Goal: Communication & Community: Answer question/provide support

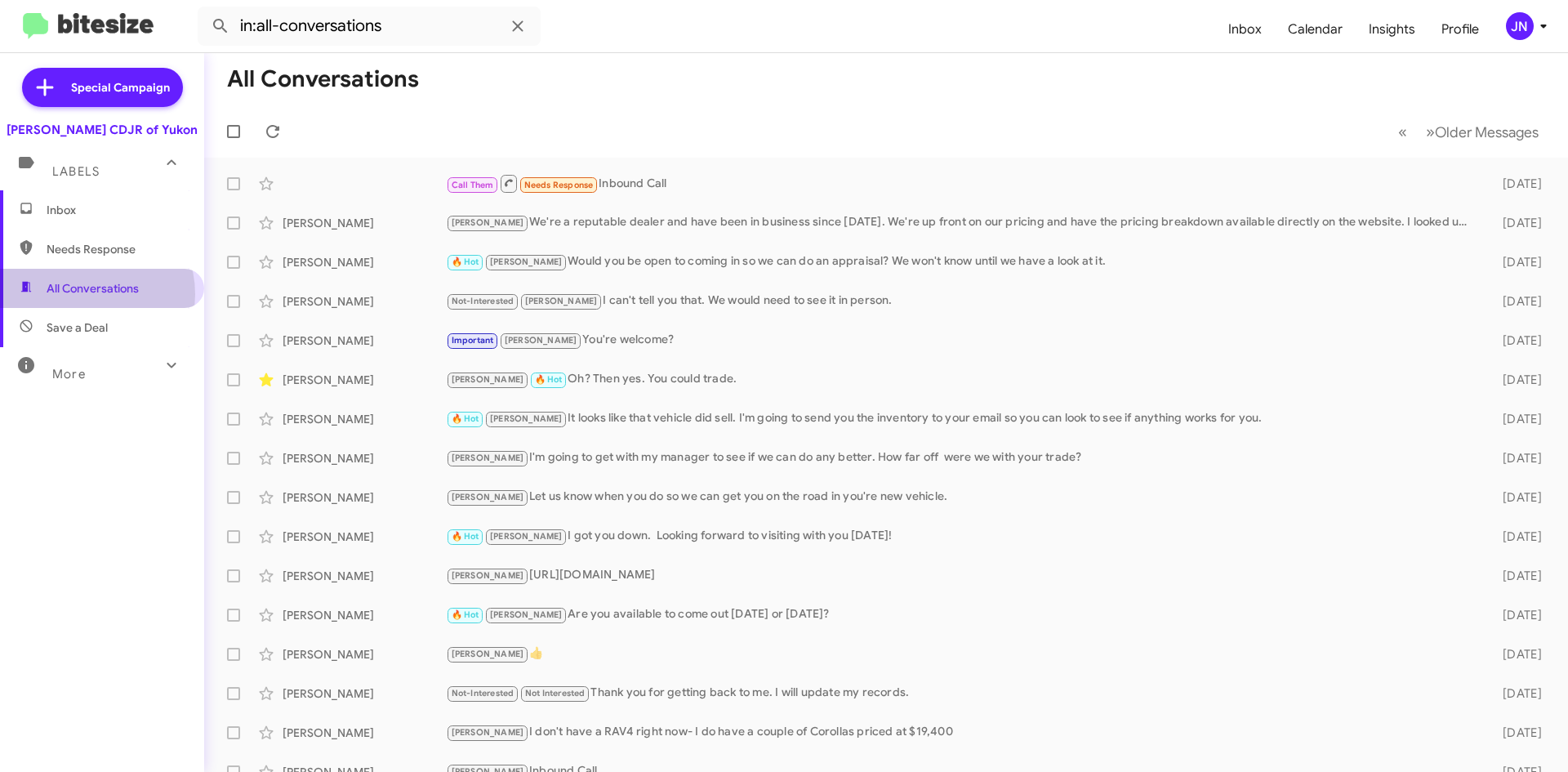
click at [88, 294] on span "All Conversations" at bounding box center [92, 288] width 92 height 16
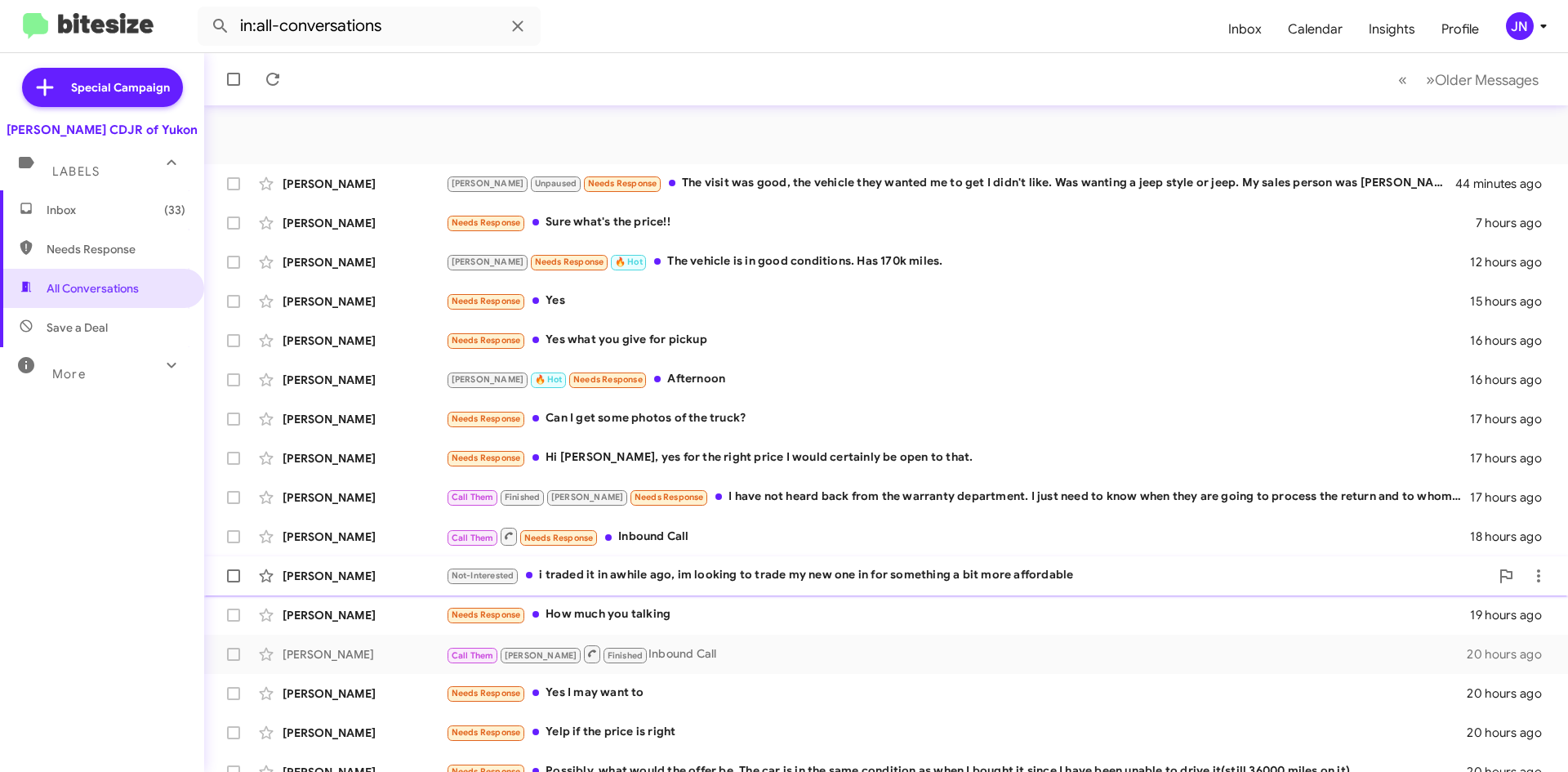
scroll to position [177, 0]
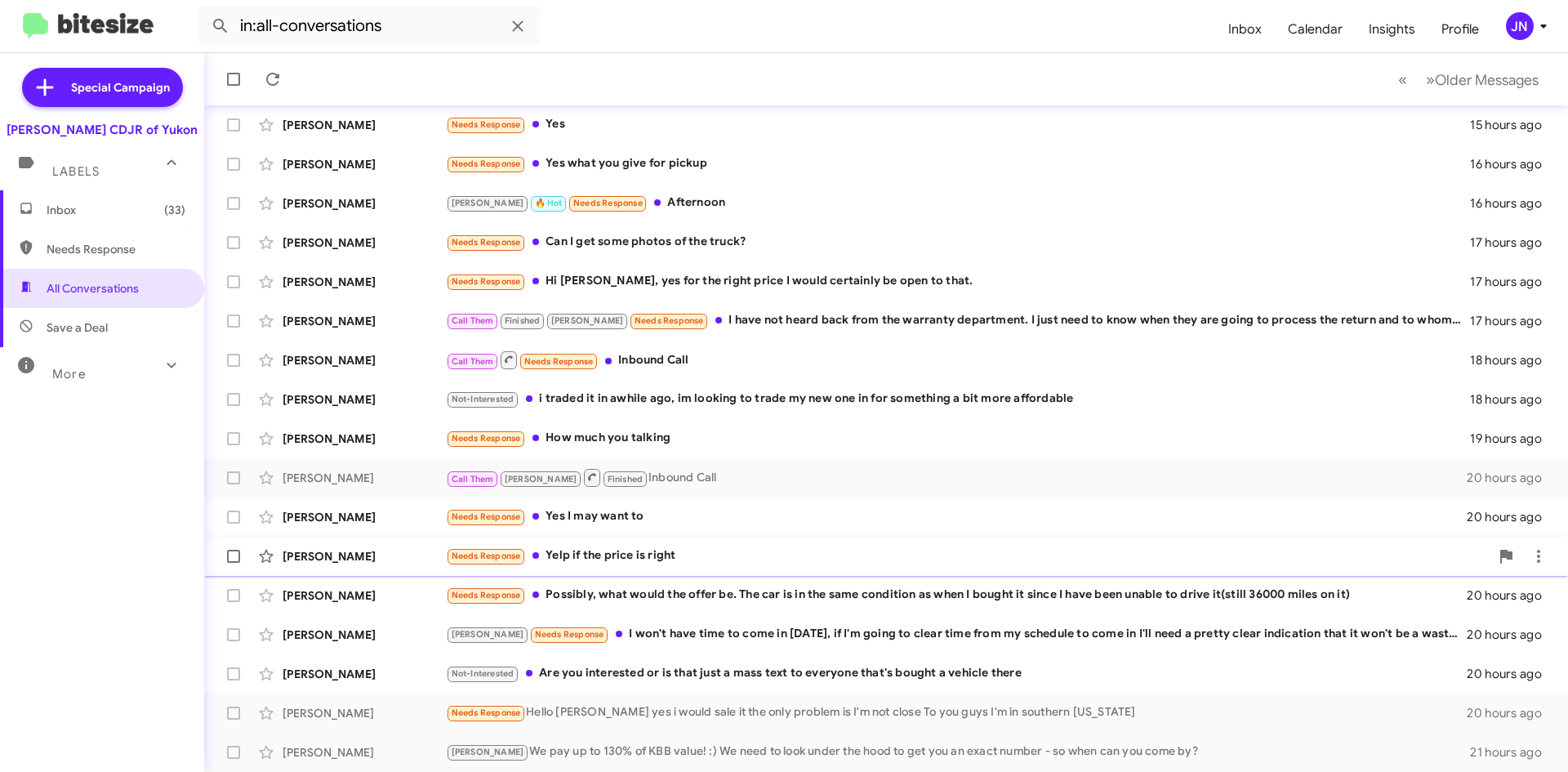
click at [648, 551] on div "Needs Response Yelp if the price is right" at bounding box center [968, 556] width 1044 height 19
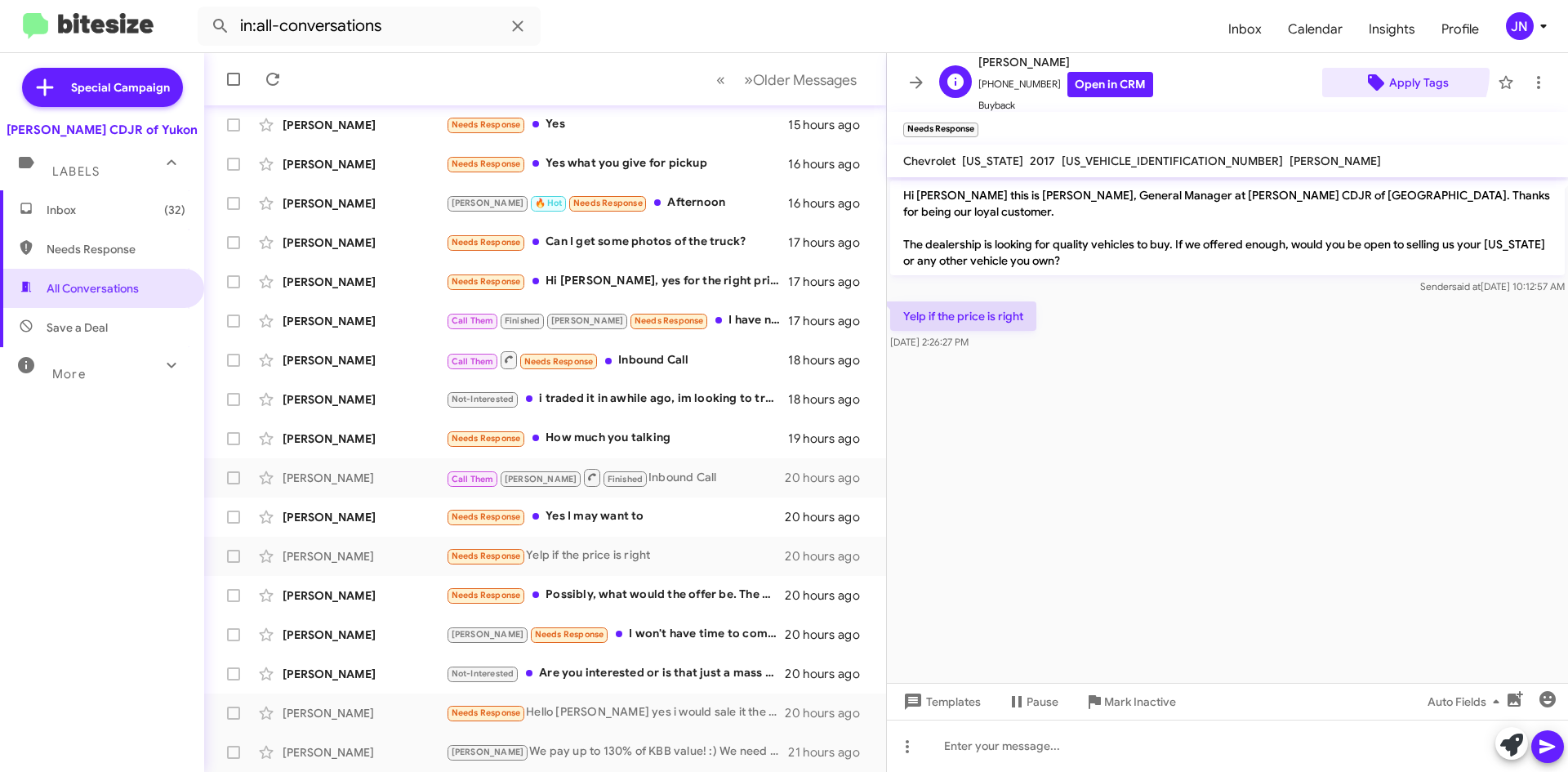
click at [1393, 72] on span "Apply Tags" at bounding box center [1419, 82] width 60 height 29
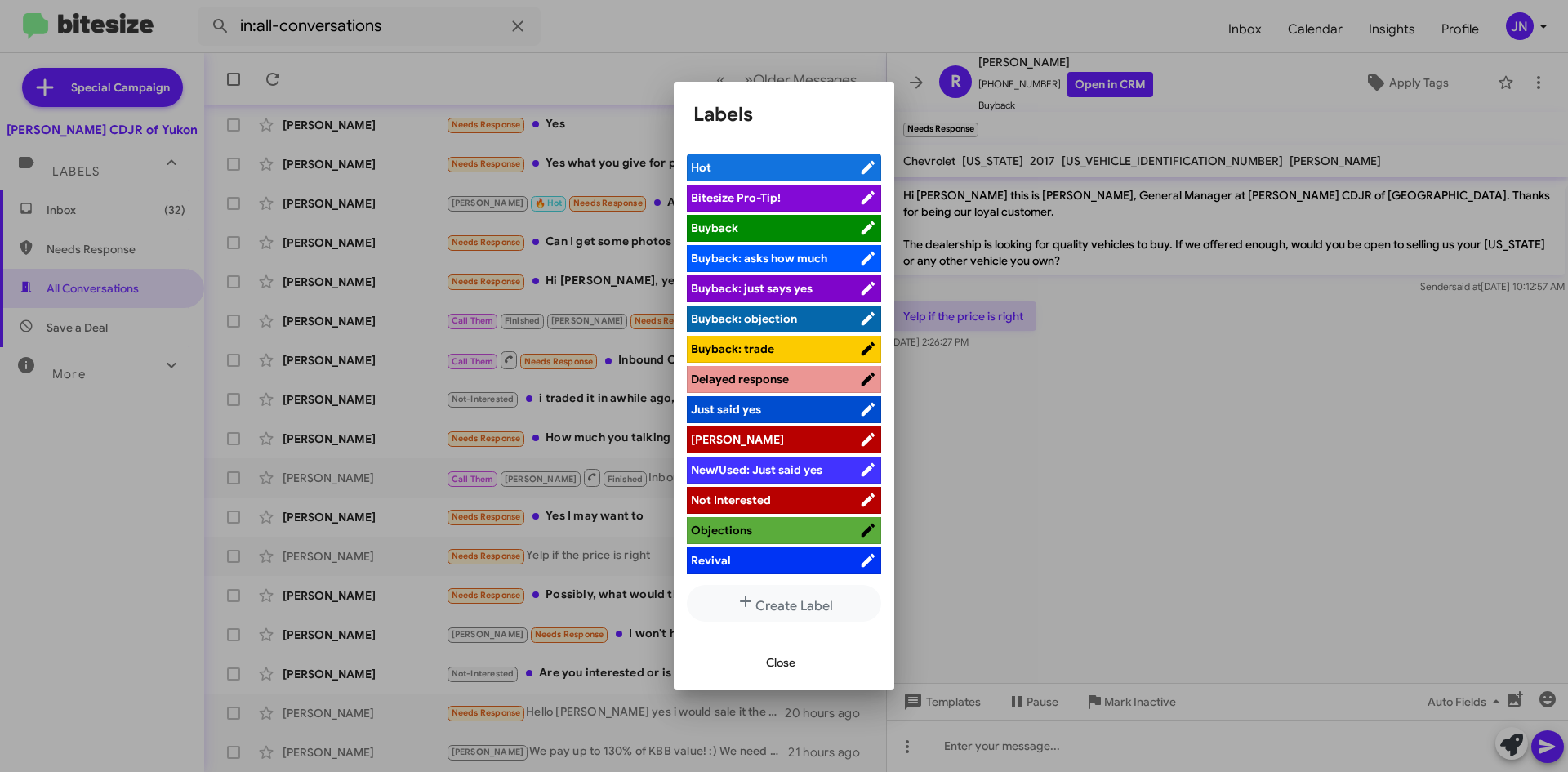
scroll to position [60, 0]
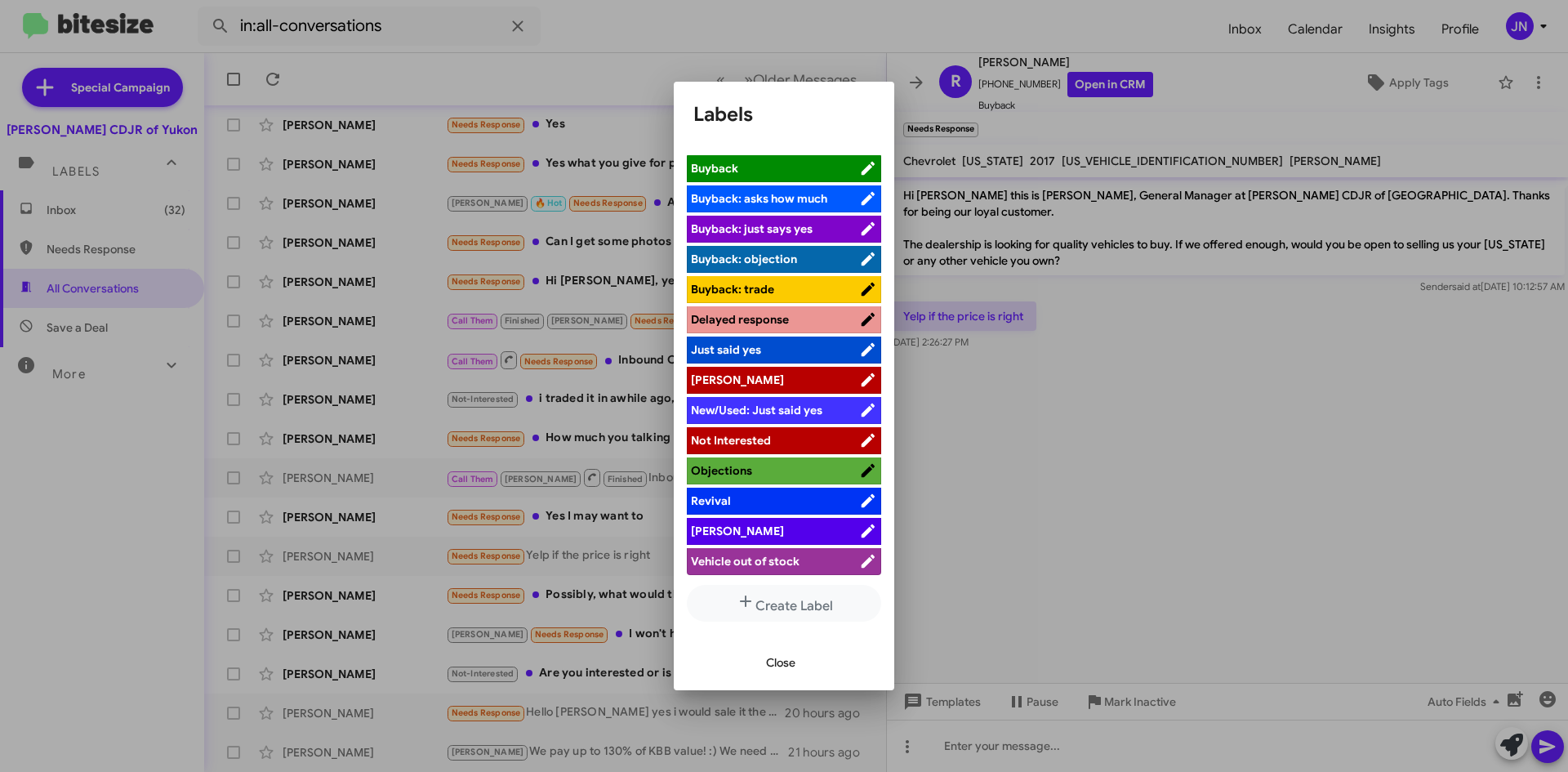
click at [760, 531] on span "Taylor" at bounding box center [775, 531] width 168 height 16
click at [789, 666] on span "Close" at bounding box center [781, 662] width 29 height 29
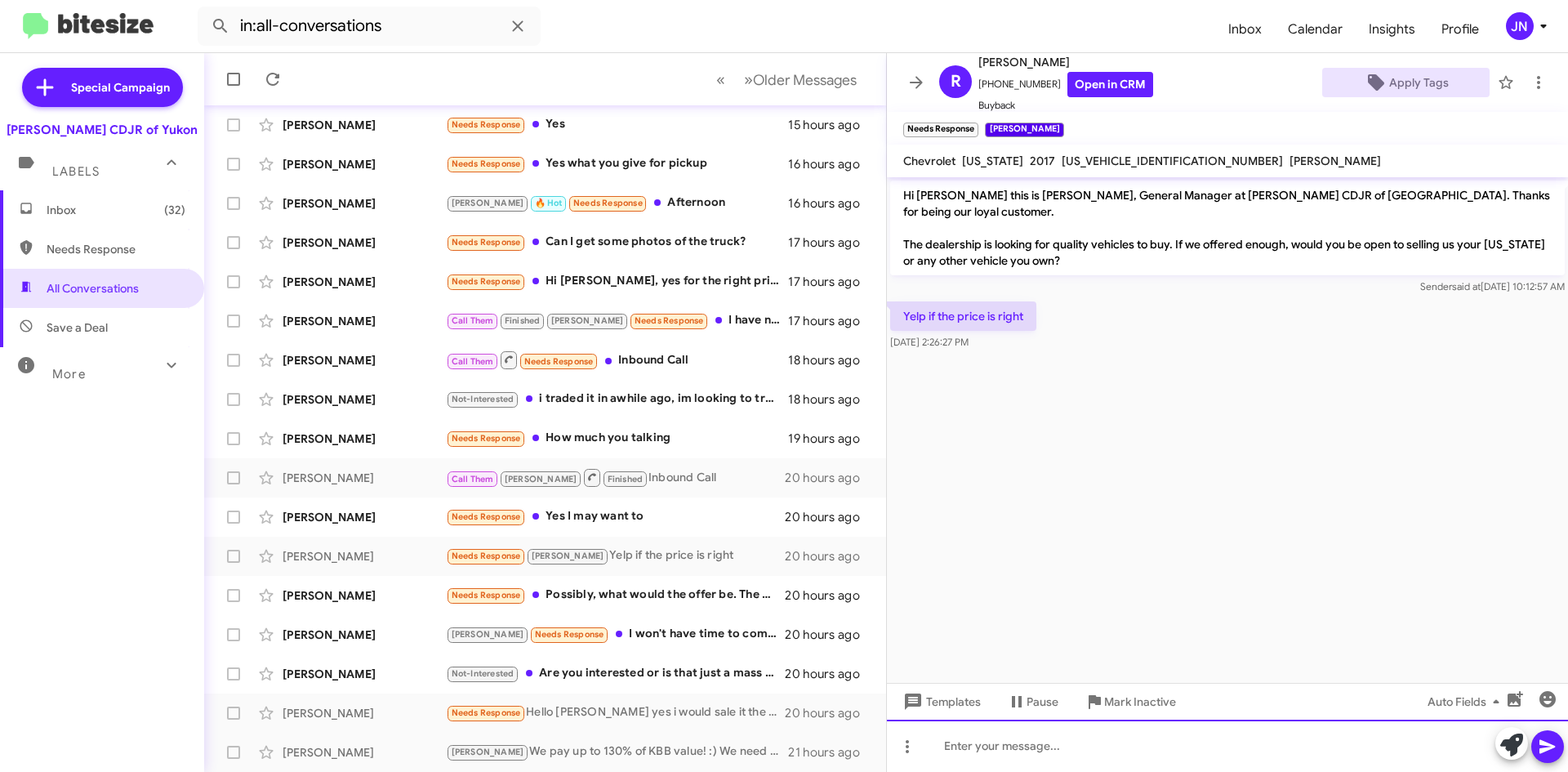
click at [982, 744] on div at bounding box center [1228, 745] width 681 height 52
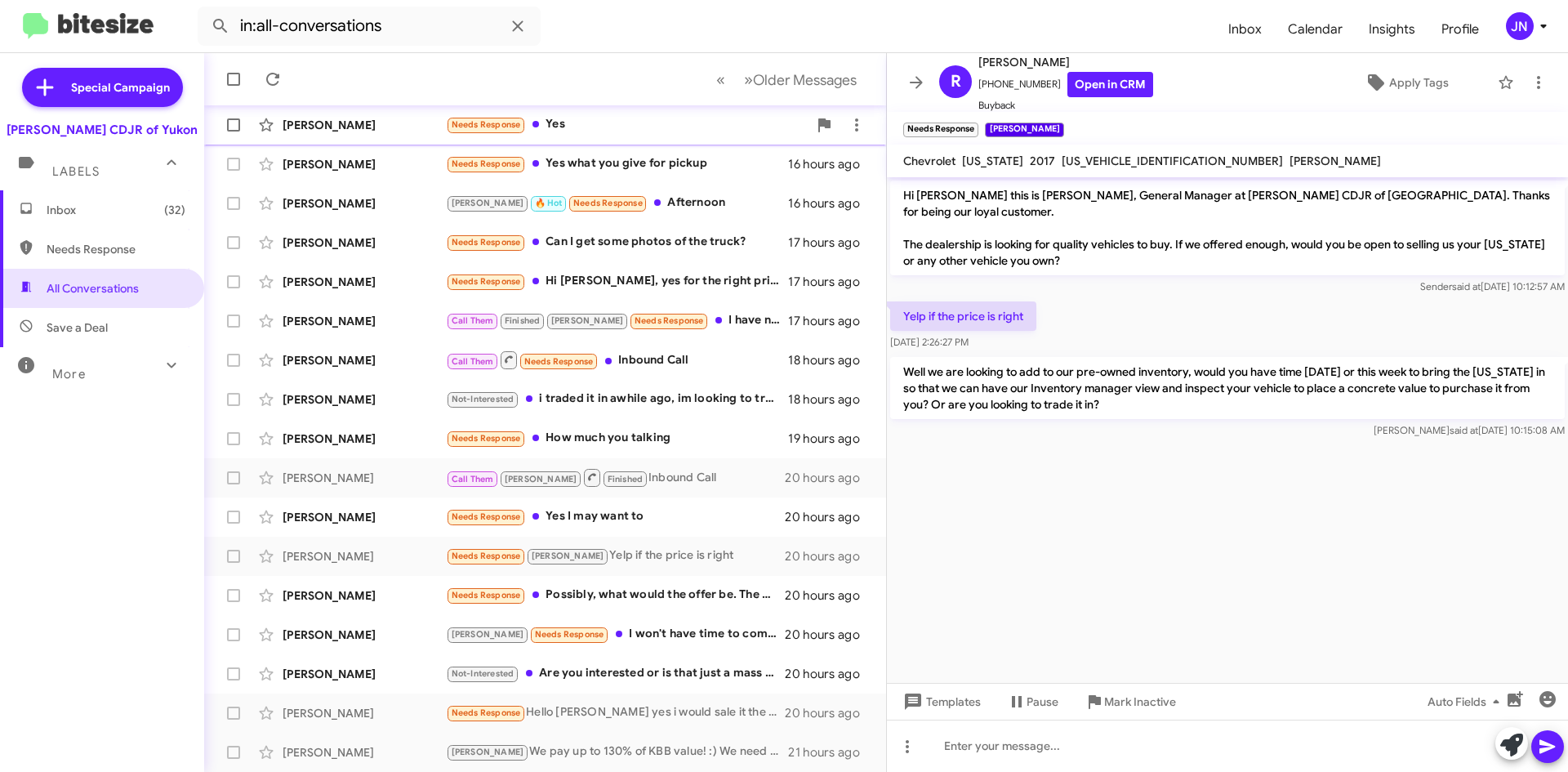
click at [630, 125] on div "Needs Response Yes" at bounding box center [627, 125] width 362 height 19
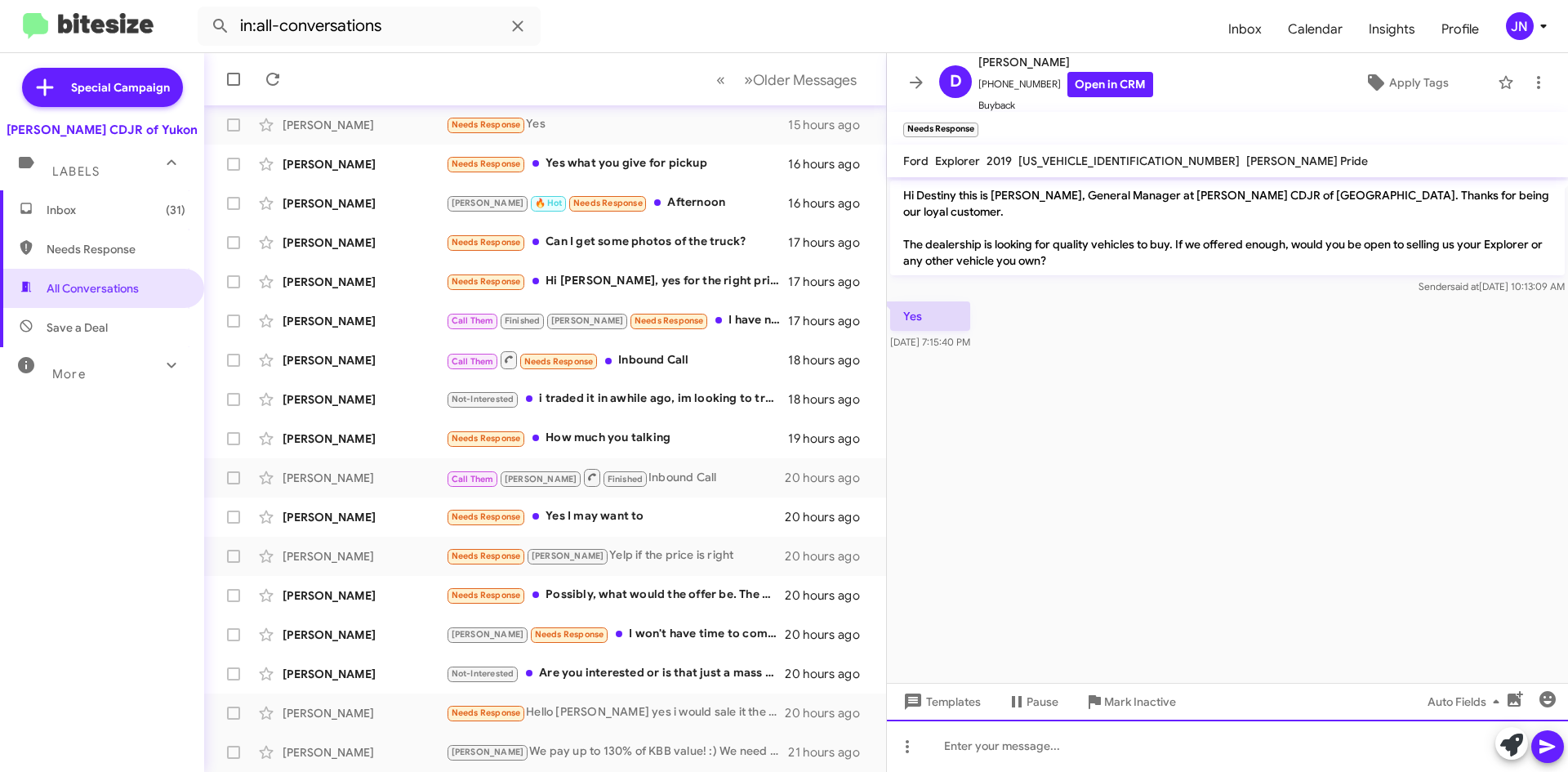
click at [1008, 745] on div at bounding box center [1228, 745] width 681 height 52
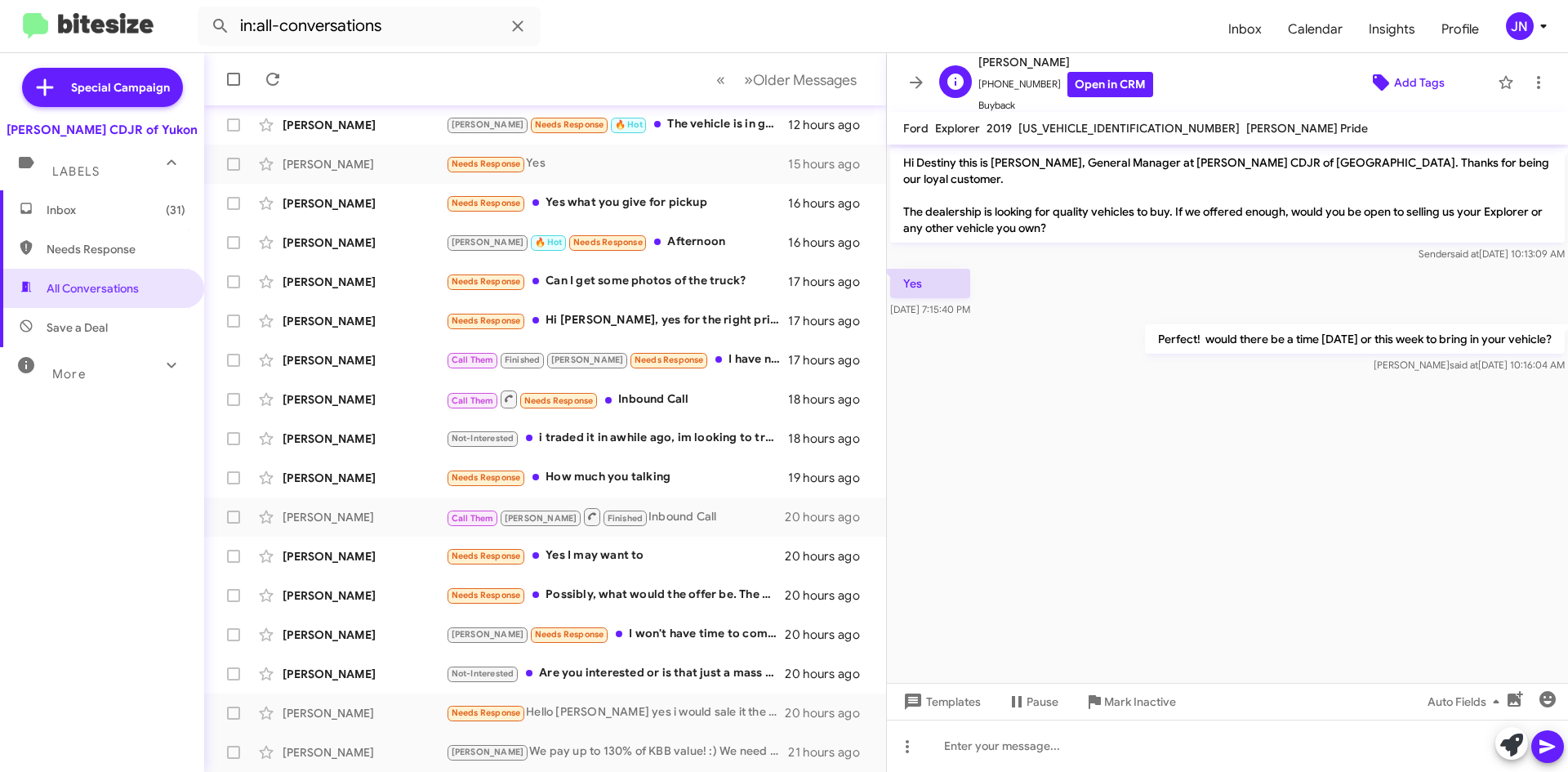
click at [1407, 72] on span "Add Tags" at bounding box center [1419, 82] width 50 height 29
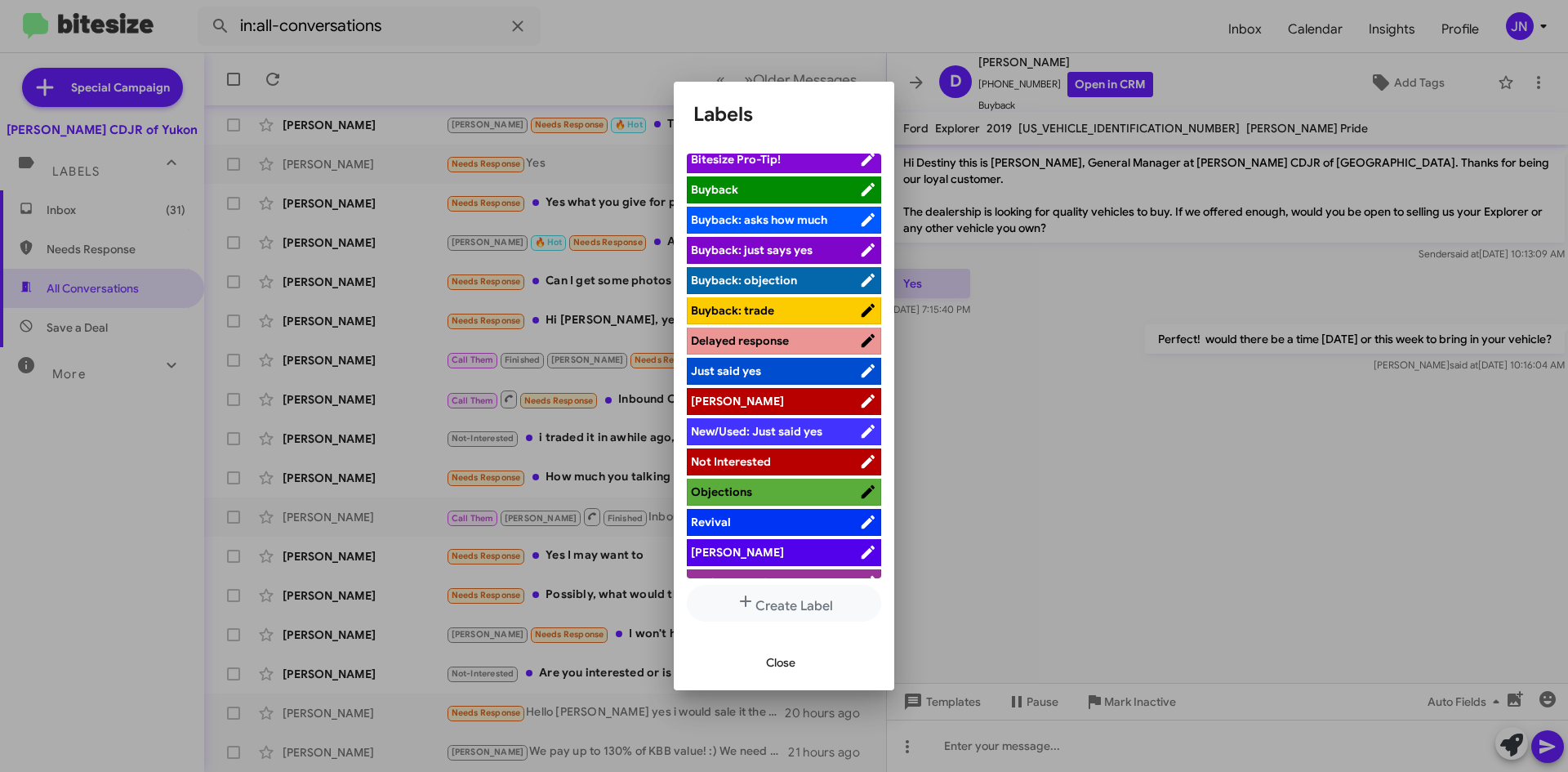
scroll to position [60, 0]
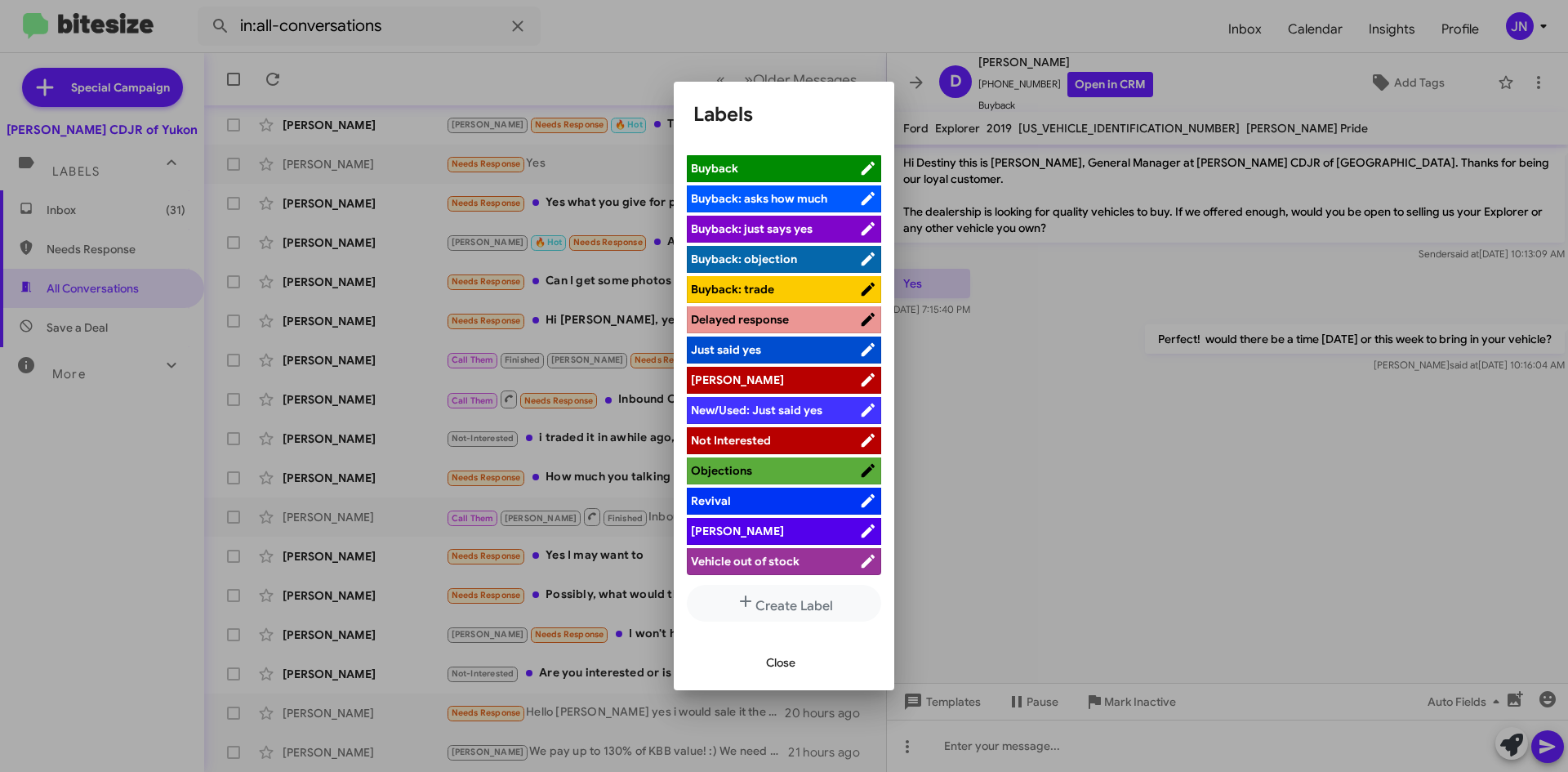
click at [749, 527] on span "Taylor" at bounding box center [775, 531] width 168 height 16
click at [788, 659] on span "Close" at bounding box center [781, 662] width 29 height 29
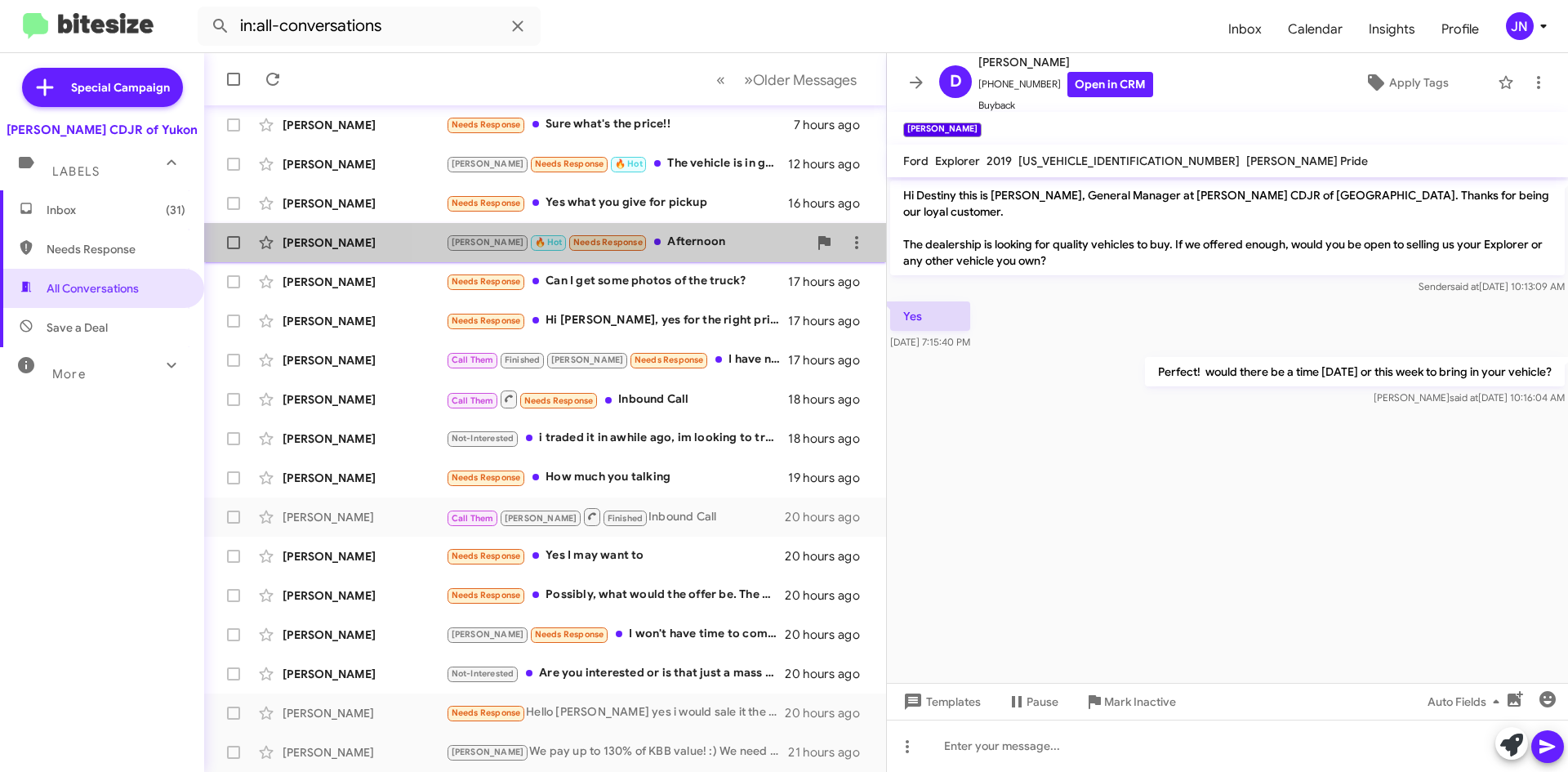
click at [697, 241] on div "Kristy 🔥 Hot Needs Response Afternoon" at bounding box center [627, 242] width 362 height 19
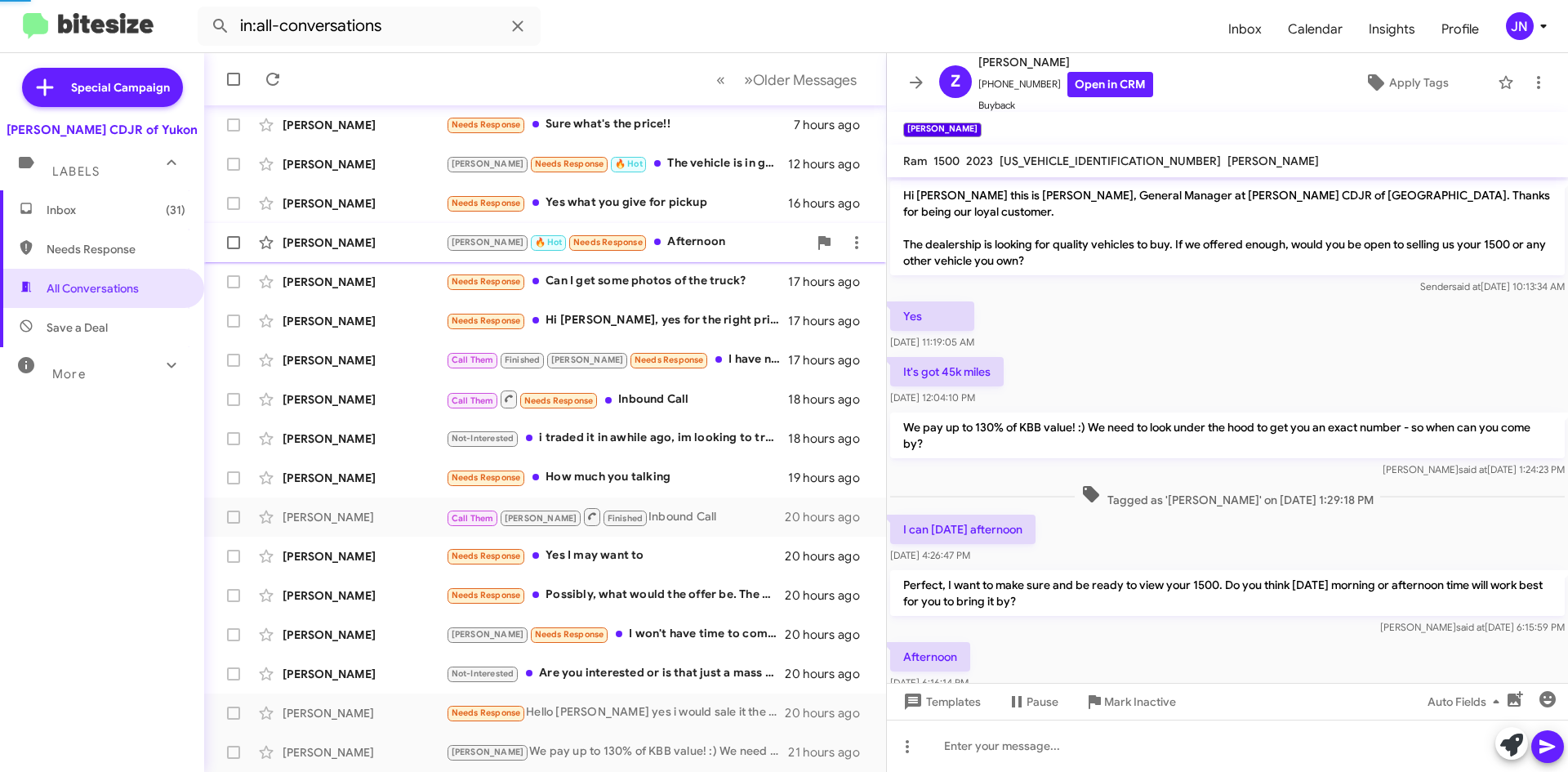
scroll to position [28, 0]
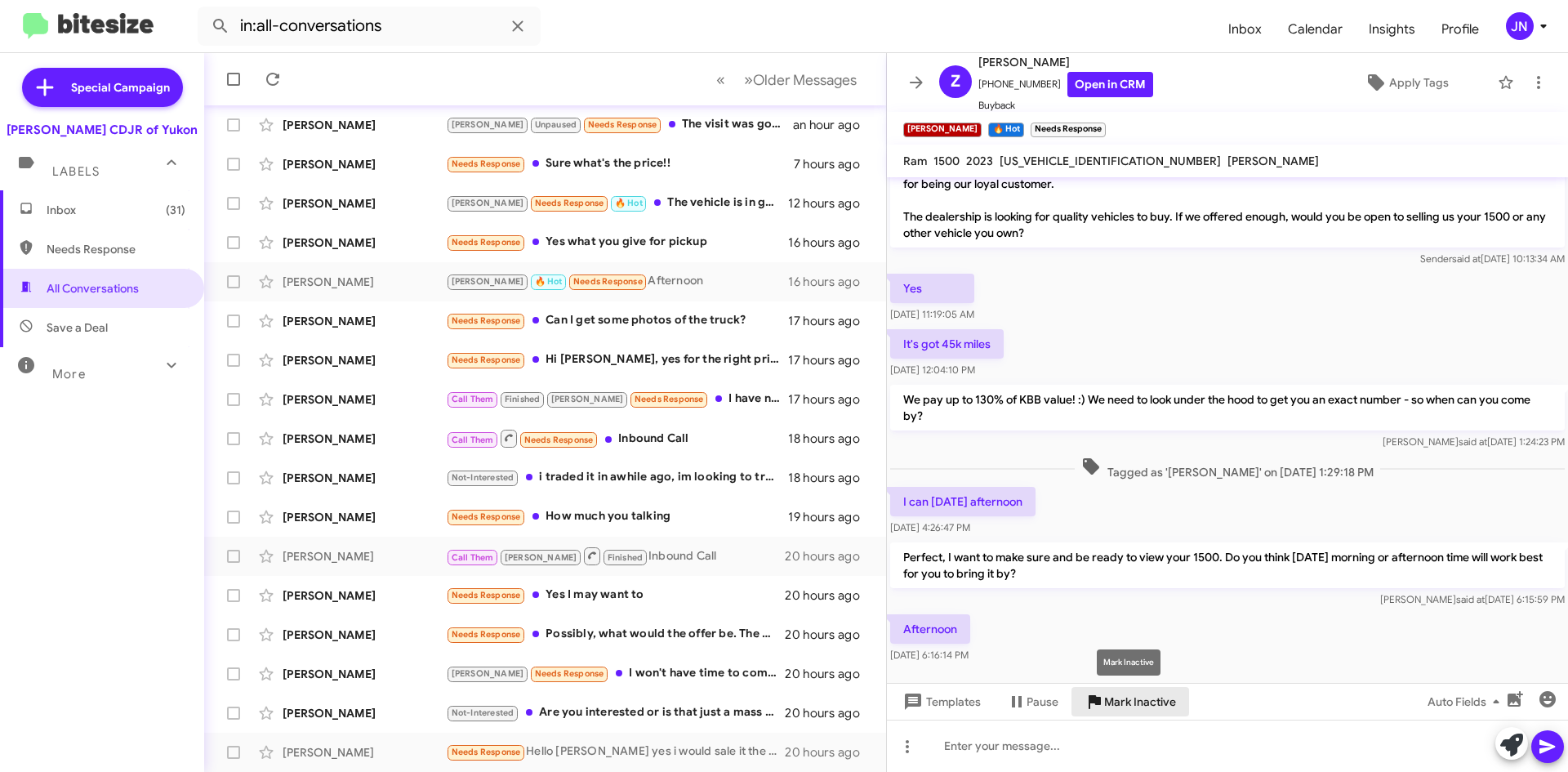
click at [1150, 701] on span "Mark Inactive" at bounding box center [1140, 701] width 72 height 29
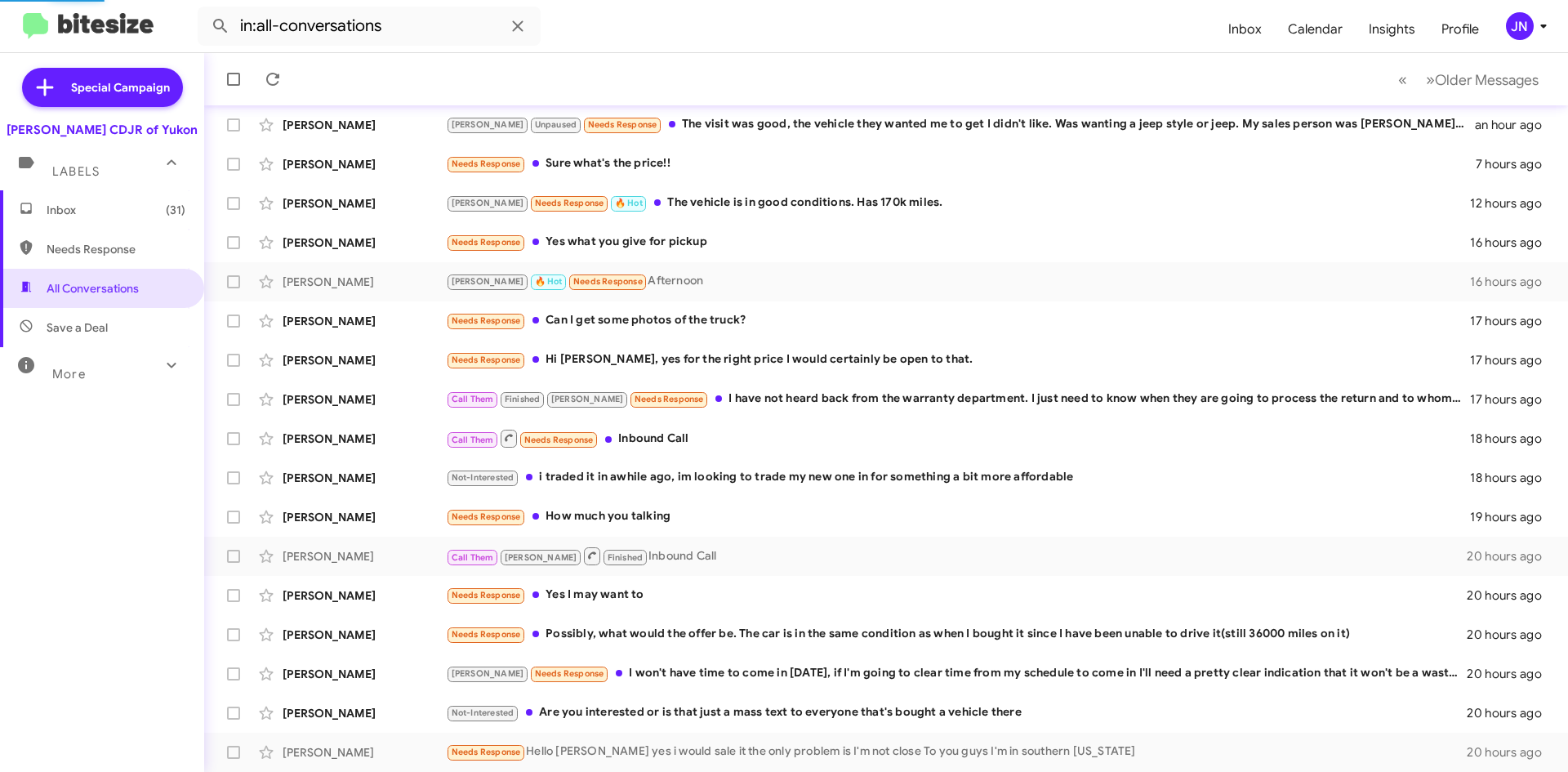
scroll to position [137, 0]
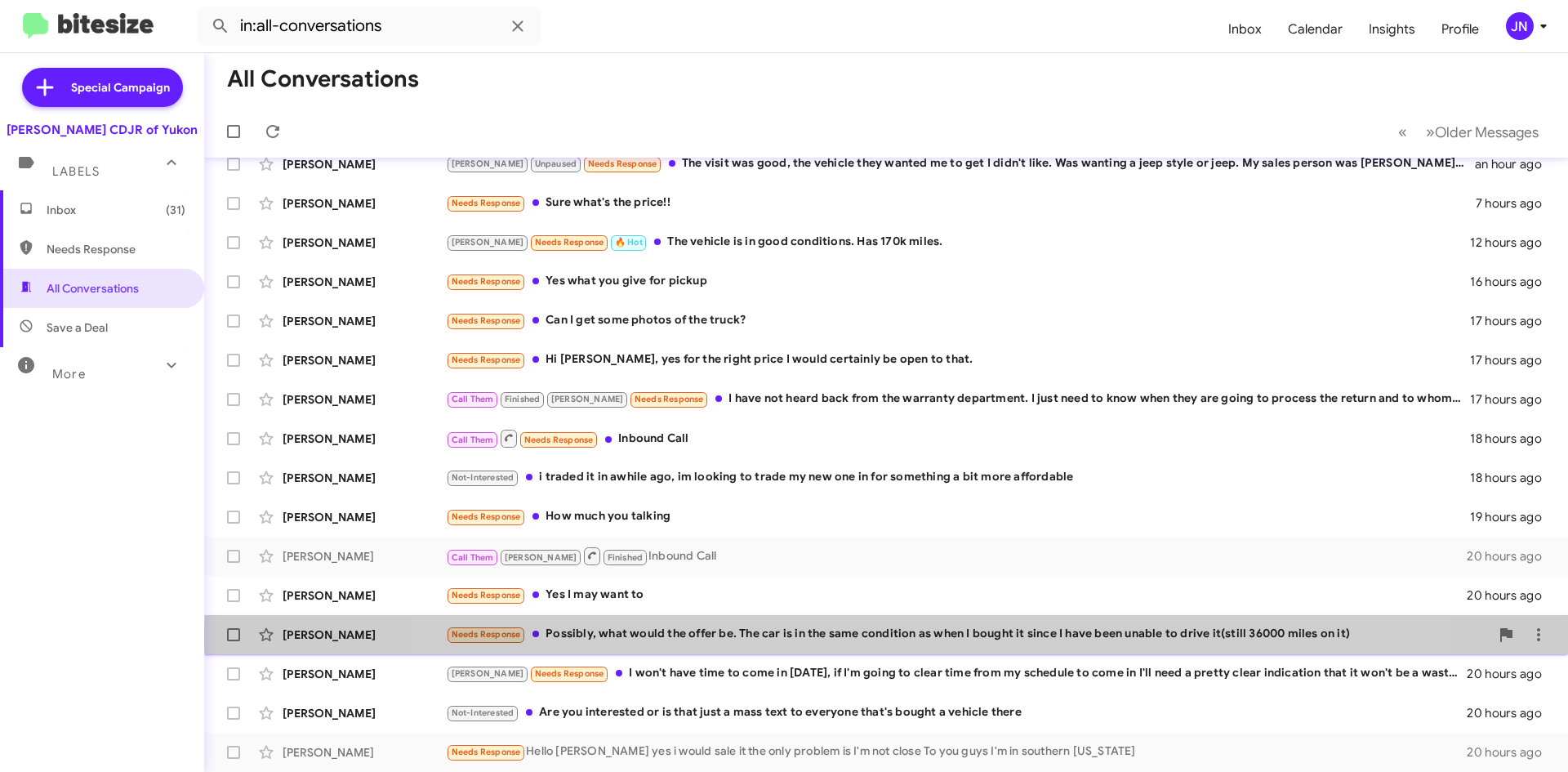
click at [914, 637] on div "Needs Response Possibly, what would the offer be. The car is in the same condit…" at bounding box center [968, 634] width 1044 height 19
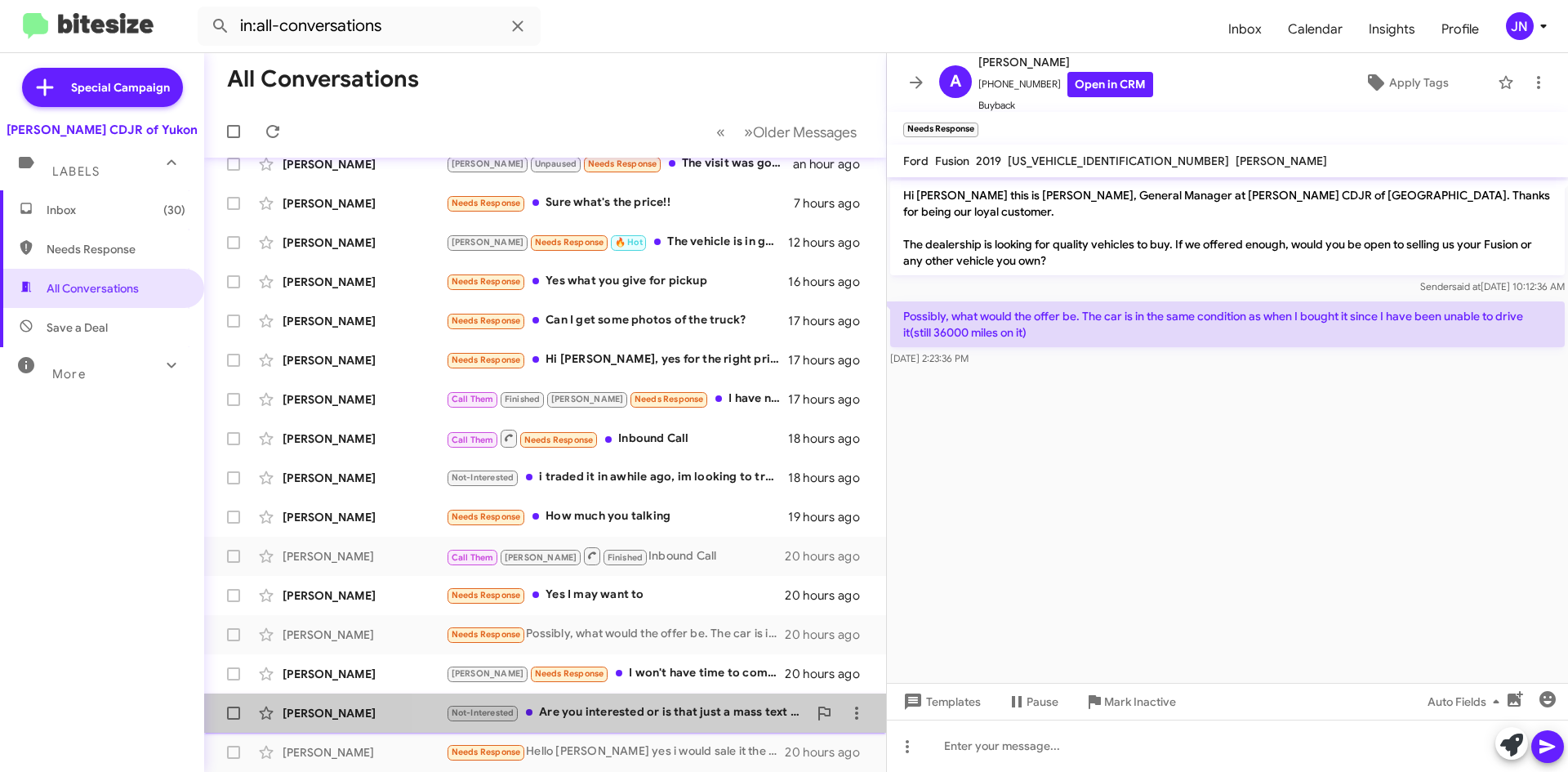
click at [691, 712] on div "Not-Interested Are you interested or is that just a mass text to everyone that'…" at bounding box center [627, 713] width 362 height 19
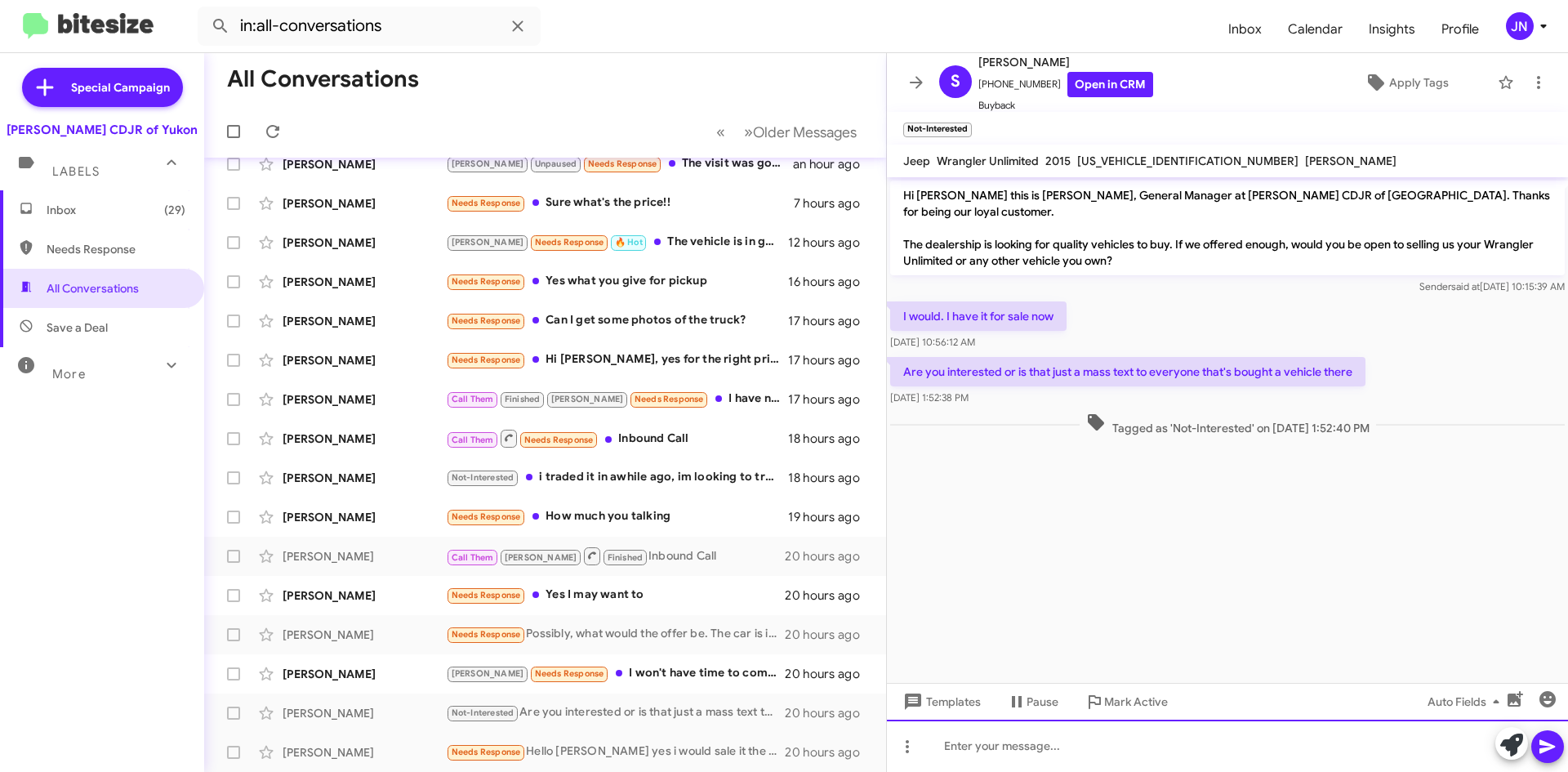
click at [1040, 744] on div at bounding box center [1228, 745] width 681 height 52
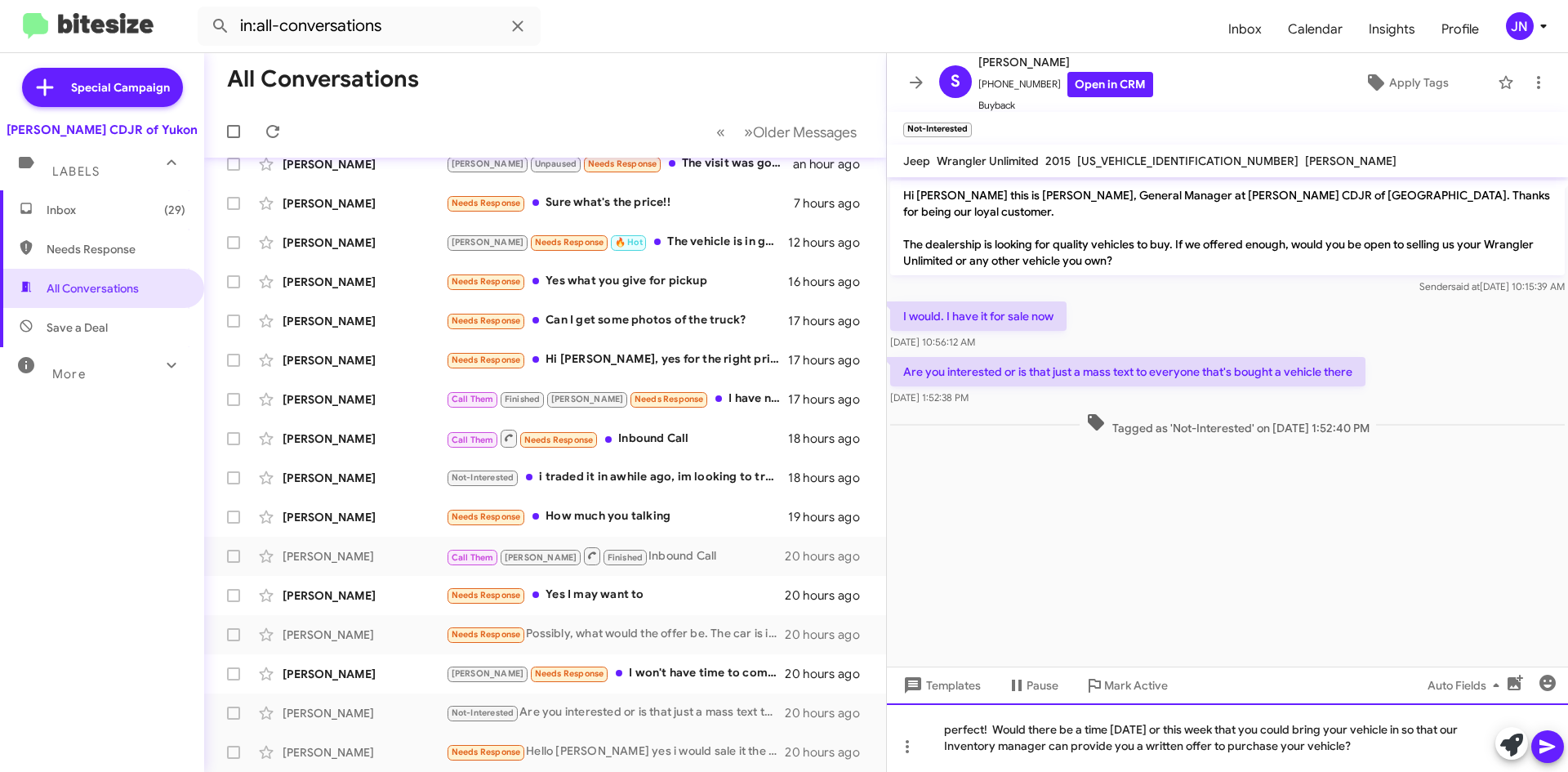
click at [952, 726] on div "perfect! Would there be a time today or this week that you could bring your veh…" at bounding box center [1228, 738] width 681 height 68
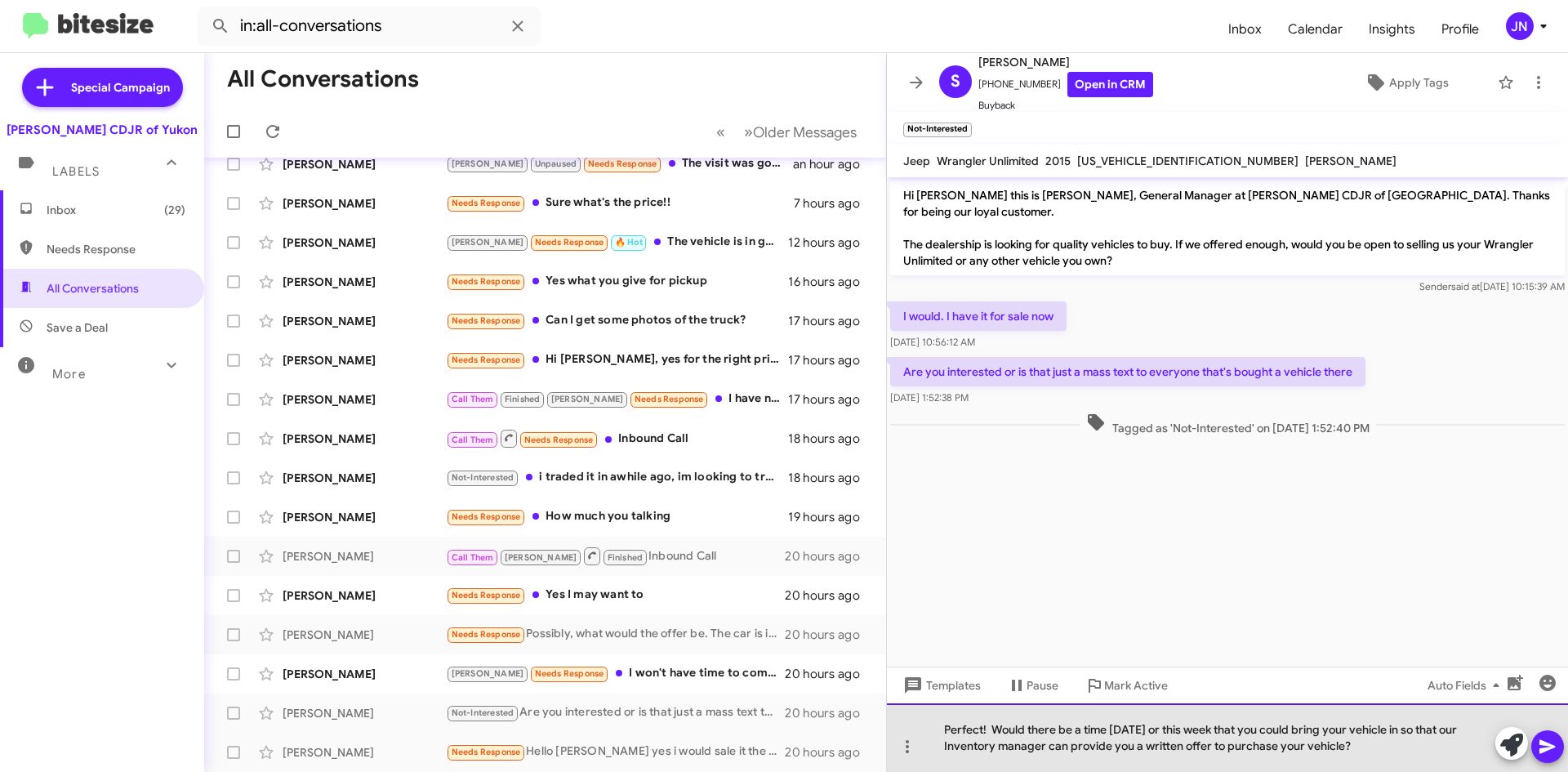
drag, startPoint x: 1376, startPoint y: 747, endPoint x: 998, endPoint y: 741, distance: 378.0
click at [927, 728] on div "Perfect! Would there be a time today or this week that you could bring your veh…" at bounding box center [1228, 738] width 681 height 68
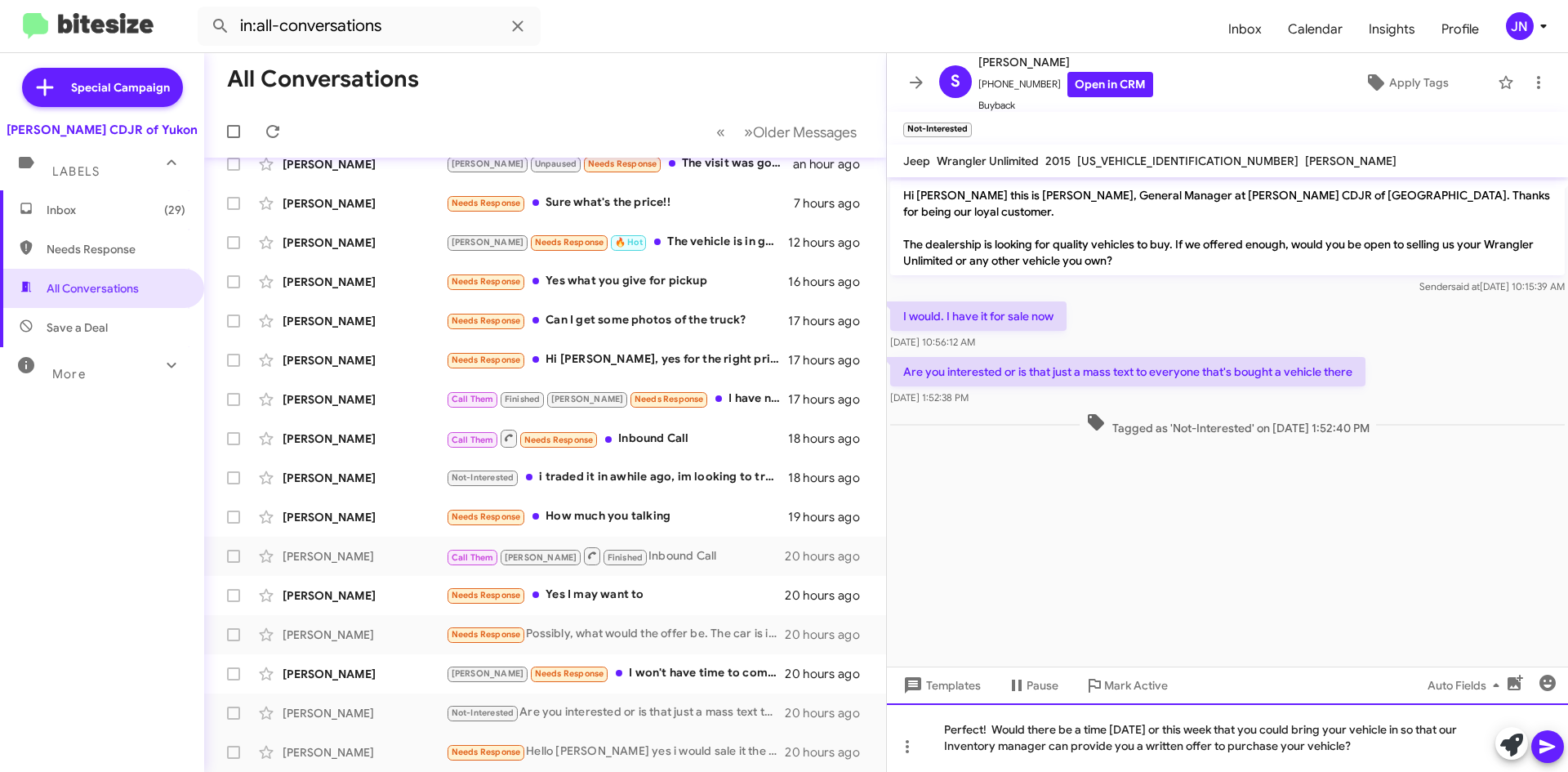
copy div "Perfect! Would there be a time today or this week that you could bring your veh…"
click at [1411, 756] on div "Perfect! Would there be a time today or this week that you could bring your veh…" at bounding box center [1228, 738] width 681 height 68
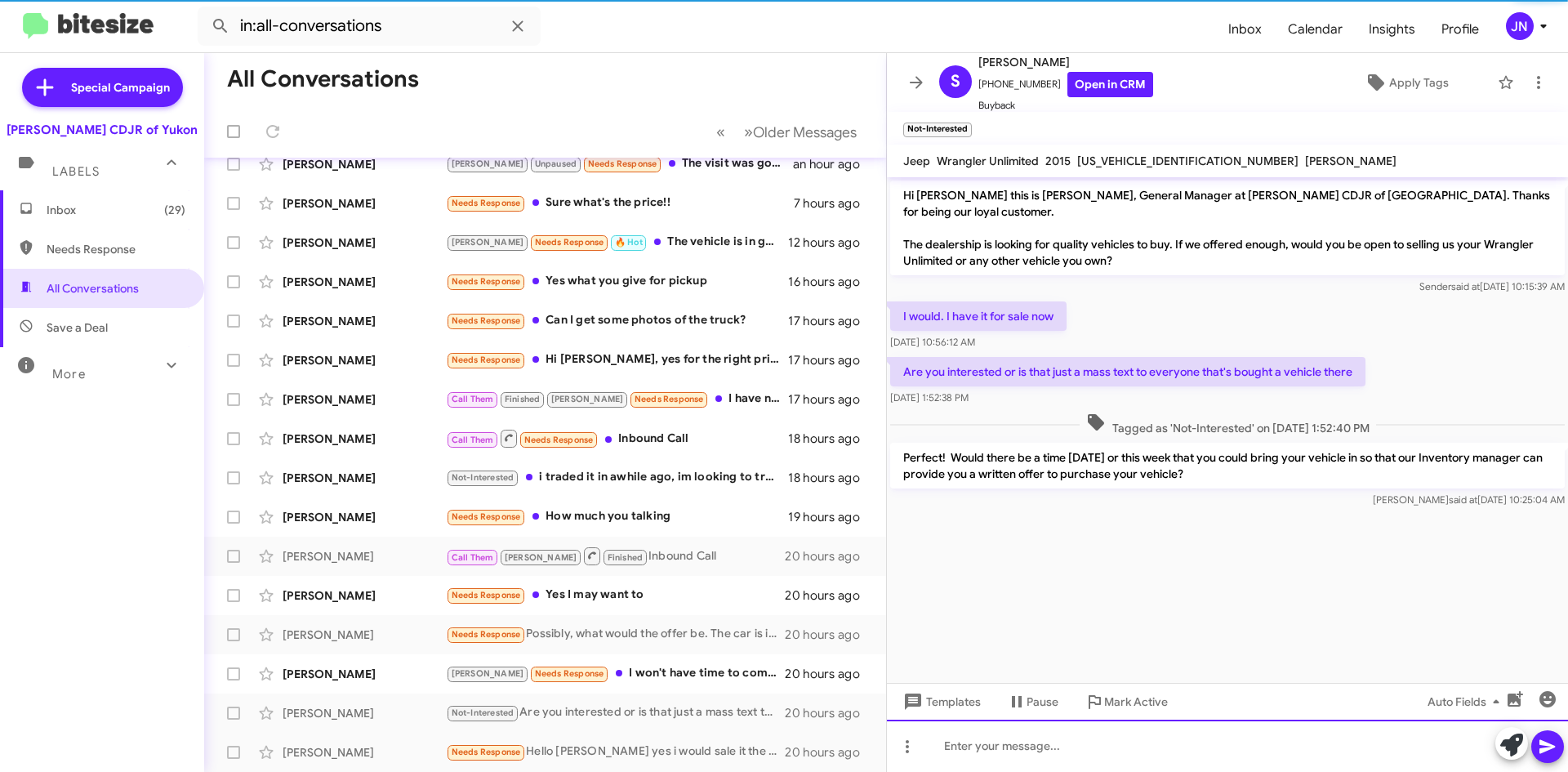
scroll to position [177, 0]
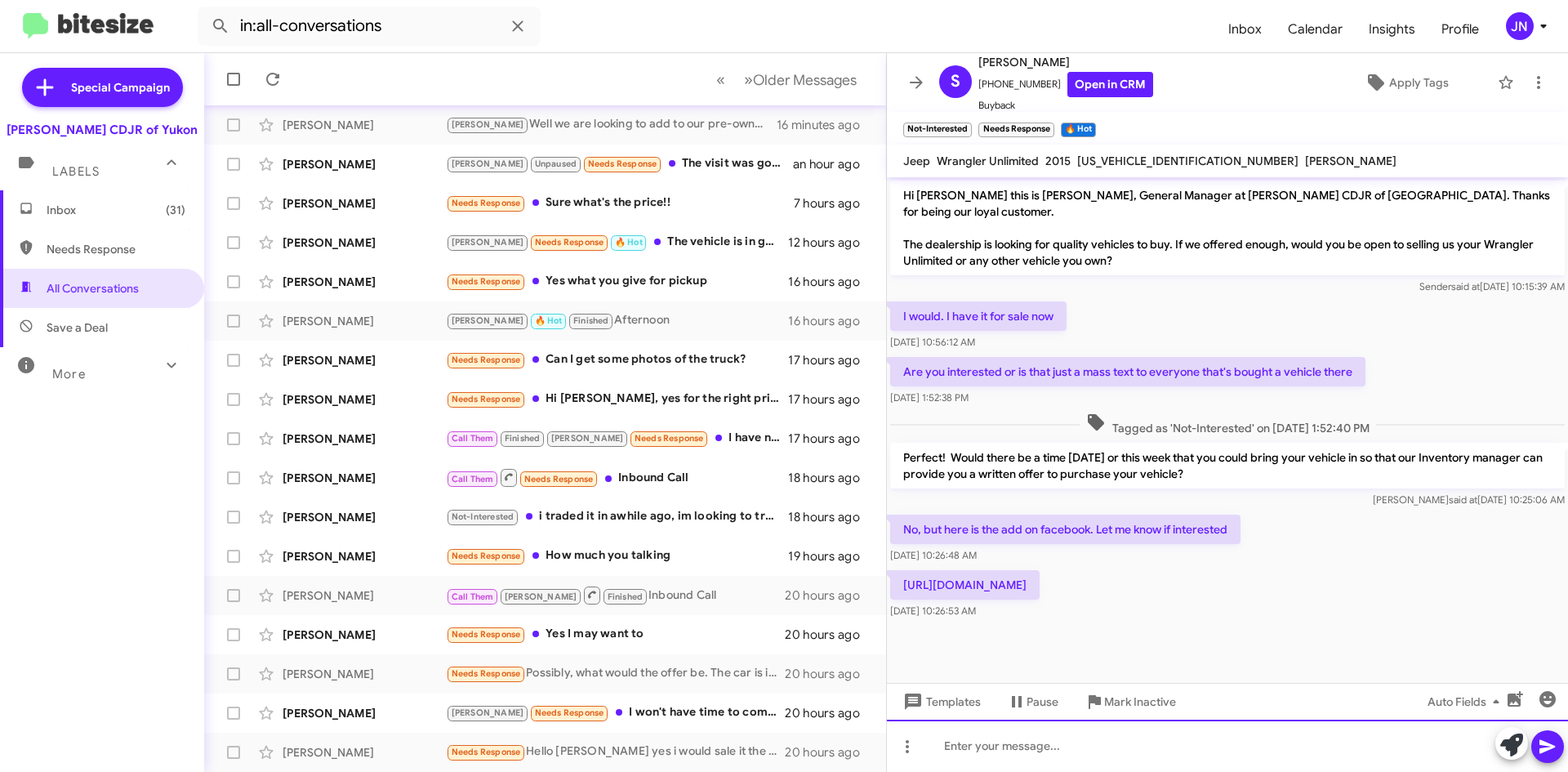
click at [1063, 749] on div at bounding box center [1228, 745] width 681 height 52
click at [1063, 746] on div at bounding box center [1228, 745] width 681 height 52
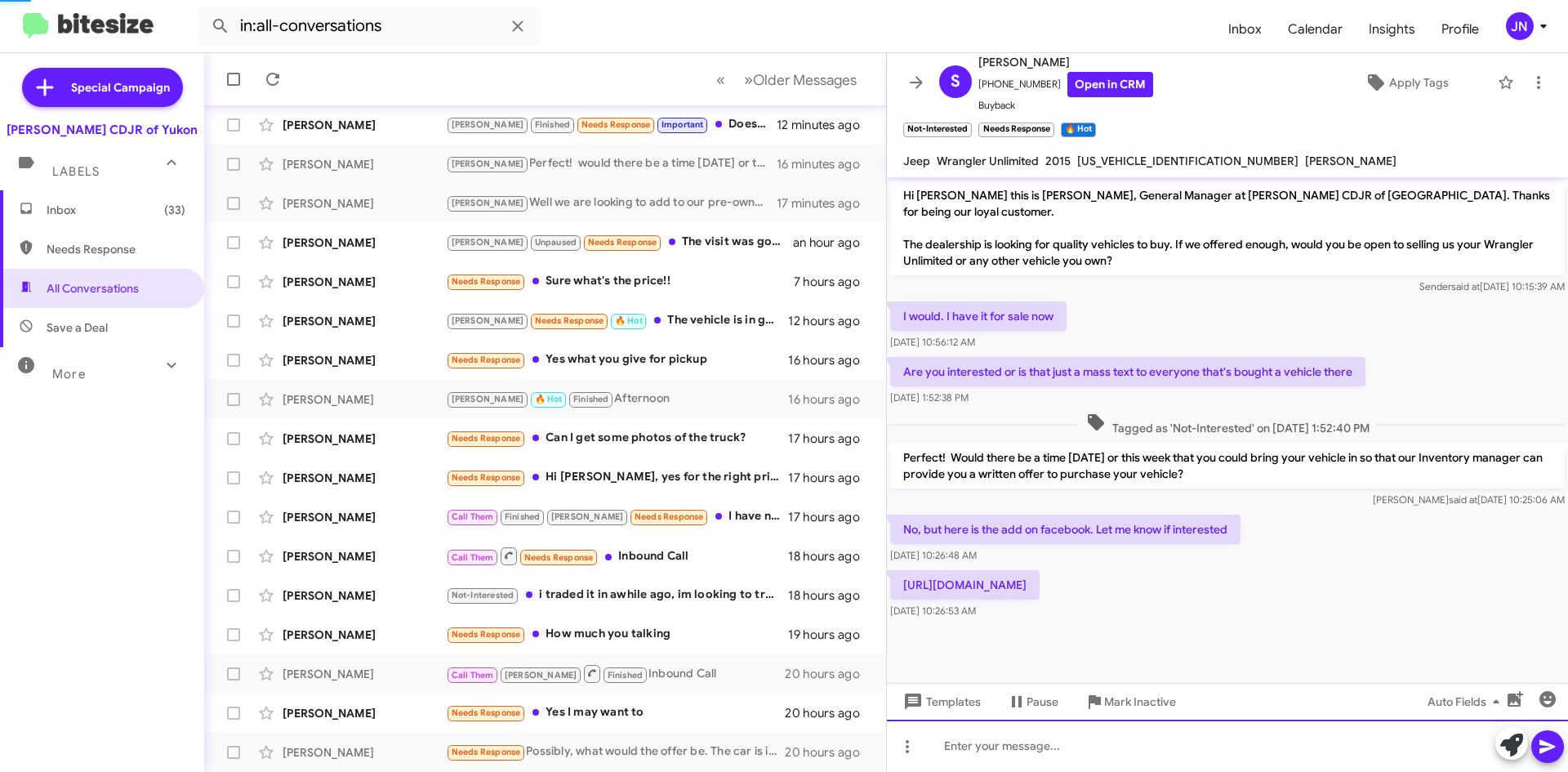
scroll to position [11, 0]
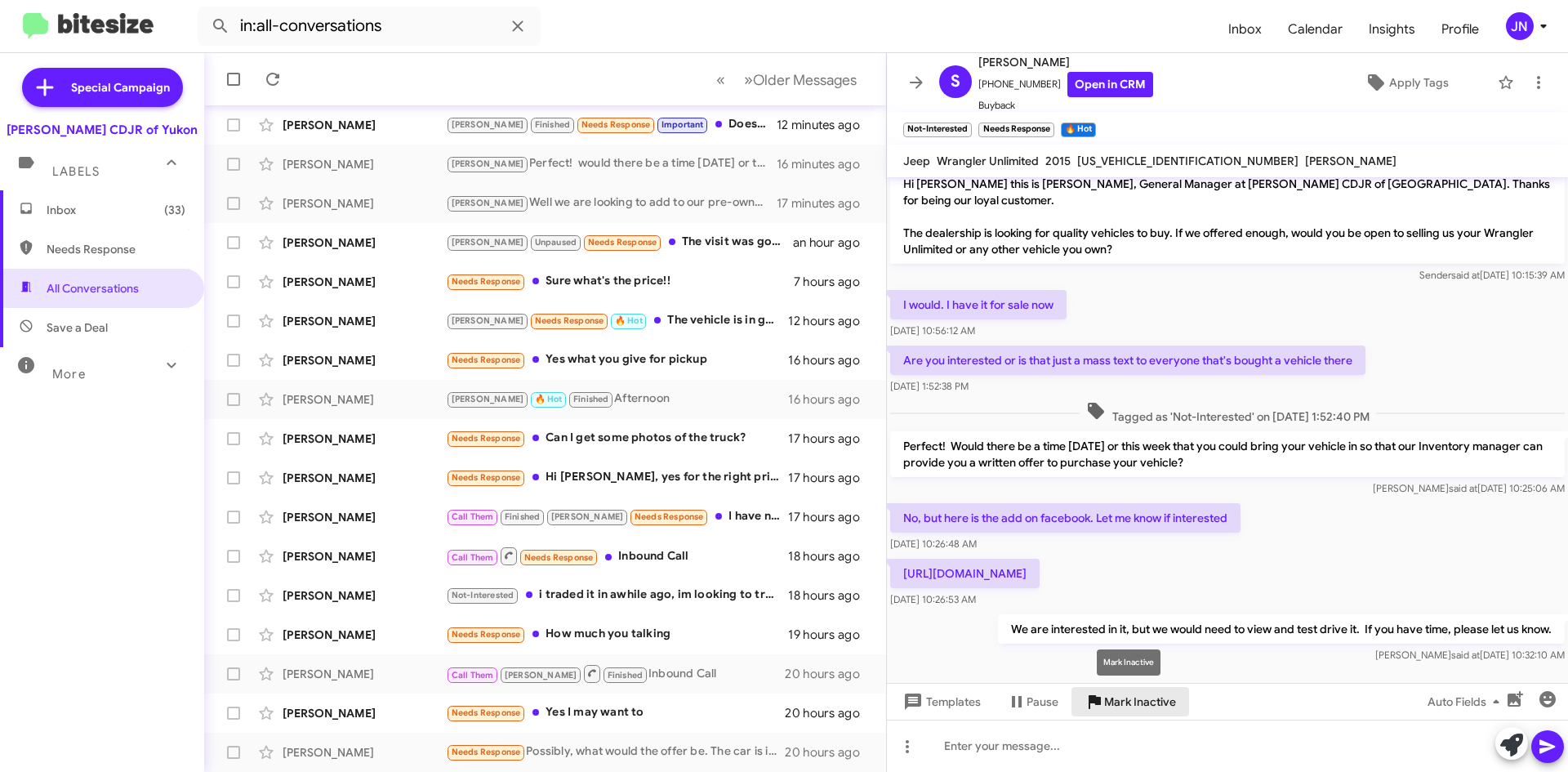
click at [1139, 704] on span "Mark Inactive" at bounding box center [1140, 701] width 72 height 29
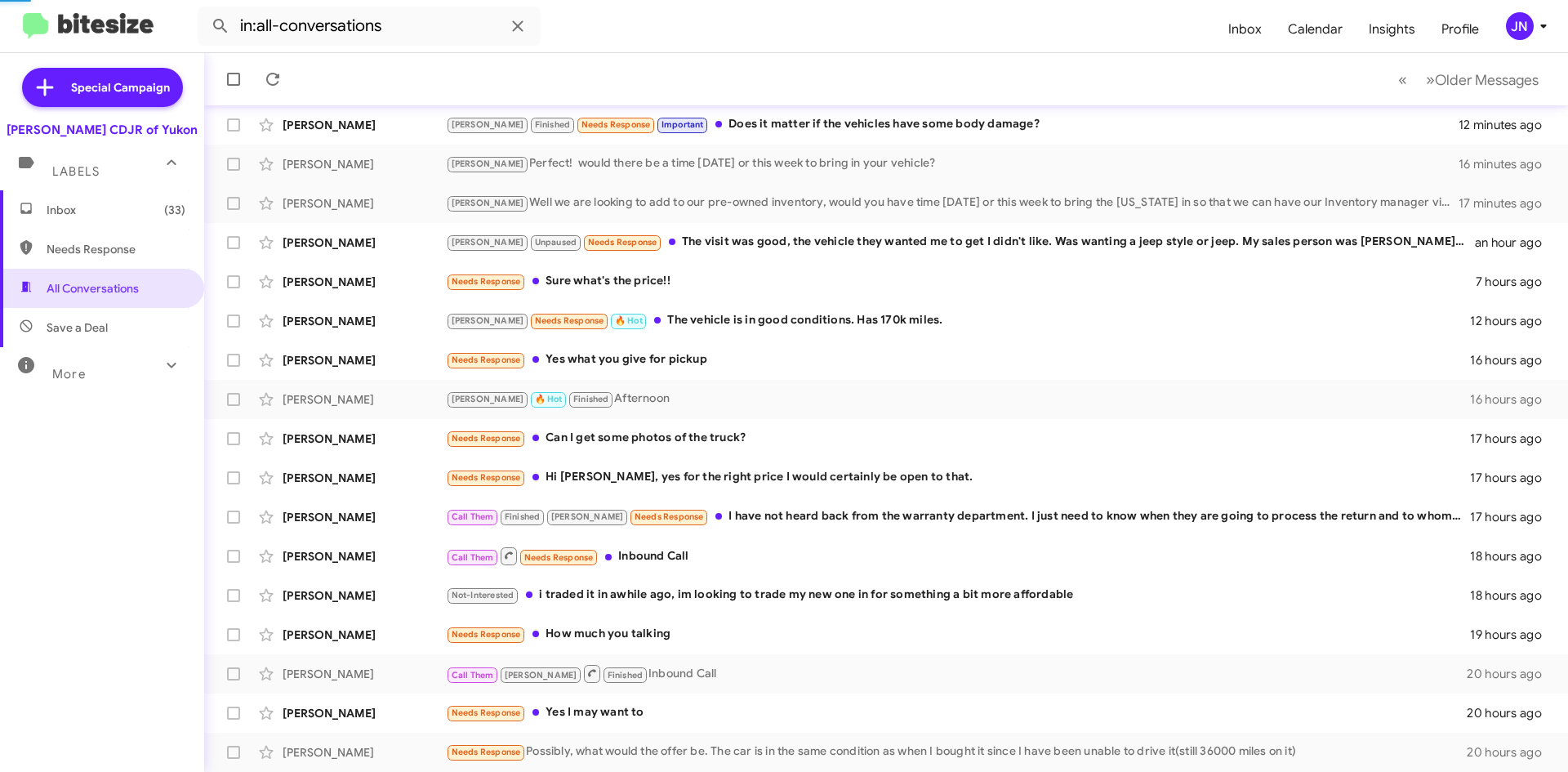
scroll to position [137, 0]
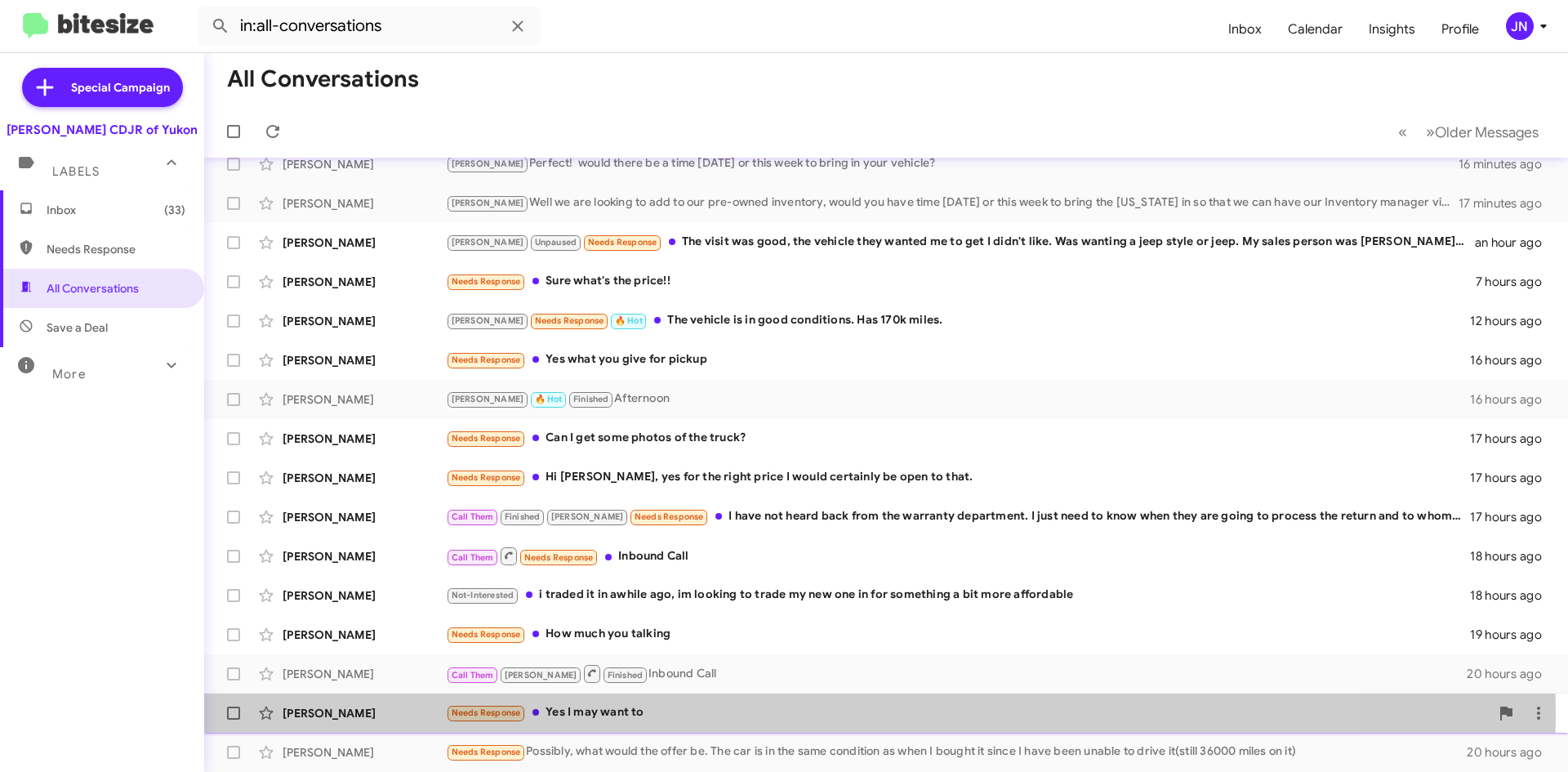
click at [628, 713] on div "Needs Response Yes I may want to" at bounding box center [968, 713] width 1044 height 19
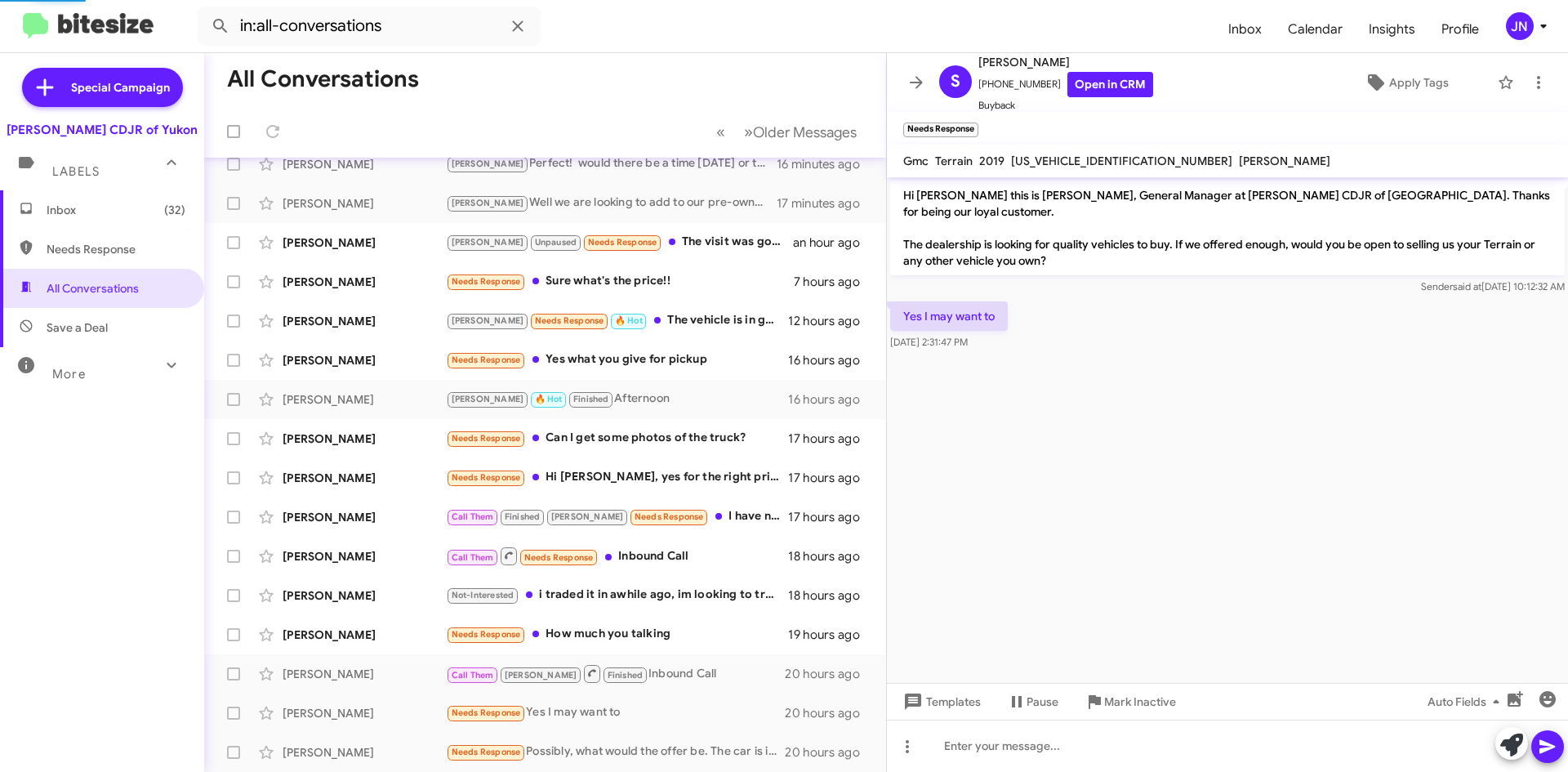
scroll to position [177, 0]
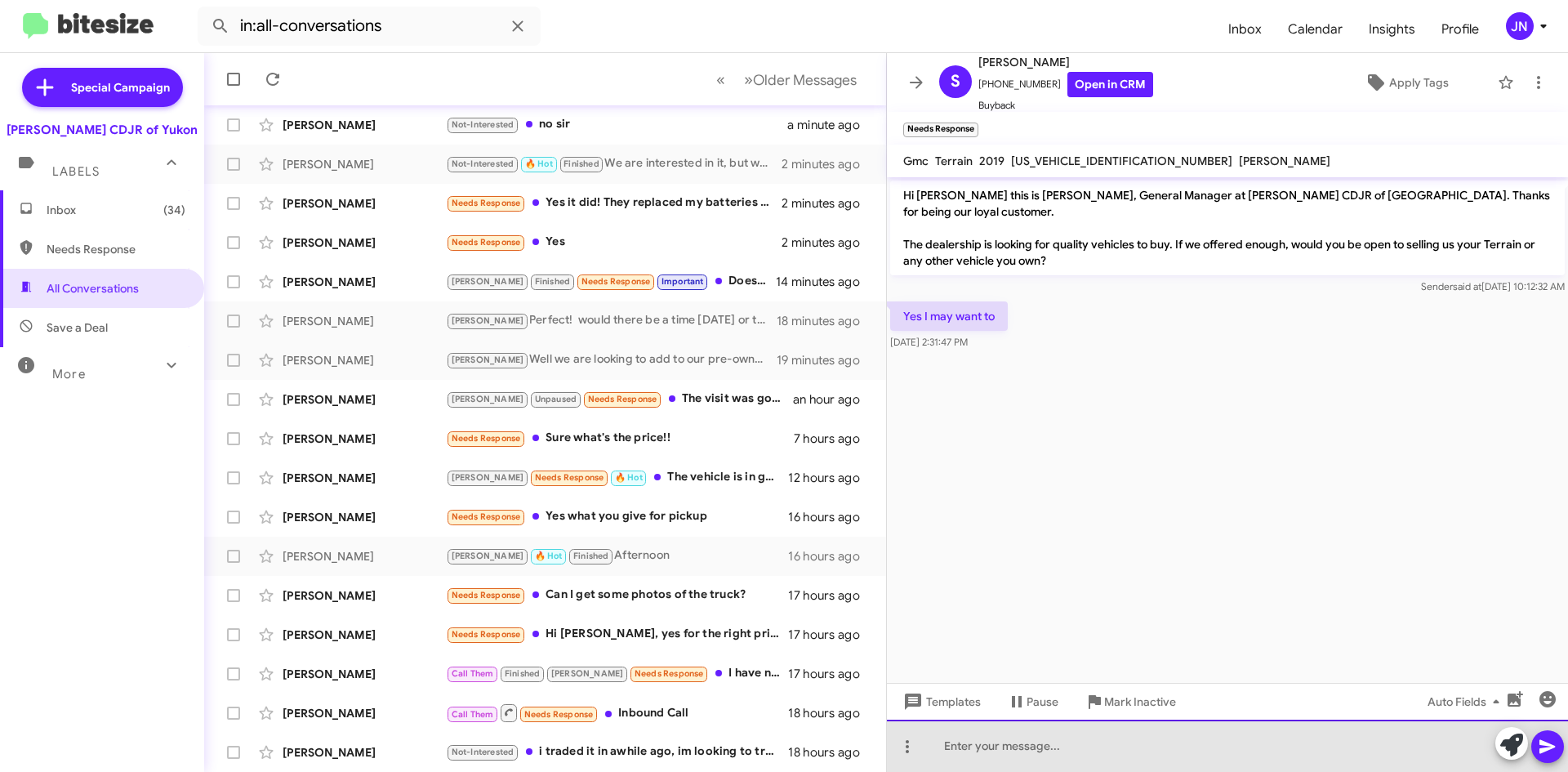
click at [972, 743] on div at bounding box center [1228, 745] width 681 height 52
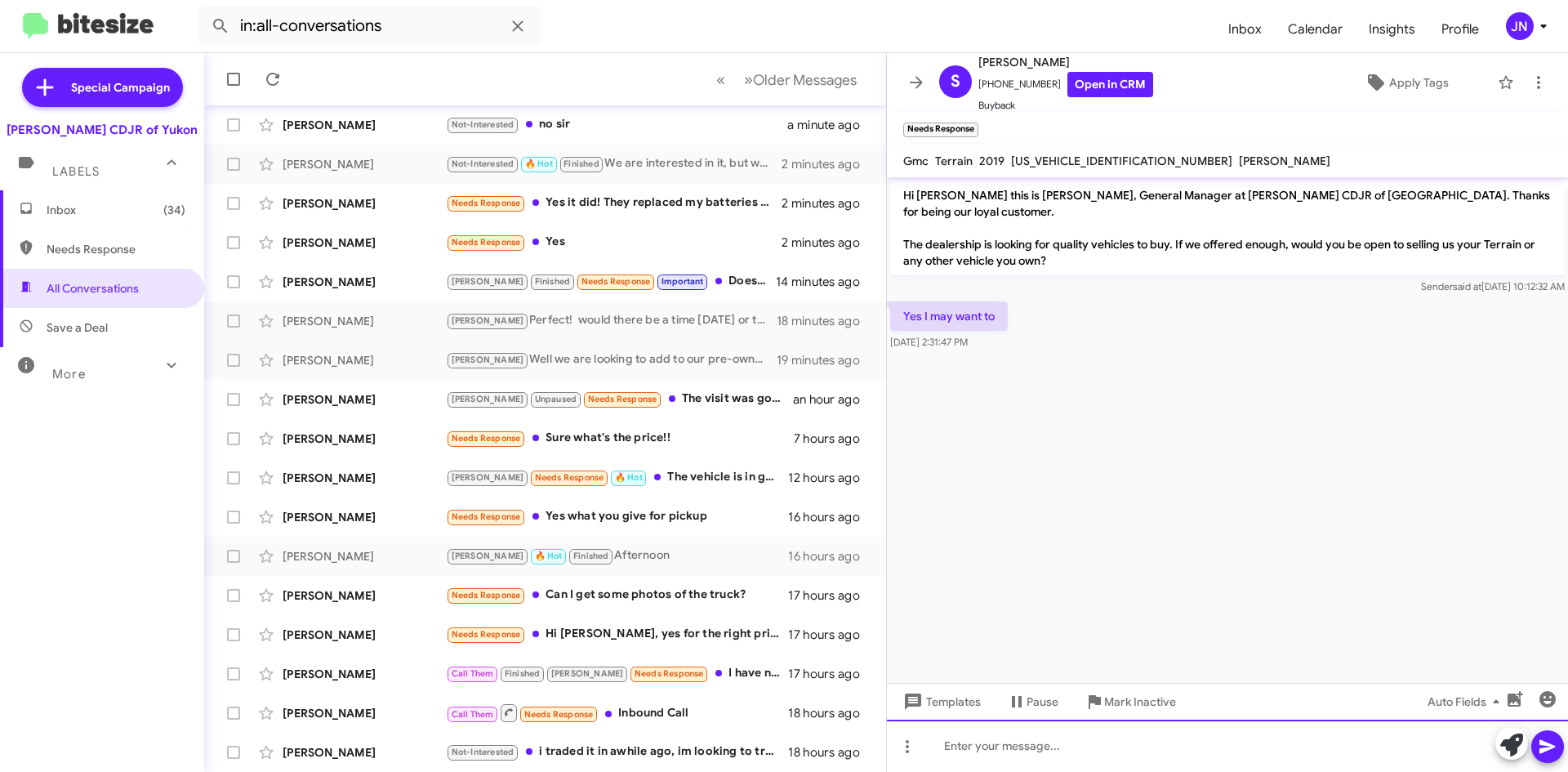
paste div
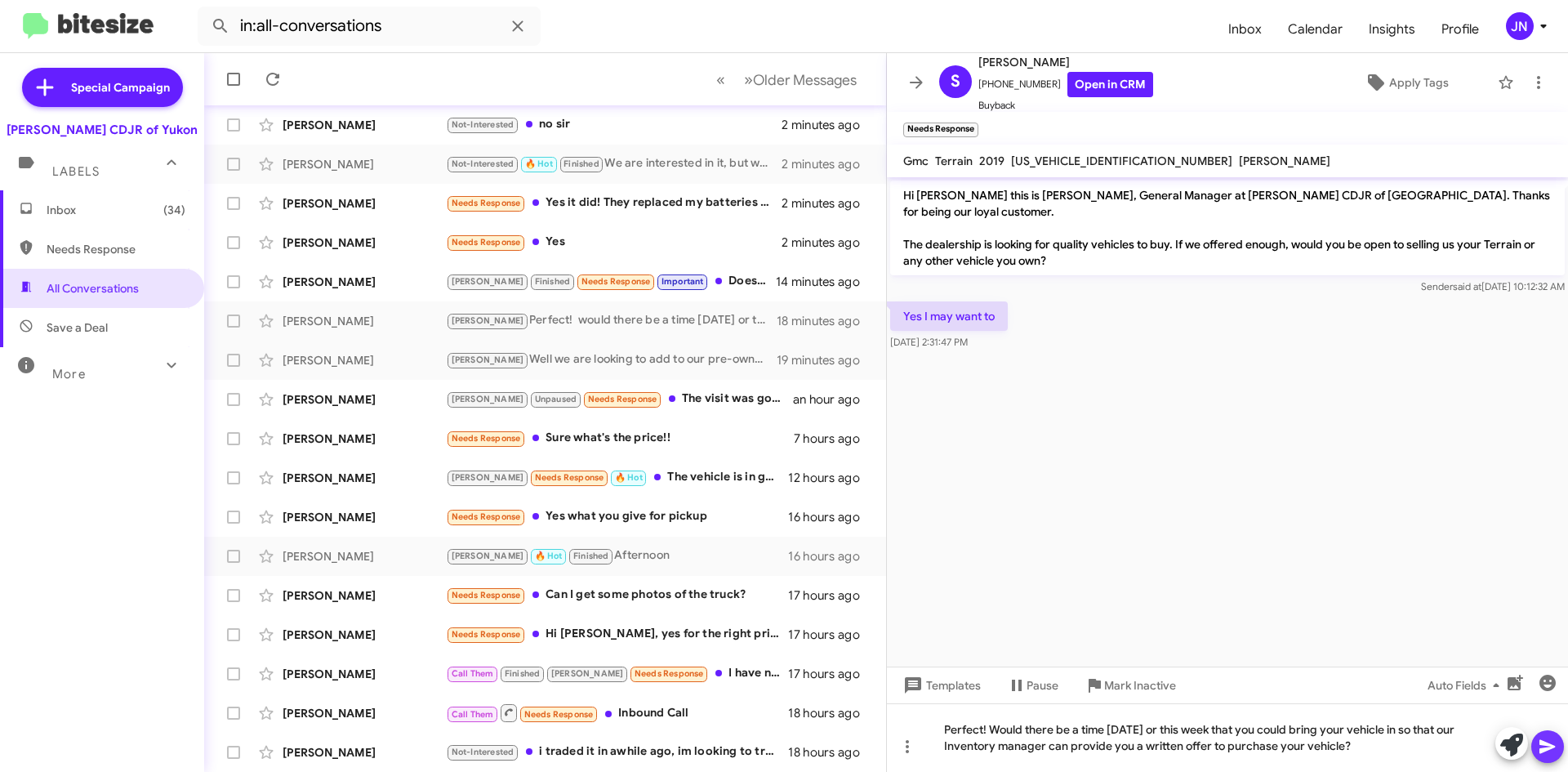
click at [1550, 743] on icon at bounding box center [1548, 746] width 20 height 20
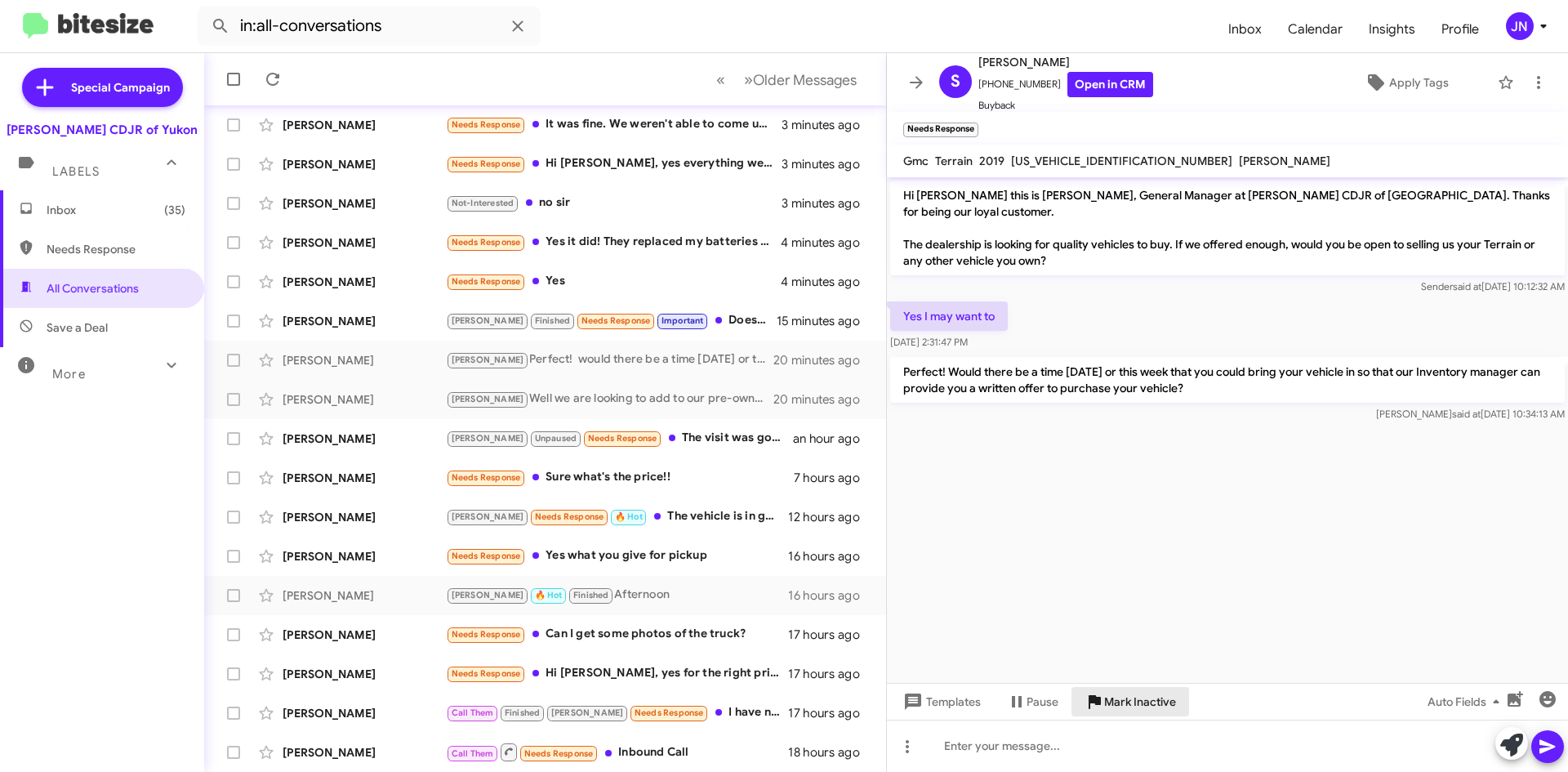
click at [1152, 706] on span "Mark Inactive" at bounding box center [1140, 701] width 72 height 29
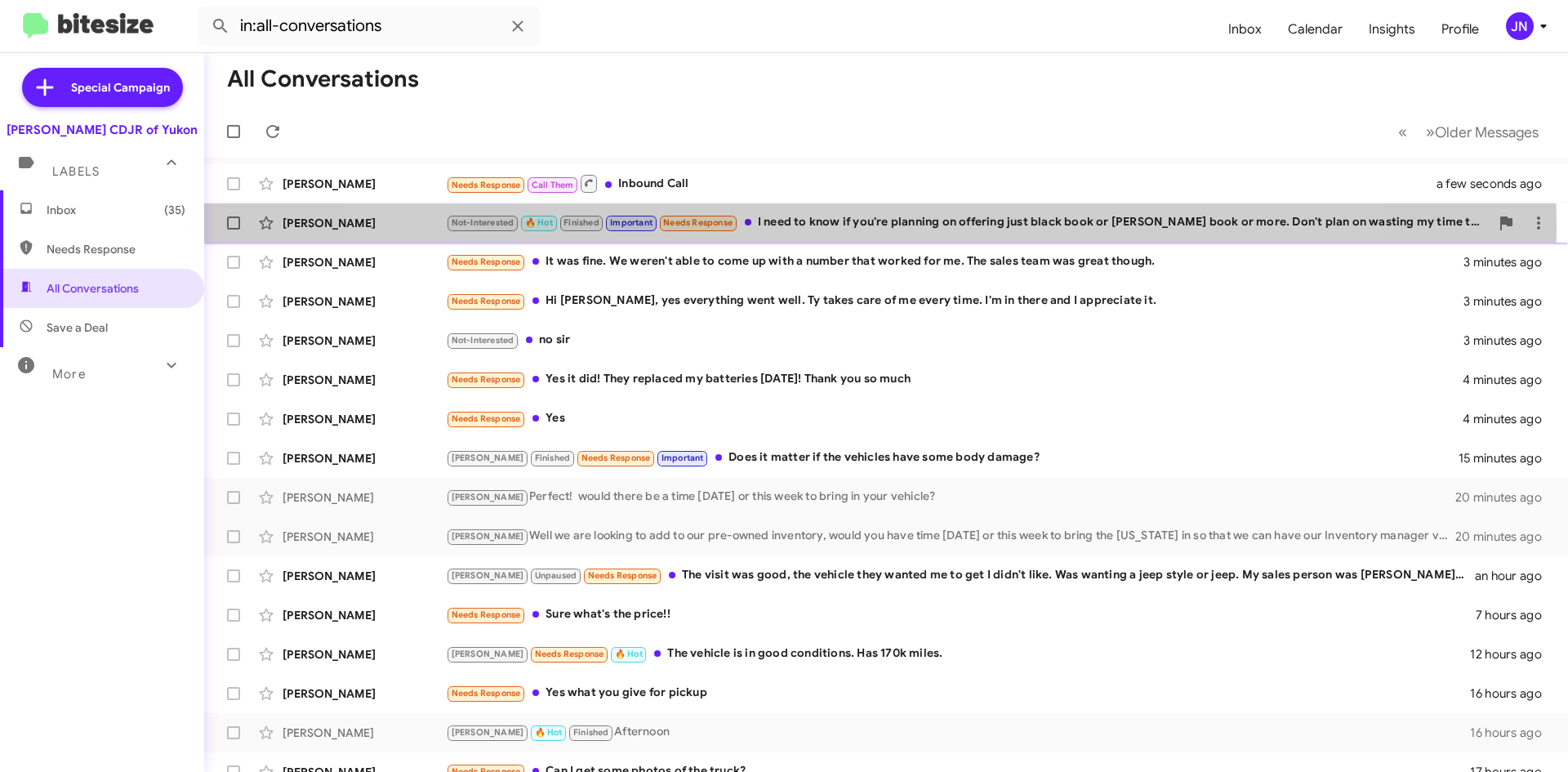
click at [846, 228] on div "Not-Interested 🔥 Hot Finished Important Needs Response I need to know if you're…" at bounding box center [968, 222] width 1044 height 19
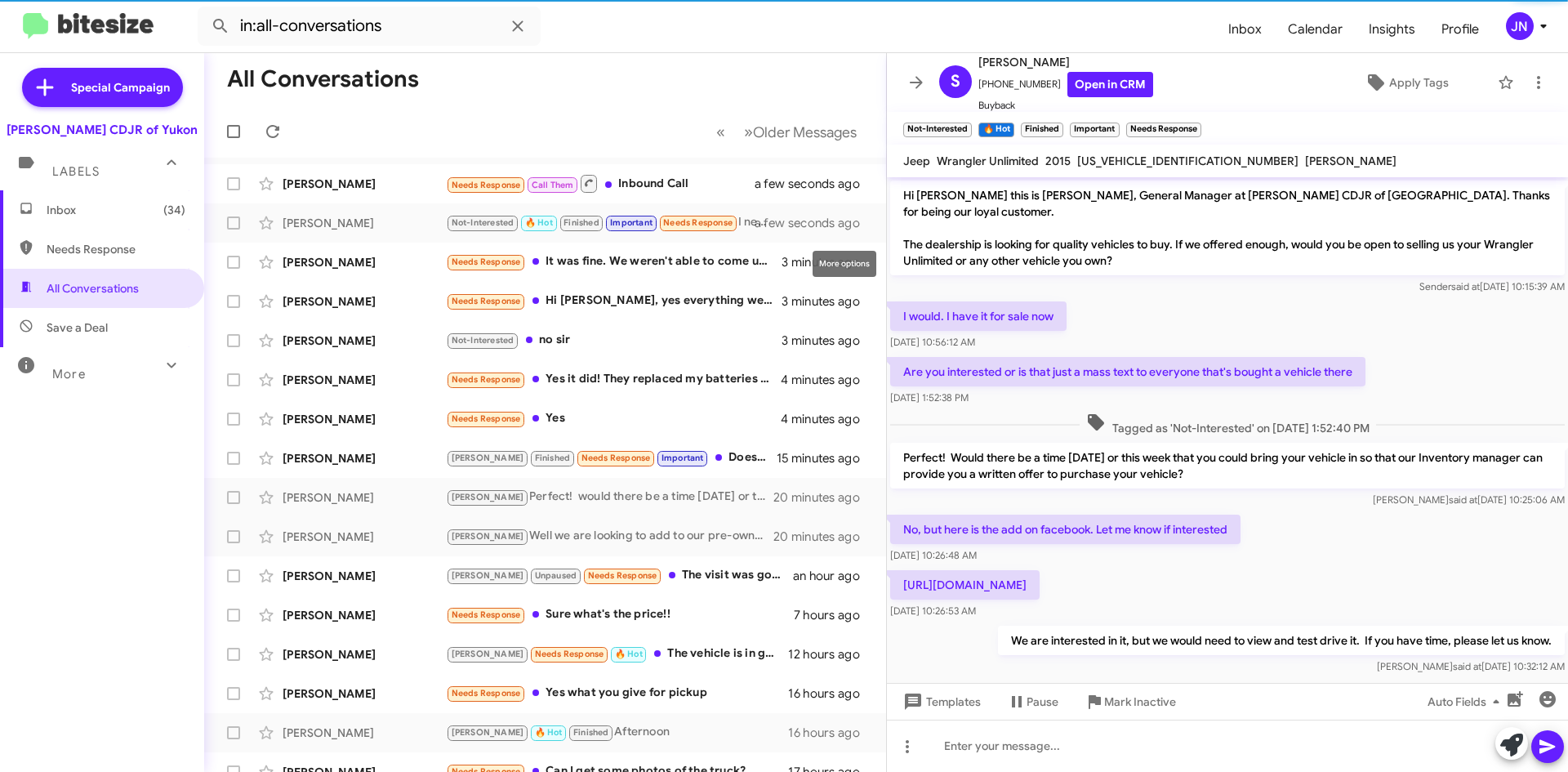
scroll to position [122, 0]
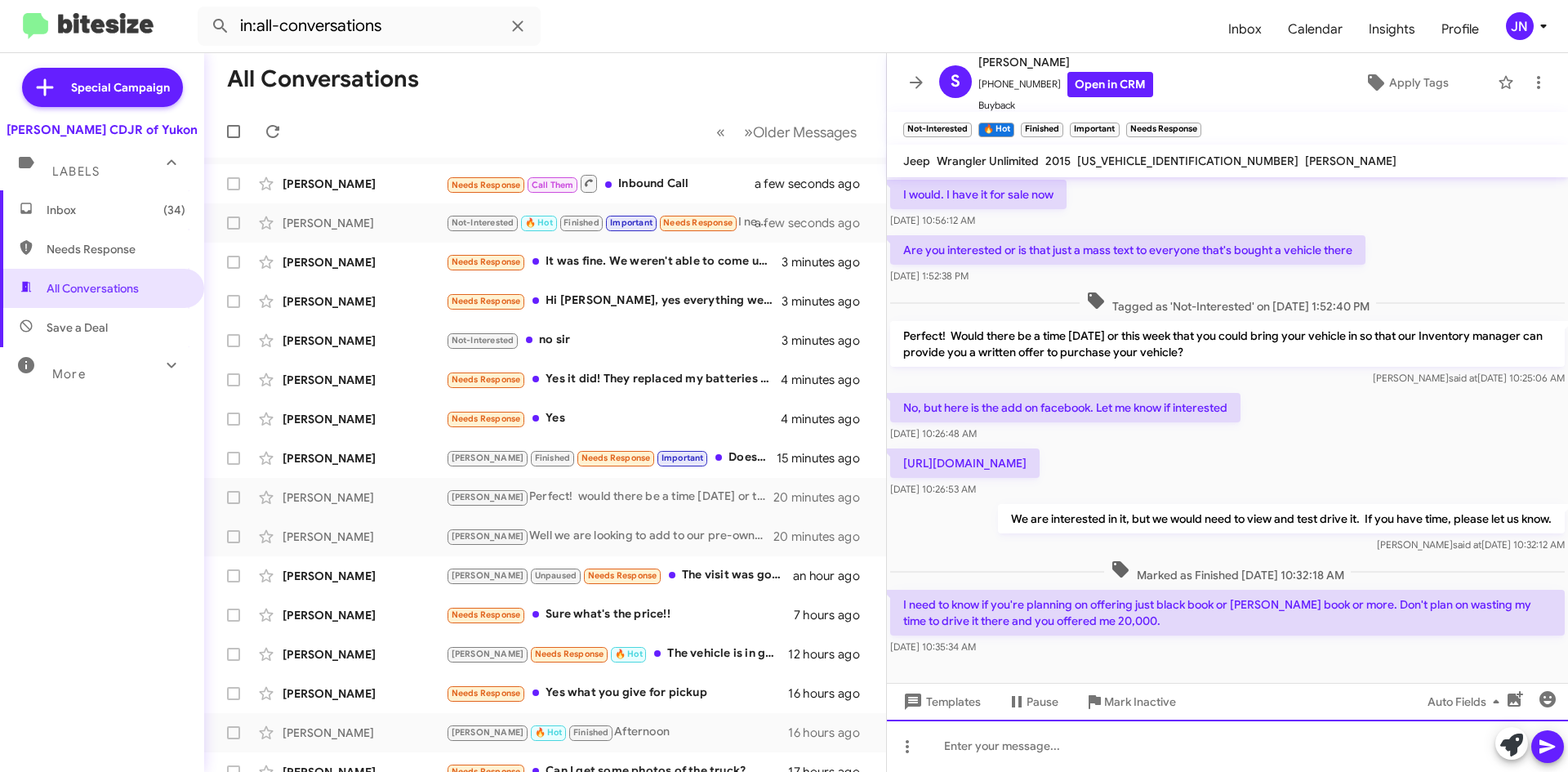
click at [1022, 750] on div at bounding box center [1228, 745] width 681 height 52
click at [1024, 750] on div at bounding box center [1228, 745] width 681 height 52
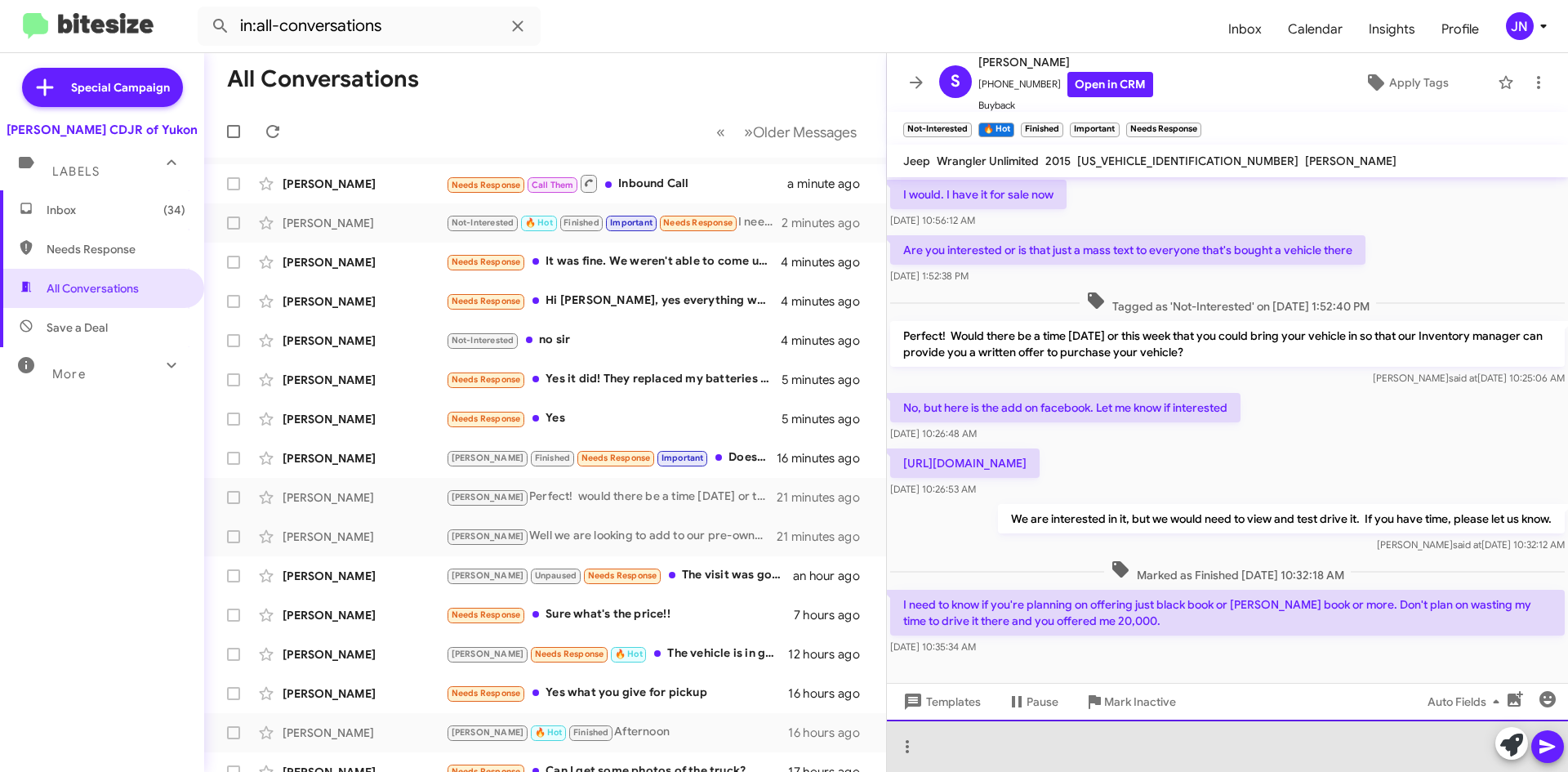
click at [1021, 754] on div at bounding box center [1228, 745] width 681 height 52
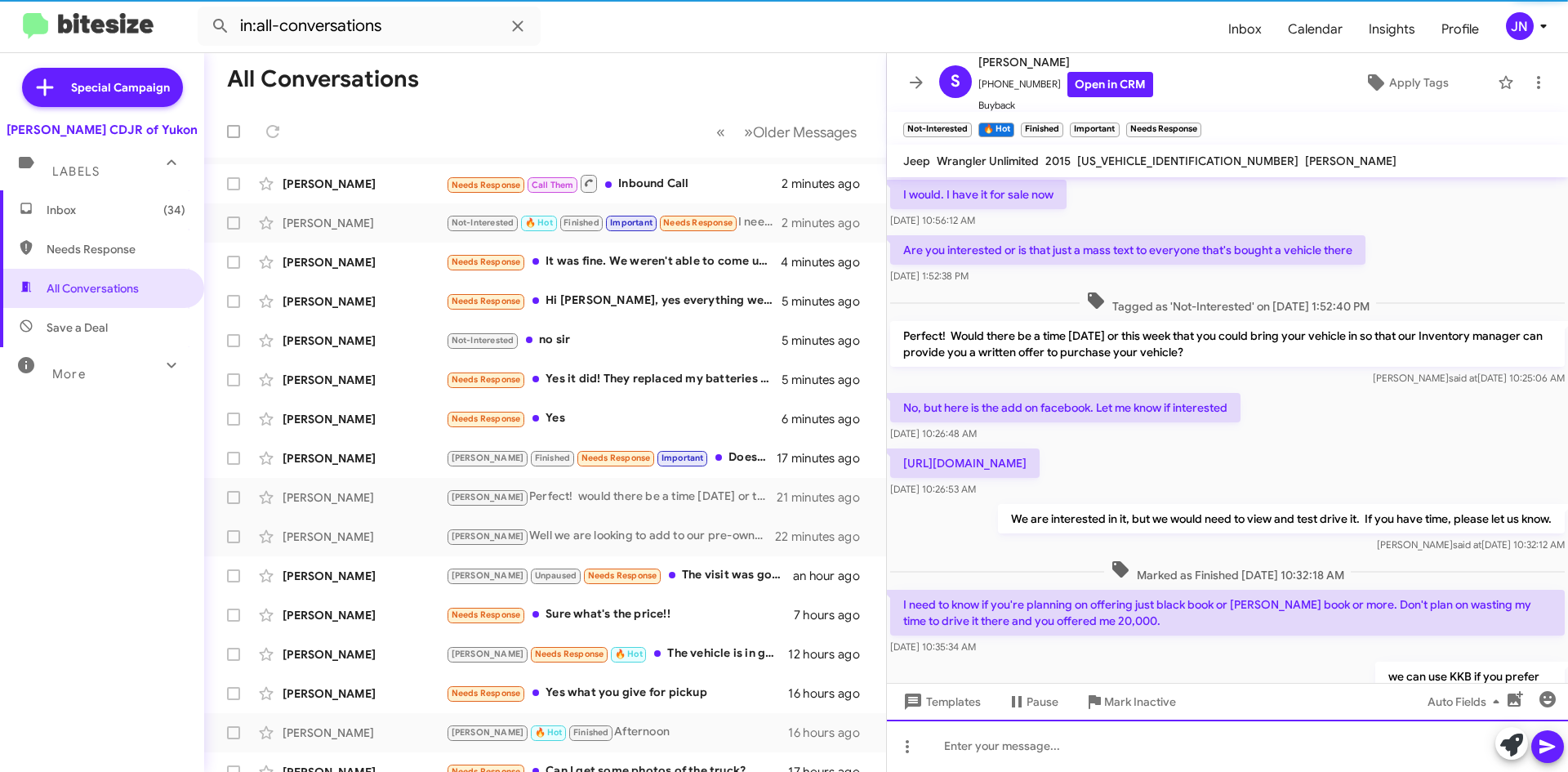
scroll to position [0, 0]
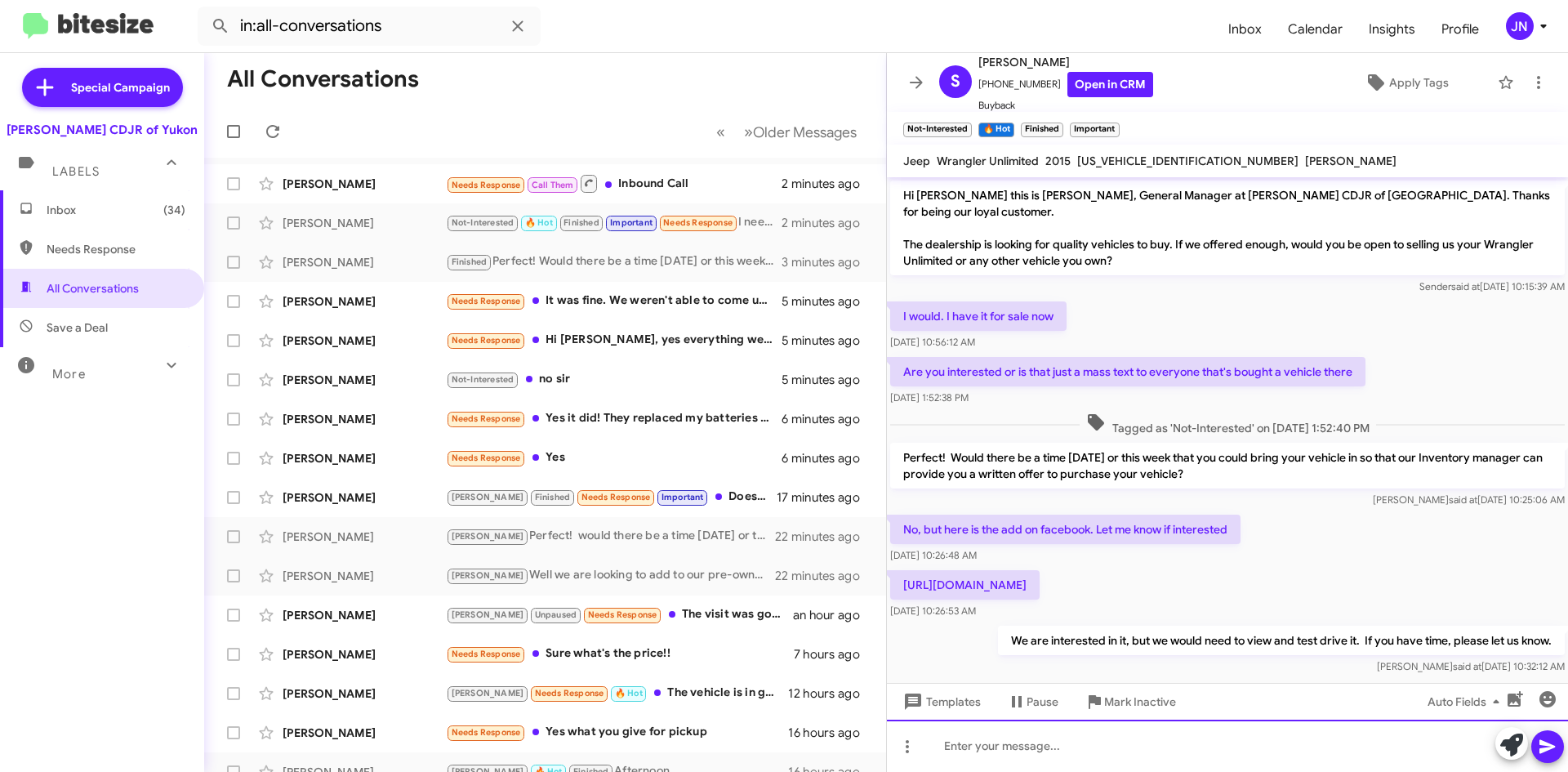
click at [1002, 747] on div at bounding box center [1228, 745] width 681 height 52
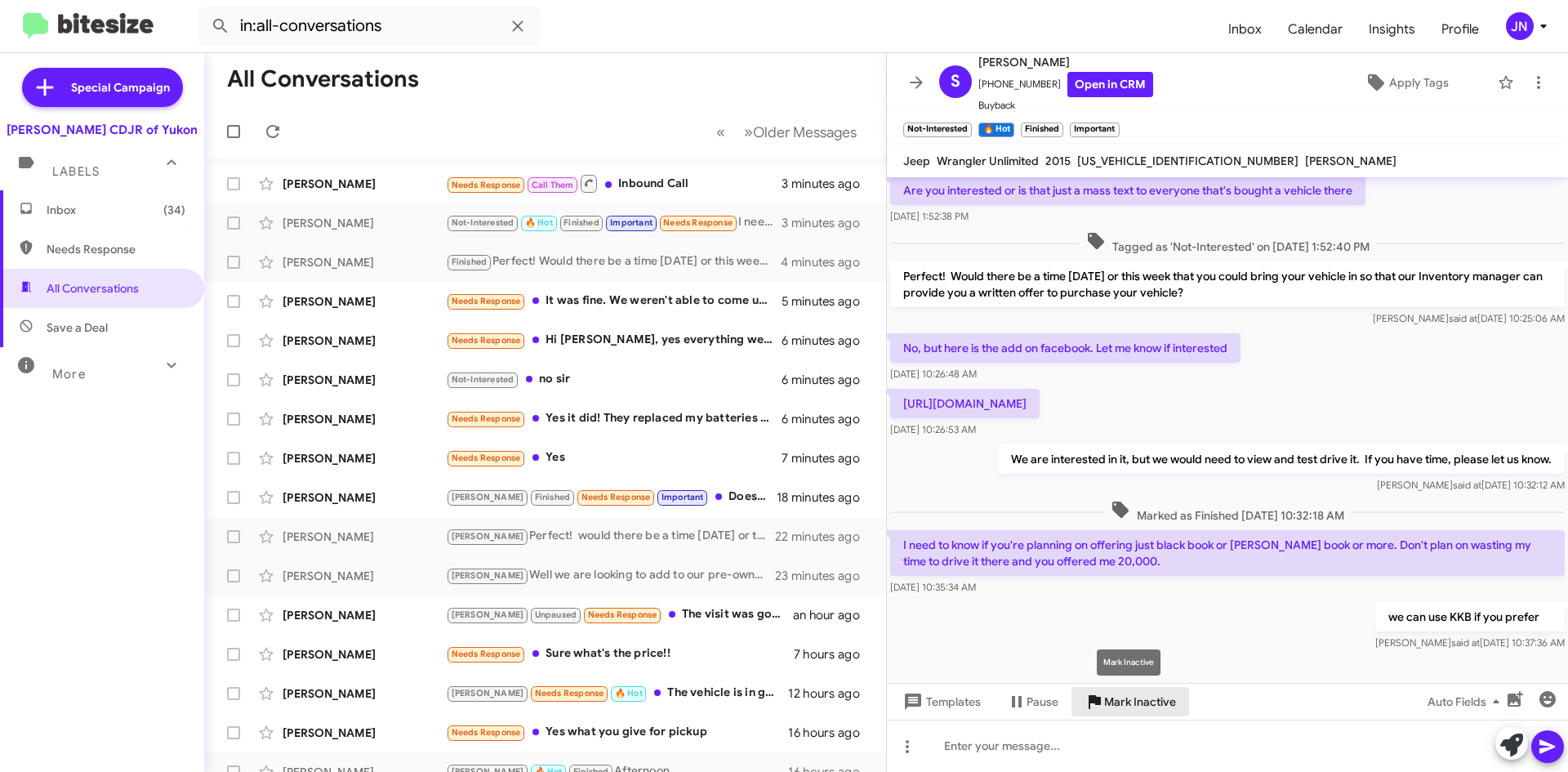
click at [1128, 691] on span "Mark Inactive" at bounding box center [1140, 701] width 72 height 29
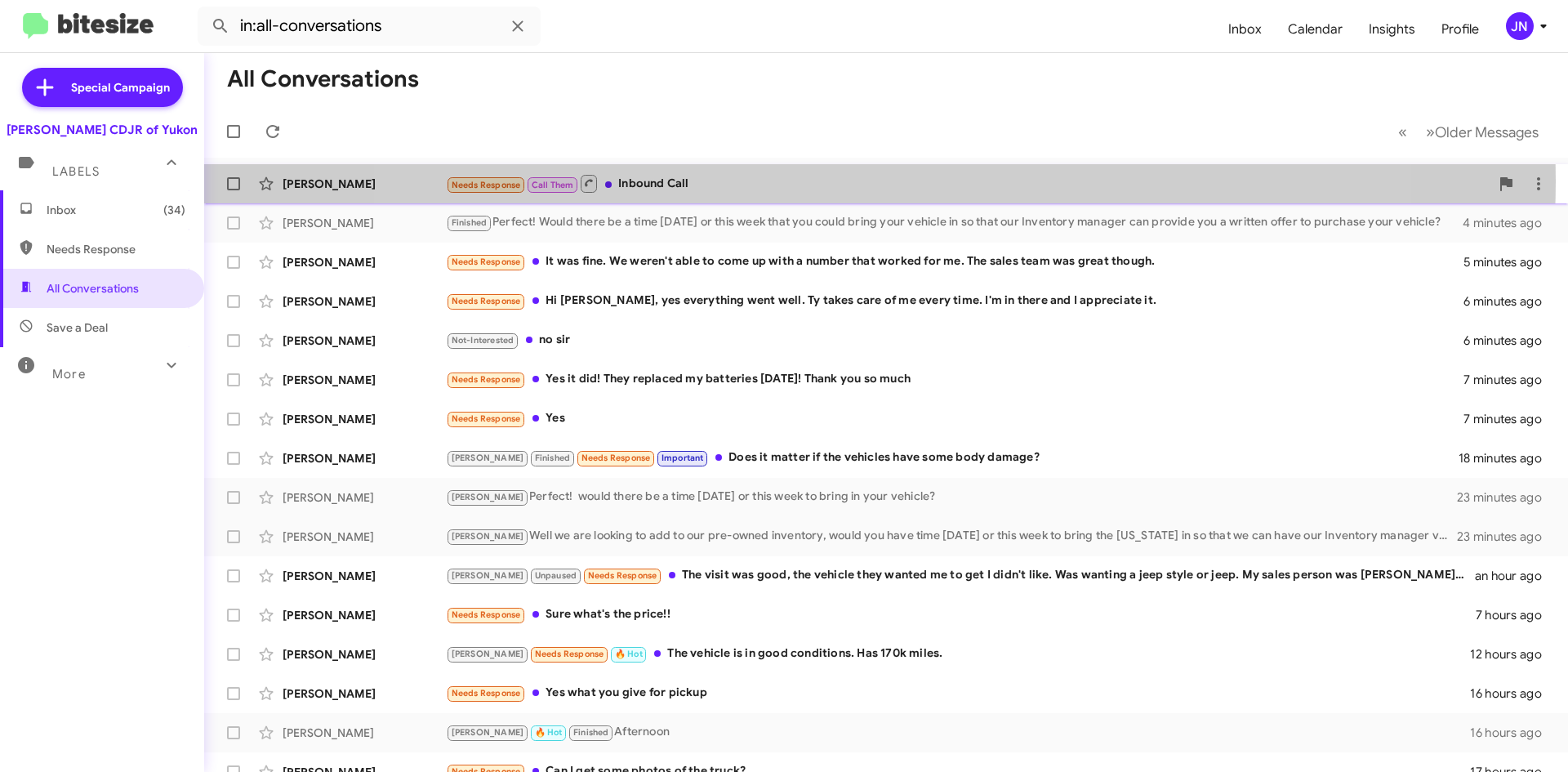
click at [861, 182] on div "Needs Response Call Them Inbound Call" at bounding box center [968, 183] width 1044 height 20
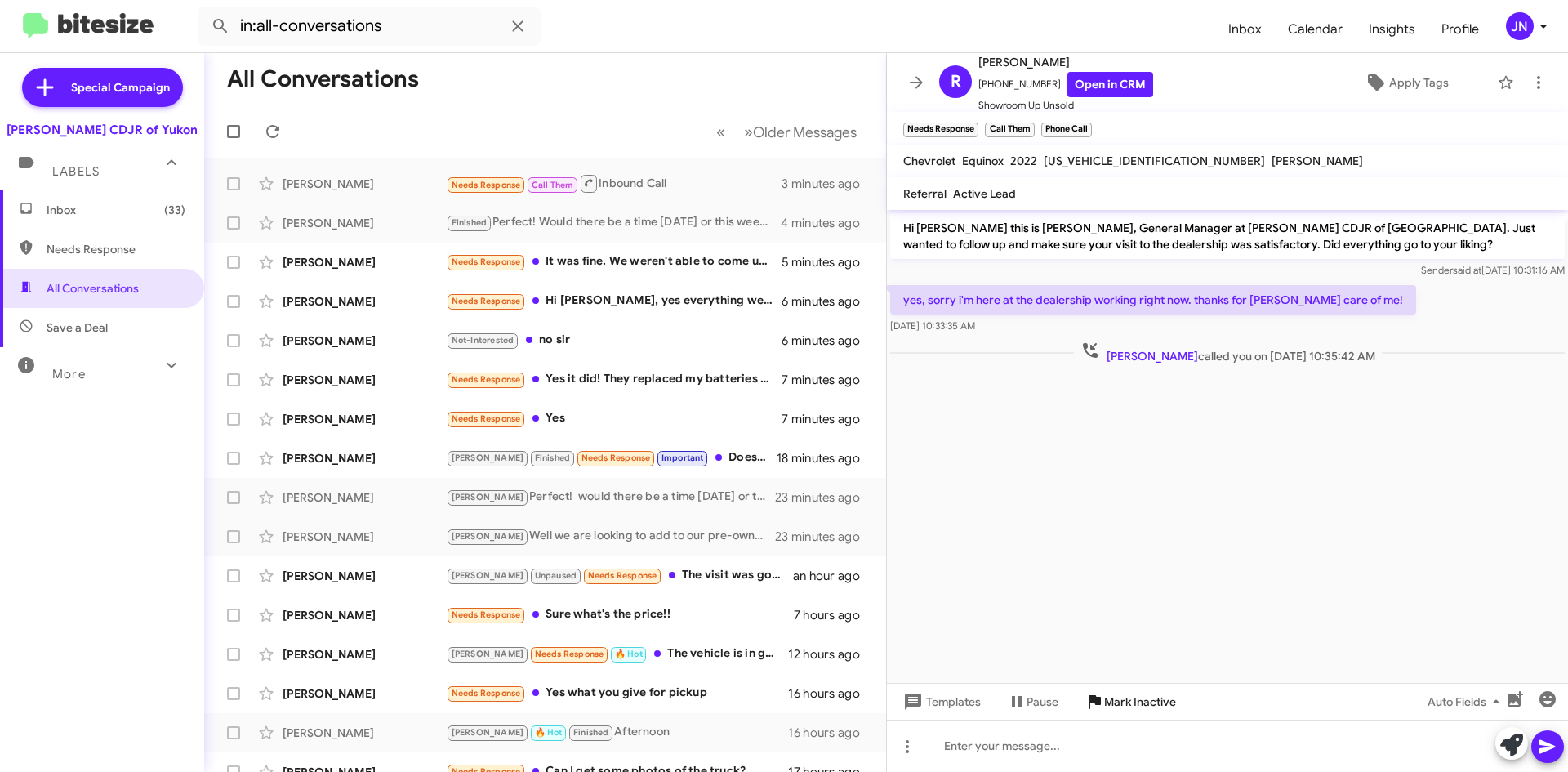
click at [1144, 704] on span "Mark Inactive" at bounding box center [1140, 701] width 72 height 29
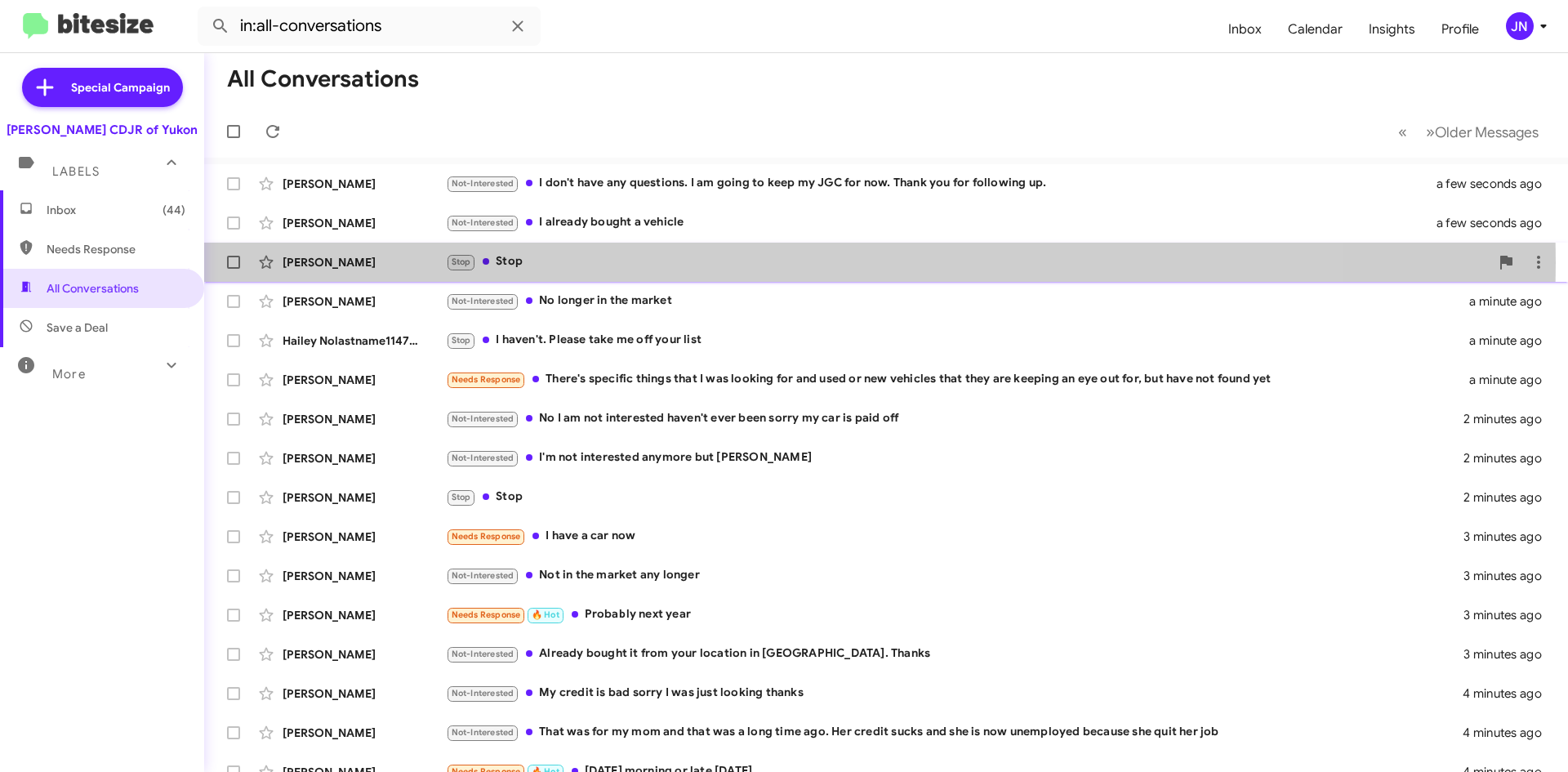
click at [619, 262] on div "Stop Stop" at bounding box center [968, 261] width 1044 height 19
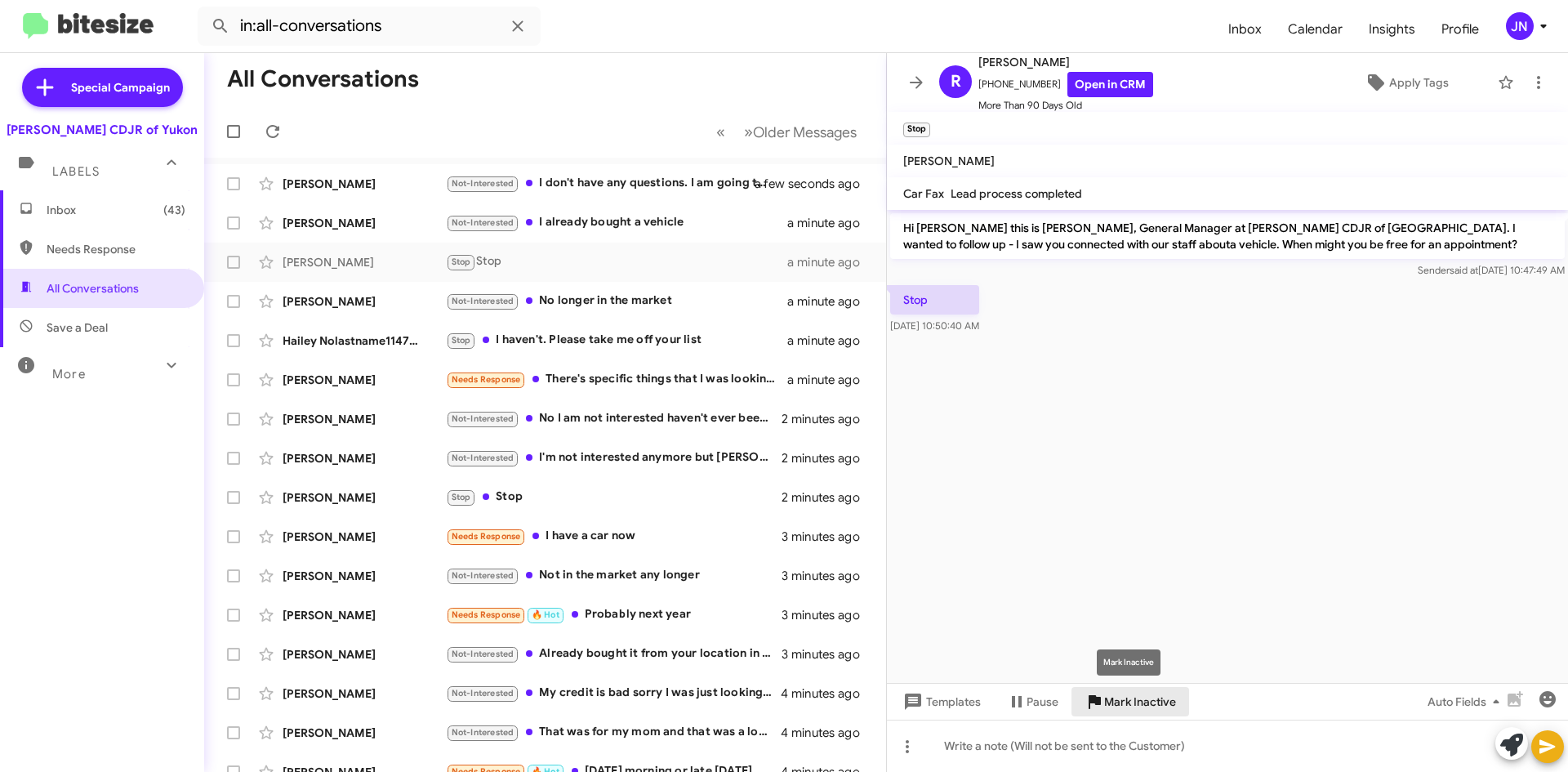
click at [1139, 698] on span "Mark Inactive" at bounding box center [1140, 701] width 72 height 29
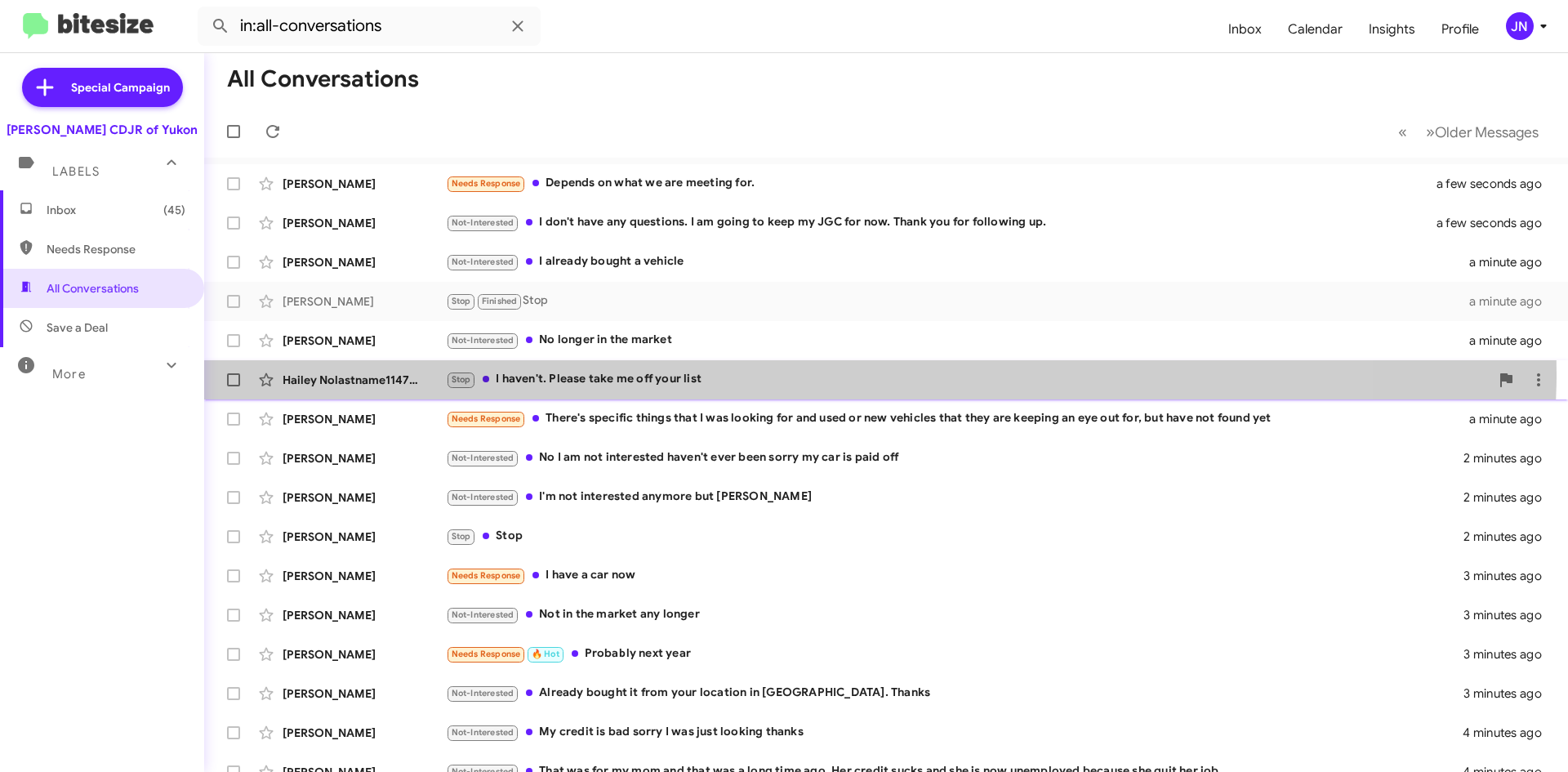
click at [739, 373] on div "Stop I haven't. Please take me off your list" at bounding box center [968, 379] width 1044 height 19
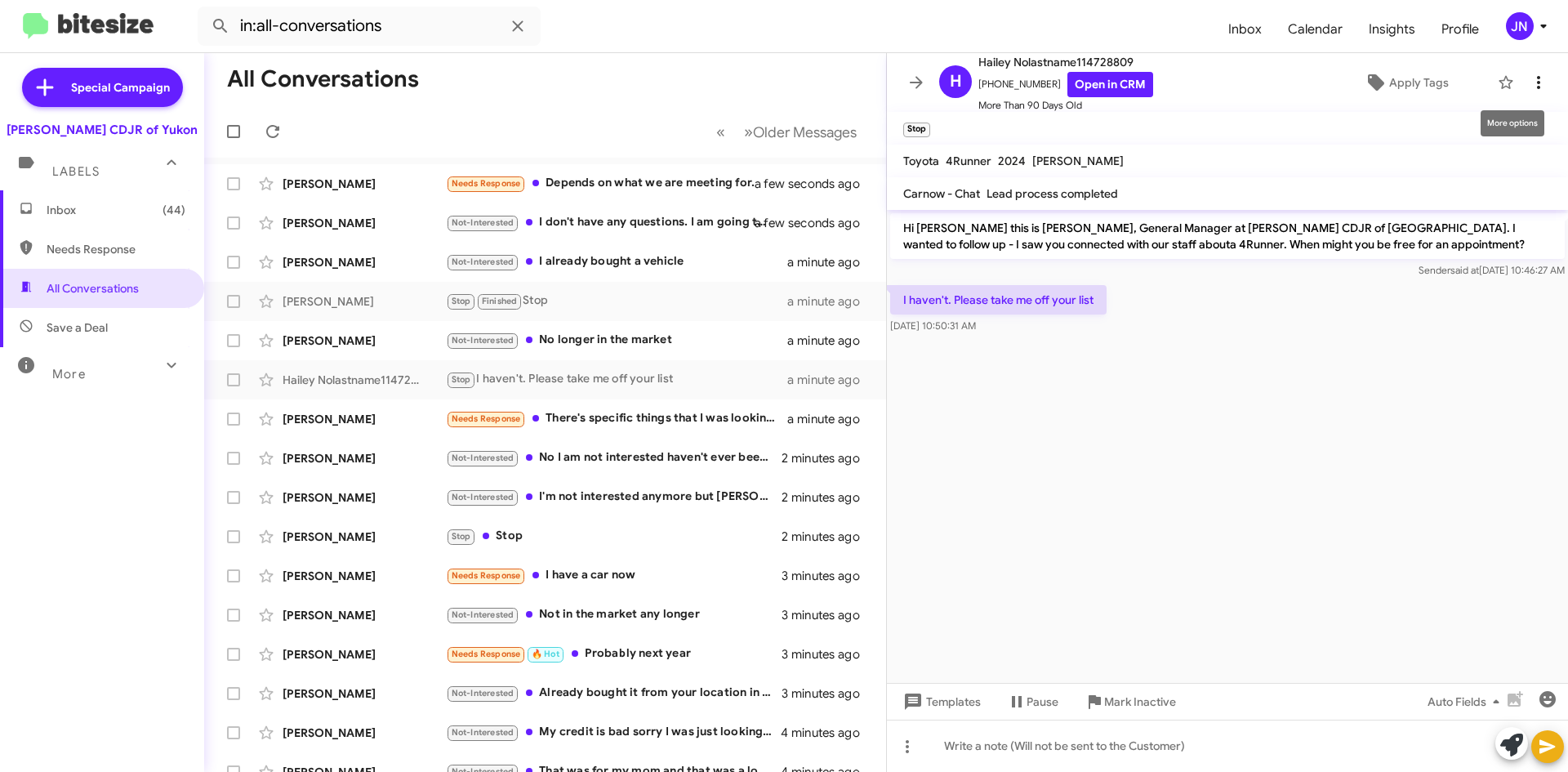
click at [1538, 78] on icon at bounding box center [1539, 83] width 3 height 13
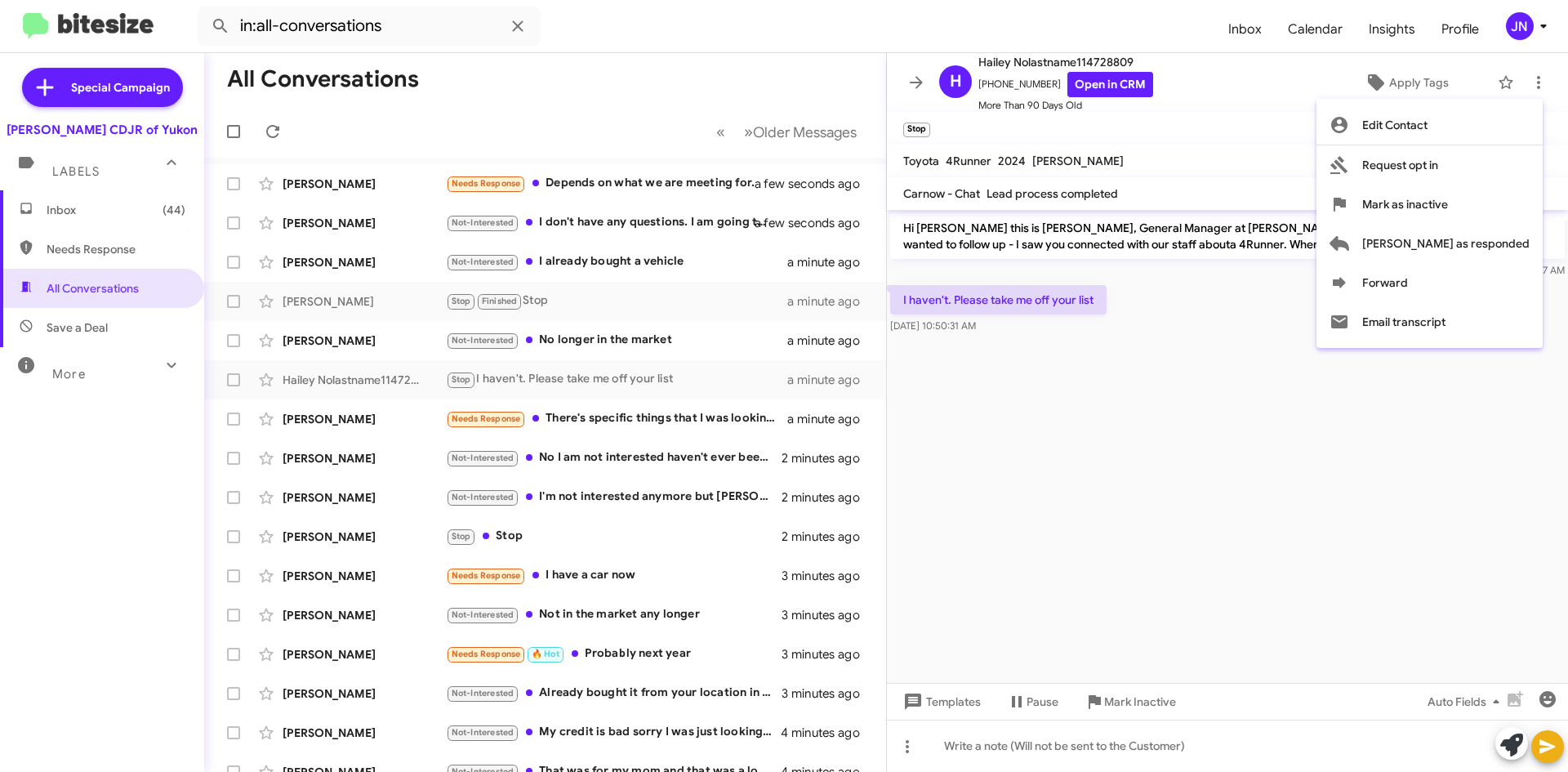
click at [1153, 592] on div at bounding box center [784, 386] width 1568 height 772
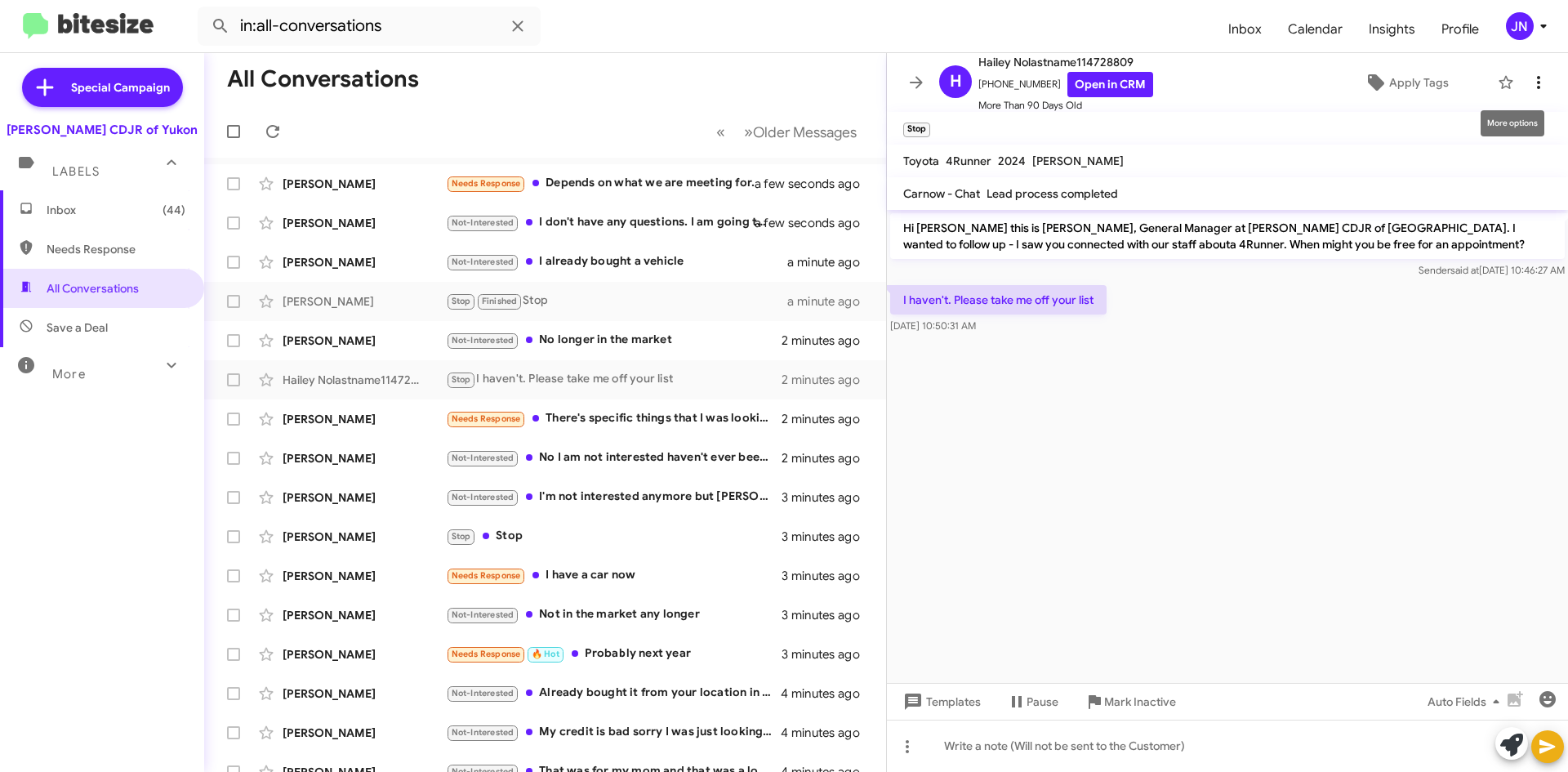
click at [1529, 87] on icon at bounding box center [1539, 82] width 20 height 20
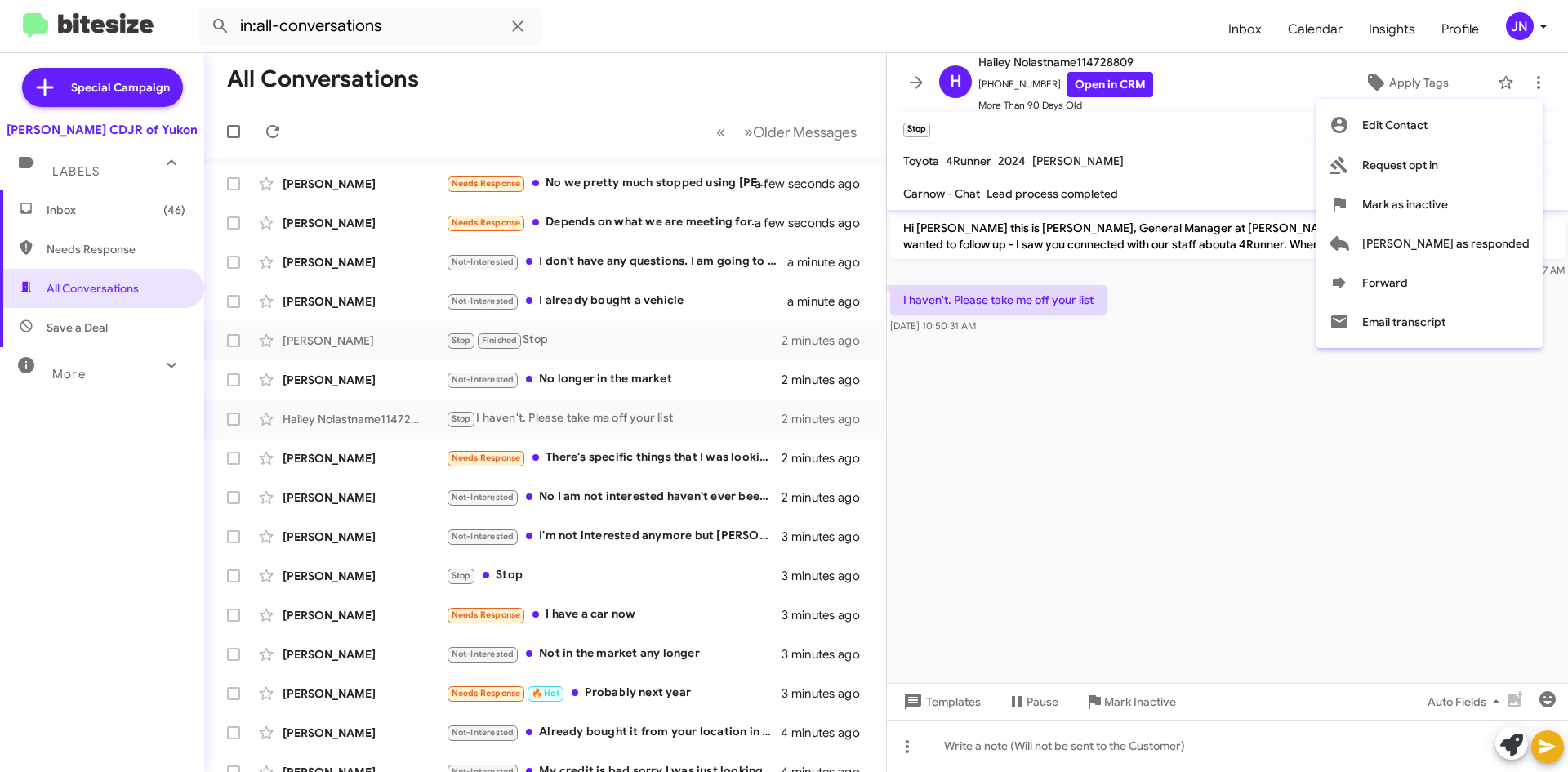
click at [1374, 546] on div at bounding box center [784, 386] width 1568 height 772
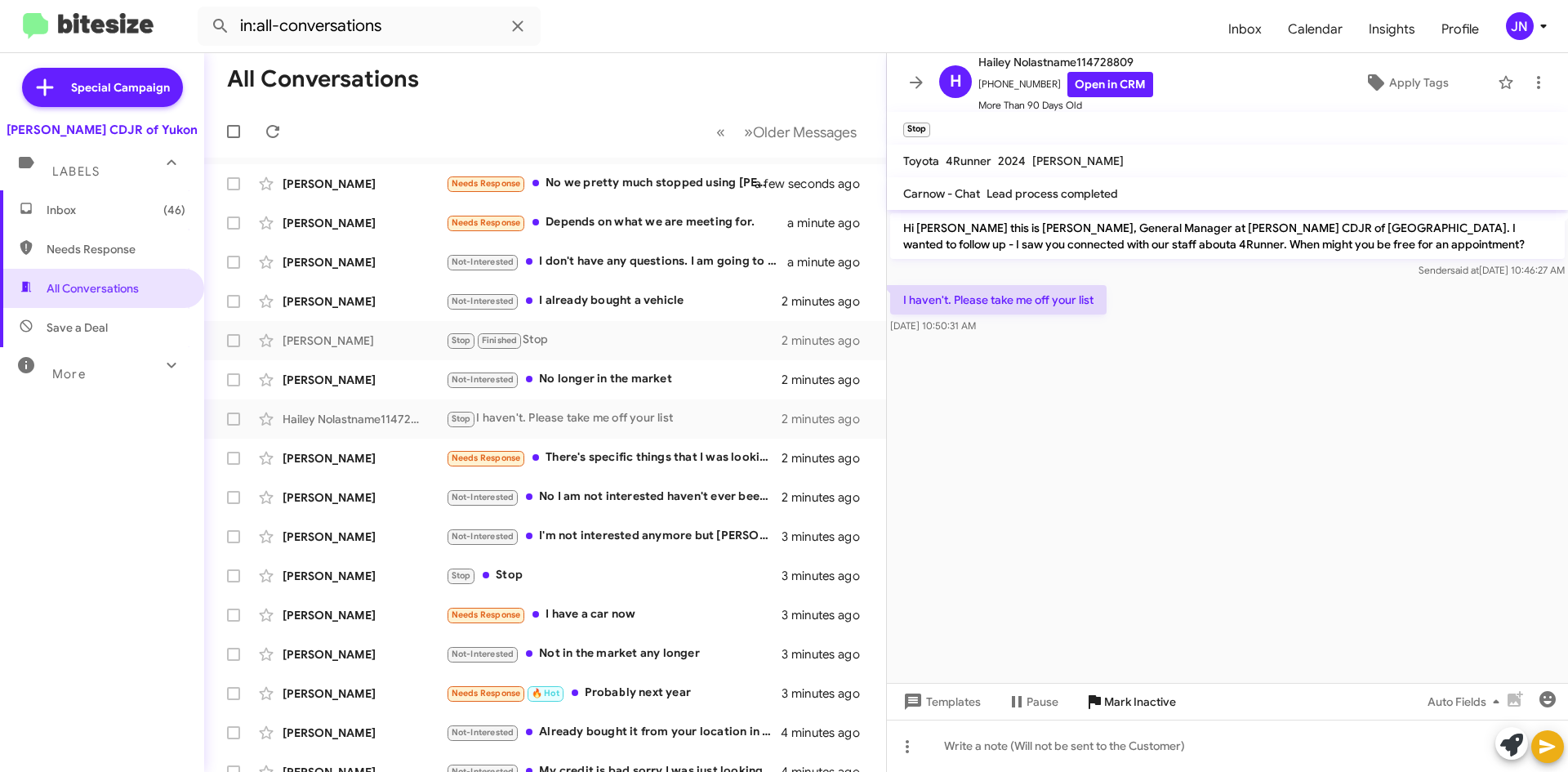
click at [1147, 700] on span "Mark Inactive" at bounding box center [1140, 701] width 72 height 29
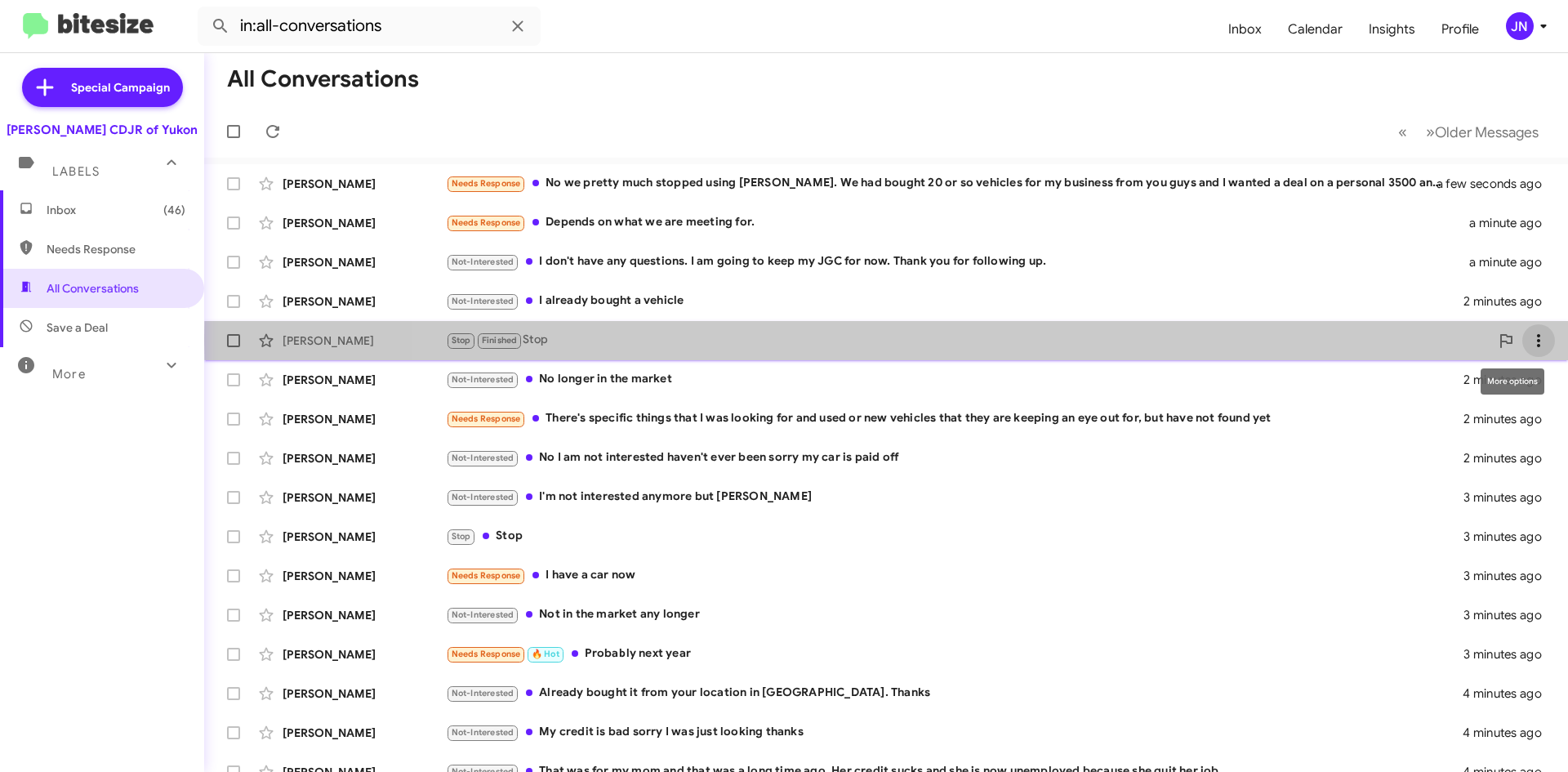
click at [1529, 339] on icon at bounding box center [1539, 340] width 20 height 20
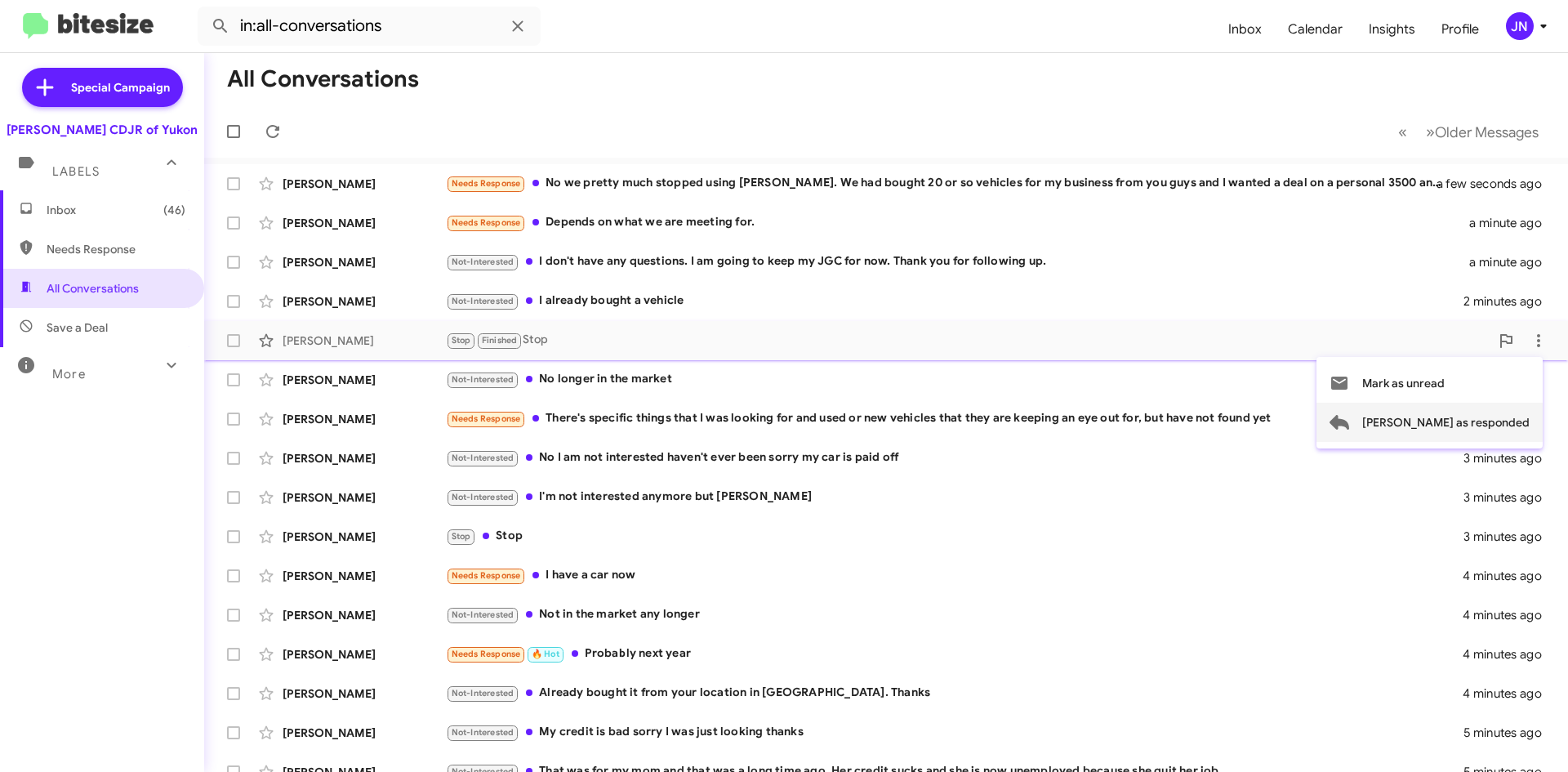
click at [1459, 425] on span "[PERSON_NAME] as responded" at bounding box center [1446, 421] width 167 height 39
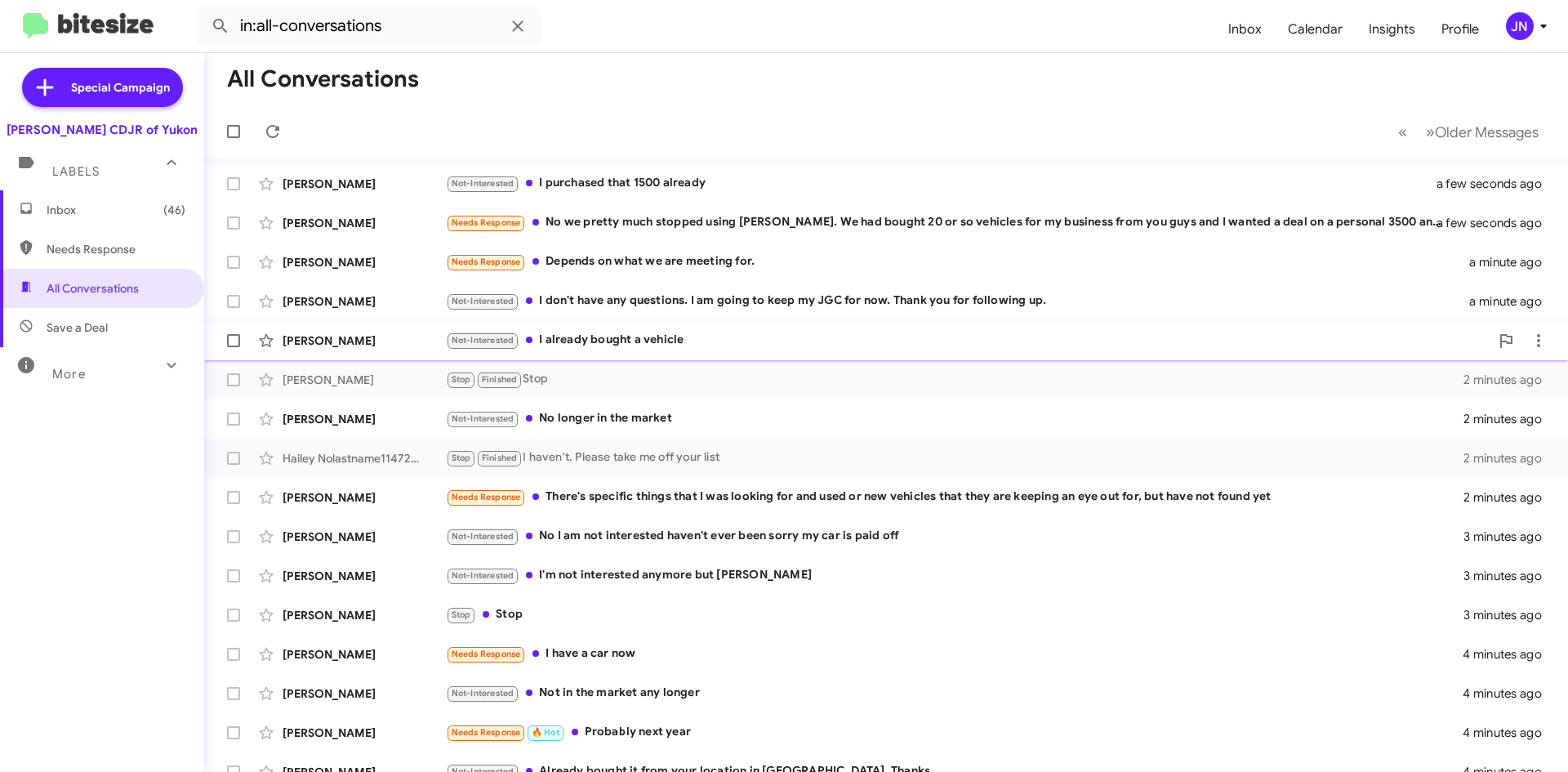
click at [722, 340] on div "Not-Interested I already bought a vehicle" at bounding box center [968, 340] width 1044 height 19
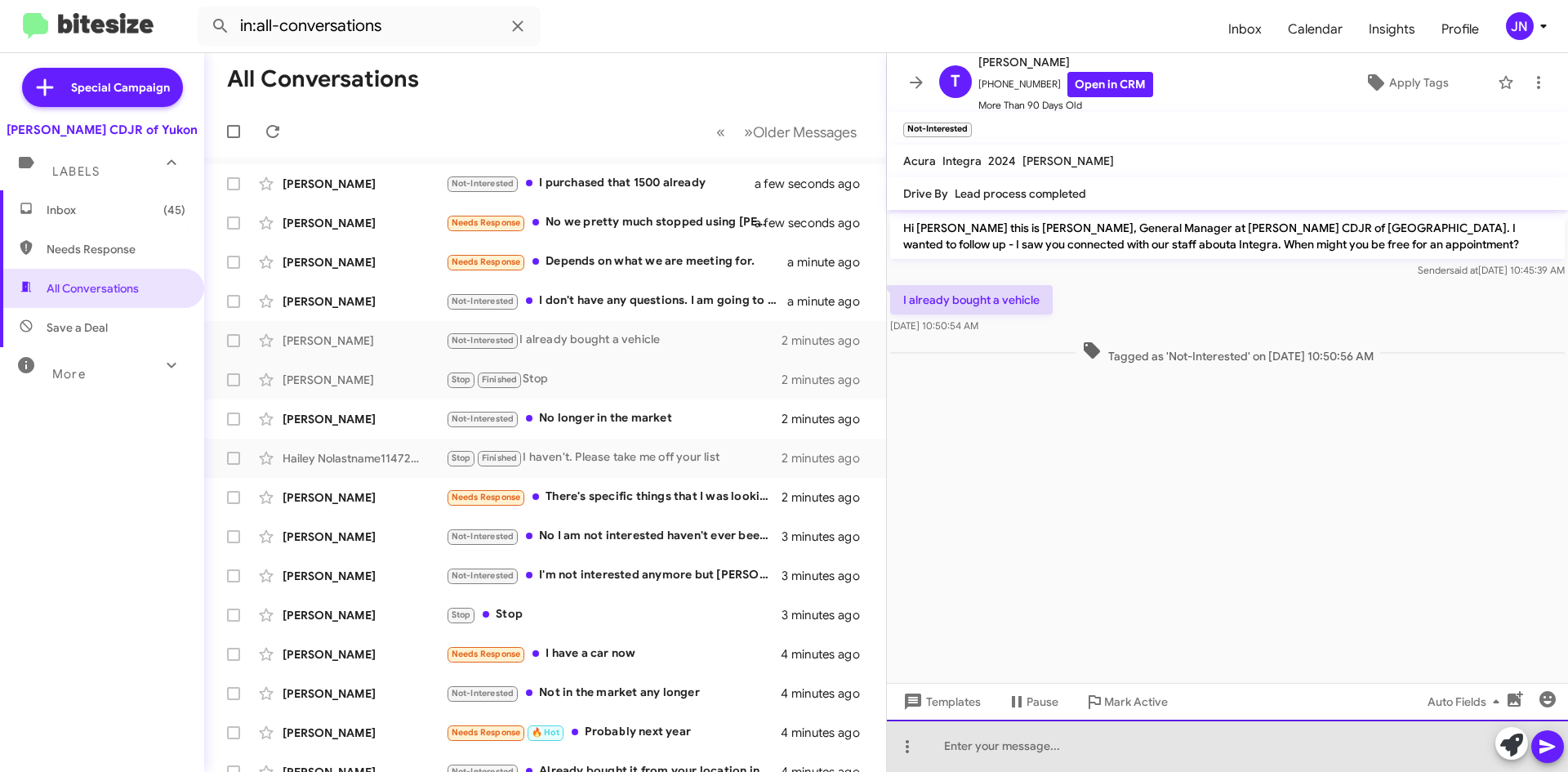
click at [1040, 742] on div at bounding box center [1228, 745] width 681 height 52
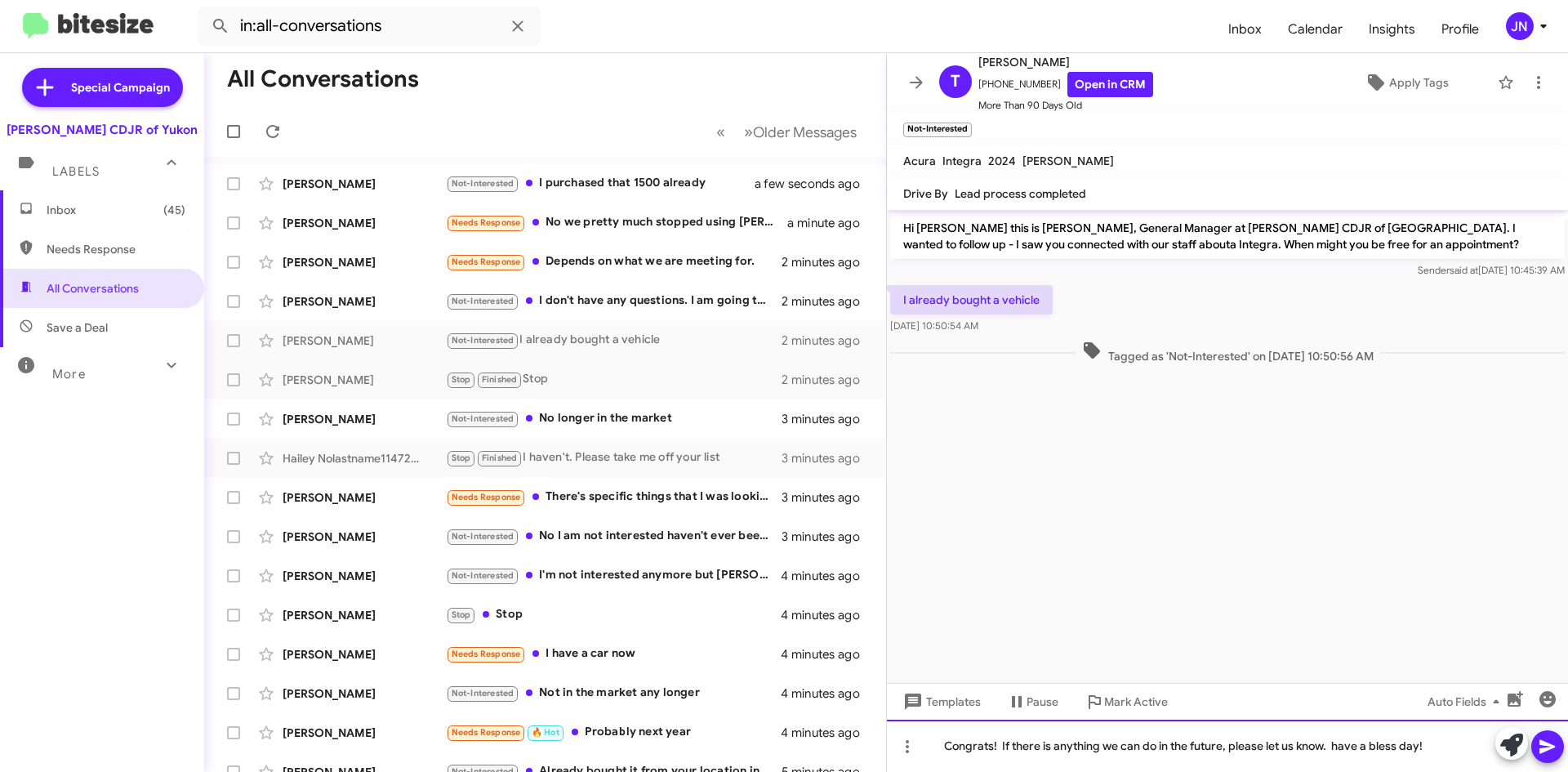
drag, startPoint x: 1443, startPoint y: 744, endPoint x: 1453, endPoint y: 739, distance: 11.2
click at [1448, 743] on div "Congrats! If there is anything we can do in the future, please let us know. hav…" at bounding box center [1228, 745] width 681 height 52
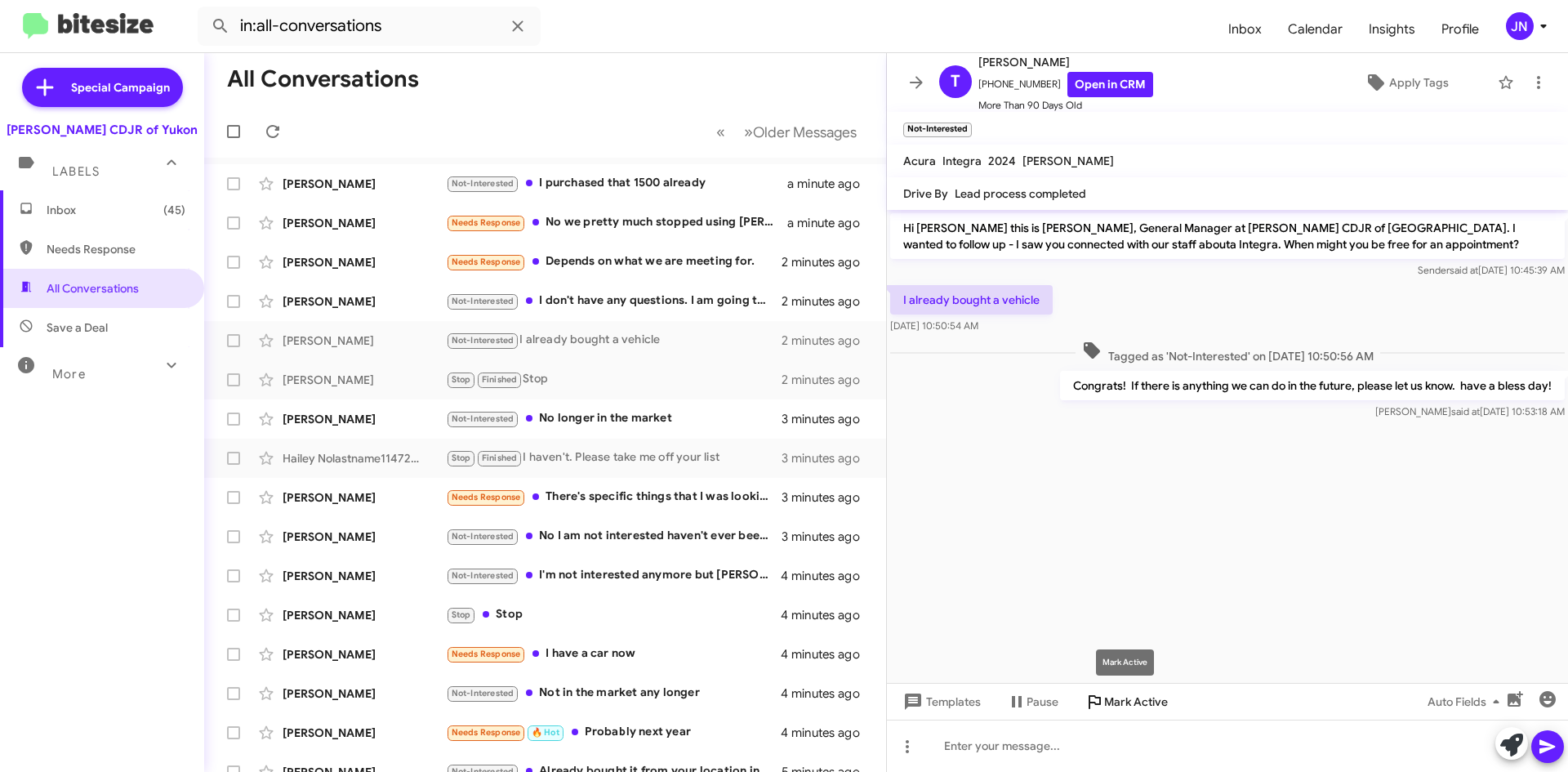
click at [1132, 704] on span "Mark Active" at bounding box center [1135, 701] width 64 height 29
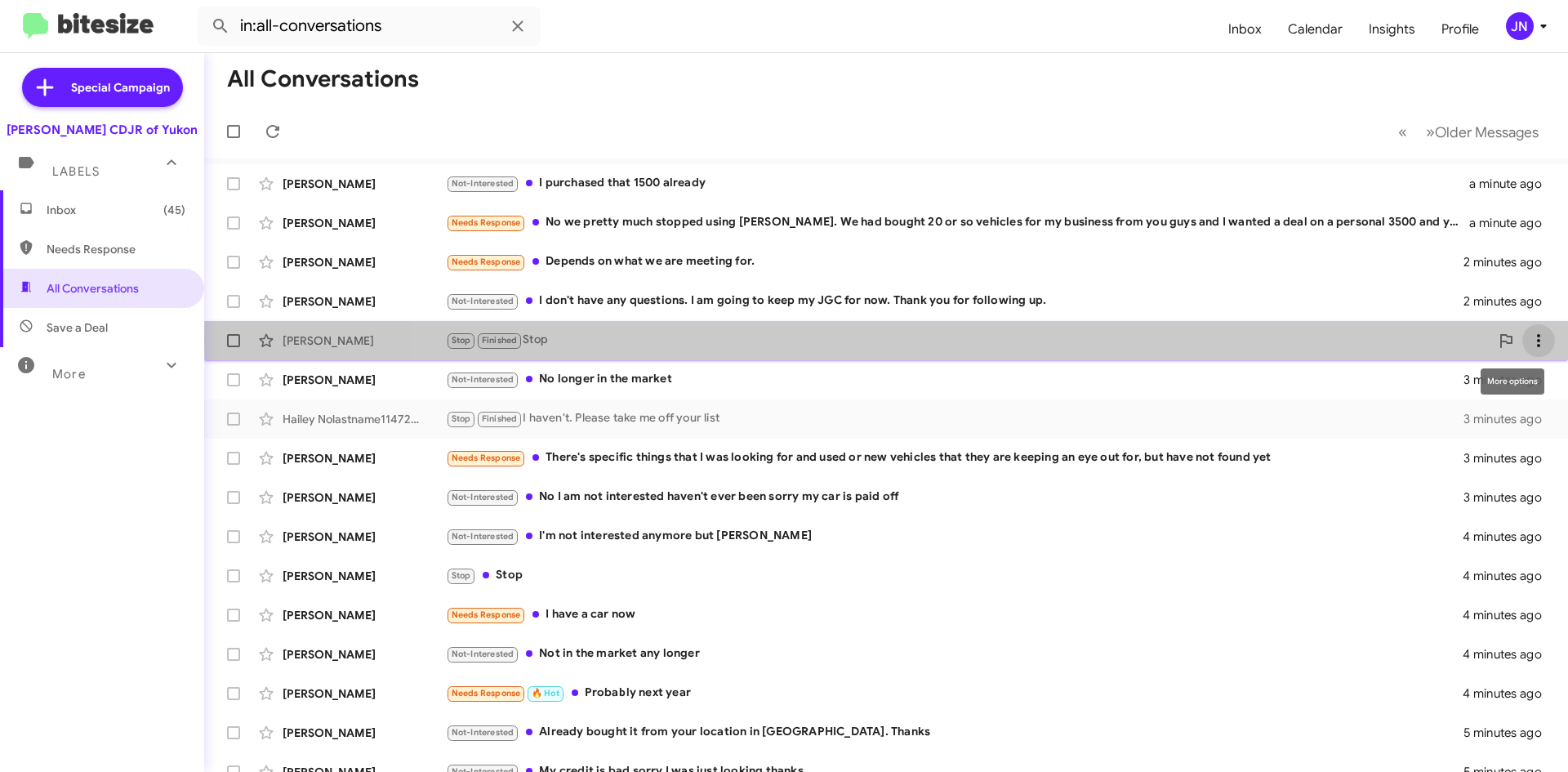
click at [1538, 340] on icon at bounding box center [1539, 340] width 3 height 13
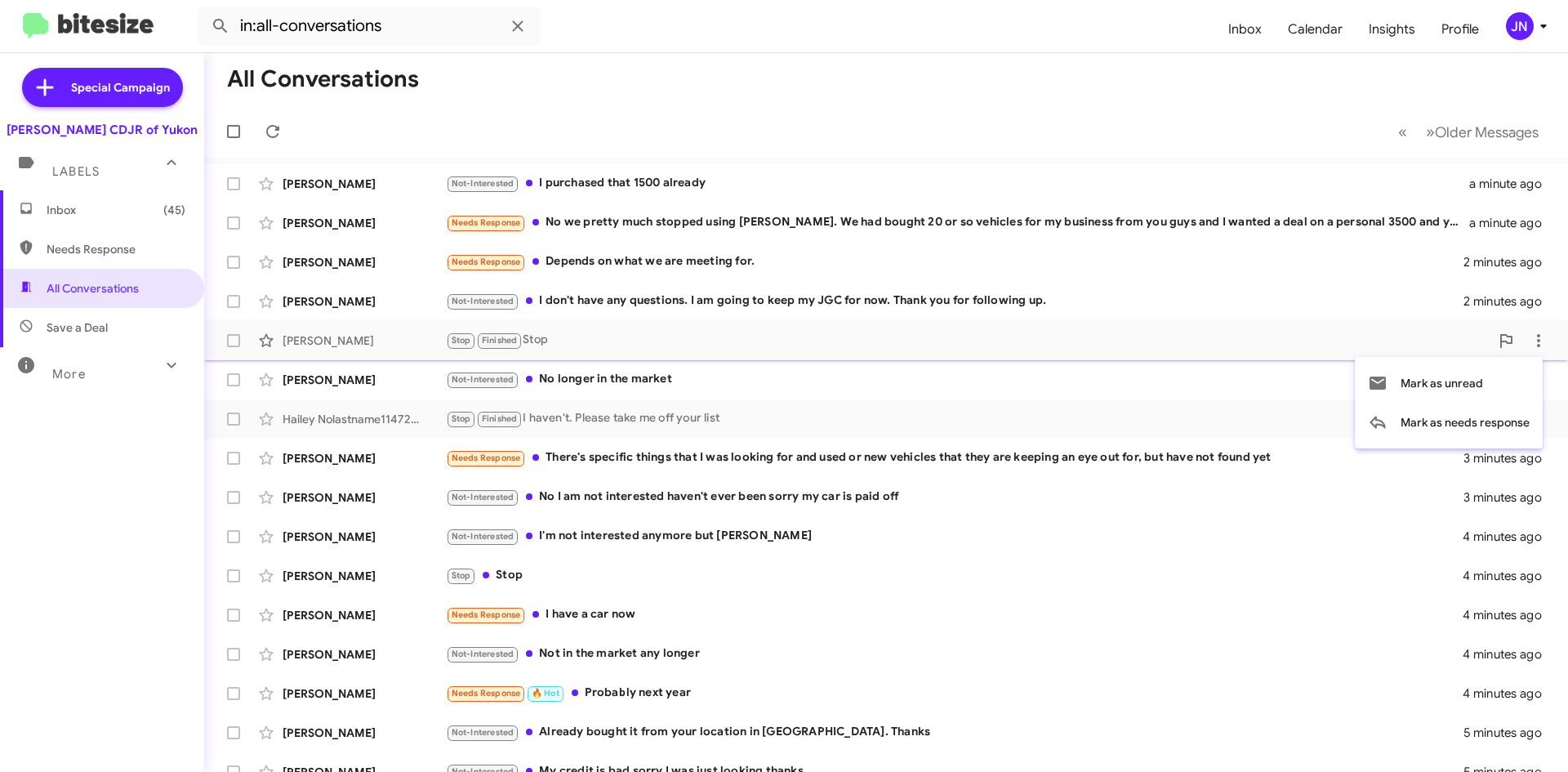
click at [232, 342] on div at bounding box center [784, 386] width 1568 height 772
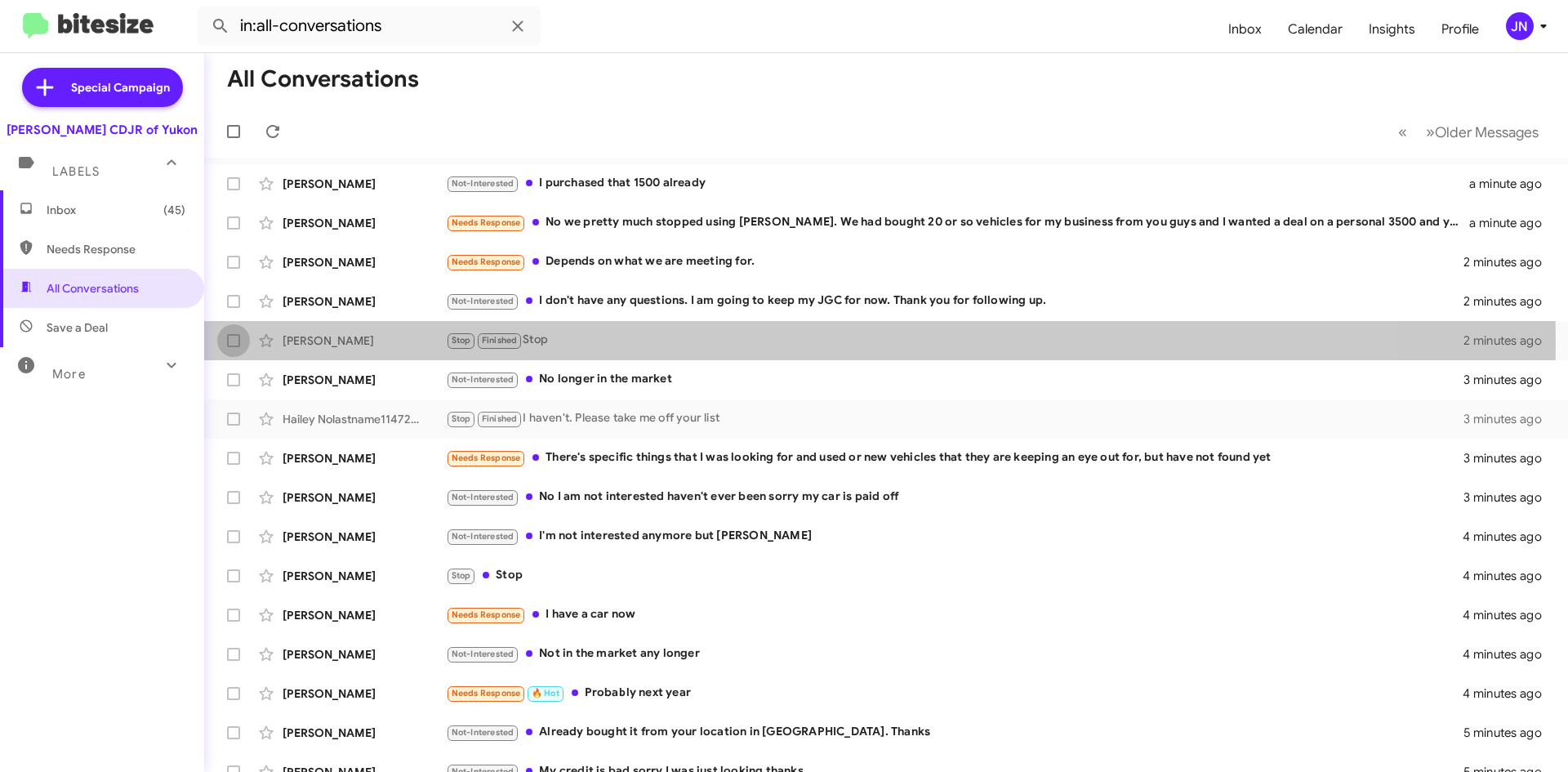
click at [232, 342] on span at bounding box center [234, 340] width 13 height 13
click at [233, 347] on input "checkbox" at bounding box center [233, 347] width 1 height 1
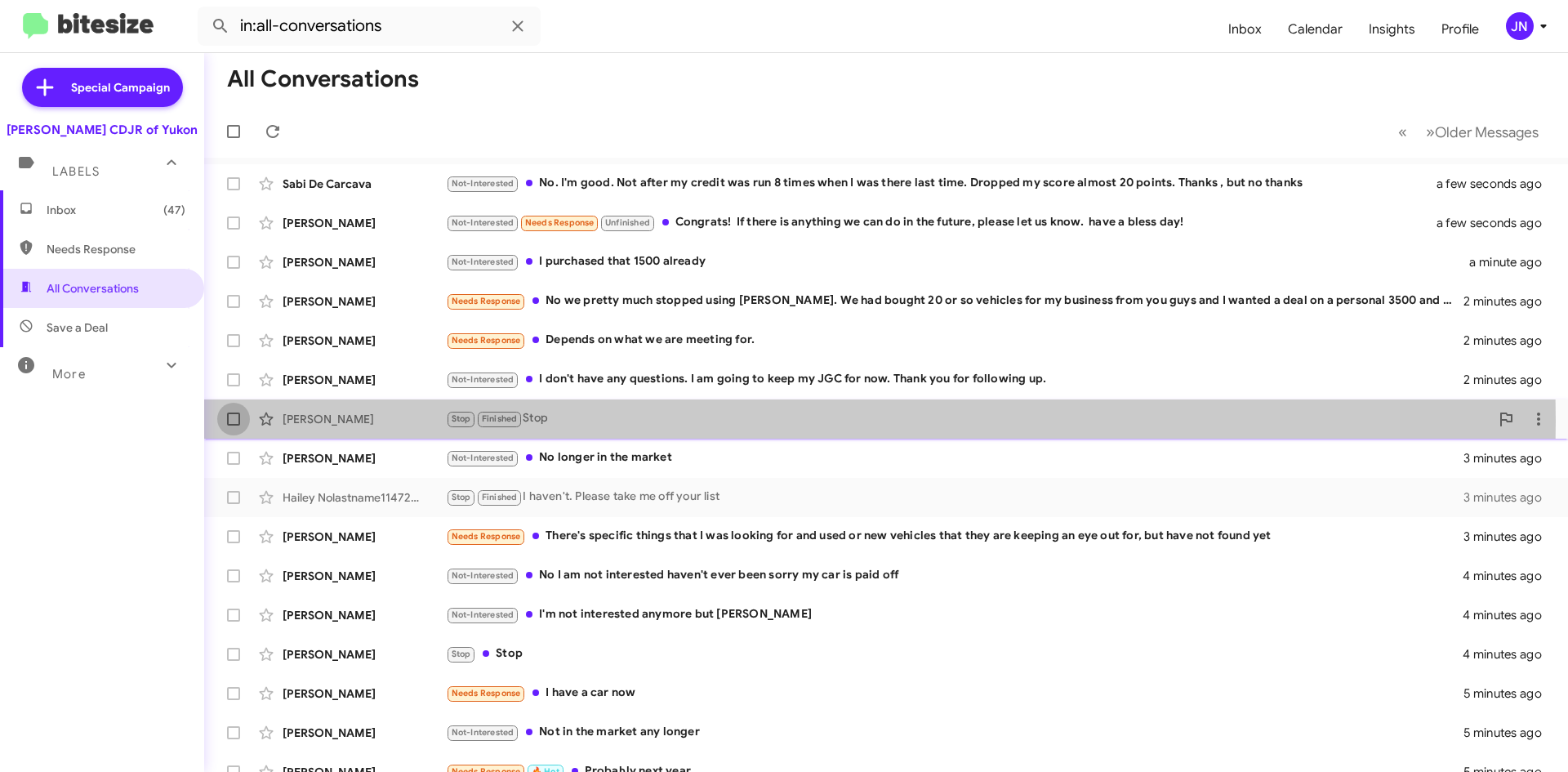
click at [233, 420] on span at bounding box center [234, 419] width 13 height 13
click at [233, 426] on input "checkbox" at bounding box center [233, 426] width 1 height 1
checkbox input "true"
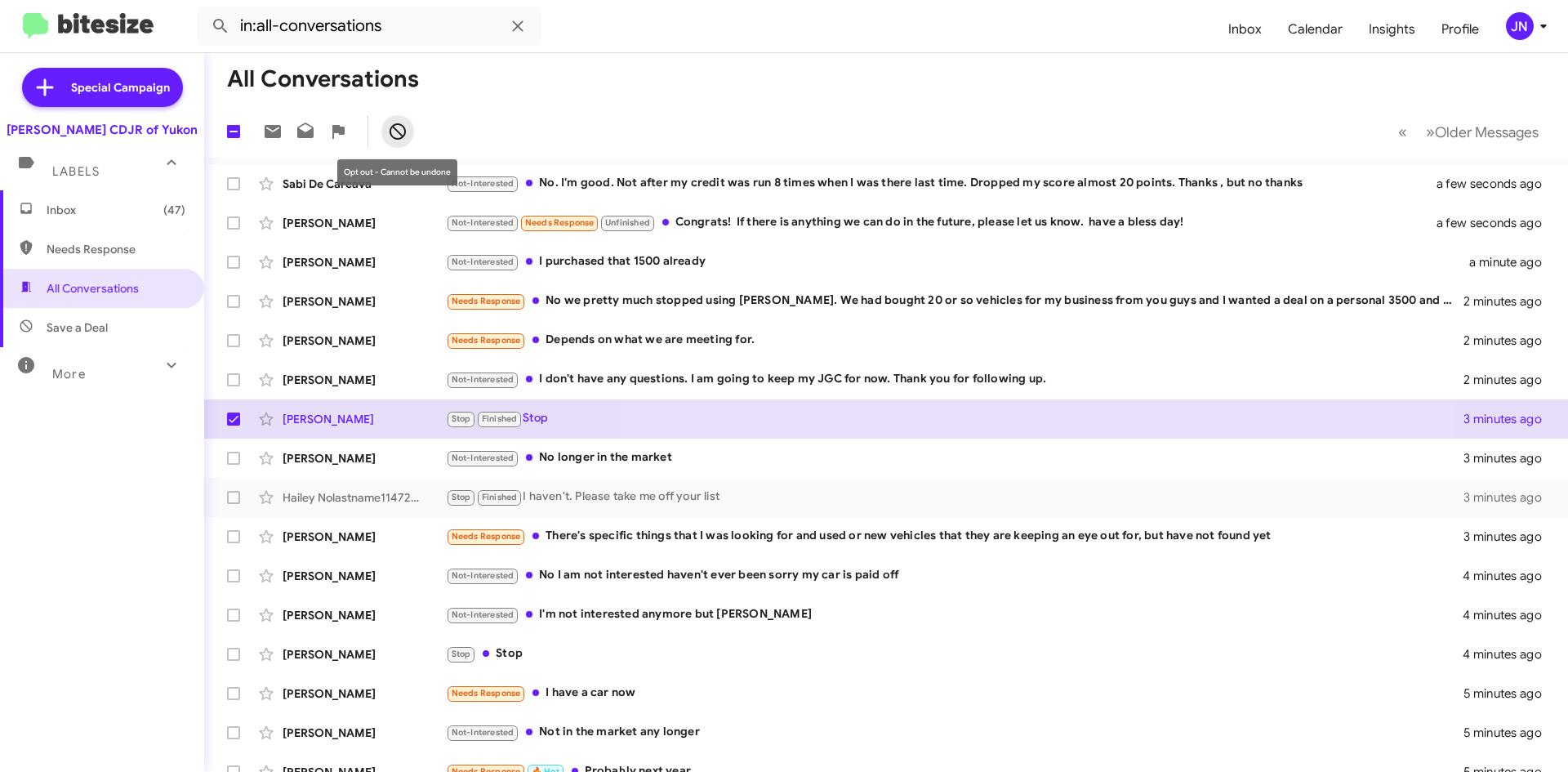
click at [400, 132] on icon at bounding box center [397, 131] width 20 height 20
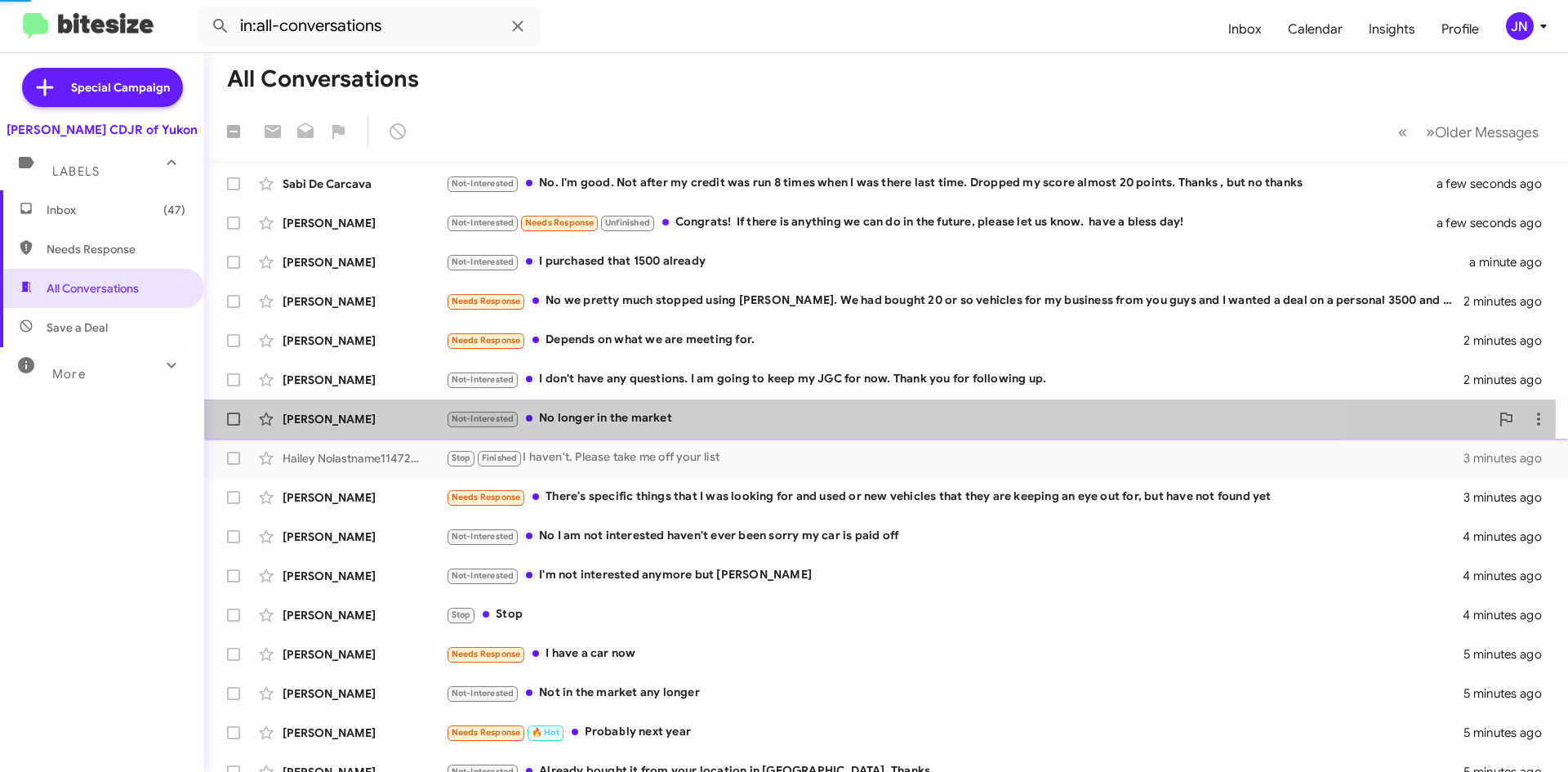
click at [724, 418] on div "Not-Interested No longer in the market" at bounding box center [968, 418] width 1044 height 19
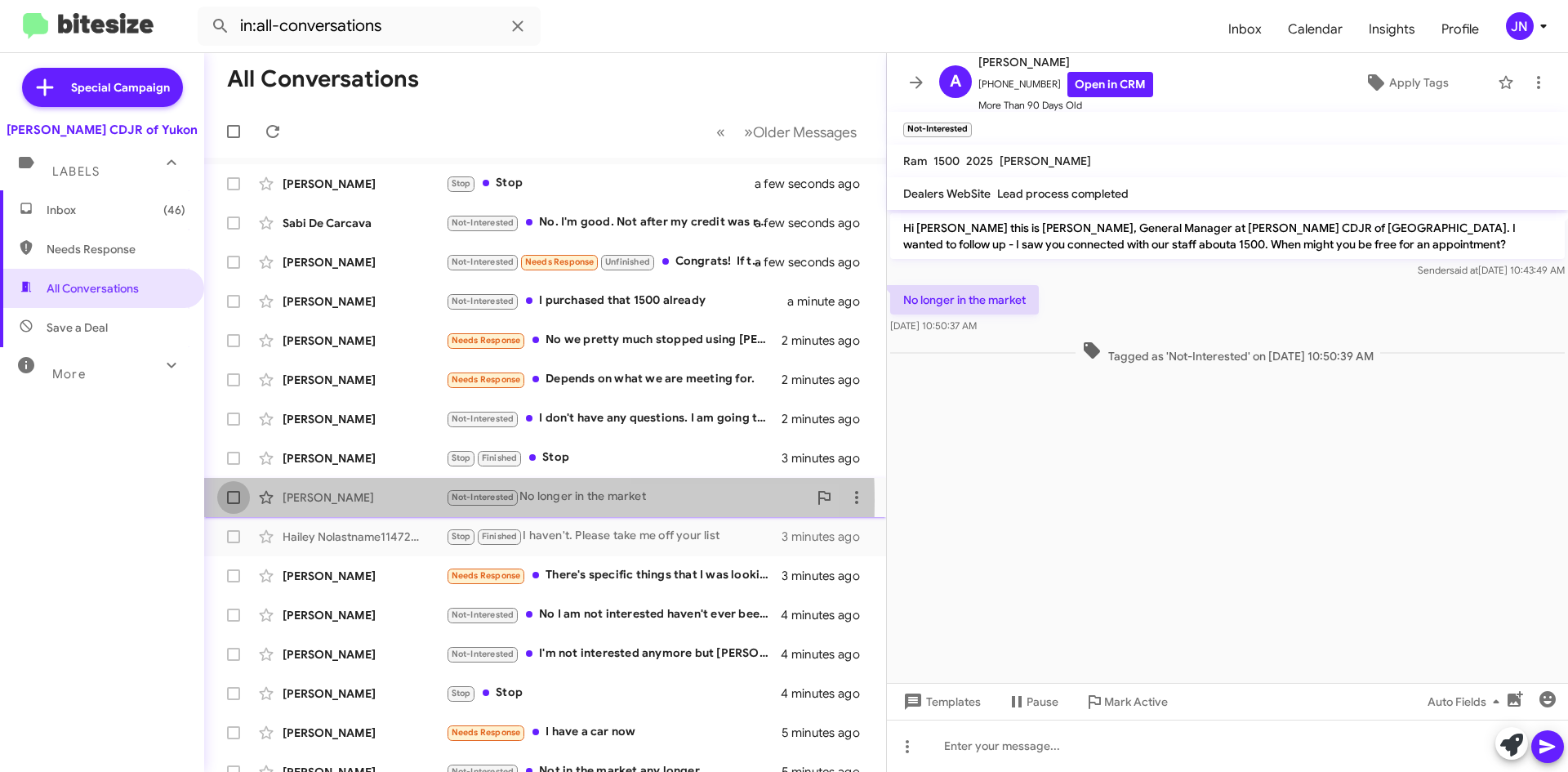
click at [234, 501] on span at bounding box center [234, 497] width 13 height 13
click at [234, 504] on input "checkbox" at bounding box center [233, 504] width 1 height 1
checkbox input "true"
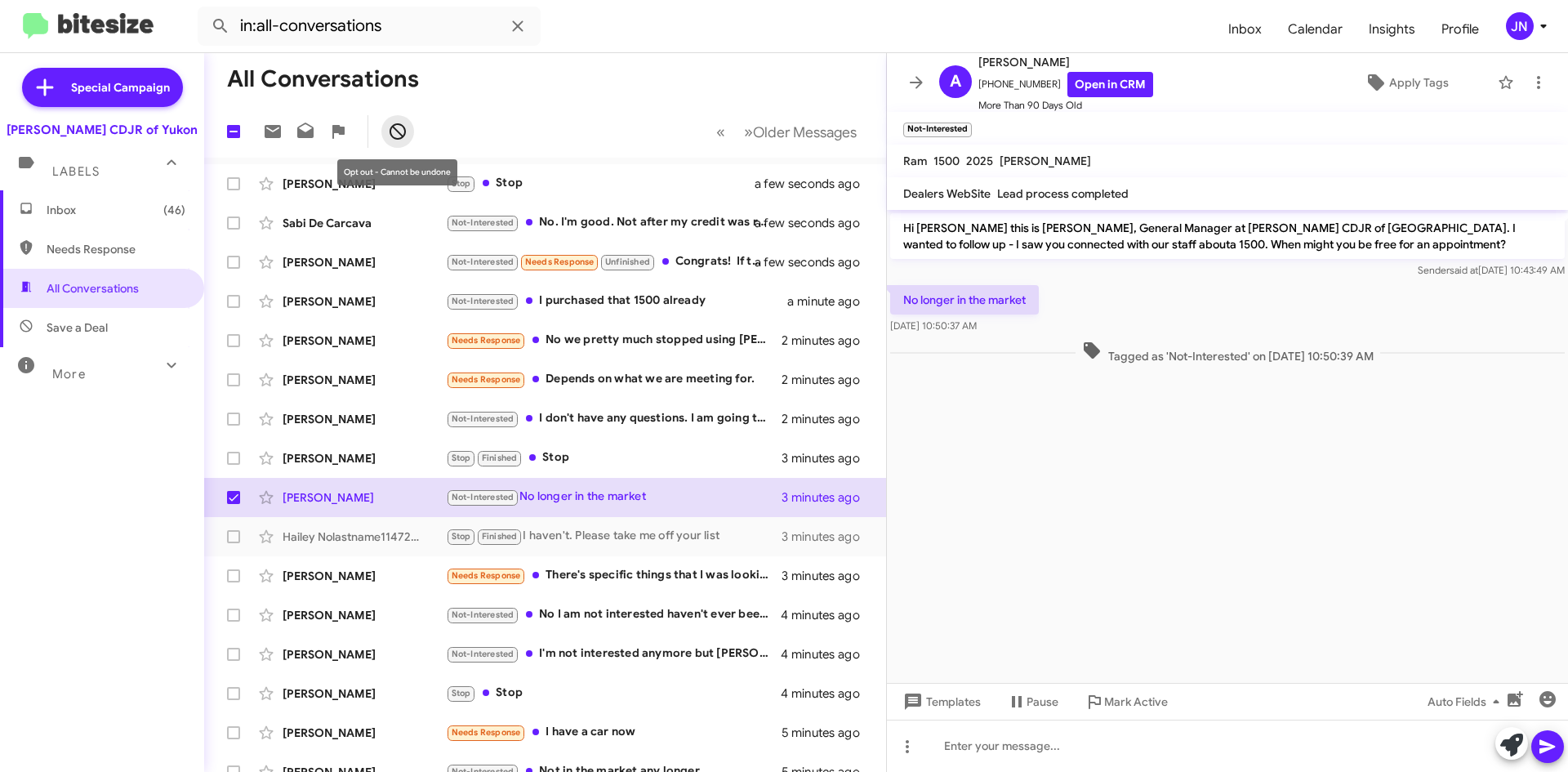
click at [397, 135] on icon at bounding box center [397, 131] width 20 height 20
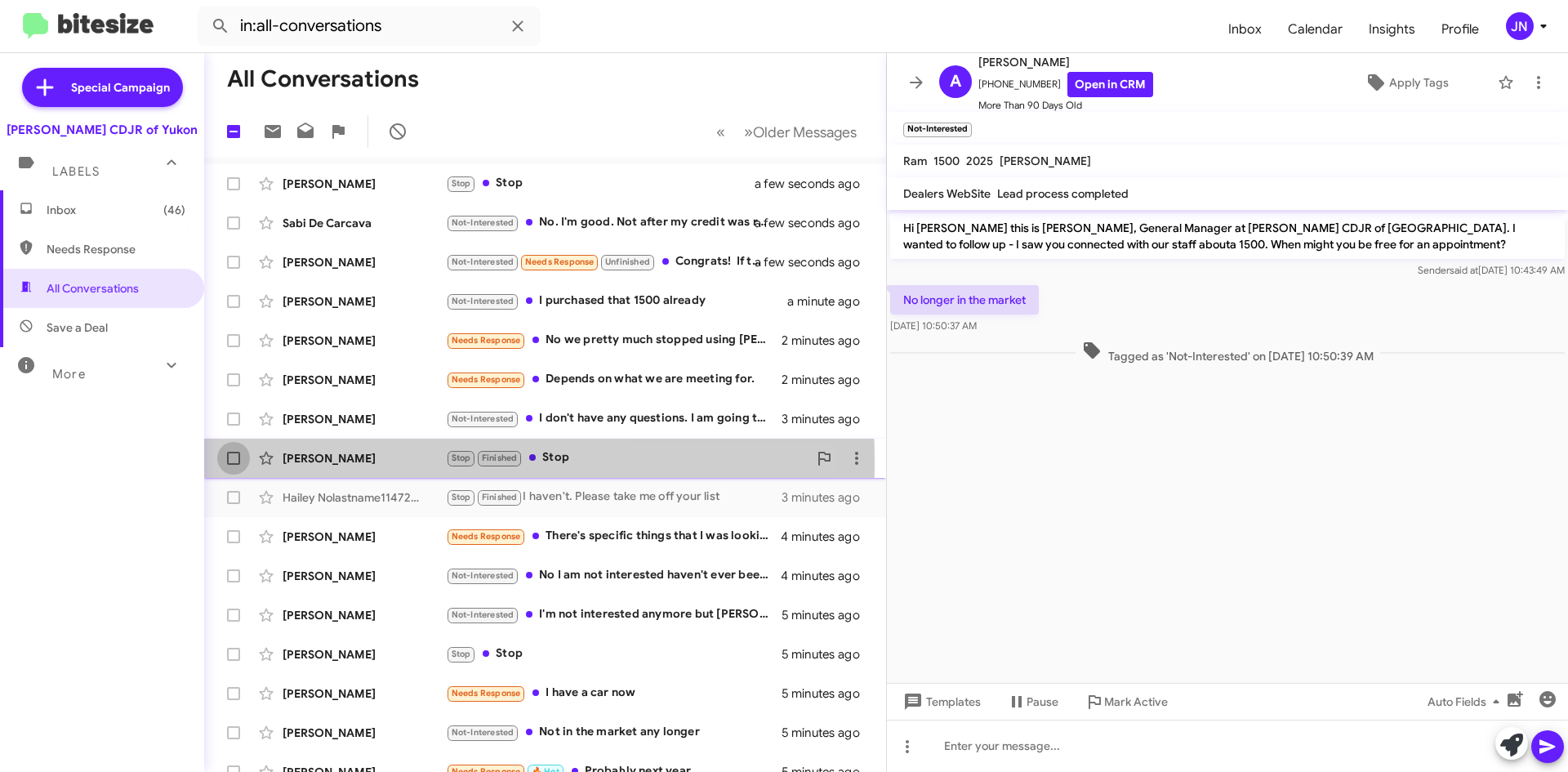
click at [233, 461] on span at bounding box center [234, 458] width 13 height 13
click at [233, 465] on input "checkbox" at bounding box center [233, 465] width 1 height 1
checkbox input "true"
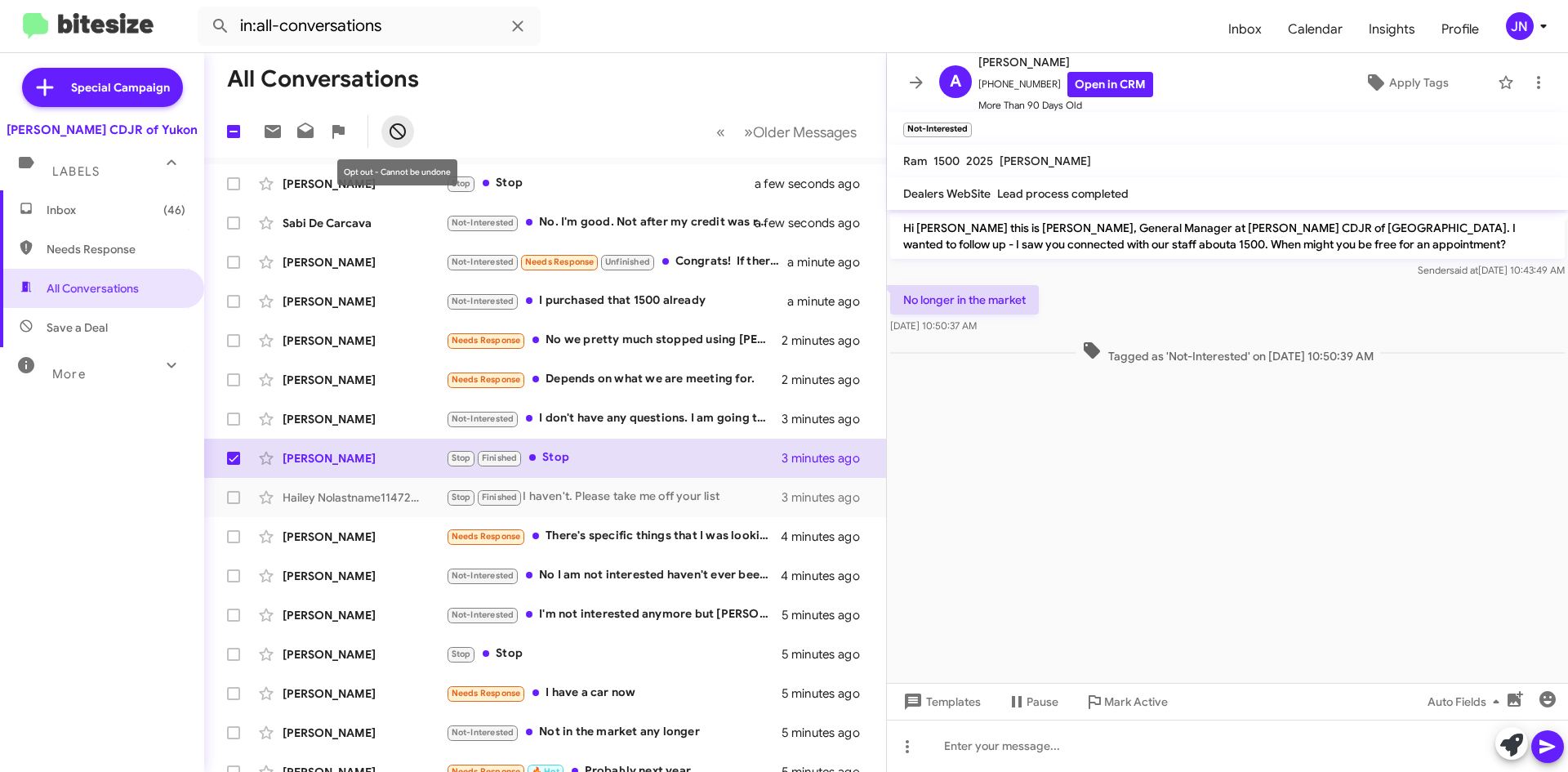
click at [402, 127] on icon at bounding box center [397, 131] width 20 height 20
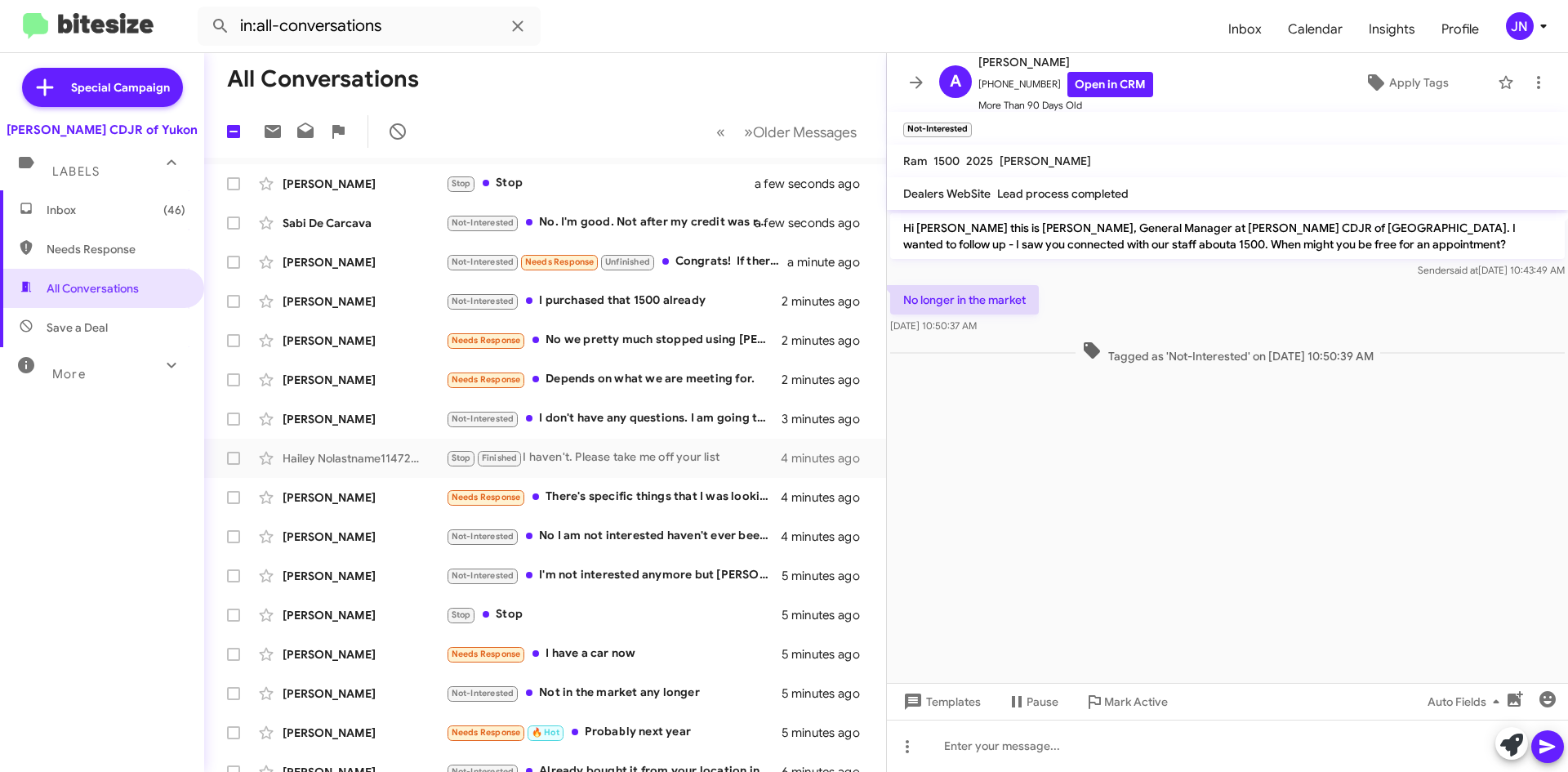
click at [792, 81] on mat-toolbar-row "All Conversations" at bounding box center [545, 79] width 682 height 52
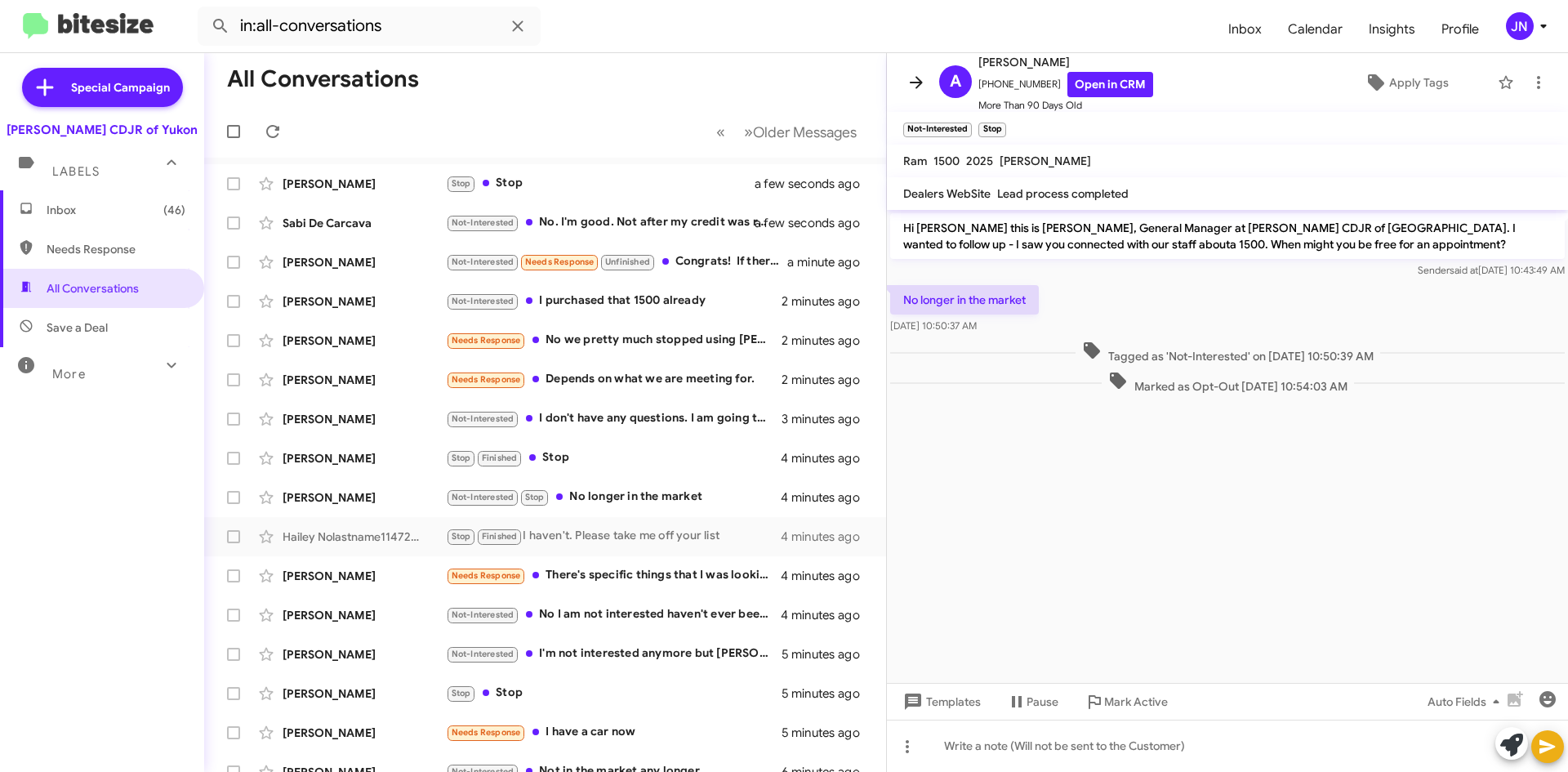
click at [914, 80] on icon at bounding box center [917, 82] width 20 height 20
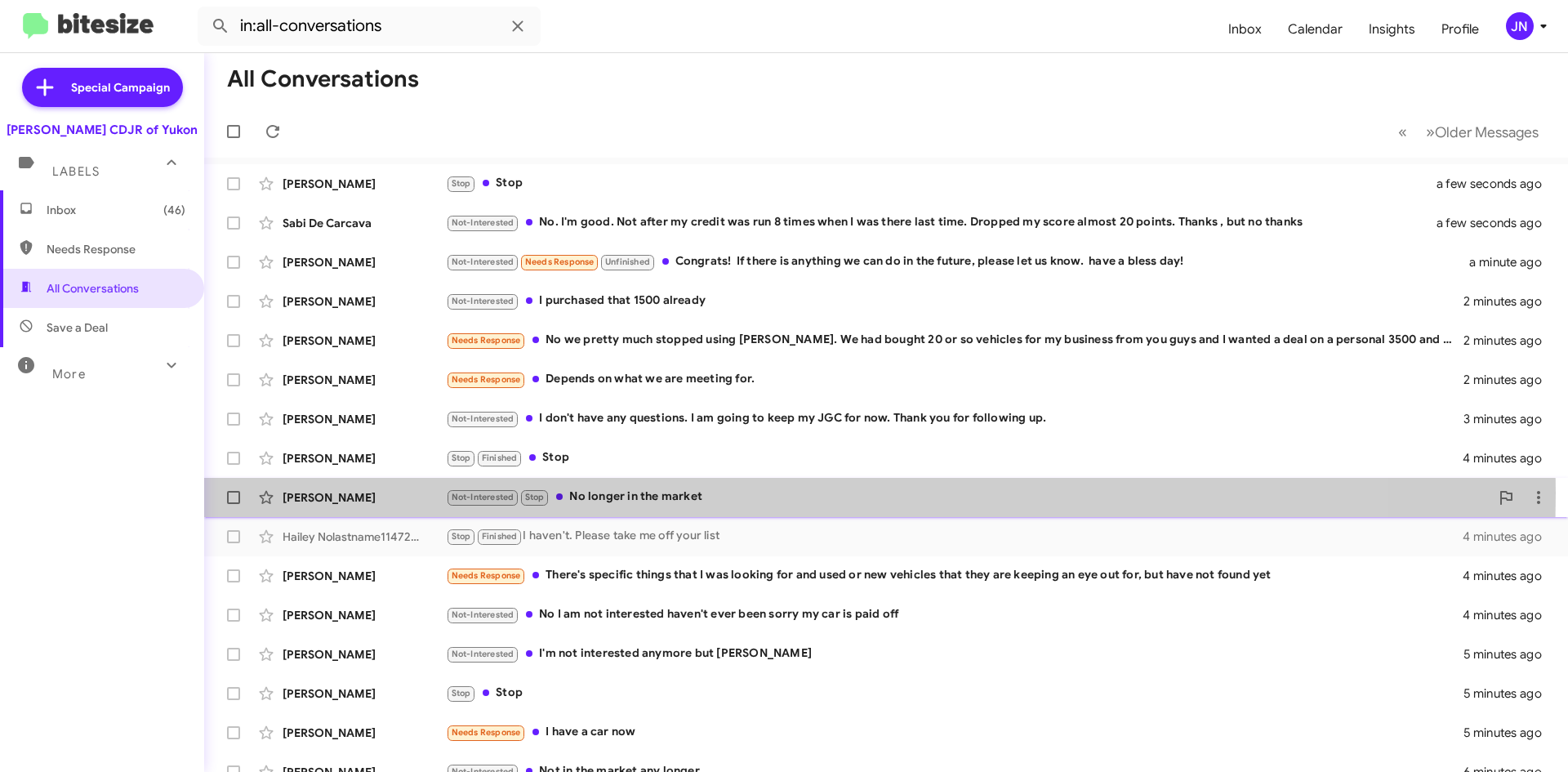
click at [642, 492] on div "Not-Interested Stop No longer in the market" at bounding box center [968, 497] width 1044 height 19
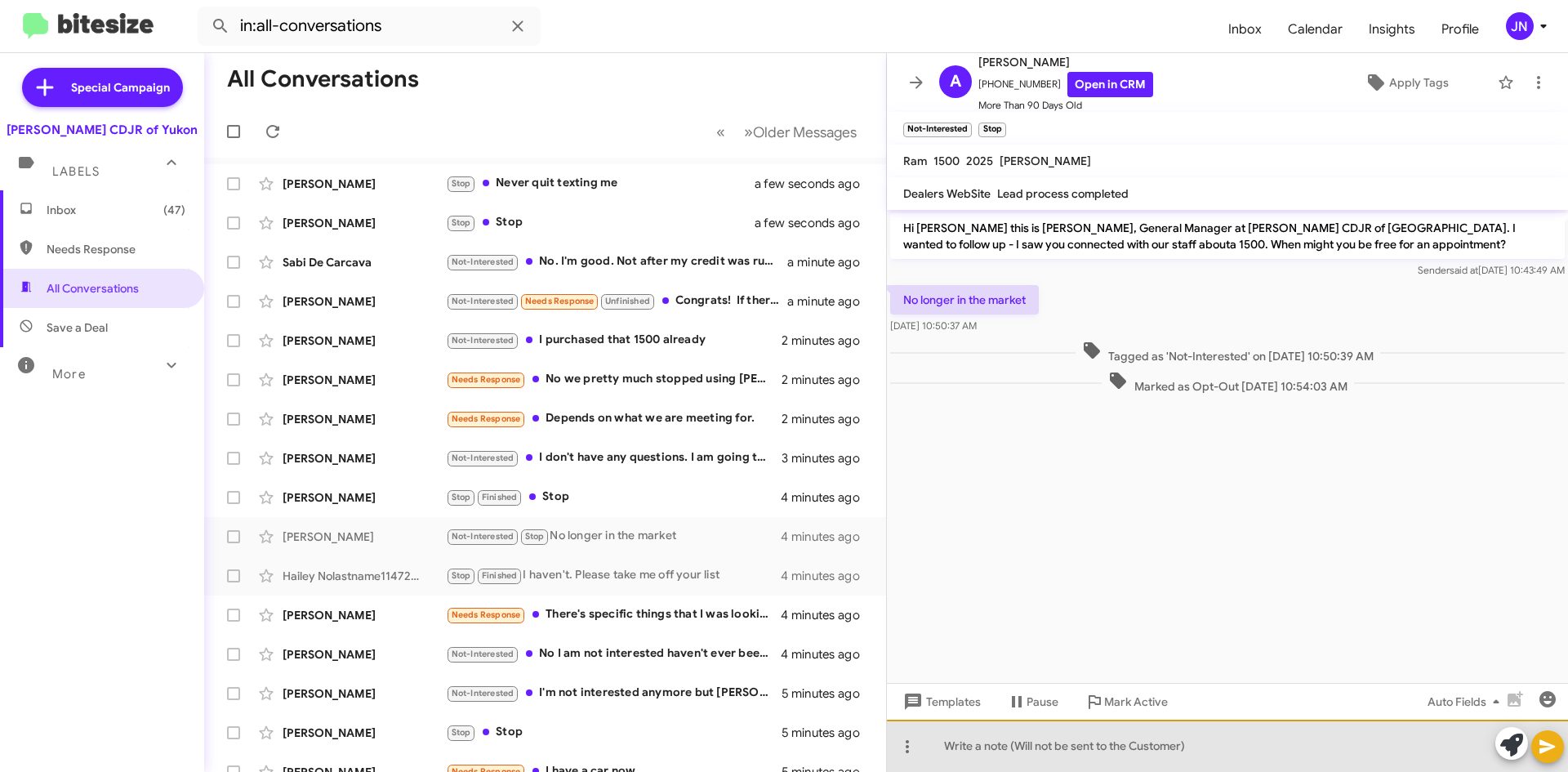
click at [1016, 741] on div at bounding box center [1228, 745] width 681 height 52
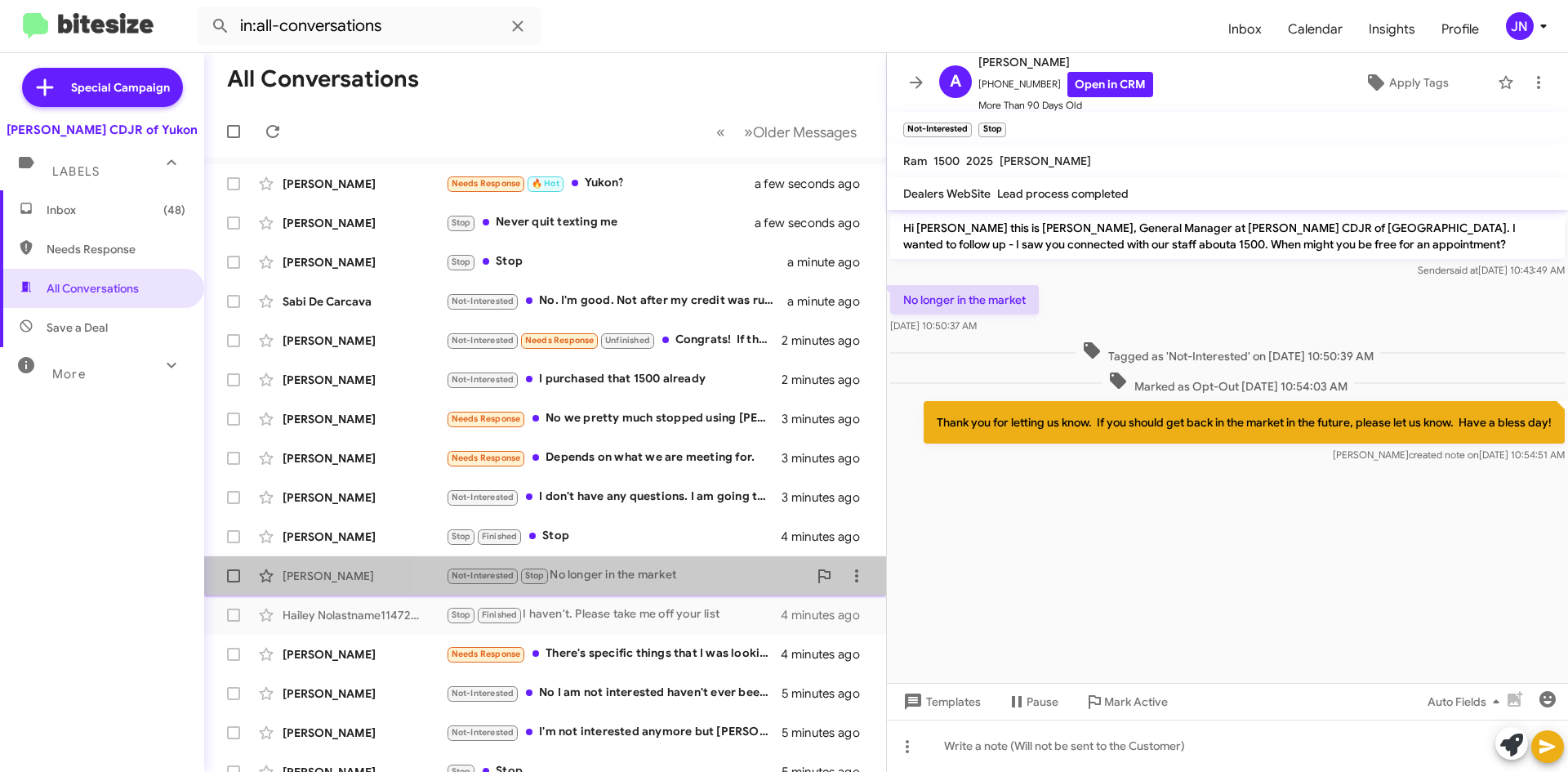
click at [722, 578] on div "Not-Interested Stop No longer in the market" at bounding box center [627, 575] width 362 height 19
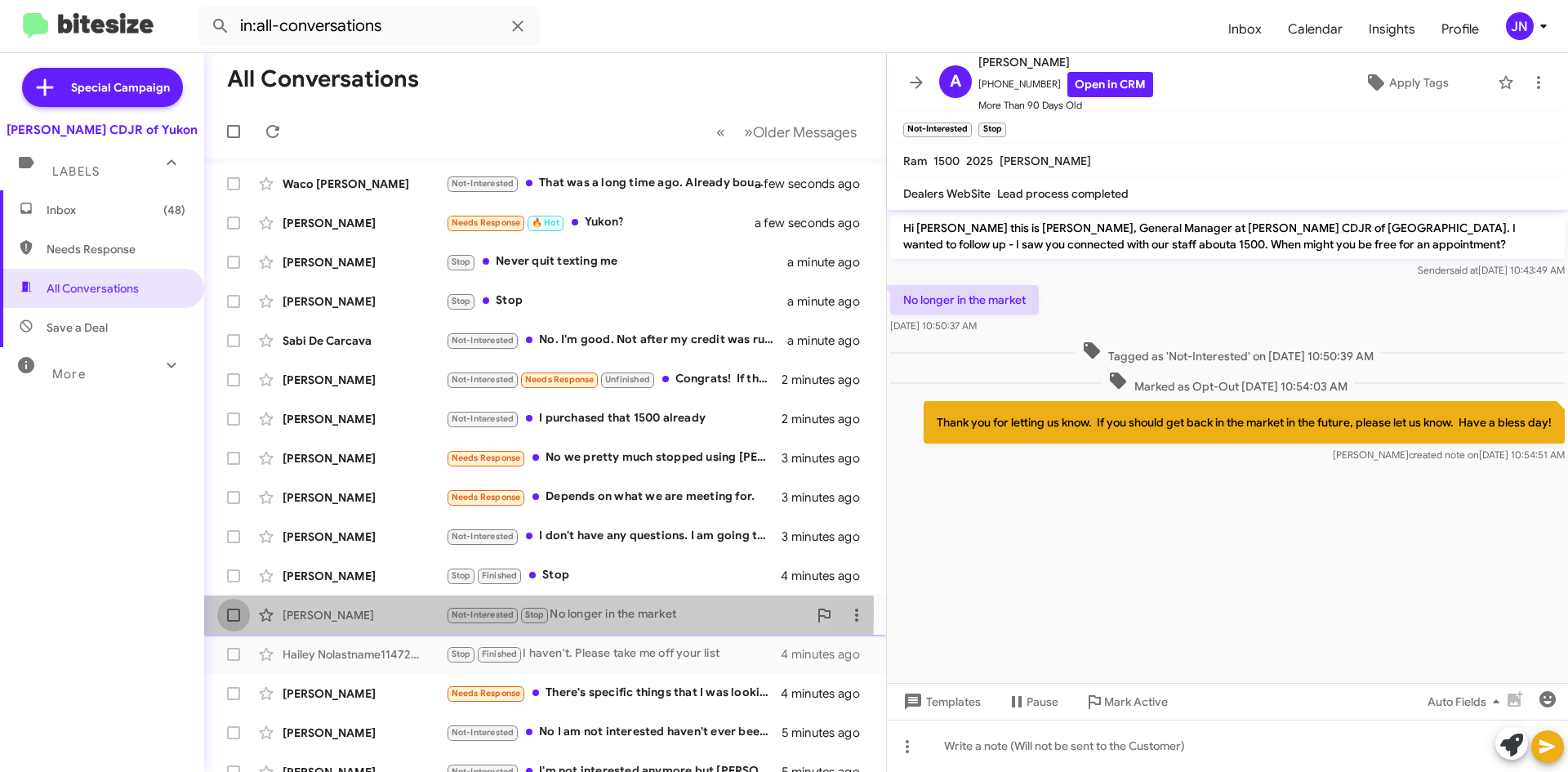
click at [230, 612] on span at bounding box center [234, 615] width 13 height 13
click at [233, 622] on input "checkbox" at bounding box center [233, 622] width 1 height 1
checkbox input "true"
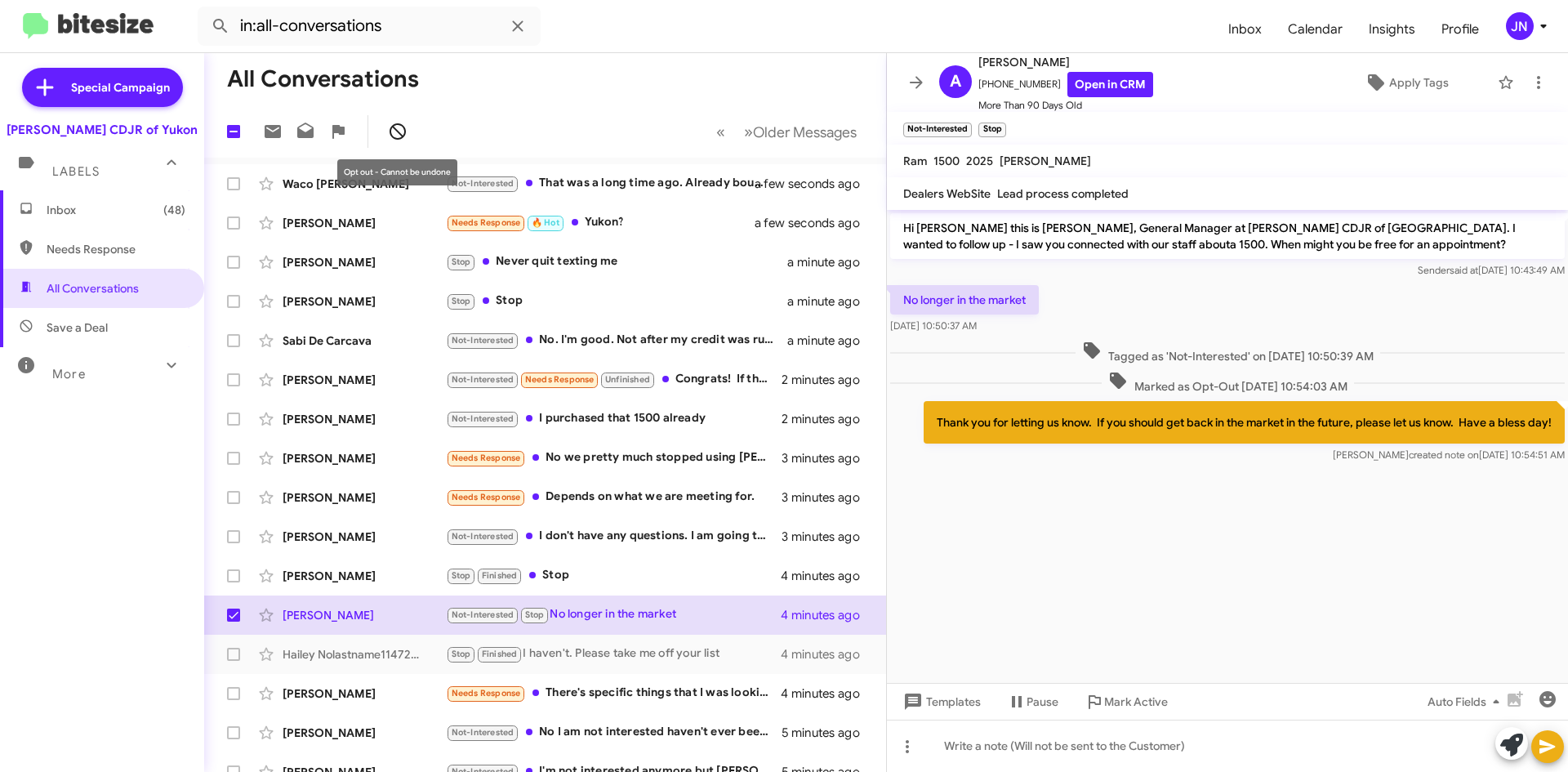
click at [405, 125] on icon at bounding box center [397, 131] width 20 height 20
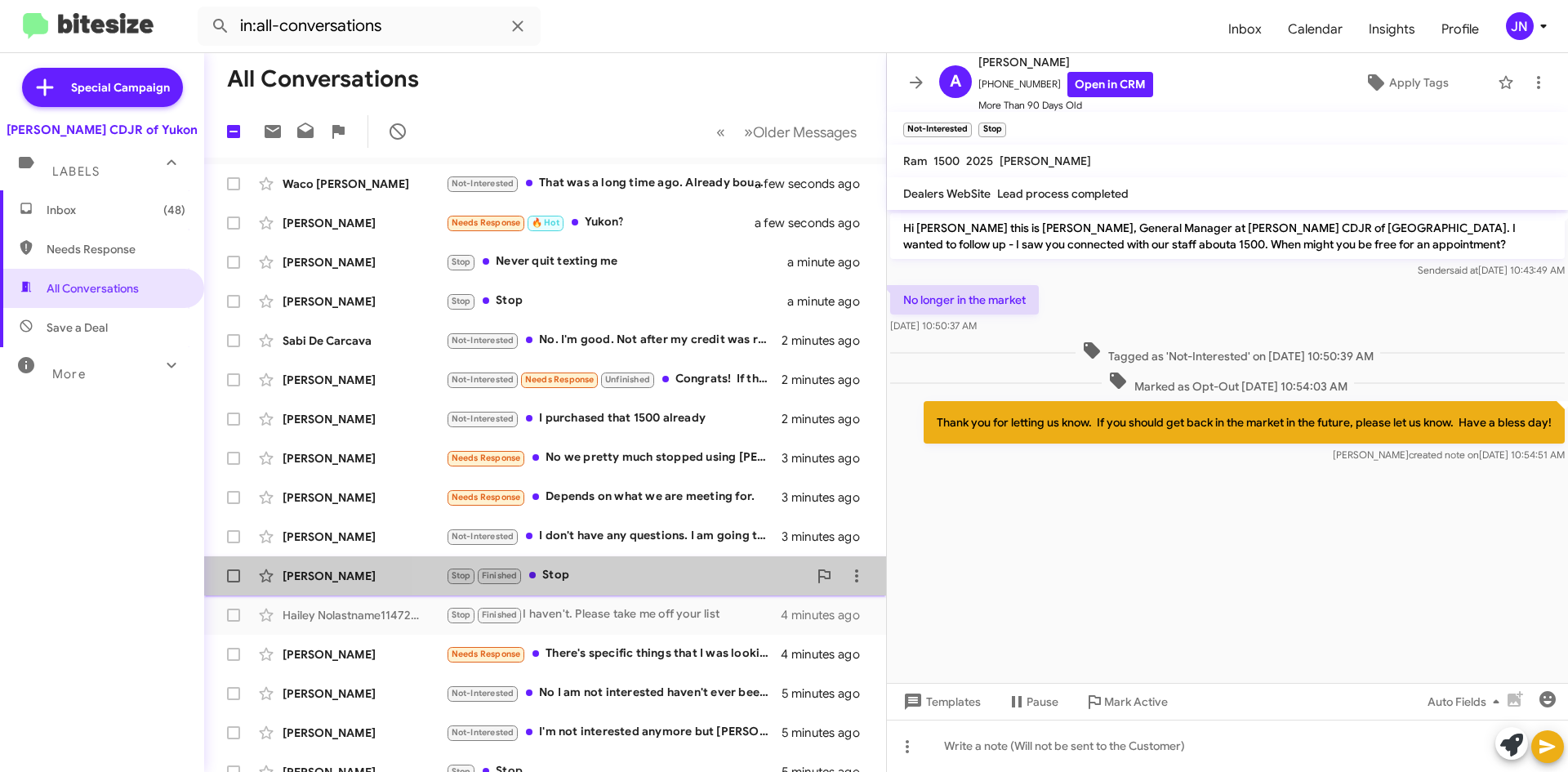
click at [649, 572] on div "Stop Finished Stop" at bounding box center [627, 575] width 362 height 19
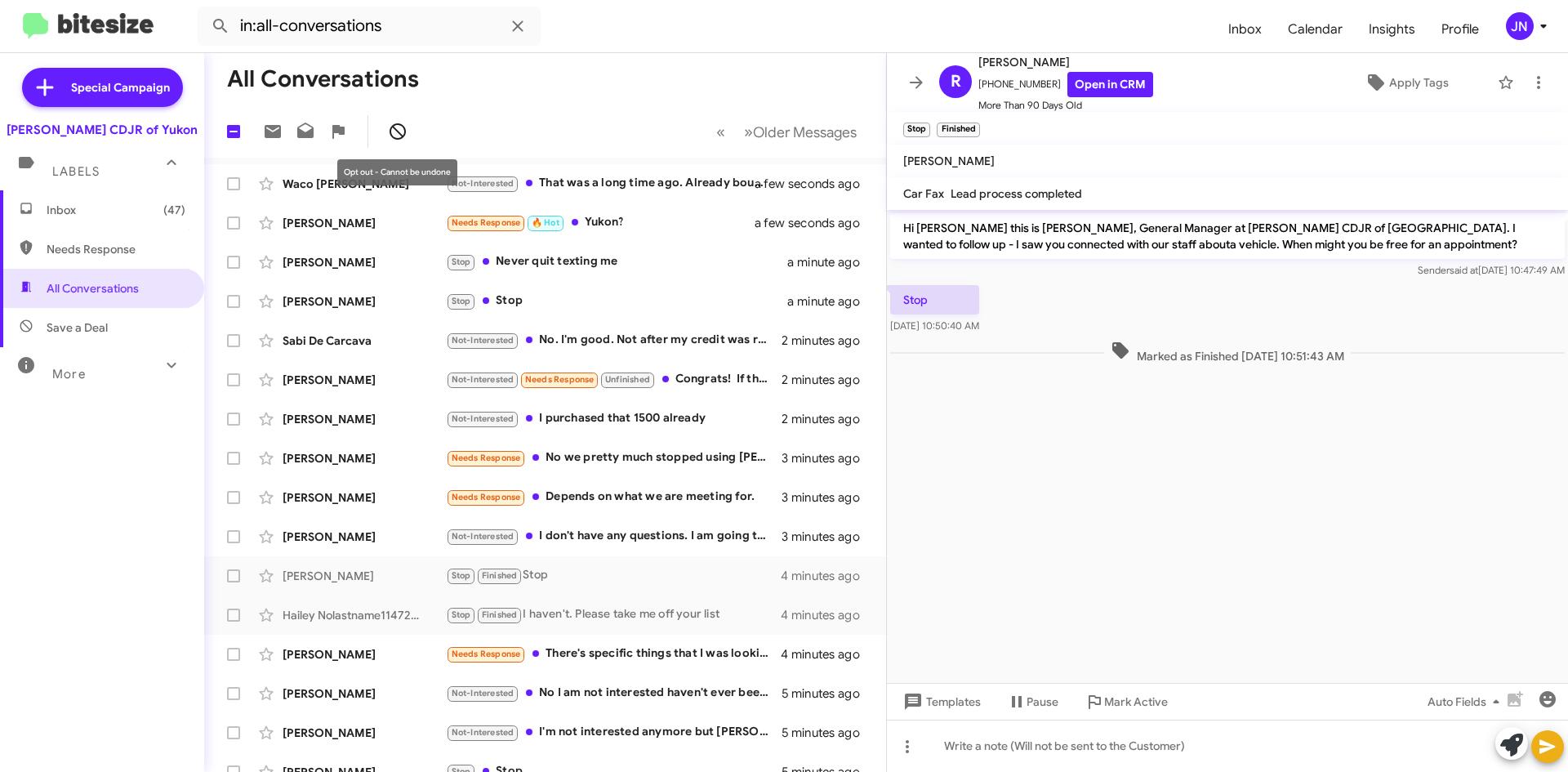
click at [383, 132] on span at bounding box center [397, 131] width 32 height 20
click at [662, 571] on div "Stop Finished Stop" at bounding box center [627, 575] width 362 height 19
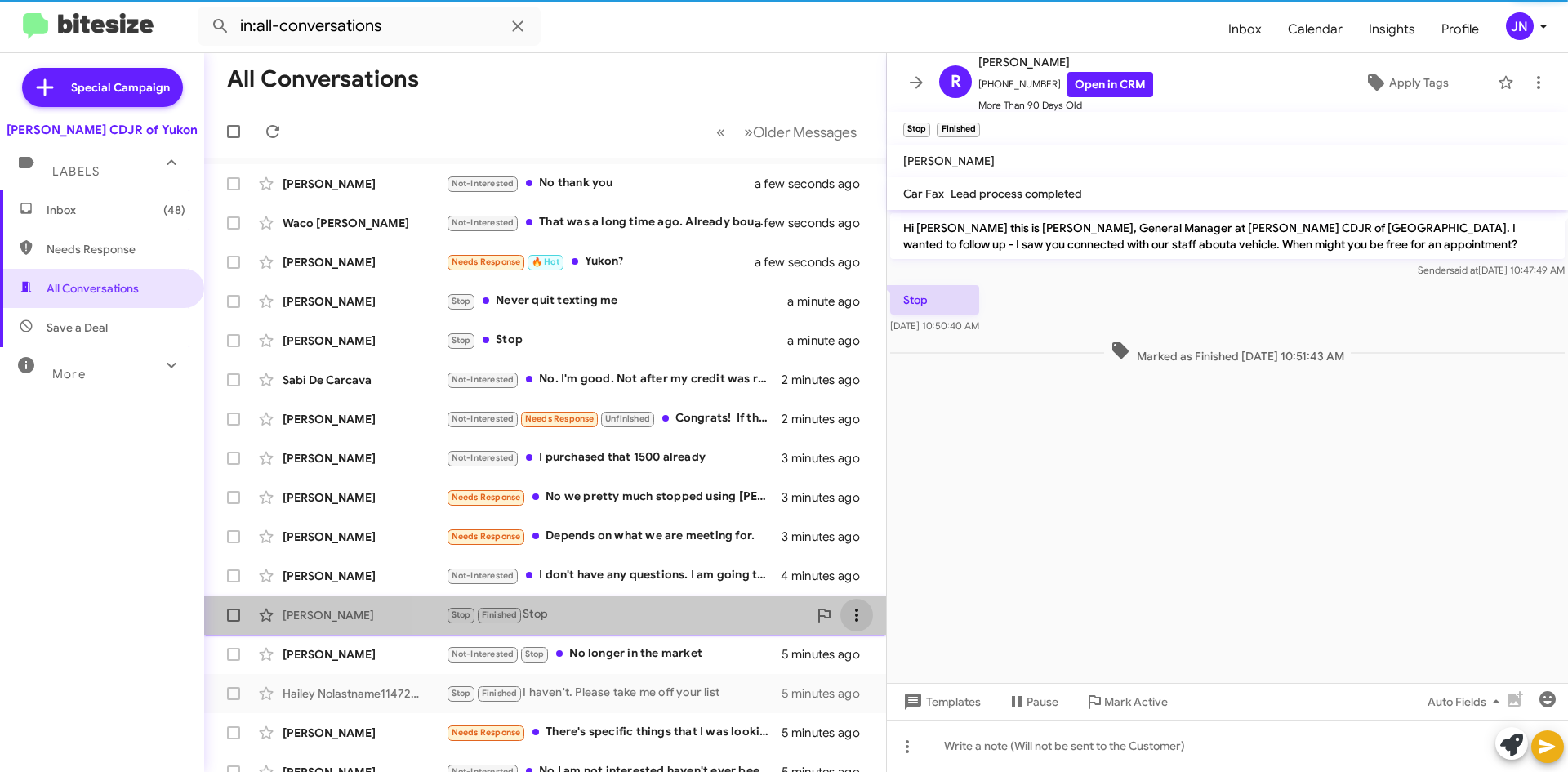
click at [855, 569] on mat-action-list "Jill Marler Not-Interested No thank you a few seconds ago Waco Bassham Not-Inte…" at bounding box center [545, 553] width 682 height 791
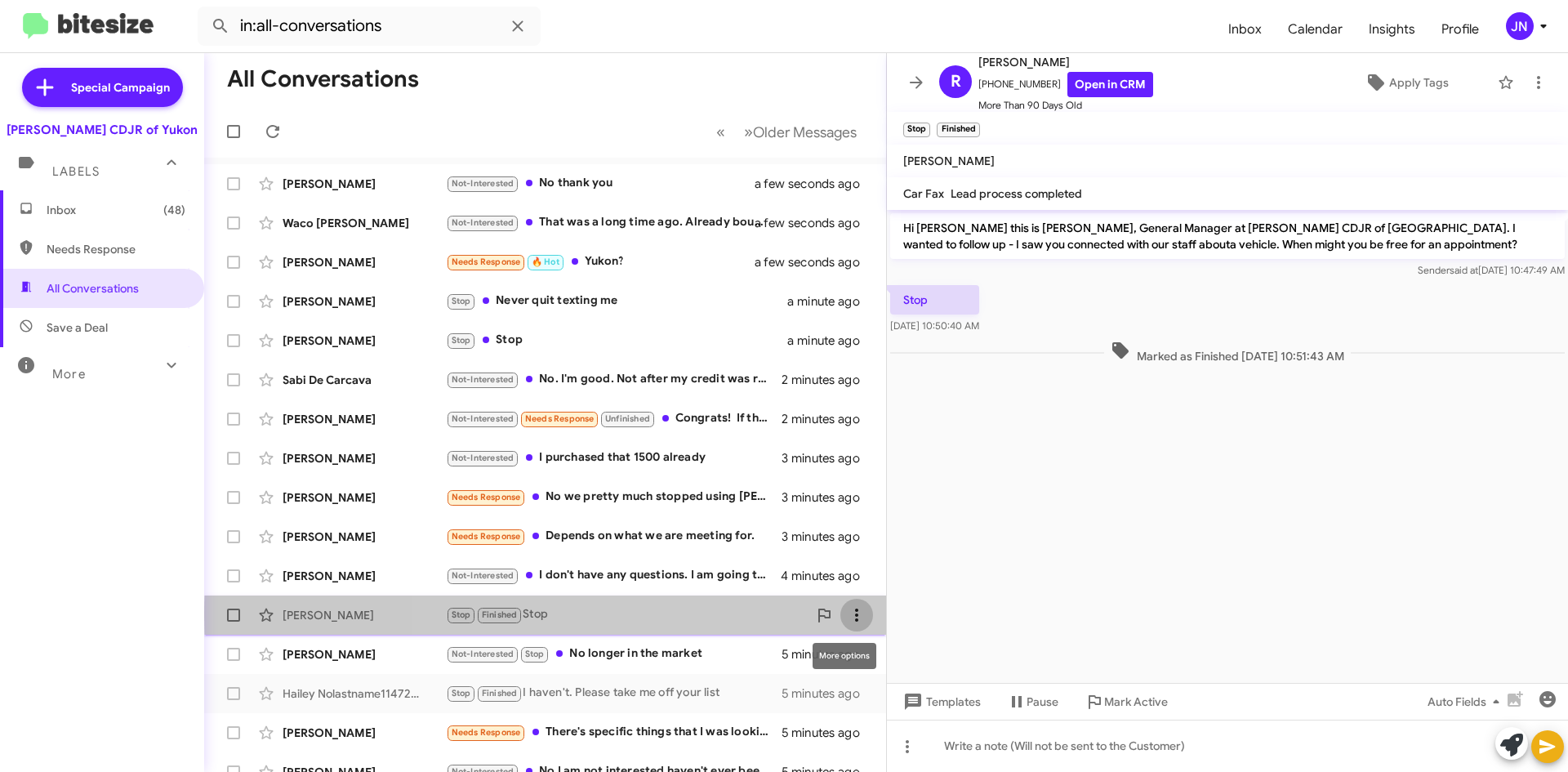
click at [855, 615] on icon at bounding box center [856, 615] width 3 height 13
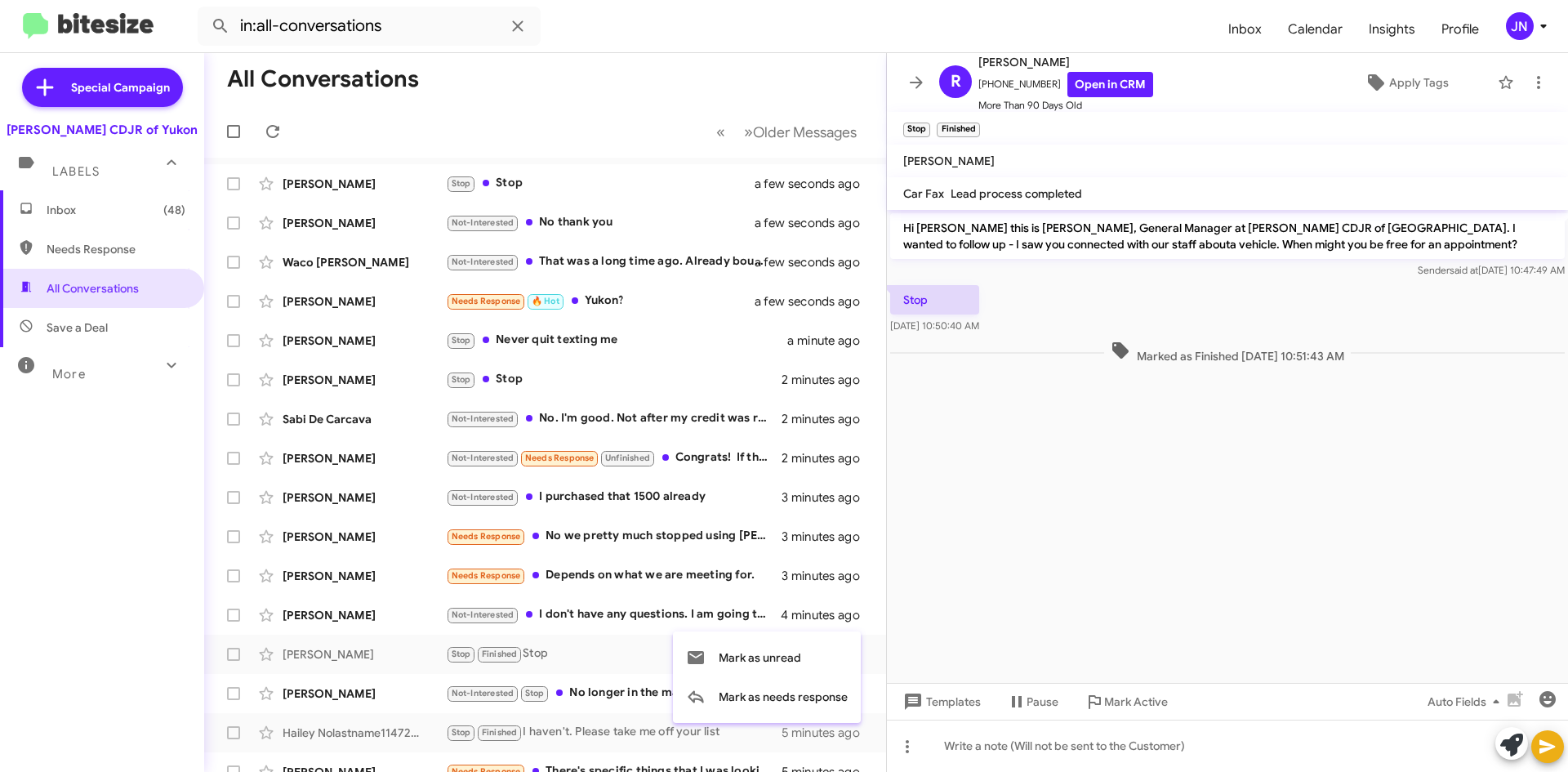
click at [270, 134] on div at bounding box center [784, 386] width 1568 height 772
click at [919, 78] on icon at bounding box center [917, 82] width 13 height 12
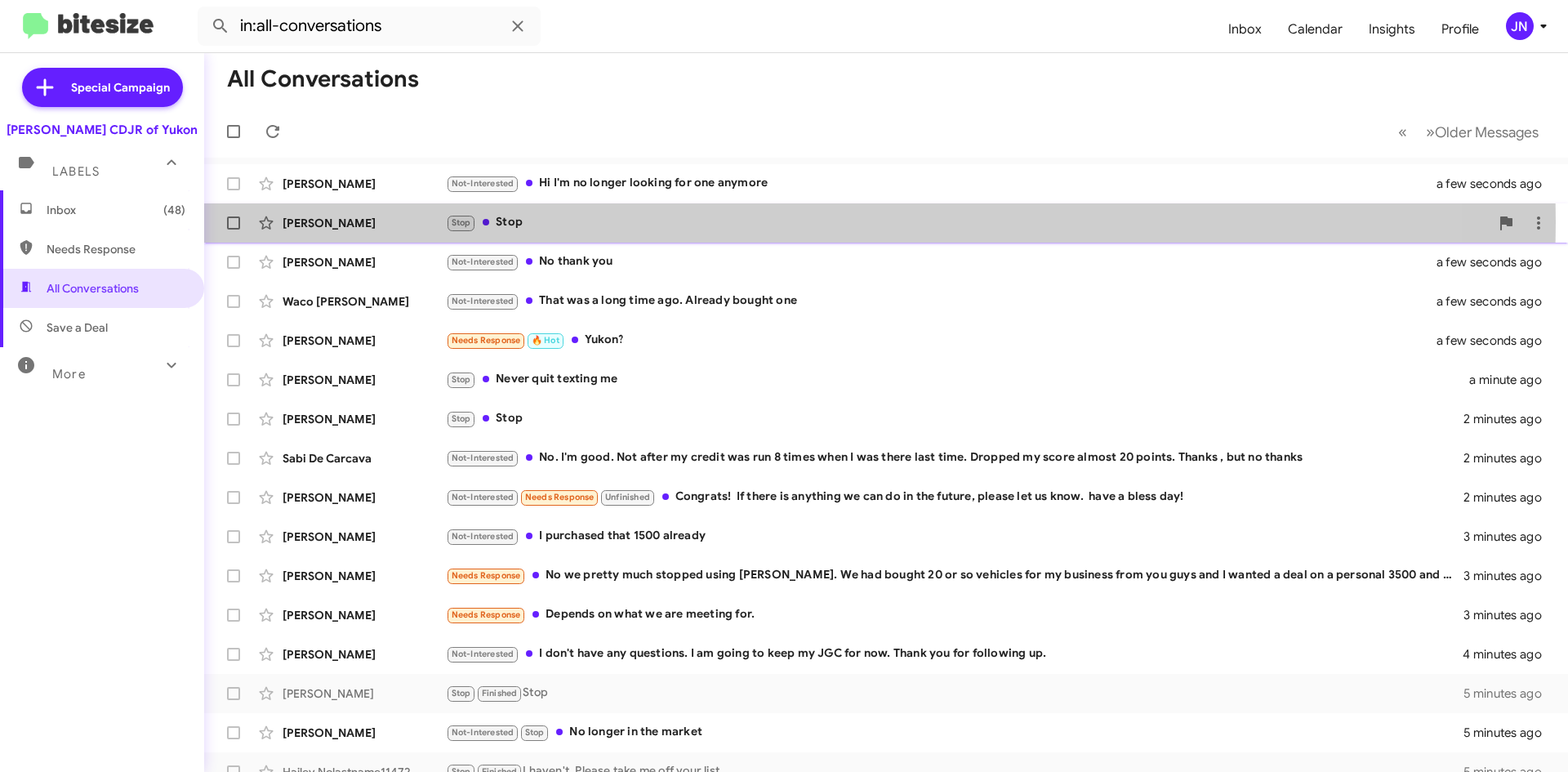
click at [575, 222] on div "Stop Stop" at bounding box center [968, 222] width 1044 height 19
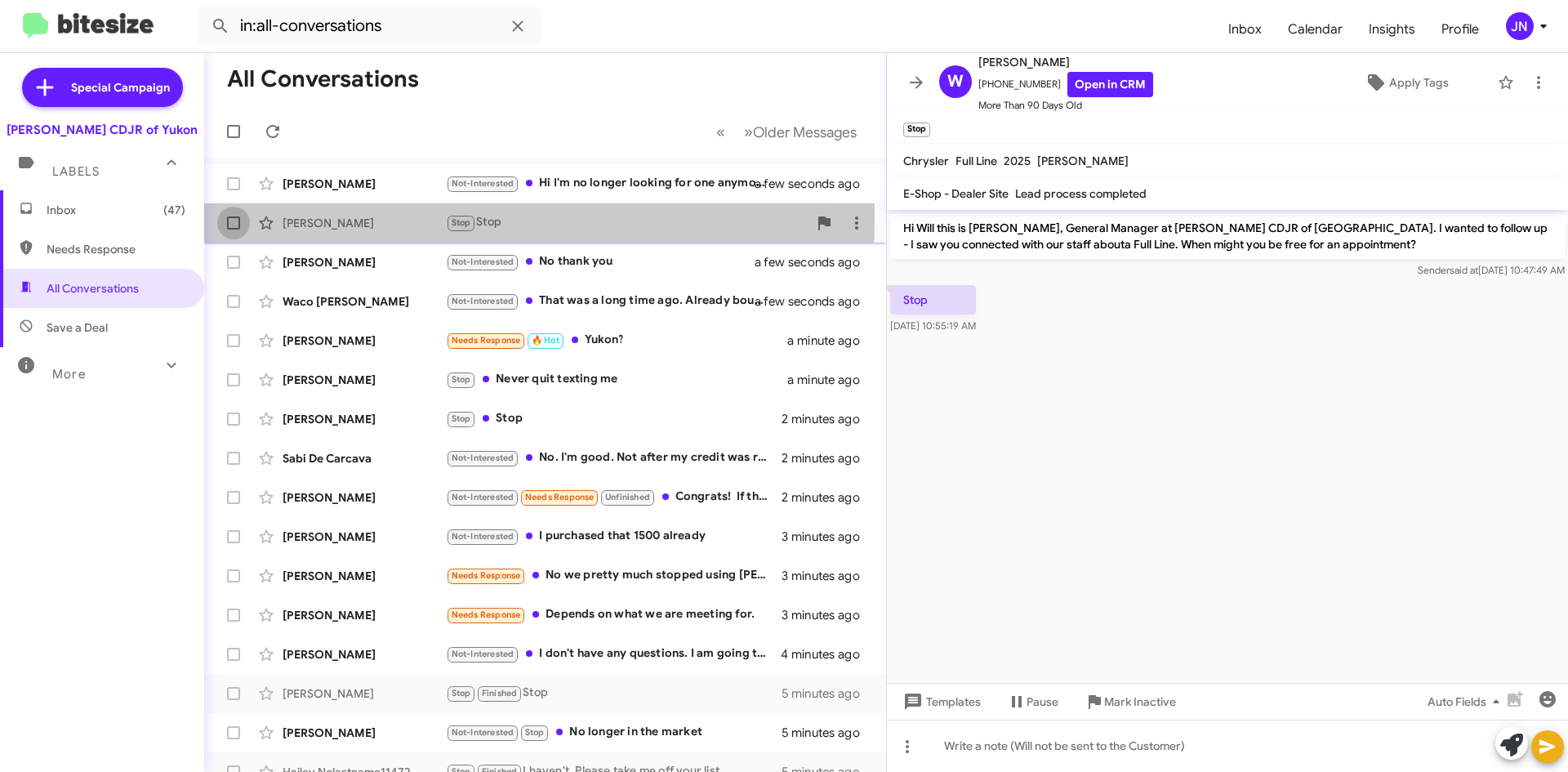
click at [232, 217] on span at bounding box center [234, 223] width 13 height 13
click at [233, 229] on input "checkbox" at bounding box center [233, 229] width 1 height 1
checkbox input "true"
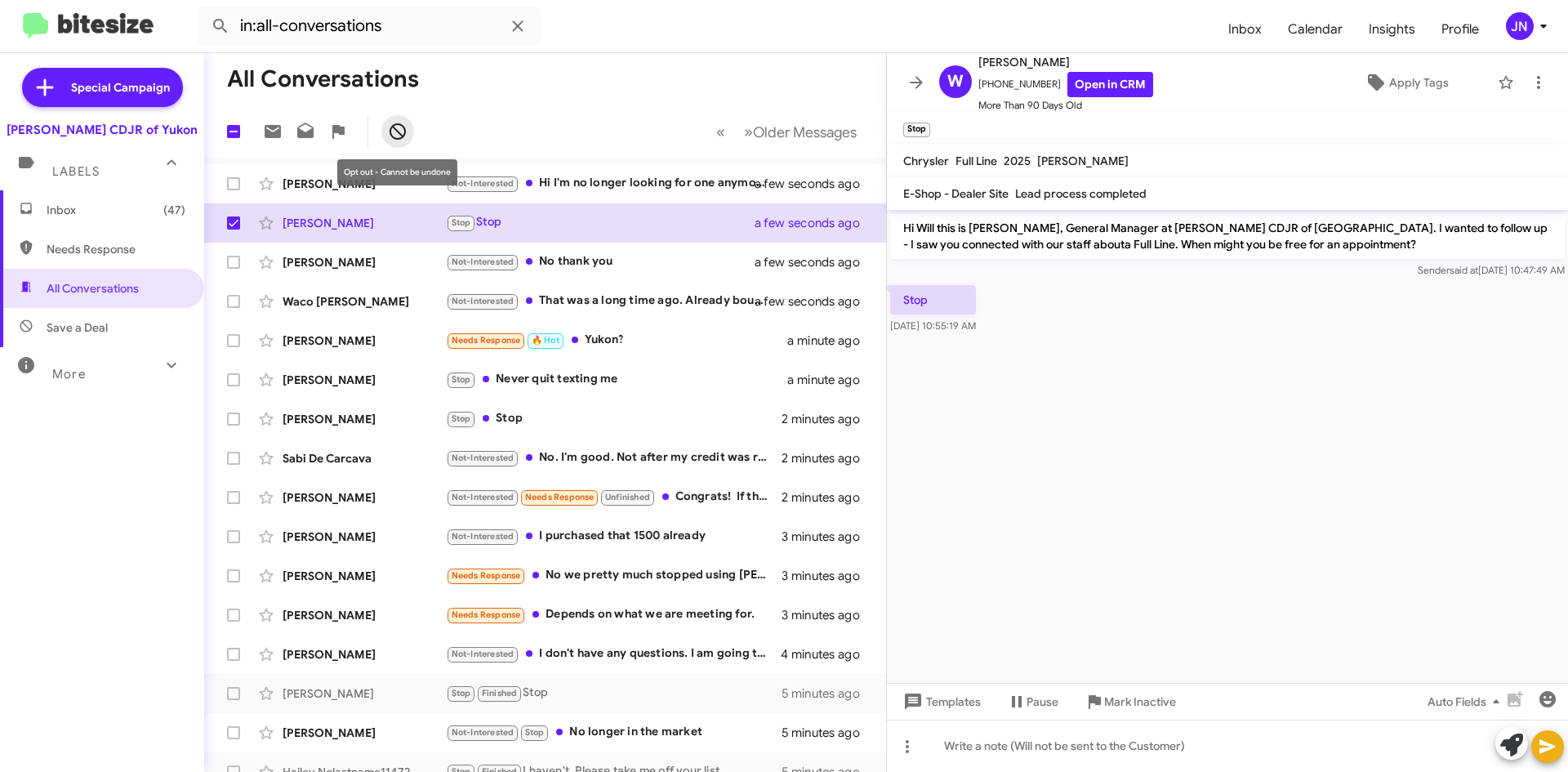
click at [406, 127] on icon at bounding box center [397, 131] width 20 height 20
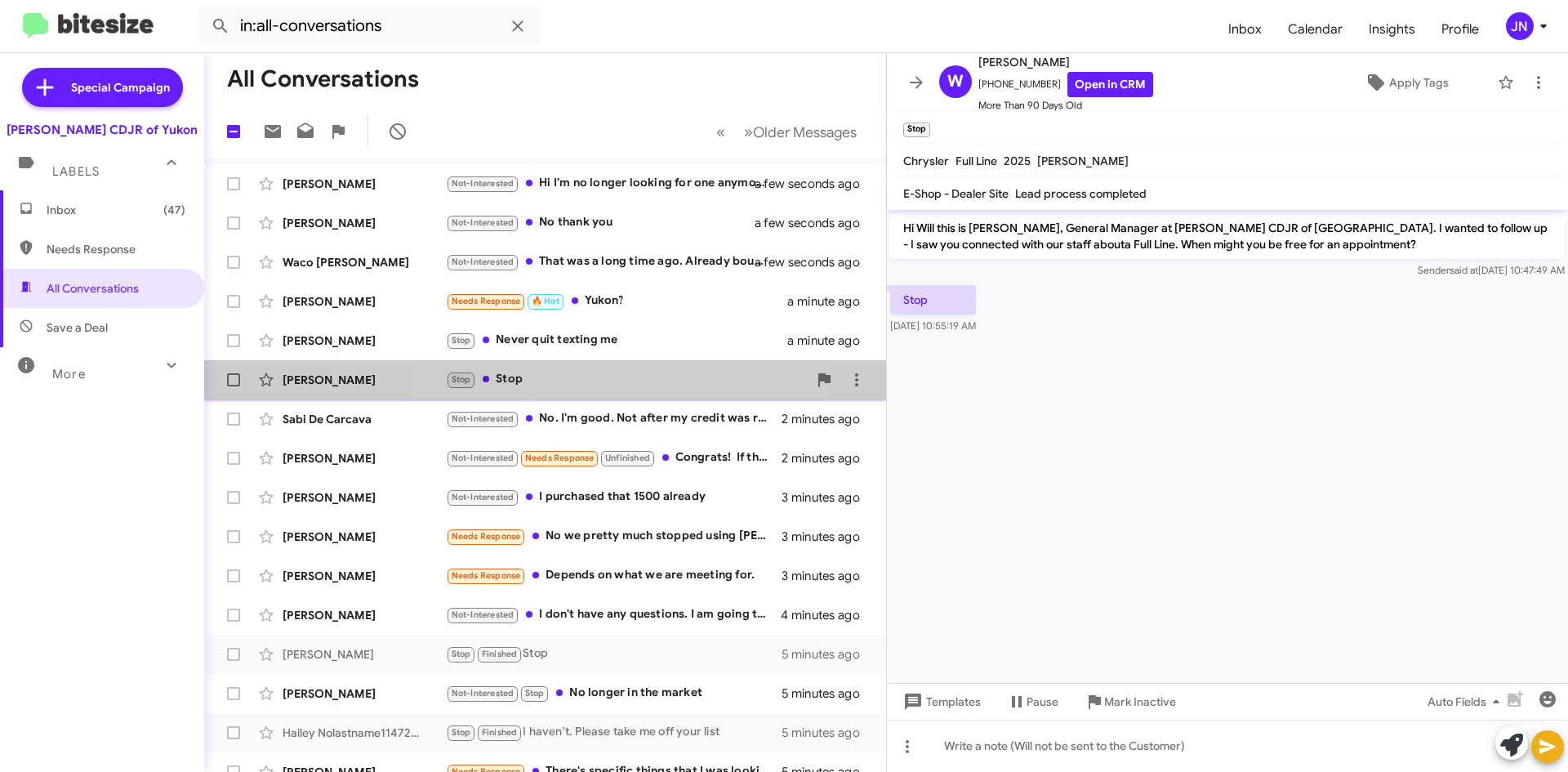
click at [586, 368] on div "Eugene Blackbear Stop Stop 2 minutes ago" at bounding box center [545, 379] width 656 height 32
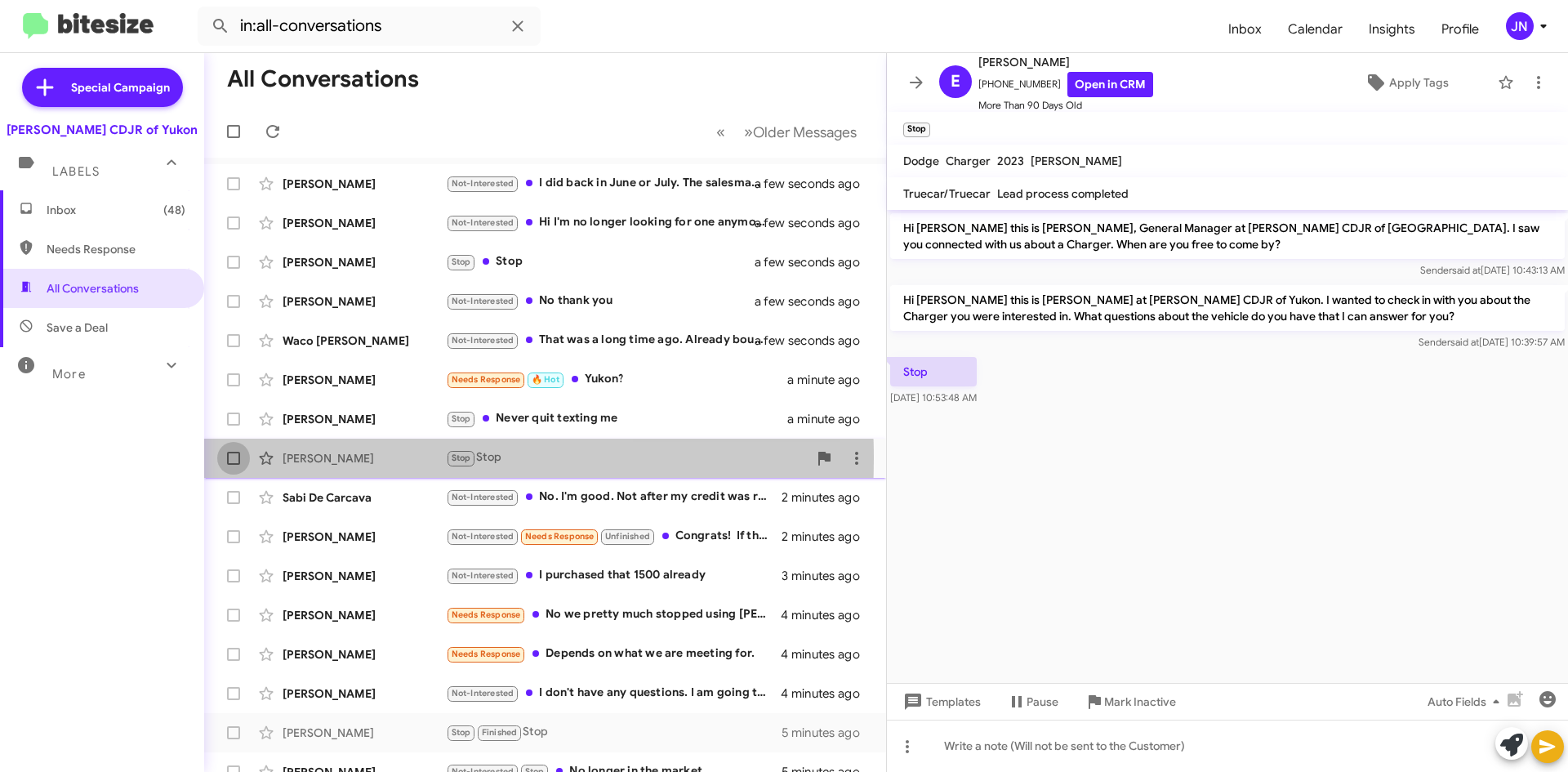
click at [235, 458] on span at bounding box center [234, 458] width 13 height 13
click at [234, 465] on input "checkbox" at bounding box center [233, 465] width 1 height 1
checkbox input "true"
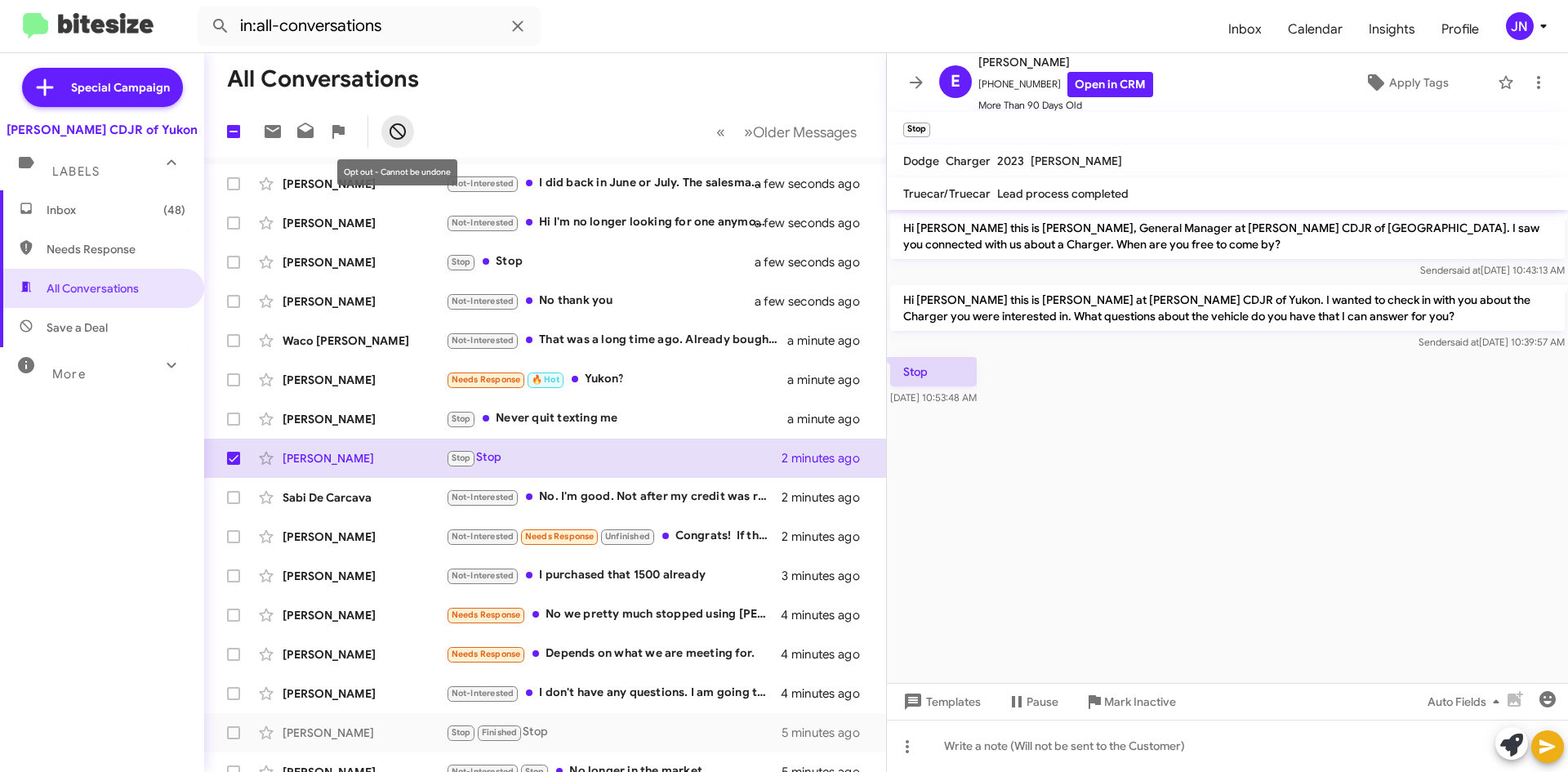
click at [397, 128] on icon at bounding box center [397, 131] width 20 height 20
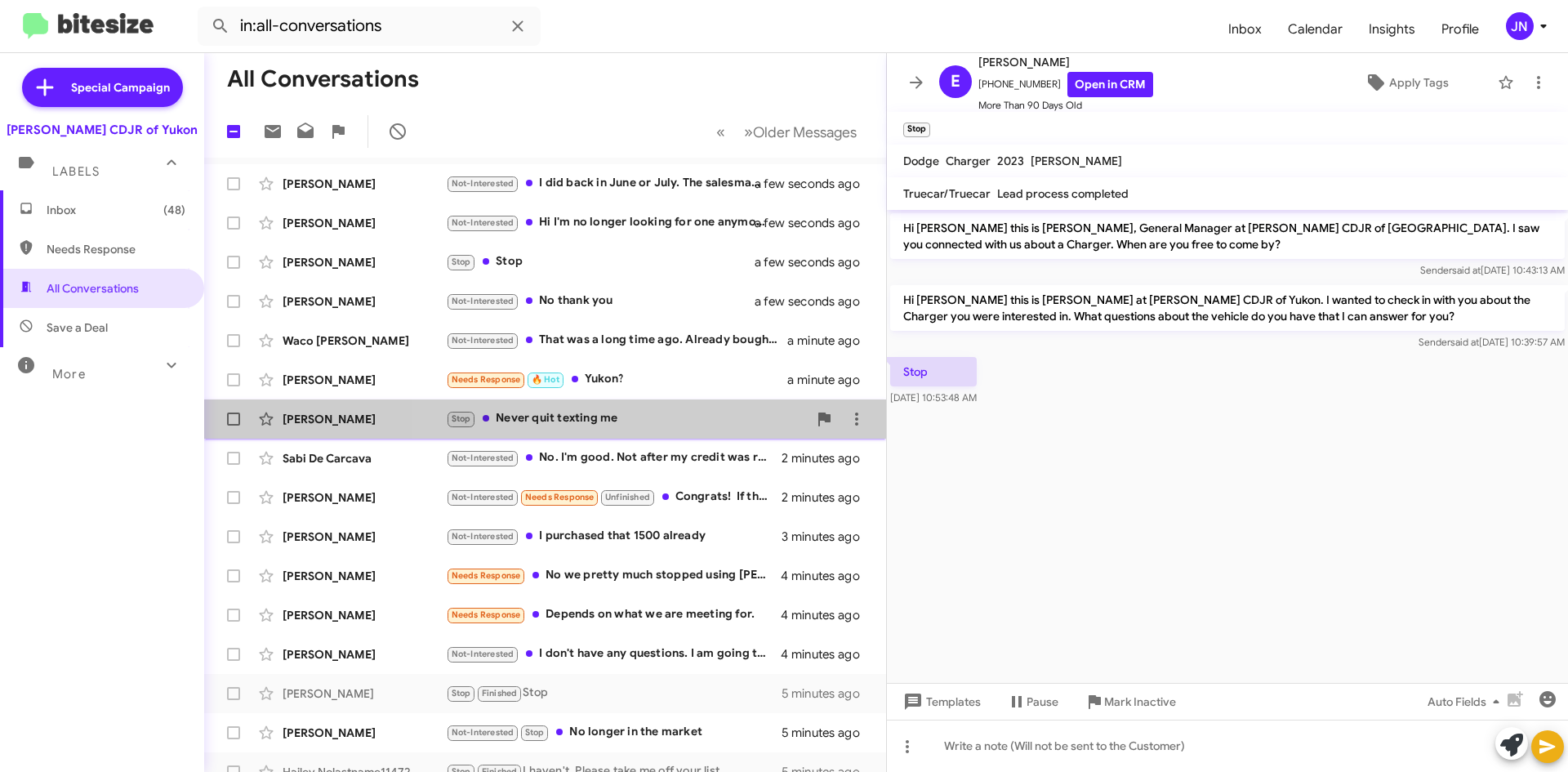
click at [687, 424] on div "Stop Never quit texting me" at bounding box center [627, 418] width 362 height 19
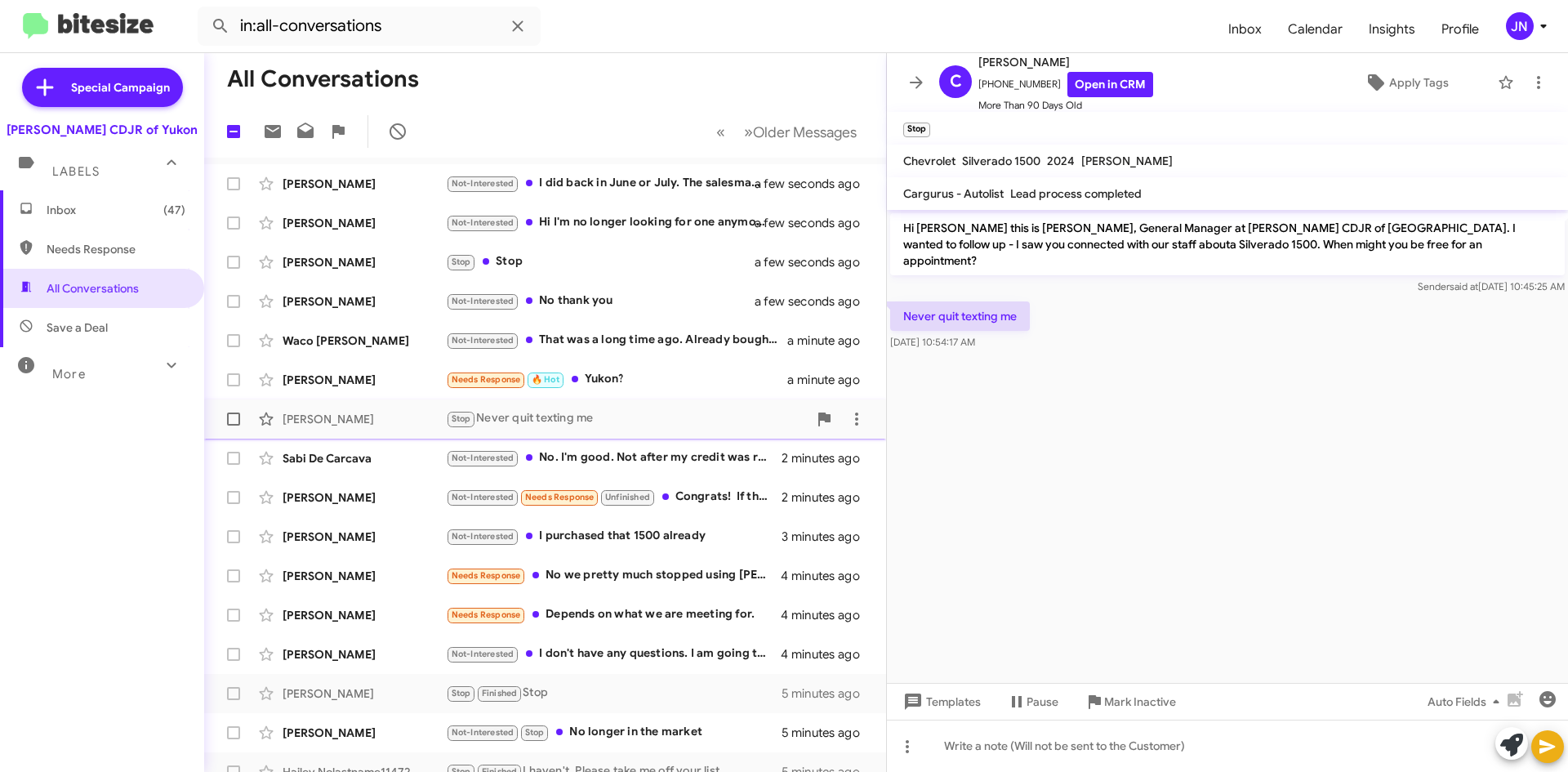
click at [229, 420] on span at bounding box center [234, 419] width 13 height 13
click at [233, 426] on input "checkbox" at bounding box center [233, 426] width 1 height 1
checkbox input "true"
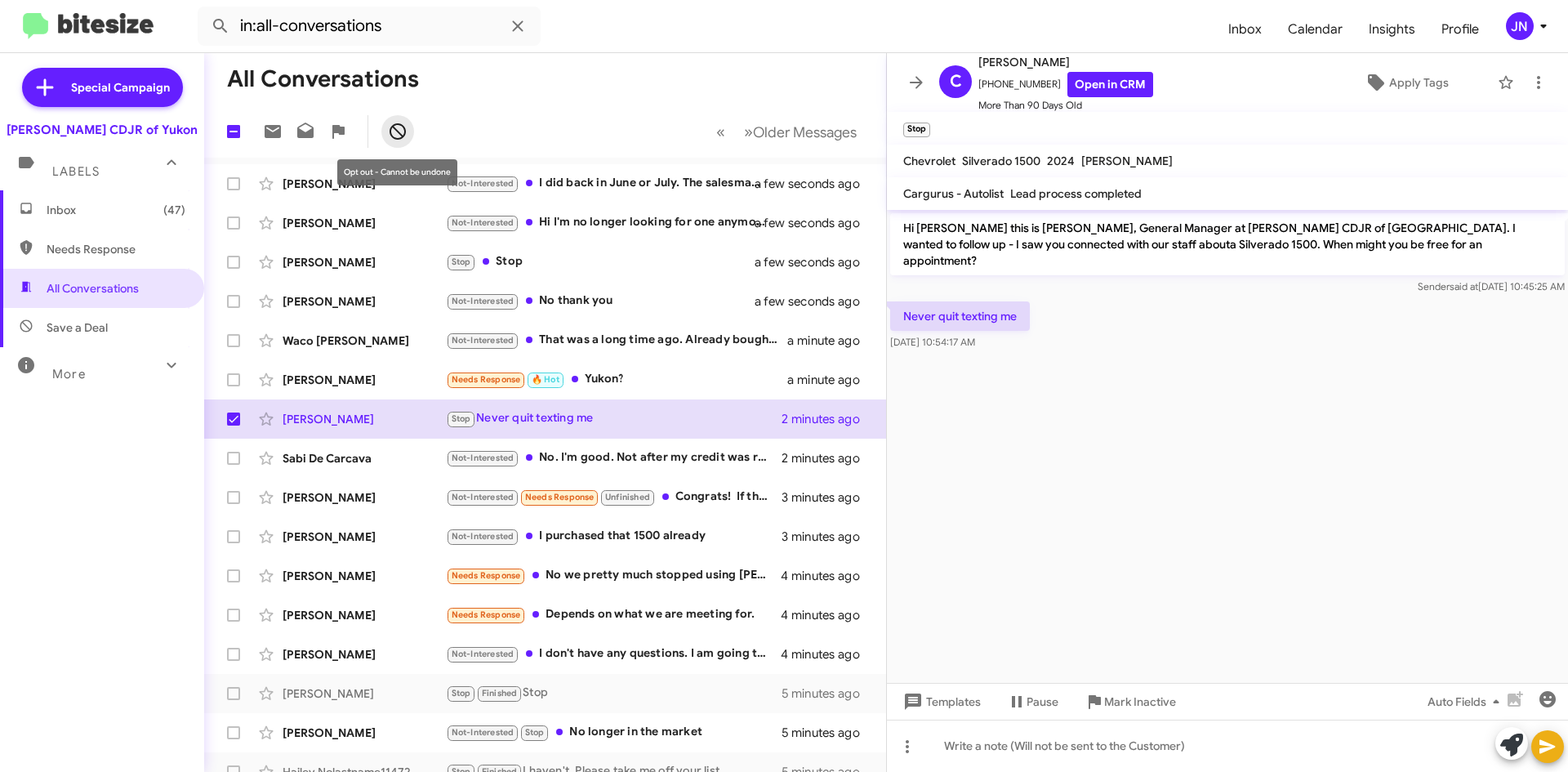
click at [396, 130] on icon at bounding box center [397, 131] width 16 height 16
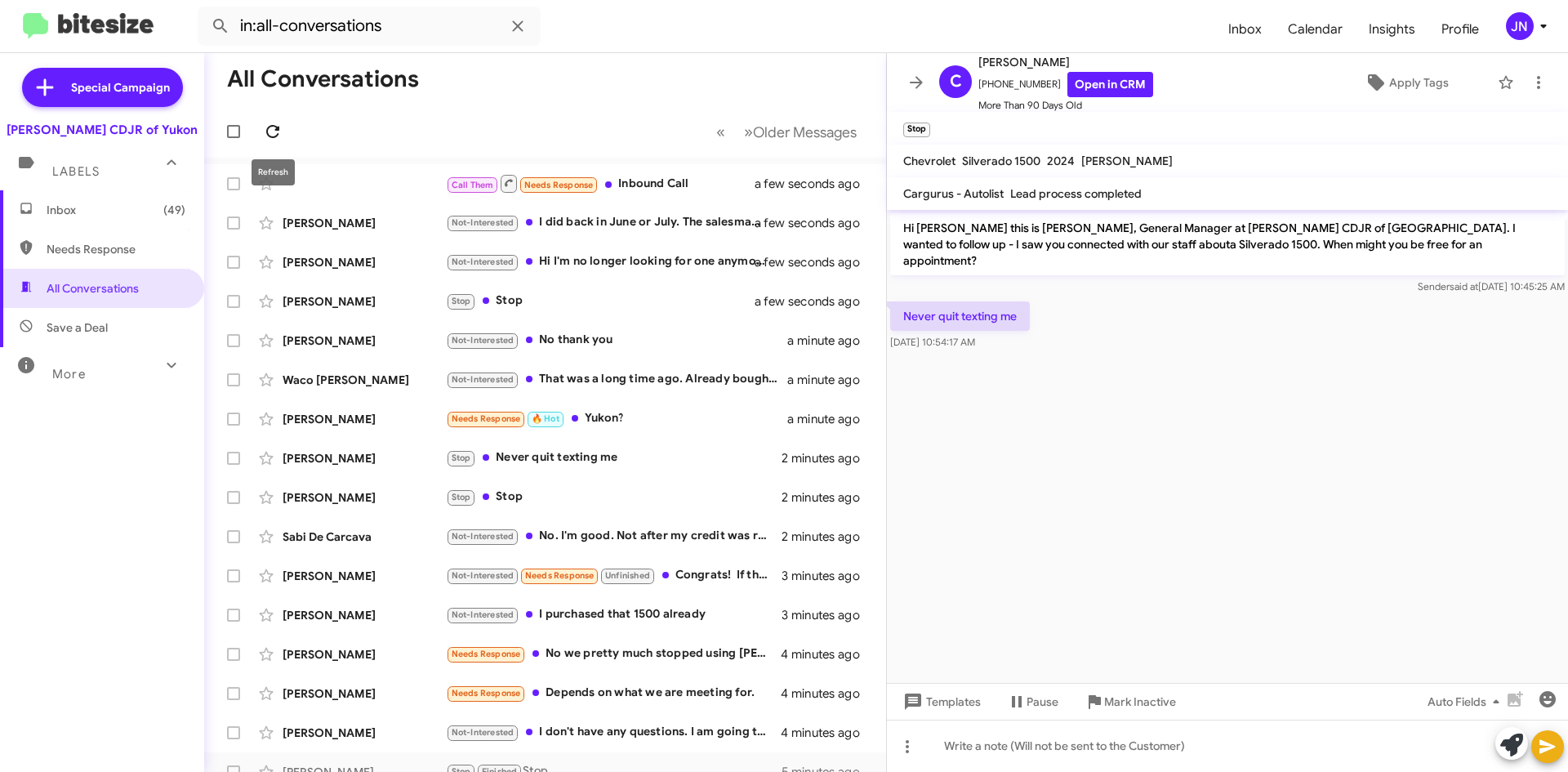
click at [271, 131] on icon at bounding box center [273, 131] width 20 height 20
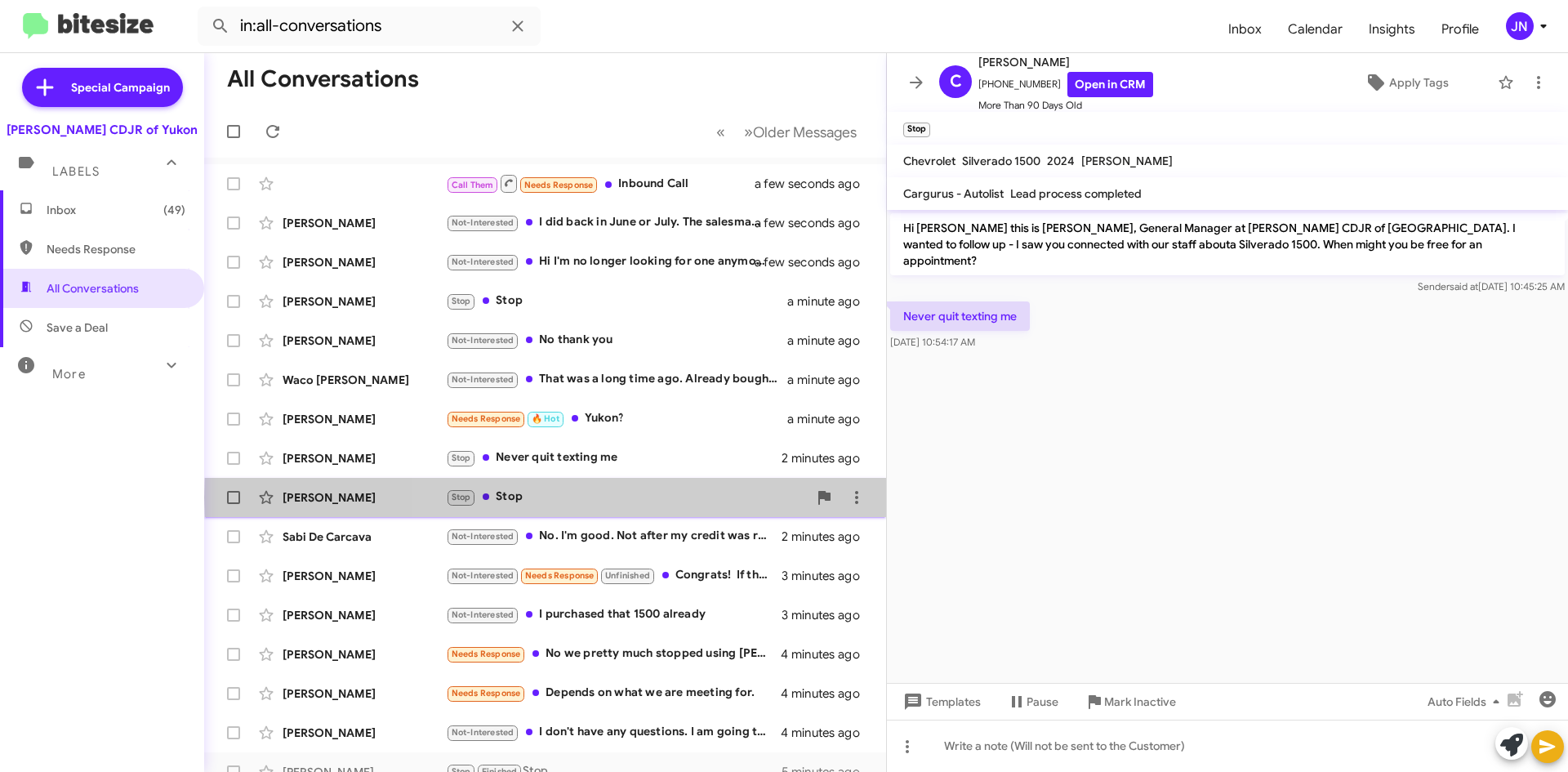
click at [681, 497] on div "Stop Stop" at bounding box center [627, 497] width 362 height 19
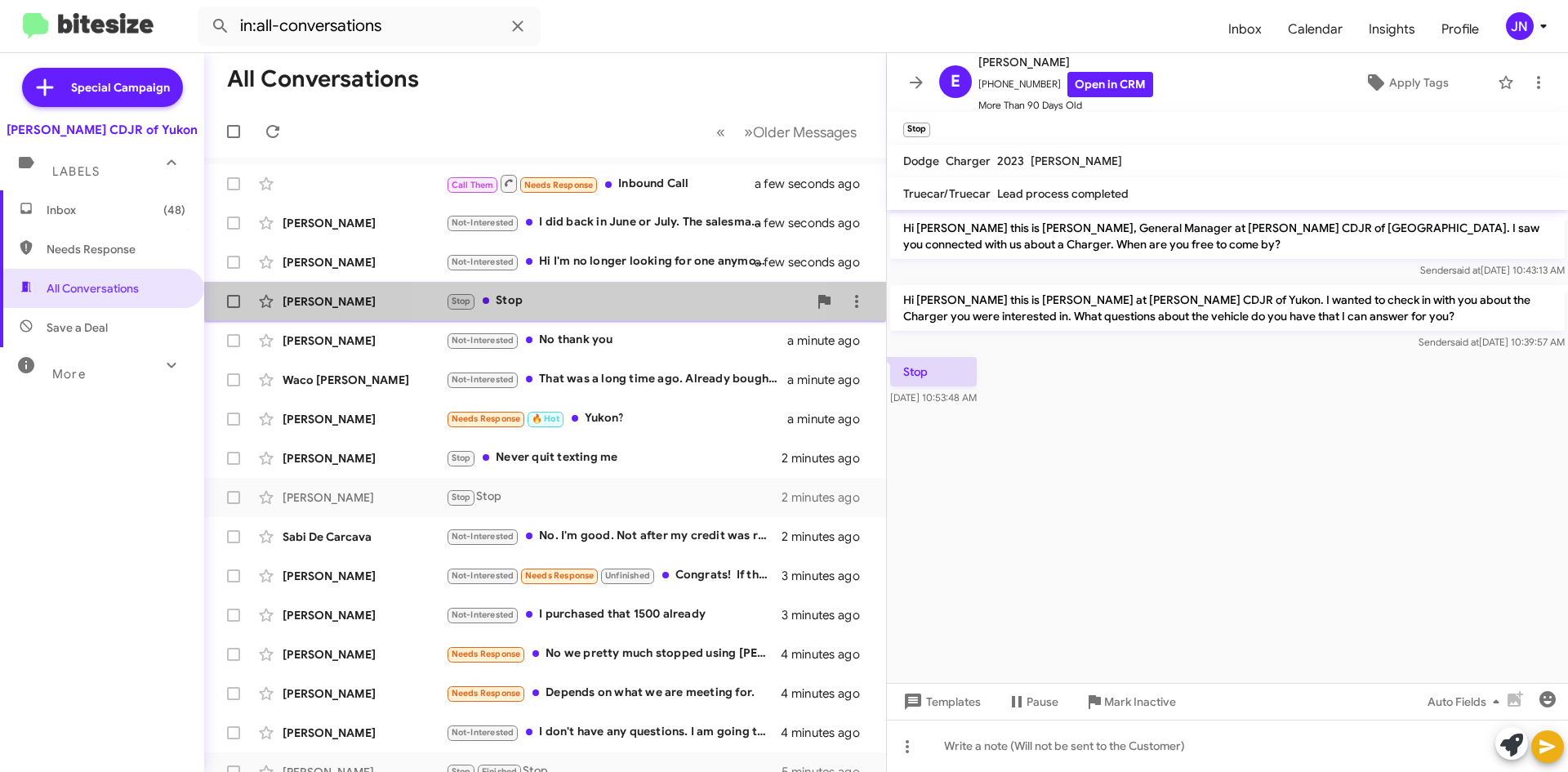
click at [629, 305] on div "Stop Stop" at bounding box center [627, 301] width 362 height 19
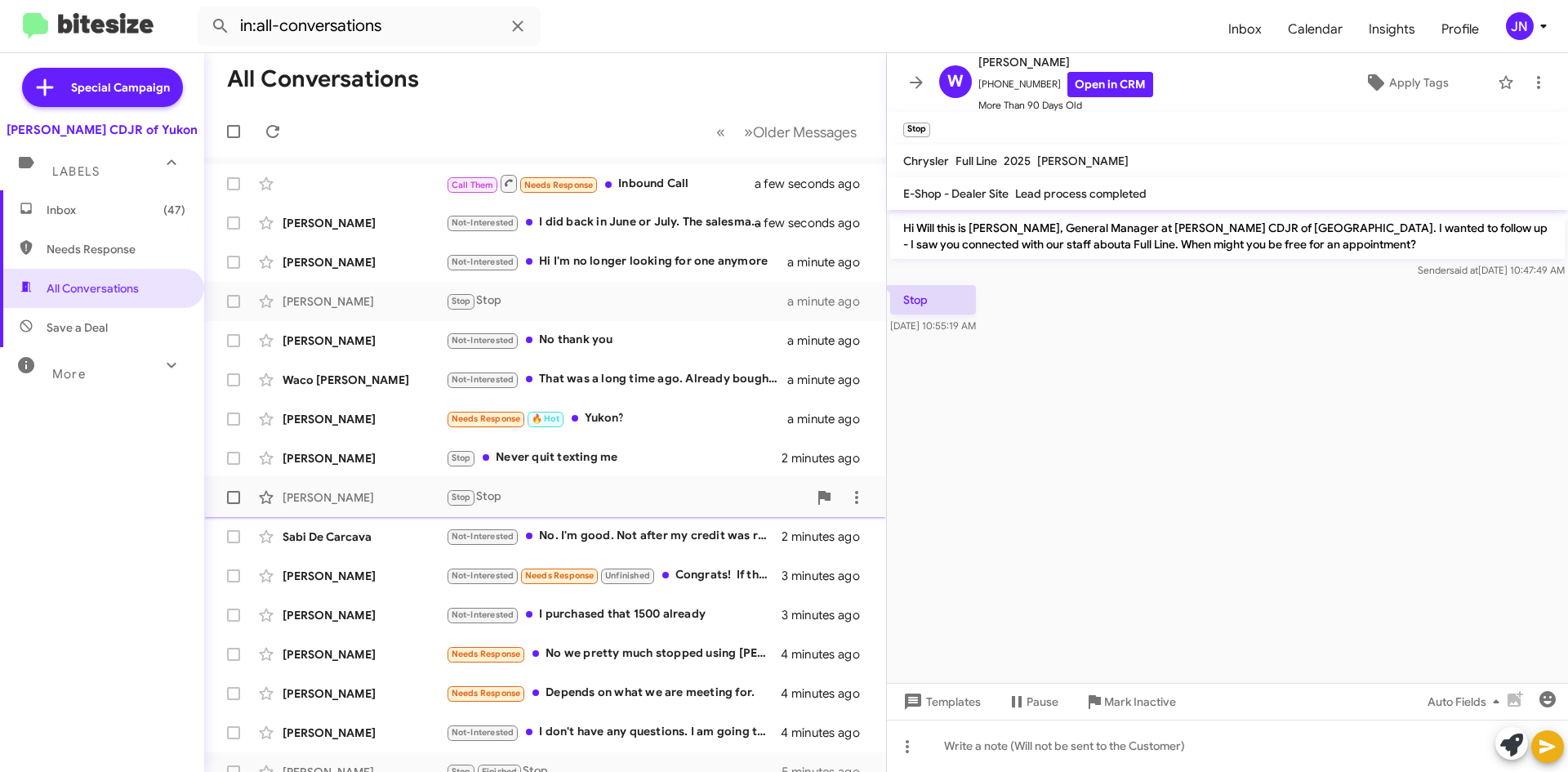
click at [235, 495] on span at bounding box center [234, 497] width 13 height 13
click at [234, 504] on input "checkbox" at bounding box center [233, 504] width 1 height 1
checkbox input "true"
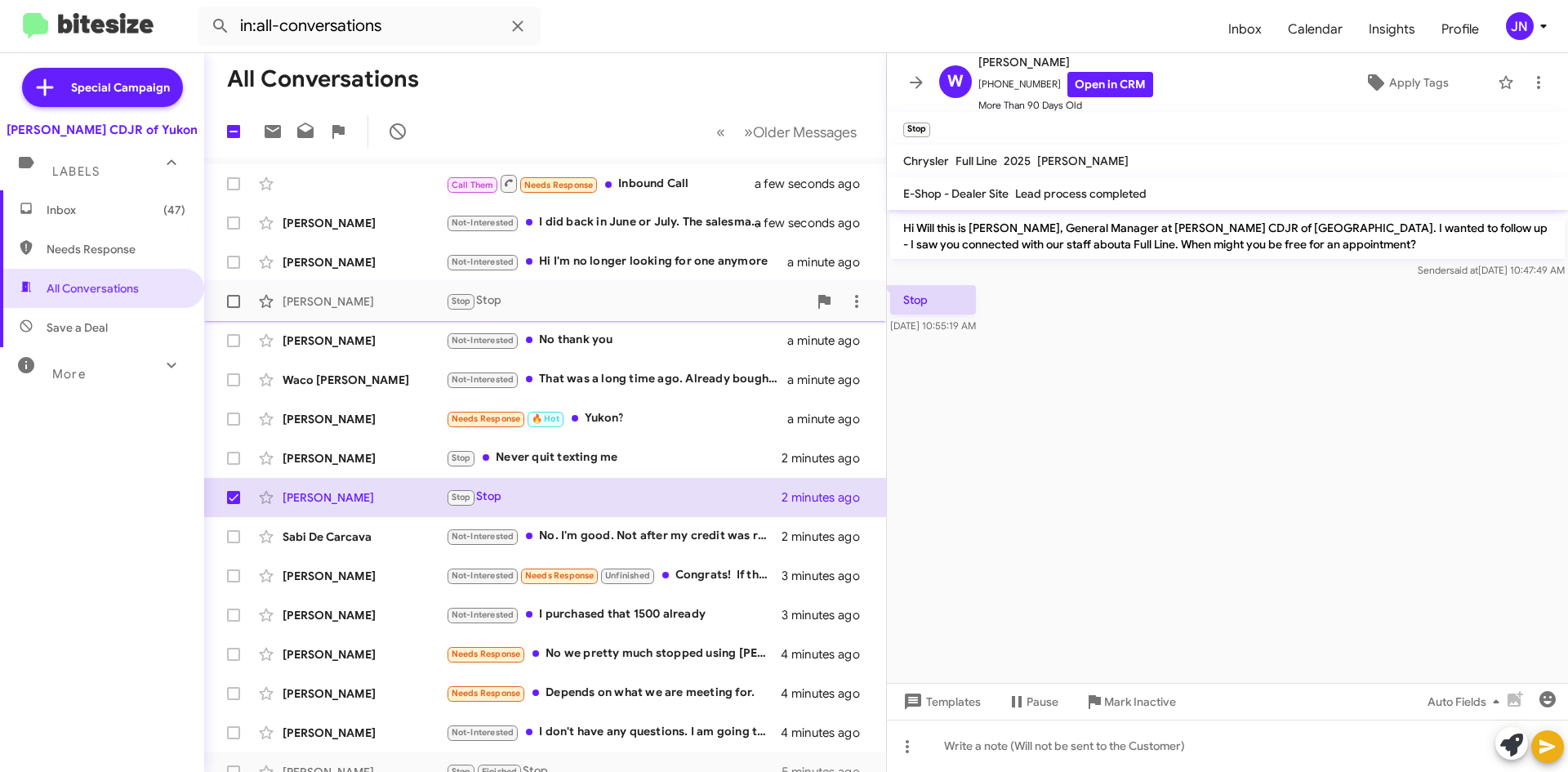
click at [230, 297] on span at bounding box center [234, 301] width 13 height 13
click at [233, 308] on input "checkbox" at bounding box center [233, 308] width 1 height 1
checkbox input "true"
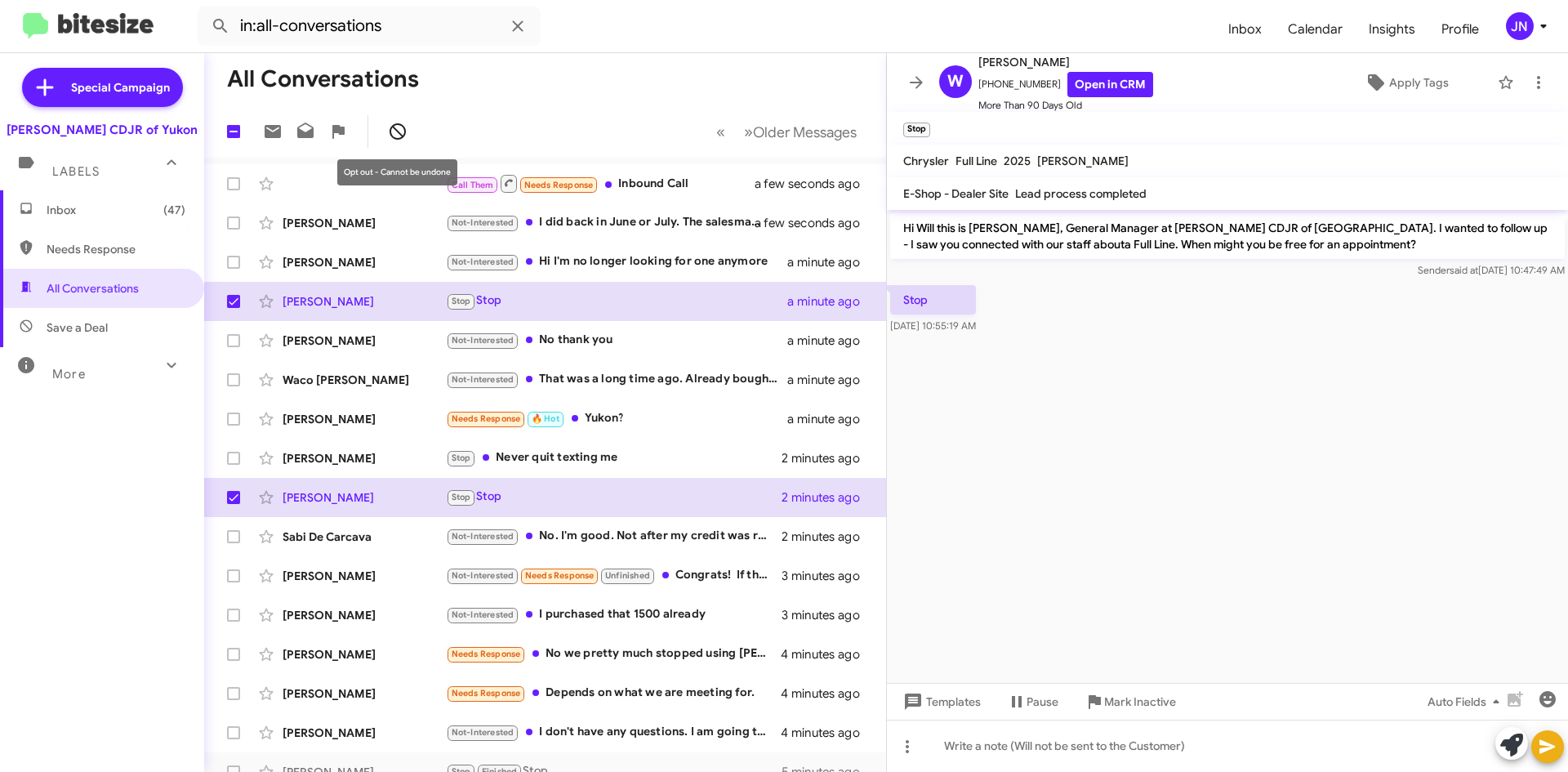
click at [396, 132] on icon at bounding box center [397, 131] width 20 height 20
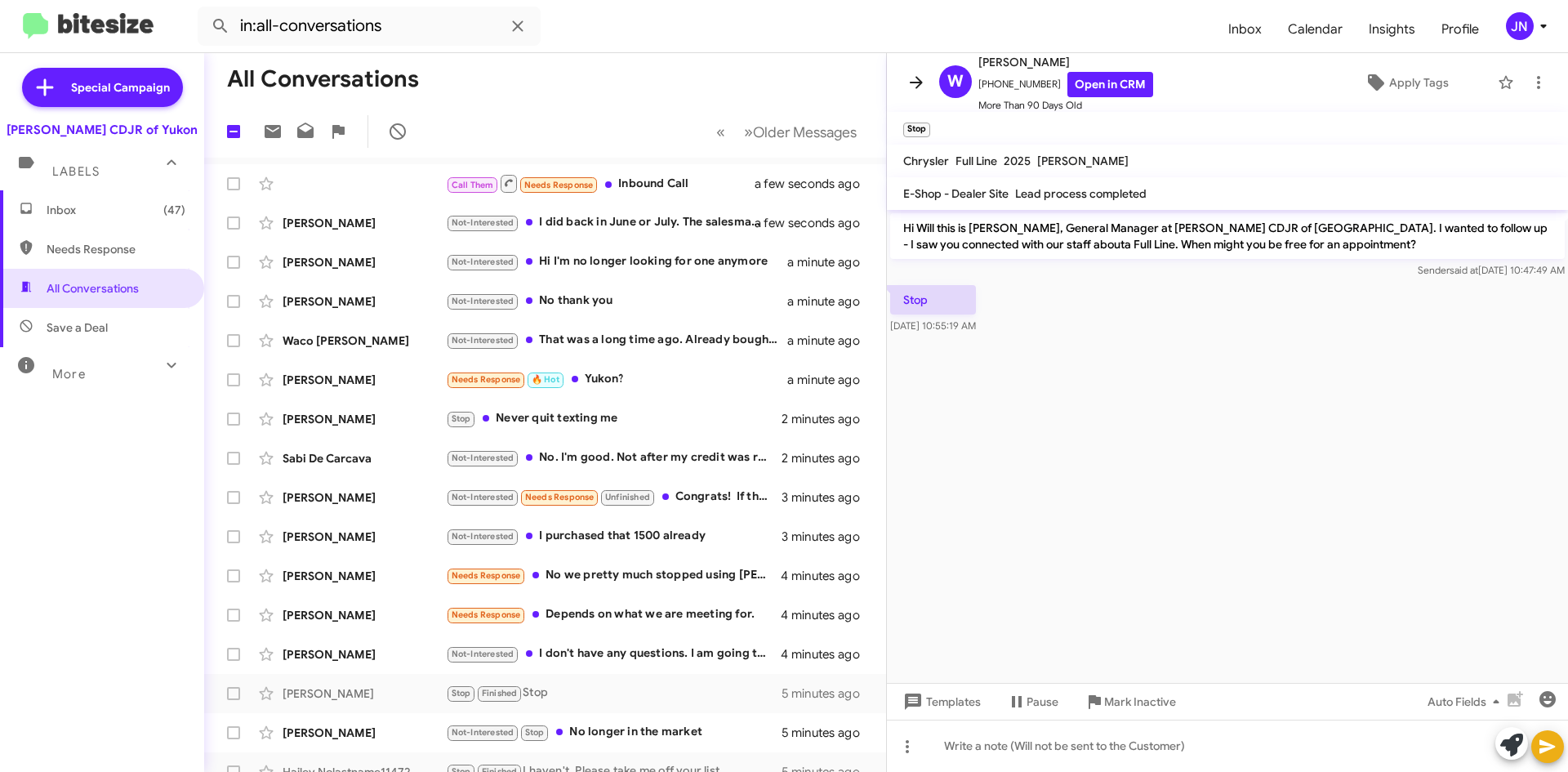
click at [910, 76] on icon at bounding box center [917, 82] width 20 height 20
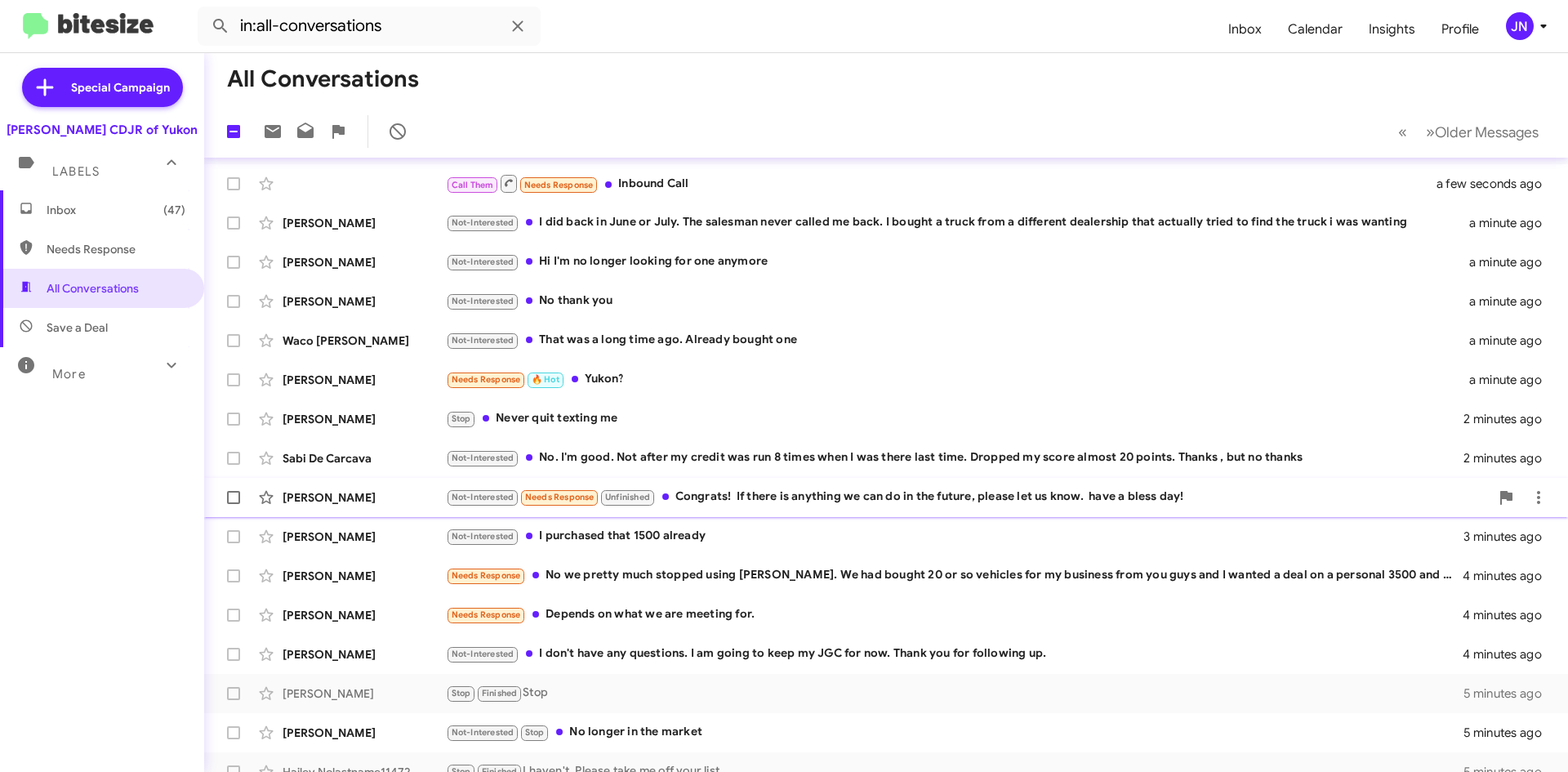
scroll to position [98, 0]
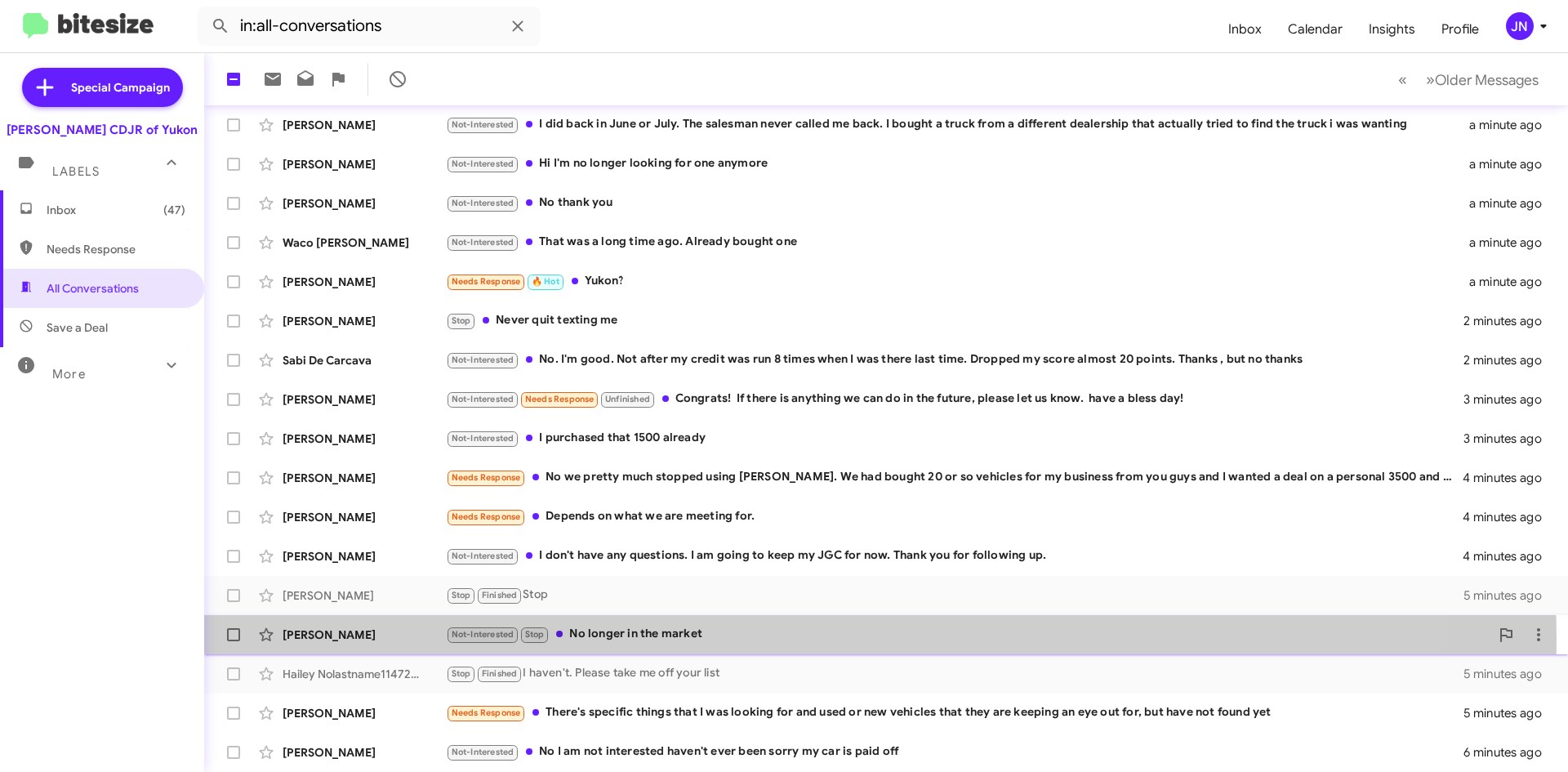
click at [775, 640] on div "Not-Interested Stop No longer in the market" at bounding box center [968, 634] width 1044 height 19
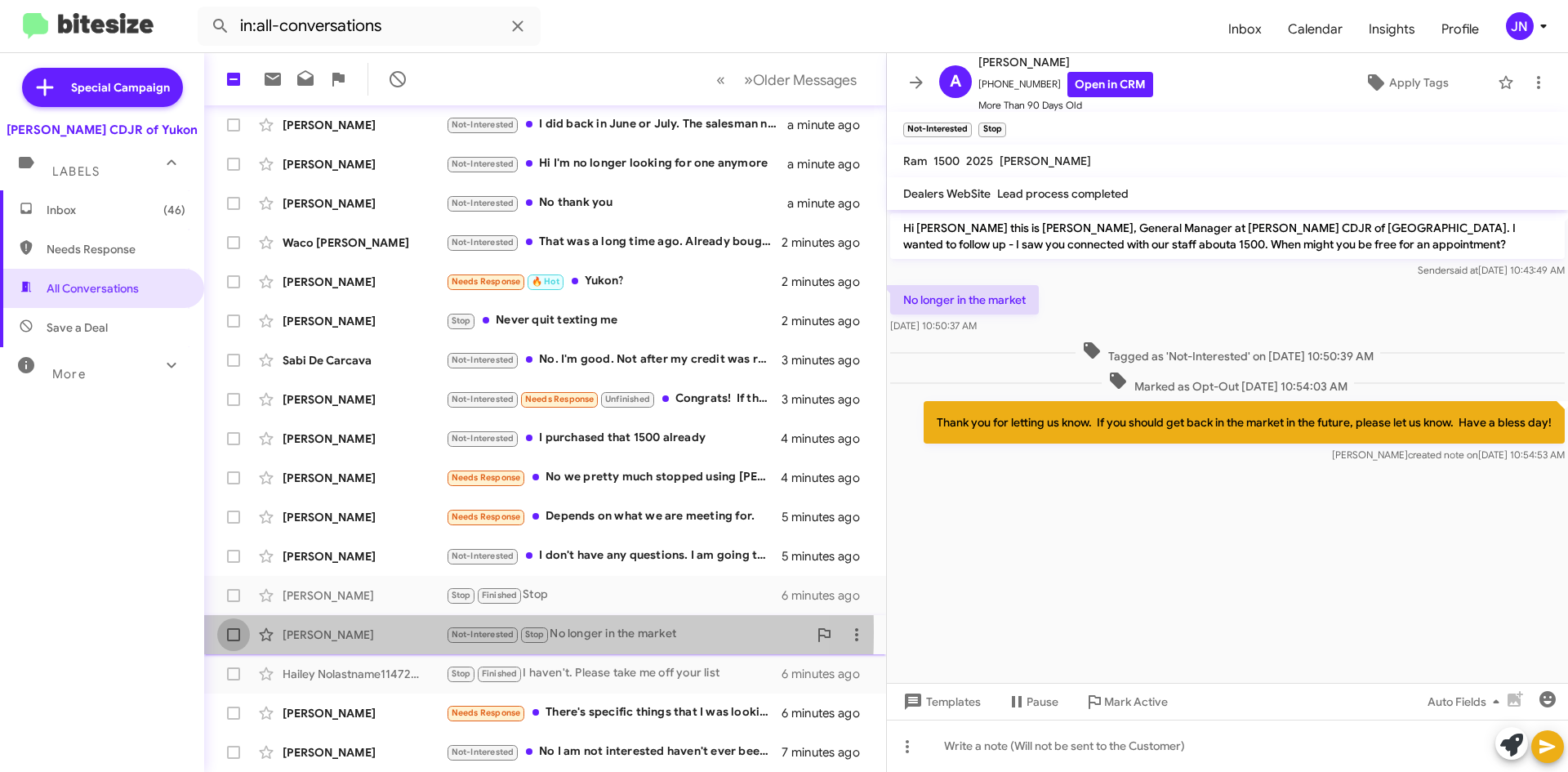
click at [229, 632] on span at bounding box center [234, 635] width 13 height 13
click at [233, 641] on input "checkbox" at bounding box center [233, 641] width 1 height 1
checkbox input "true"
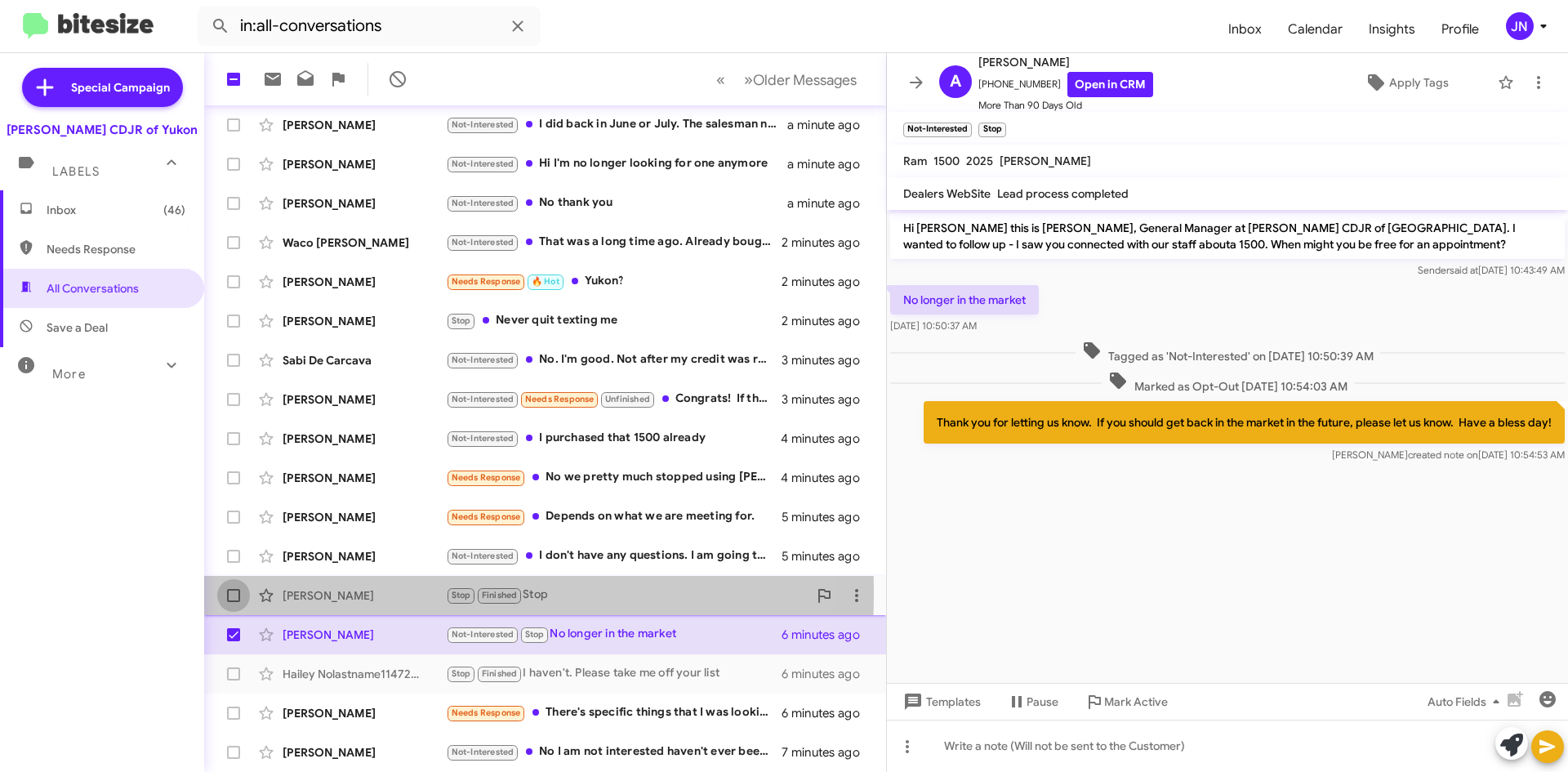
click at [231, 593] on span at bounding box center [234, 595] width 13 height 13
click at [233, 602] on input "checkbox" at bounding box center [233, 602] width 1 height 1
checkbox input "true"
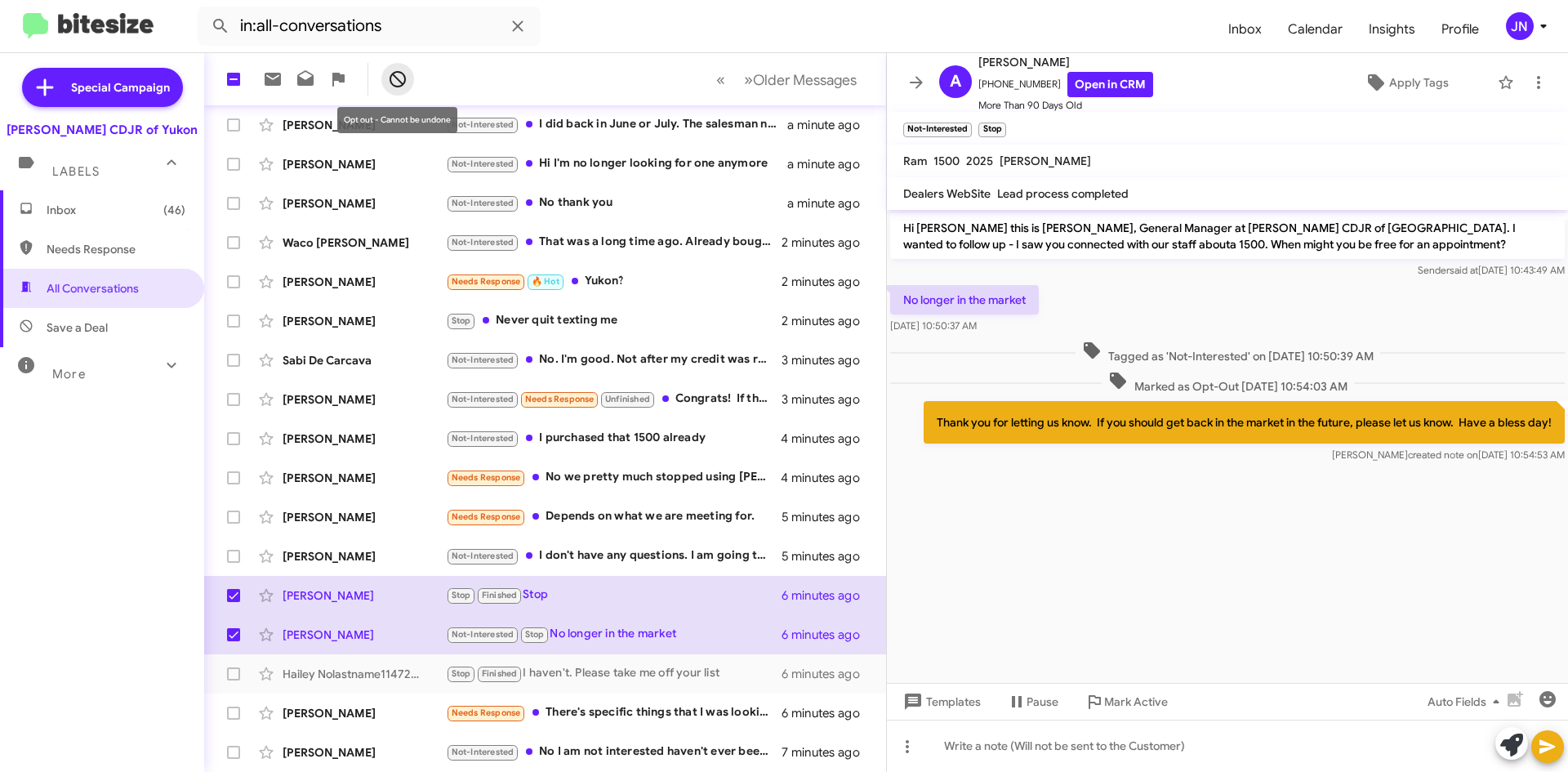
click at [405, 81] on icon at bounding box center [397, 79] width 16 height 16
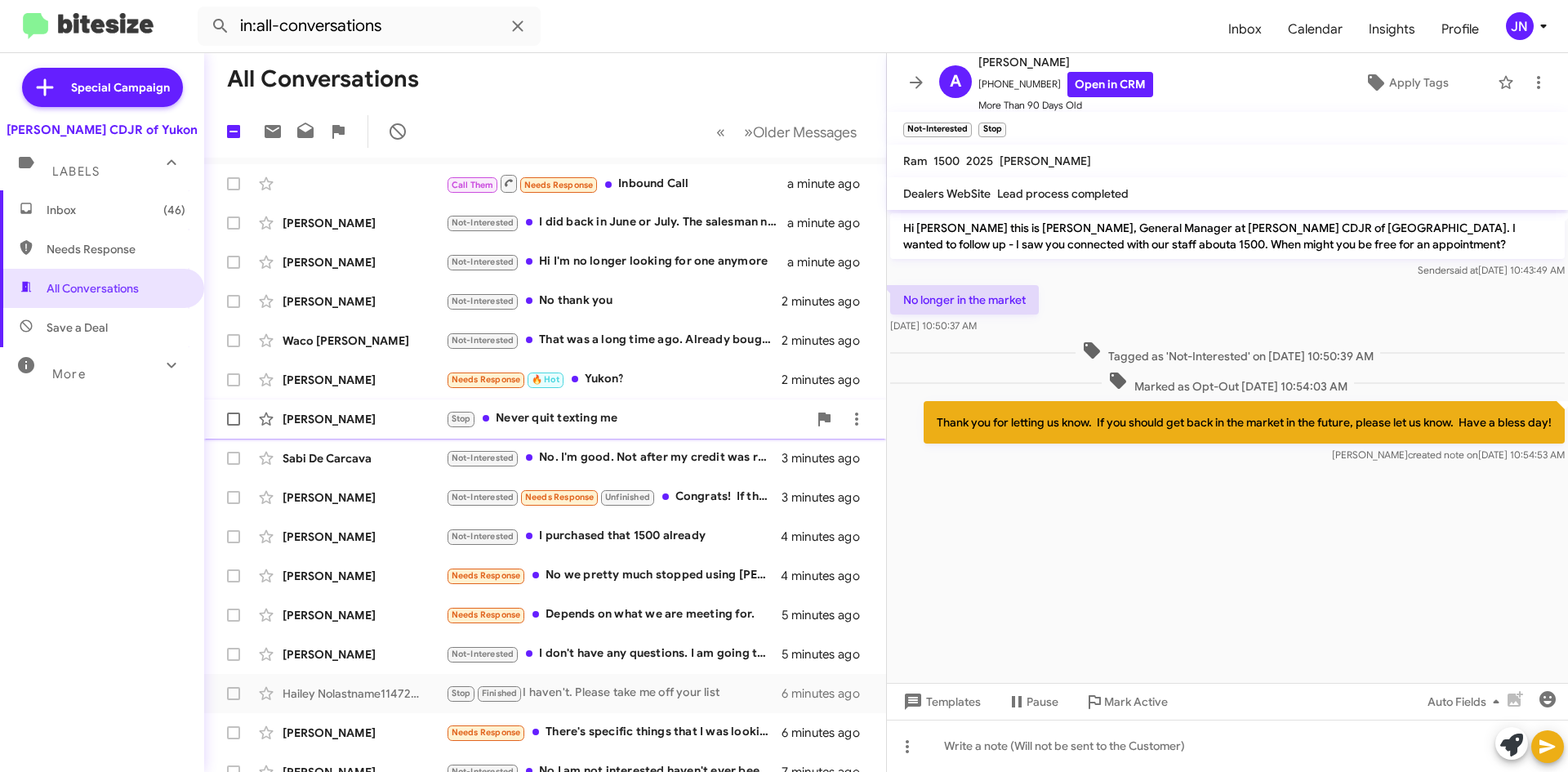
click at [649, 415] on div "Stop Never quit texting me" at bounding box center [627, 418] width 362 height 19
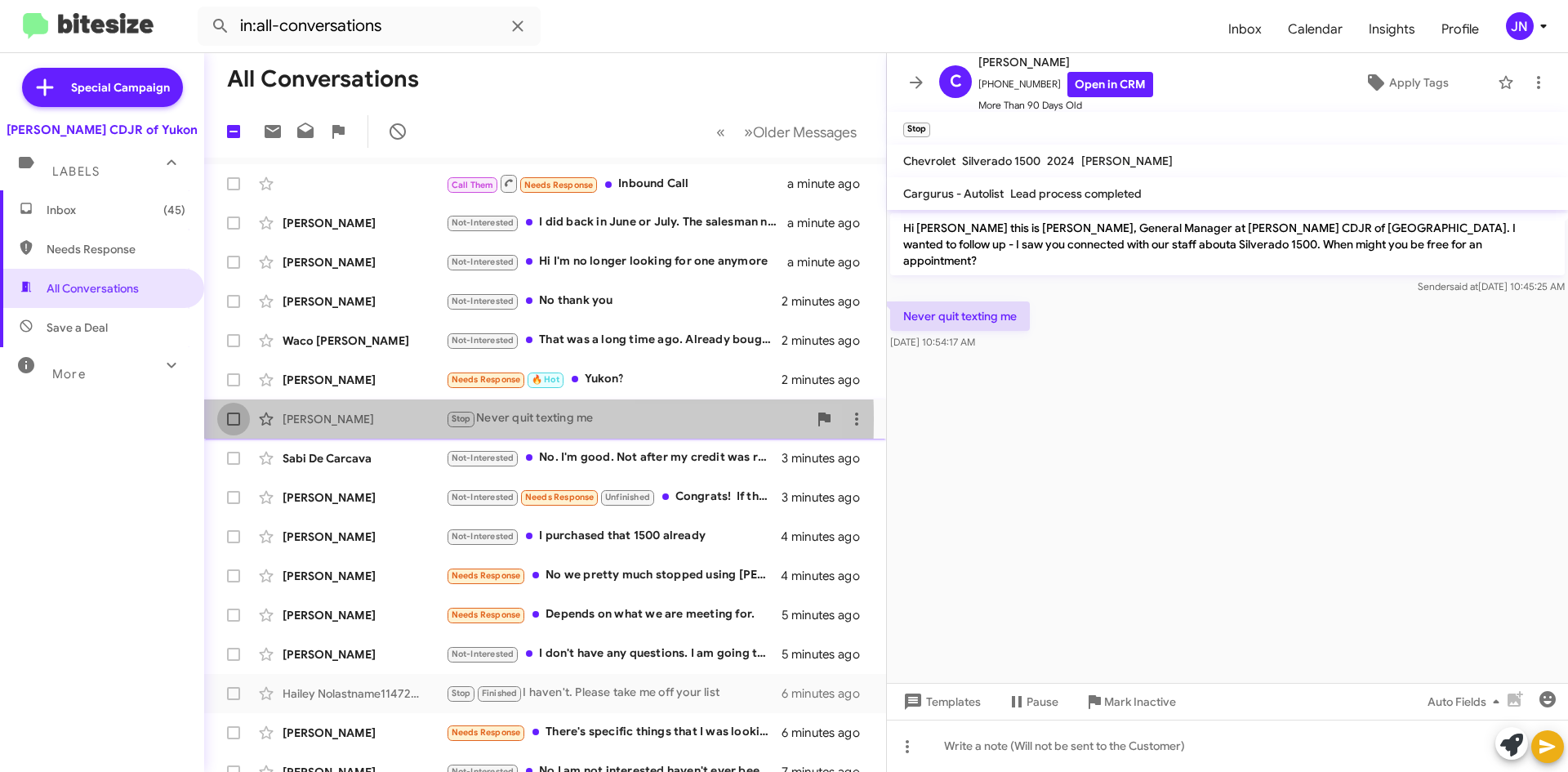
click at [235, 420] on span at bounding box center [234, 419] width 13 height 13
click at [234, 426] on input "checkbox" at bounding box center [233, 426] width 1 height 1
checkbox input "true"
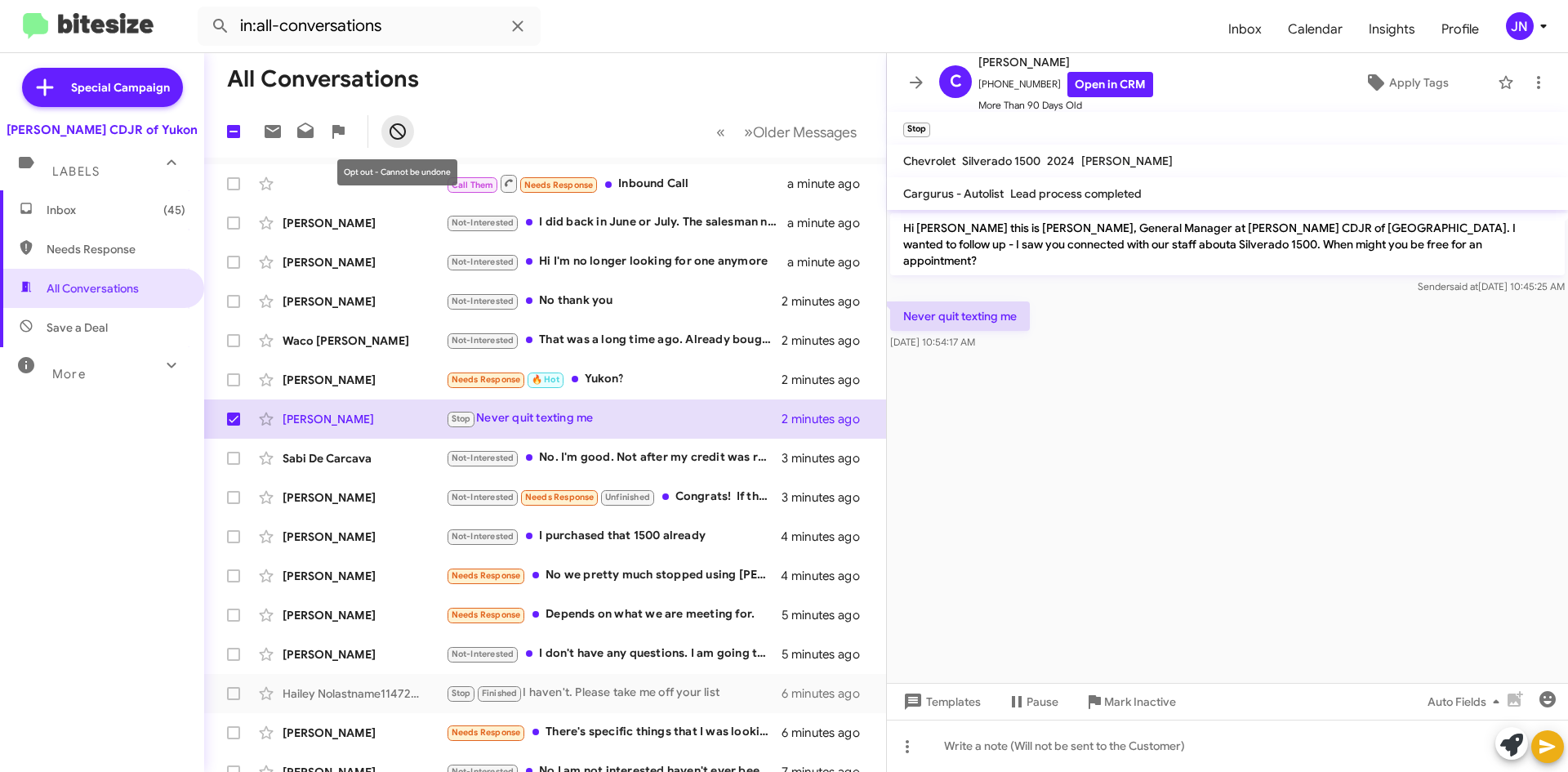
click at [403, 127] on icon at bounding box center [397, 131] width 16 height 16
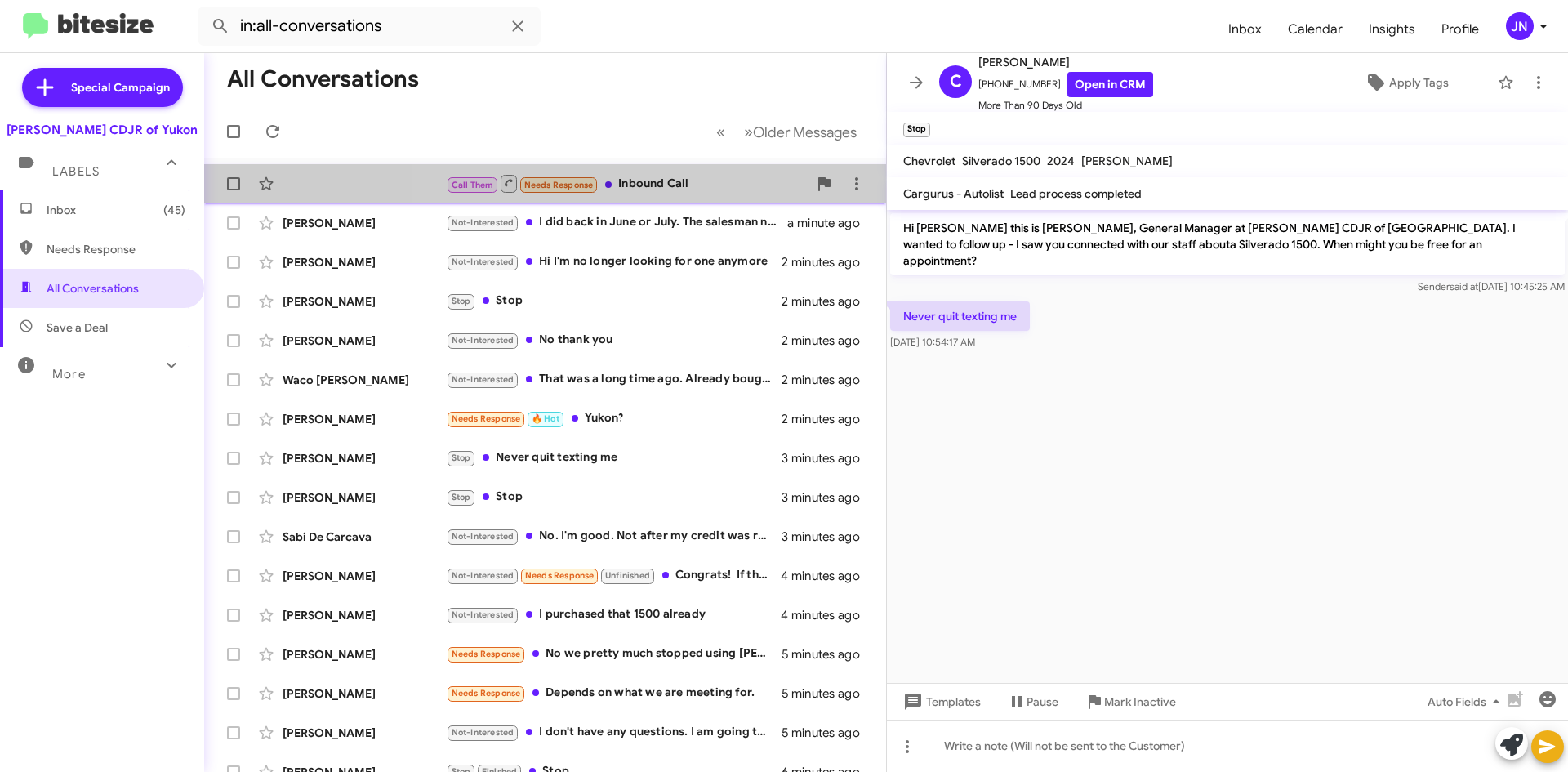
click at [717, 188] on div "Call Them Needs Response Inbound Call" at bounding box center [627, 183] width 362 height 20
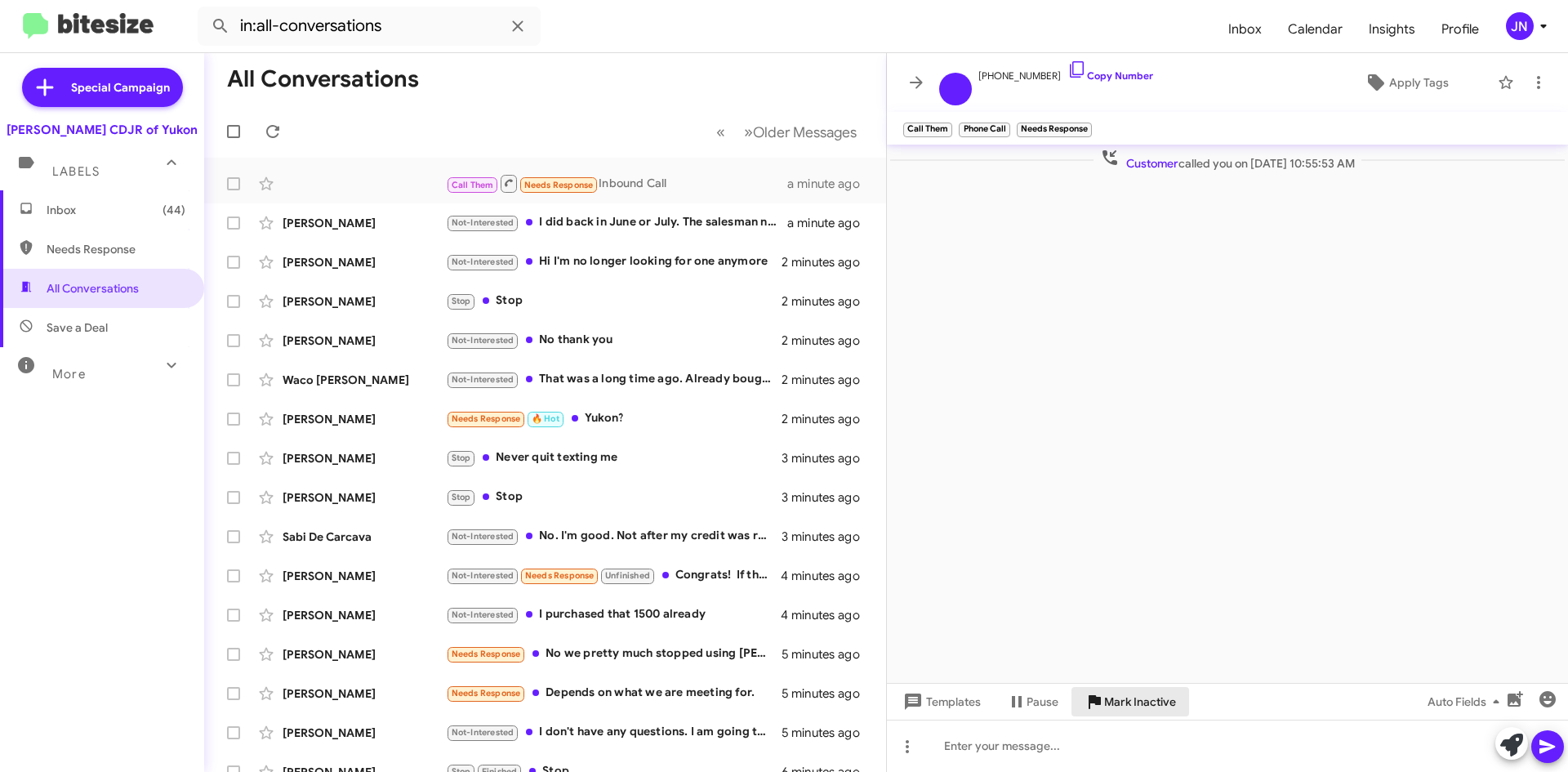
click at [1138, 711] on span "Mark Inactive" at bounding box center [1140, 701] width 72 height 29
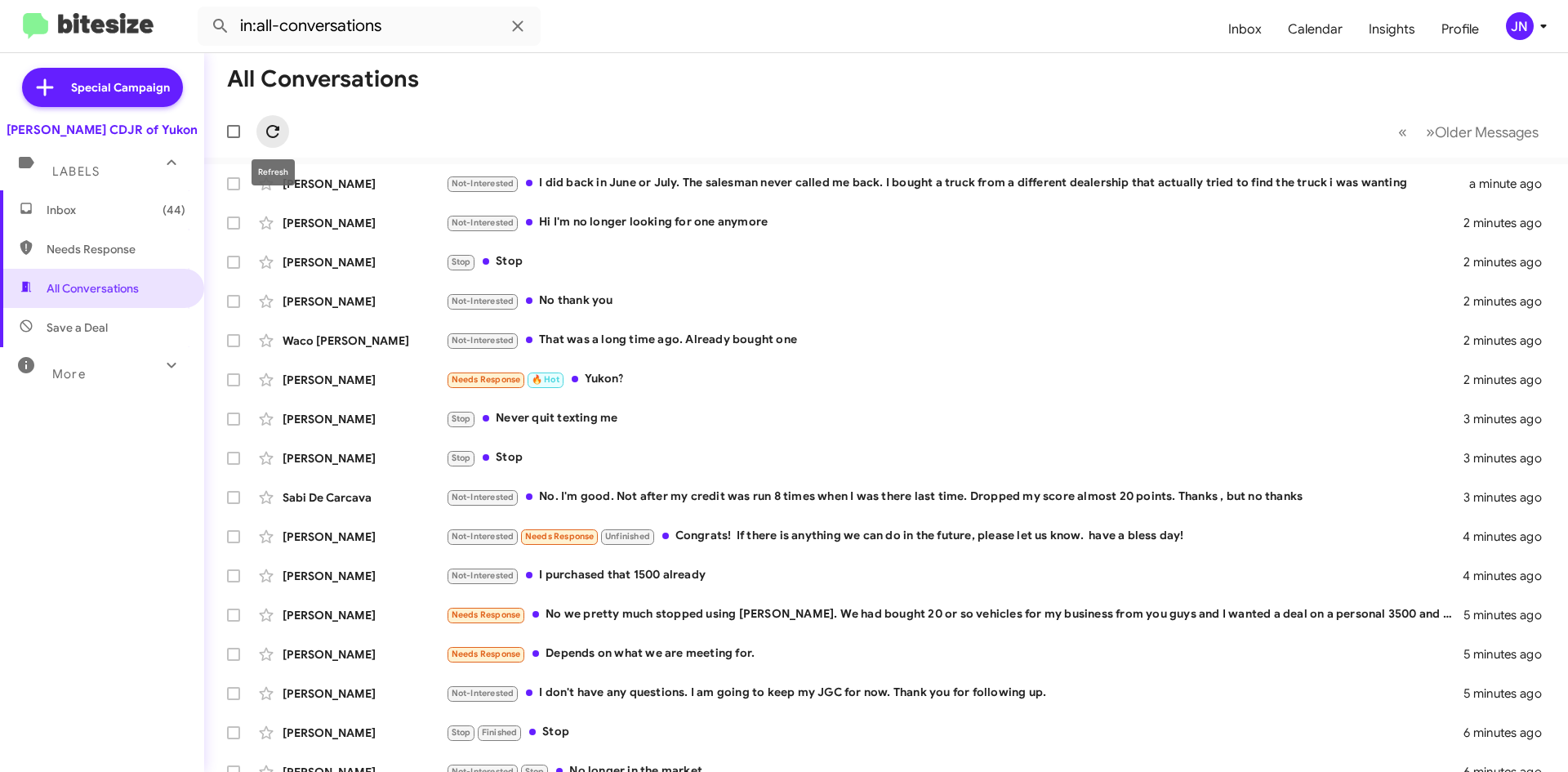
click at [269, 127] on icon at bounding box center [273, 131] width 13 height 13
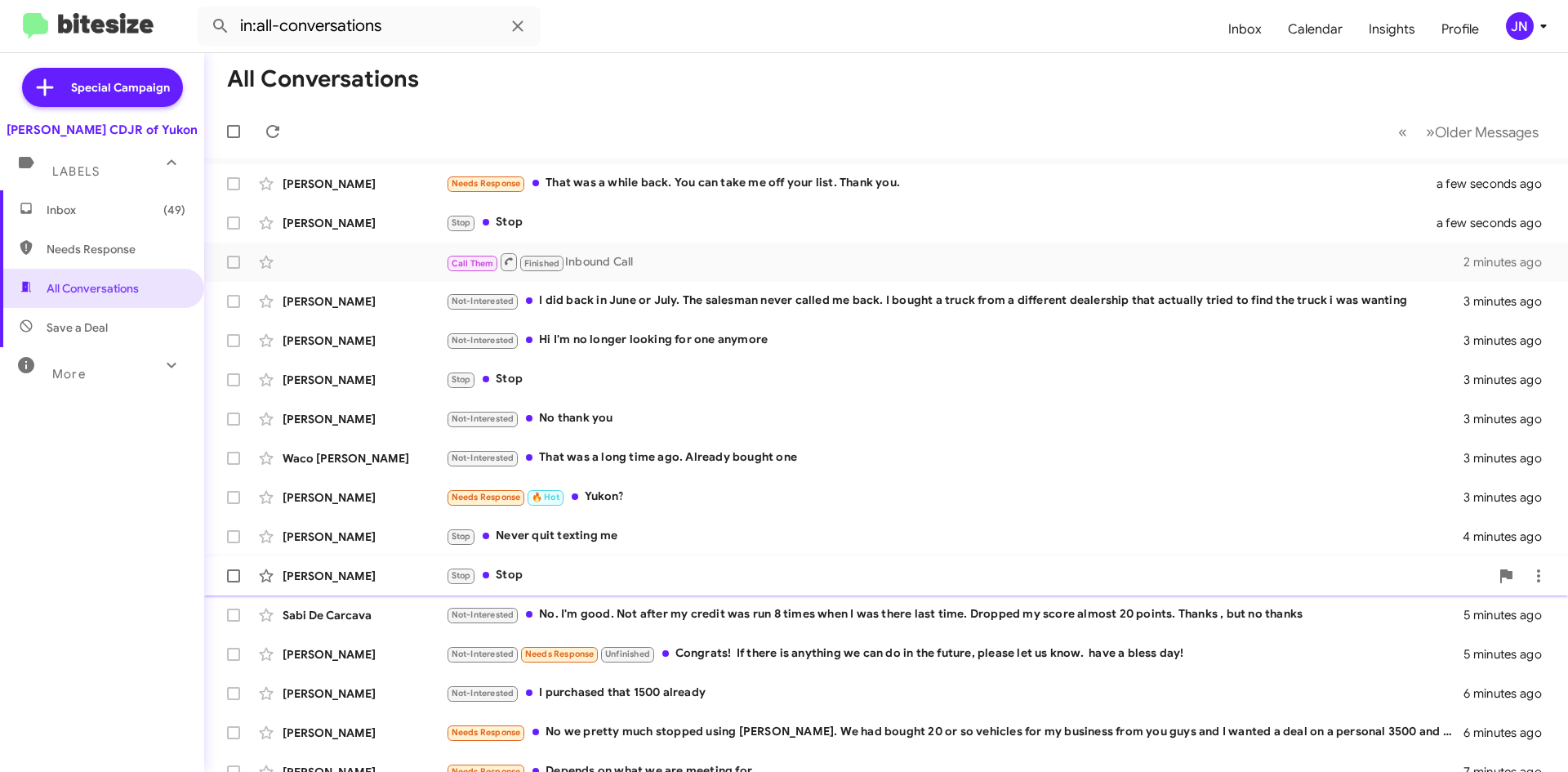
click at [676, 577] on div "Stop Stop" at bounding box center [968, 575] width 1044 height 19
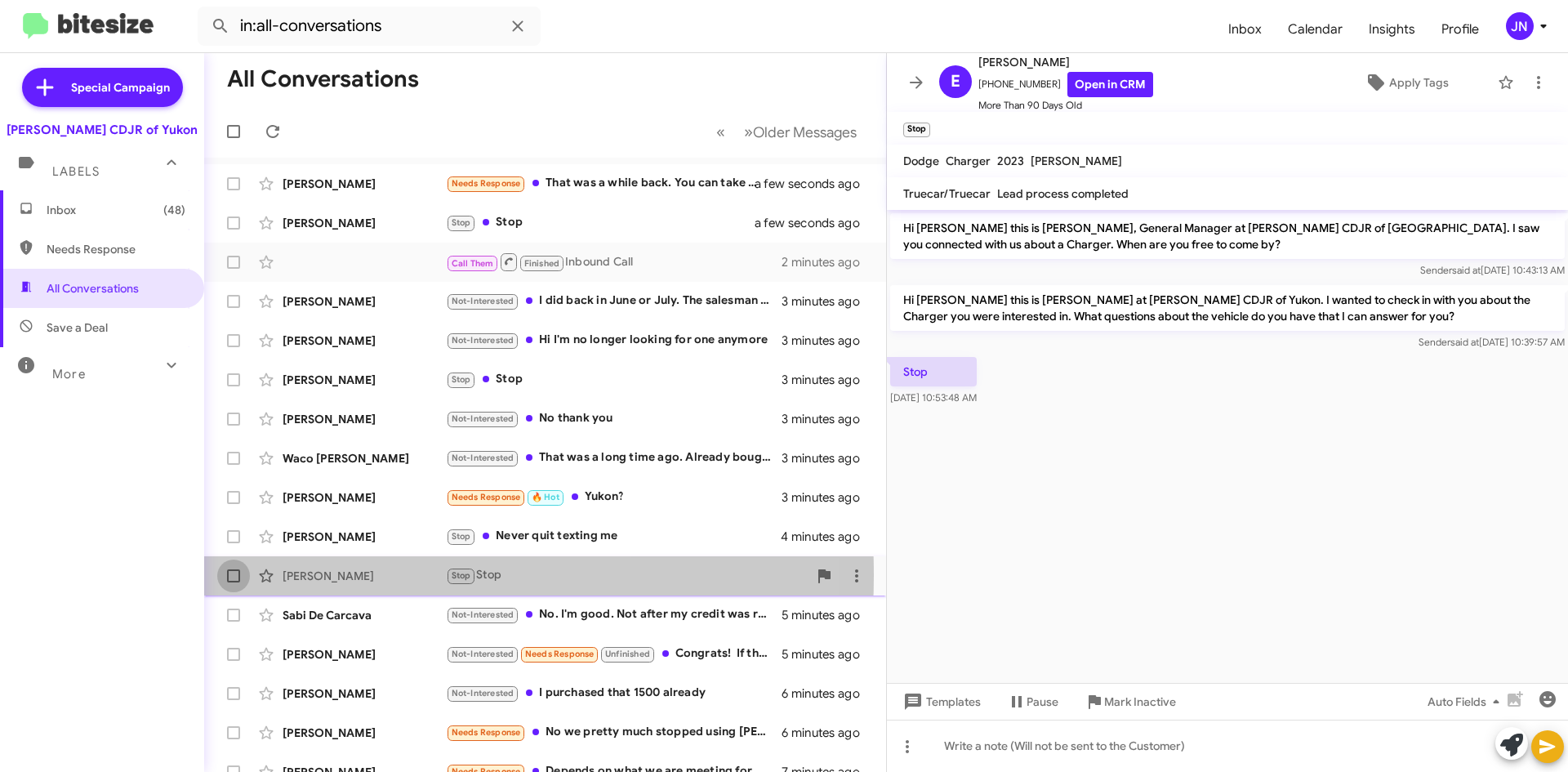
click at [234, 575] on span at bounding box center [234, 576] width 13 height 13
click at [234, 582] on input "checkbox" at bounding box center [233, 582] width 1 height 1
checkbox input "true"
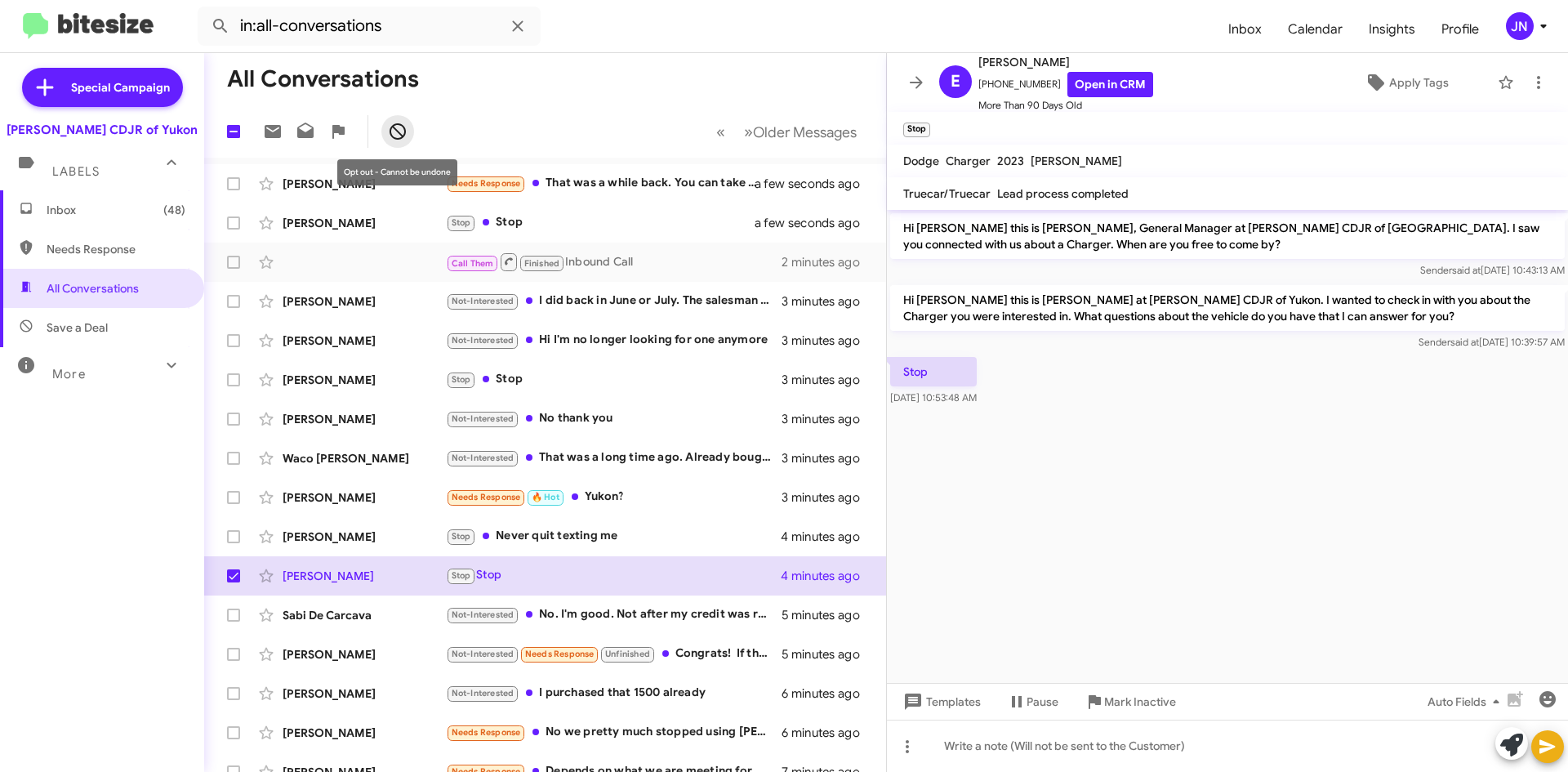
click at [399, 134] on icon at bounding box center [397, 131] width 16 height 16
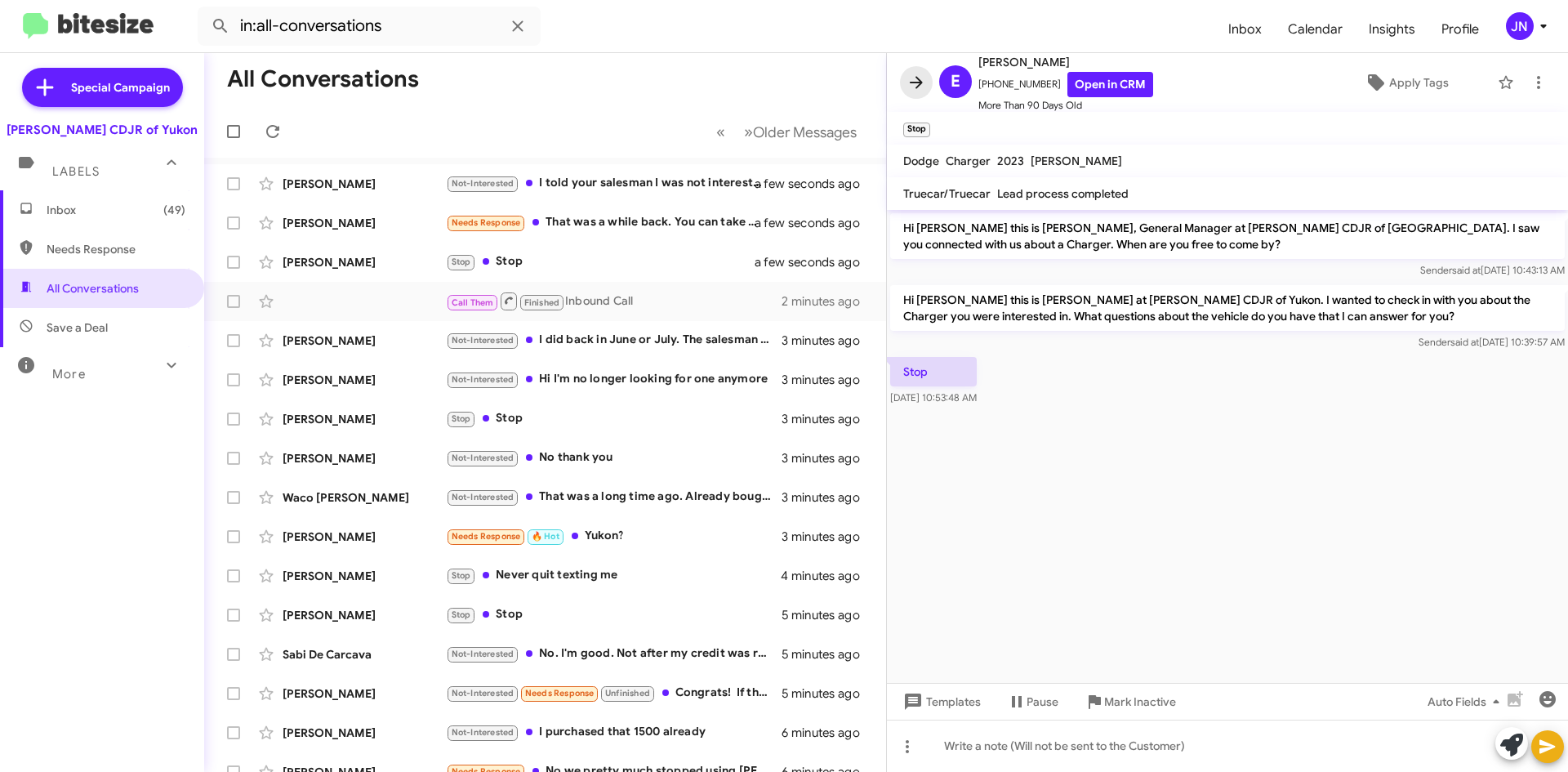
click at [913, 78] on icon at bounding box center [917, 82] width 20 height 20
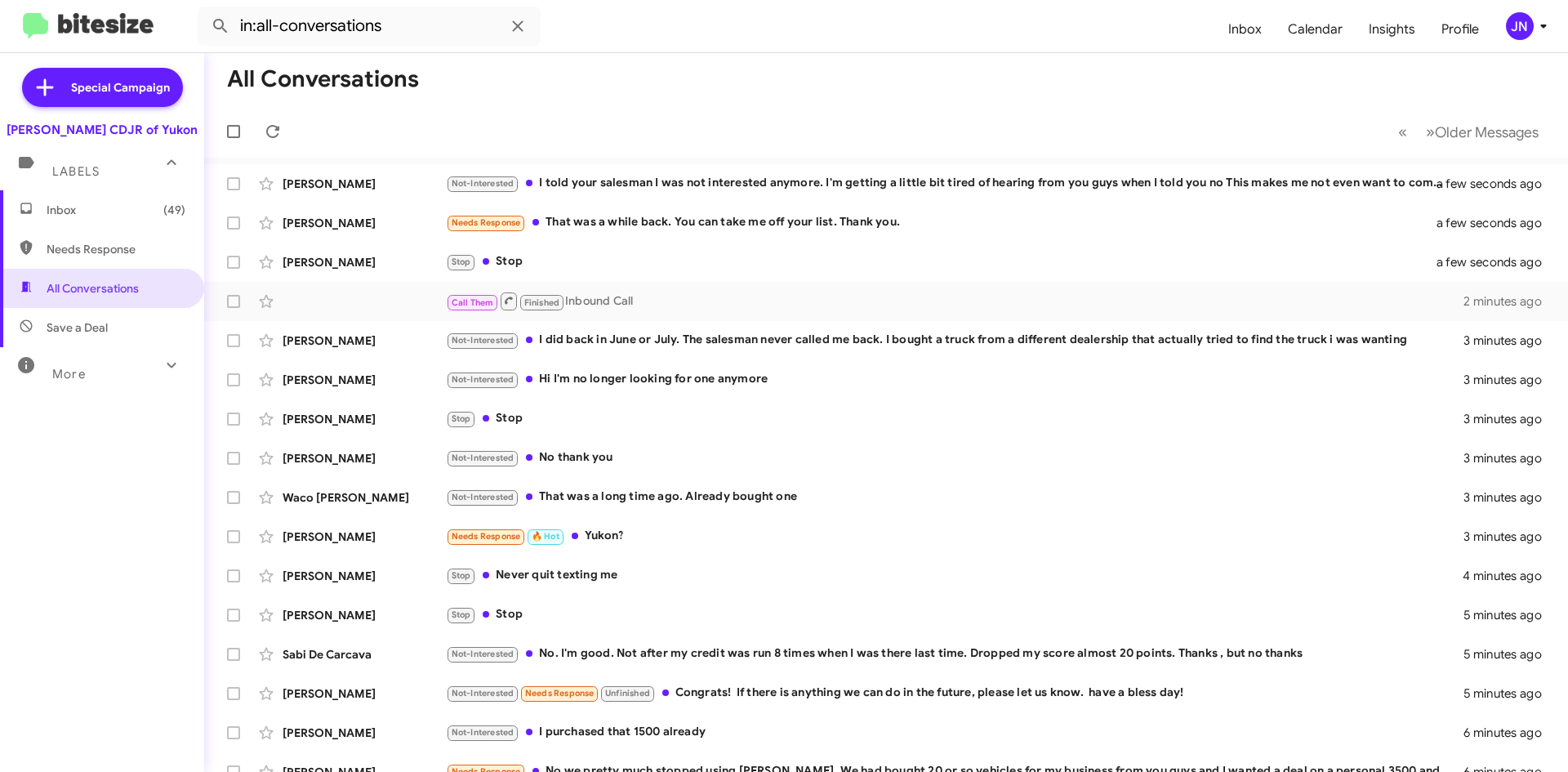
click at [90, 213] on span "Inbox (49)" at bounding box center [116, 209] width 139 height 16
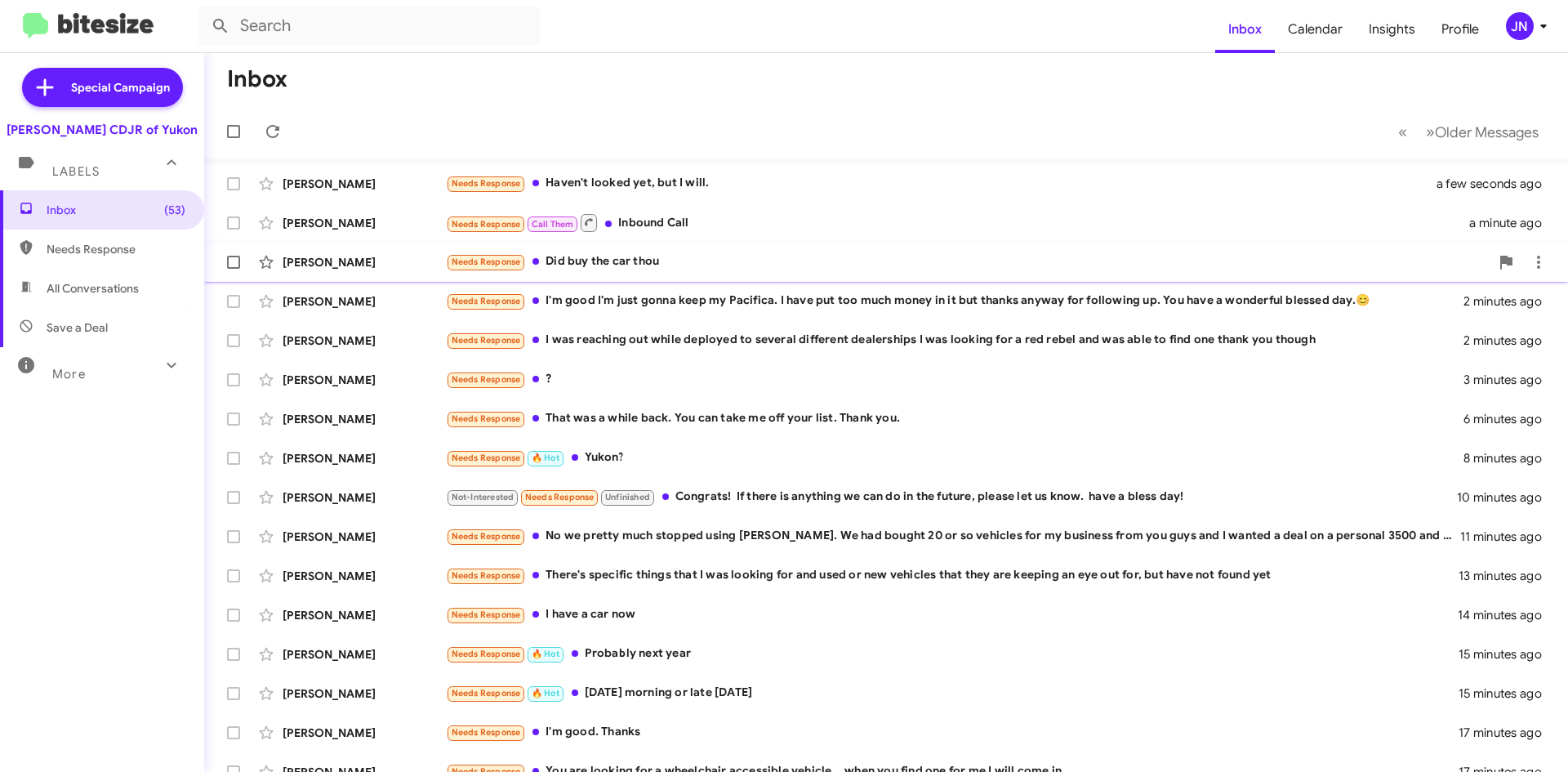
click at [658, 267] on div "Needs Response Did buy the car thou" at bounding box center [968, 261] width 1044 height 19
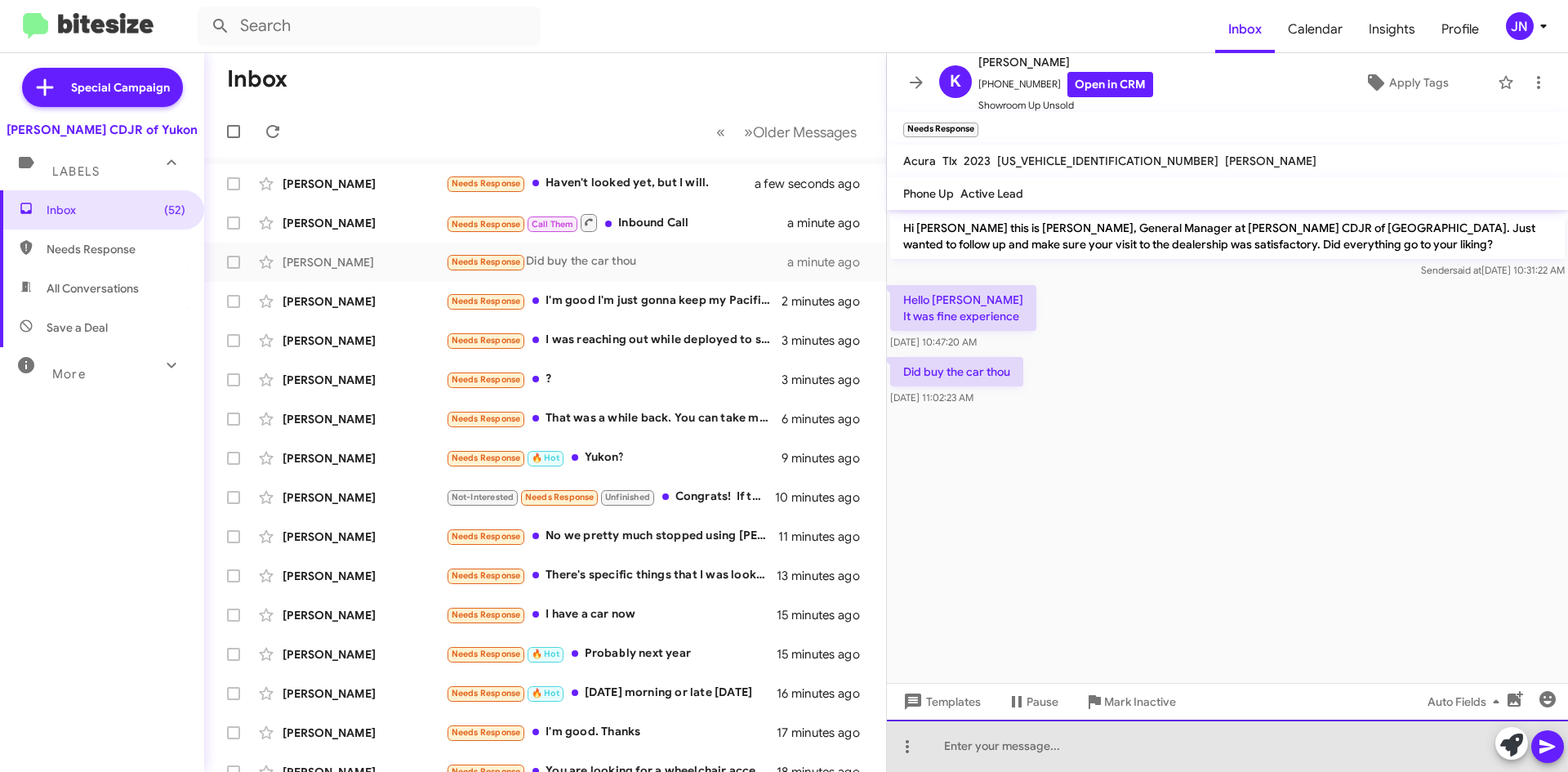
click at [1032, 746] on div at bounding box center [1228, 745] width 681 height 52
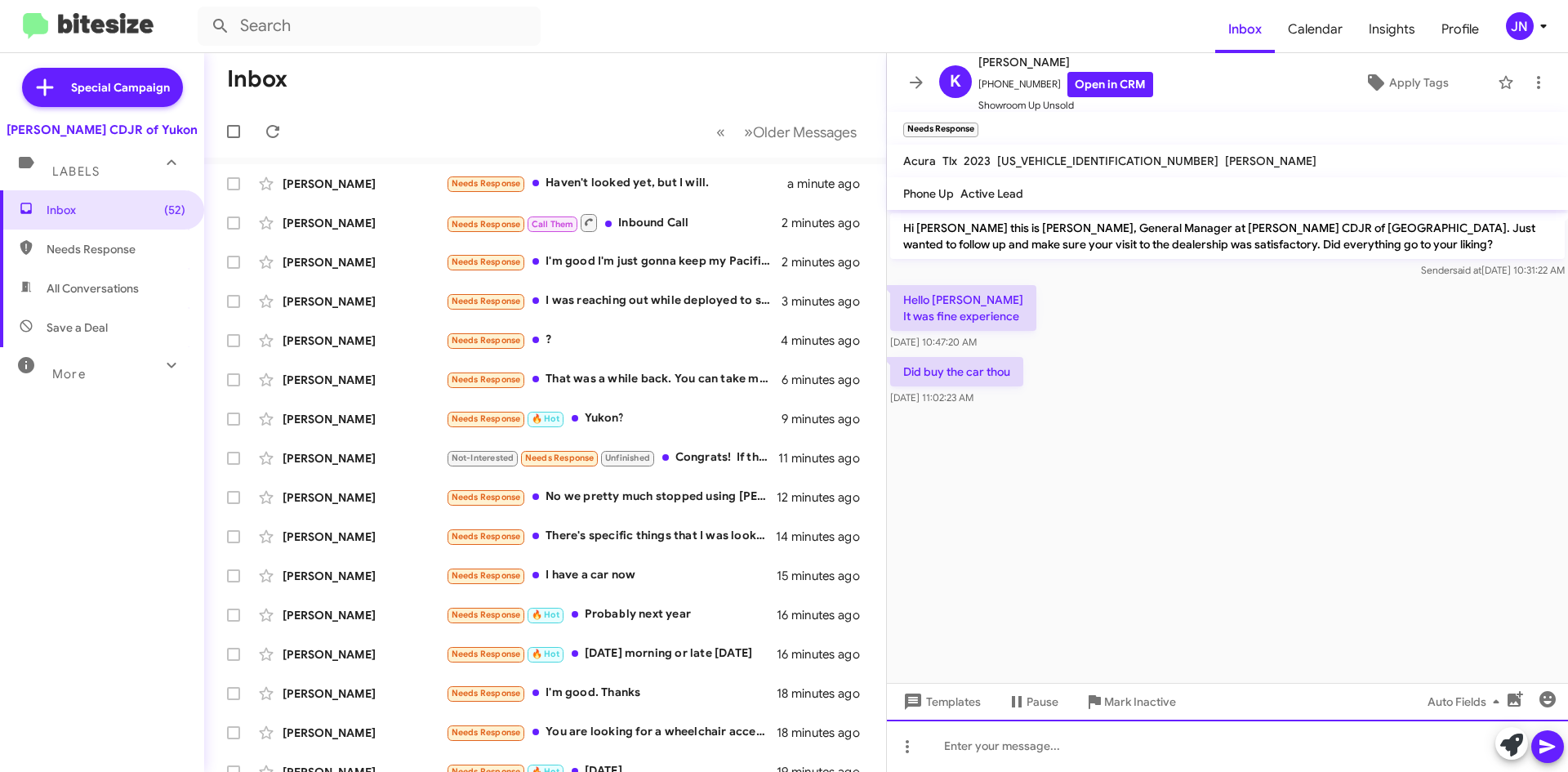
click at [988, 747] on div at bounding box center [1228, 745] width 681 height 52
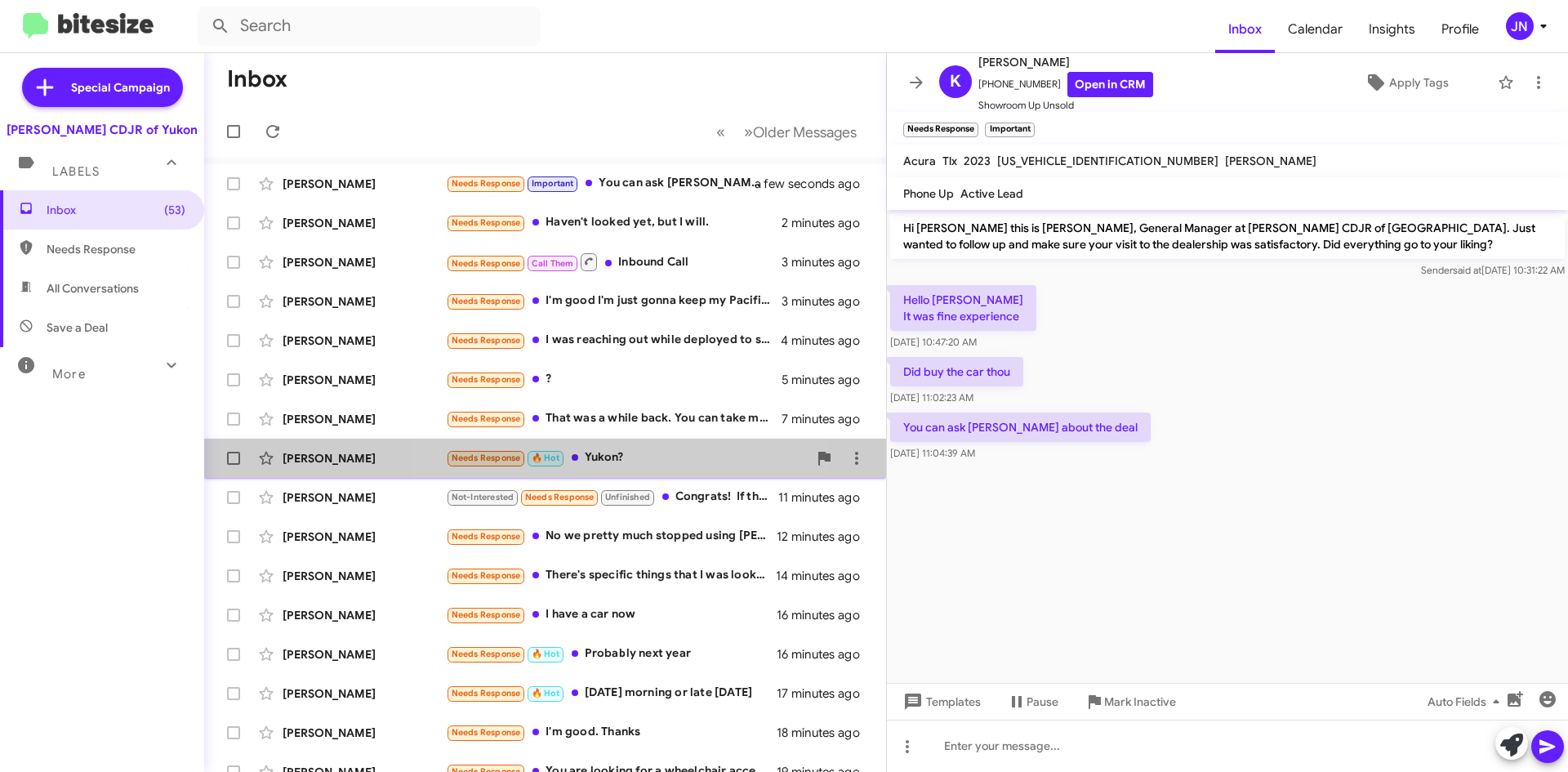
click at [634, 454] on div "Needs Response 🔥 Hot Yukon?" at bounding box center [627, 458] width 362 height 19
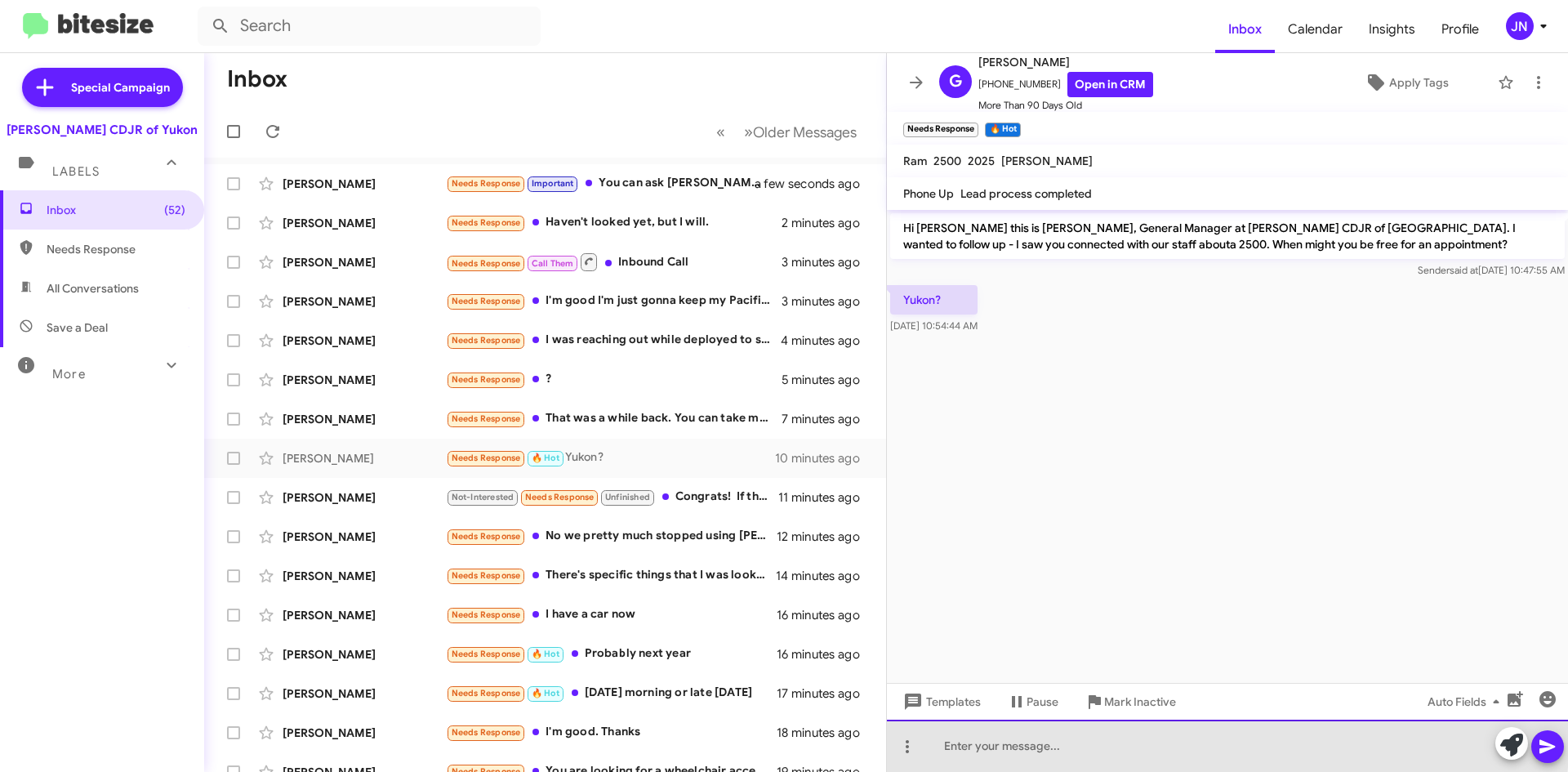
click at [1026, 739] on div at bounding box center [1228, 745] width 681 height 52
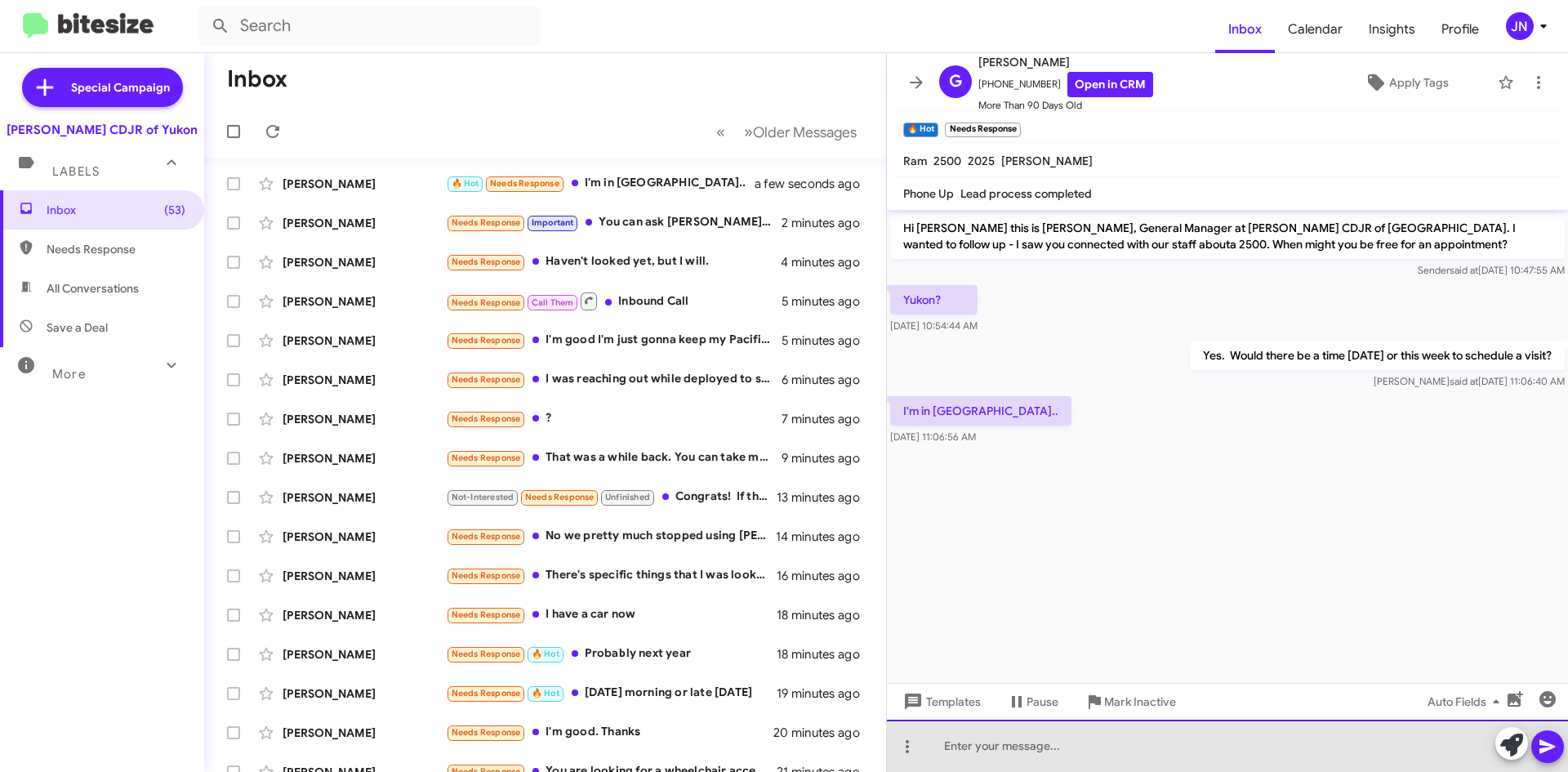
click at [985, 746] on div at bounding box center [1228, 745] width 681 height 52
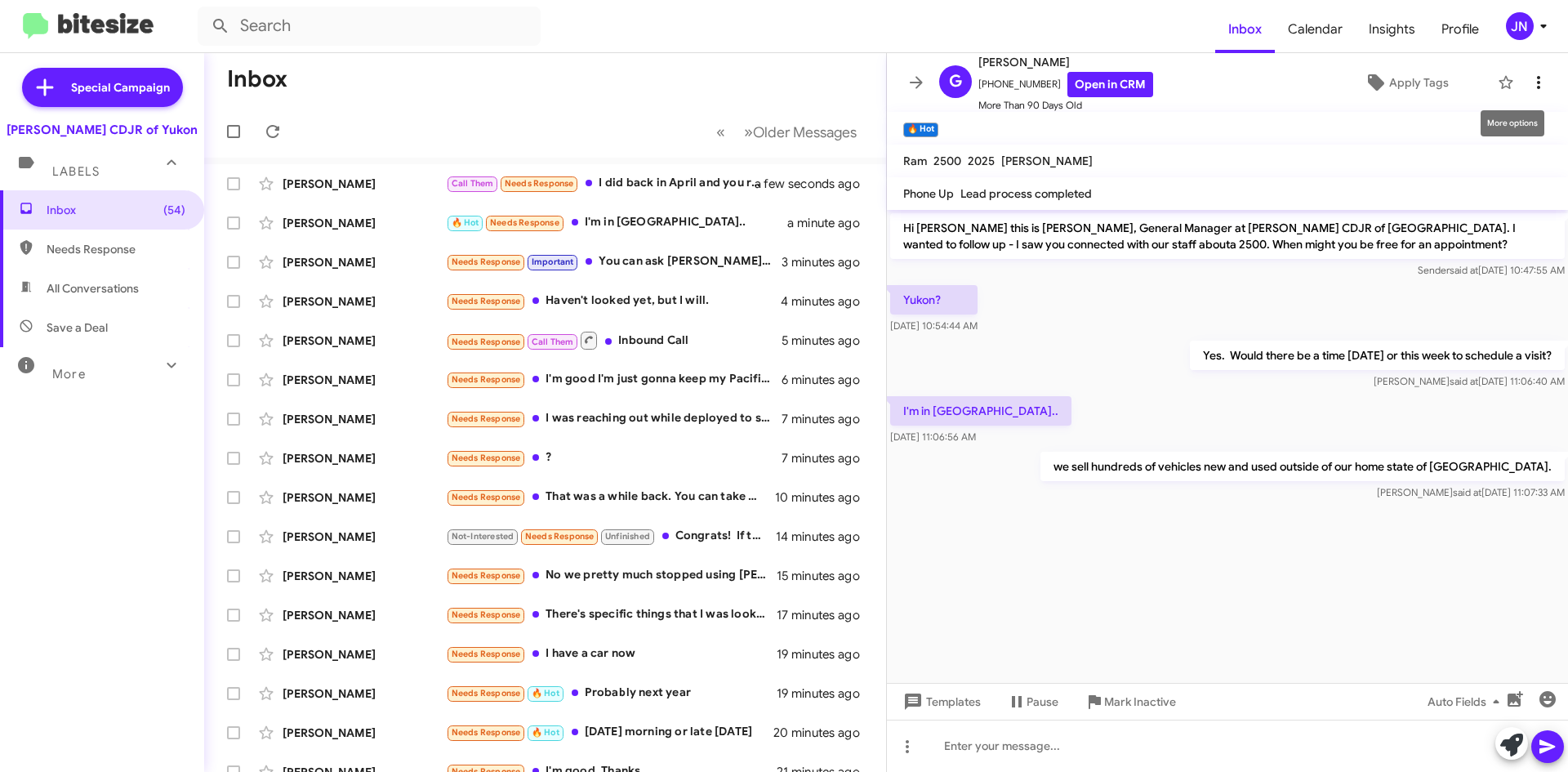
click at [1529, 78] on icon at bounding box center [1539, 82] width 20 height 20
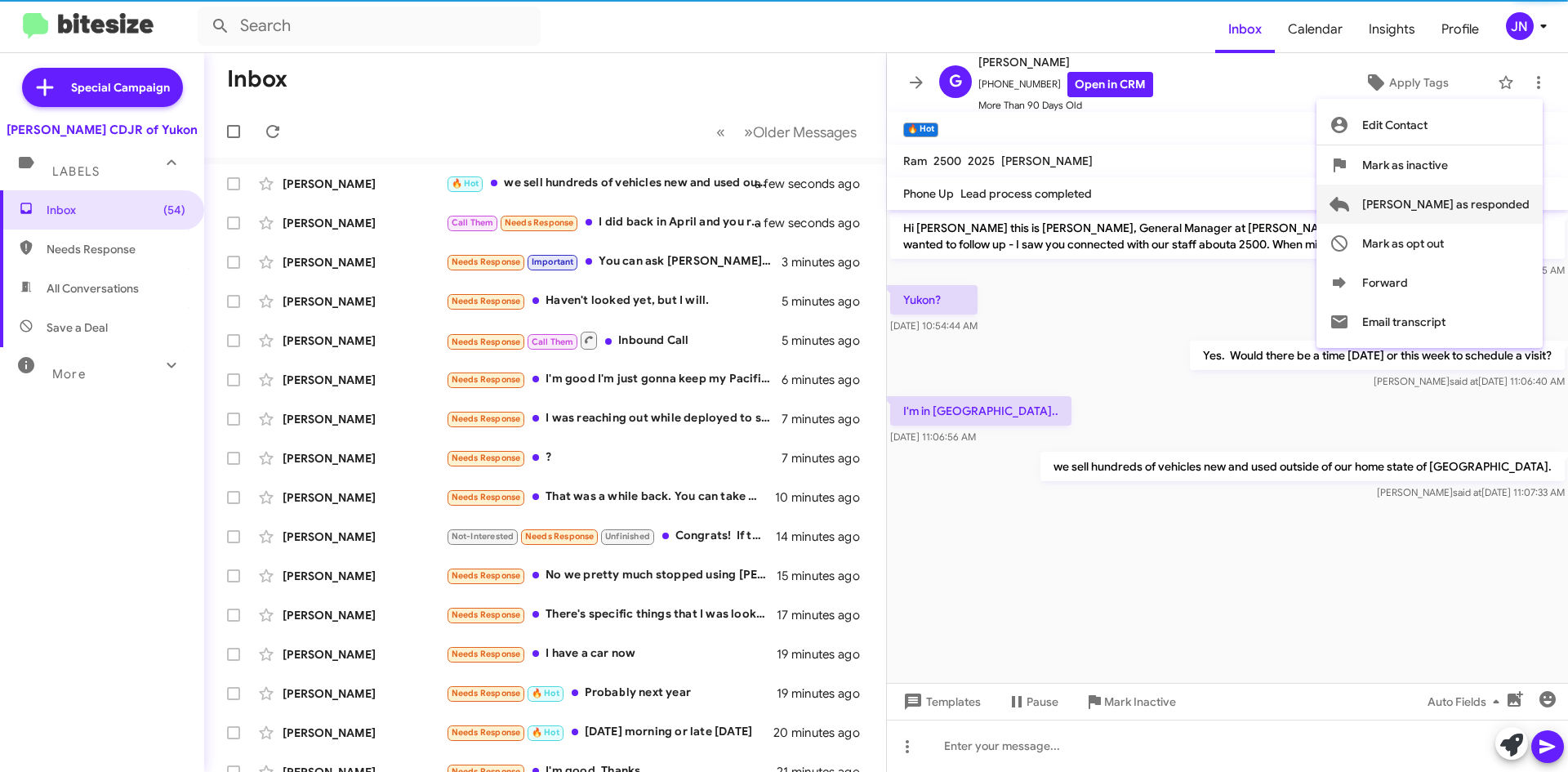
click at [1487, 205] on span "[PERSON_NAME] as responded" at bounding box center [1446, 203] width 167 height 39
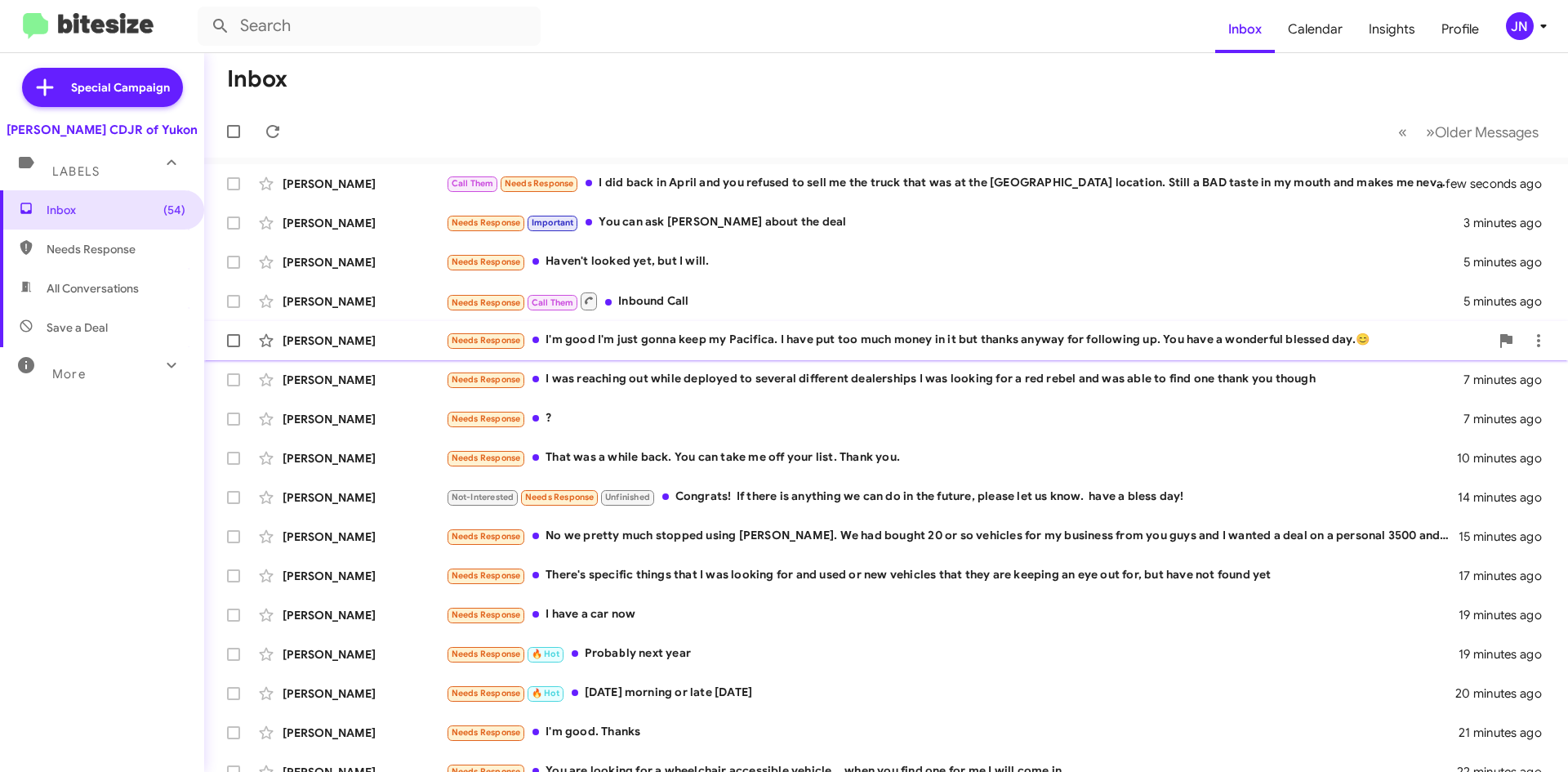
click at [743, 338] on div "Needs Response I'm good I'm just gonna keep my Pacifica. I have put too much mo…" at bounding box center [968, 340] width 1044 height 19
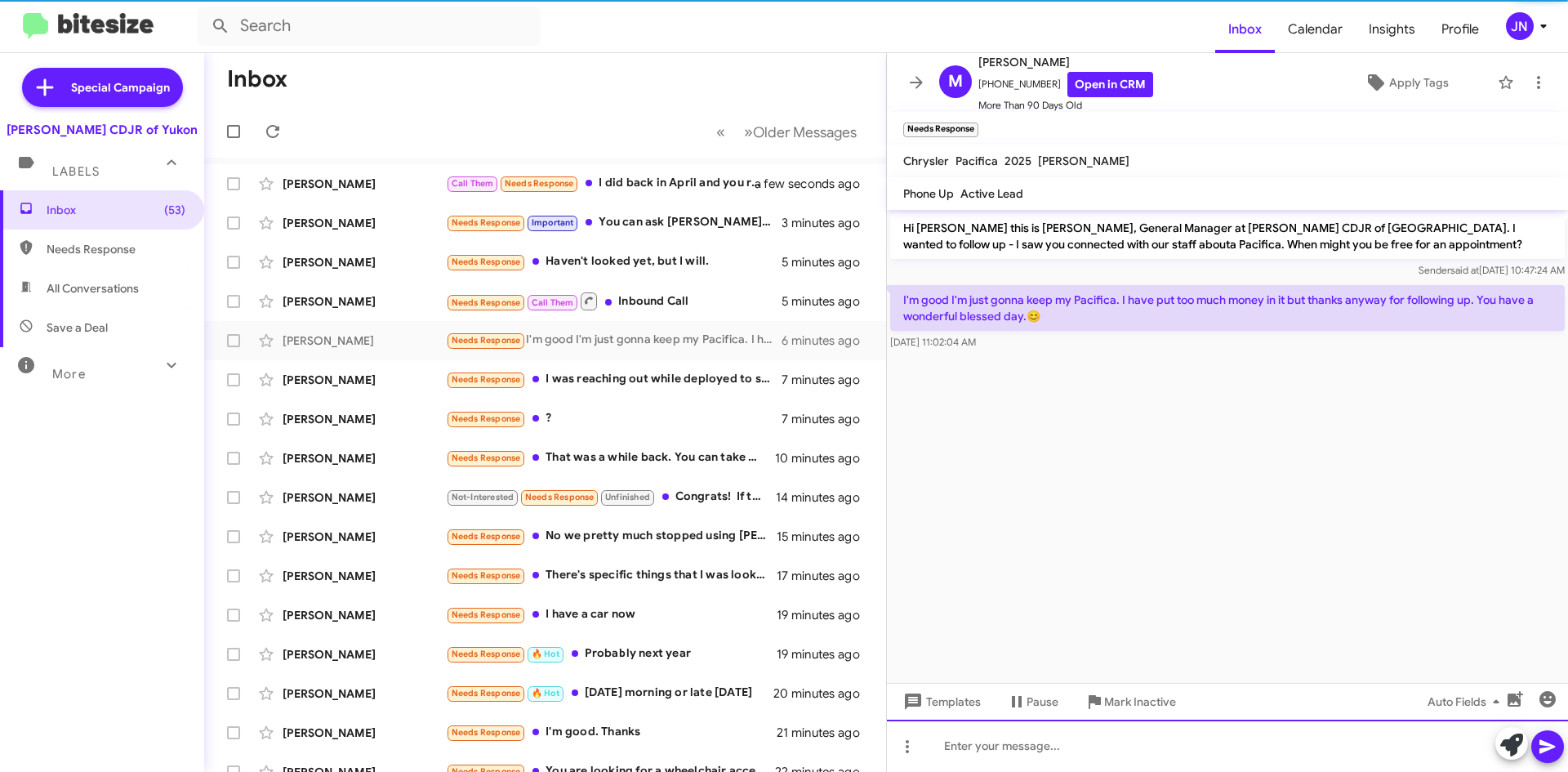
click at [1004, 751] on div at bounding box center [1228, 745] width 681 height 52
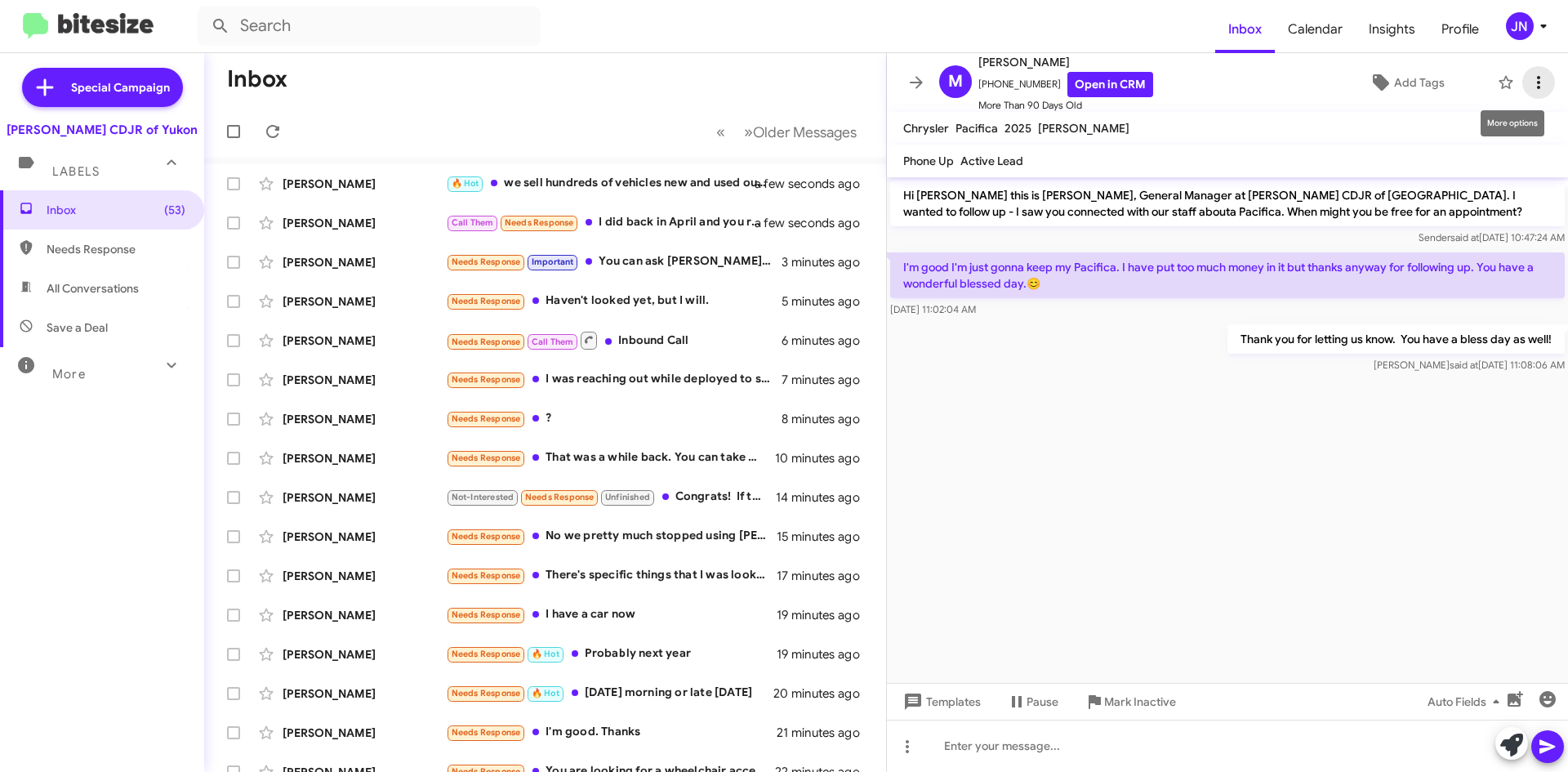
click at [1529, 74] on icon at bounding box center [1539, 82] width 20 height 20
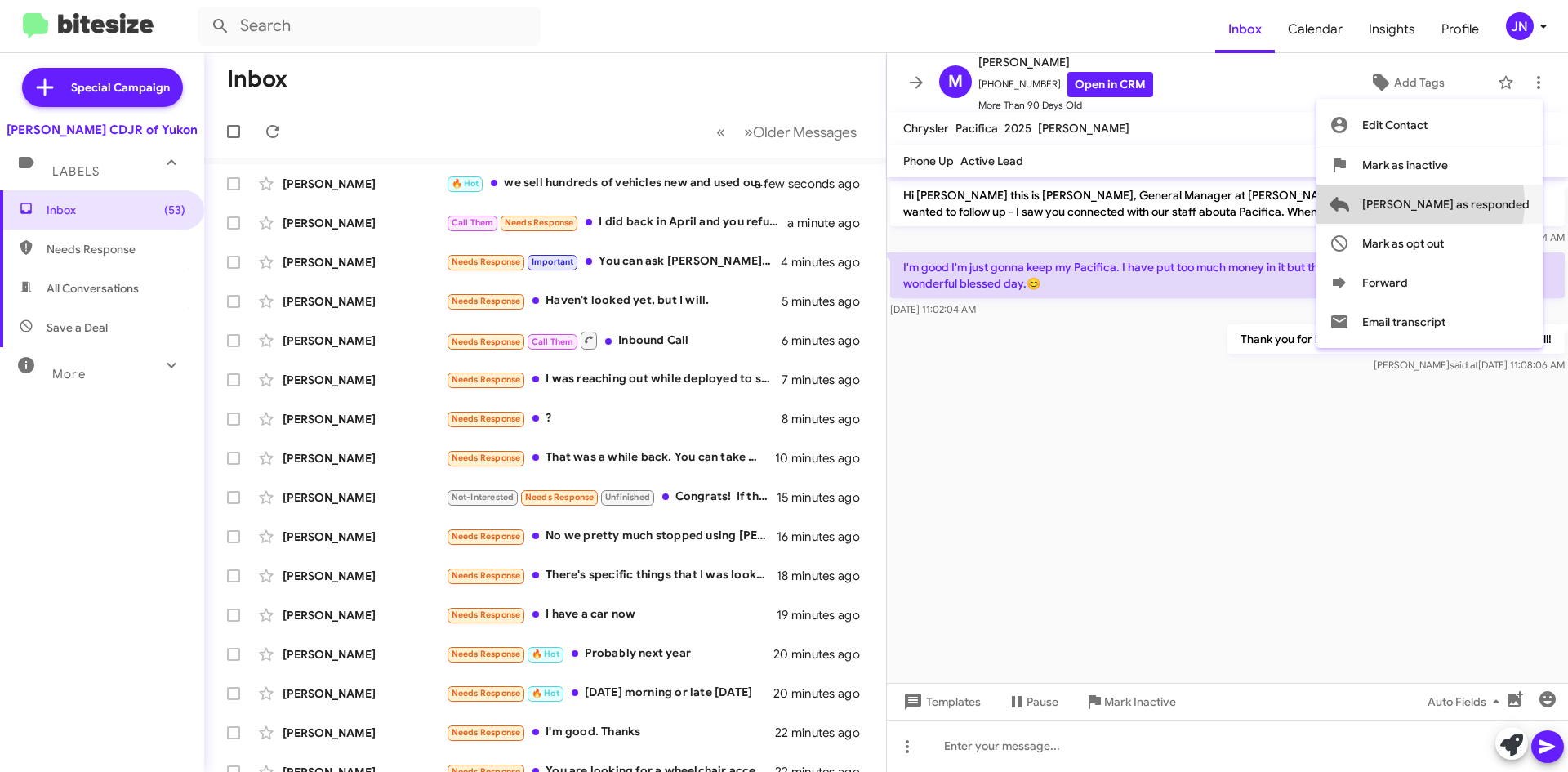
click at [1486, 203] on span "[PERSON_NAME] as responded" at bounding box center [1446, 203] width 167 height 39
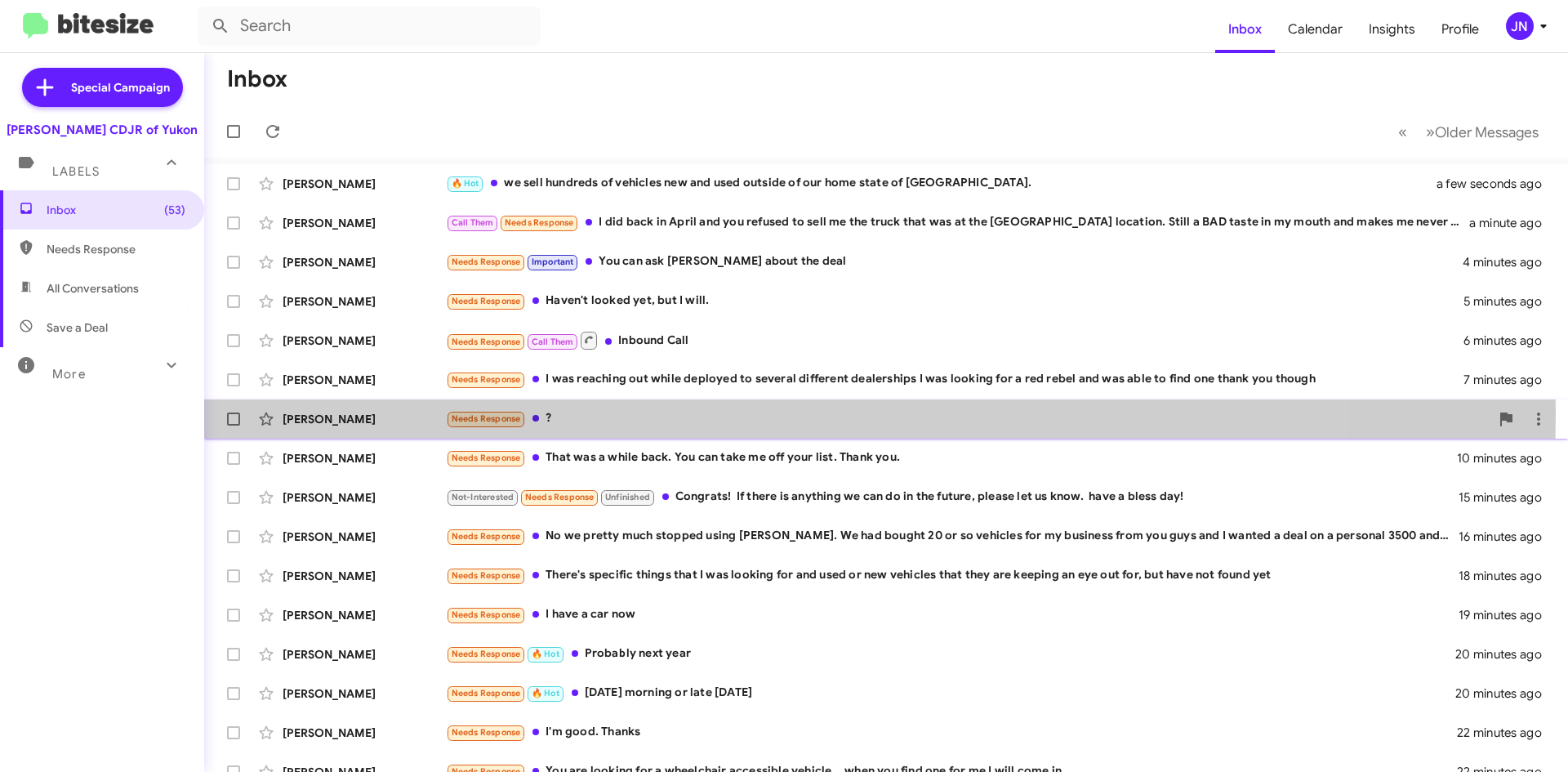
click at [622, 414] on div "Needs Response ?" at bounding box center [968, 418] width 1044 height 19
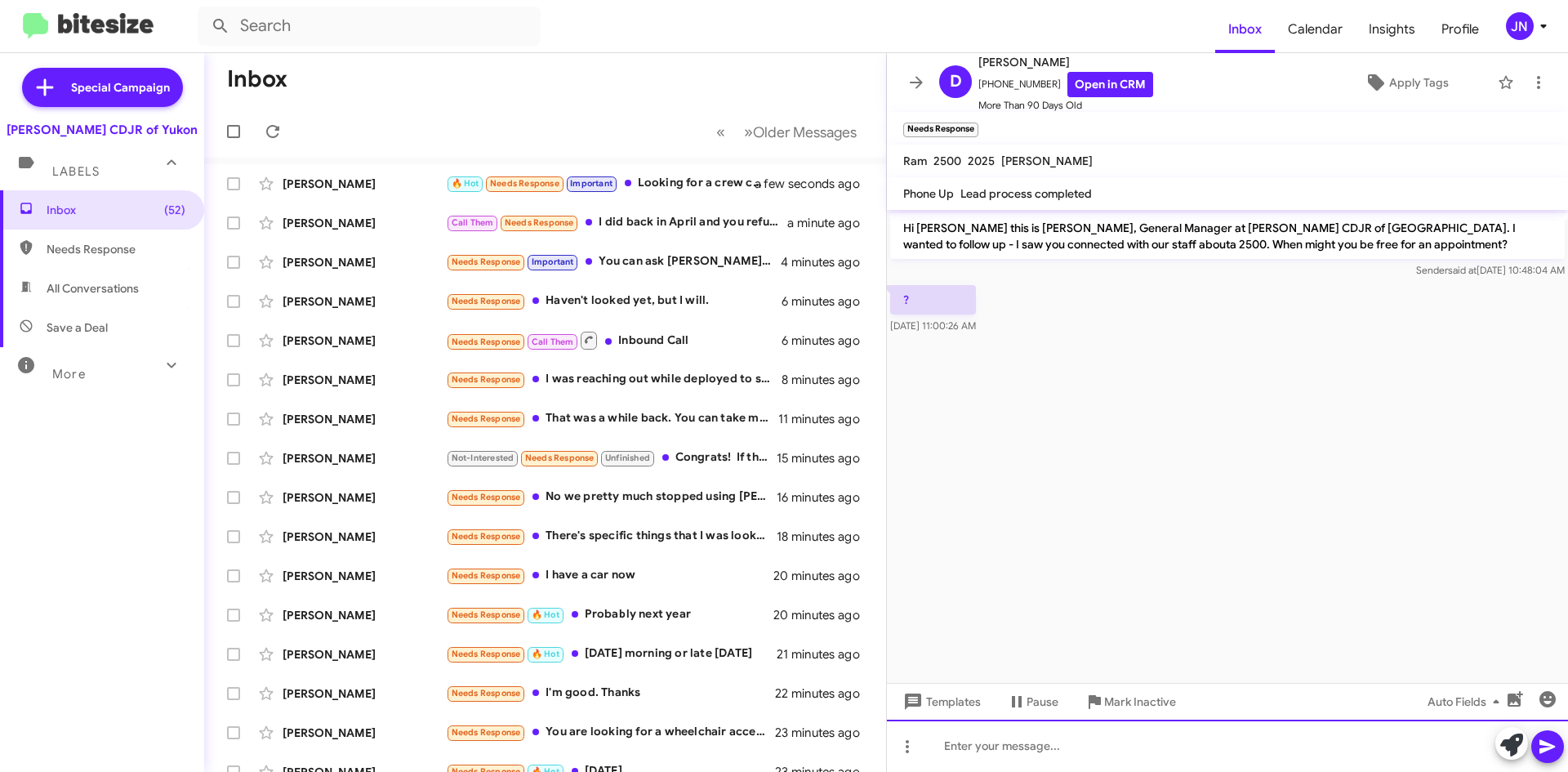
click at [1016, 748] on div at bounding box center [1228, 745] width 681 height 52
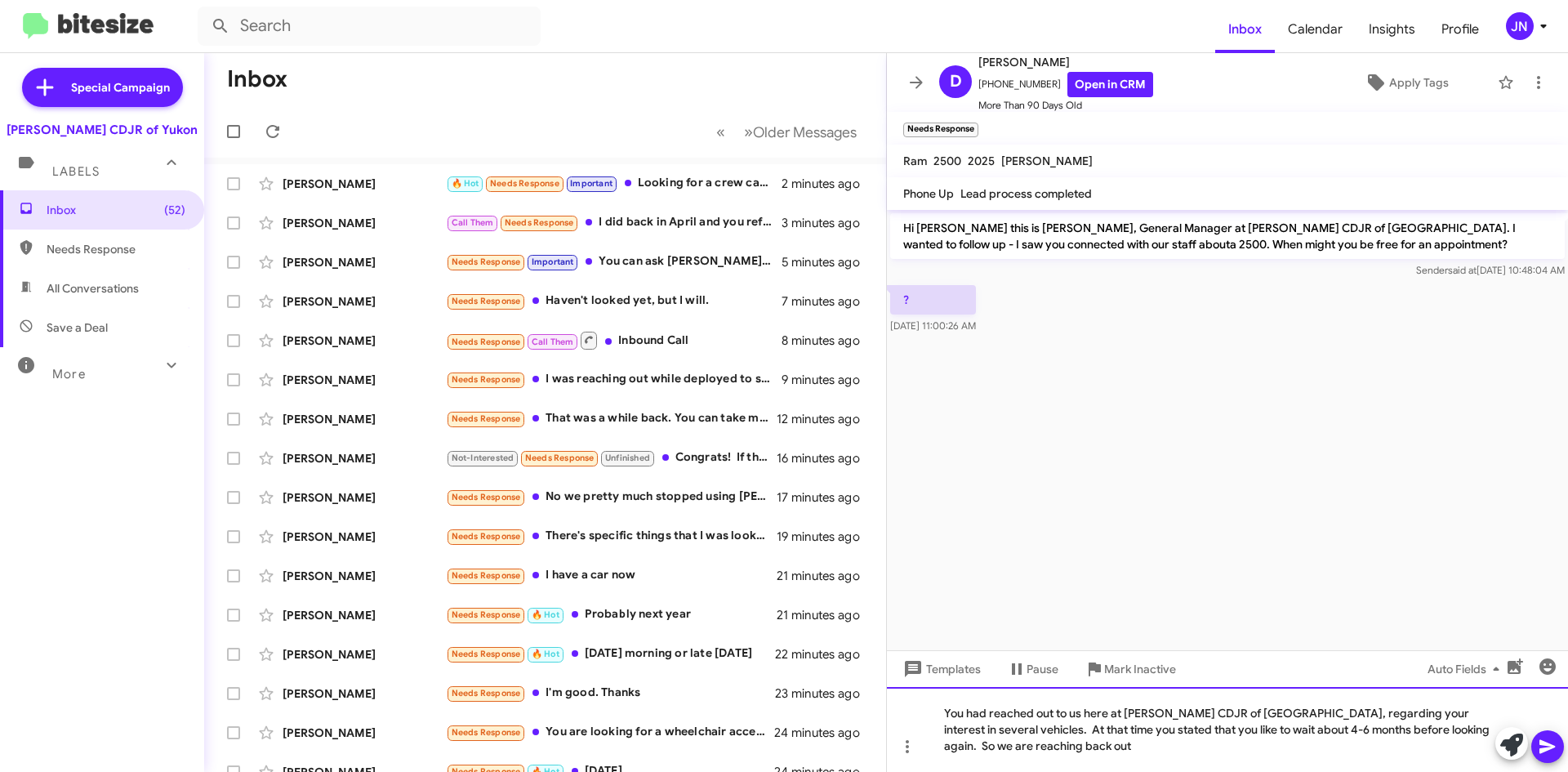
click at [1055, 744] on div "You had reached out to us here at [PERSON_NAME] CDJR of [GEOGRAPHIC_DATA], rega…" at bounding box center [1228, 728] width 681 height 85
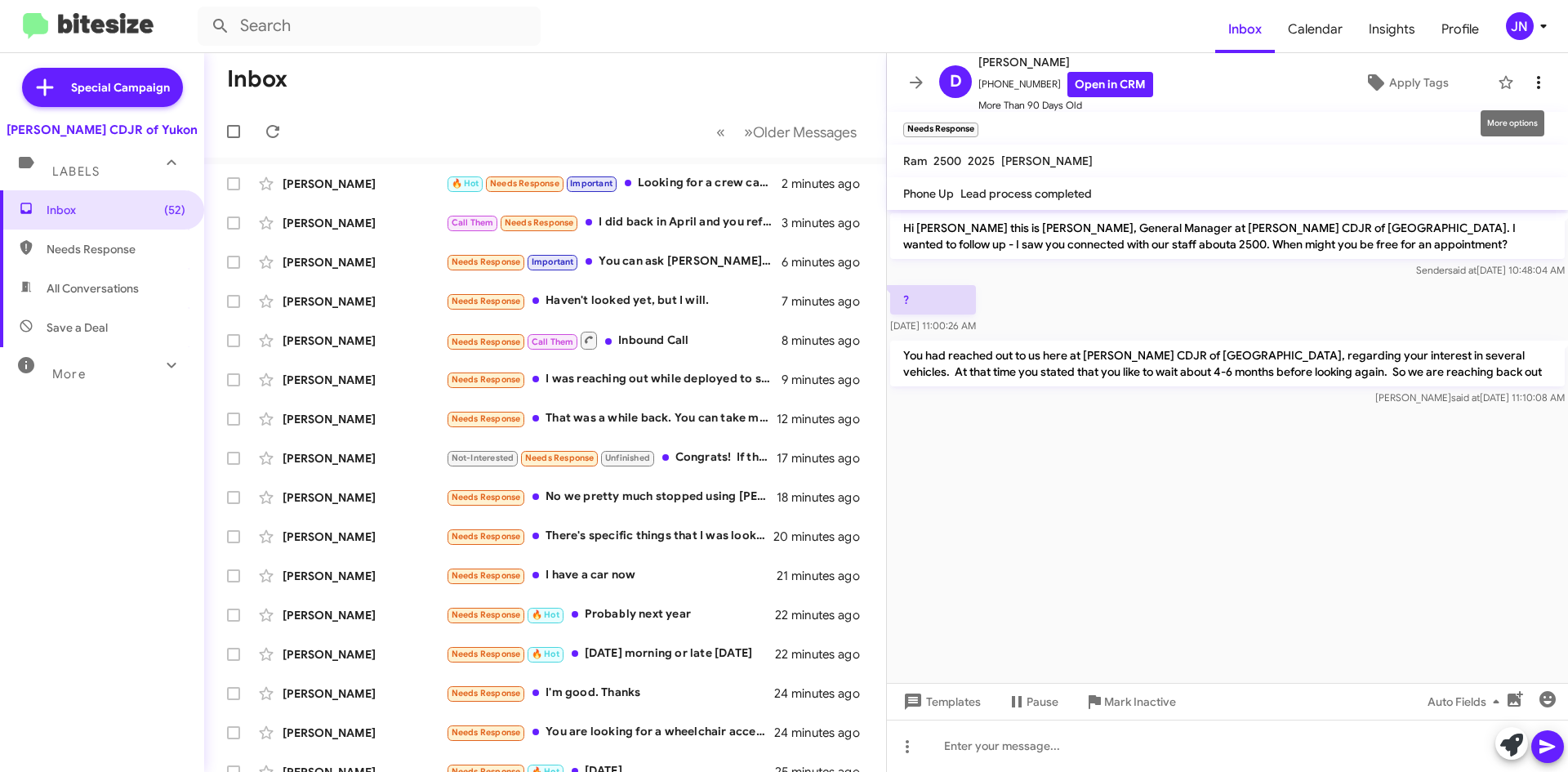
click at [1530, 78] on icon at bounding box center [1539, 82] width 20 height 20
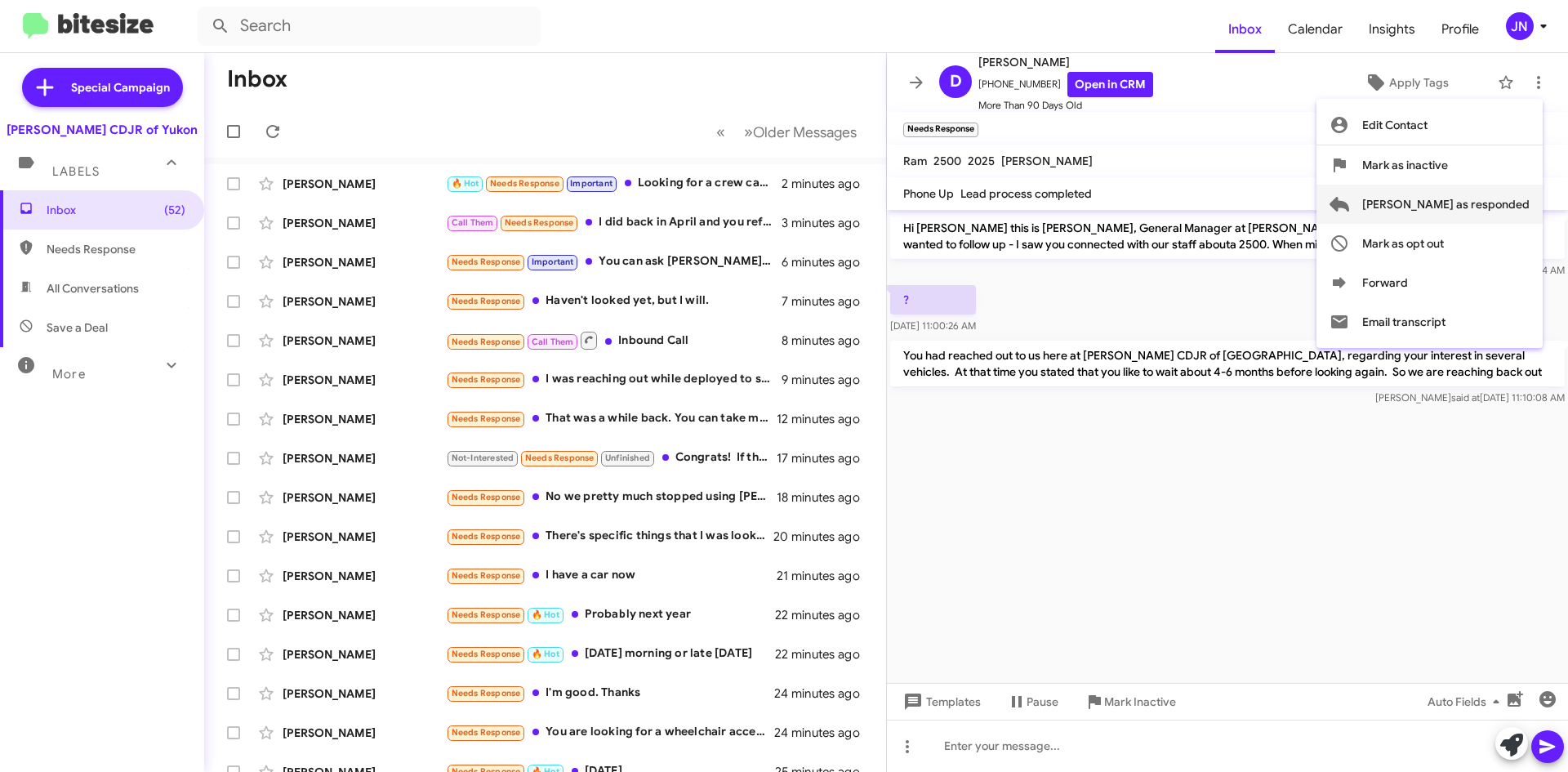
click at [1454, 206] on span "[PERSON_NAME] as responded" at bounding box center [1446, 203] width 167 height 39
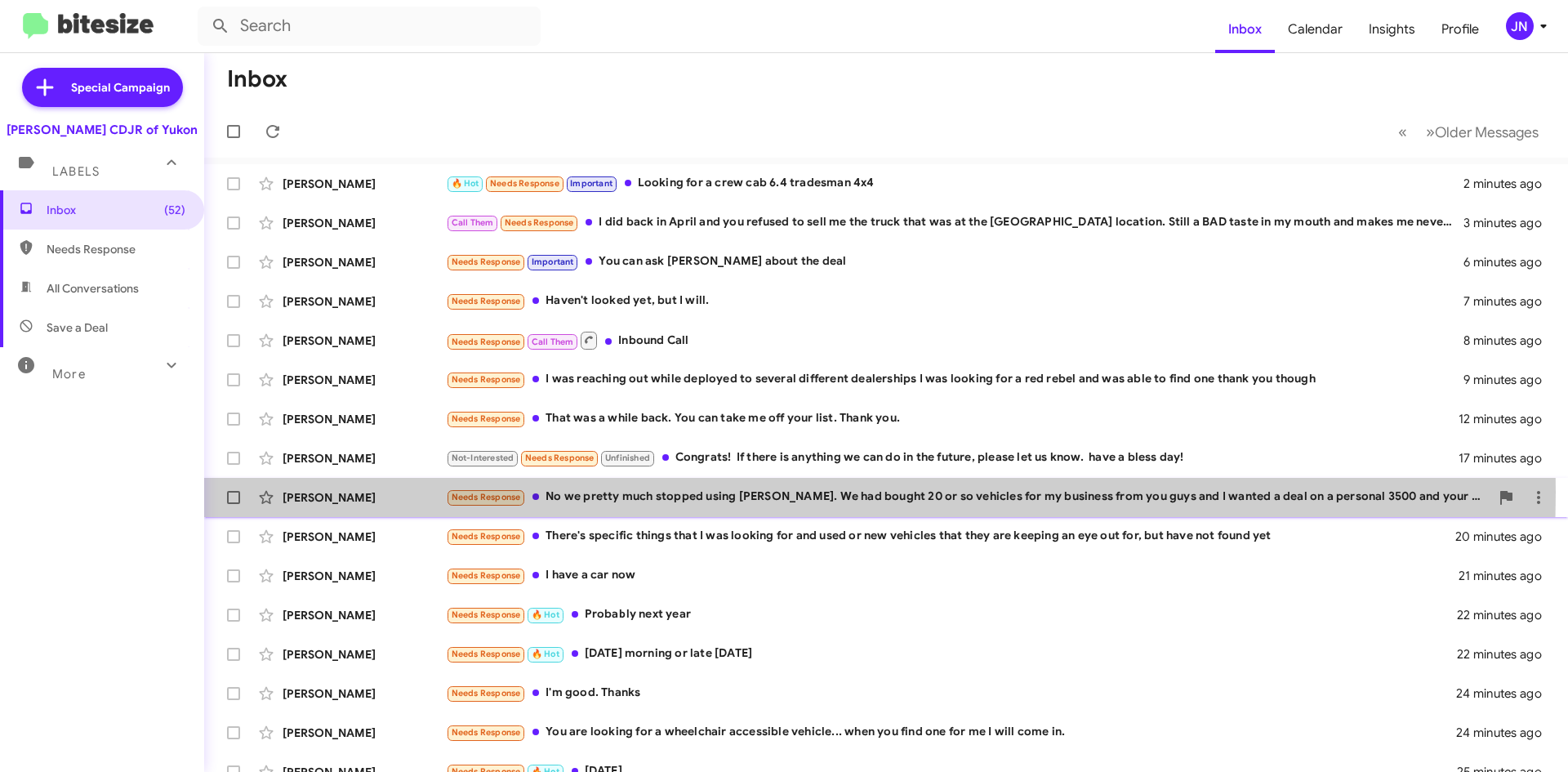
click at [687, 492] on div "Needs Response No we pretty much stopped using [PERSON_NAME]. We had bought 20 …" at bounding box center [968, 497] width 1044 height 19
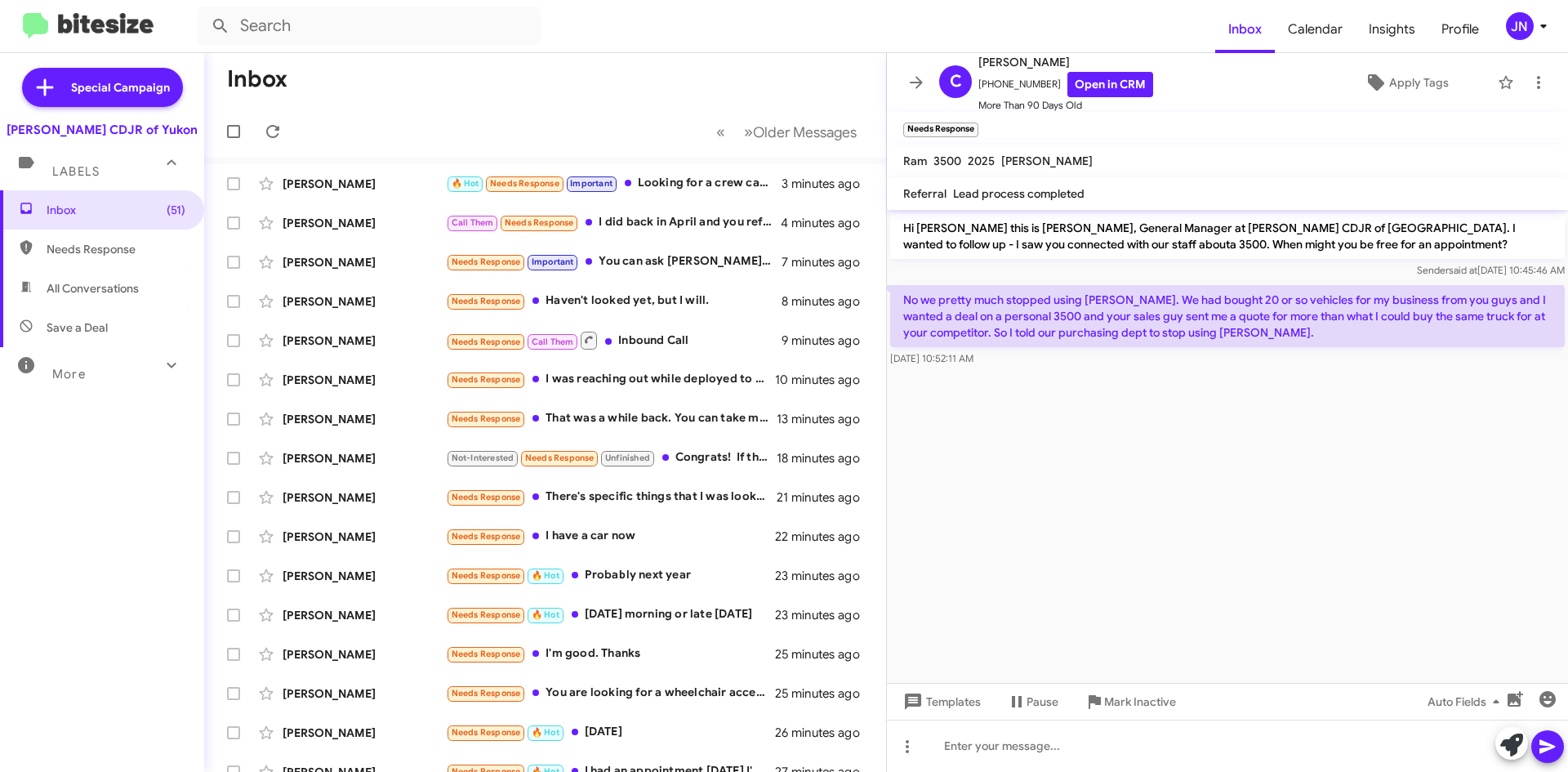
click at [1086, 490] on cdk-virtual-scroll-viewport "Hi [PERSON_NAME] this is [PERSON_NAME], General Manager at [PERSON_NAME] CDJR o…" at bounding box center [1228, 446] width 681 height 473
click at [1531, 79] on icon at bounding box center [1539, 82] width 20 height 20
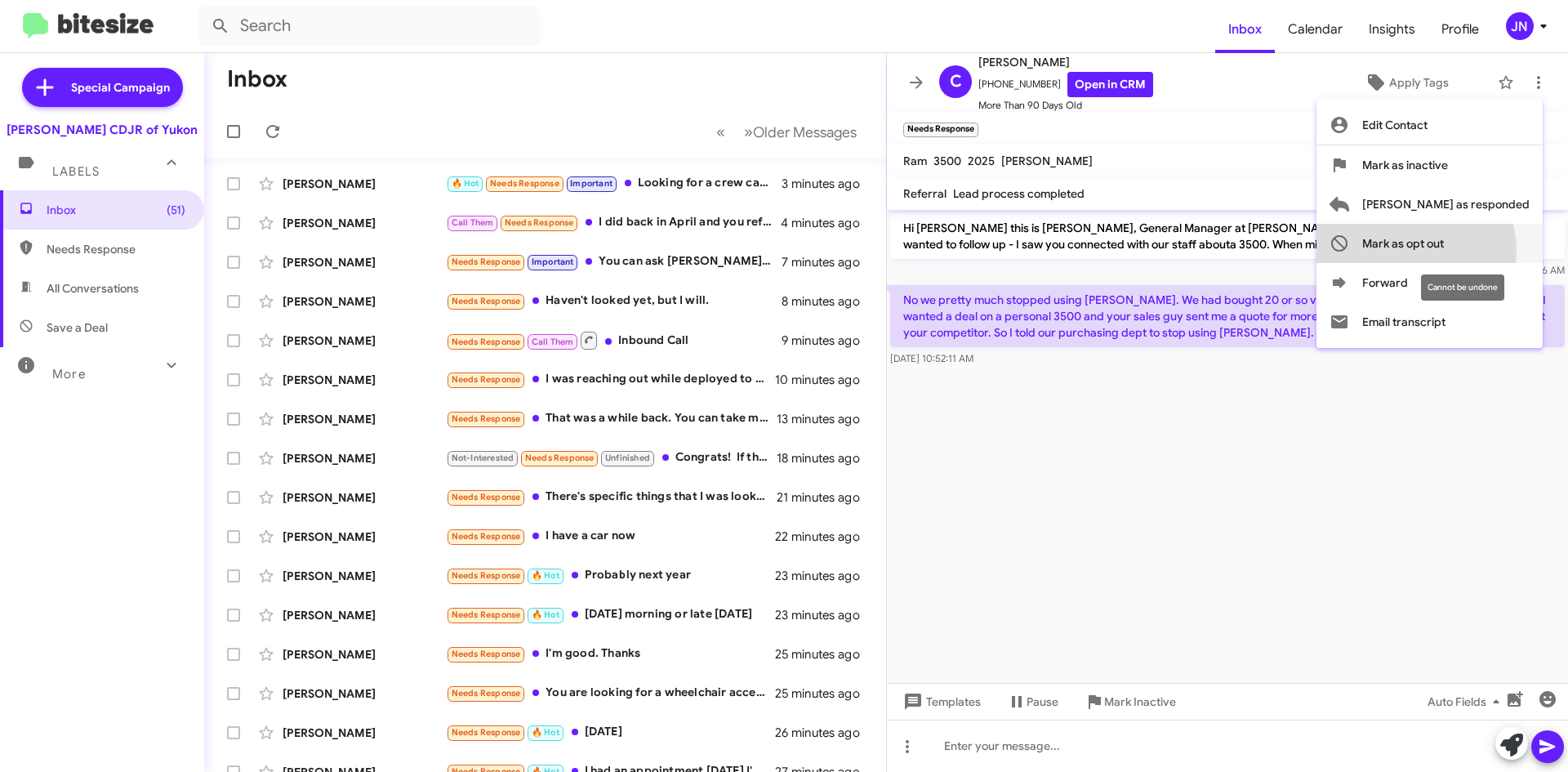
click at [1444, 250] on span "Mark as opt out" at bounding box center [1403, 242] width 82 height 39
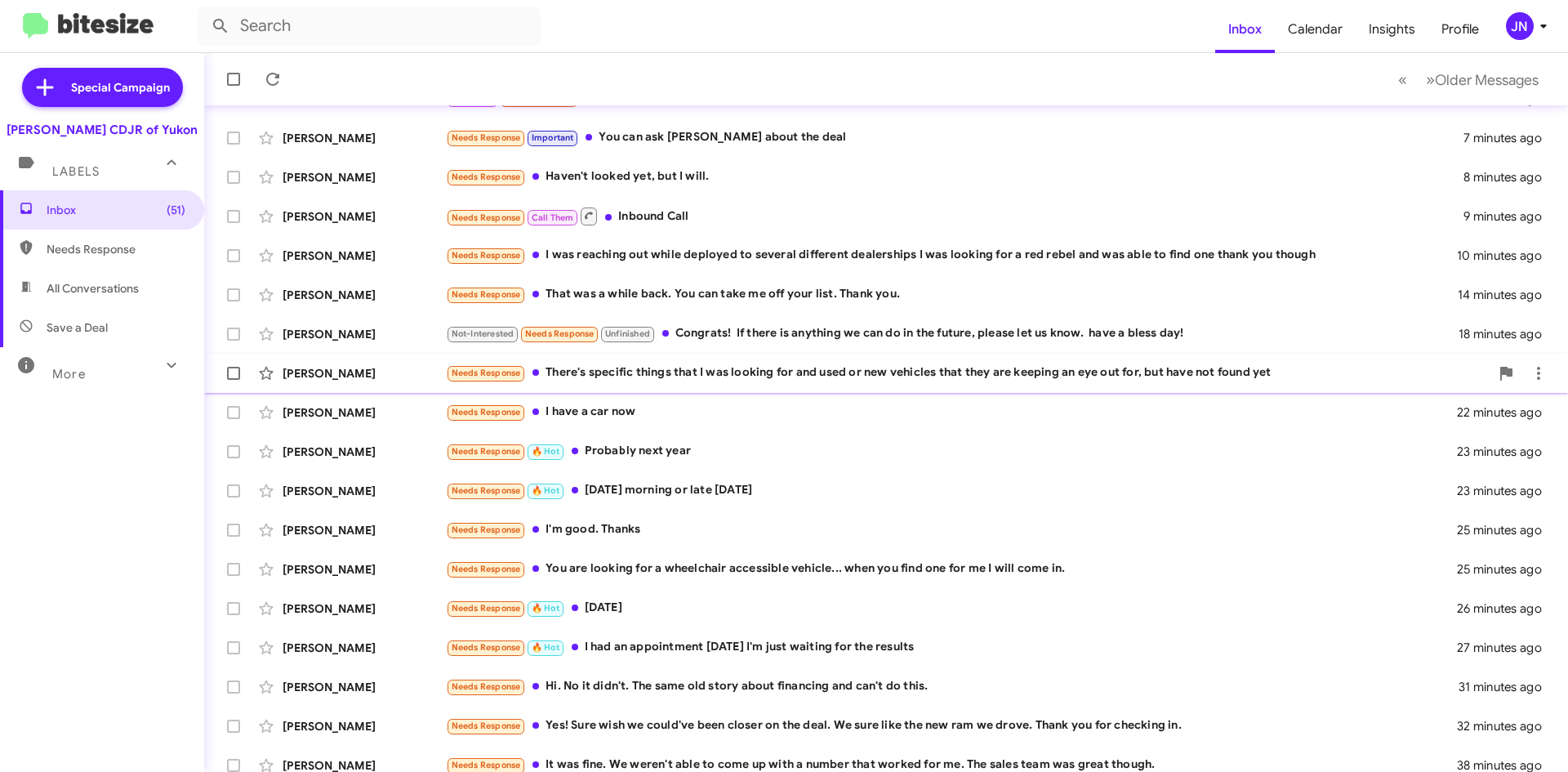
scroll to position [177, 0]
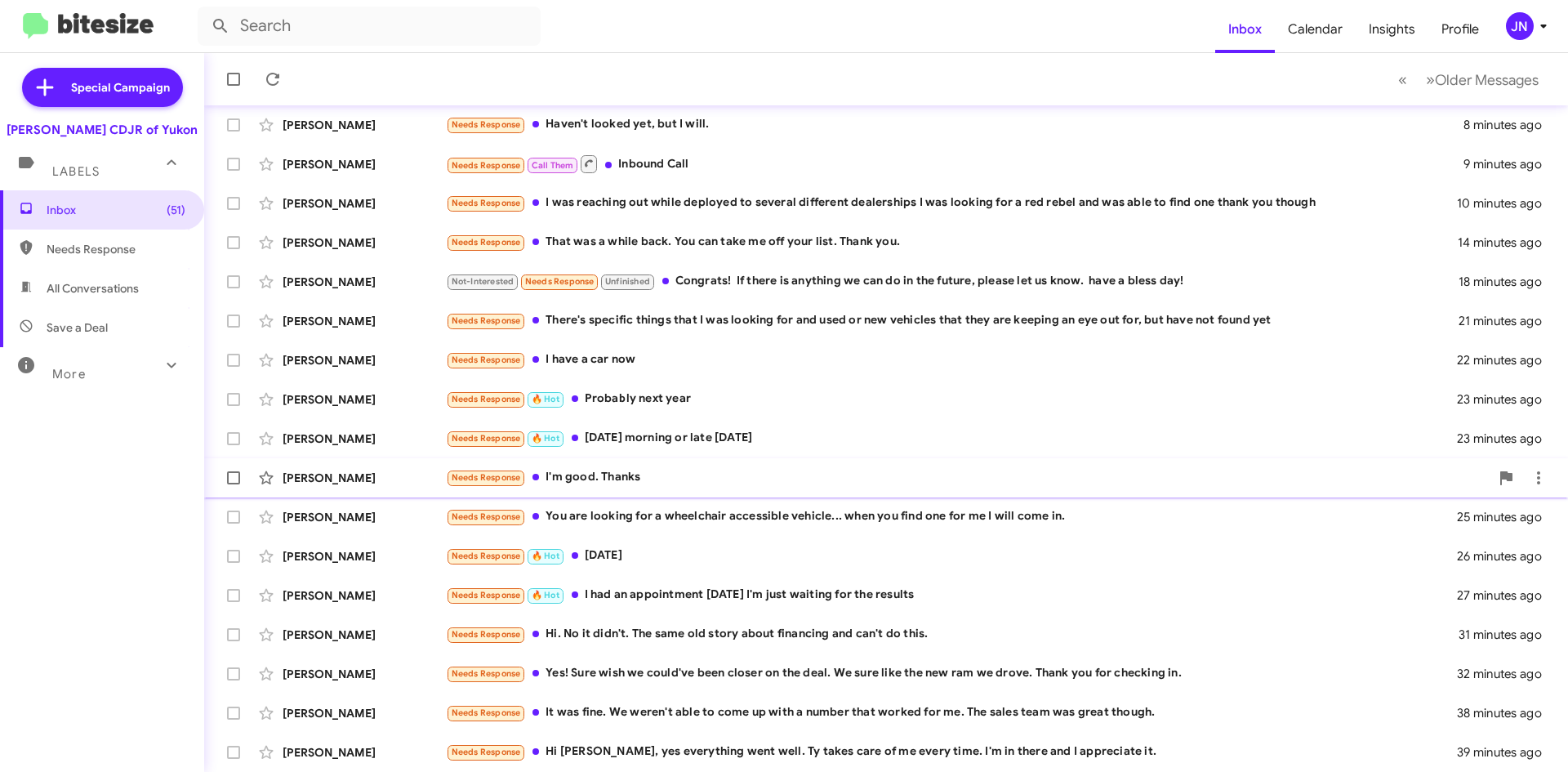
click at [621, 477] on div "Needs Response I'm good. Thanks" at bounding box center [968, 477] width 1044 height 19
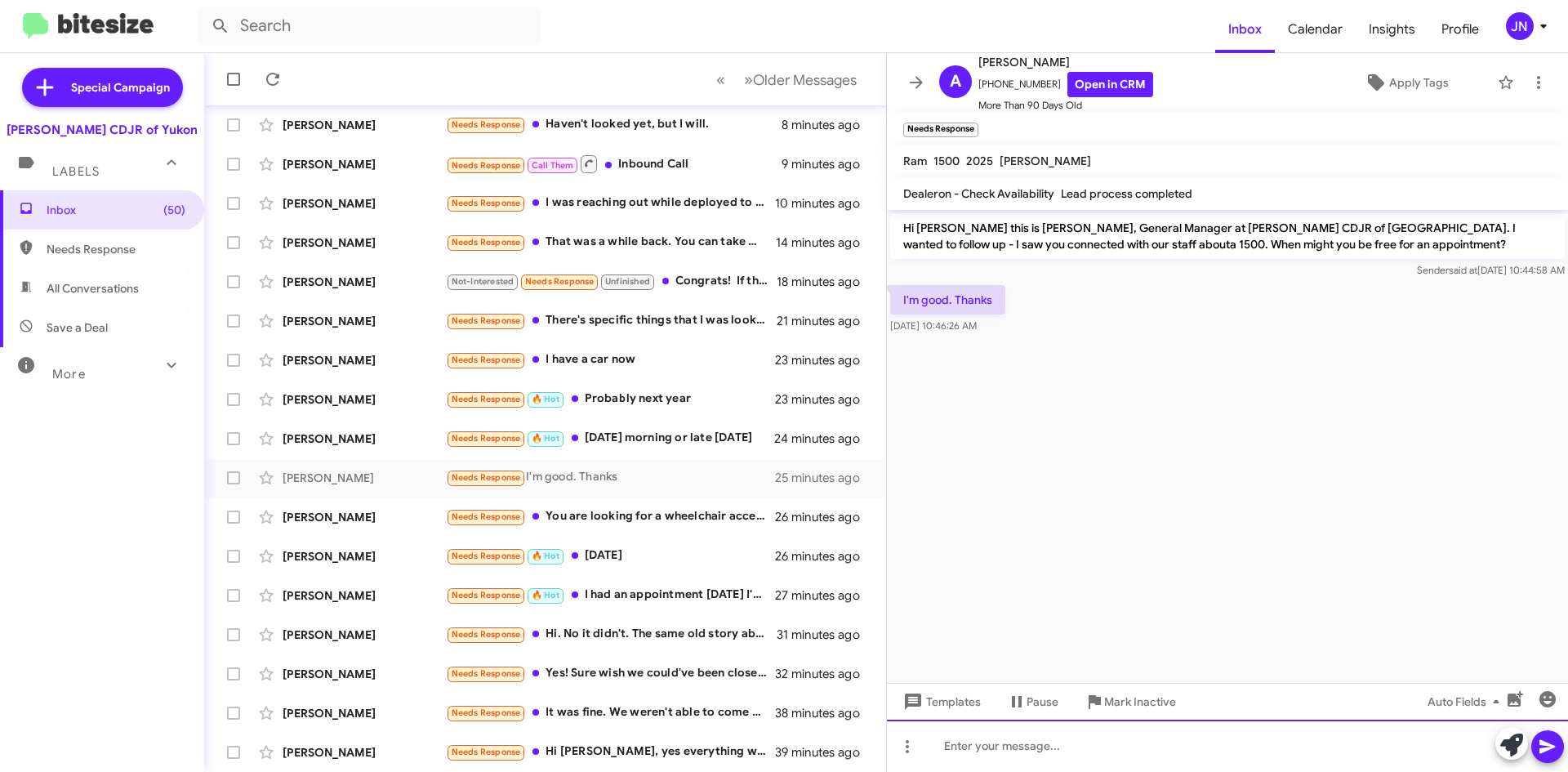
click at [1024, 750] on div at bounding box center [1228, 745] width 681 height 52
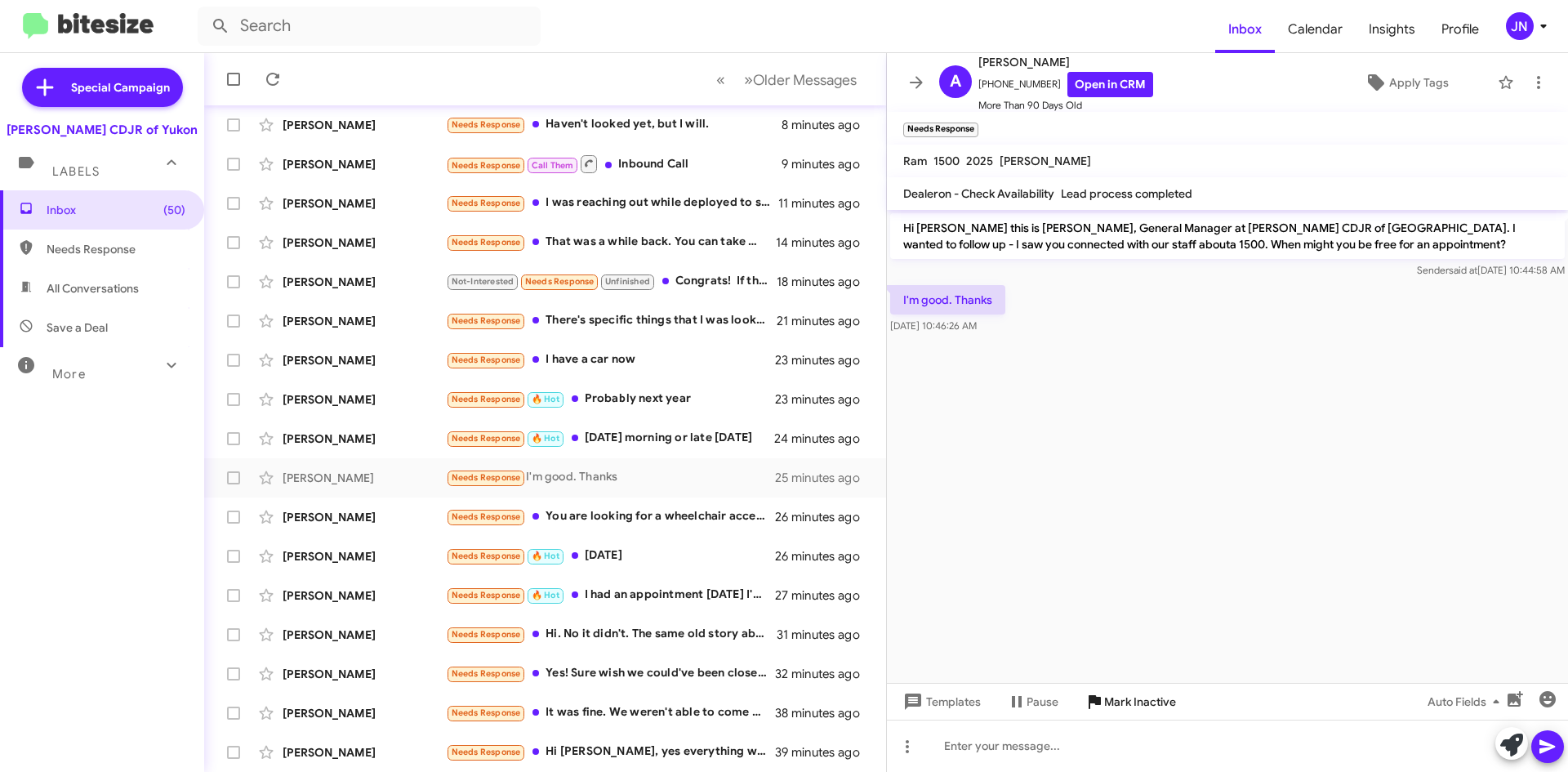
click at [1137, 693] on span "Mark Inactive" at bounding box center [1140, 701] width 72 height 29
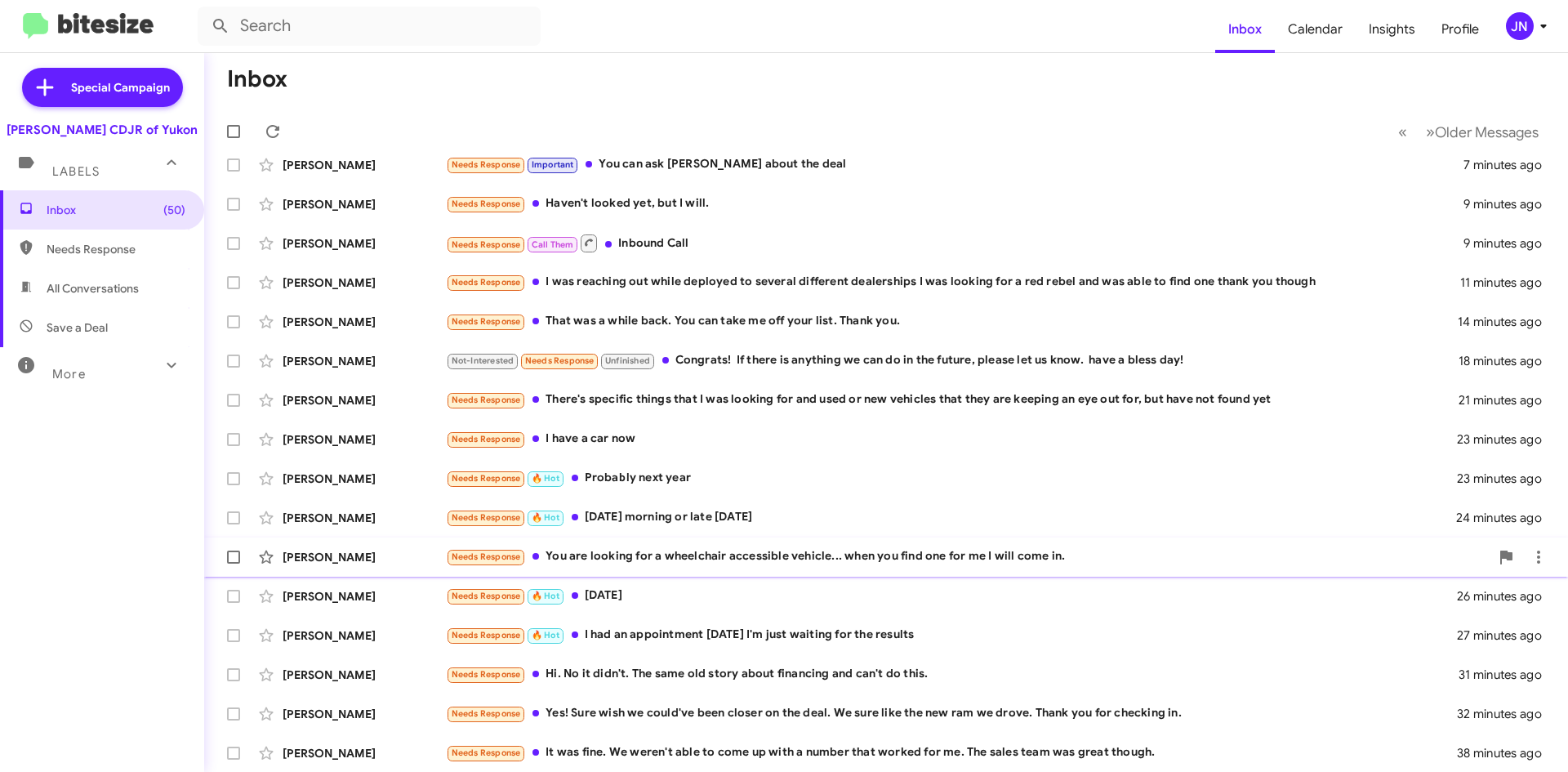
scroll to position [137, 0]
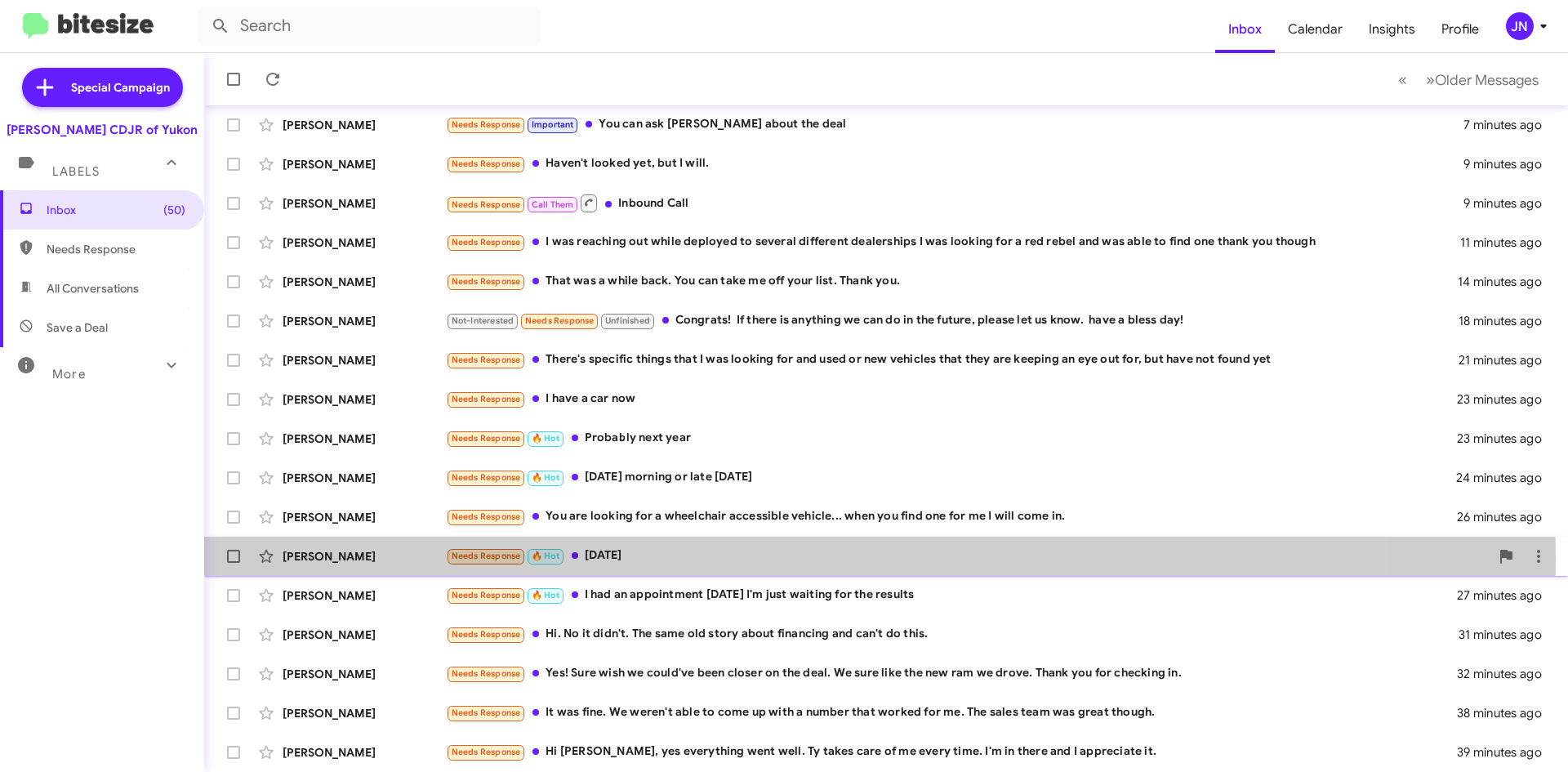
click at [745, 559] on div "Needs Response 🔥 Hot [DATE]" at bounding box center [968, 556] width 1044 height 19
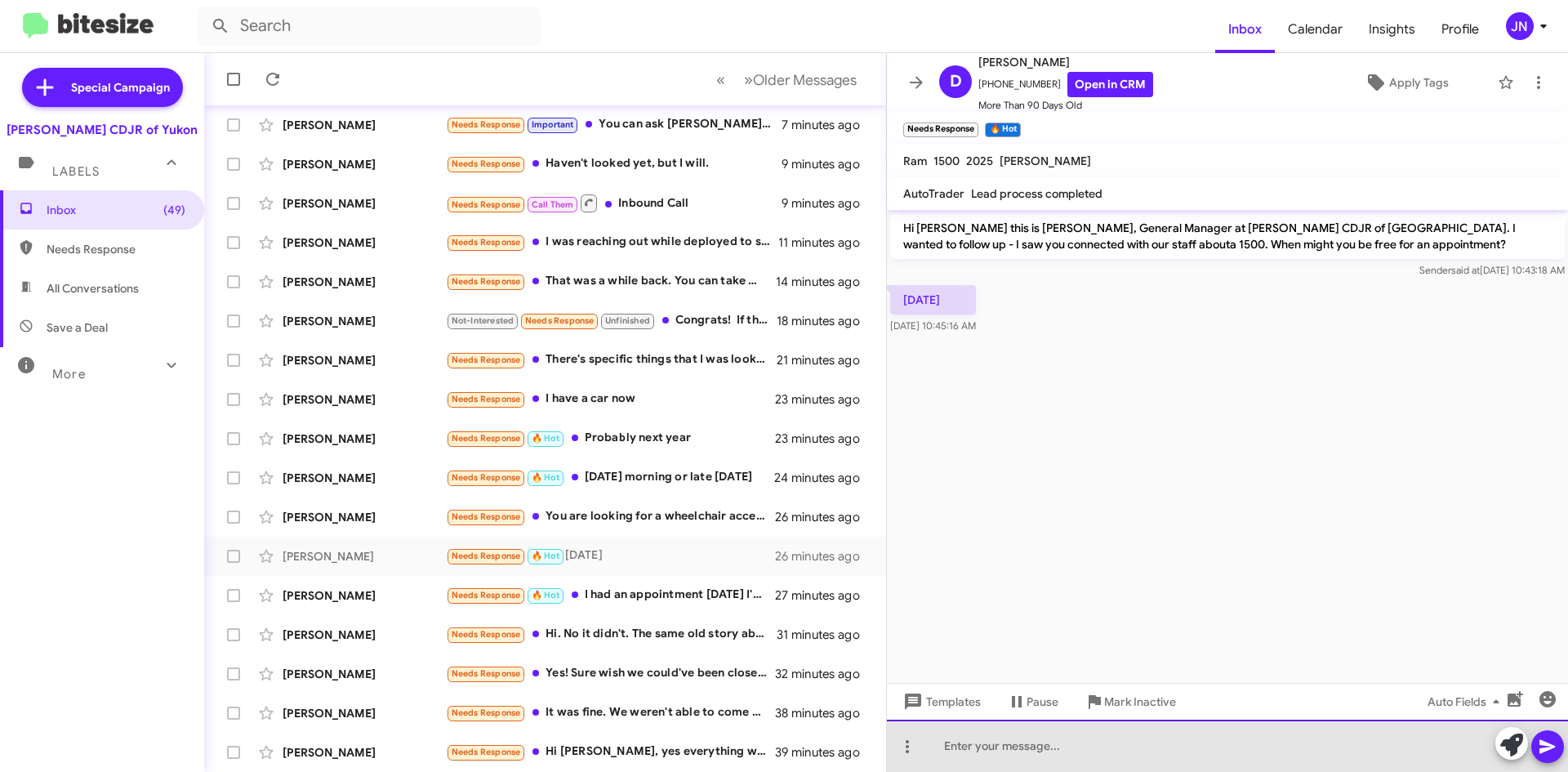
click at [1043, 739] on div at bounding box center [1228, 745] width 681 height 52
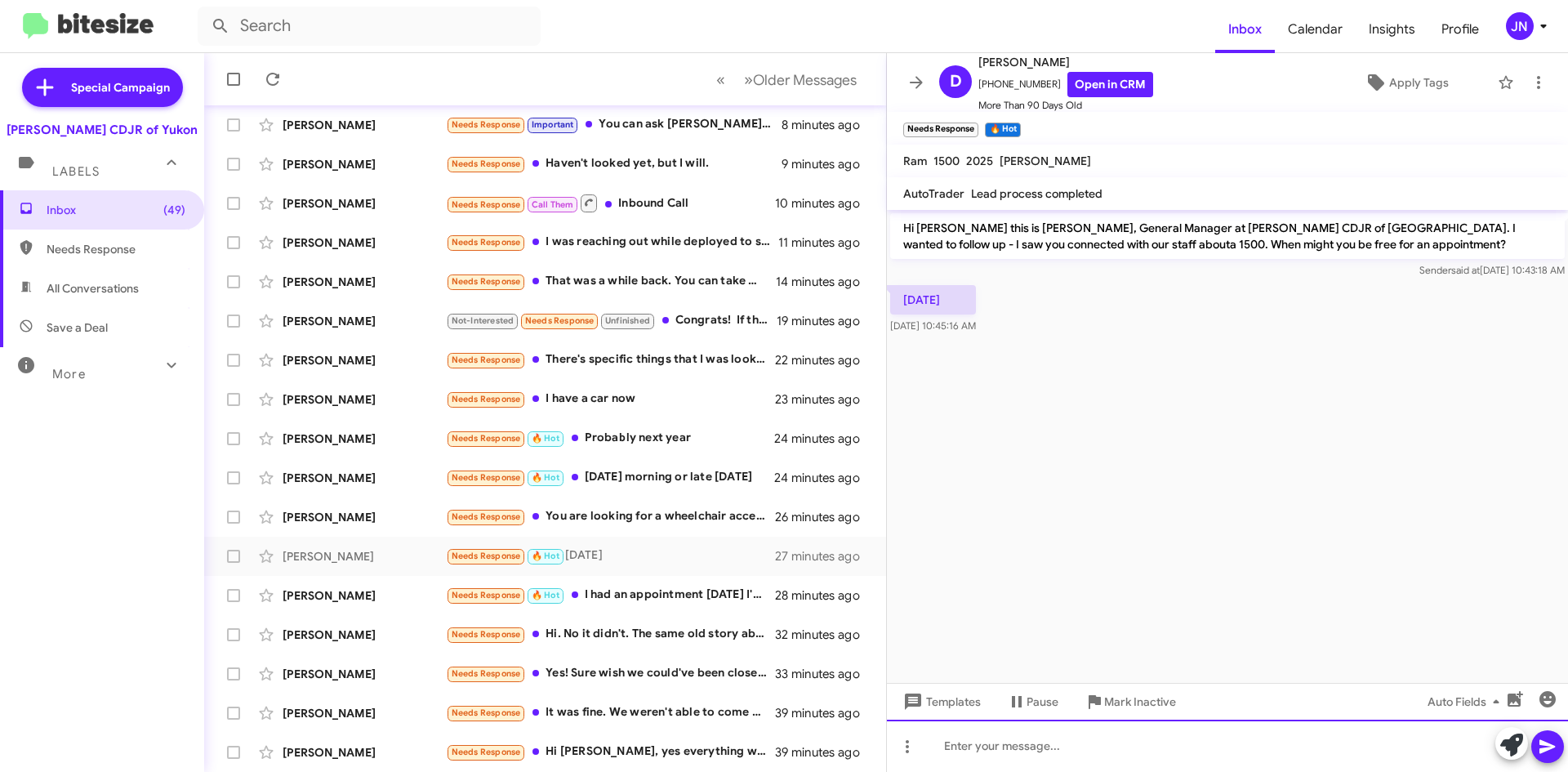
click at [1050, 745] on div at bounding box center [1228, 745] width 681 height 52
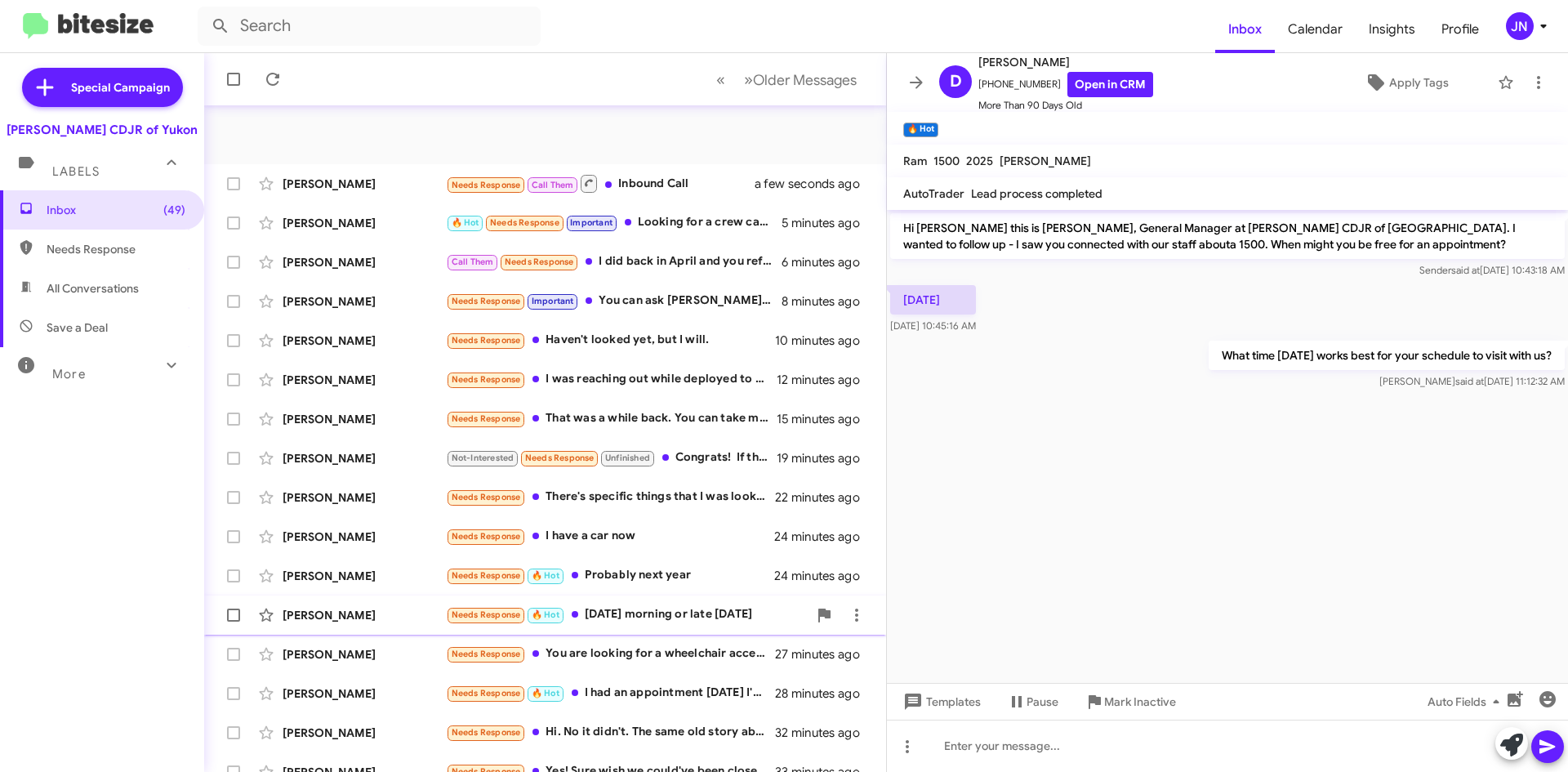
scroll to position [177, 0]
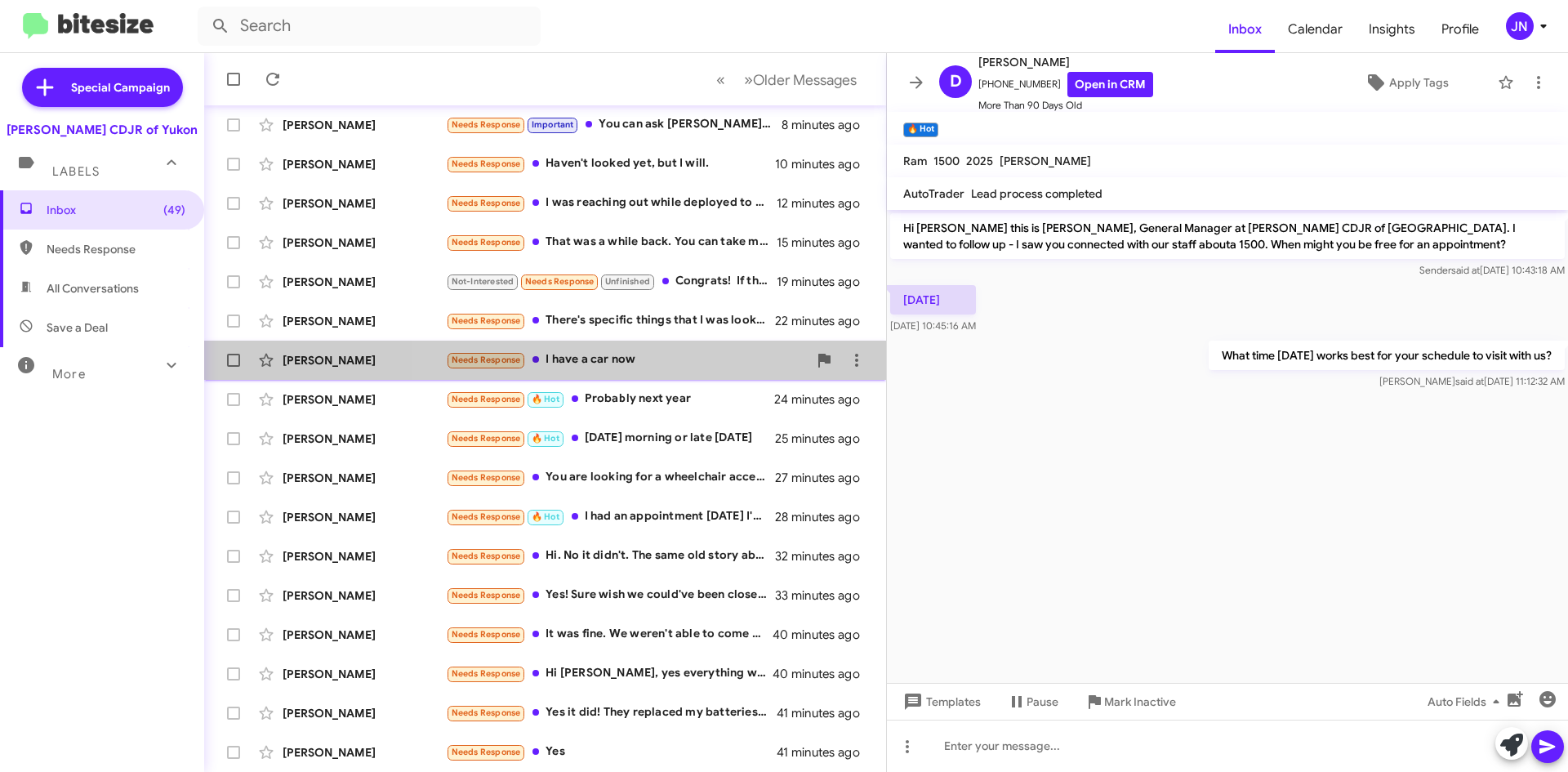
click at [675, 356] on div "Needs Response I have a car now" at bounding box center [627, 360] width 362 height 19
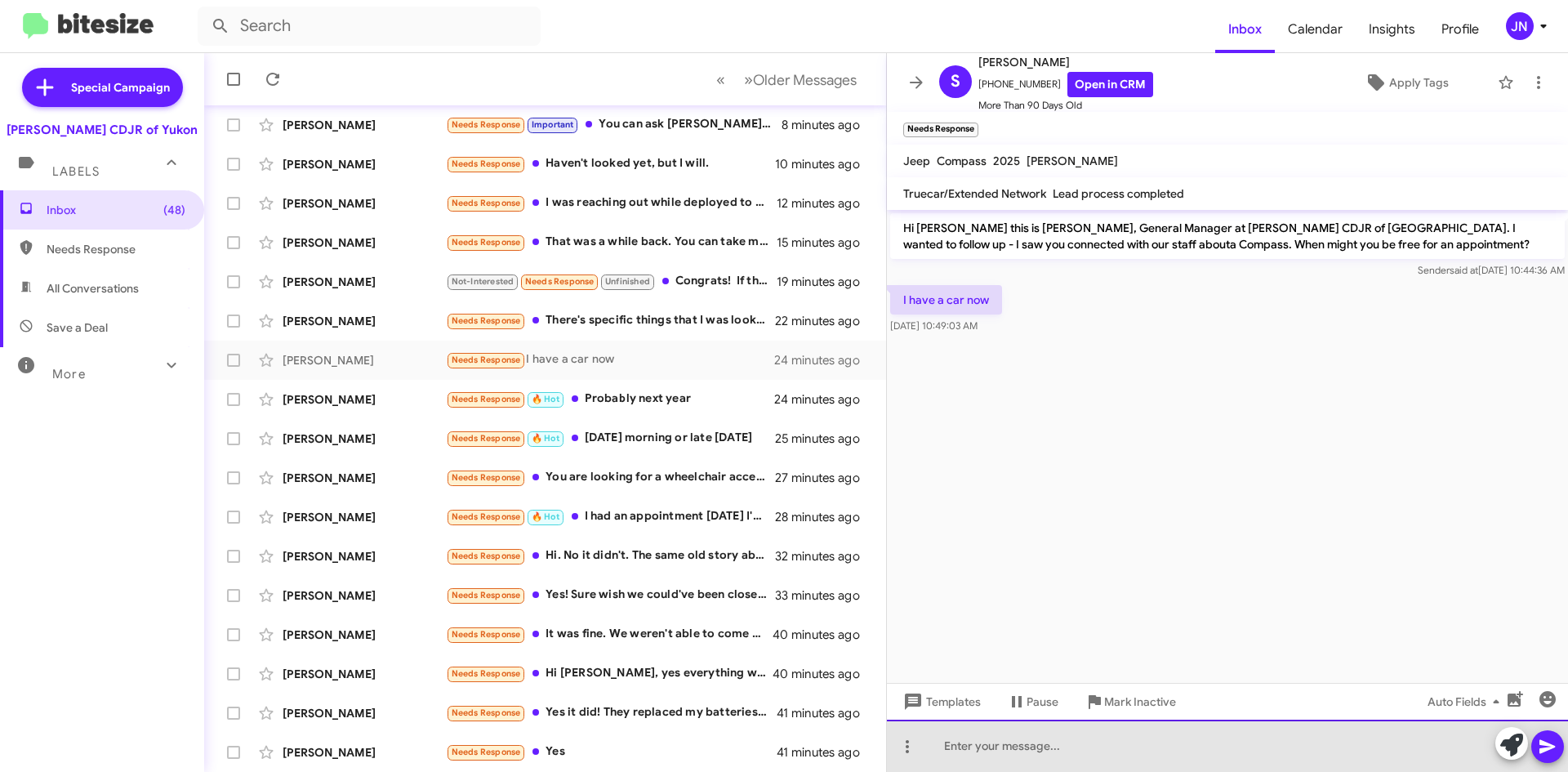
click at [1077, 745] on div at bounding box center [1228, 745] width 681 height 52
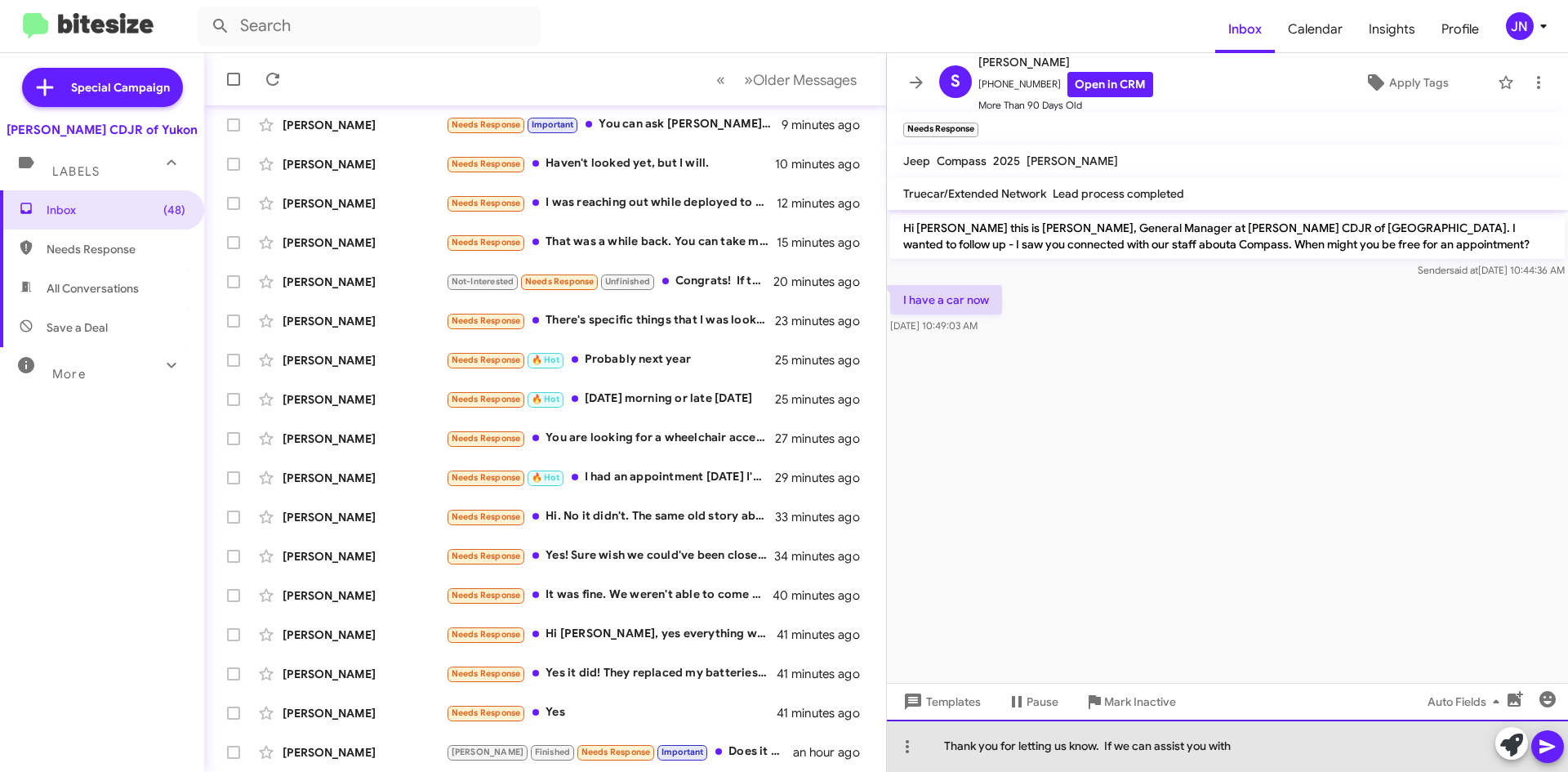
click at [1264, 752] on div "Thank you for letting us know. If we can assist you with" at bounding box center [1228, 745] width 681 height 52
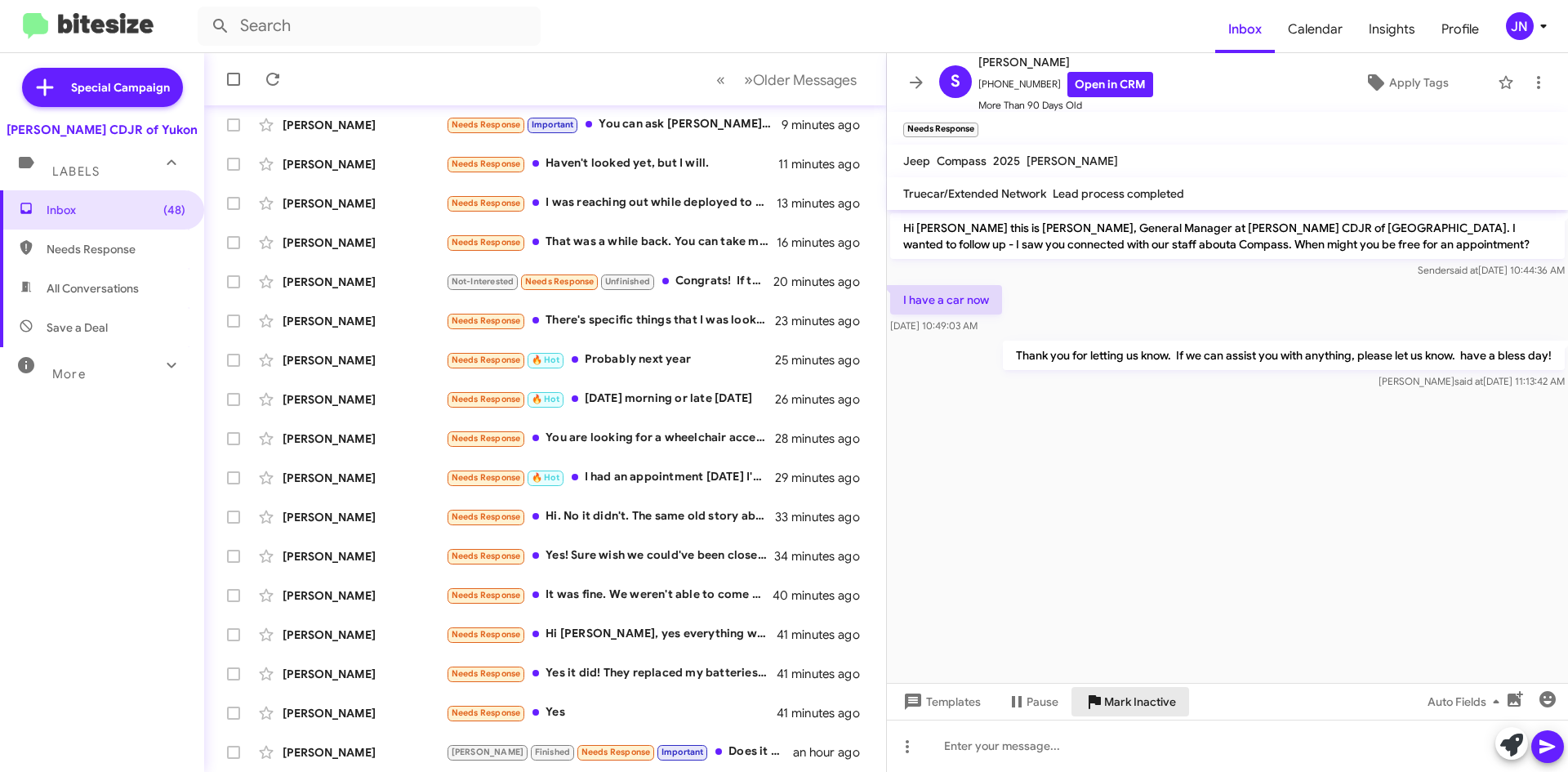
click at [1135, 708] on span "Mark Inactive" at bounding box center [1140, 701] width 72 height 29
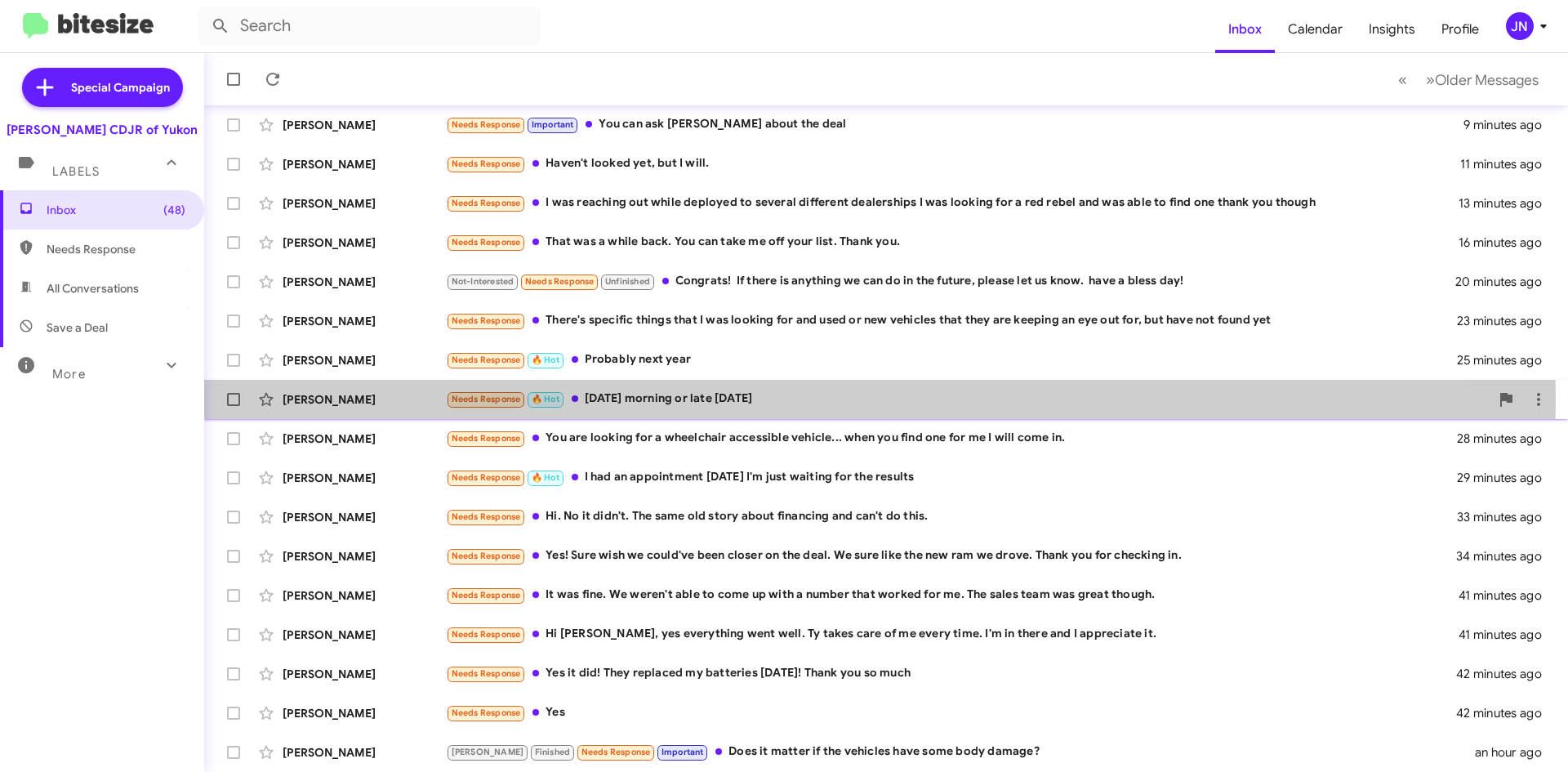
click at [683, 398] on div "Needs Response 🔥 Hot [DATE] morning or late [DATE]" at bounding box center [968, 399] width 1044 height 19
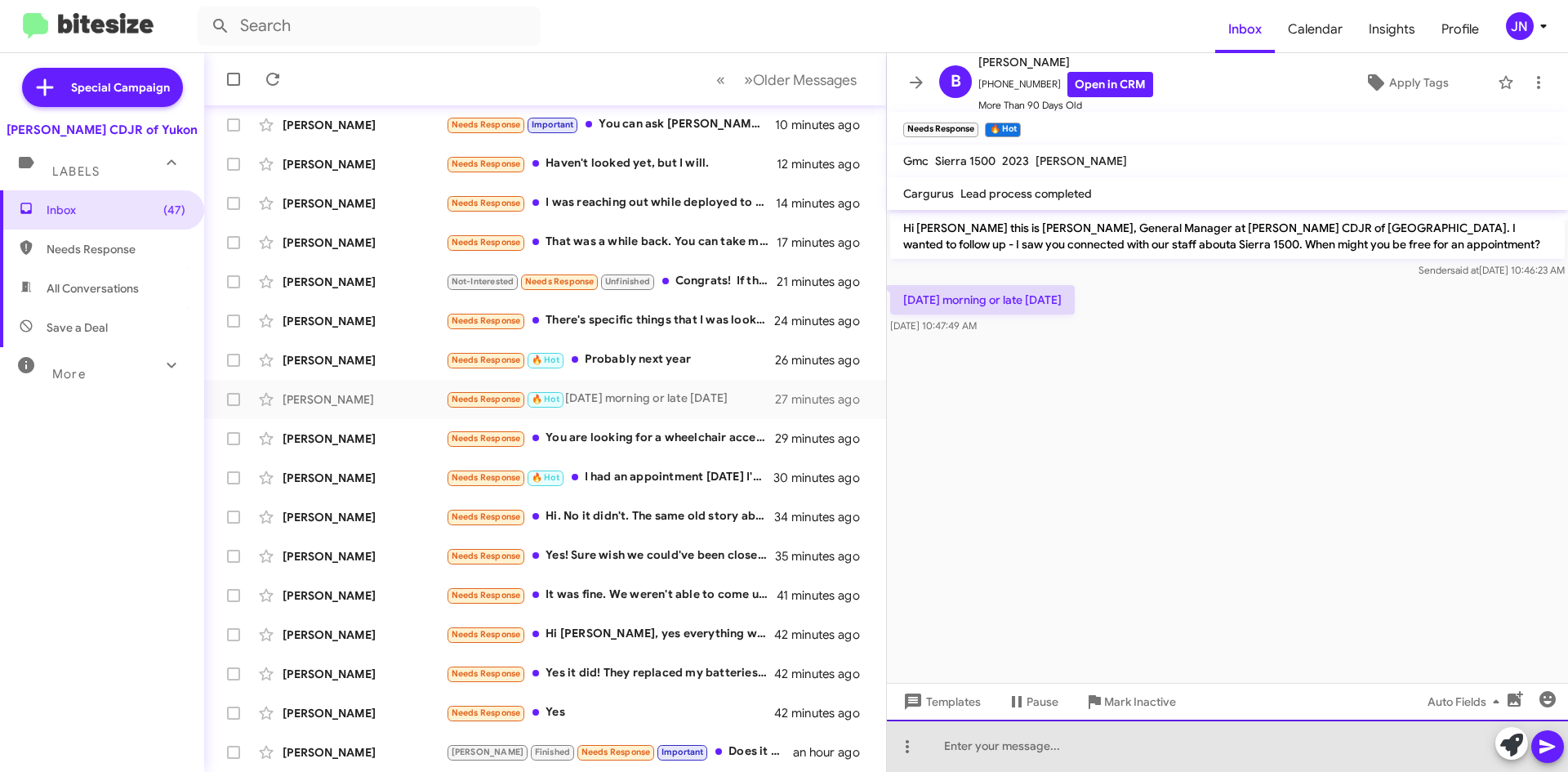
click at [1048, 742] on div at bounding box center [1228, 745] width 681 height 52
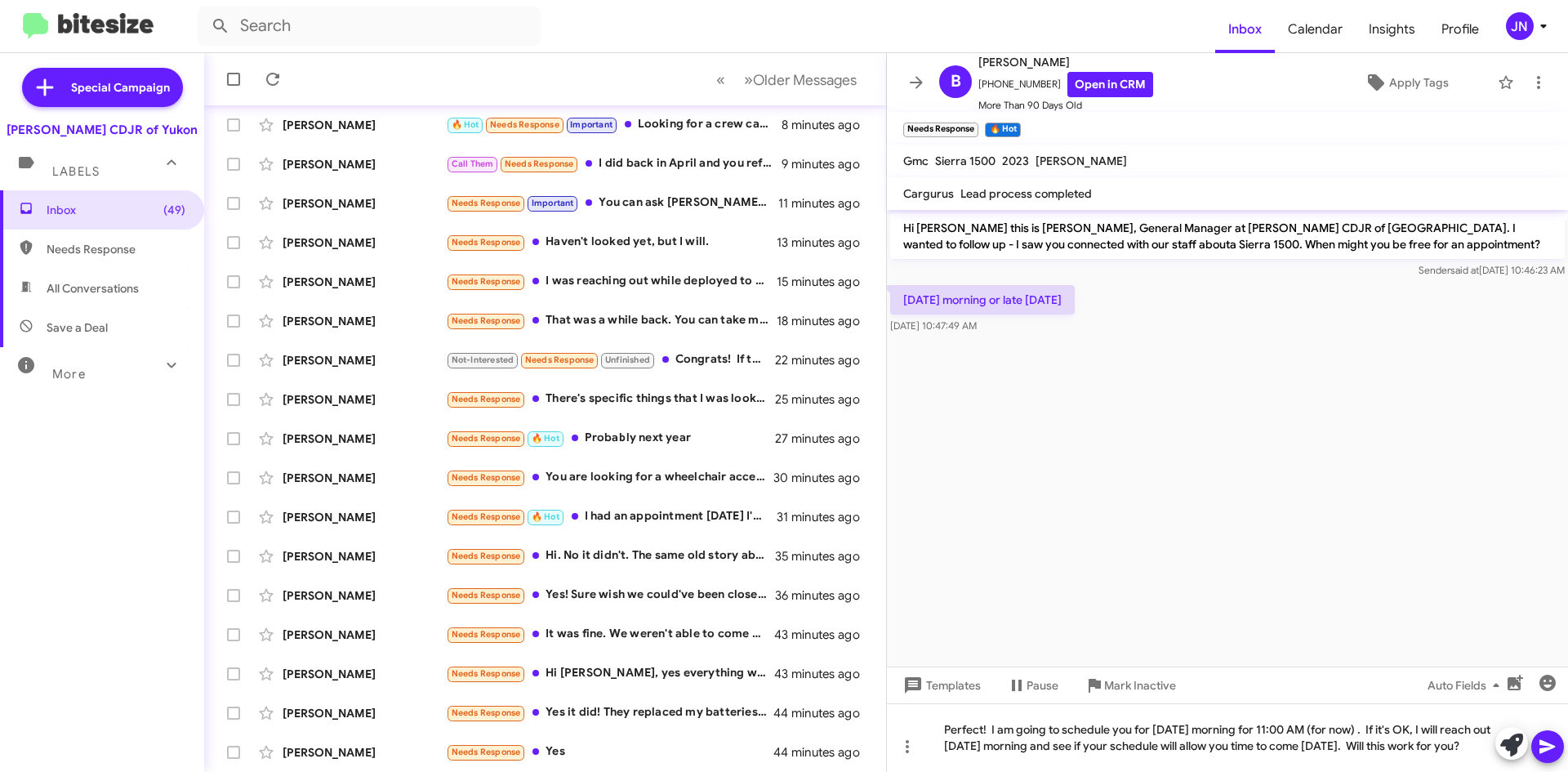
click at [1551, 745] on icon at bounding box center [1547, 746] width 15 height 14
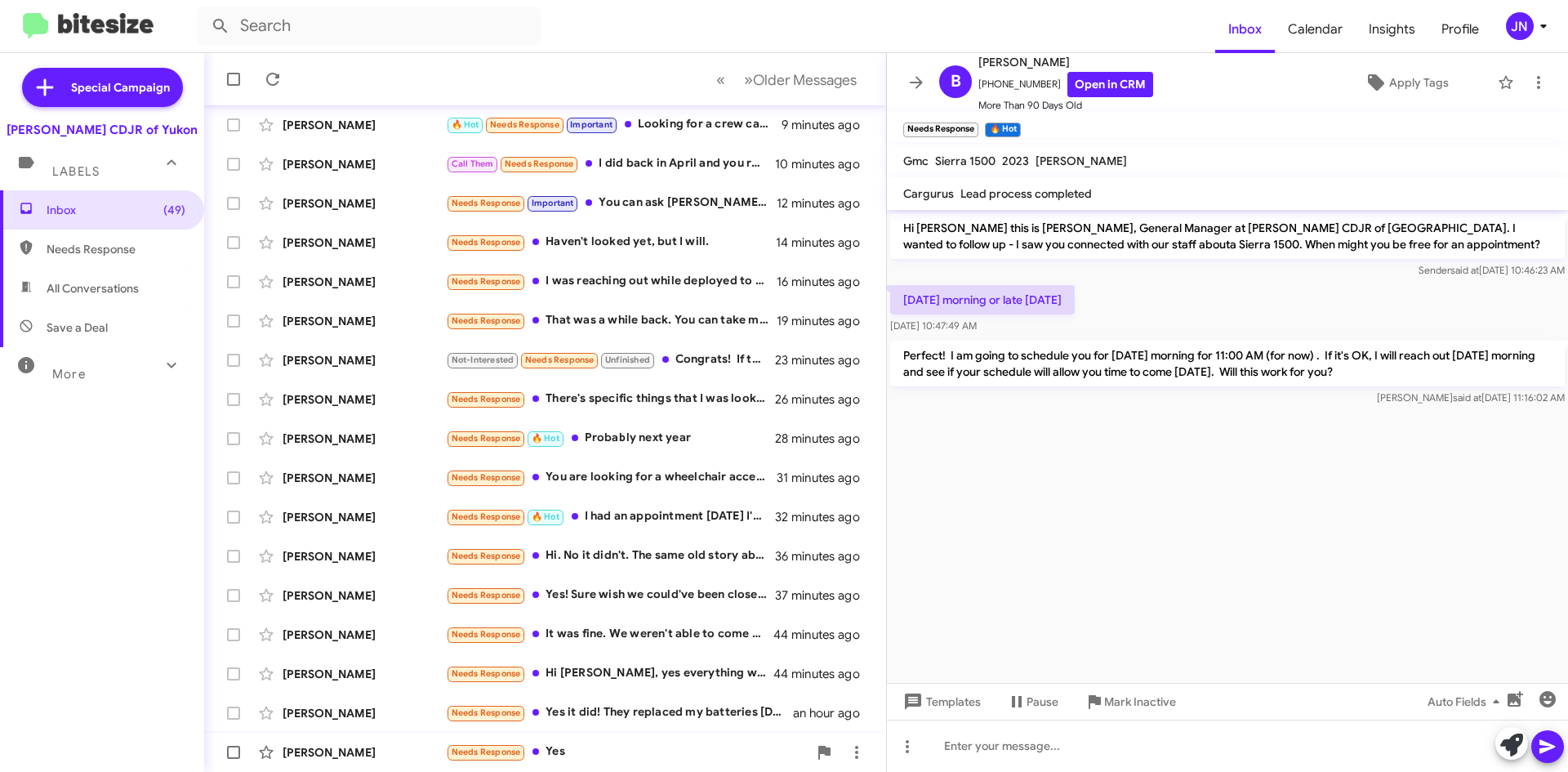
click at [591, 750] on div "Needs Response Yes" at bounding box center [627, 752] width 362 height 19
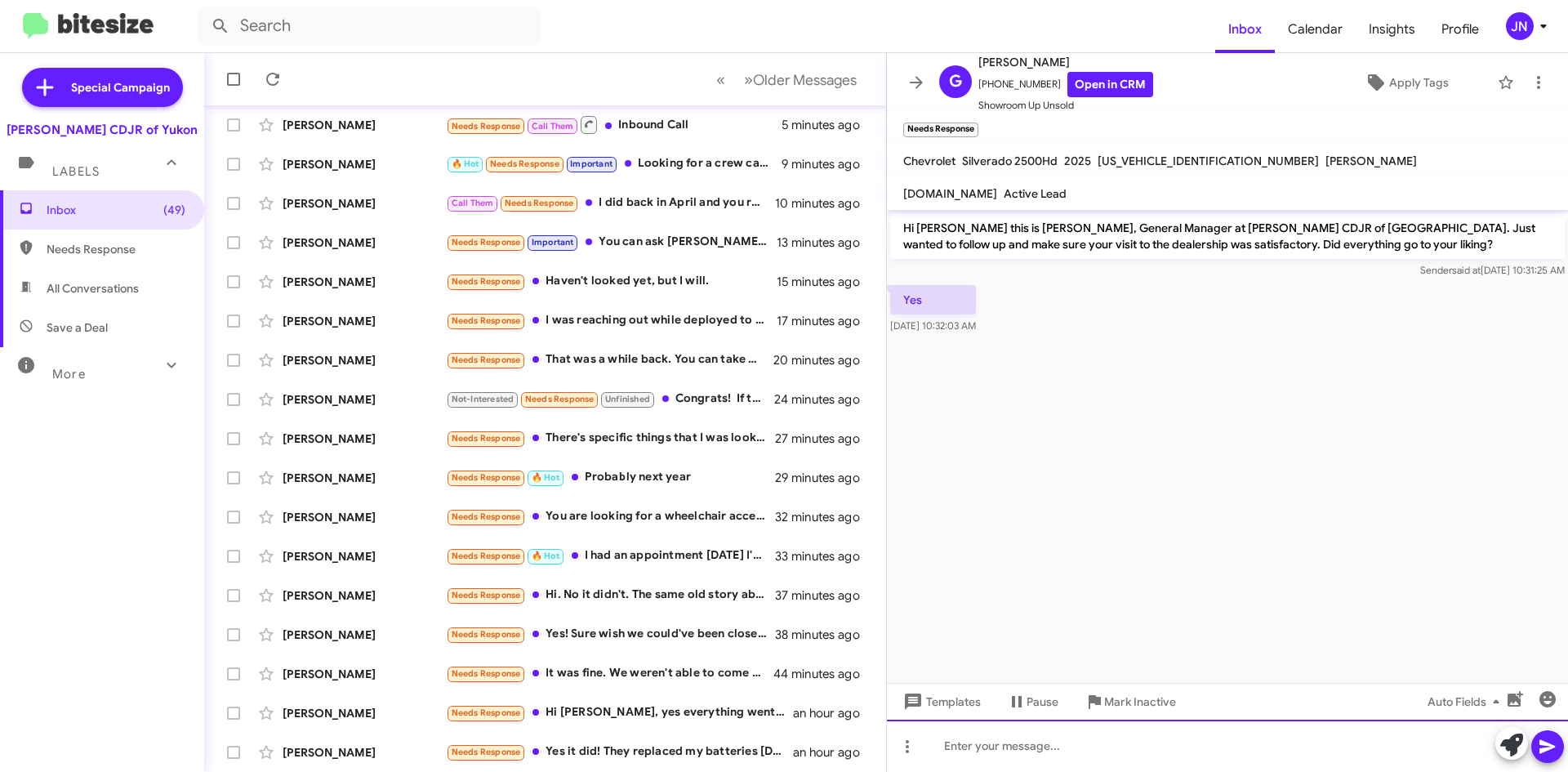
click at [1051, 743] on div at bounding box center [1228, 745] width 681 height 52
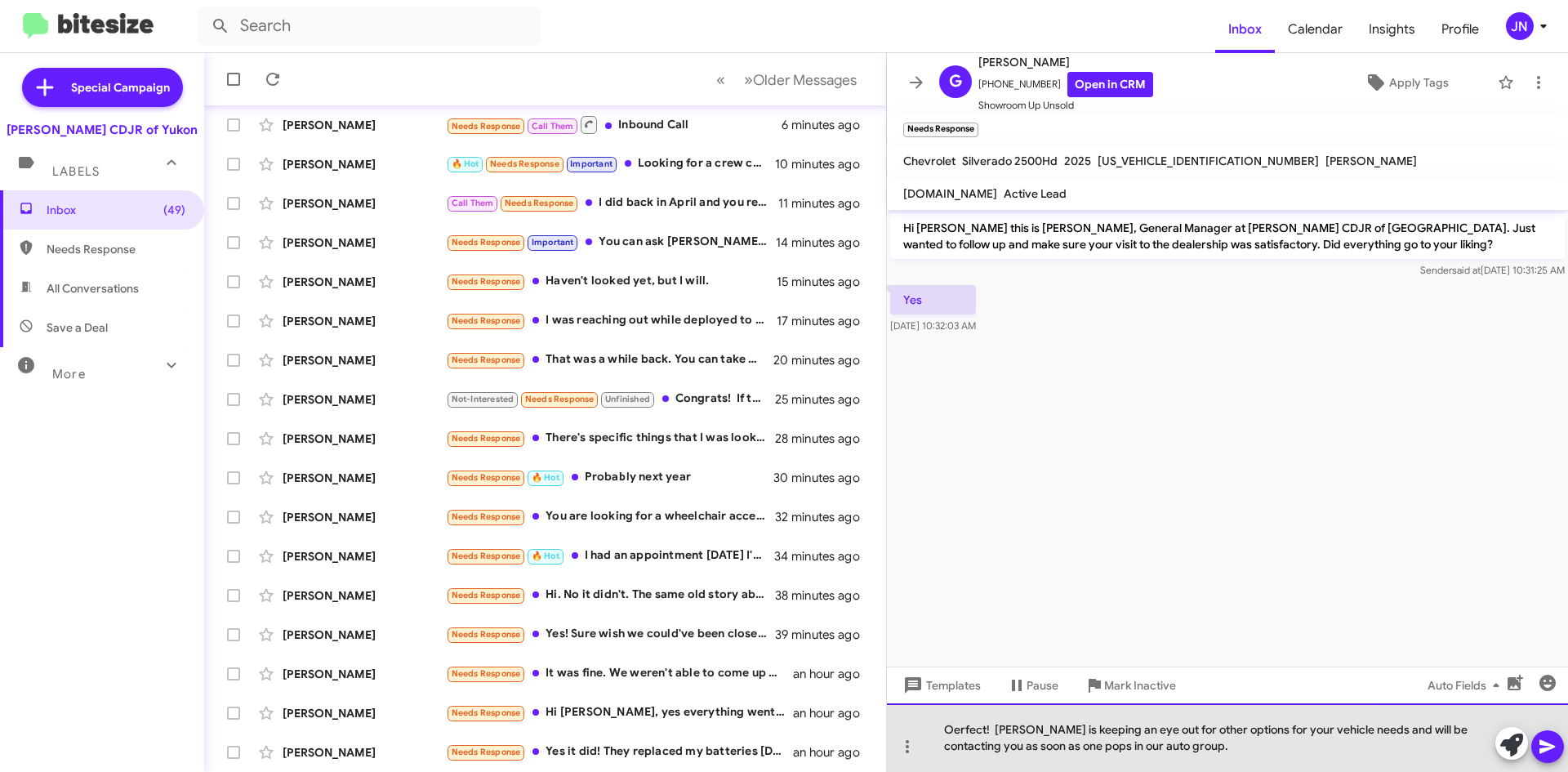
click at [956, 729] on div "Oerfect! [PERSON_NAME] is keeping an eye out for other options for your vehicle…" at bounding box center [1228, 738] width 681 height 68
click at [1254, 753] on div "Perfect! [PERSON_NAME] is keeping an eye out for other options for your vehicle…" at bounding box center [1228, 738] width 681 height 68
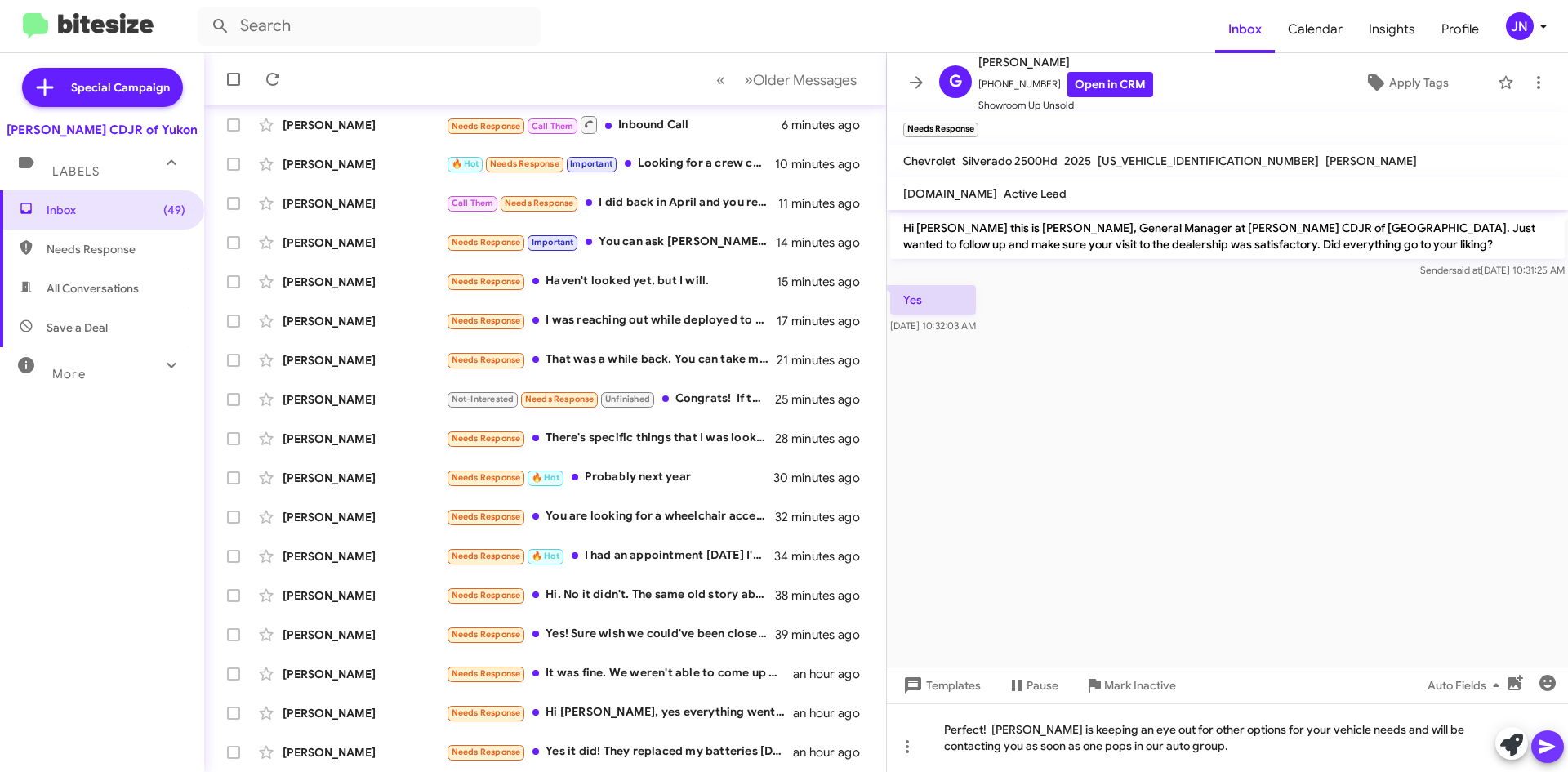
click at [1557, 749] on icon at bounding box center [1548, 746] width 20 height 20
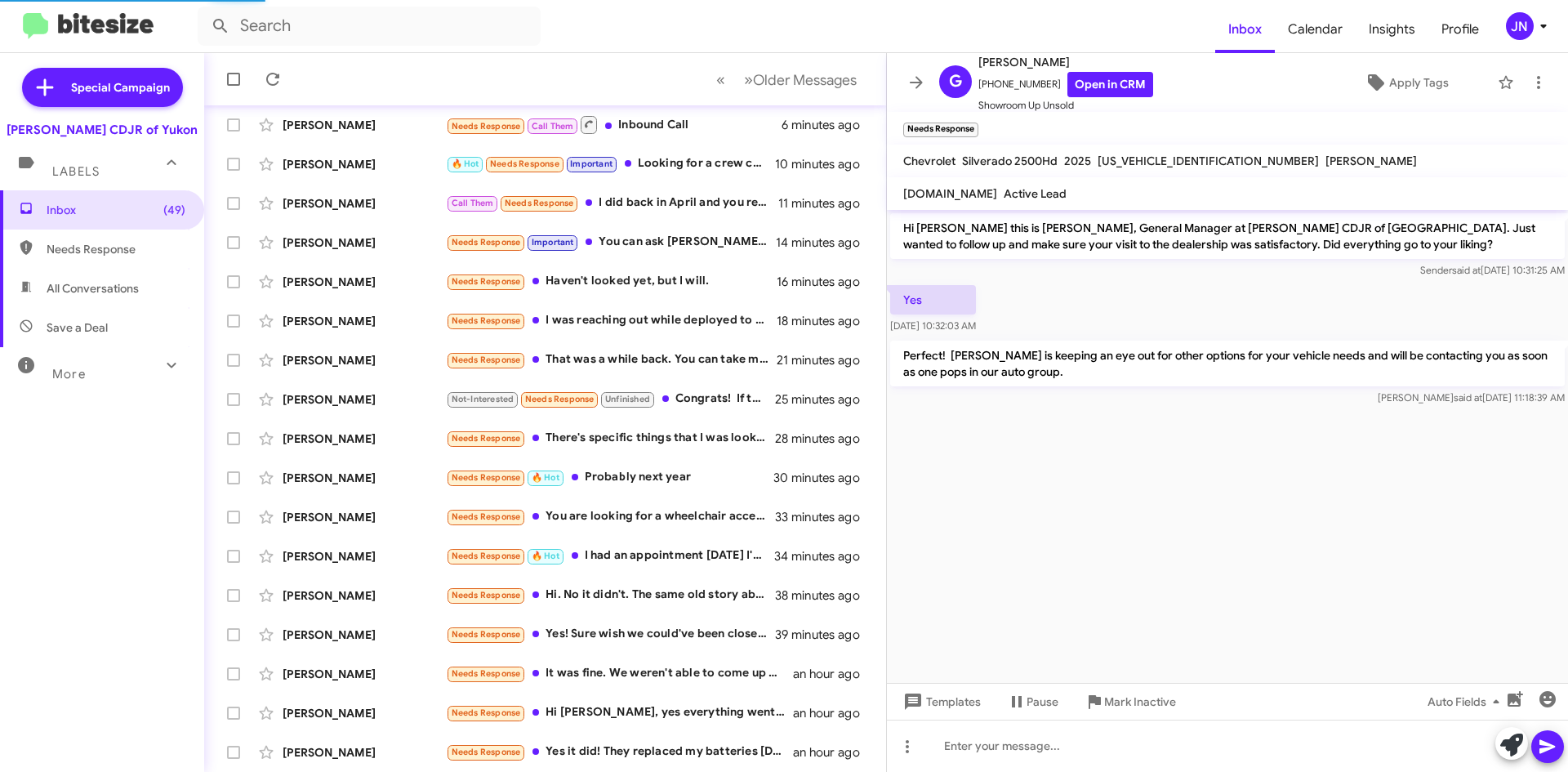
drag, startPoint x: 1142, startPoint y: 704, endPoint x: 1000, endPoint y: 572, distance: 193.9
click at [1000, 572] on div "Hi [PERSON_NAME] this is [PERSON_NAME], General Manager at [PERSON_NAME] CDJR o…" at bounding box center [1228, 491] width 681 height 562
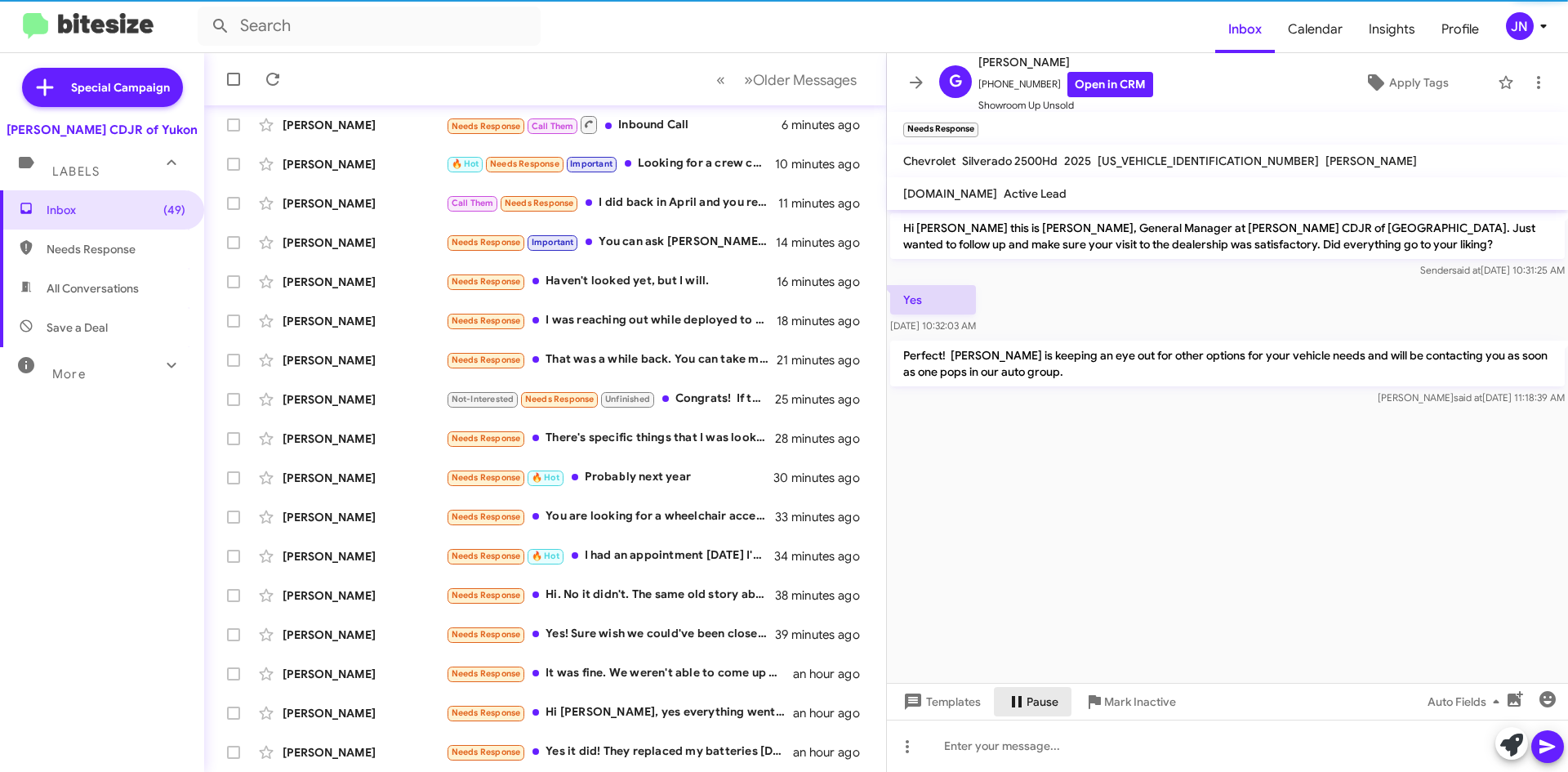
click at [1040, 703] on span "Pause" at bounding box center [1043, 701] width 32 height 29
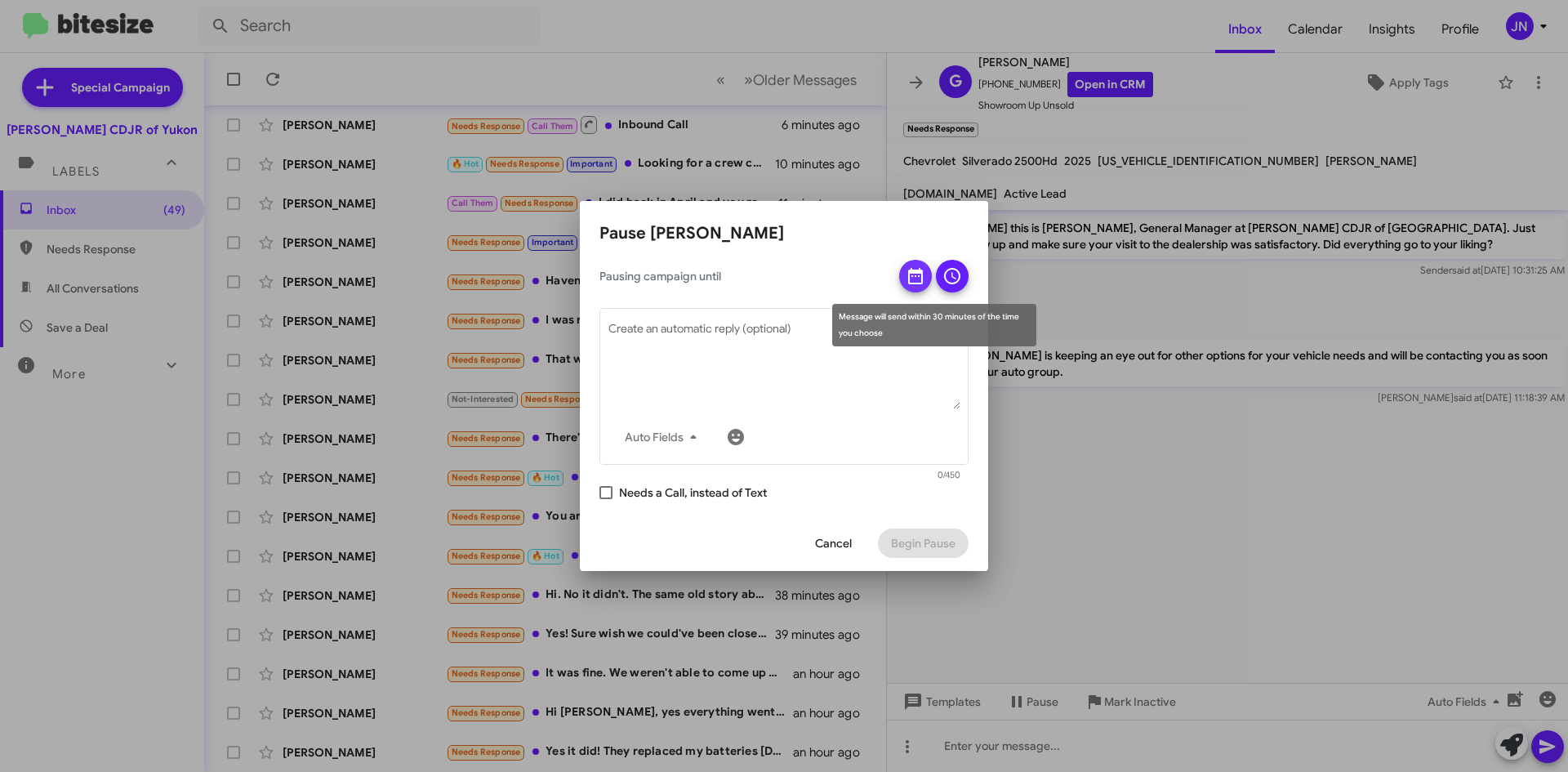
click at [913, 274] on icon at bounding box center [916, 276] width 20 height 20
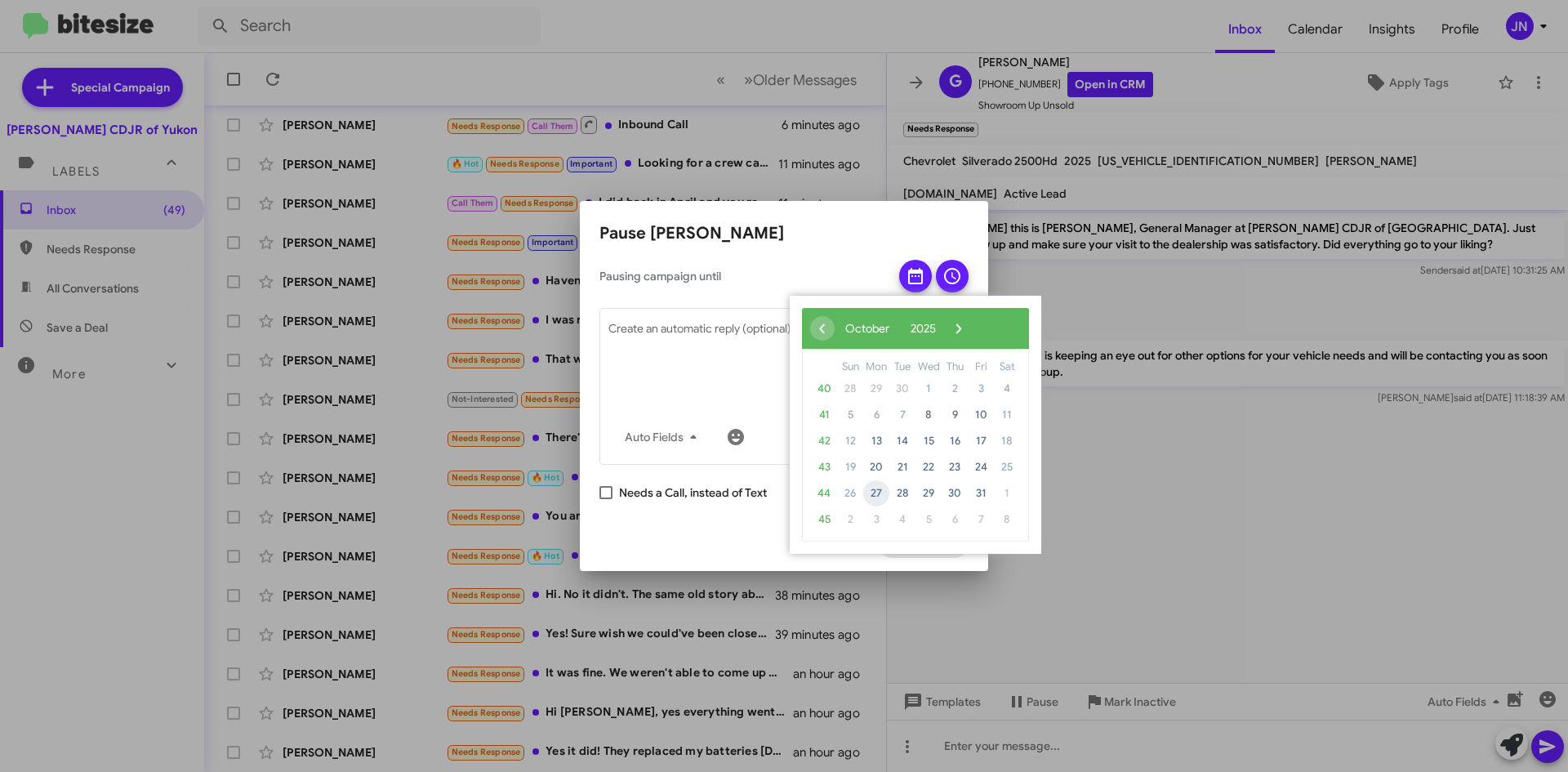
click at [873, 492] on span "27" at bounding box center [876, 492] width 26 height 26
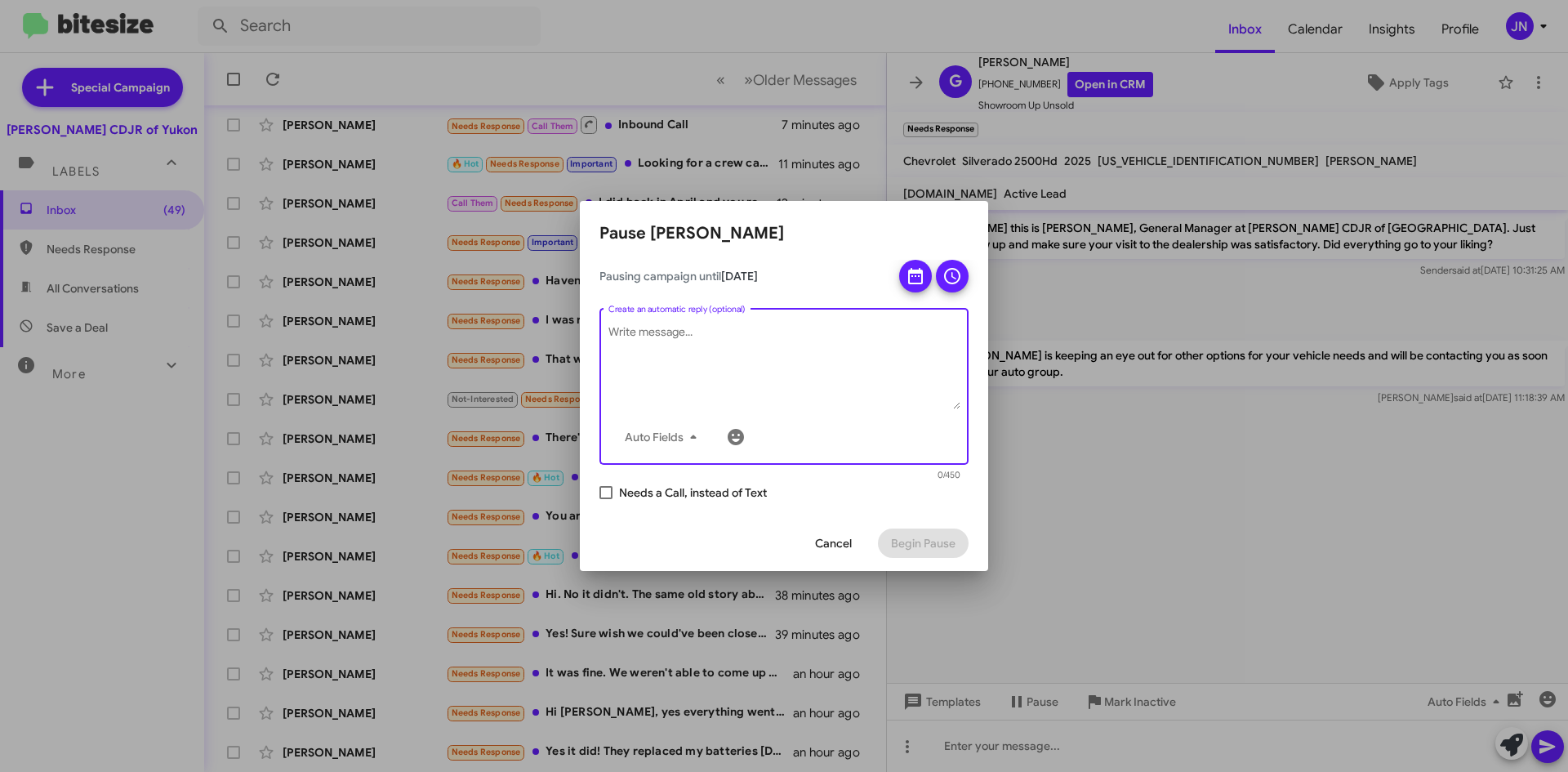
click at [762, 324] on textarea "Create an automatic reply (optional)" at bounding box center [784, 366] width 352 height 85
type textarea "F"
click at [834, 381] on textarea "Create an automatic reply (optional)" at bounding box center [784, 366] width 352 height 85
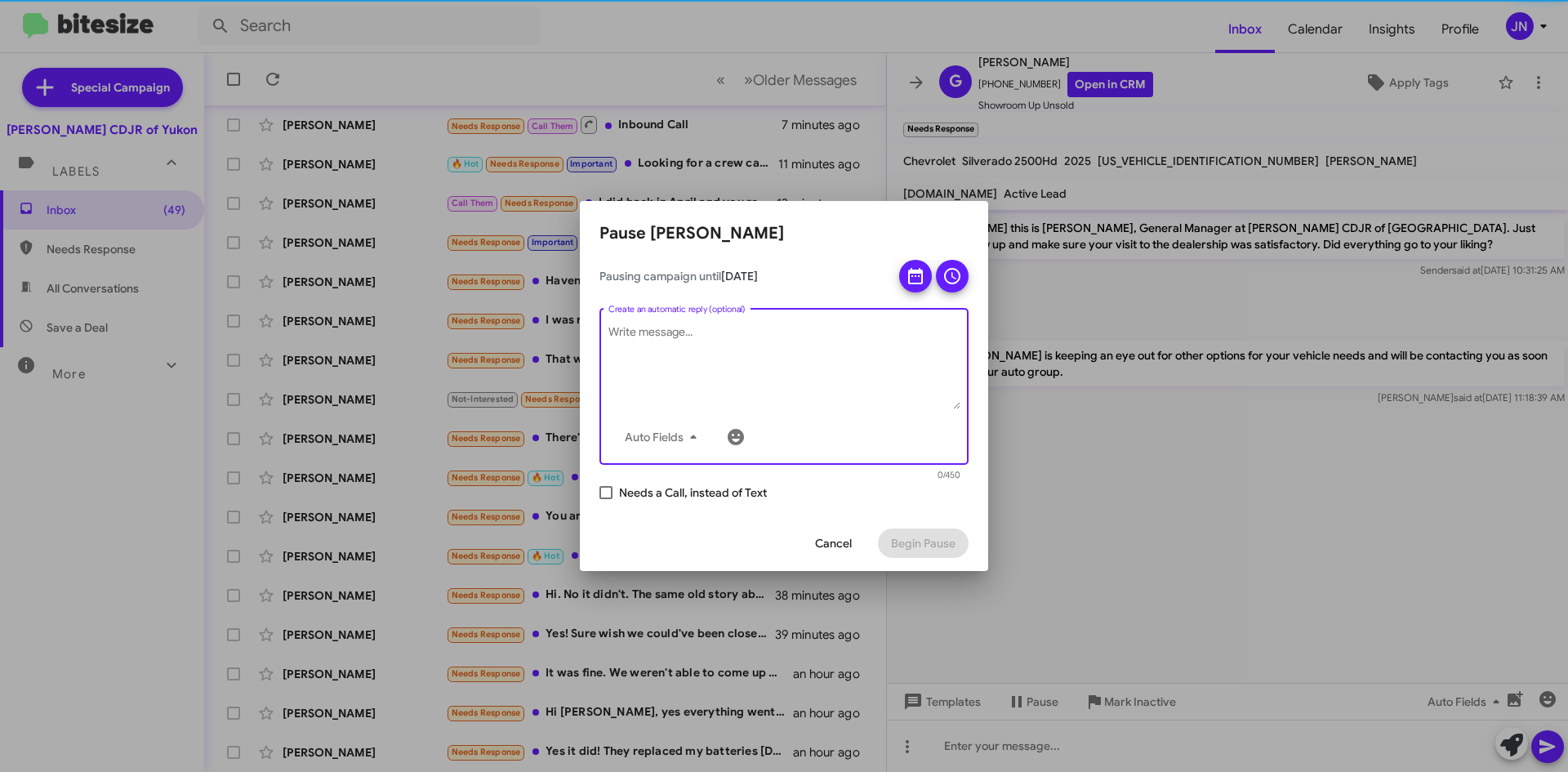
click at [1069, 519] on div at bounding box center [784, 386] width 1568 height 772
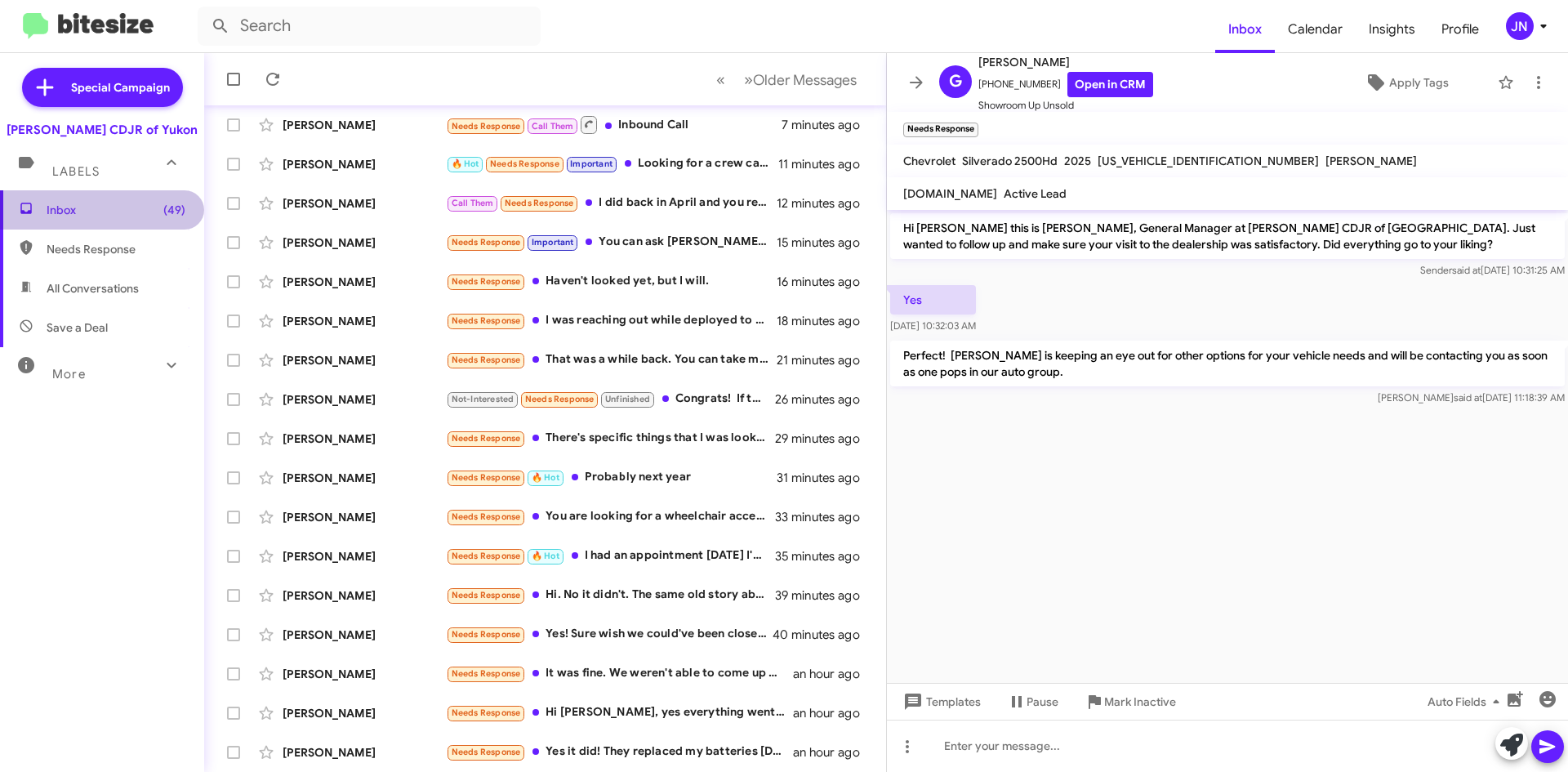
click at [118, 205] on span "Inbox (49)" at bounding box center [116, 209] width 139 height 16
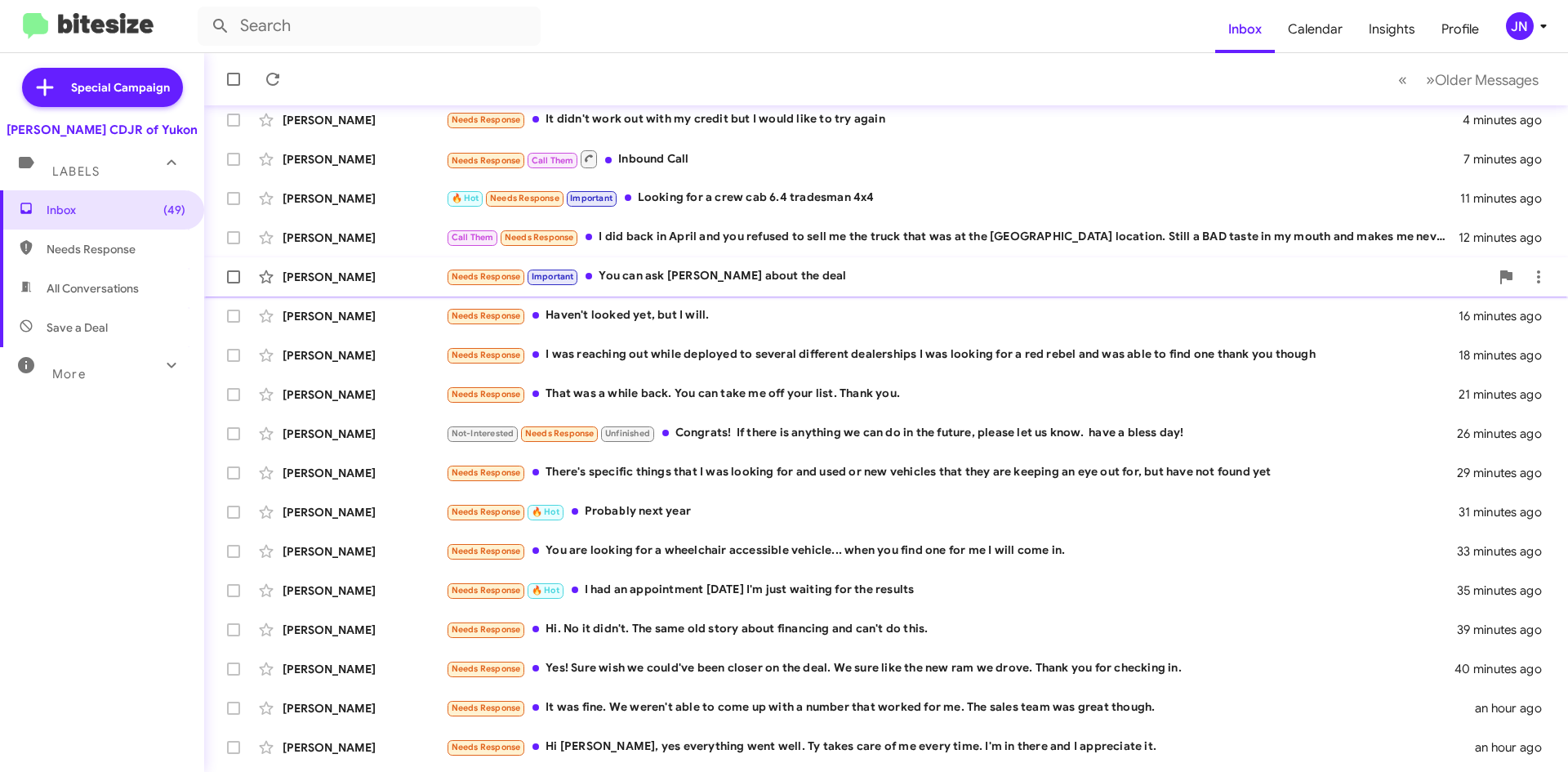
scroll to position [177, 0]
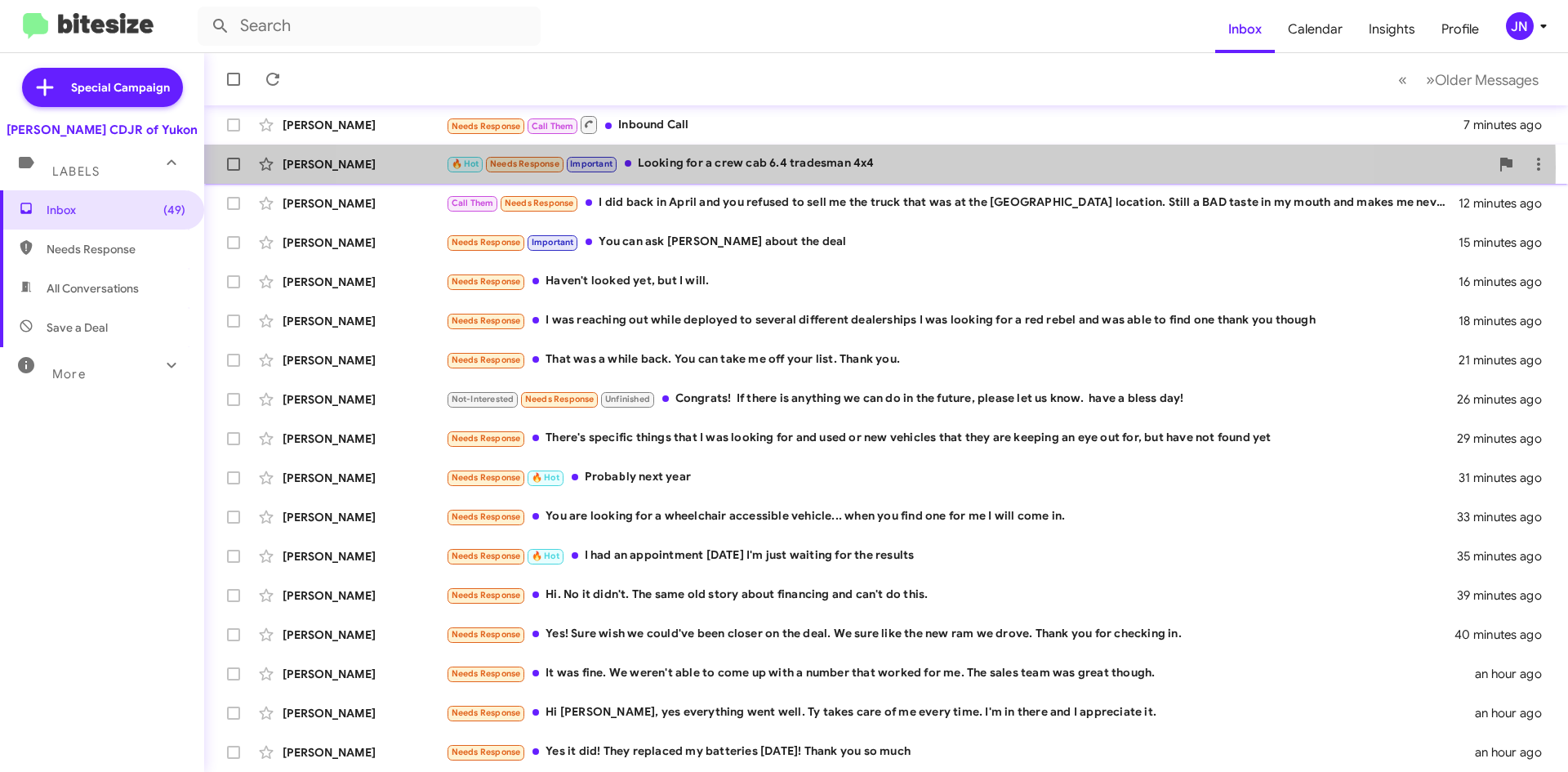
click at [842, 167] on div "🔥 Hot Needs Response Important Looking for a crew cab 6.4 tradesman 4x4" at bounding box center [968, 164] width 1044 height 19
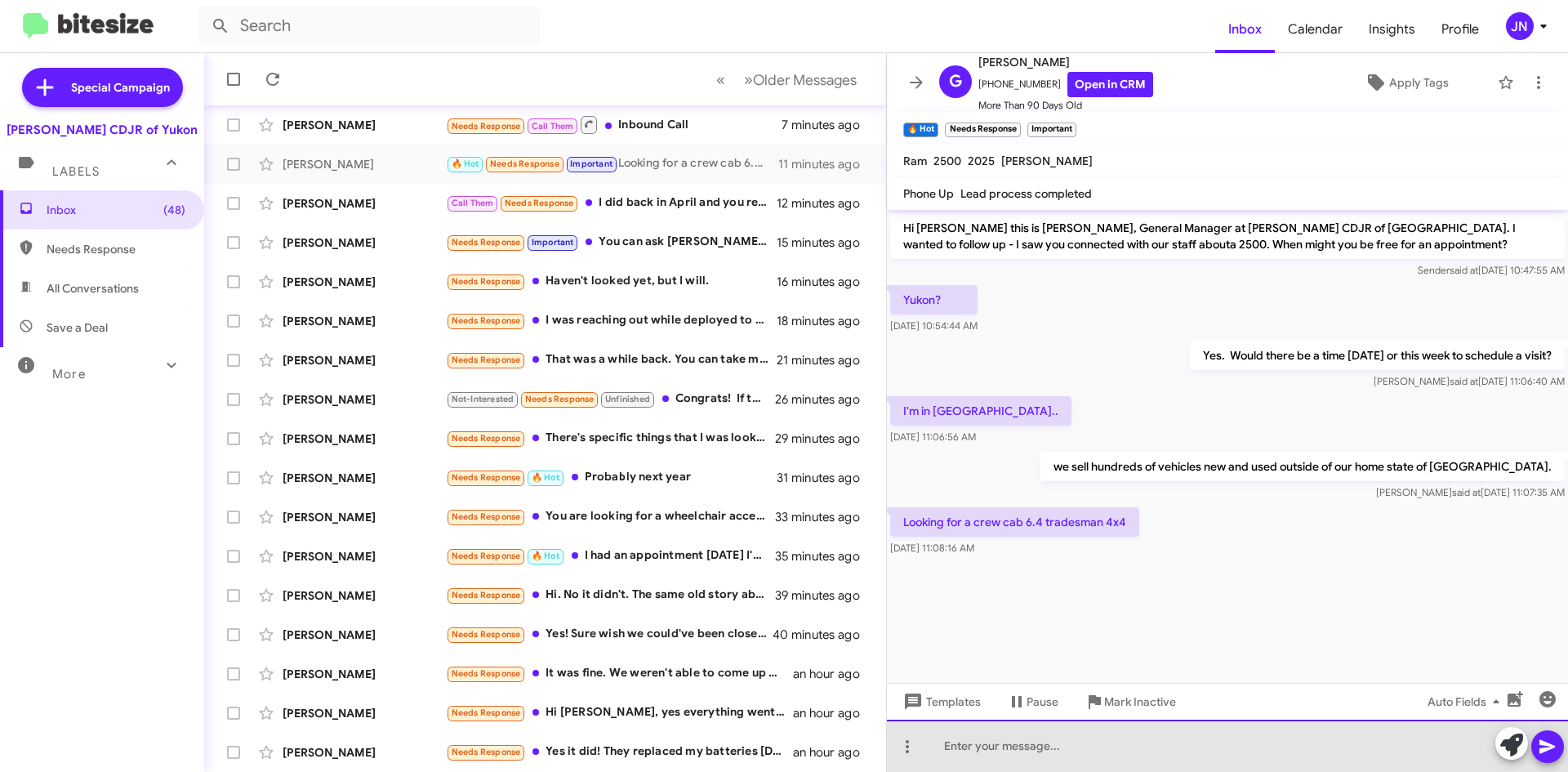
click at [1073, 746] on div at bounding box center [1228, 745] width 681 height 52
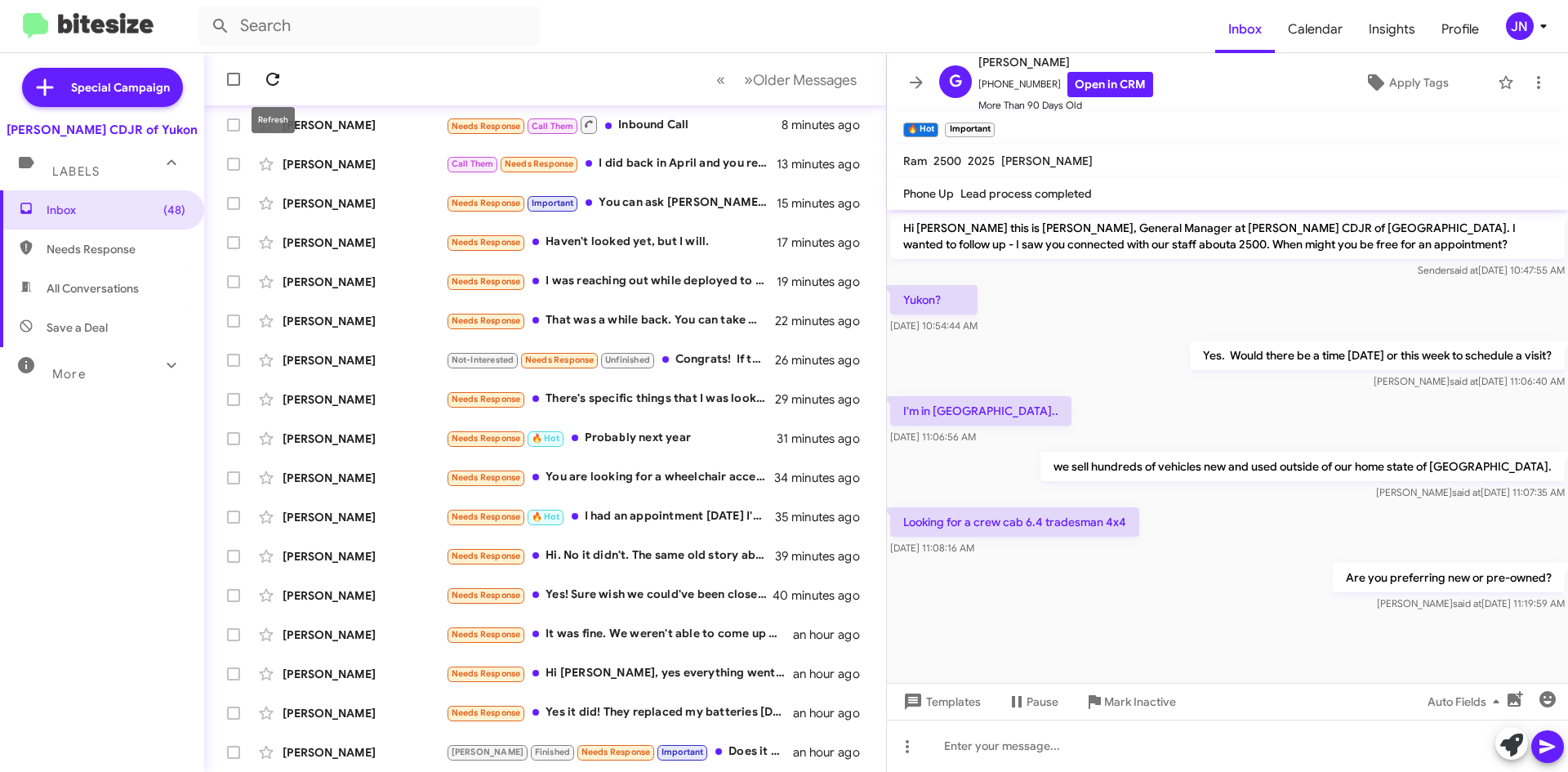
click at [274, 72] on icon at bounding box center [273, 79] width 20 height 20
click at [275, 75] on icon at bounding box center [273, 79] width 20 height 20
click at [919, 78] on icon at bounding box center [917, 82] width 13 height 12
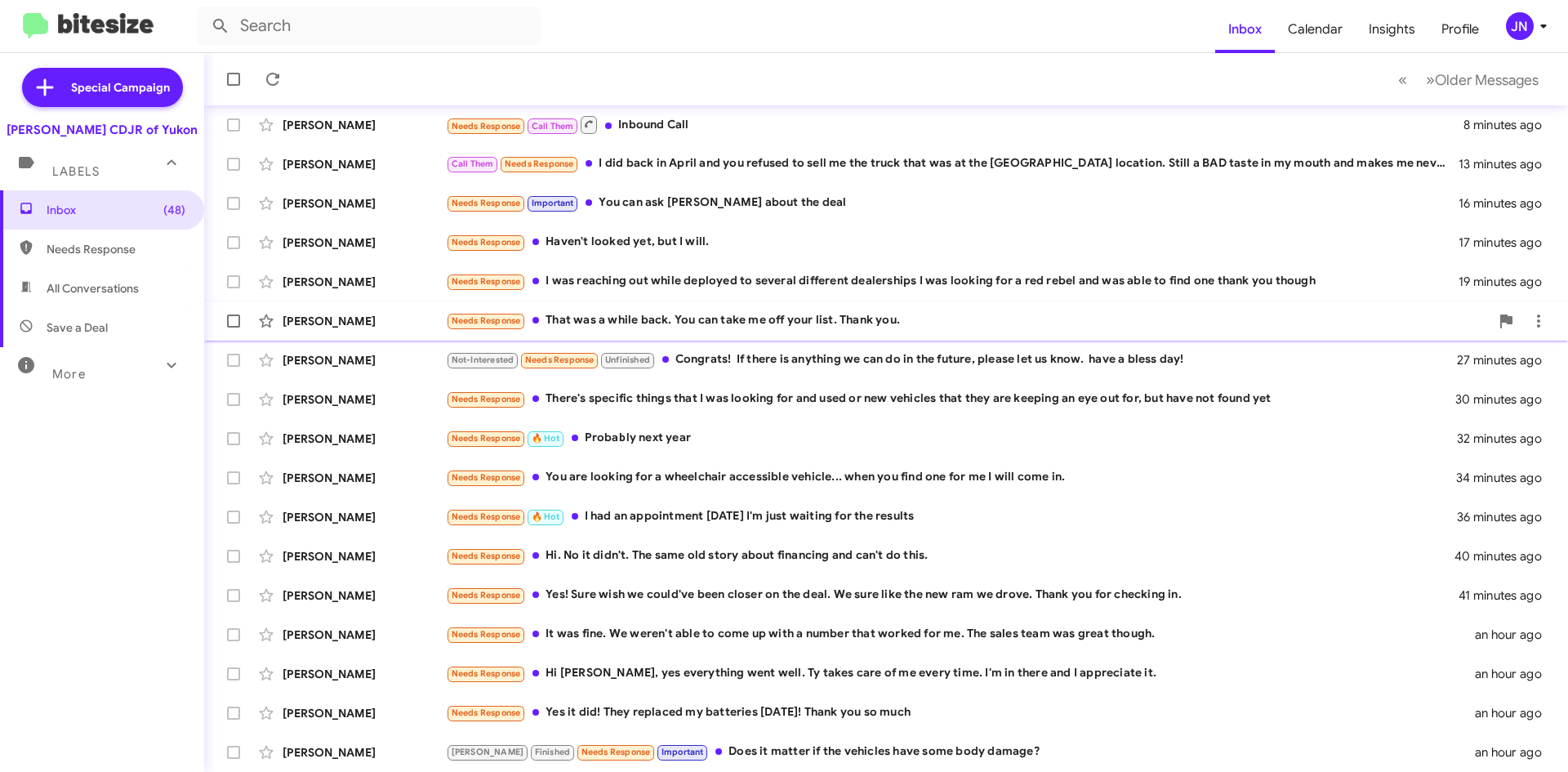
click at [797, 321] on div "Needs Response That was a while back. You can take me off your list. Thank you." at bounding box center [968, 320] width 1044 height 19
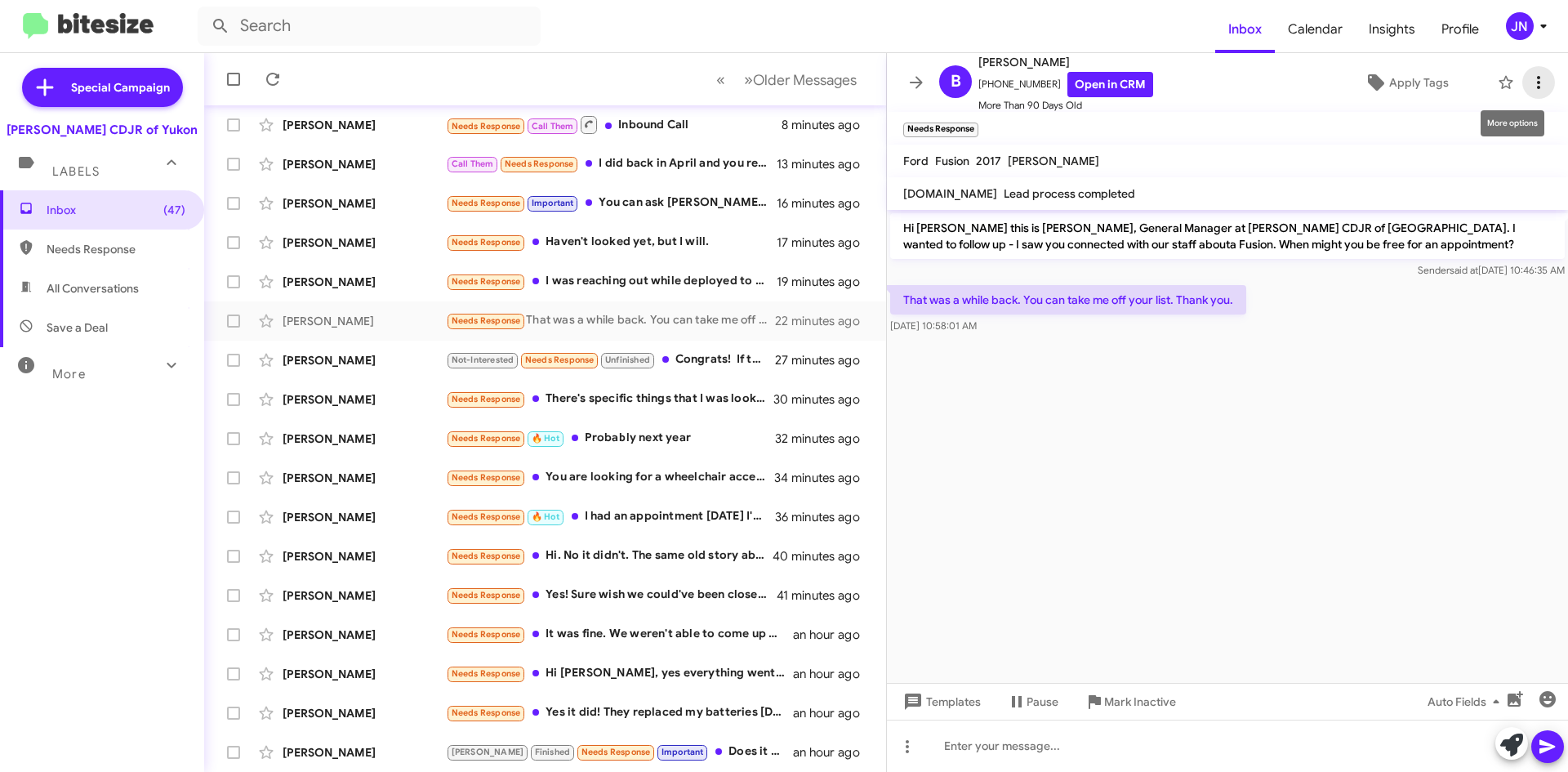
click at [1529, 80] on icon at bounding box center [1539, 82] width 20 height 20
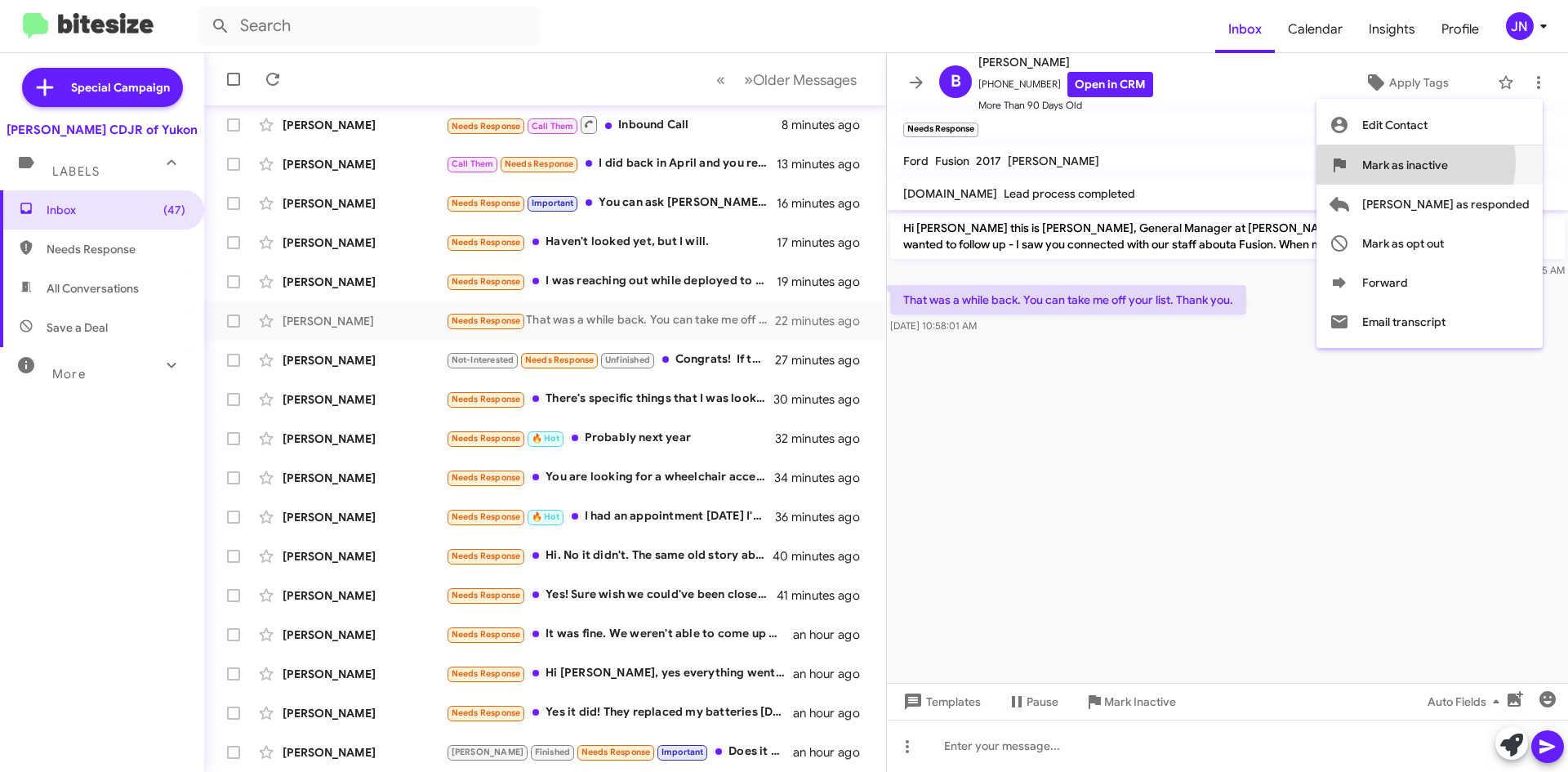
click at [1448, 162] on span "Mark as inactive" at bounding box center [1405, 164] width 86 height 39
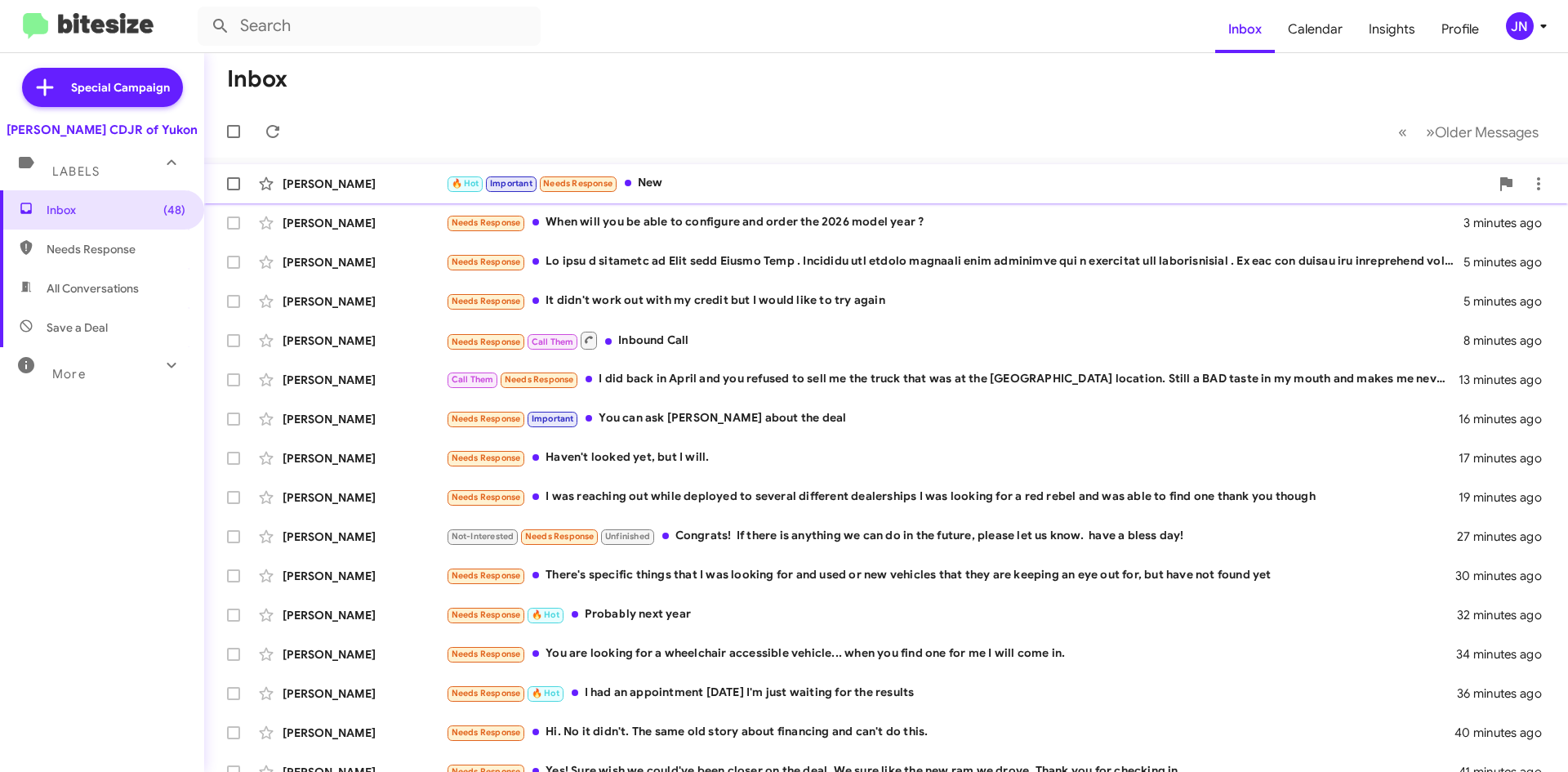
click at [725, 183] on div "🔥 Hot Important Needs Response New" at bounding box center [968, 183] width 1044 height 19
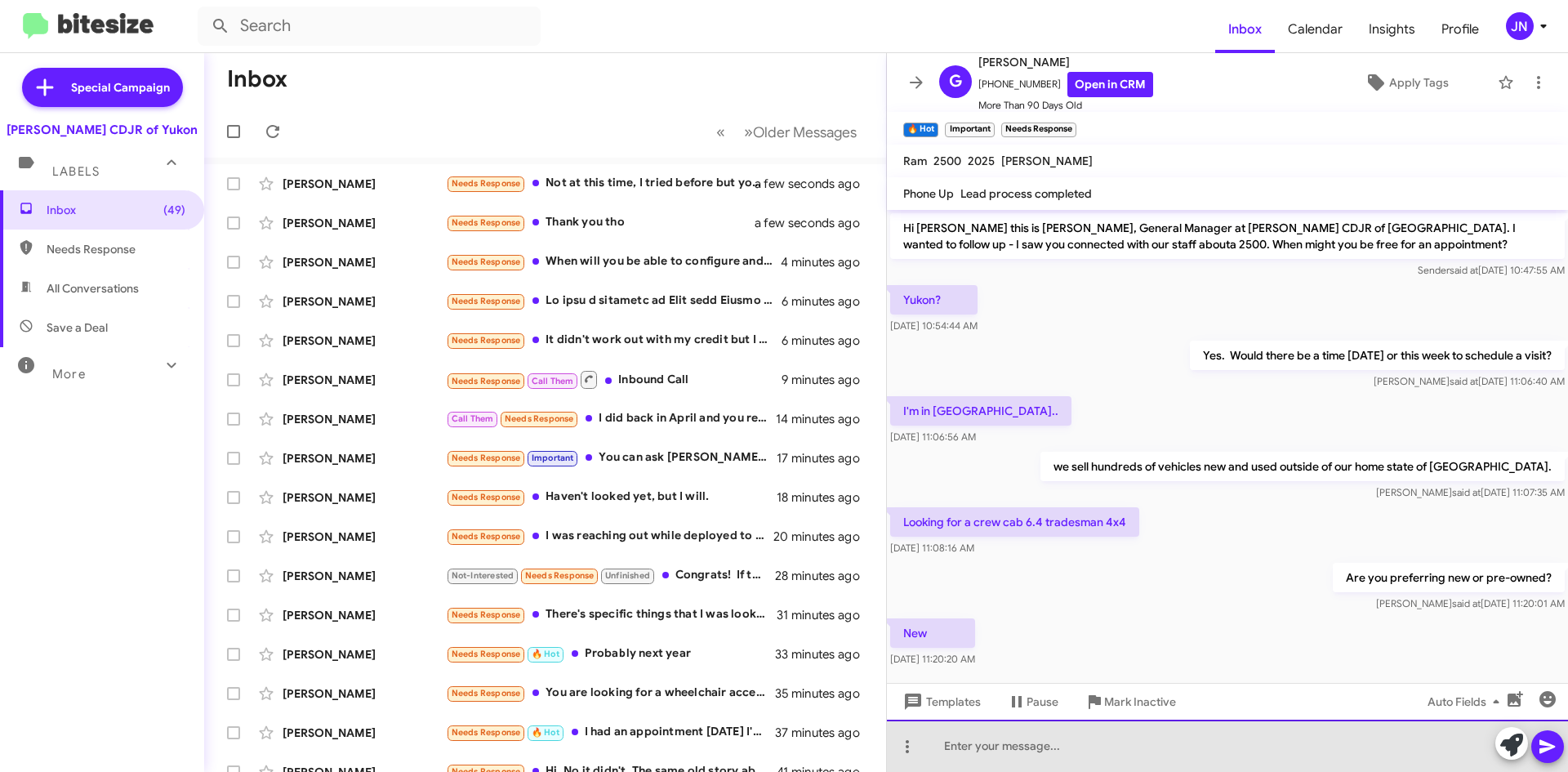
click at [1021, 749] on div at bounding box center [1228, 745] width 681 height 52
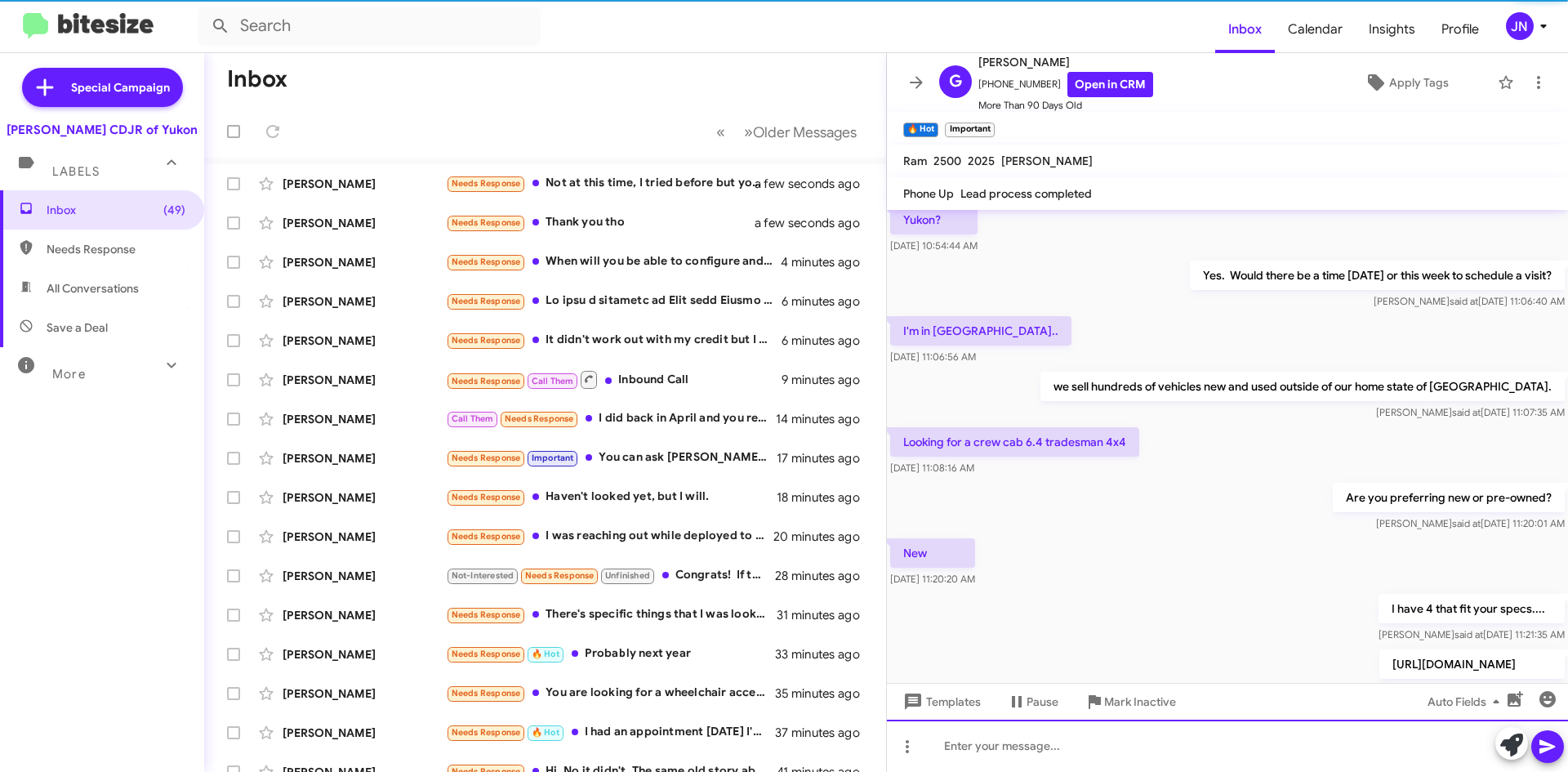
scroll to position [222, 0]
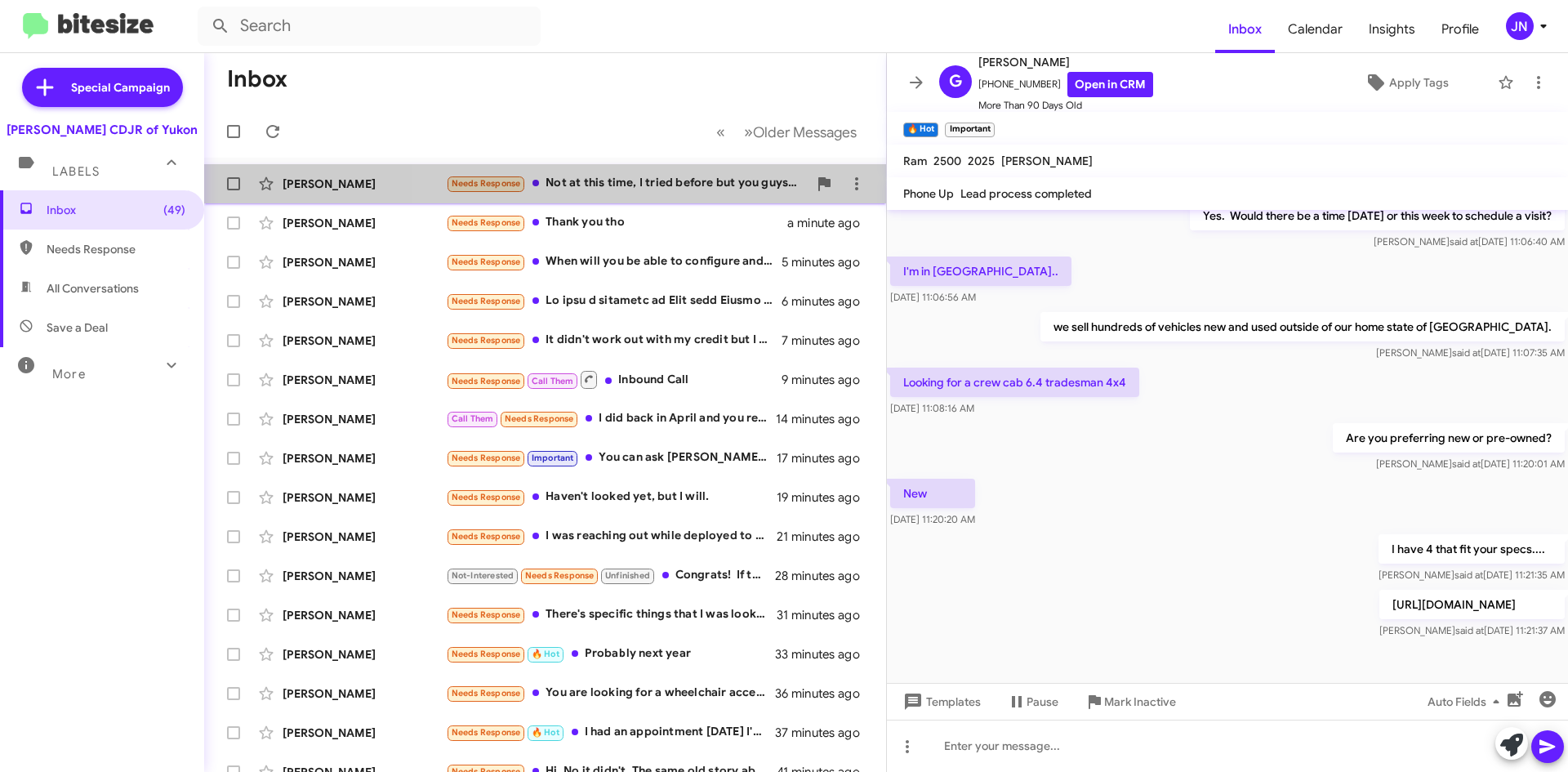
click at [671, 181] on div "Needs Response Not at this time, I tried before but you guys can't give what I …" at bounding box center [627, 183] width 362 height 19
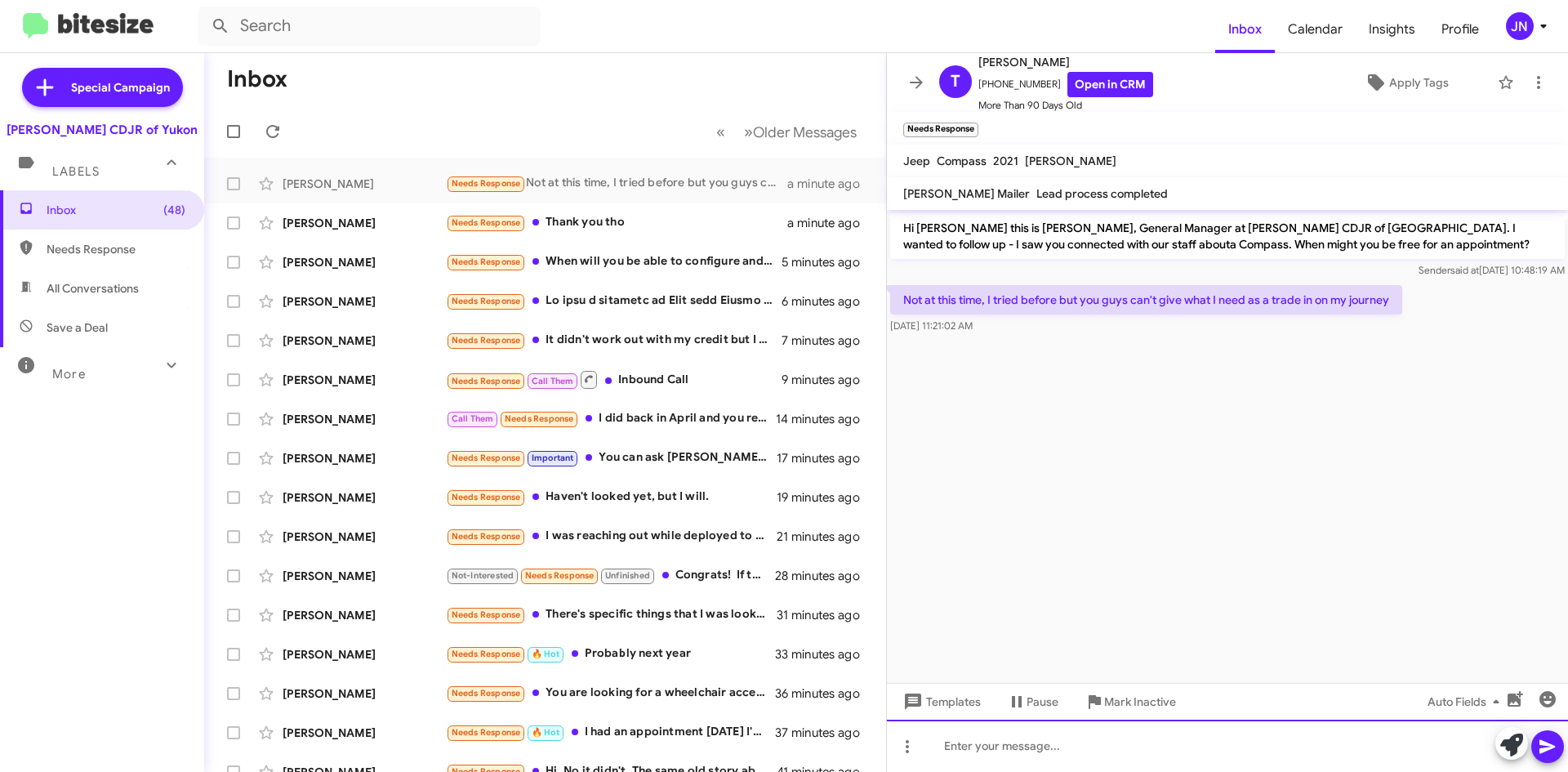
click at [1025, 750] on div at bounding box center [1228, 745] width 681 height 52
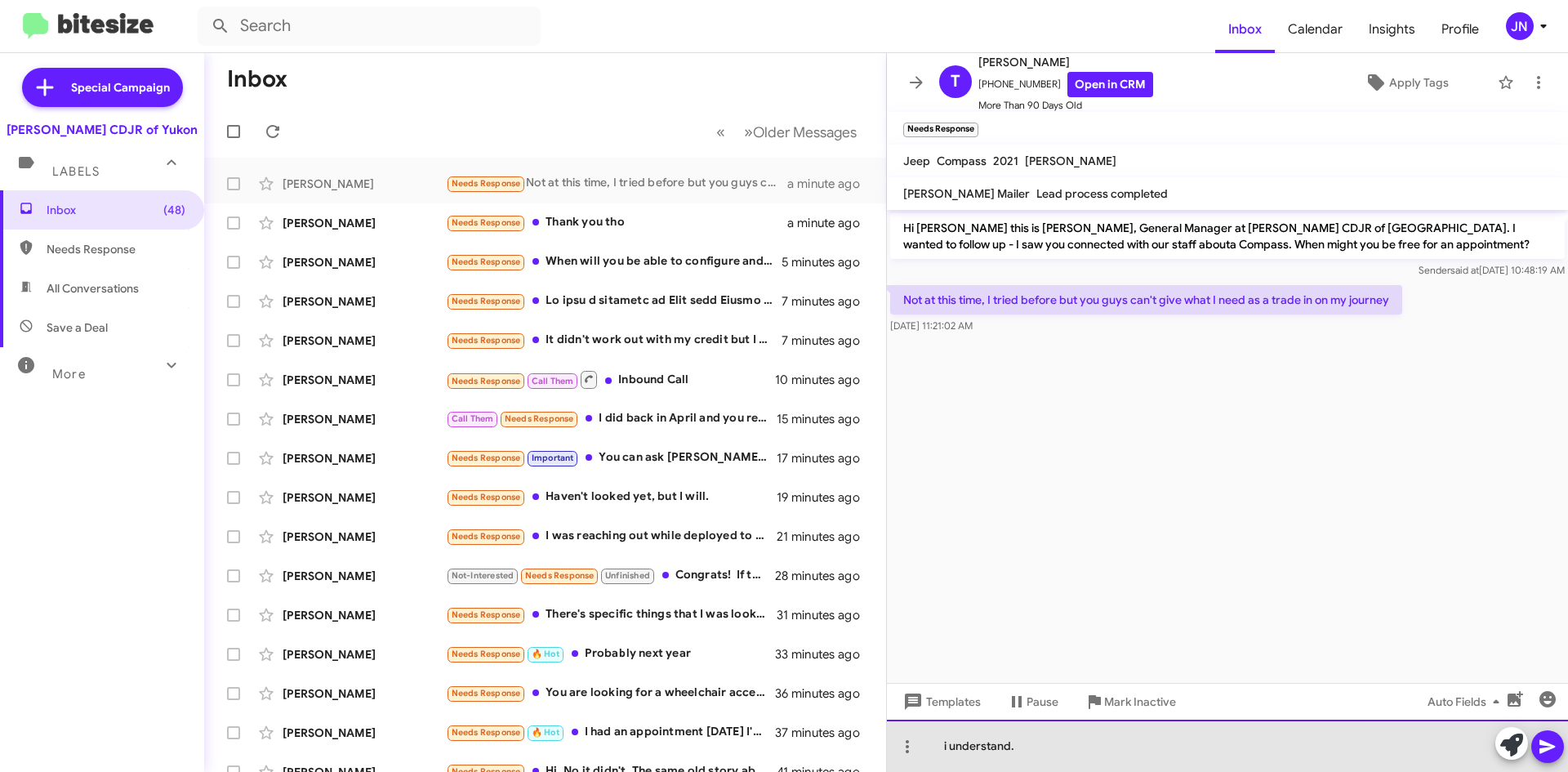
click at [946, 747] on div "i understand." at bounding box center [1228, 745] width 681 height 52
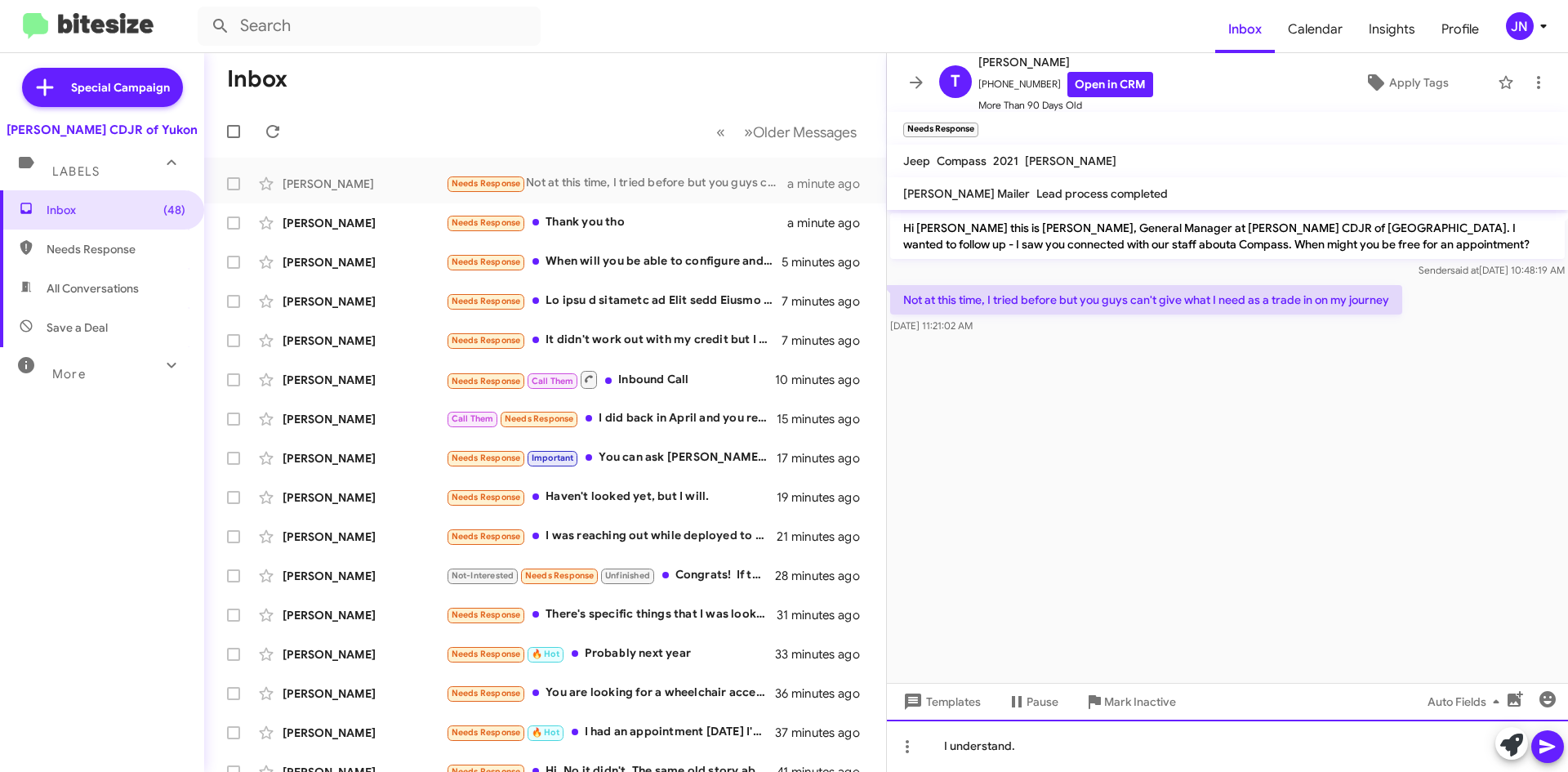
click at [1055, 749] on div "I understand." at bounding box center [1228, 745] width 681 height 52
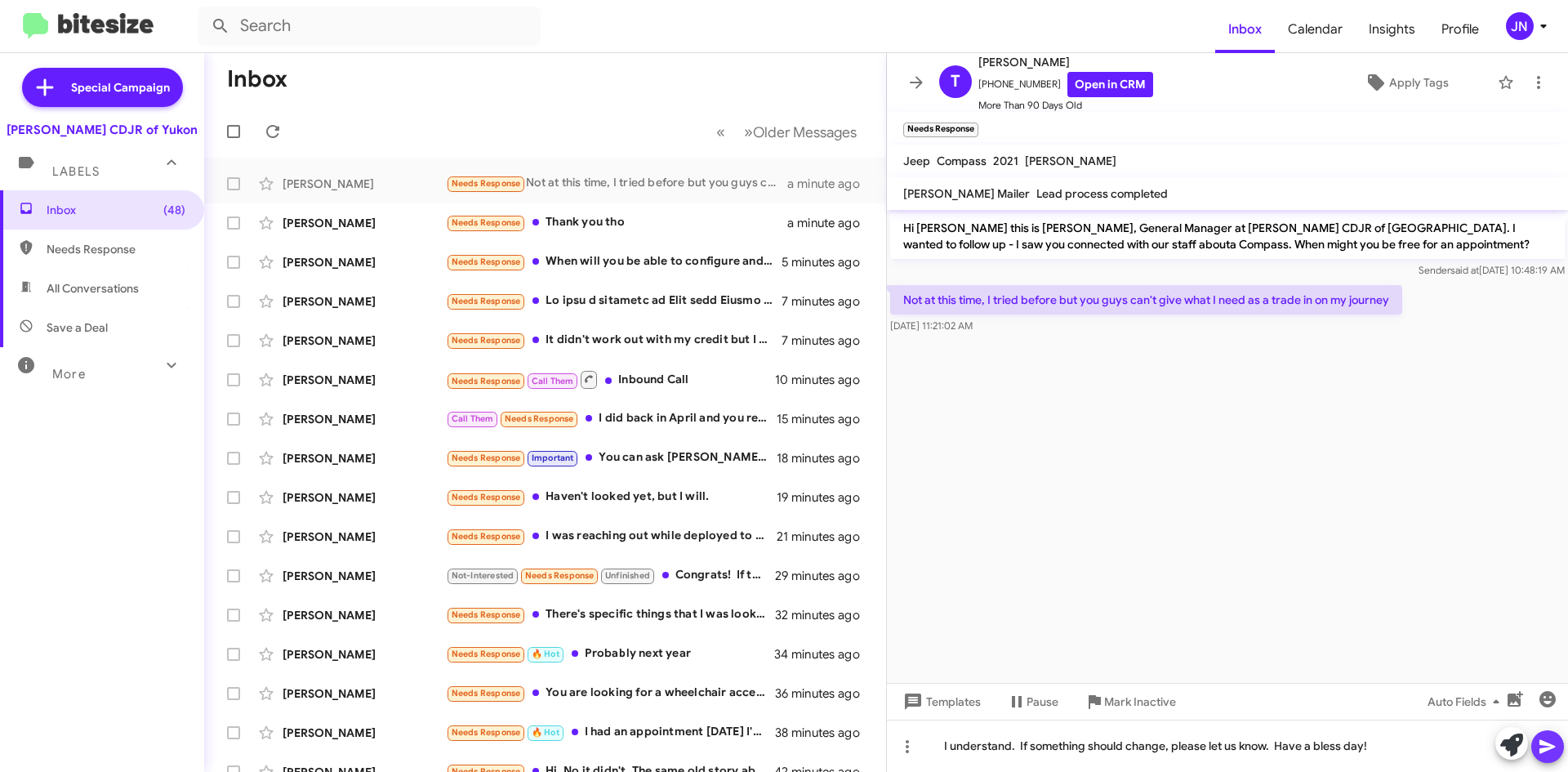
click at [1551, 746] on icon at bounding box center [1548, 746] width 20 height 20
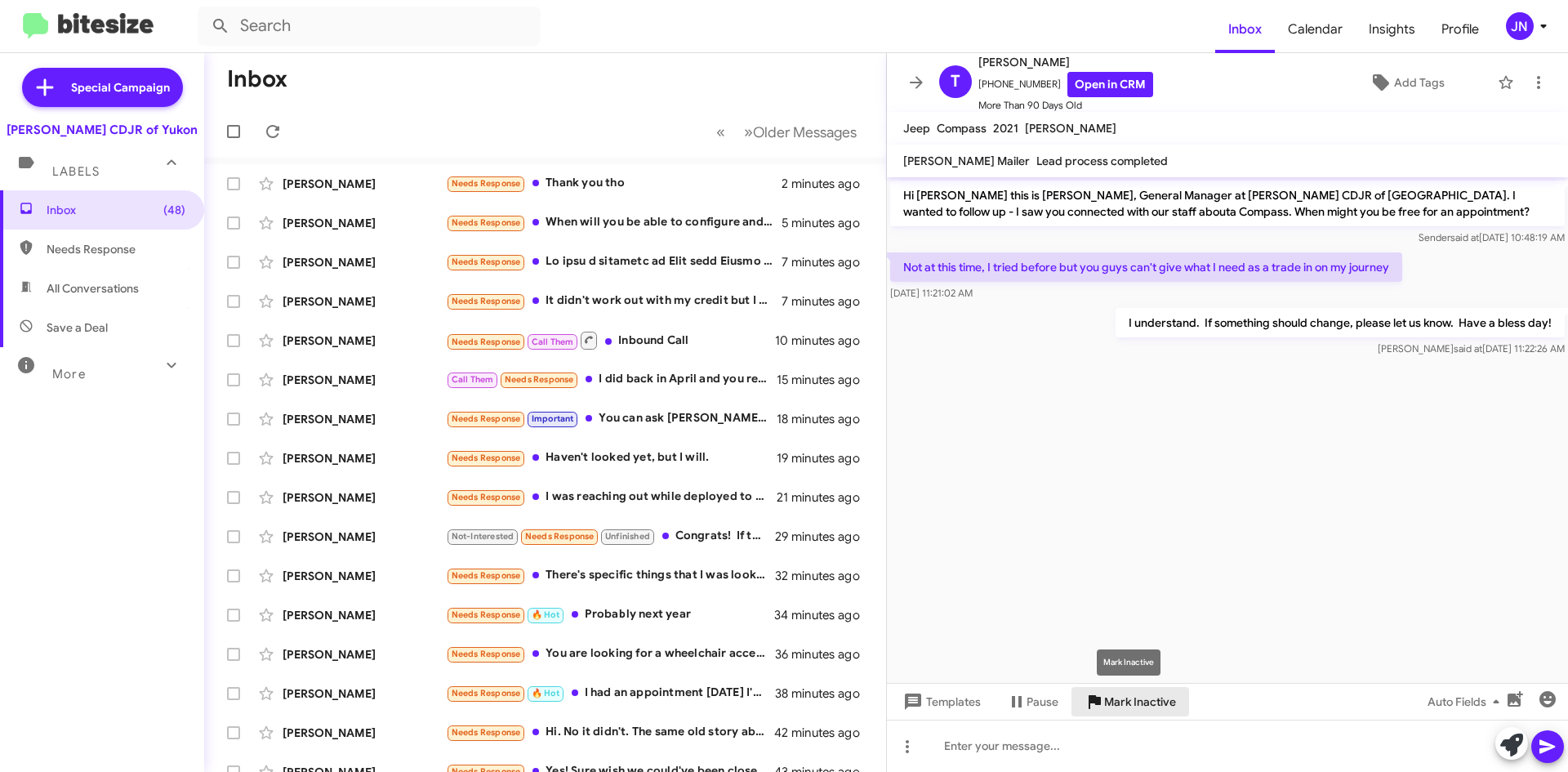
click at [1131, 699] on span "Mark Inactive" at bounding box center [1140, 701] width 72 height 29
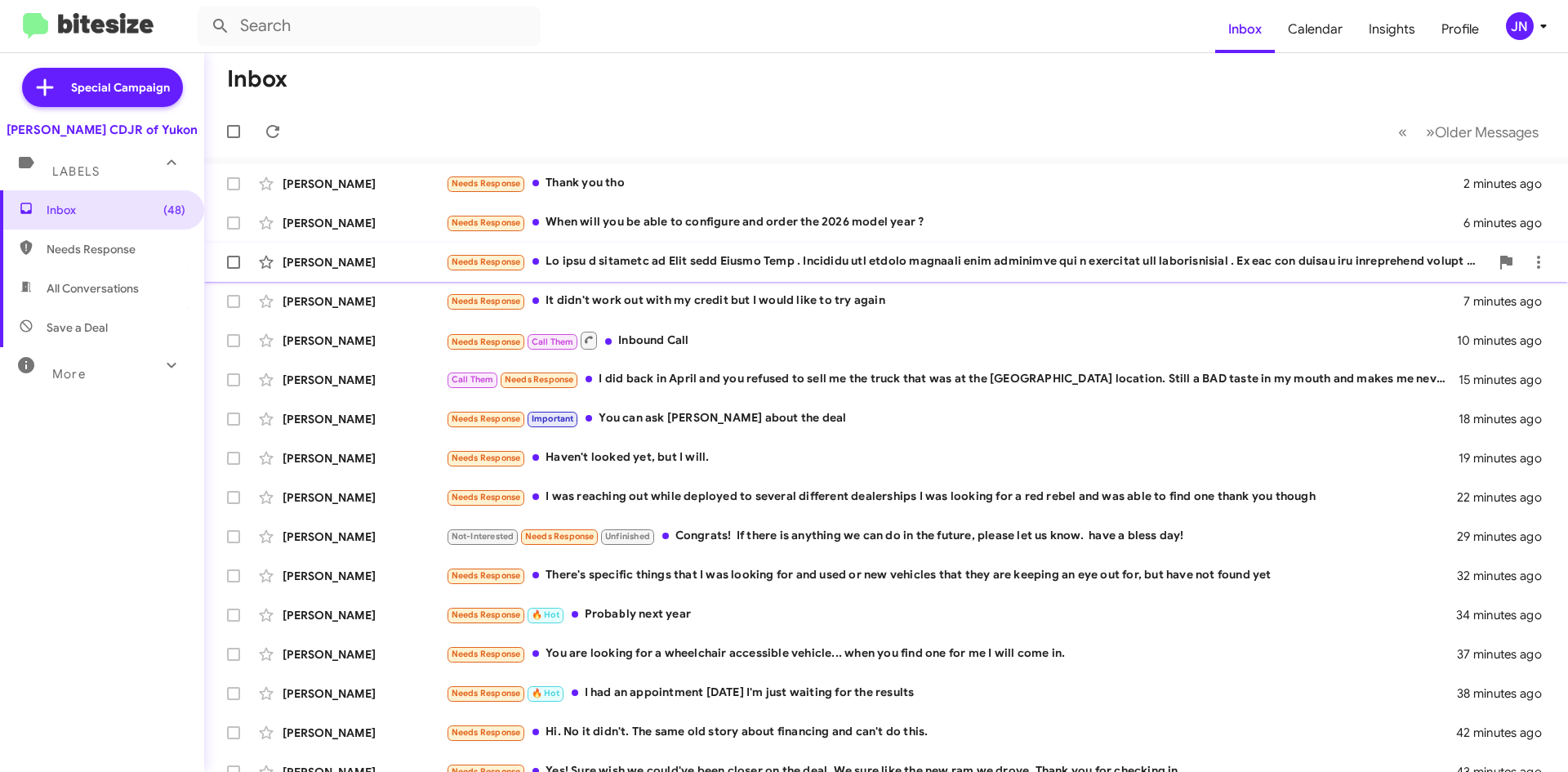
click at [668, 266] on div "Needs Response" at bounding box center [968, 261] width 1044 height 19
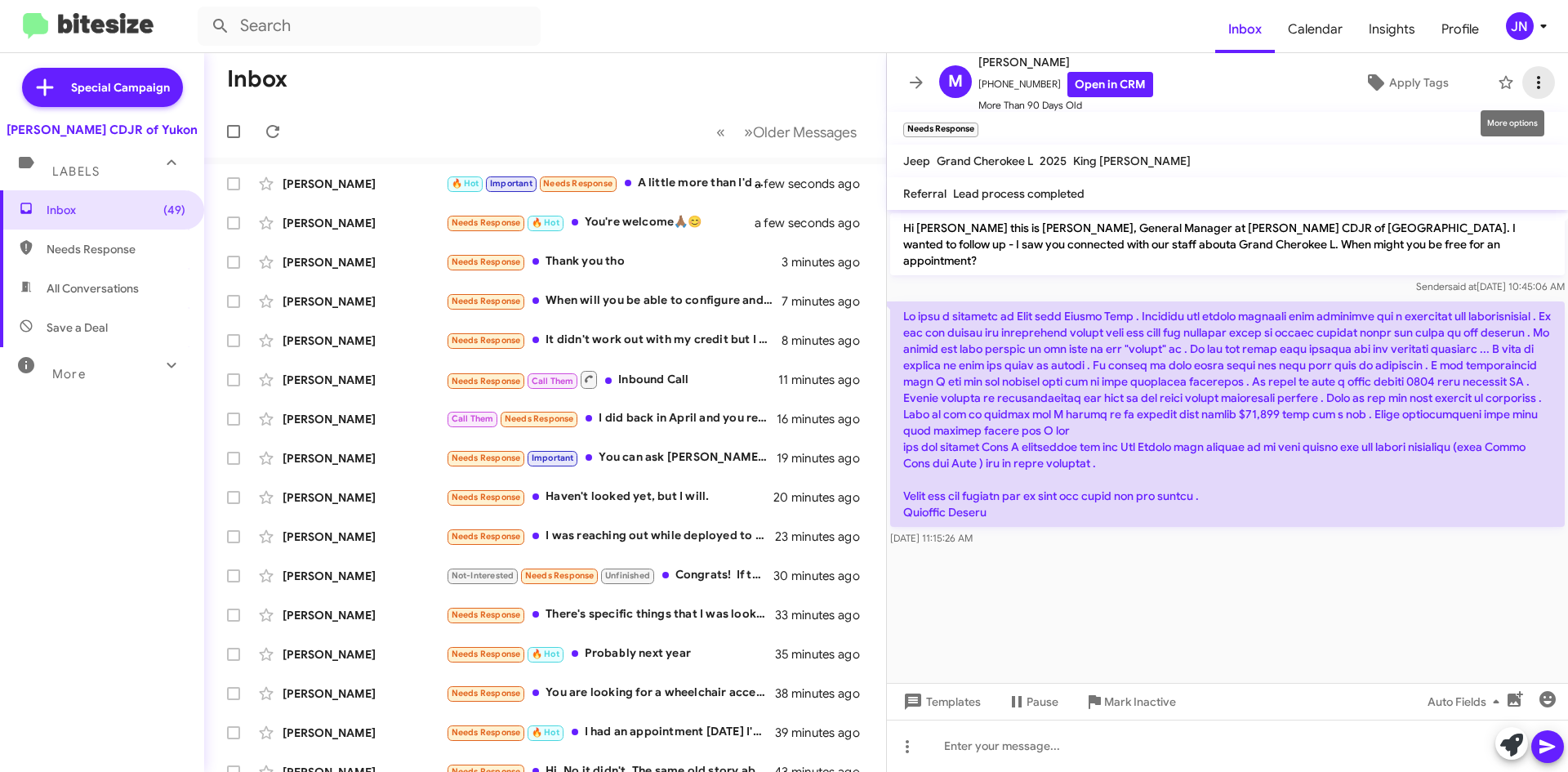
click at [1529, 80] on icon at bounding box center [1539, 82] width 20 height 20
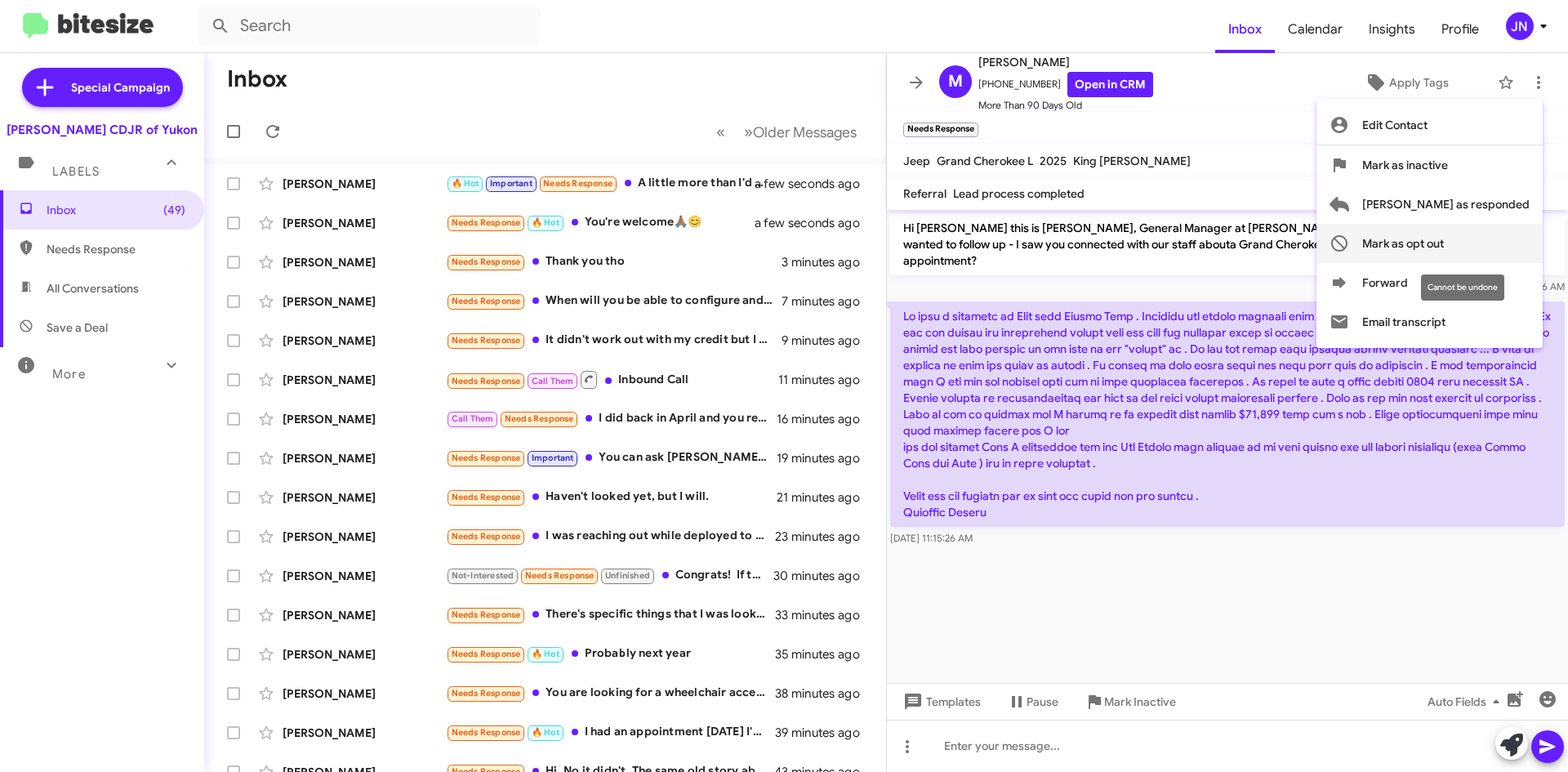
click at [1444, 242] on span "Mark as opt out" at bounding box center [1403, 242] width 82 height 39
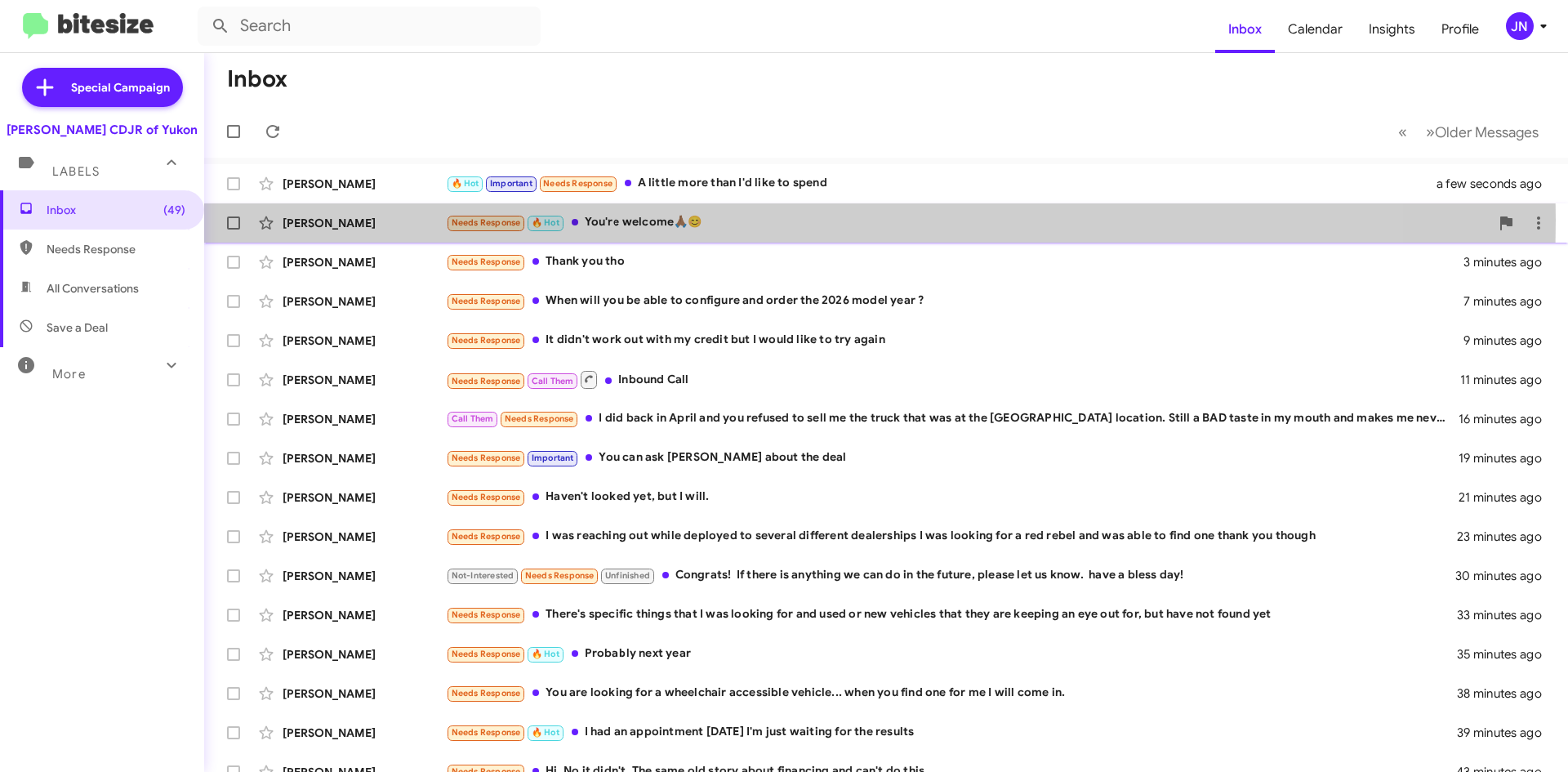
click at [649, 220] on div "Needs Response 🔥 Hot You're welcome🙏🏾😊" at bounding box center [968, 222] width 1044 height 19
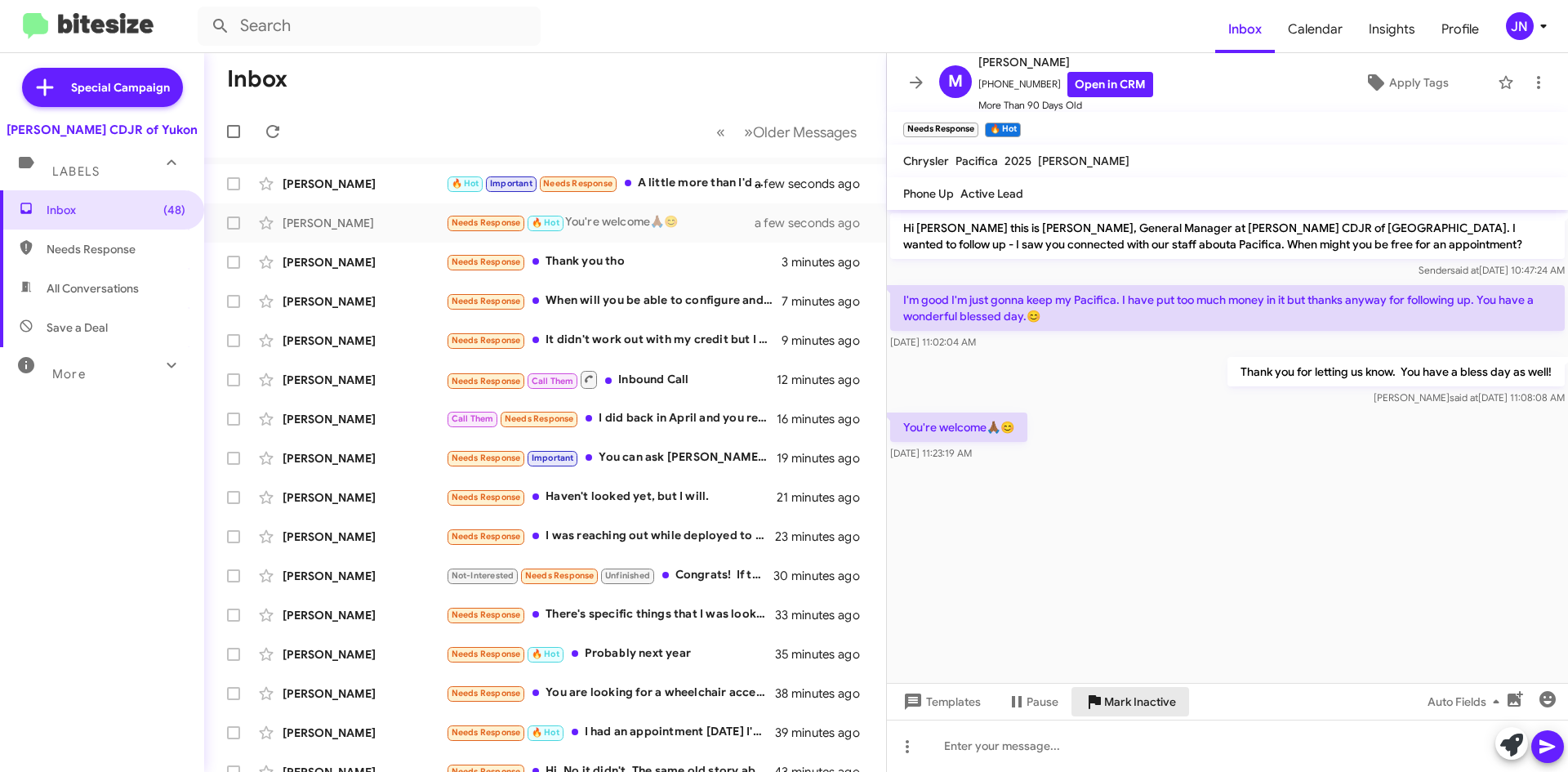
click at [1124, 700] on span "Mark Inactive" at bounding box center [1140, 701] width 72 height 29
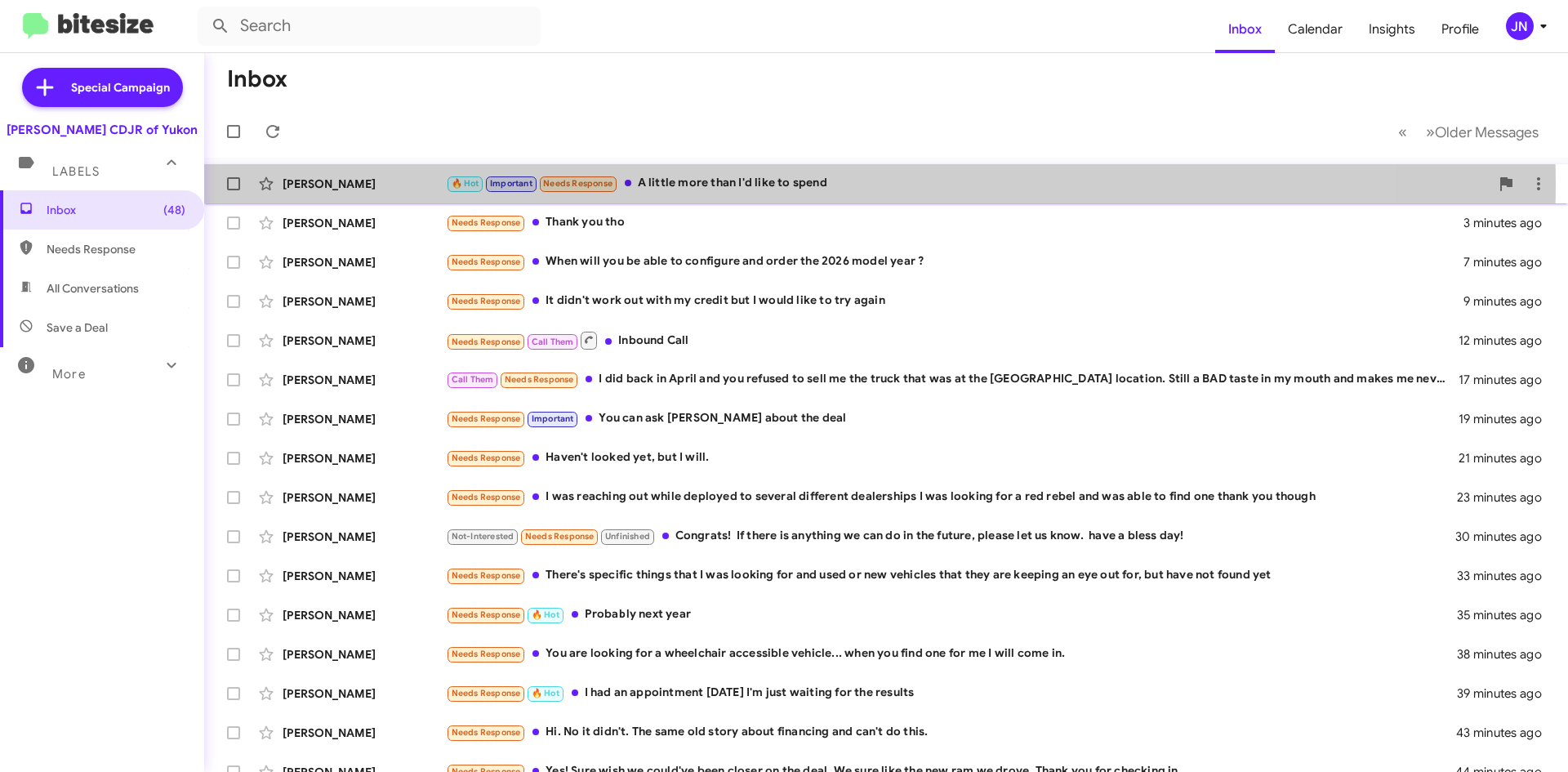
click at [750, 183] on div "🔥 Hot Important Needs Response A little more than I'd like to spend" at bounding box center [968, 183] width 1044 height 19
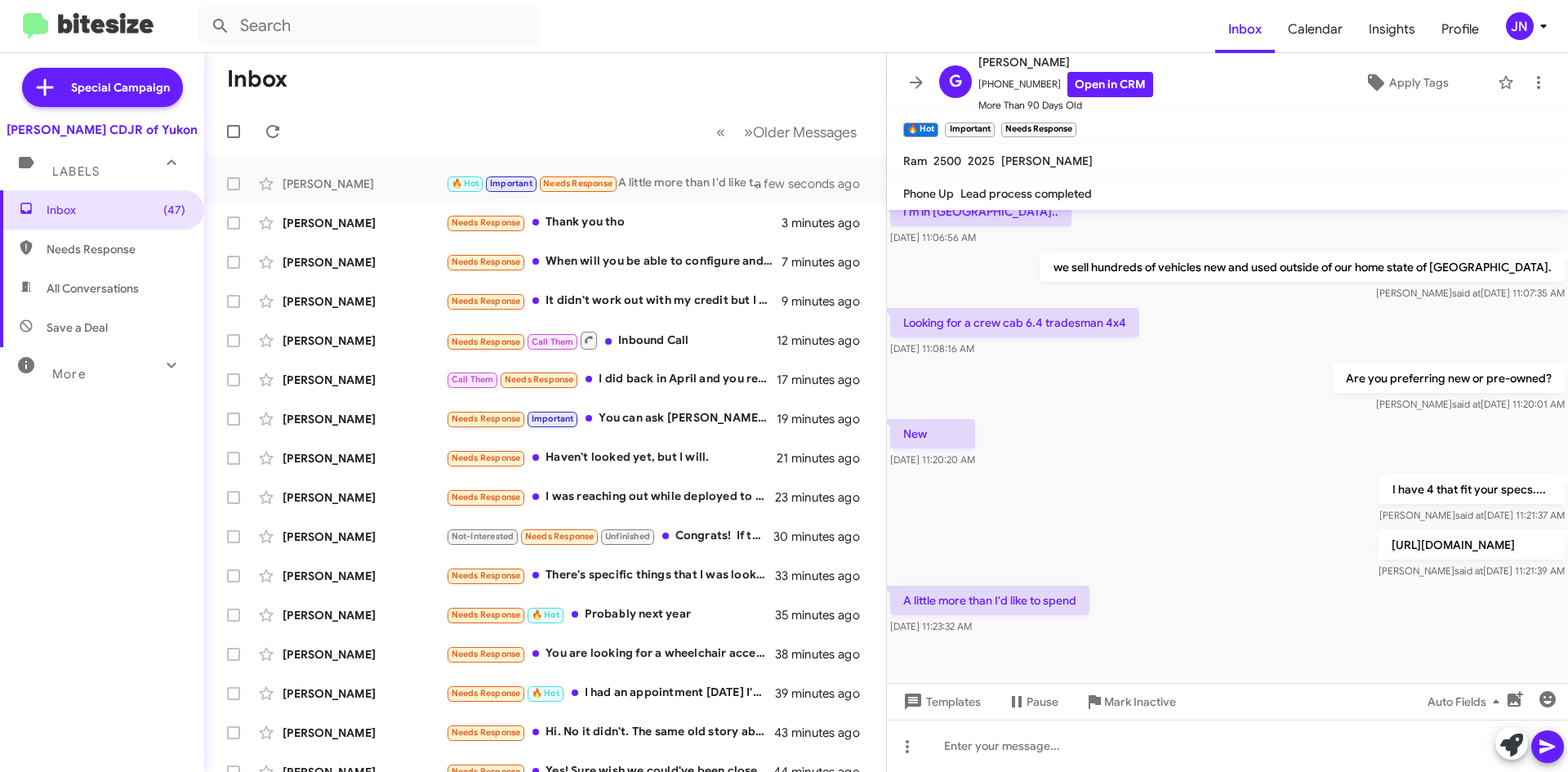
scroll to position [281, 0]
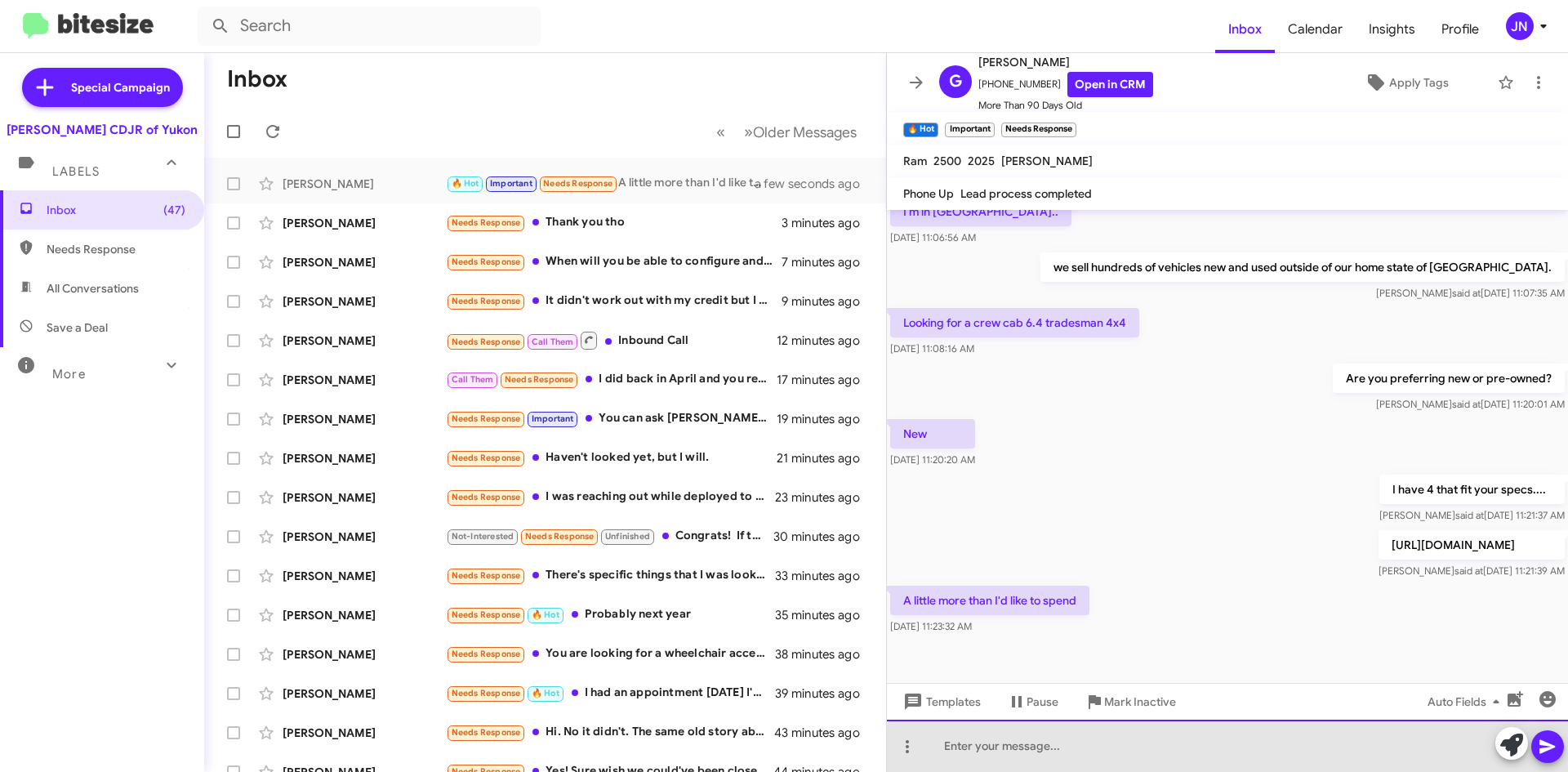
click at [1036, 748] on div at bounding box center [1228, 745] width 681 height 52
click at [946, 740] on div "Would you consider a pre-owned one that may fit better with your budget?" at bounding box center [1228, 745] width 681 height 52
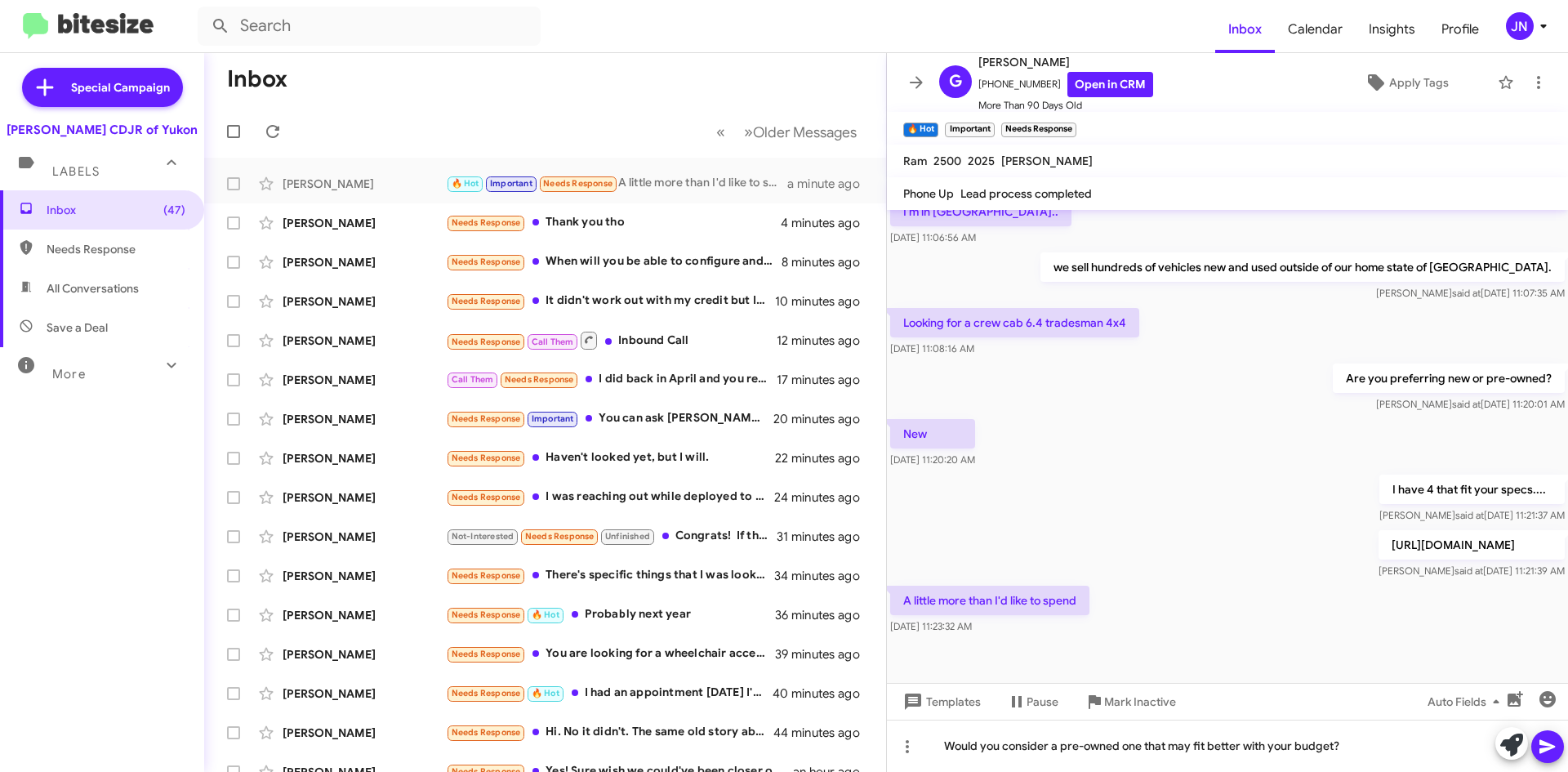
click at [1559, 751] on button at bounding box center [1548, 746] width 32 height 32
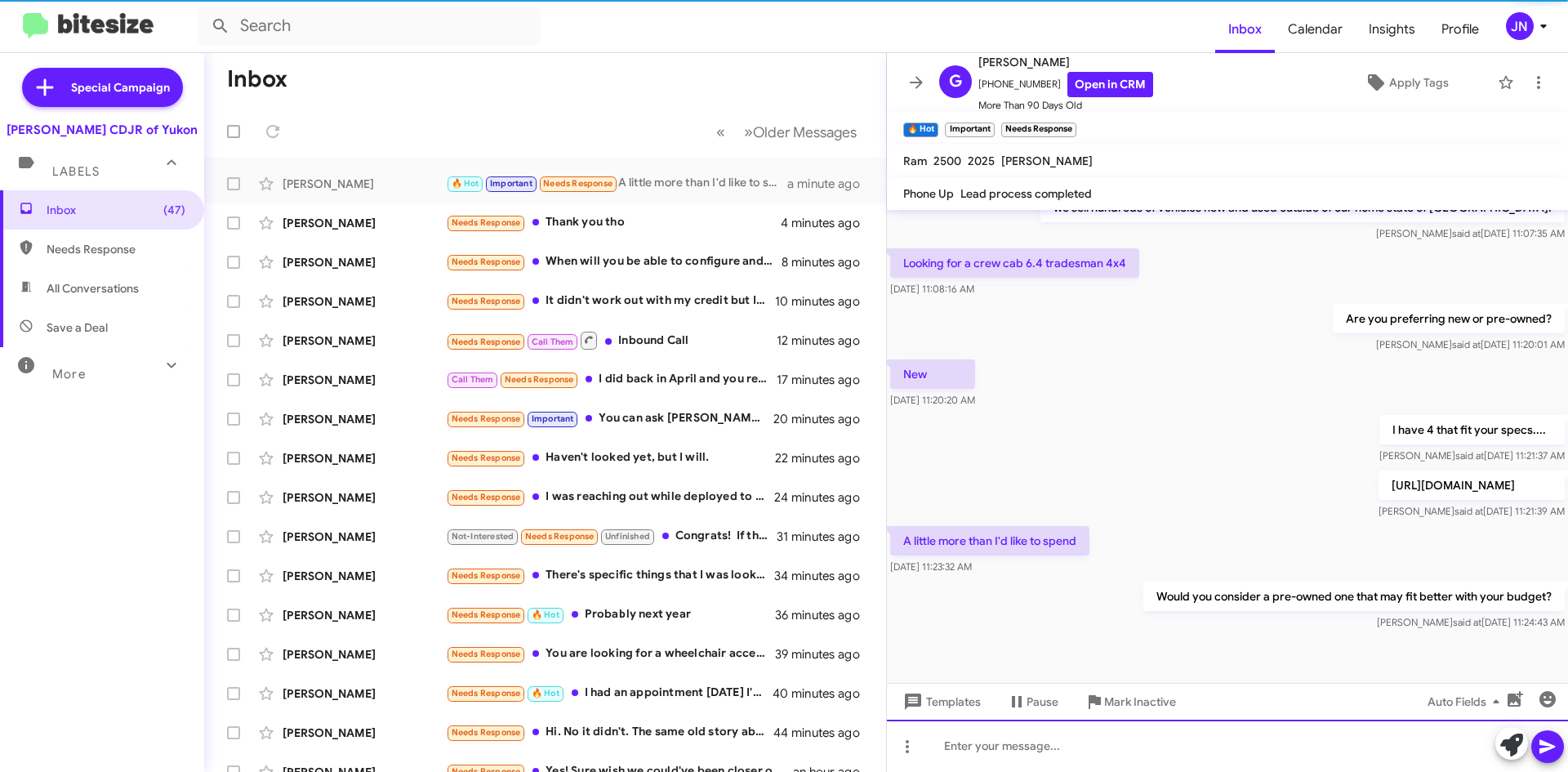
scroll to position [0, 0]
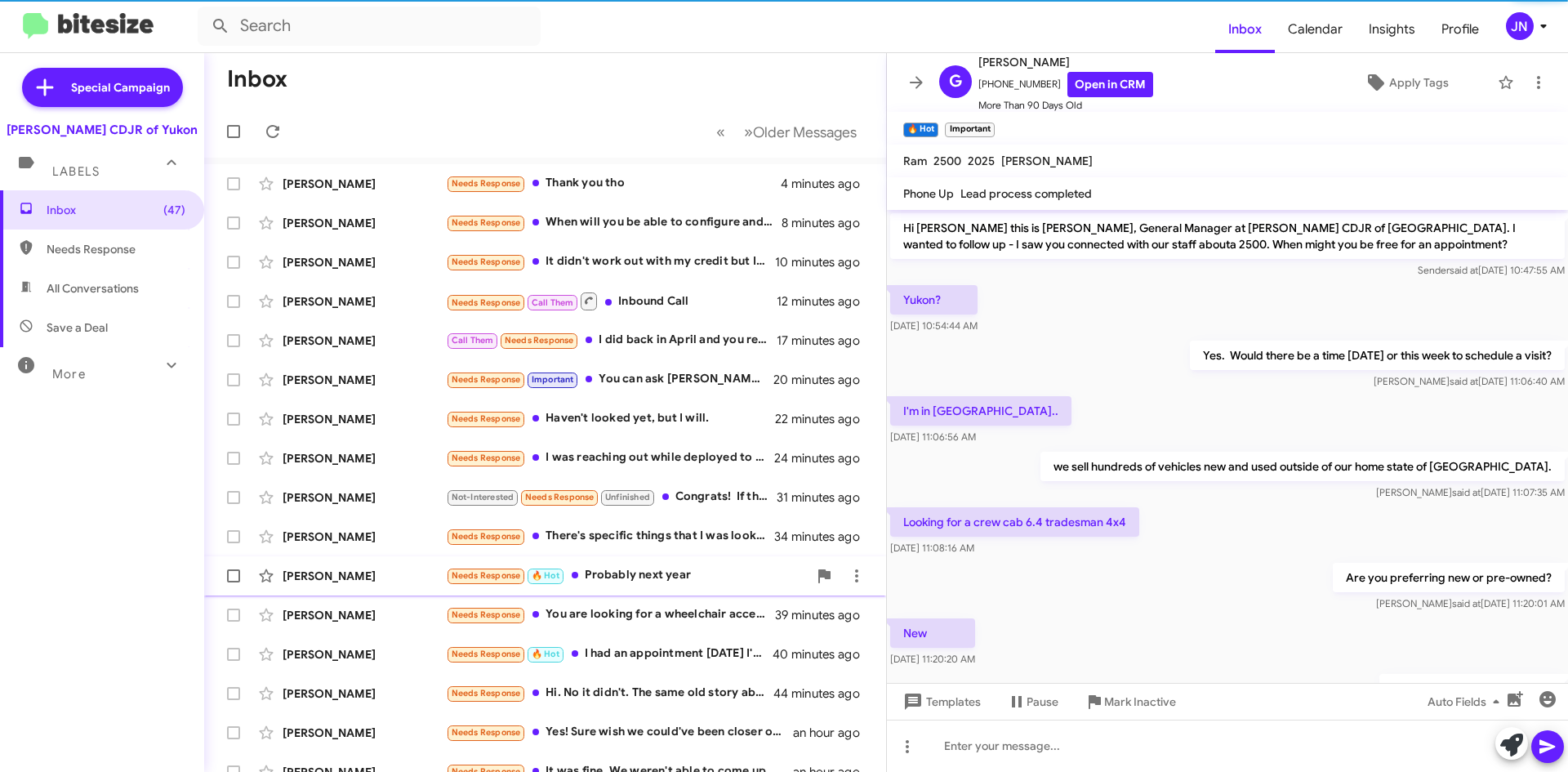
click at [684, 570] on div "Needs Response 🔥 Hot Probably next year" at bounding box center [627, 575] width 362 height 19
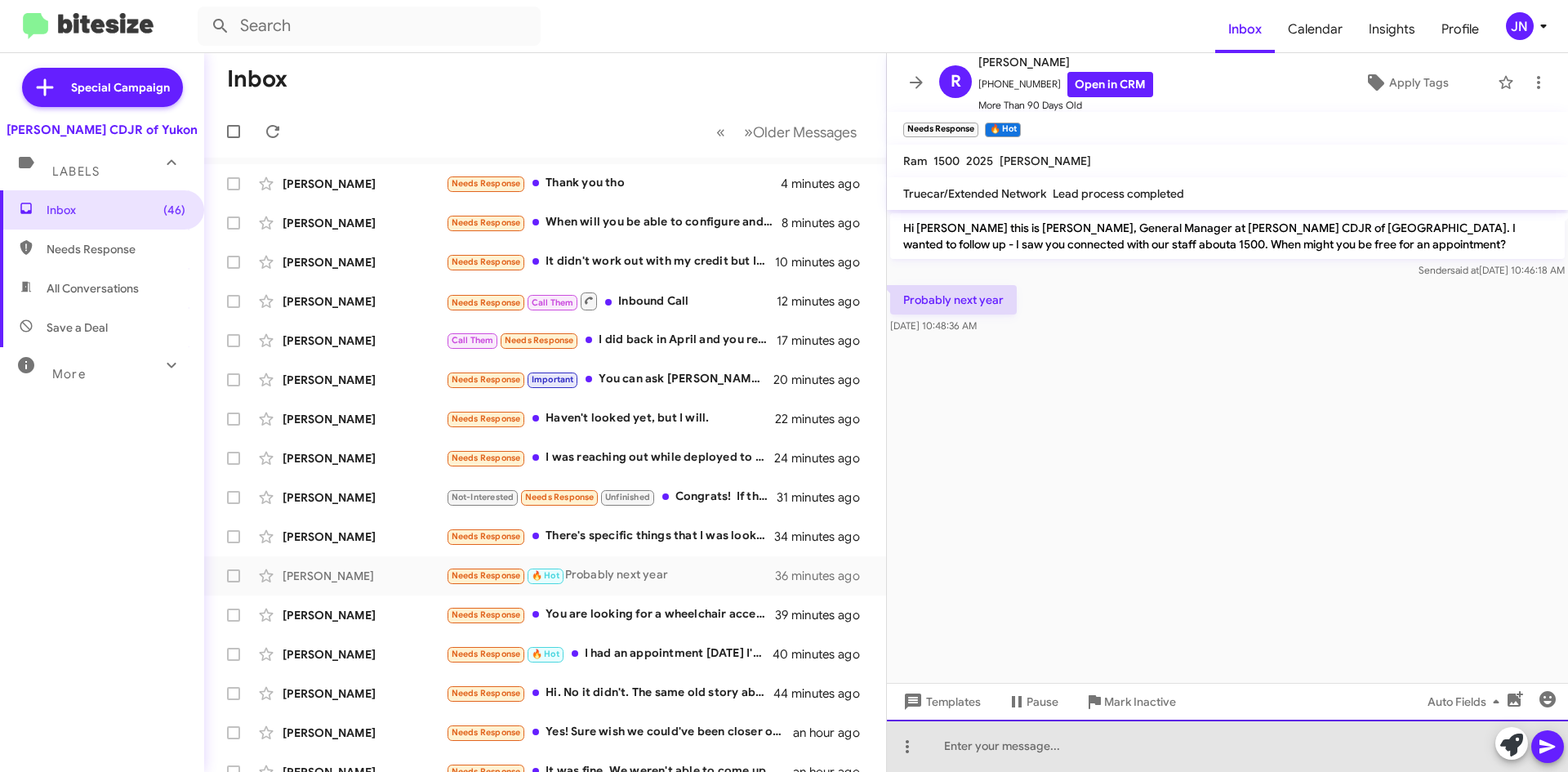
click at [1049, 743] on div at bounding box center [1228, 745] width 681 height 52
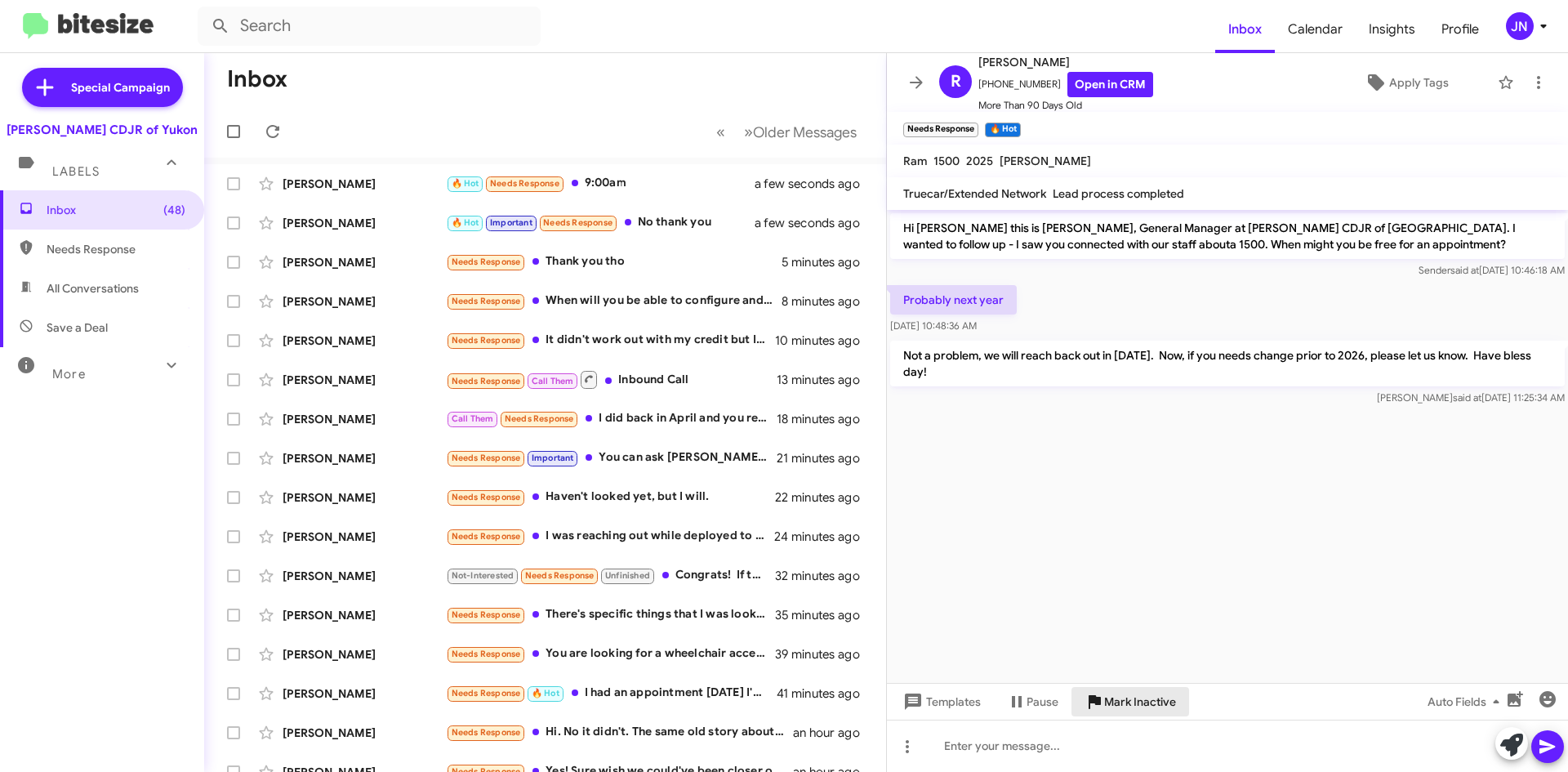
click at [1133, 700] on span "Mark Inactive" at bounding box center [1140, 701] width 72 height 29
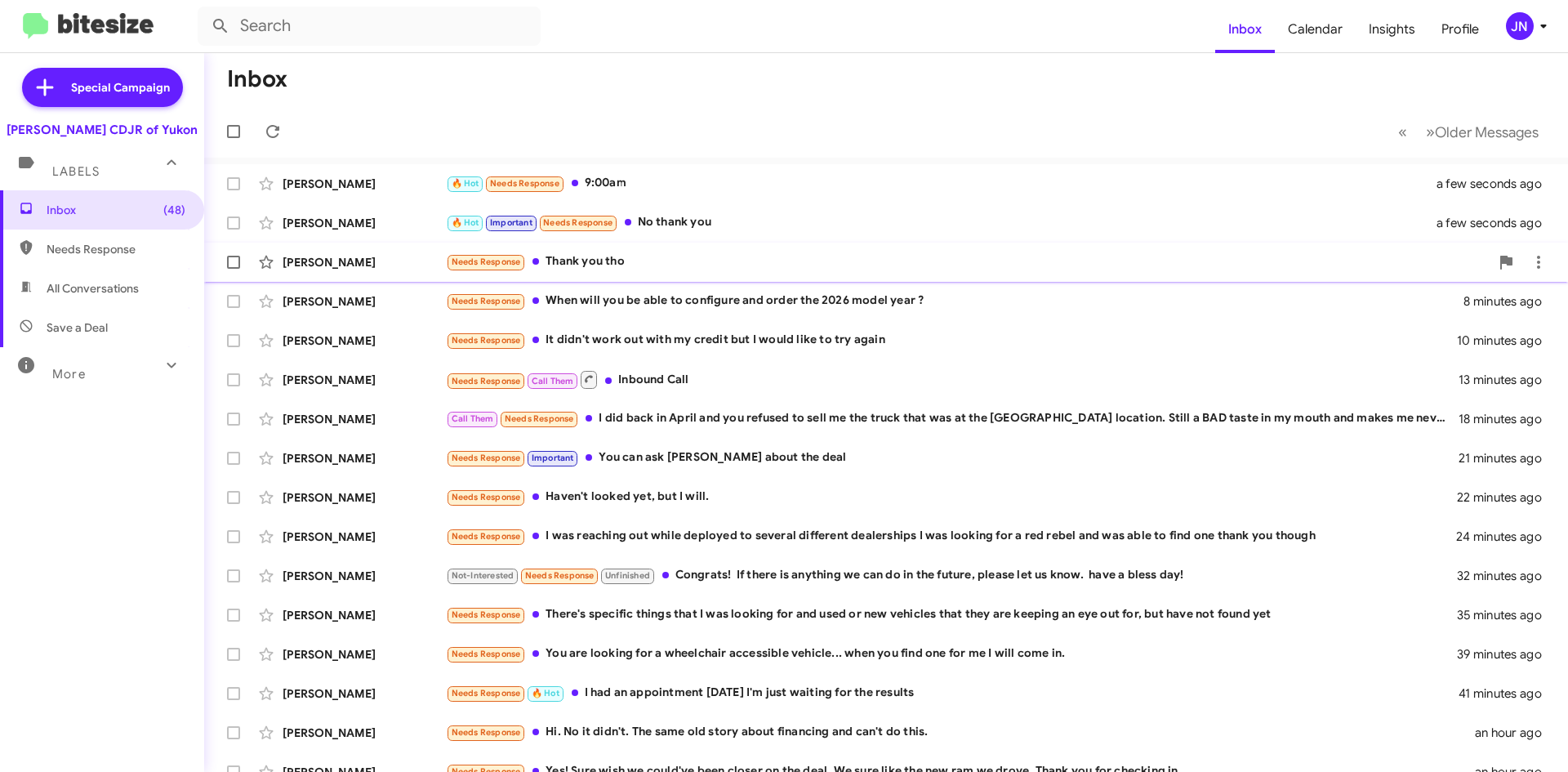
click at [670, 258] on div "Needs Response Thank you tho" at bounding box center [968, 261] width 1044 height 19
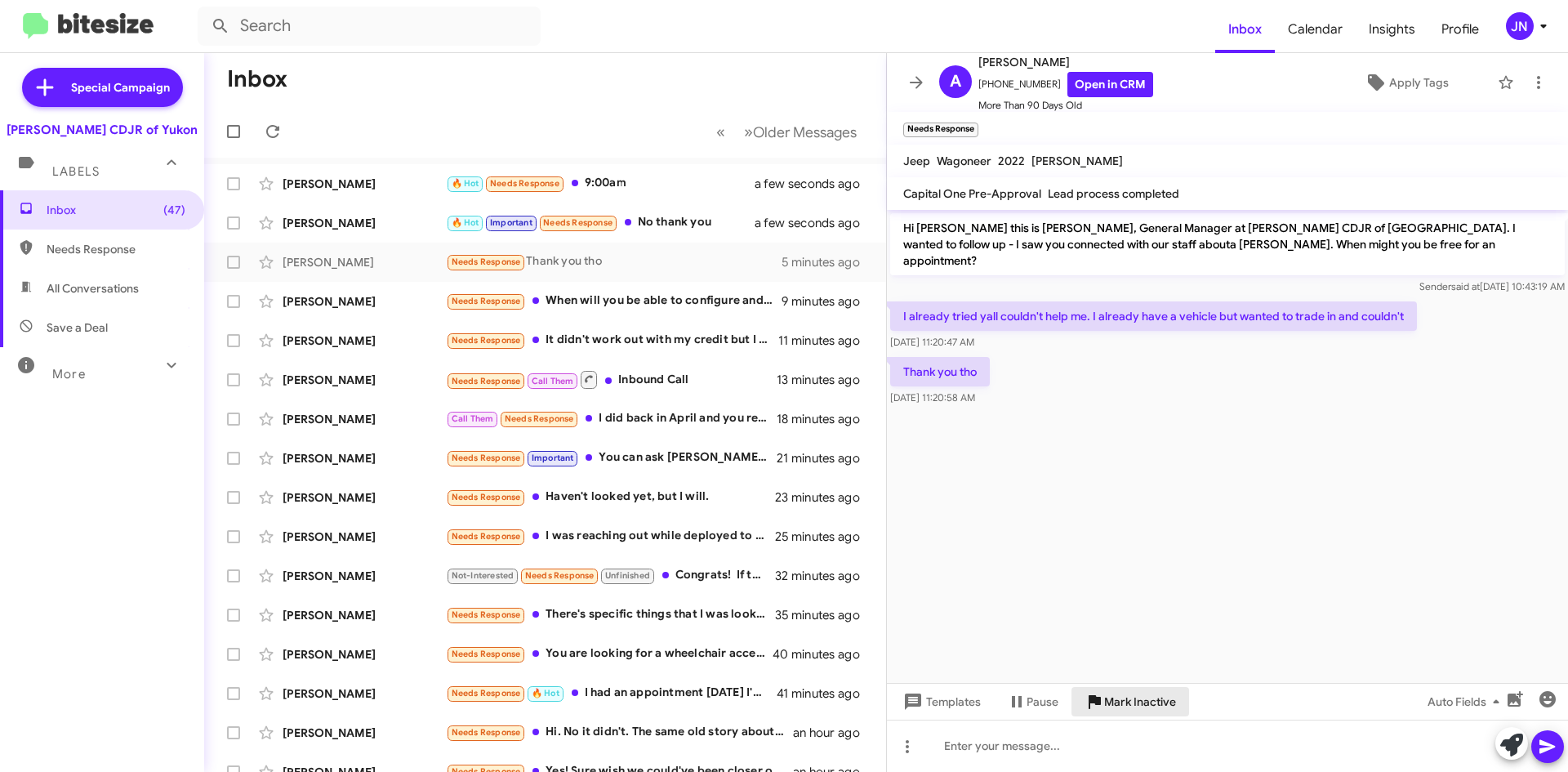
click at [1139, 704] on span "Mark Inactive" at bounding box center [1140, 701] width 72 height 29
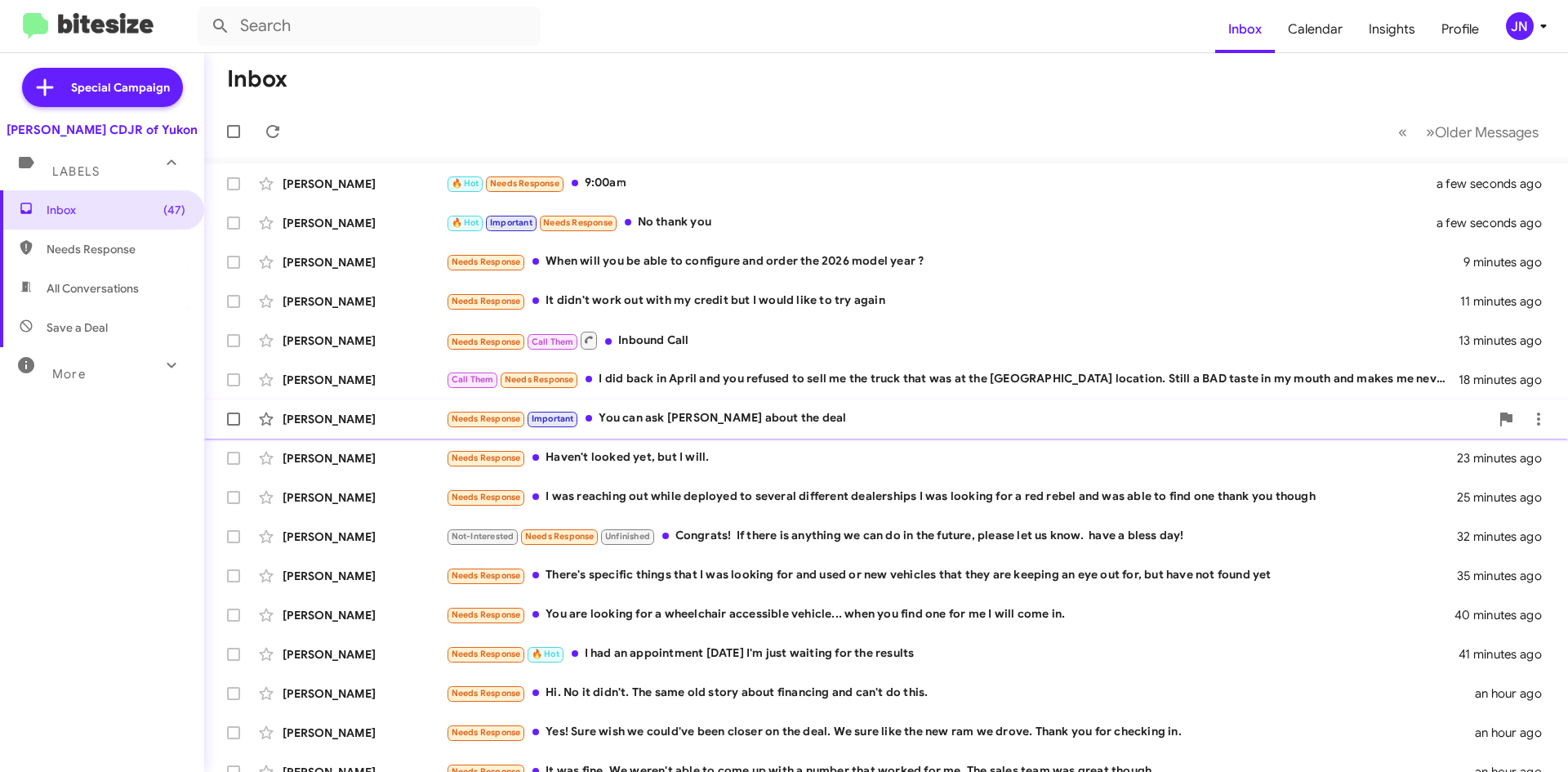
click at [729, 423] on div "Needs Response Important You can ask [PERSON_NAME] about the deal" at bounding box center [968, 418] width 1044 height 19
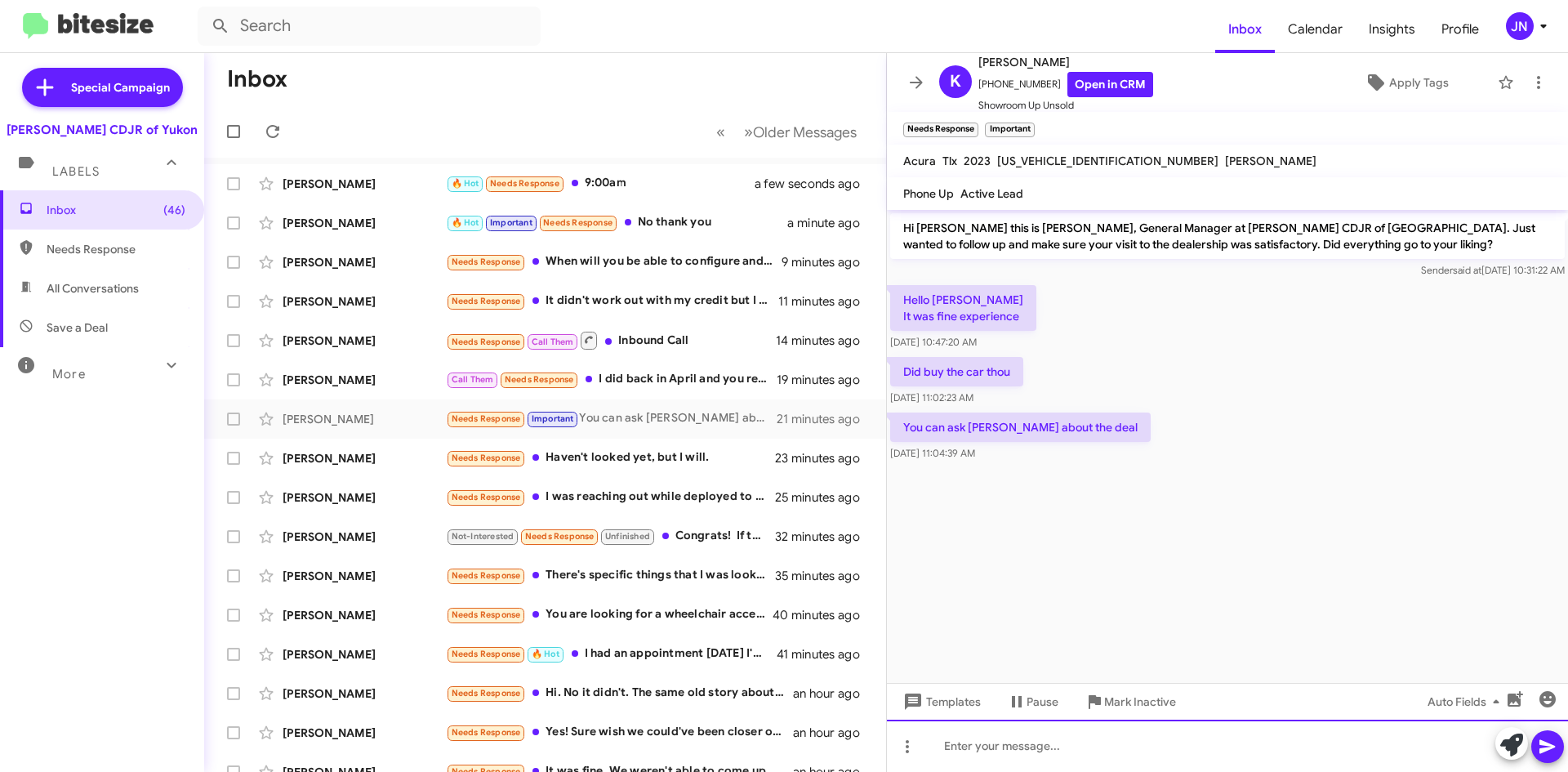
click at [1075, 748] on div at bounding box center [1228, 745] width 681 height 52
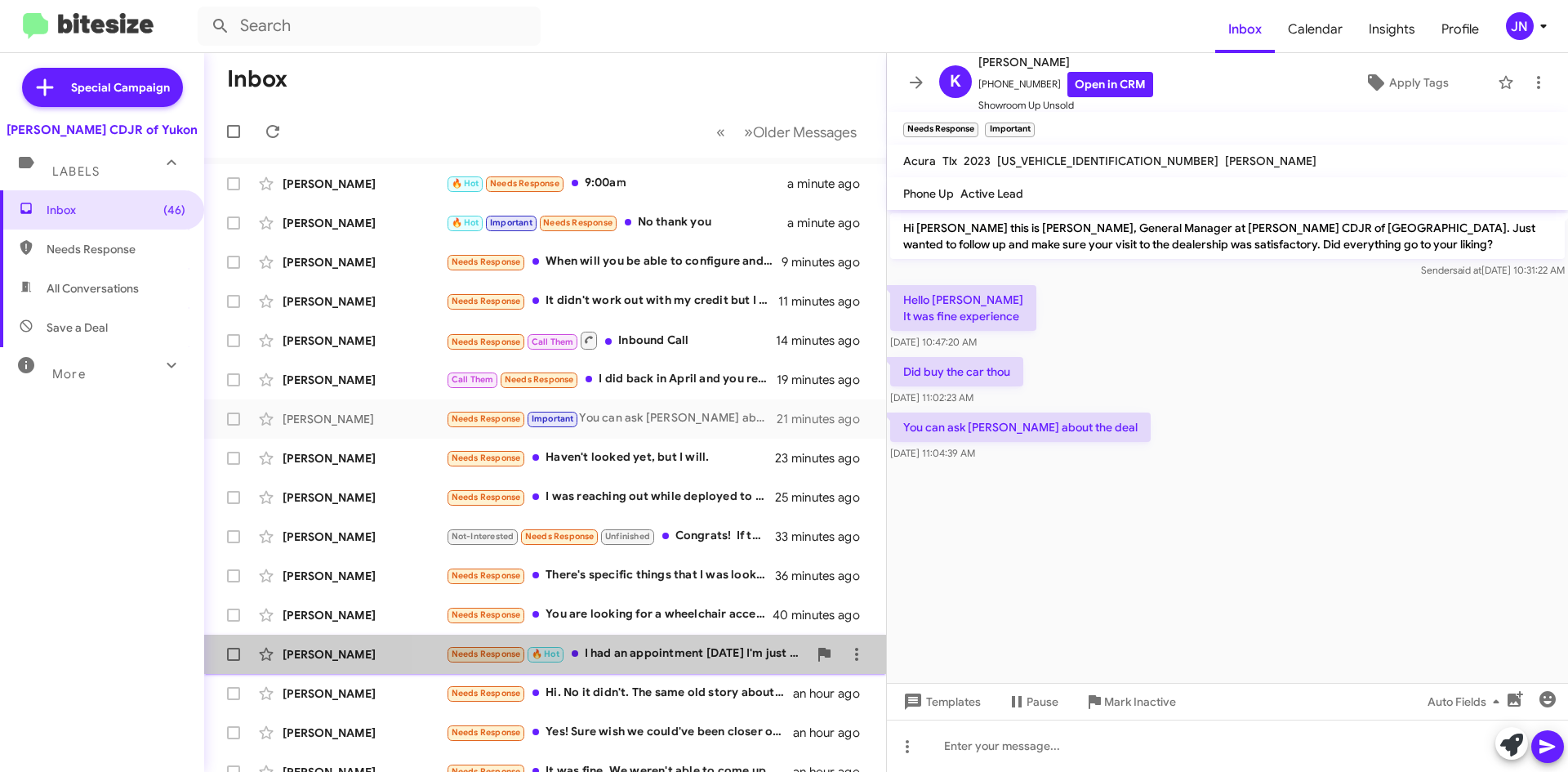
click at [687, 651] on div "Needs Response 🔥 Hot I had an appointment [DATE] I'm just waiting for the resul…" at bounding box center [627, 654] width 362 height 19
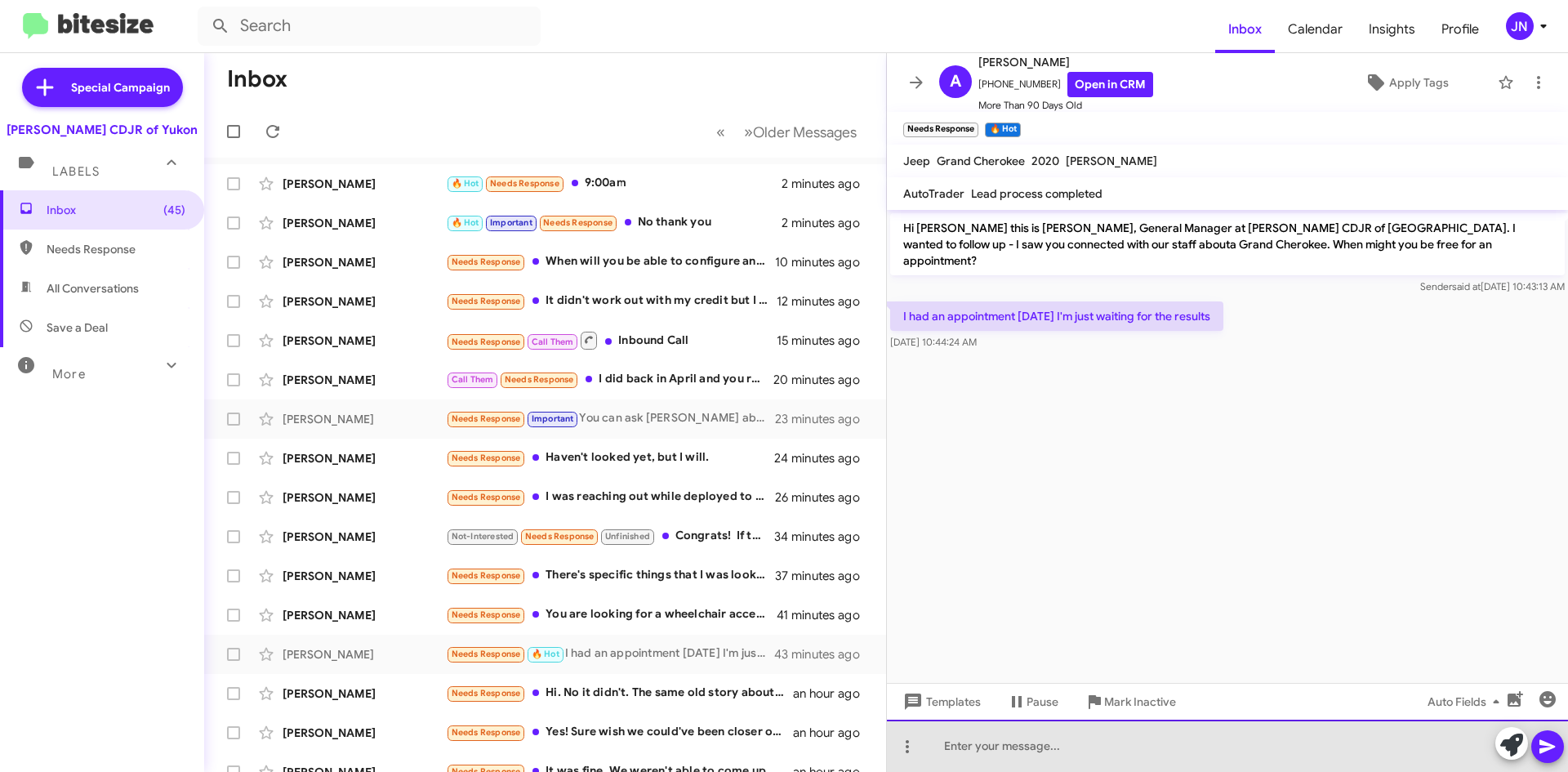
click at [1049, 753] on div at bounding box center [1228, 745] width 681 height 52
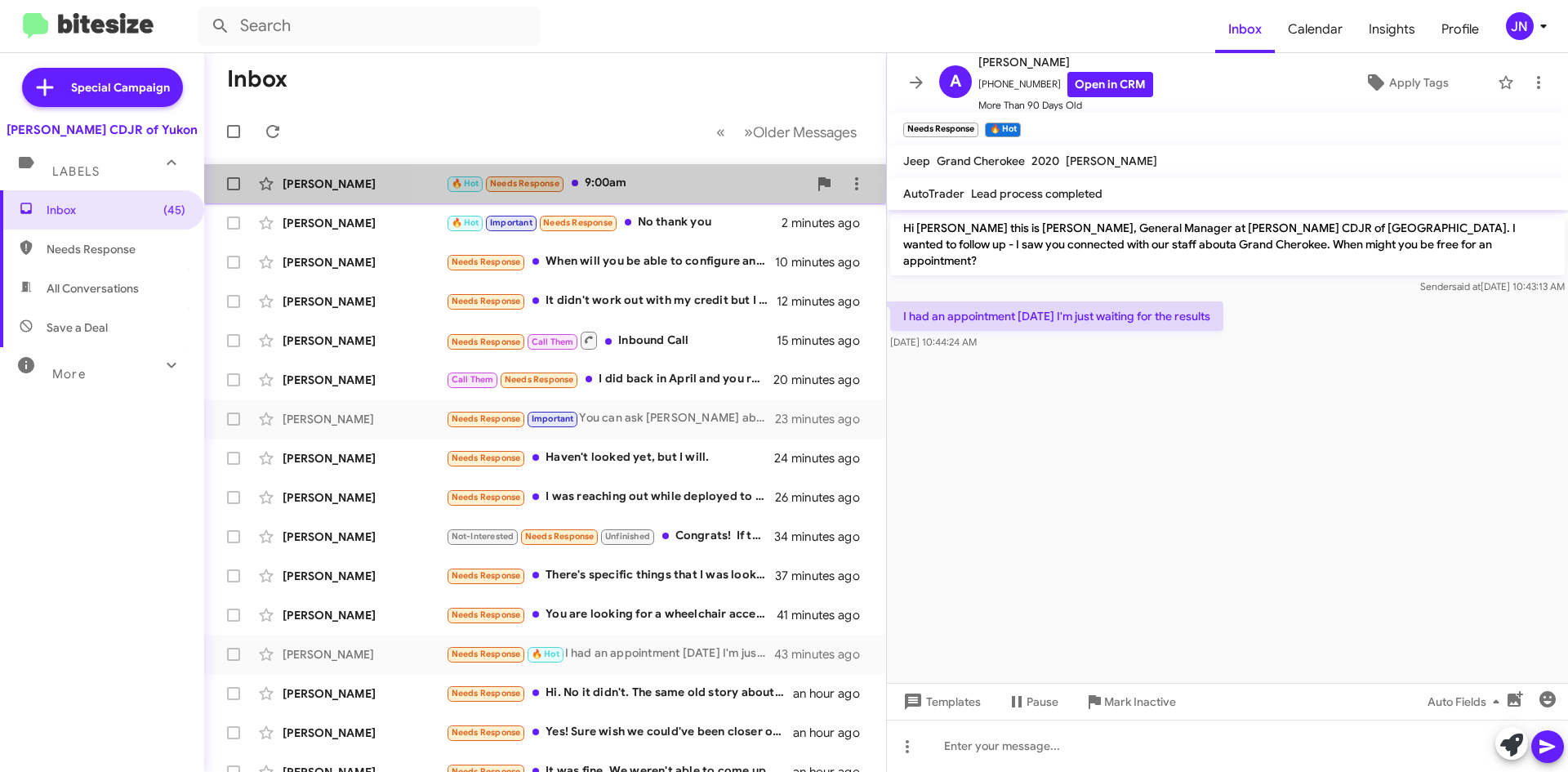
click at [662, 179] on div "🔥 Hot Needs Response 9:00am" at bounding box center [627, 183] width 362 height 19
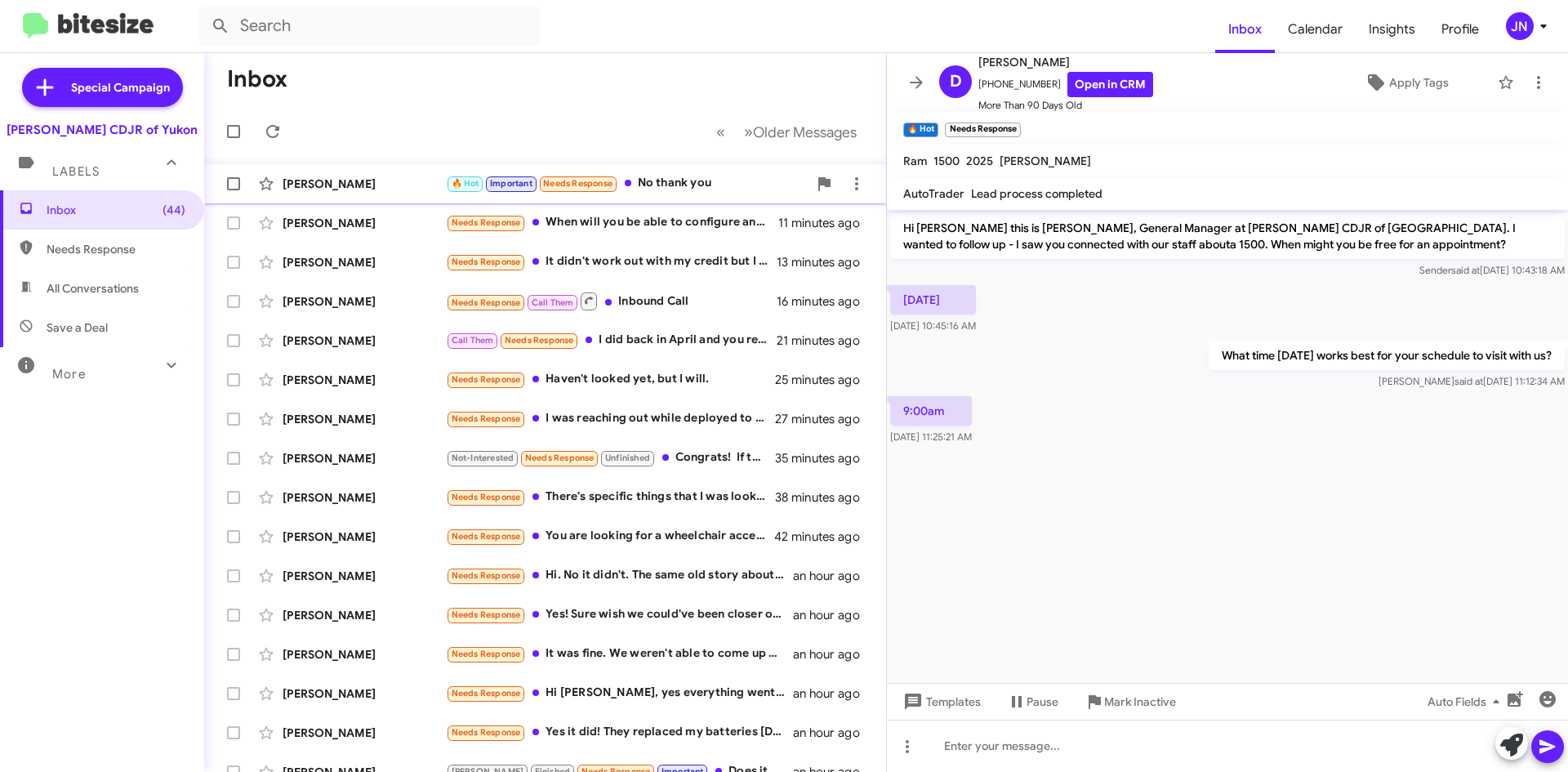
click at [707, 183] on div "🔥 Hot Important Needs Response No thank you" at bounding box center [627, 183] width 362 height 19
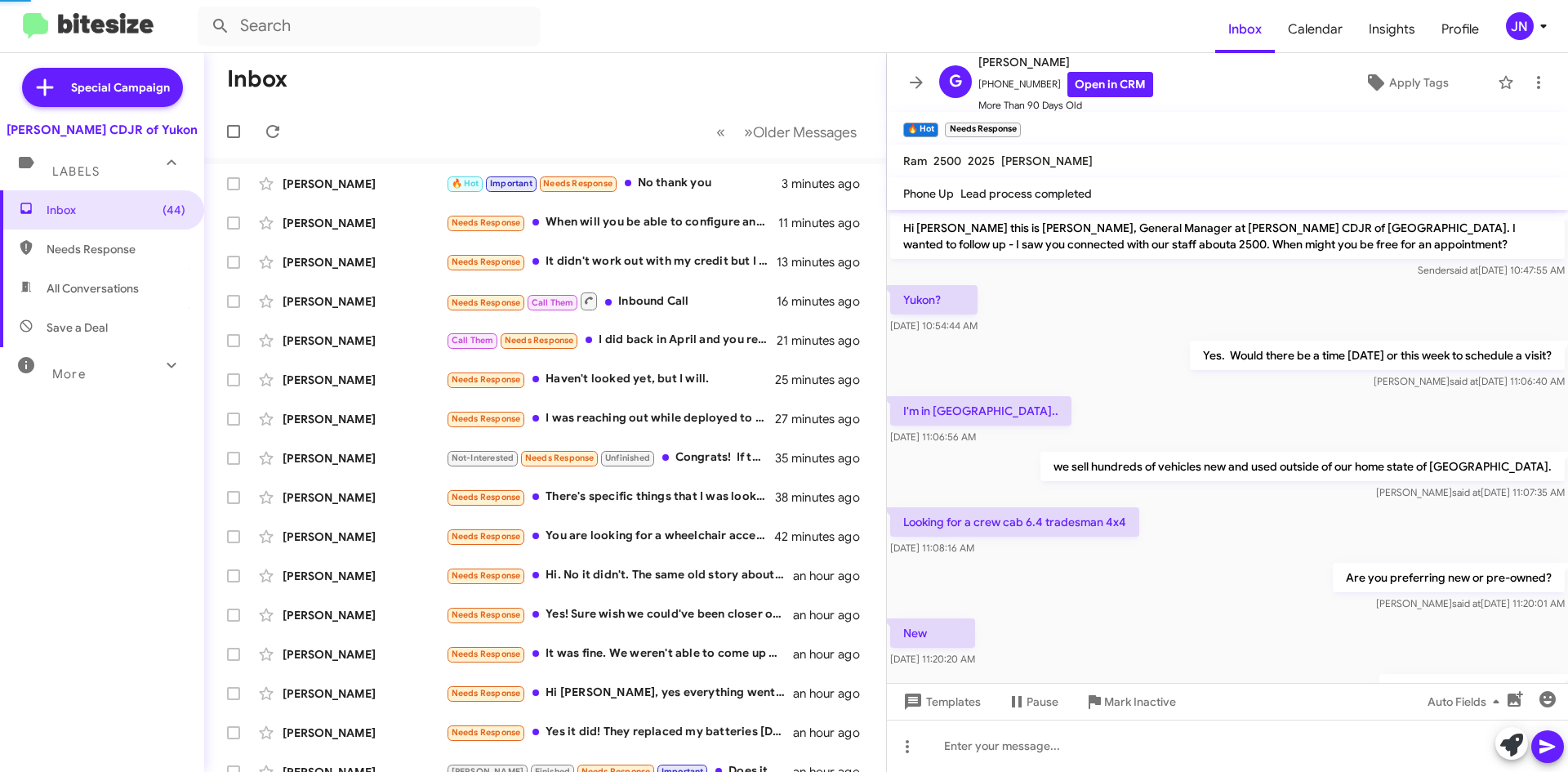
scroll to position [400, 0]
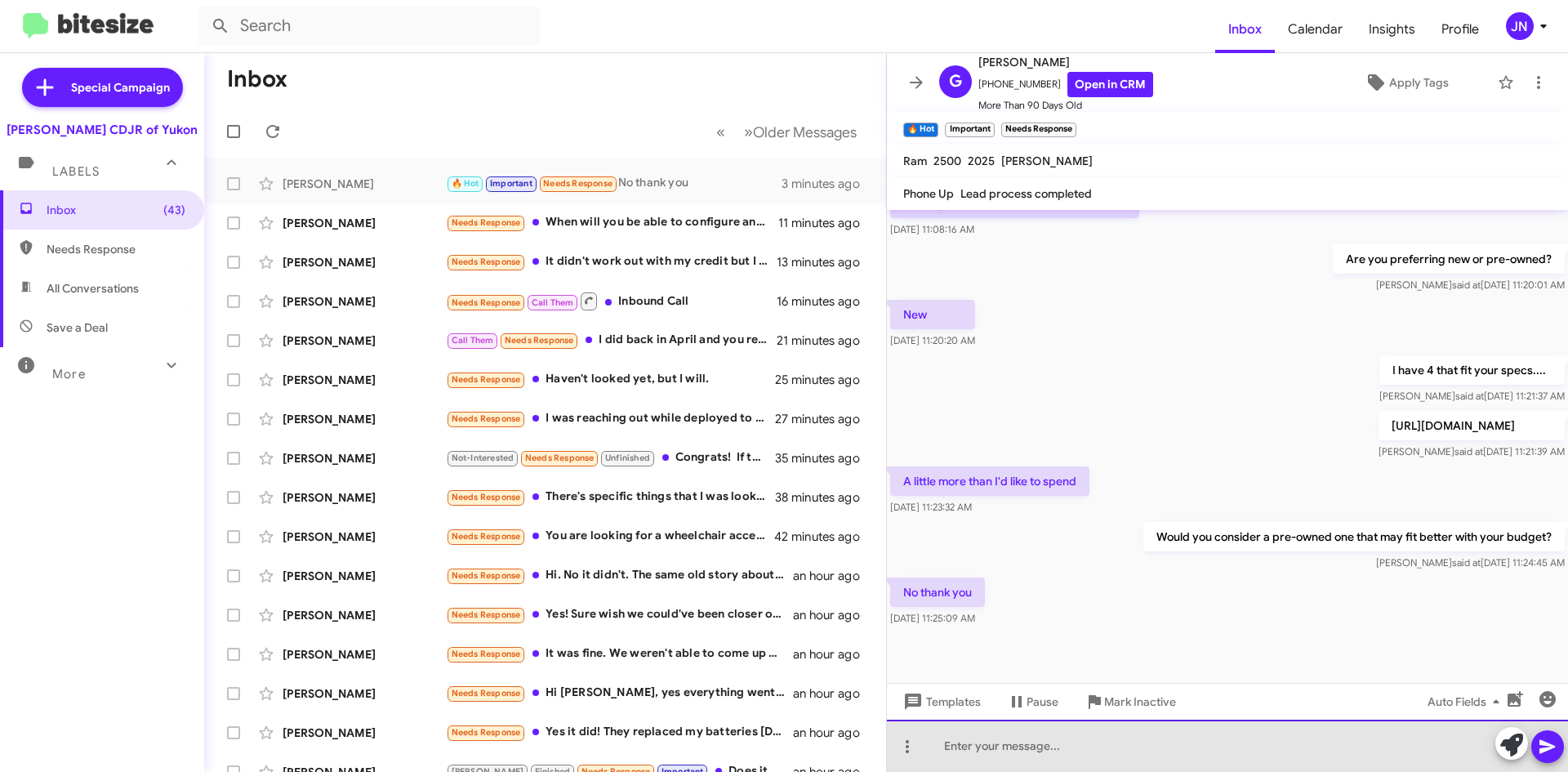
click at [985, 749] on div at bounding box center [1228, 745] width 681 height 52
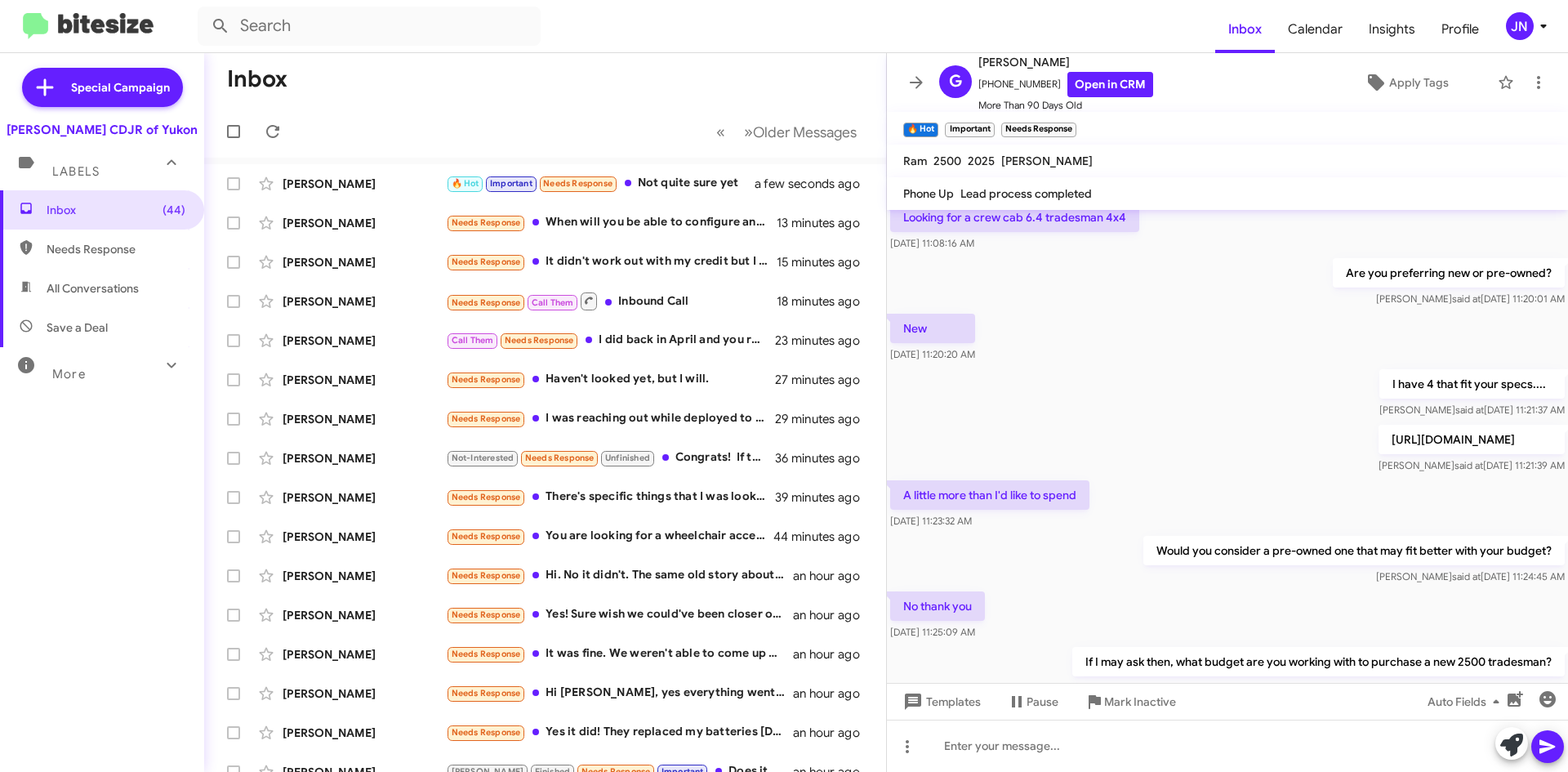
scroll to position [639, 0]
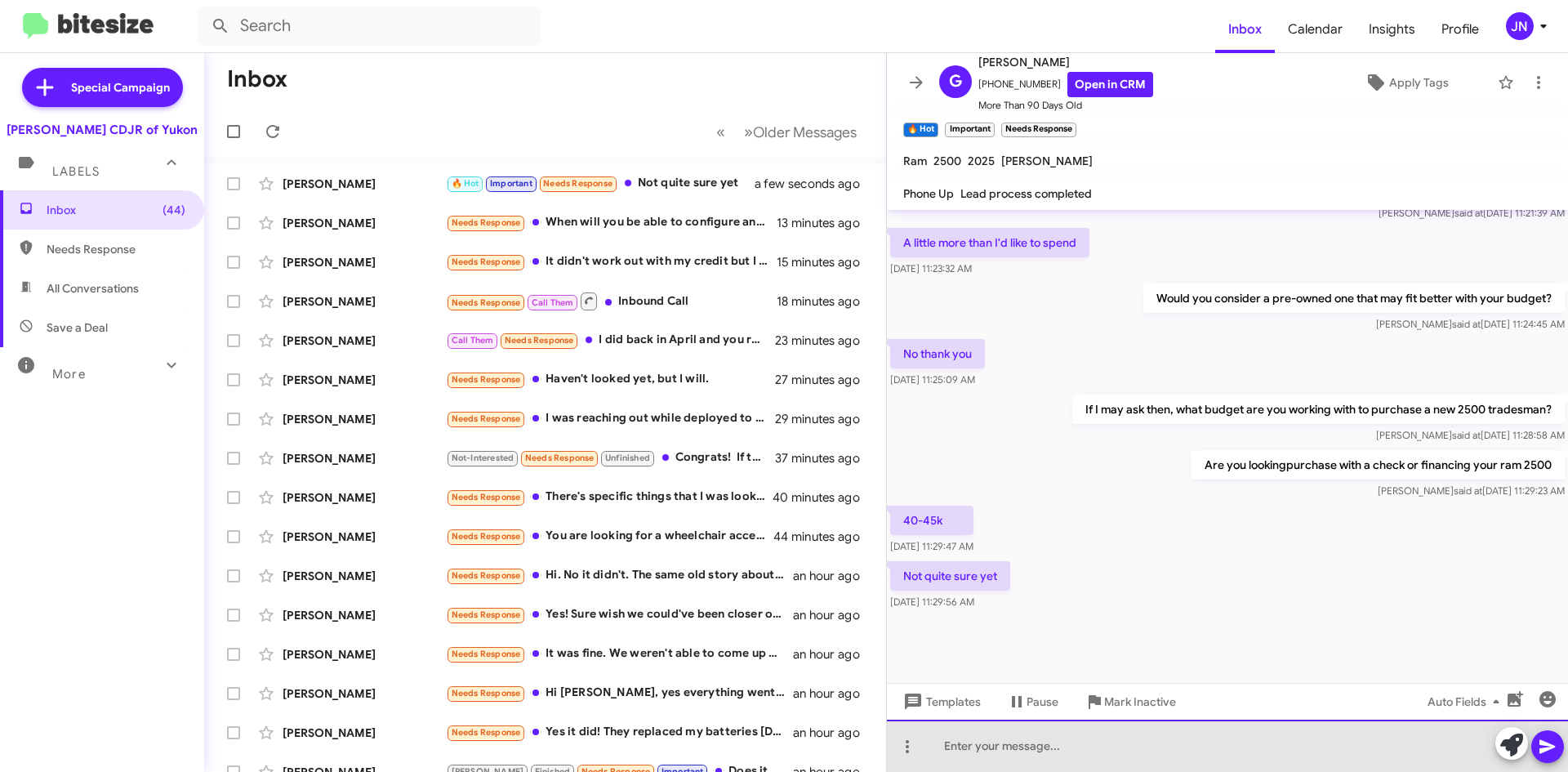
click at [971, 751] on div at bounding box center [1228, 745] width 681 height 52
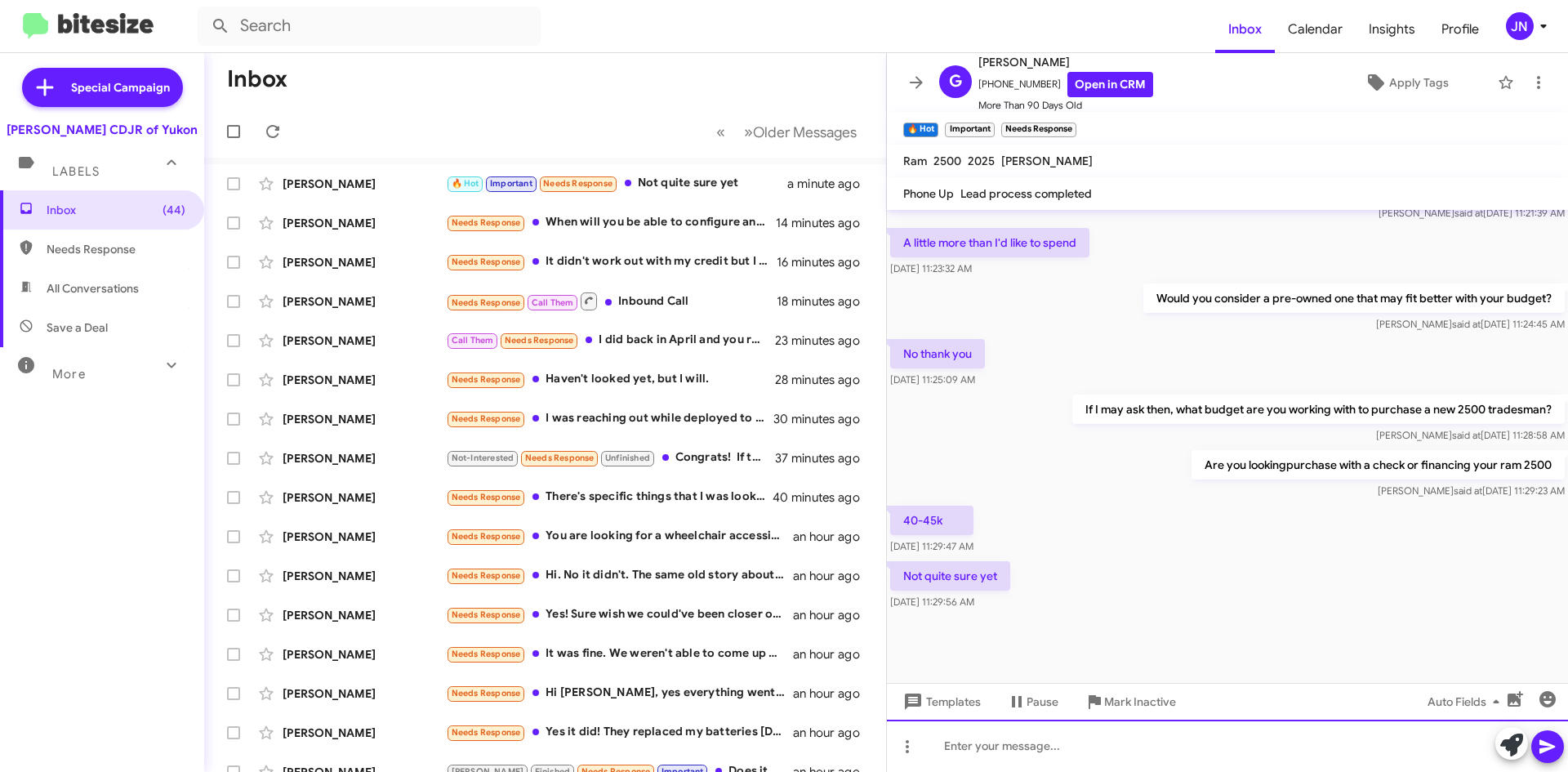
click at [962, 751] on div at bounding box center [1228, 745] width 681 height 52
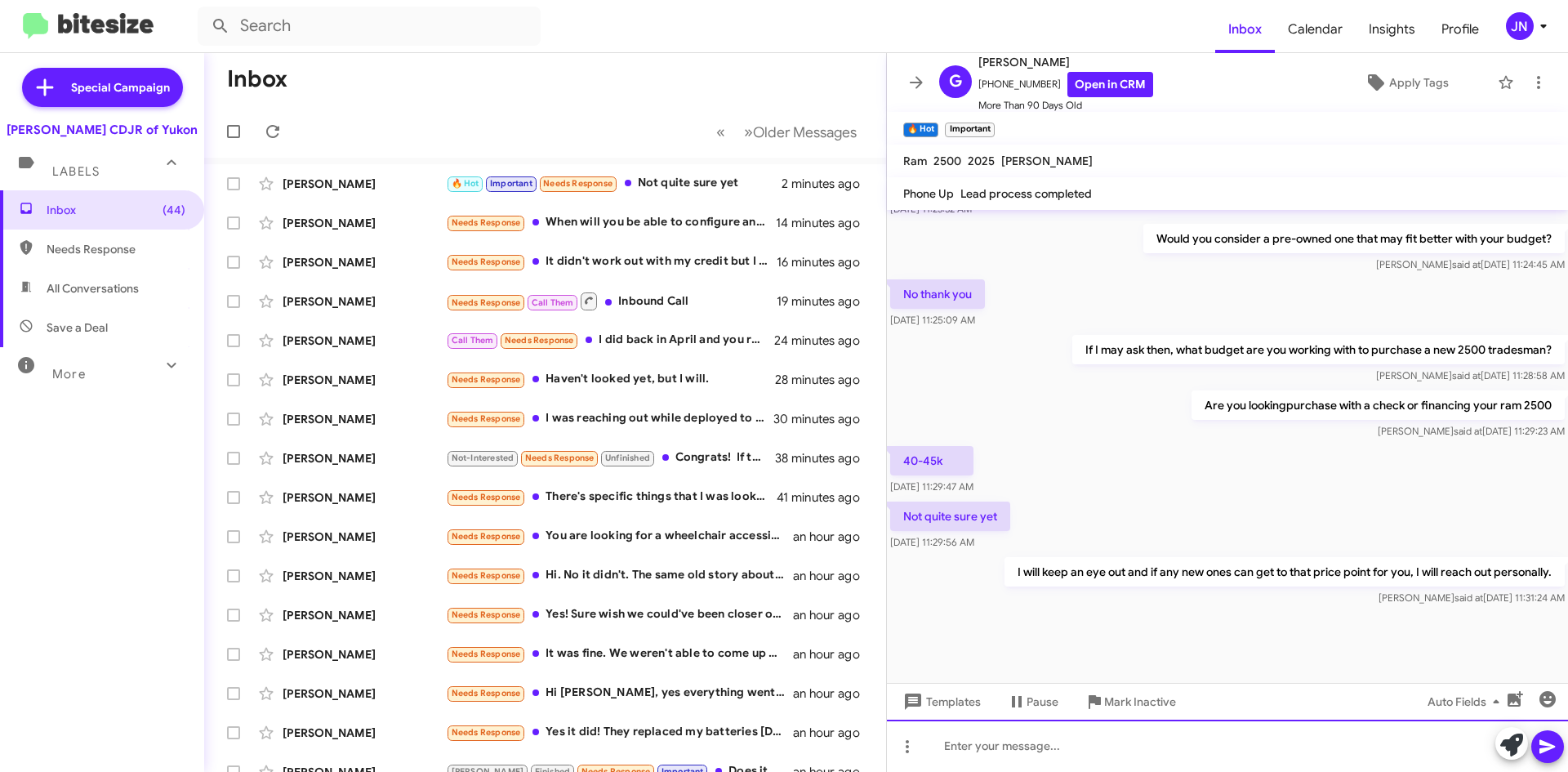
scroll to position [698, 0]
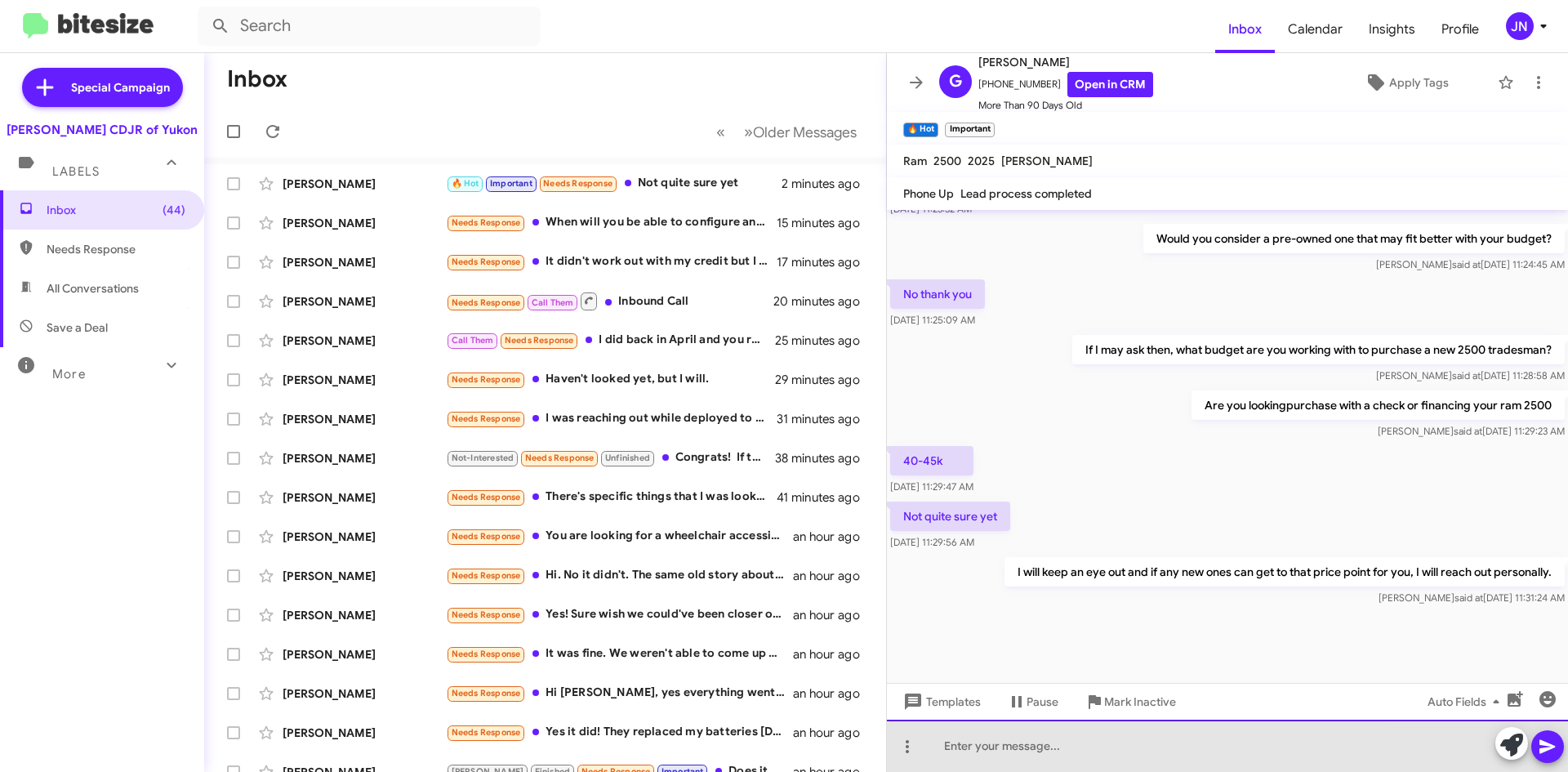
click at [958, 750] on div at bounding box center [1228, 745] width 681 height 52
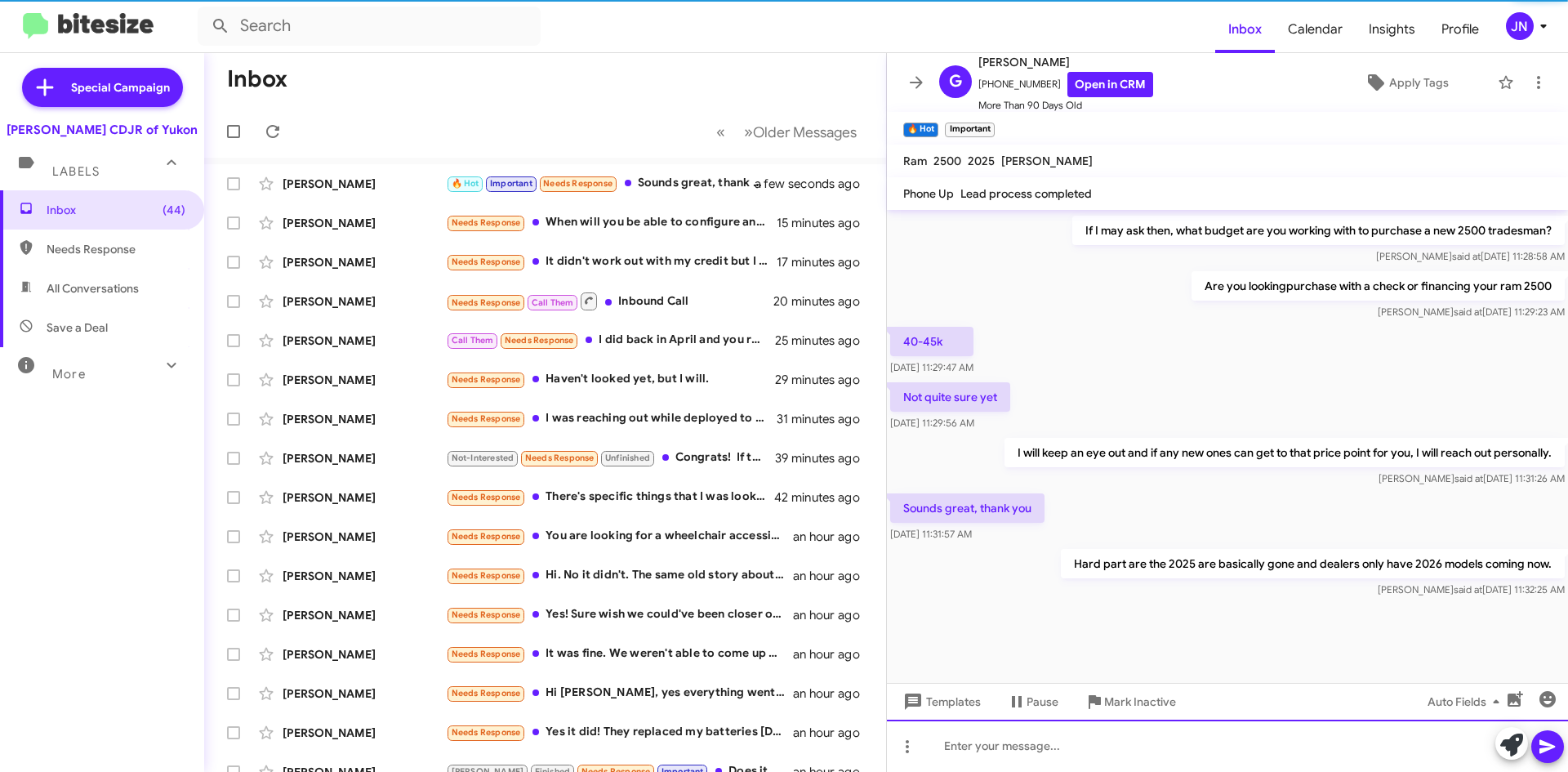
scroll to position [818, 0]
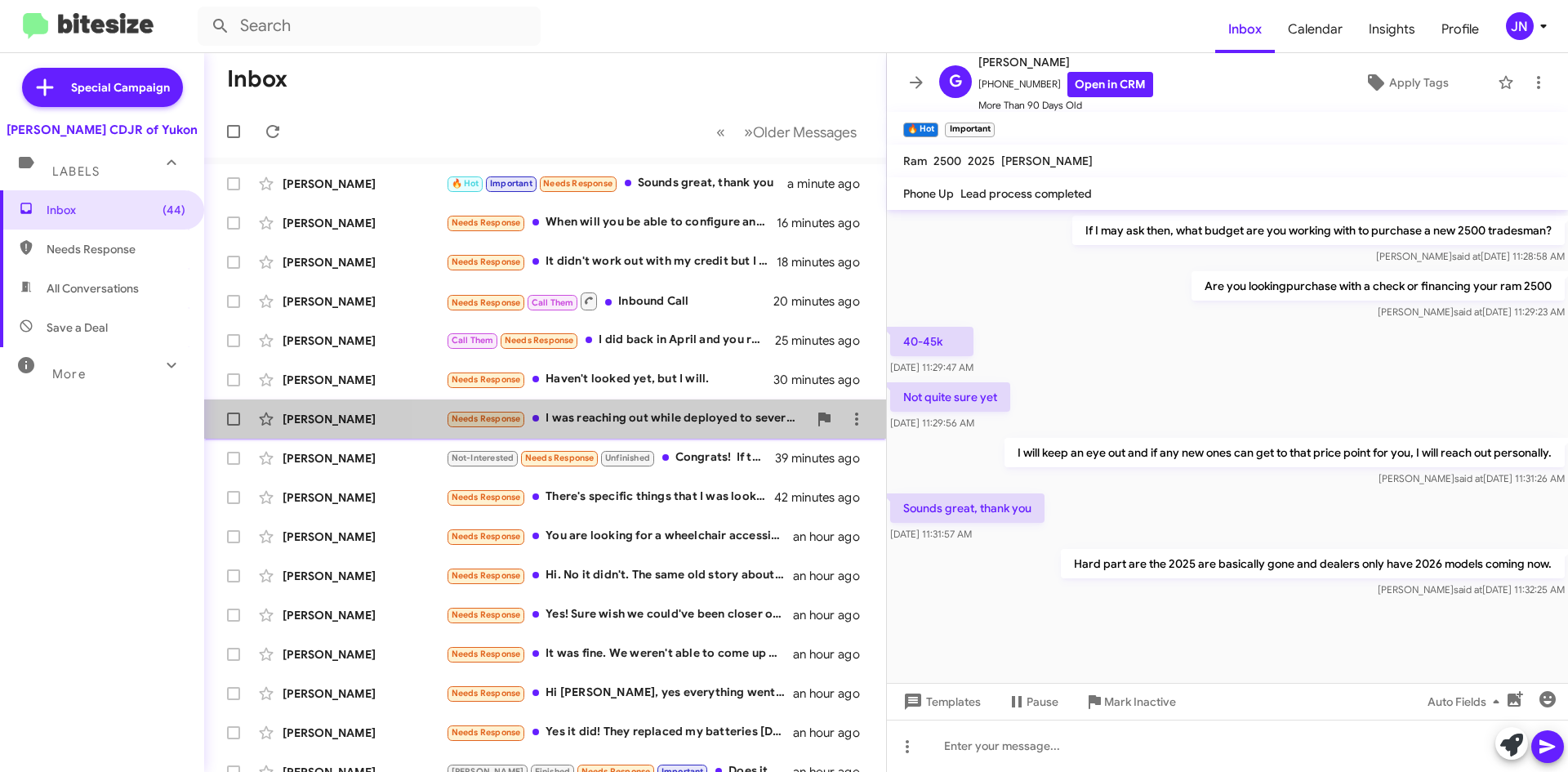
click at [682, 420] on div "Needs Response I was reaching out while deployed to several different dealershi…" at bounding box center [627, 418] width 362 height 19
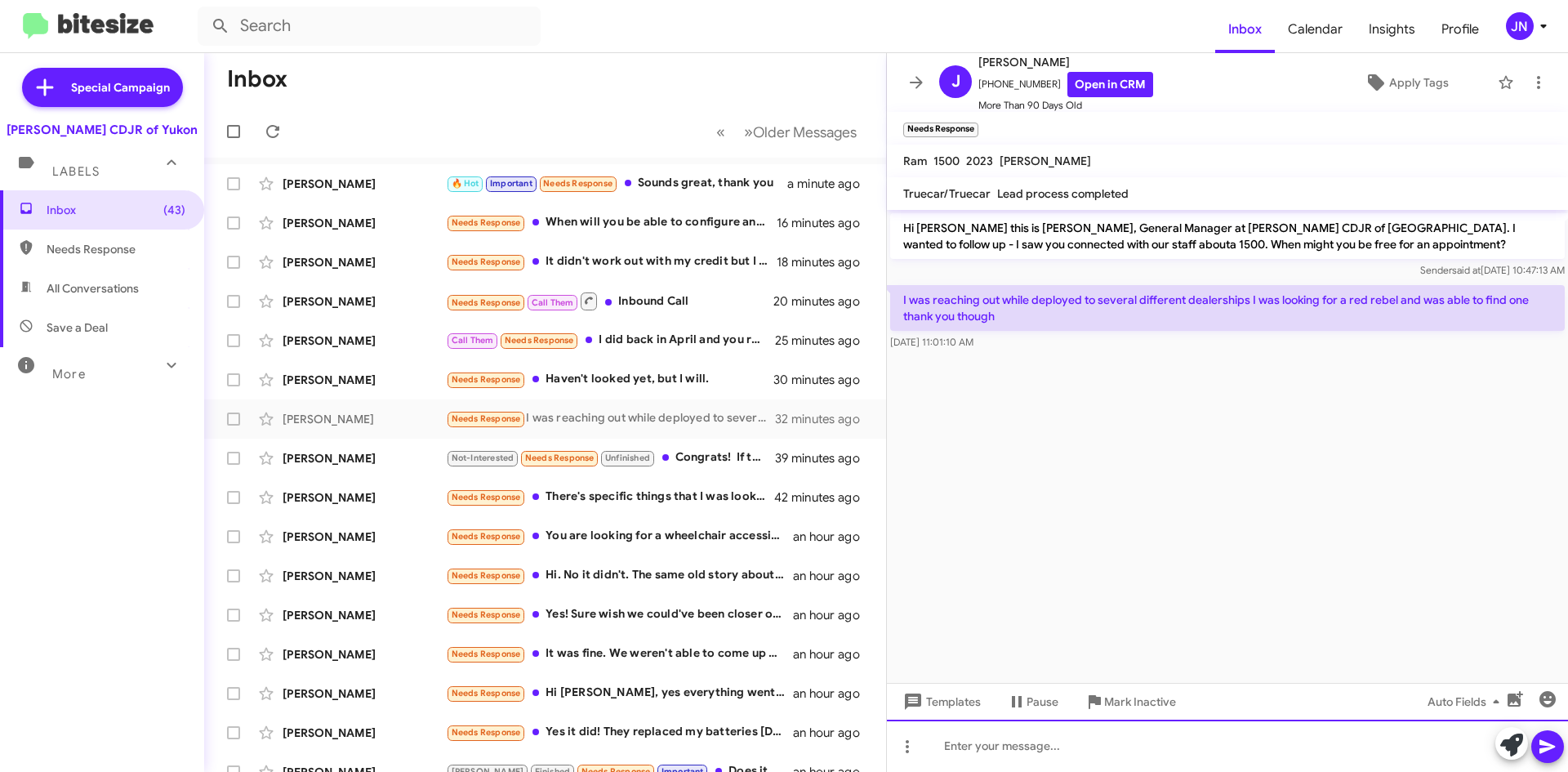
click at [1120, 751] on div at bounding box center [1228, 745] width 681 height 52
click at [948, 744] on div "first off, THANK YOU FOR YOUR SERVICE!" at bounding box center [1228, 745] width 681 height 52
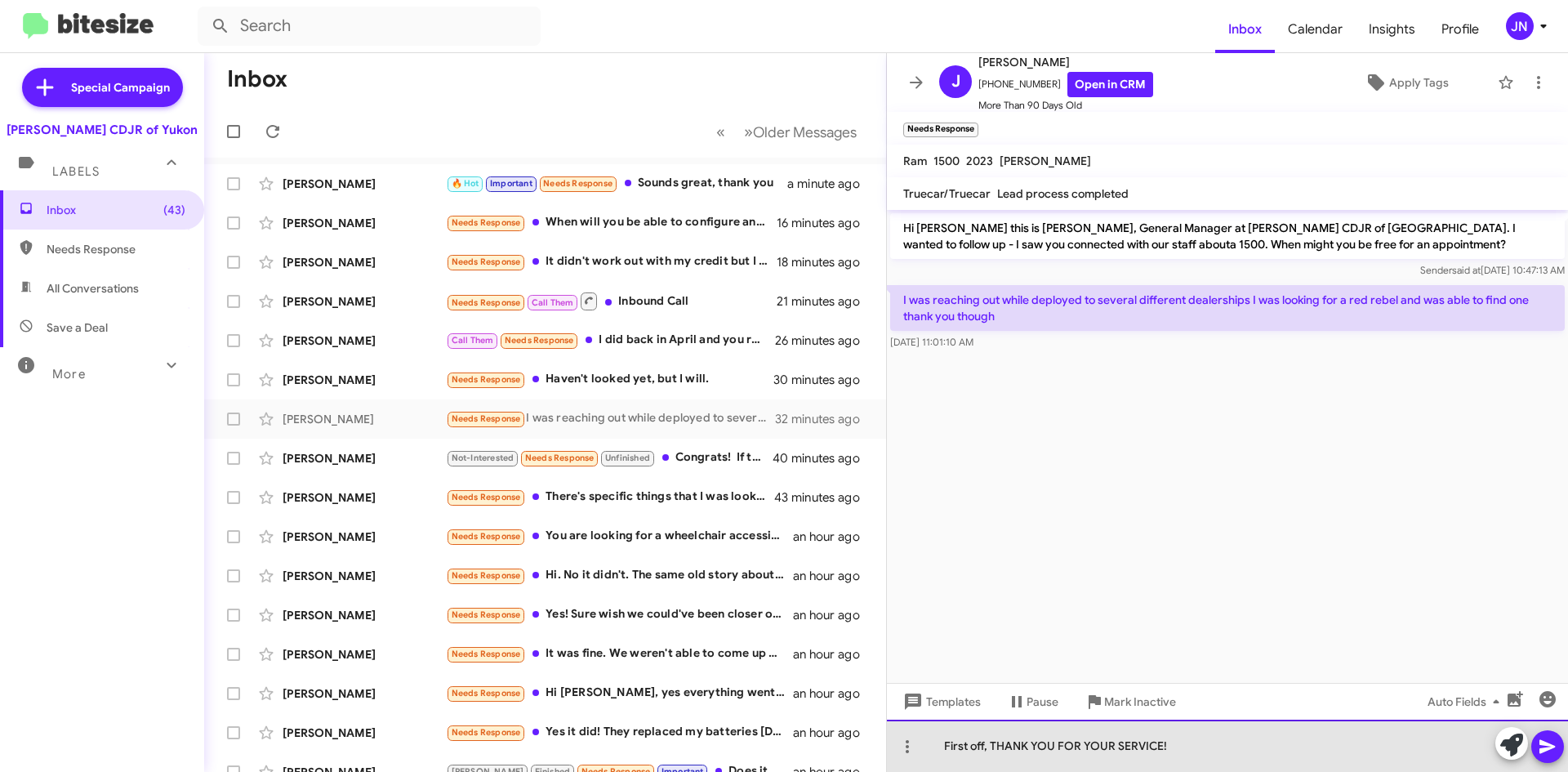
click at [1191, 752] on div "First off, THANK YOU FOR YOUR SERVICE!" at bounding box center [1228, 745] width 681 height 52
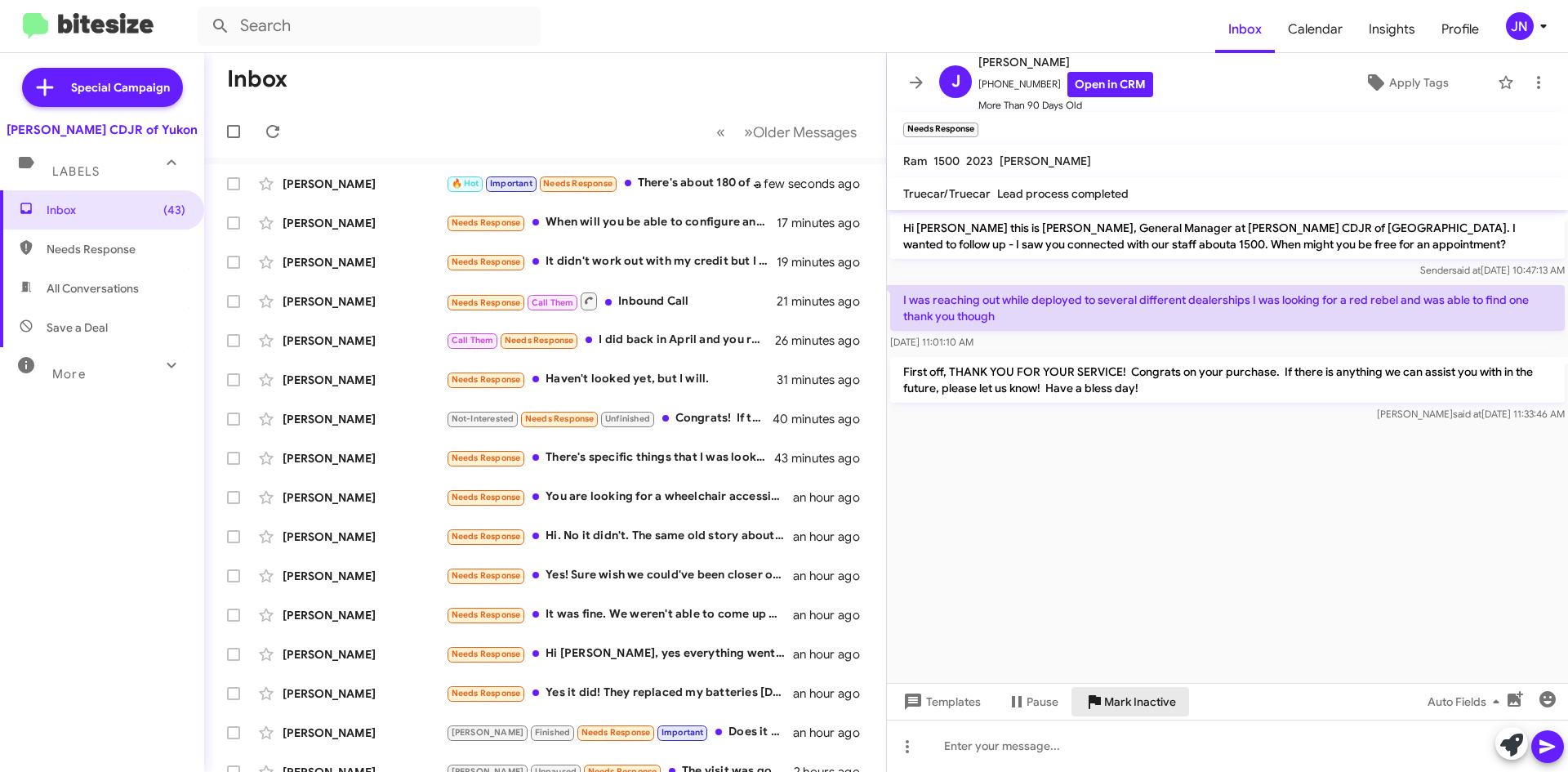
click at [1140, 710] on span "Mark Inactive" at bounding box center [1140, 701] width 72 height 29
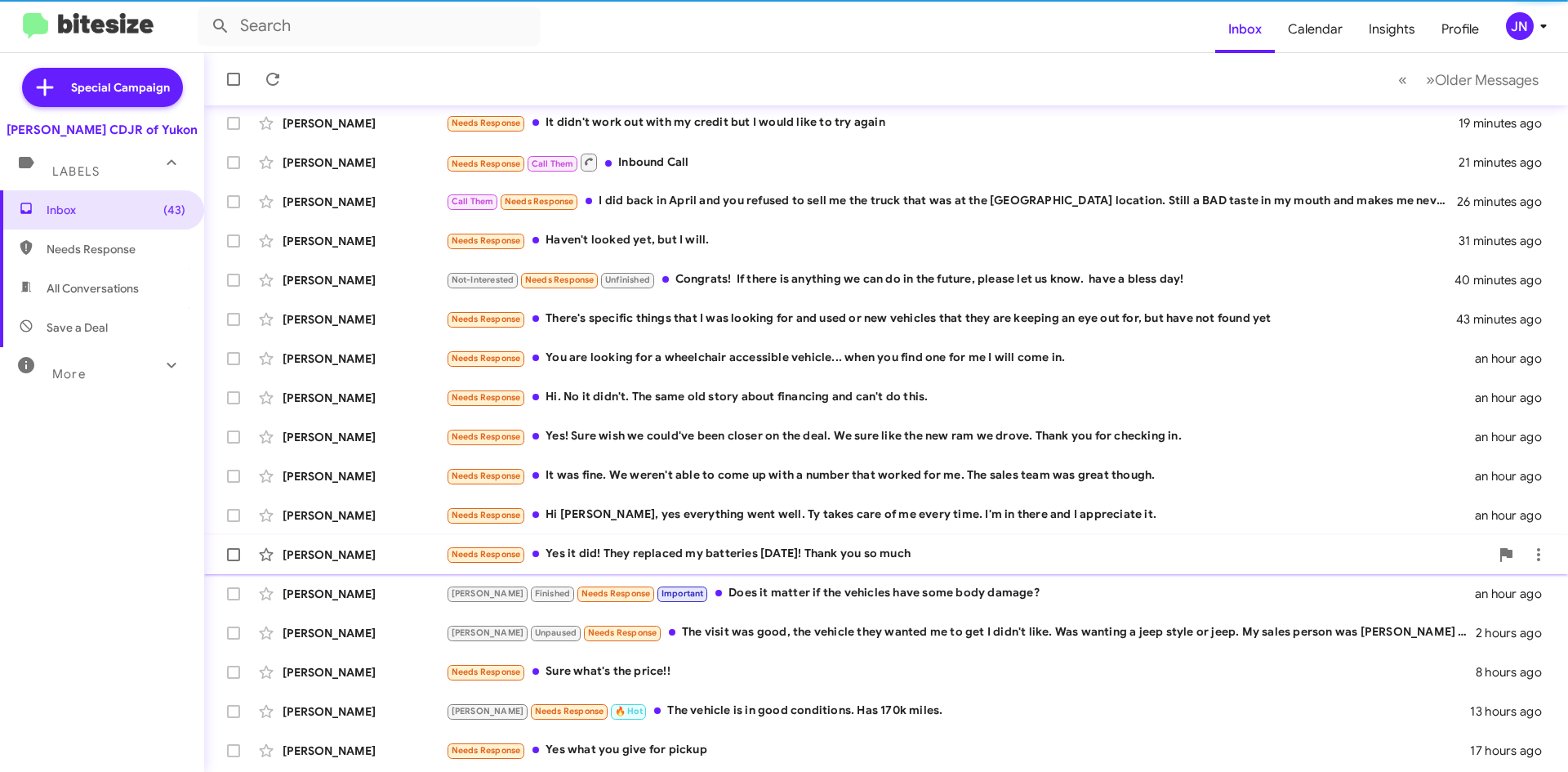
scroll to position [177, 0]
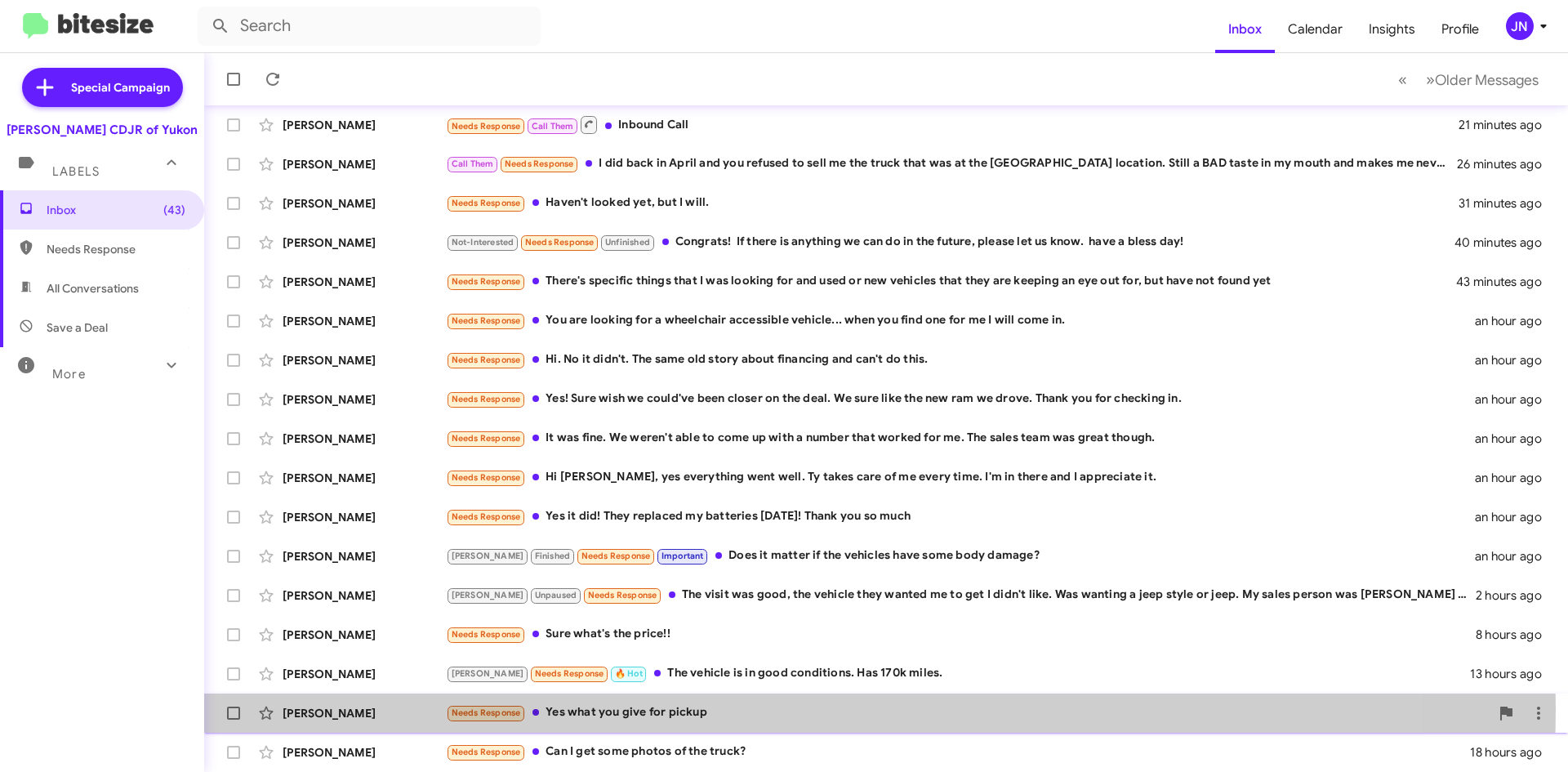
click at [763, 709] on div "Needs Response Yes what you give for pickup" at bounding box center [968, 713] width 1044 height 19
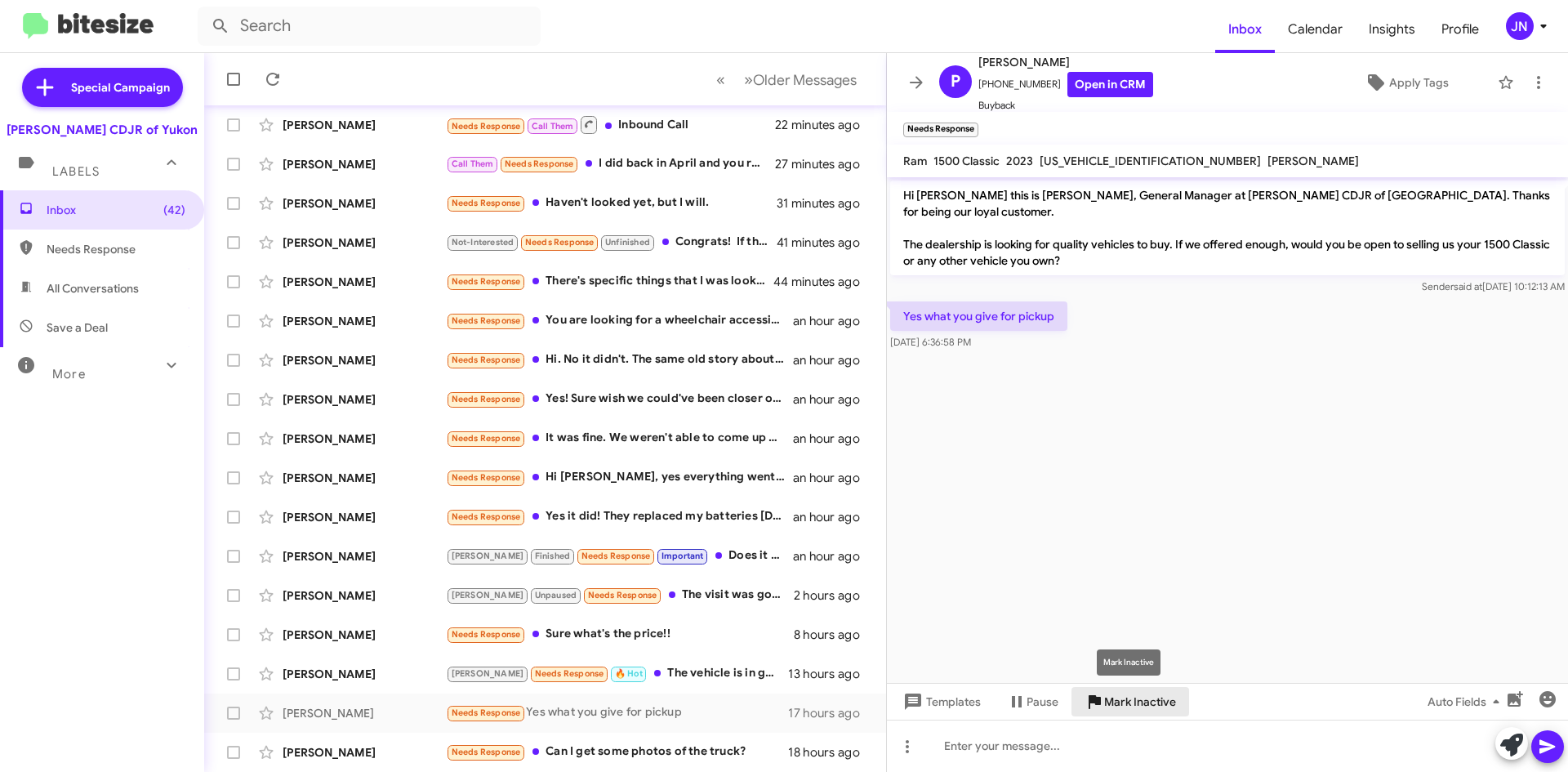
click at [1142, 696] on span "Mark Inactive" at bounding box center [1140, 701] width 72 height 29
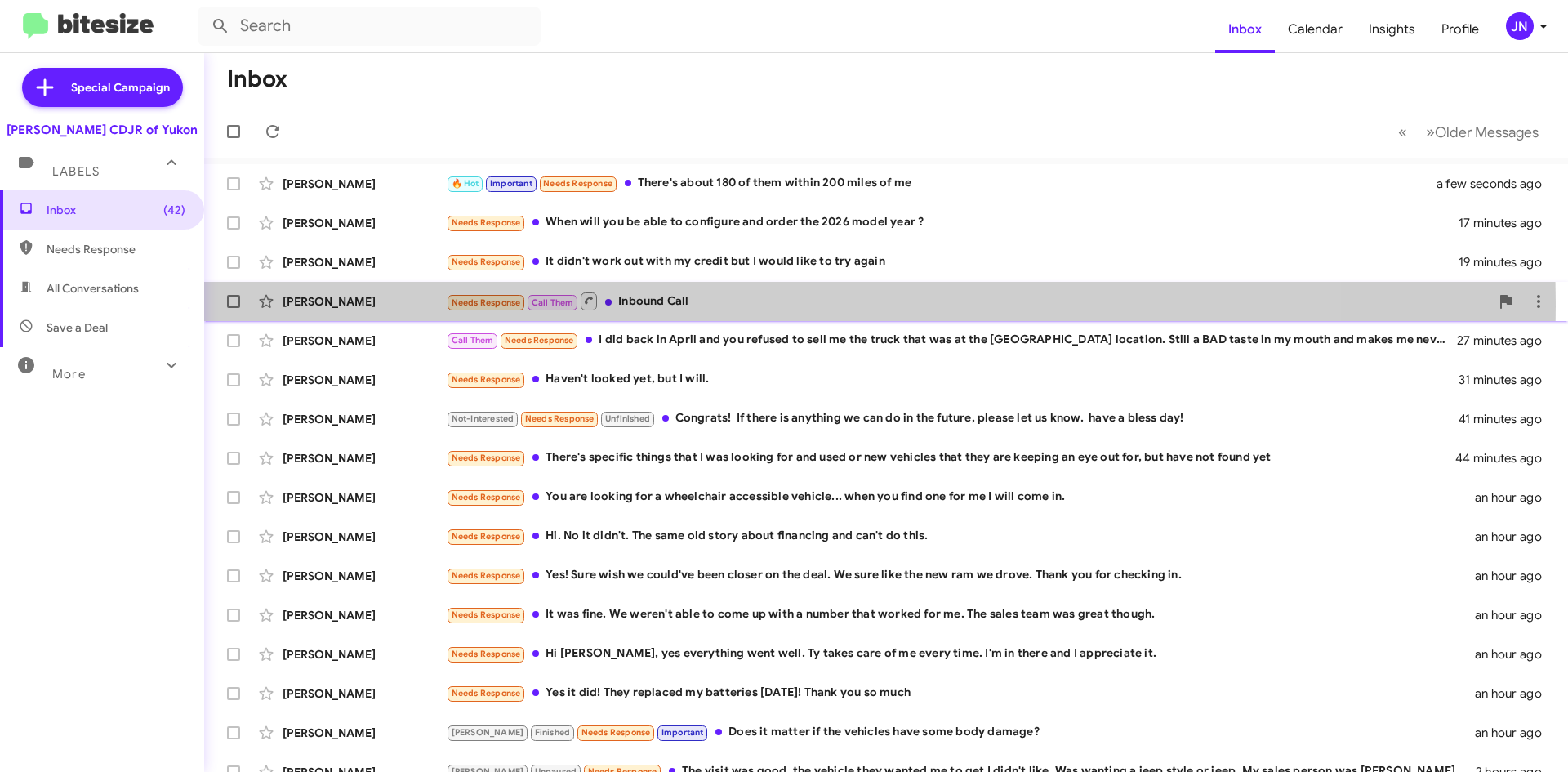
click at [722, 305] on div "Needs Response Call Them Inbound Call" at bounding box center [968, 300] width 1044 height 20
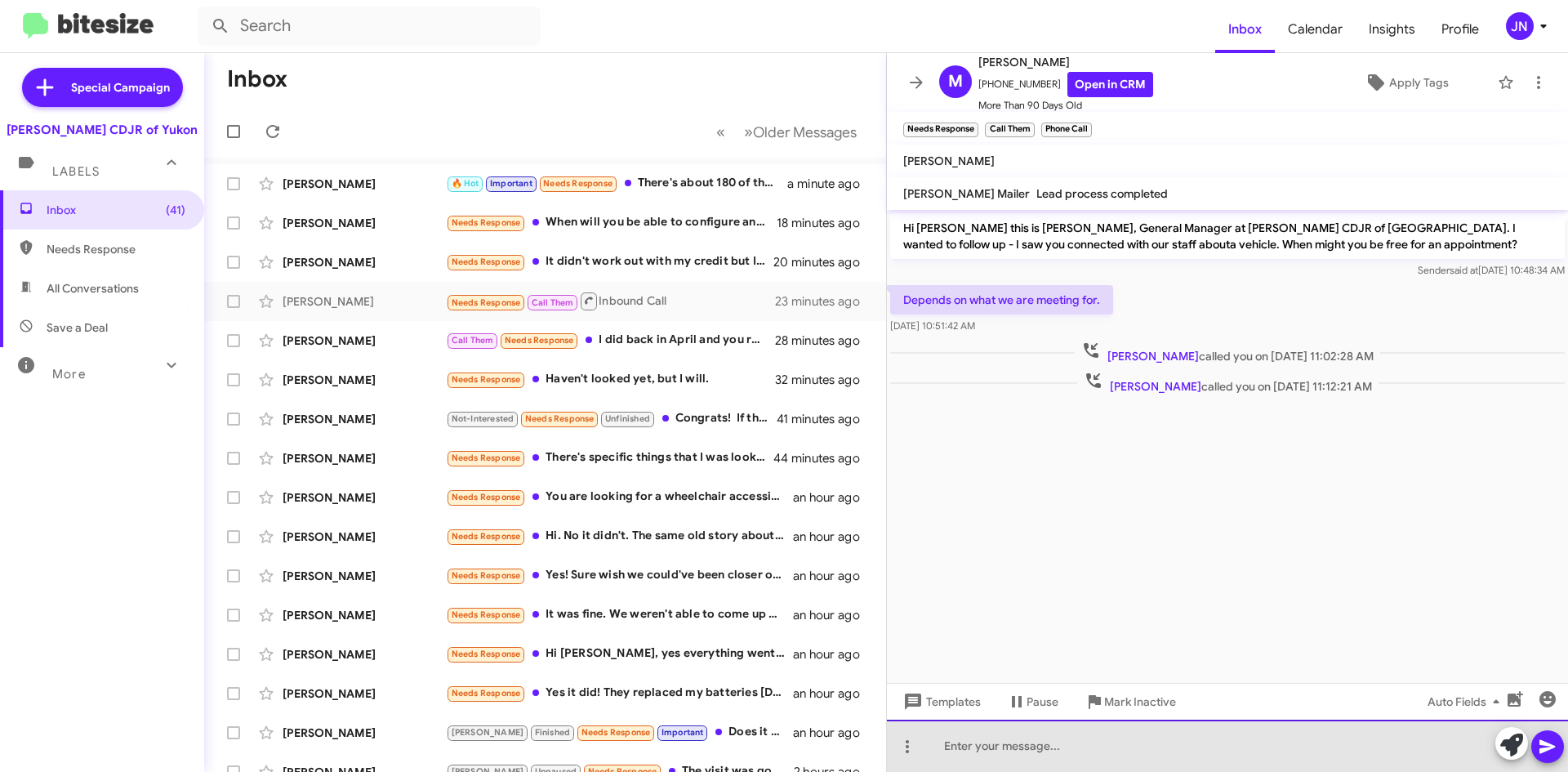
click at [978, 754] on div at bounding box center [1228, 745] width 681 height 52
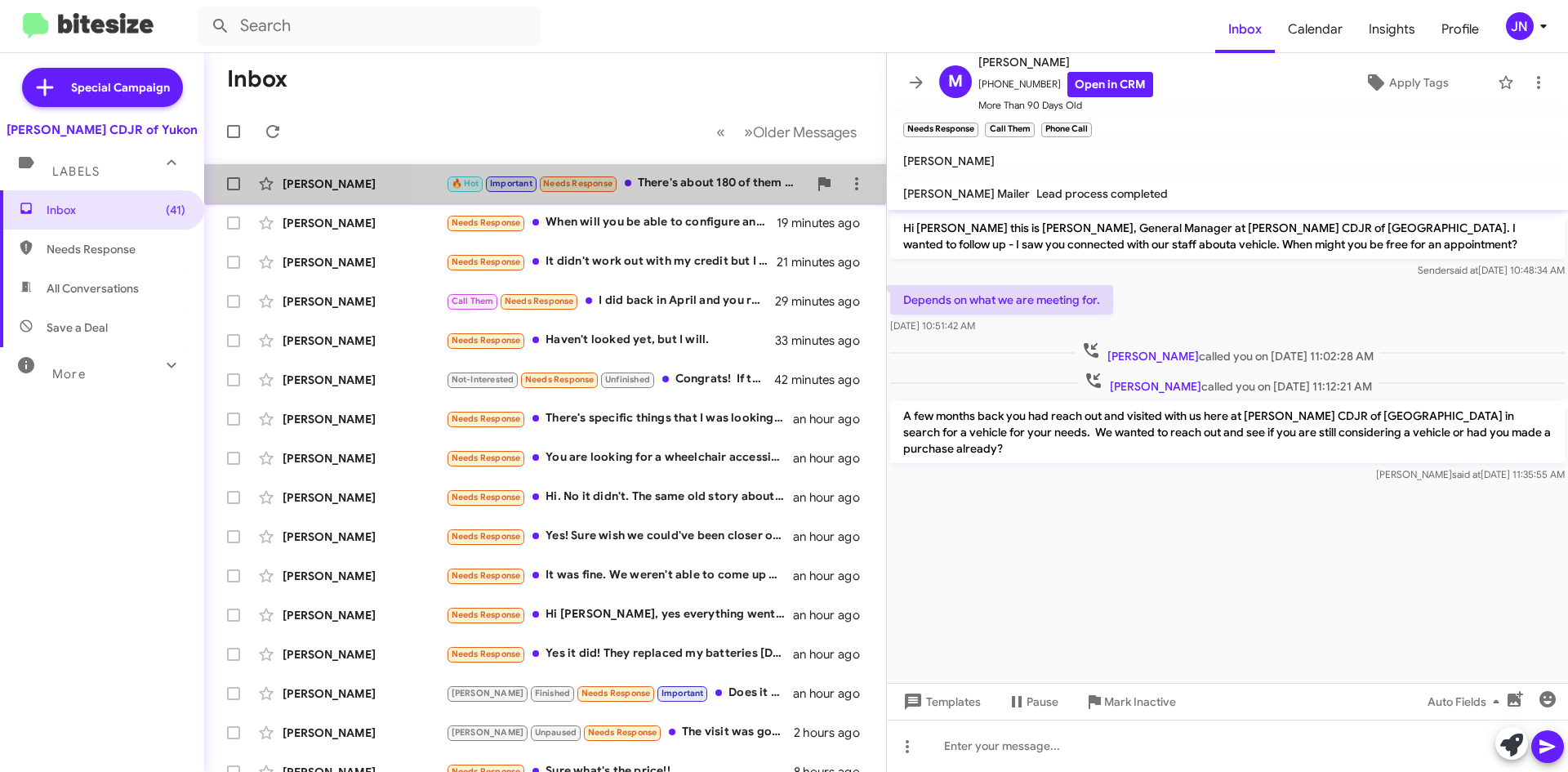
click at [709, 189] on div "🔥 Hot Important Needs Response There's about 180 of them within 200 miles of me" at bounding box center [627, 183] width 362 height 19
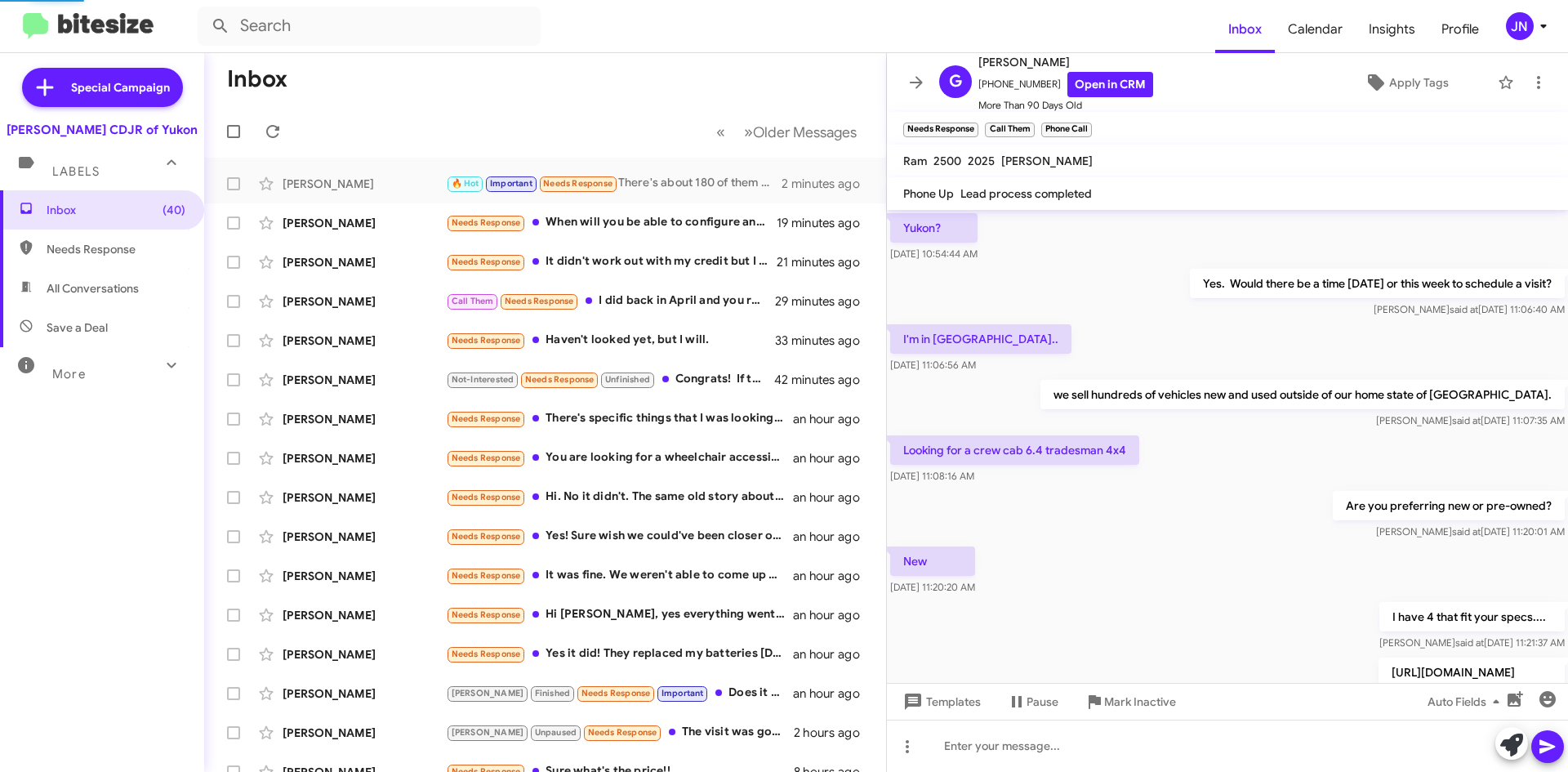
scroll to position [801, 0]
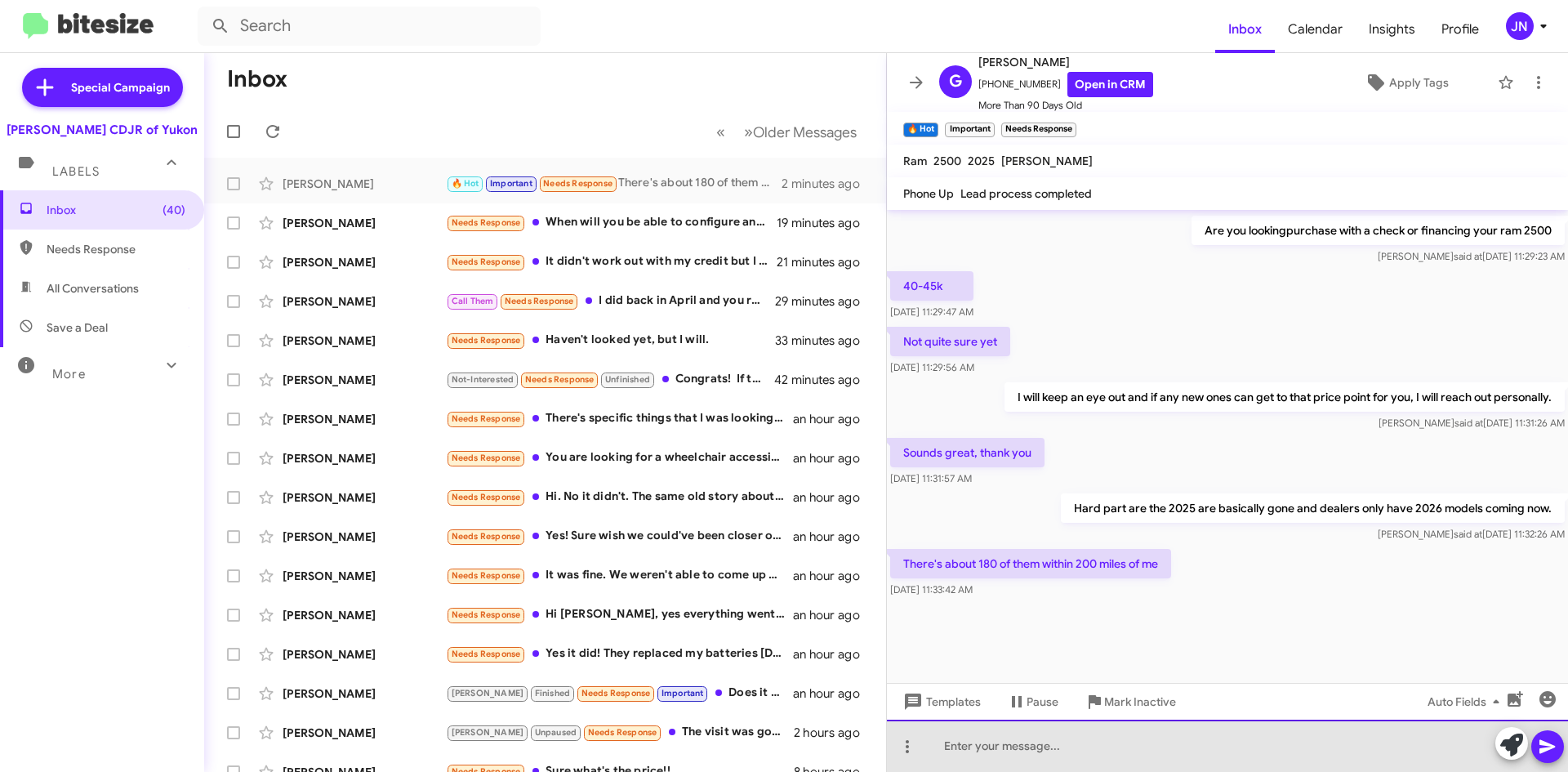
click at [1046, 750] on div at bounding box center [1228, 745] width 681 height 52
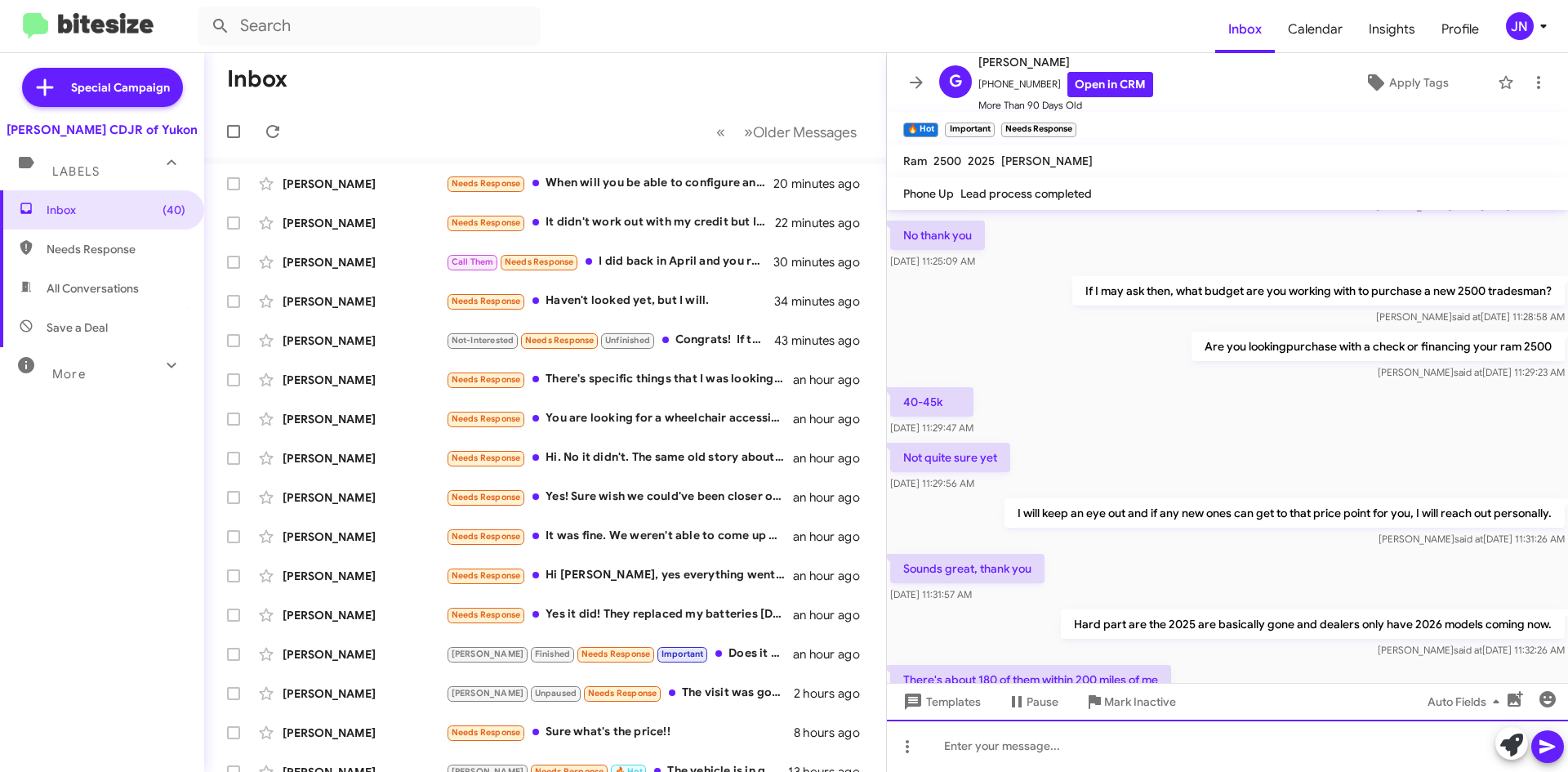
scroll to position [953, 0]
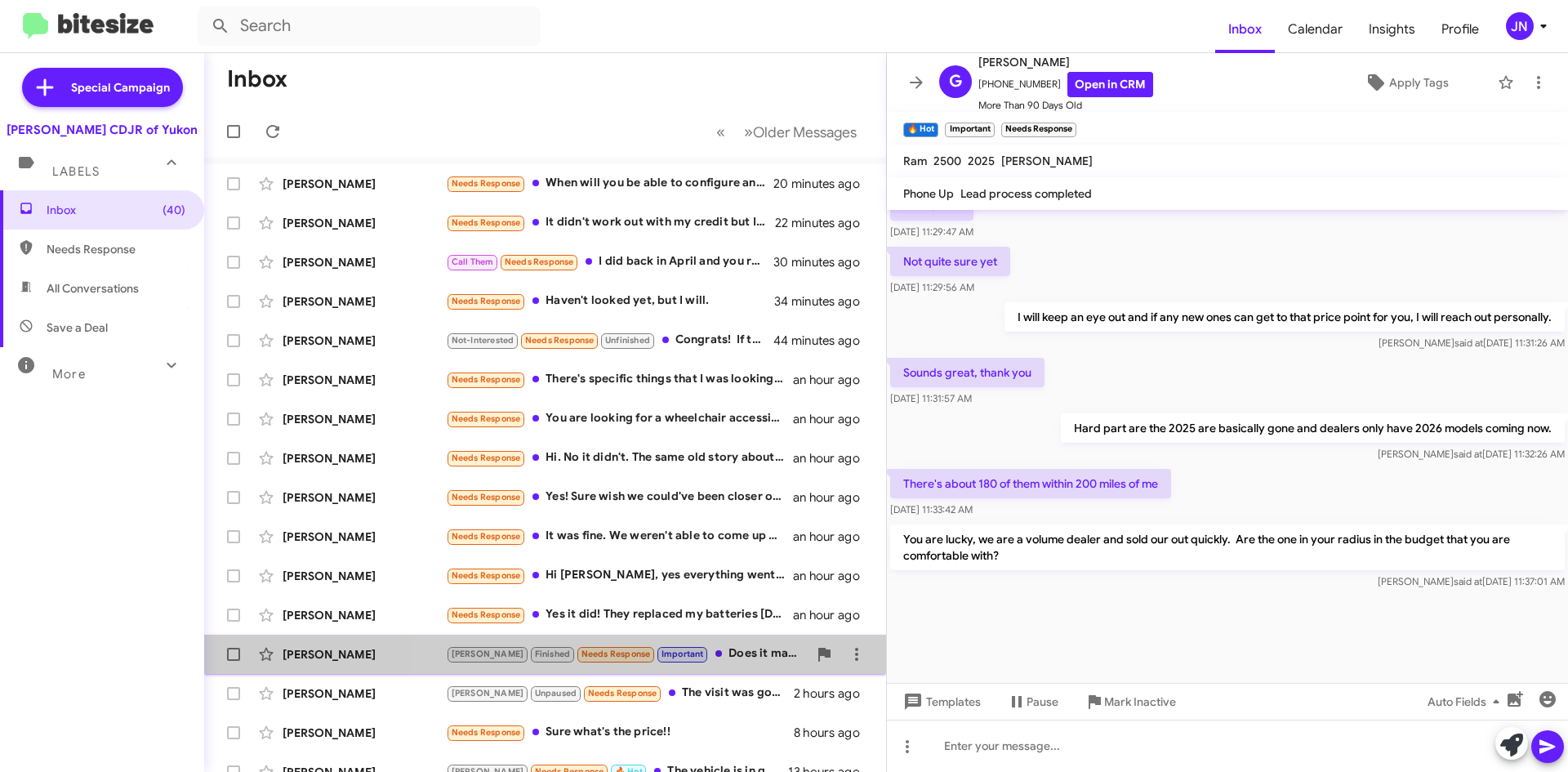
click at [739, 656] on div "[PERSON_NAME] Finished Needs Response Important Does it matter if the vehicles …" at bounding box center [627, 654] width 362 height 19
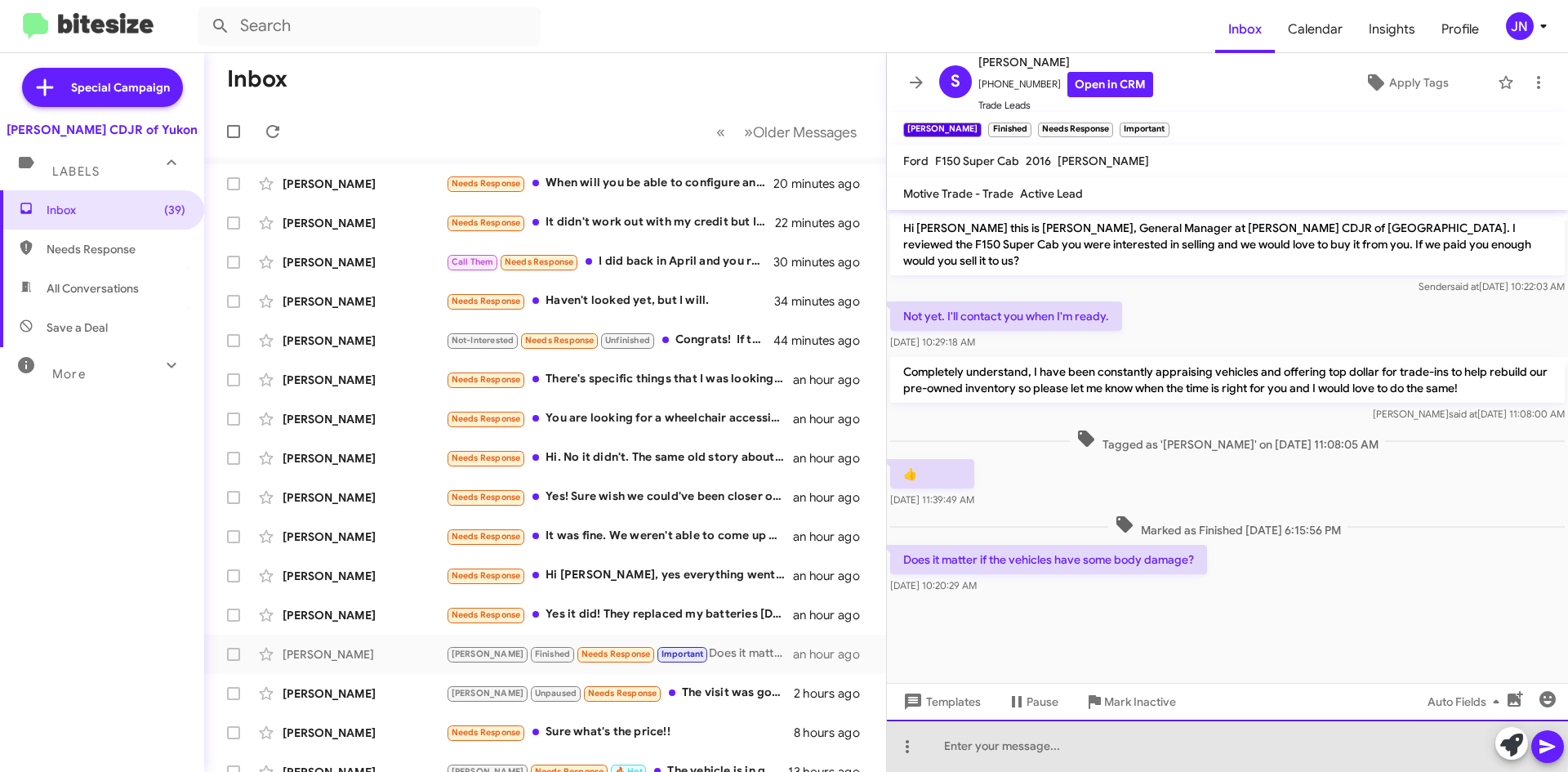
click at [1077, 739] on div at bounding box center [1228, 745] width 681 height 52
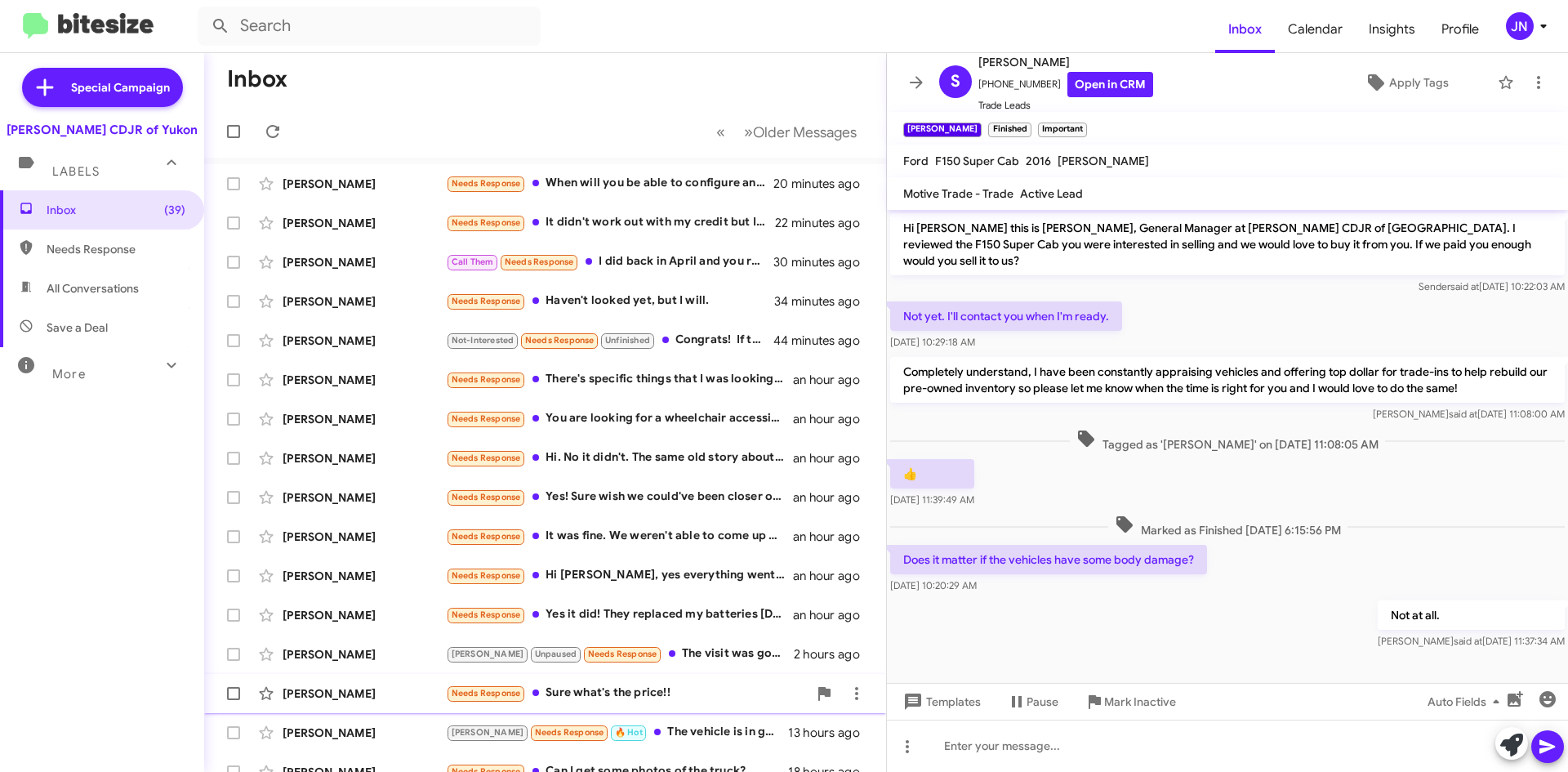
click at [667, 691] on div "Needs Response Sure what's the price!!" at bounding box center [627, 693] width 362 height 19
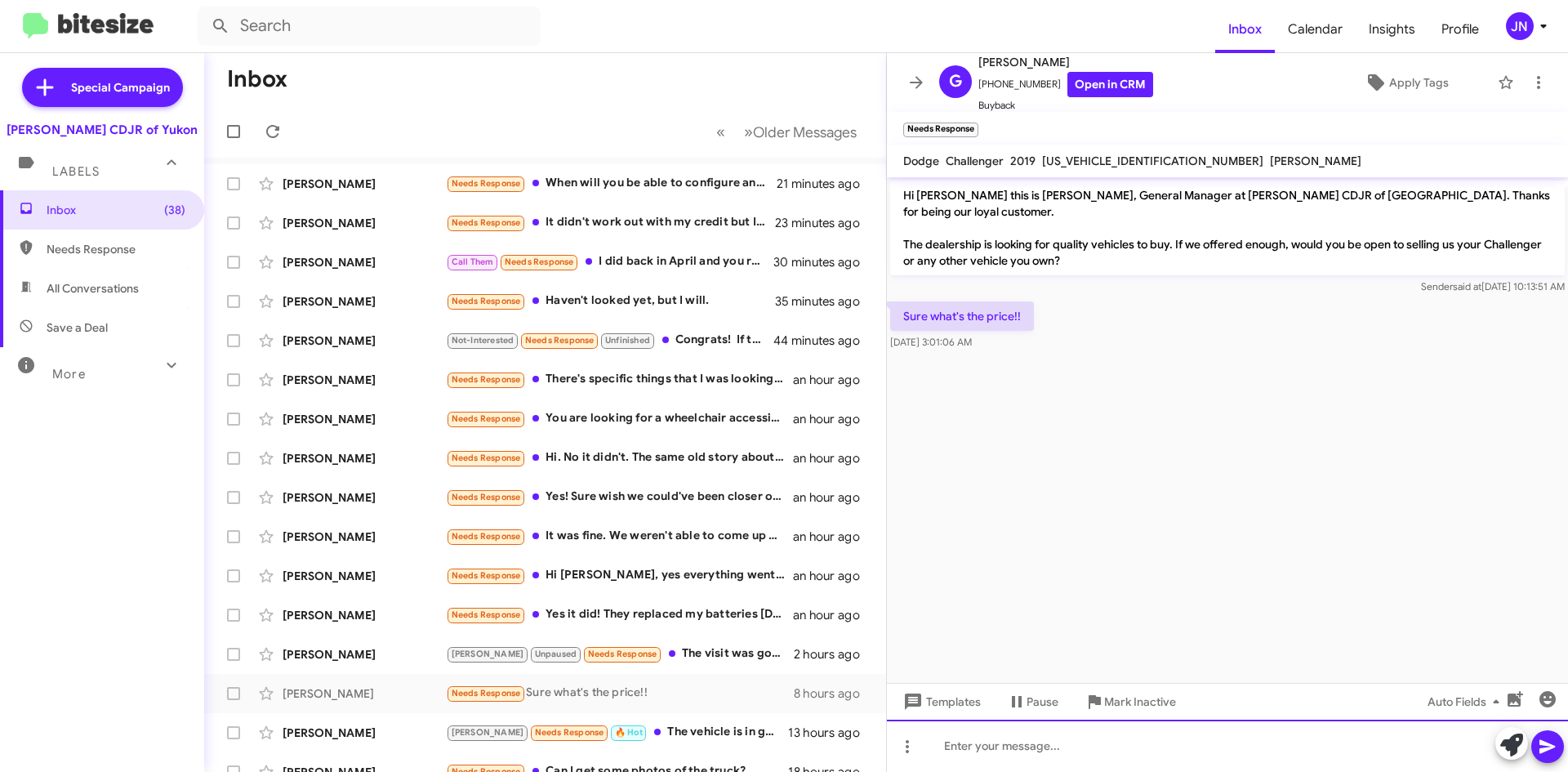
click at [993, 748] on div at bounding box center [1228, 745] width 681 height 52
click at [1038, 752] on div at bounding box center [1228, 745] width 681 height 52
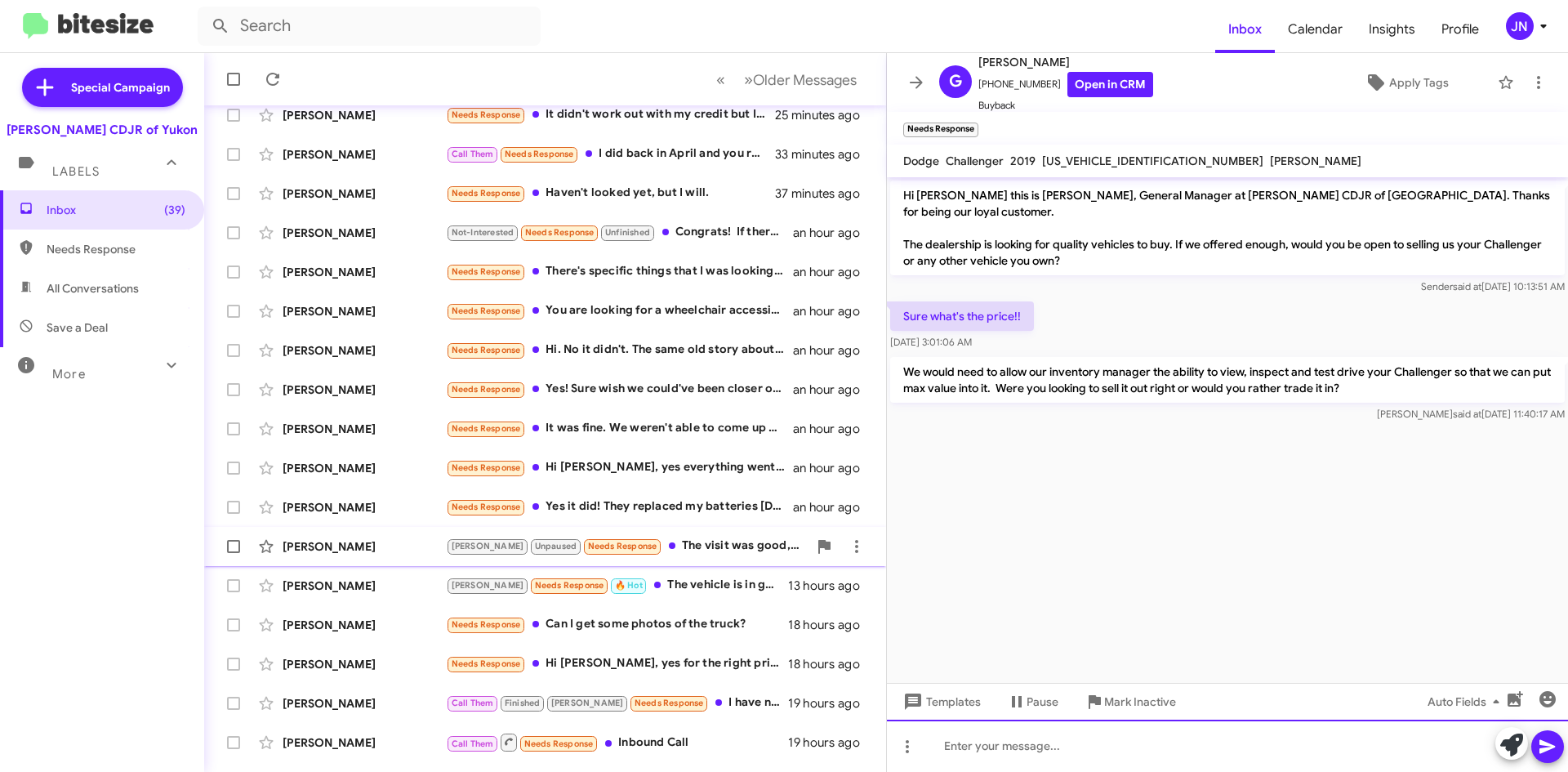
scroll to position [177, 0]
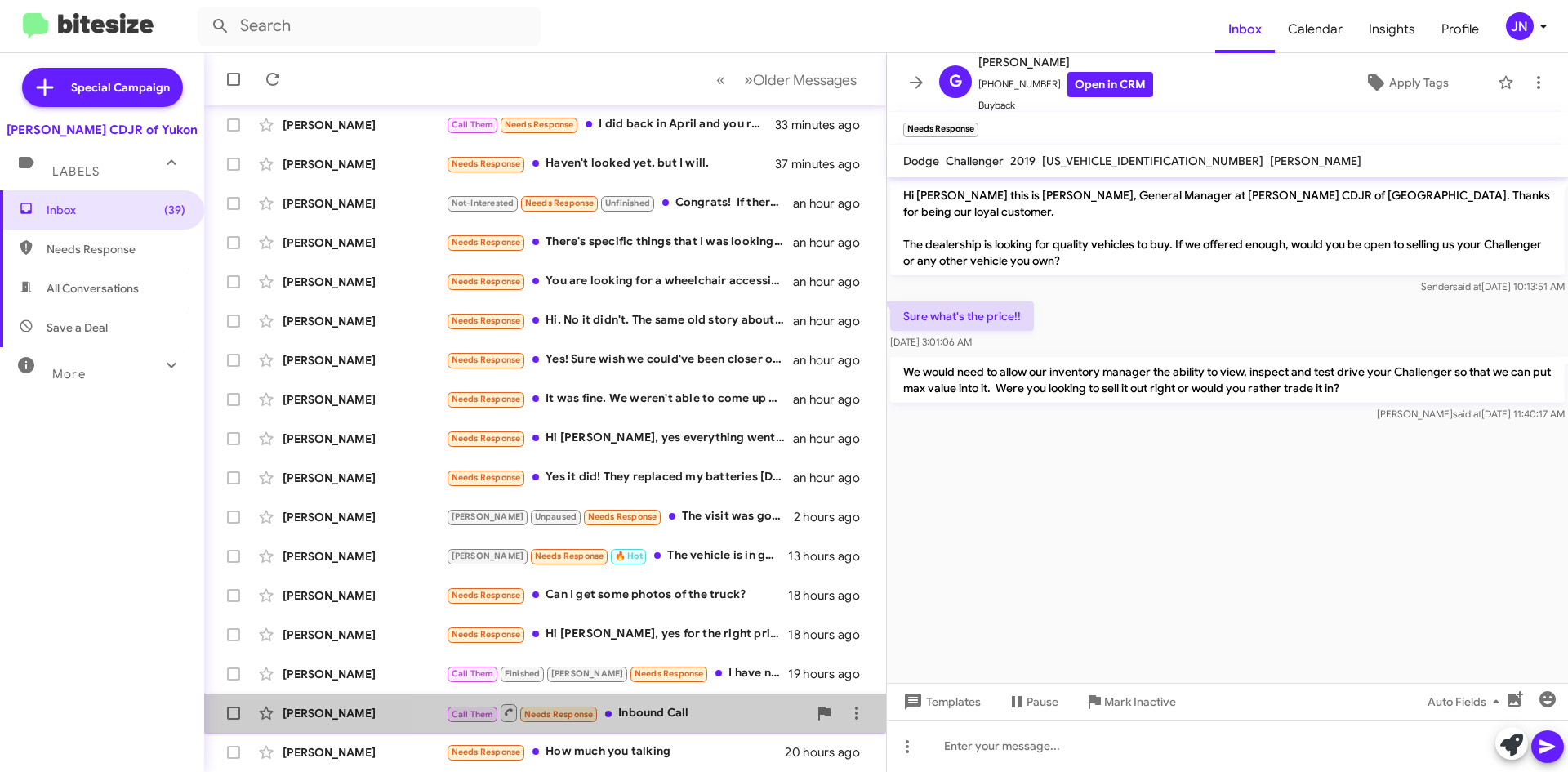
click at [671, 716] on div "Call Them Needs Response Inbound Call" at bounding box center [627, 712] width 362 height 20
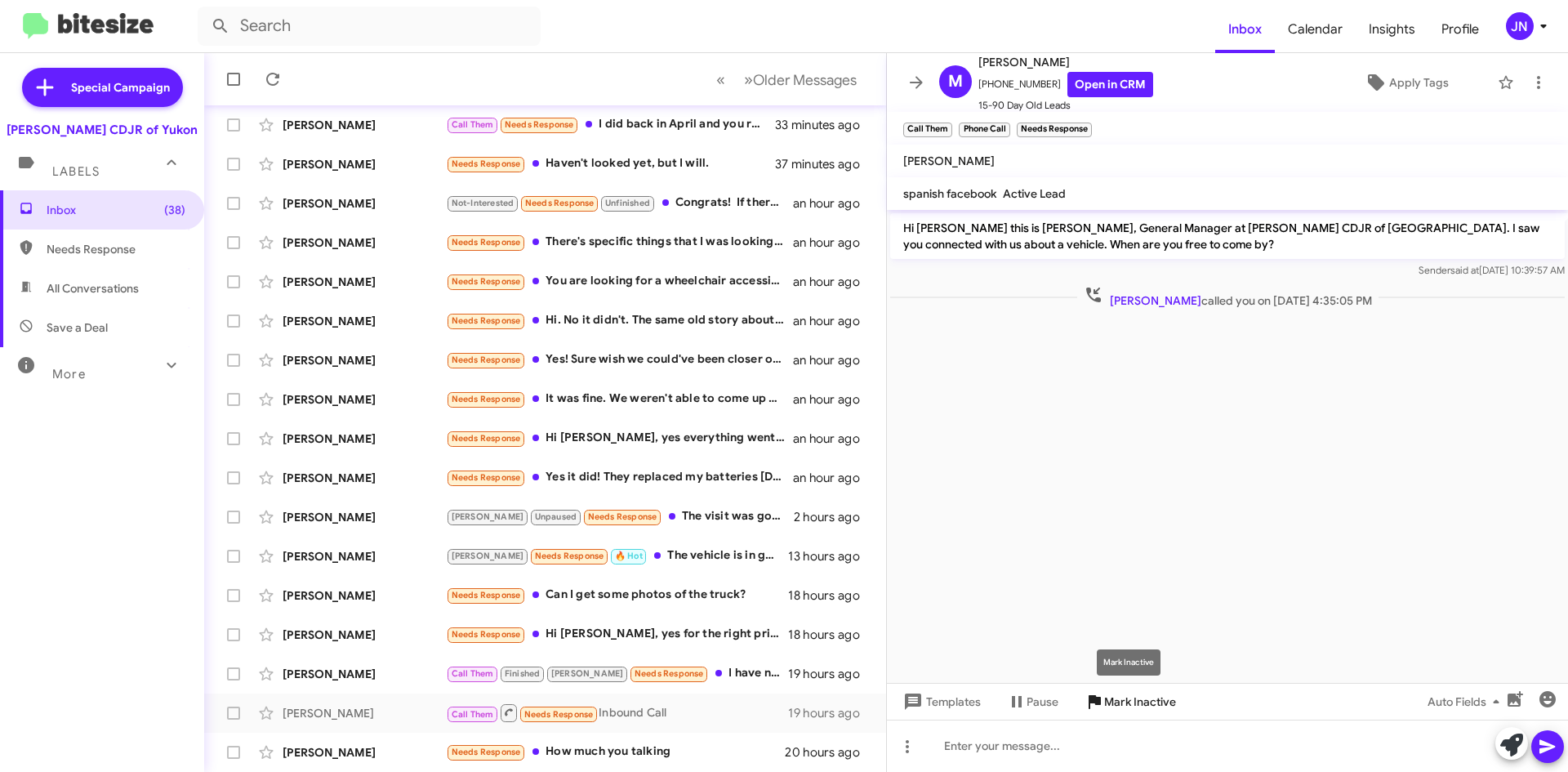
click at [1143, 699] on span "Mark Inactive" at bounding box center [1140, 701] width 72 height 29
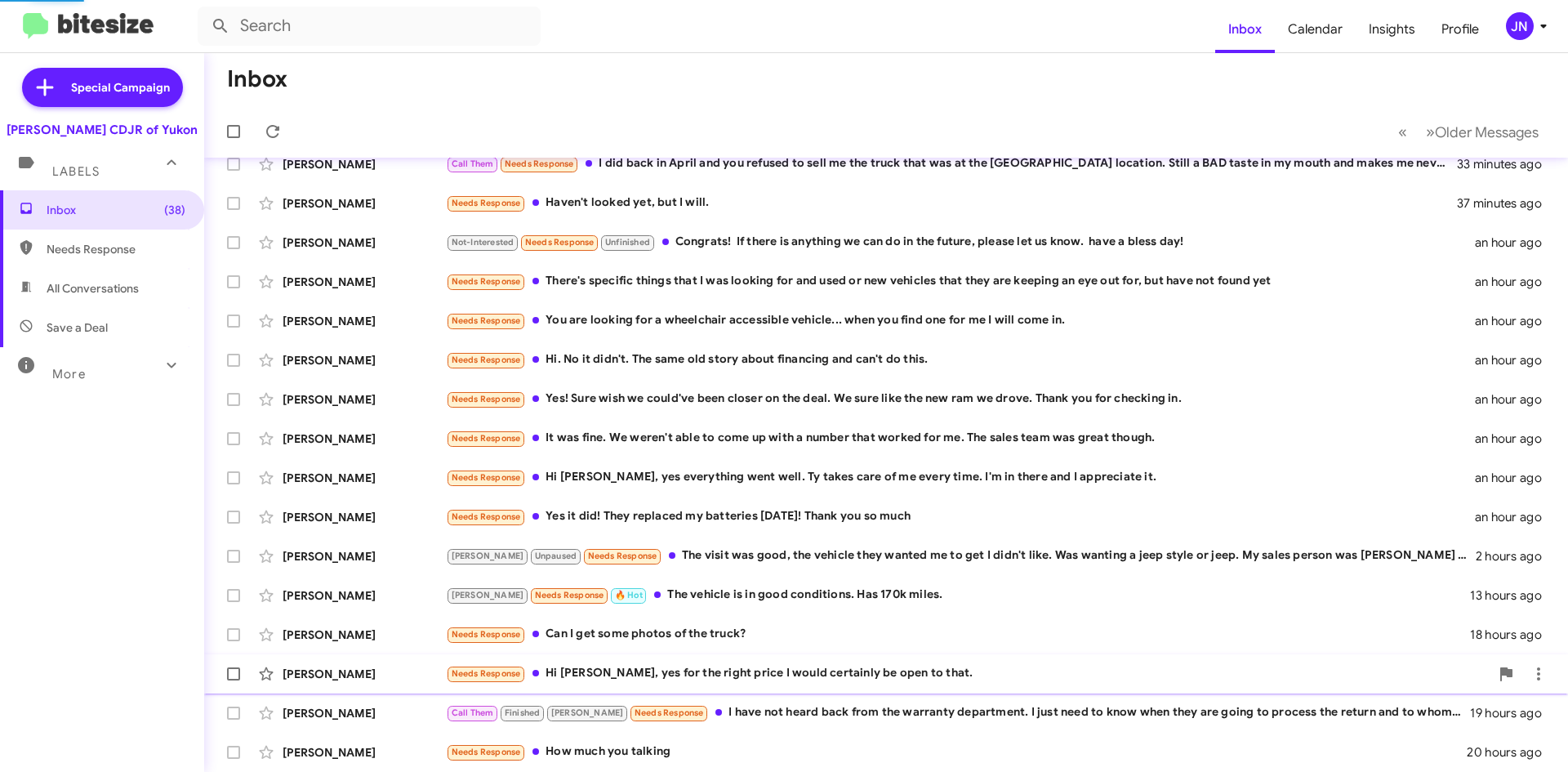
scroll to position [137, 0]
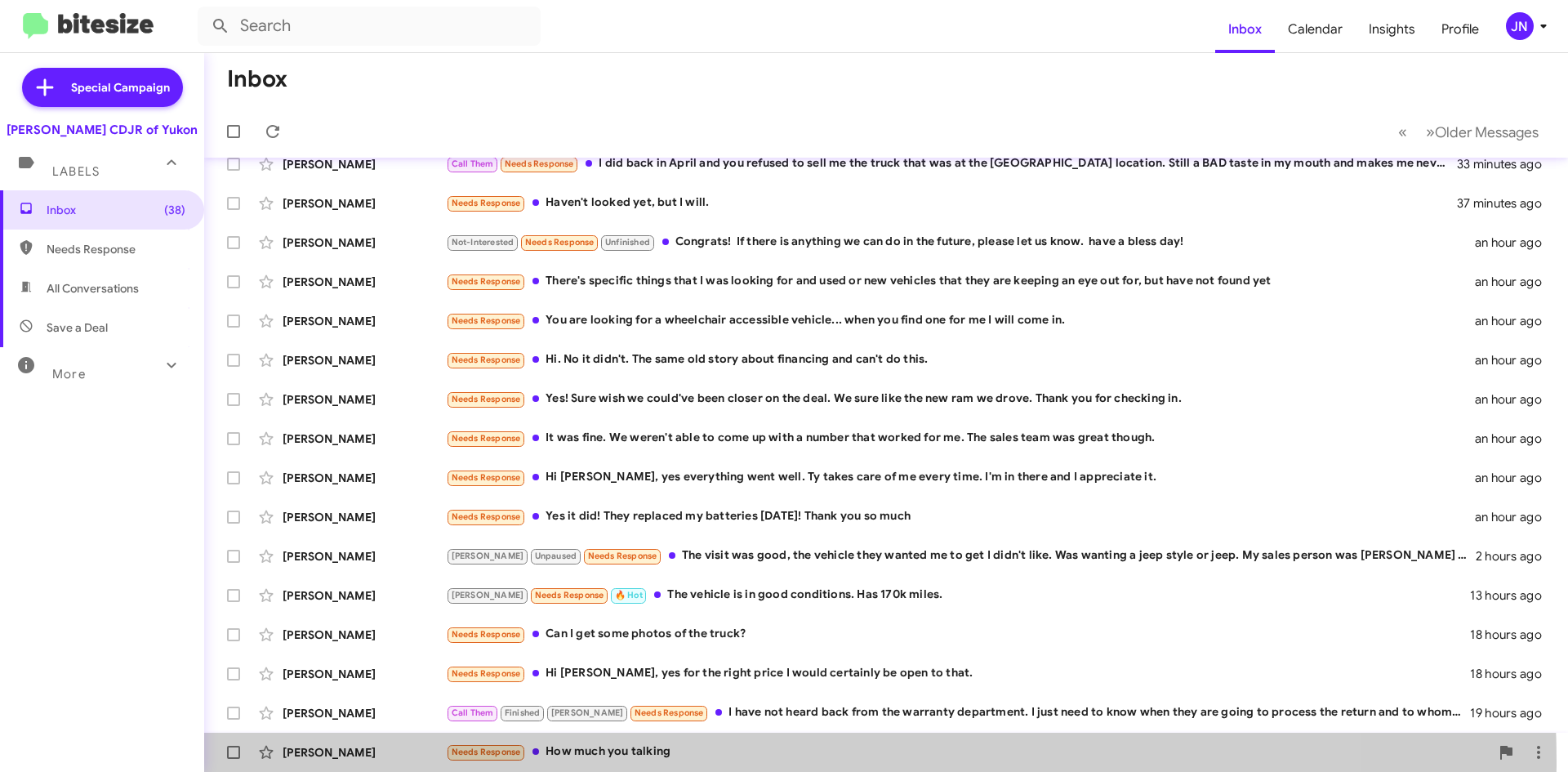
click at [733, 762] on div "Needs Response How much you talking" at bounding box center [968, 752] width 1044 height 19
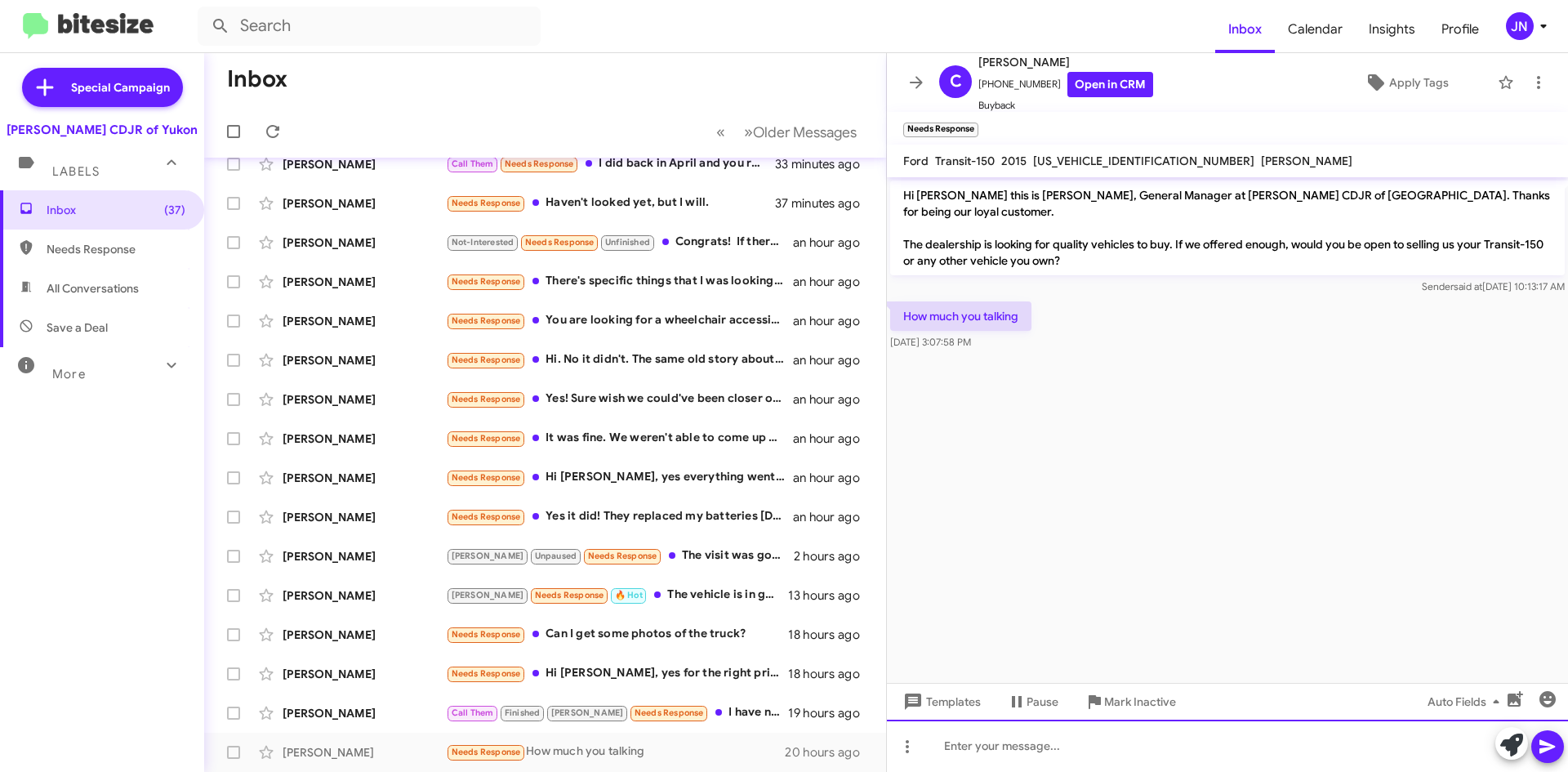
click at [1018, 753] on div at bounding box center [1228, 745] width 681 height 52
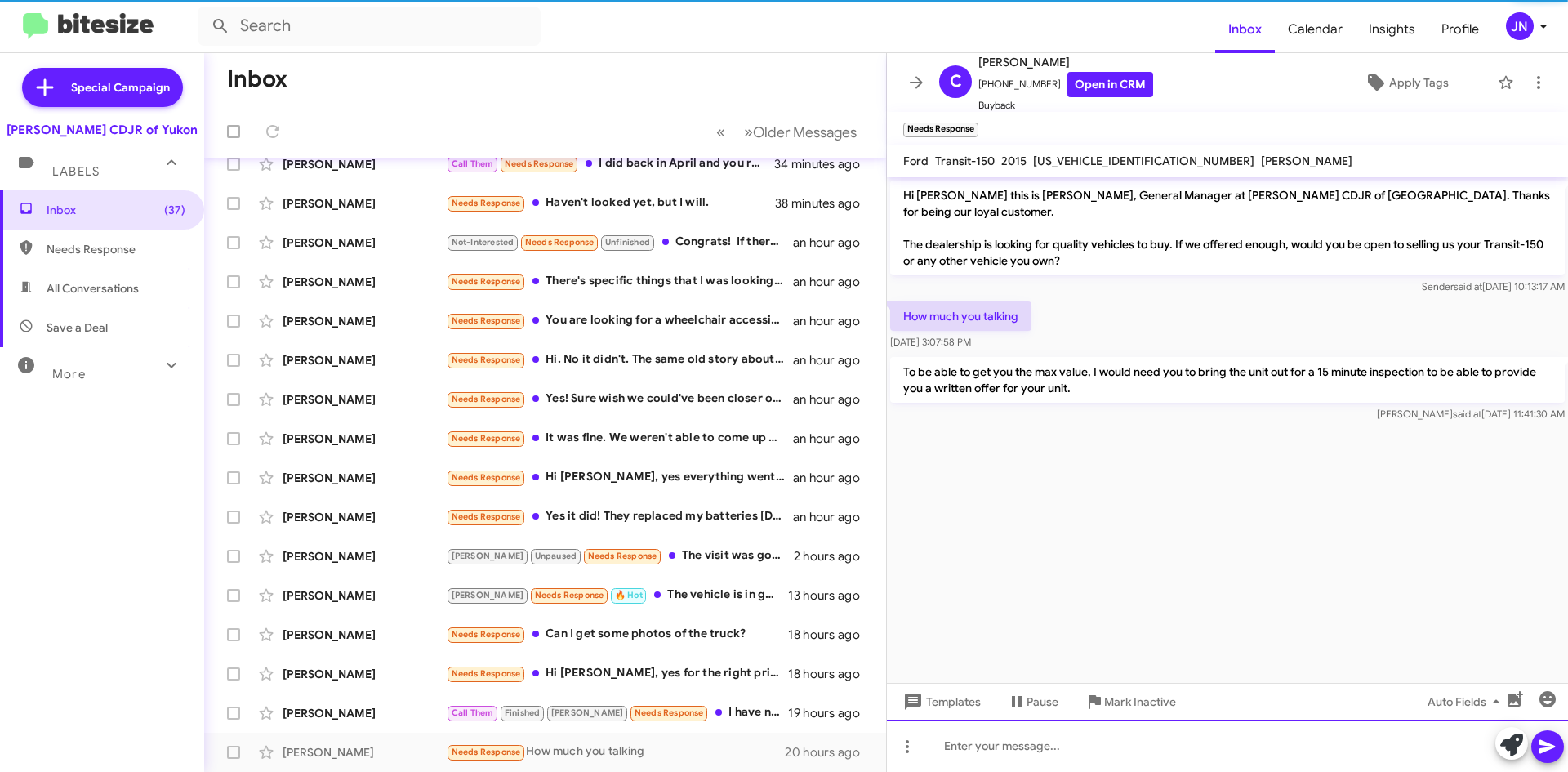
scroll to position [177, 0]
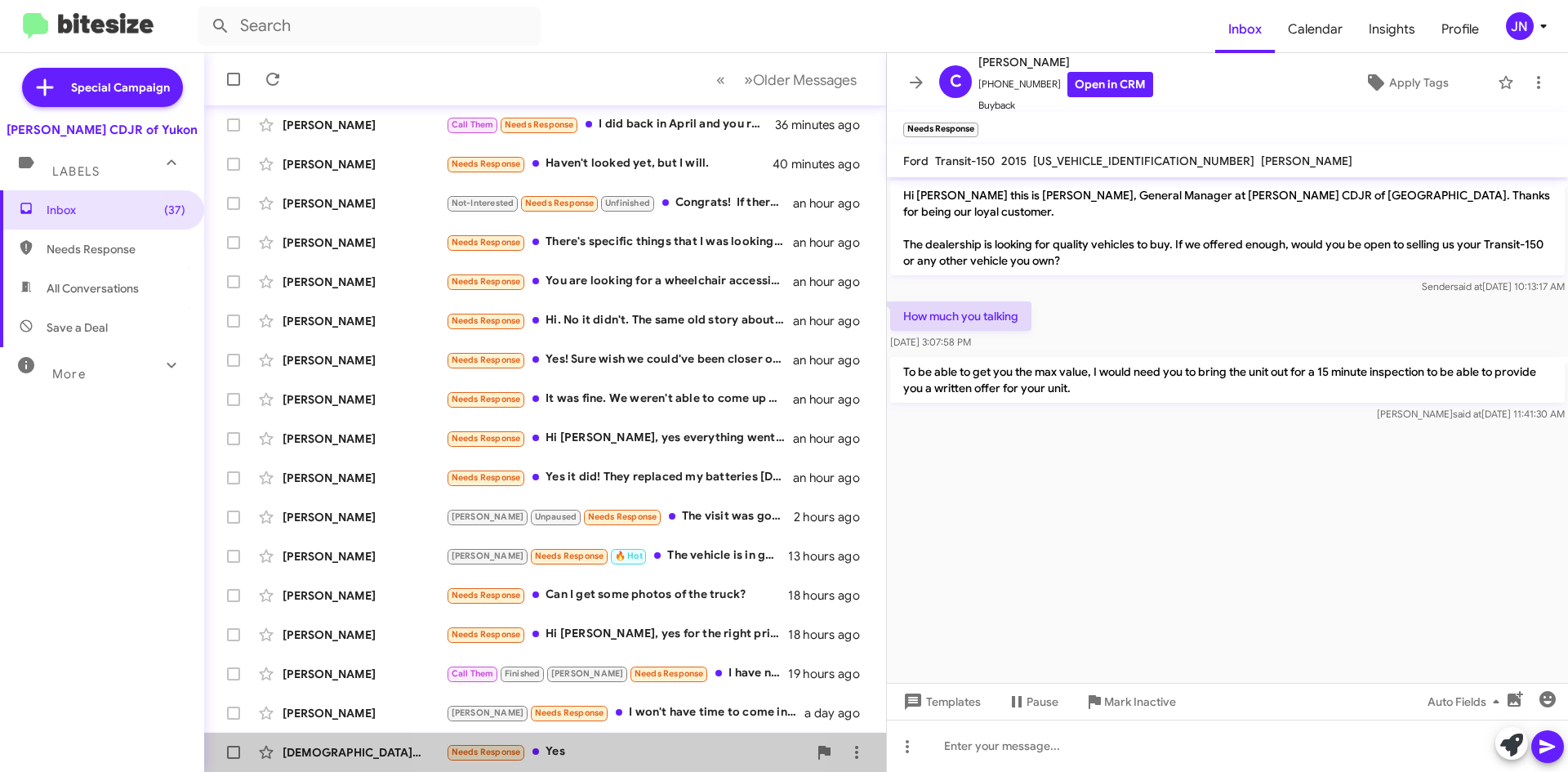
click at [590, 756] on div "Needs Response Yes" at bounding box center [627, 752] width 362 height 19
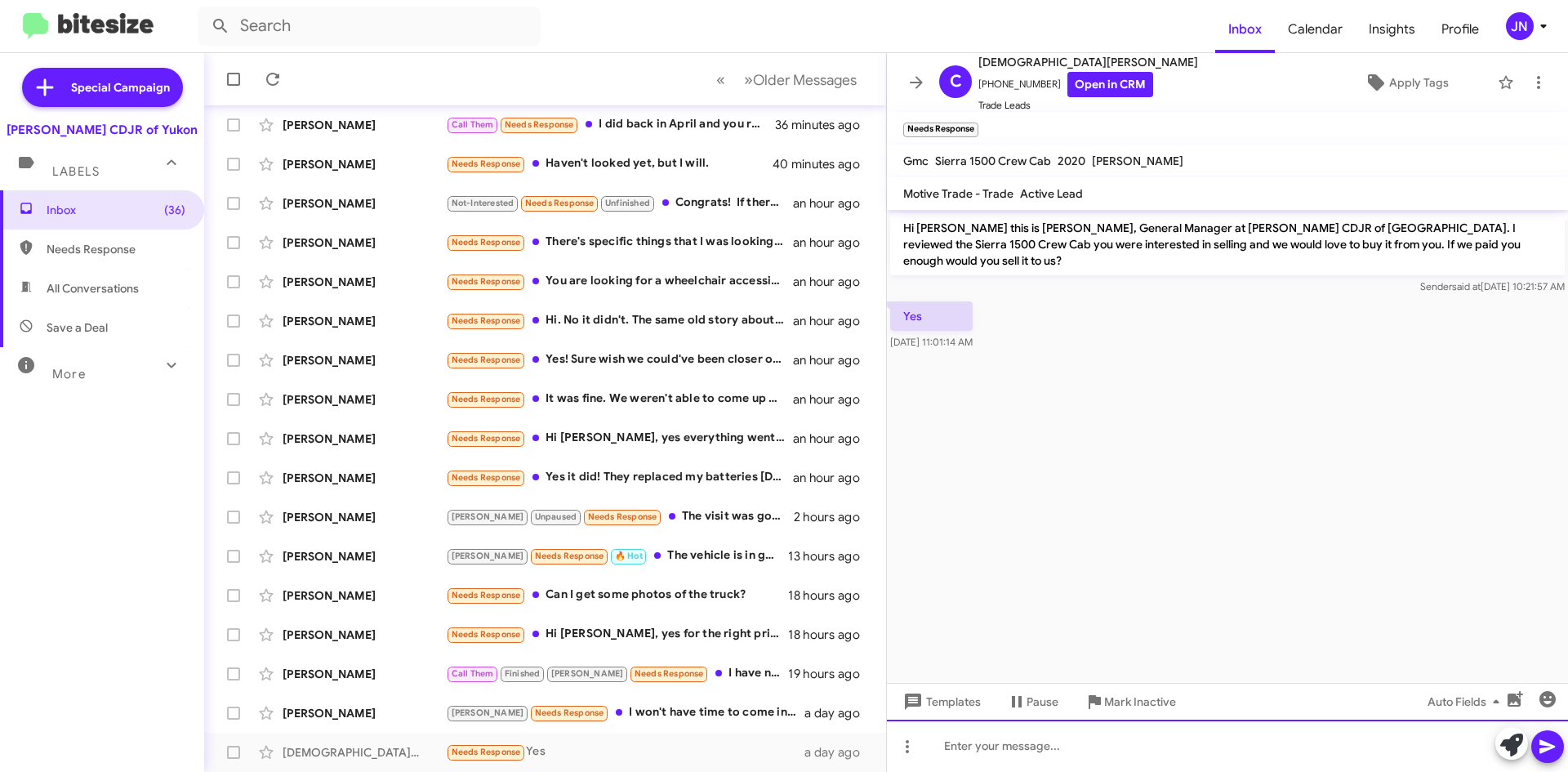
click at [982, 749] on div at bounding box center [1228, 745] width 681 height 52
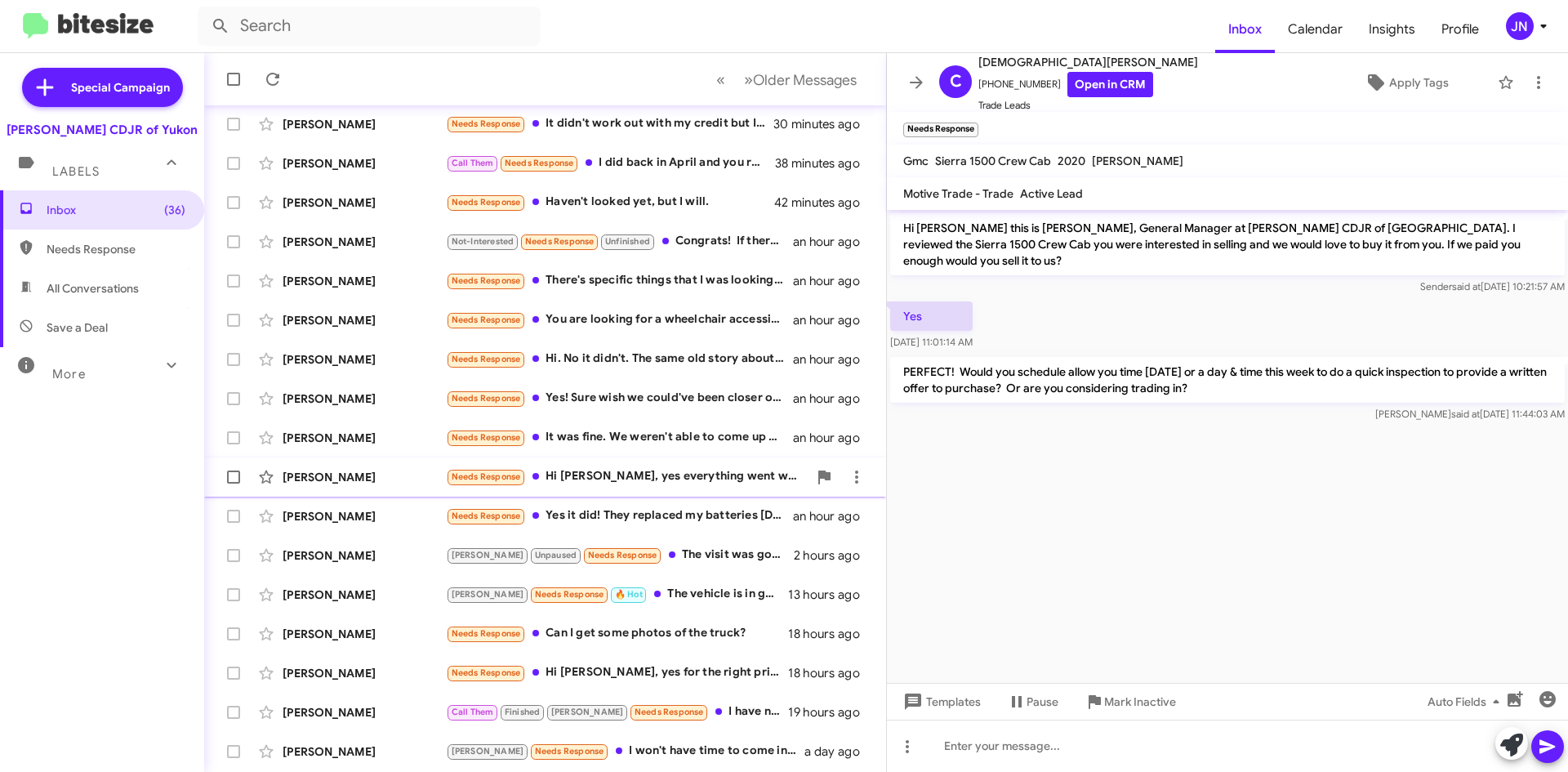
scroll to position [177, 0]
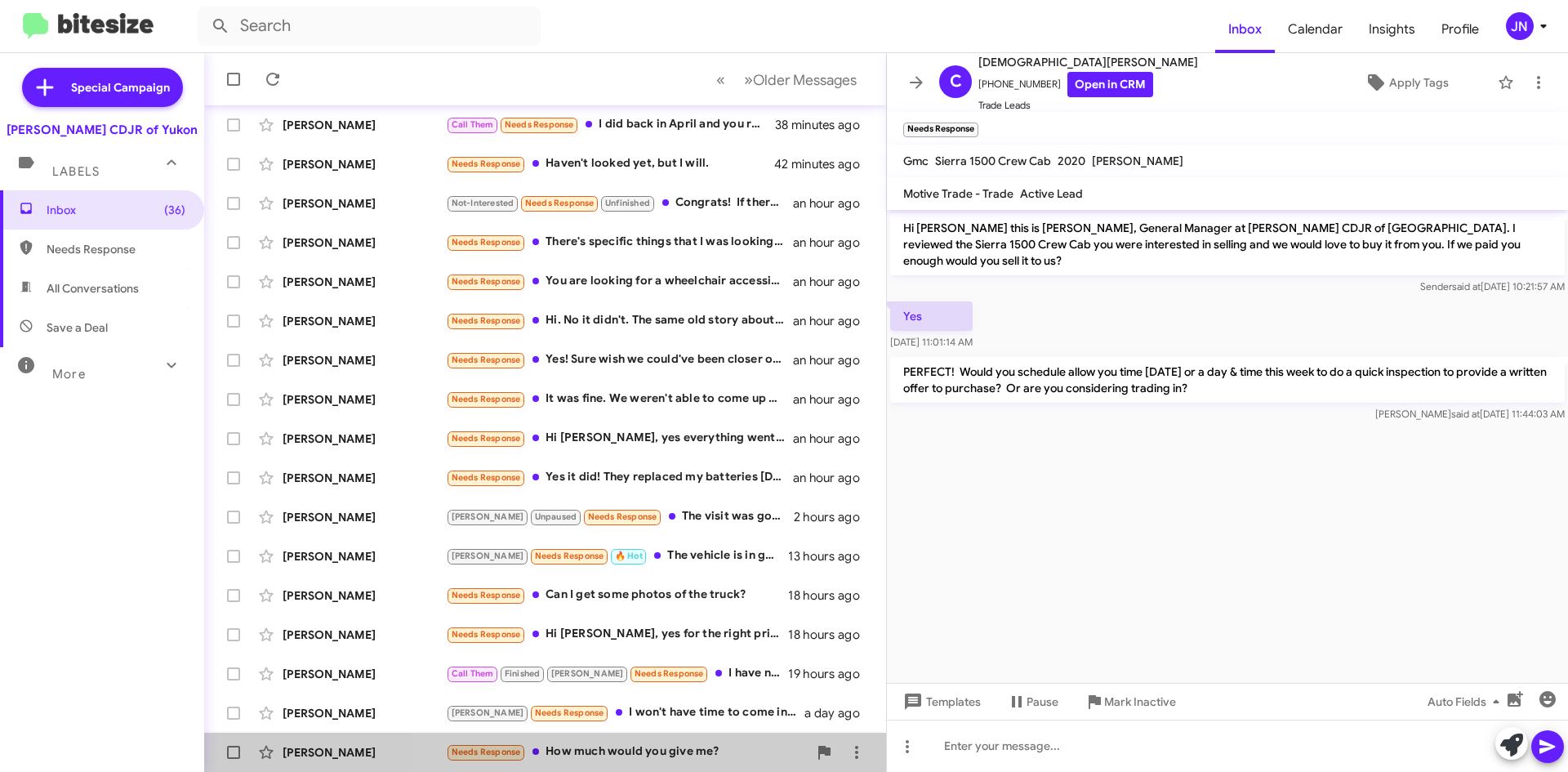
click at [640, 753] on div "Needs Response How much would you give me?" at bounding box center [627, 752] width 362 height 19
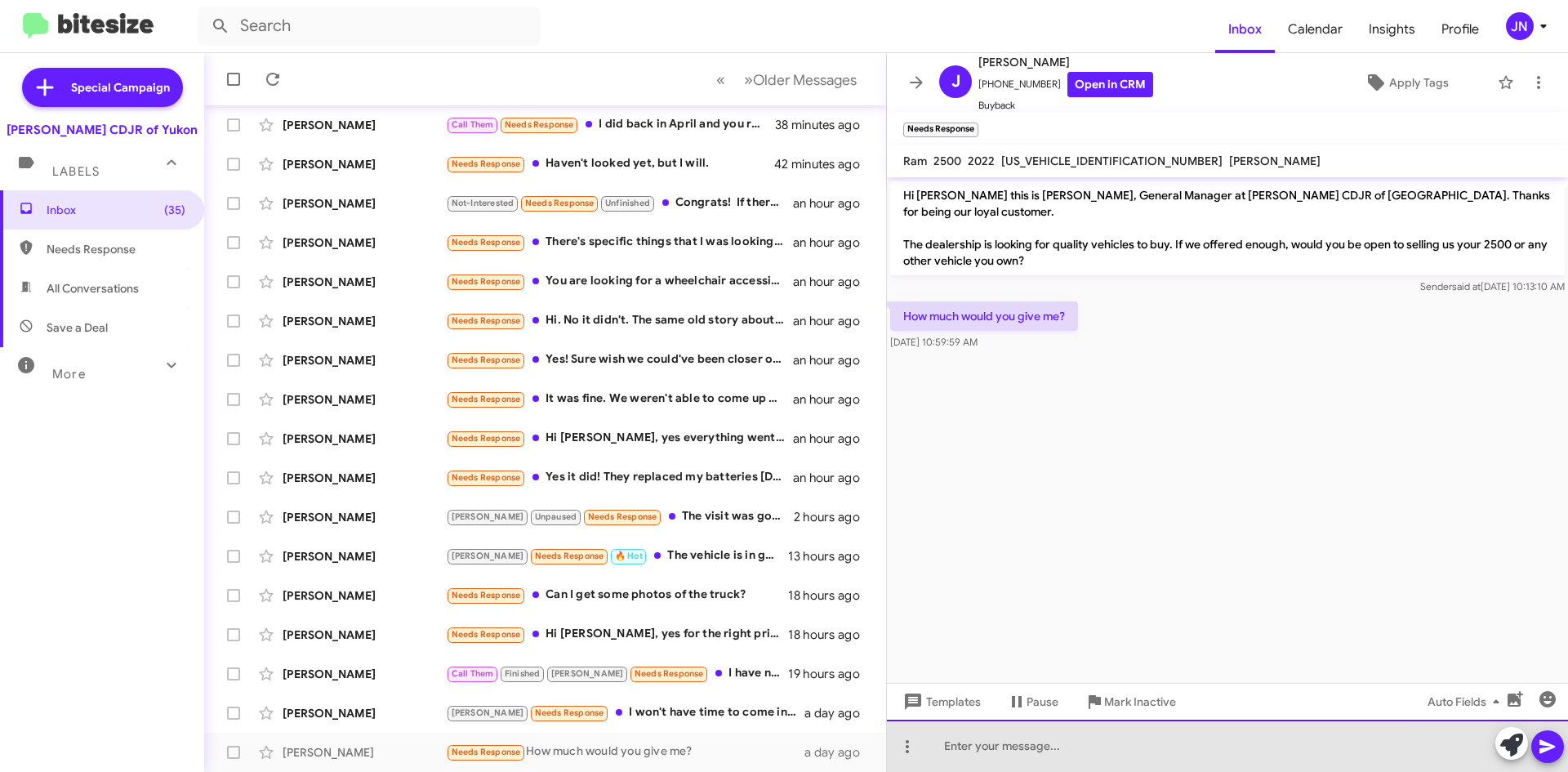
click at [1072, 748] on div at bounding box center [1228, 745] width 681 height 52
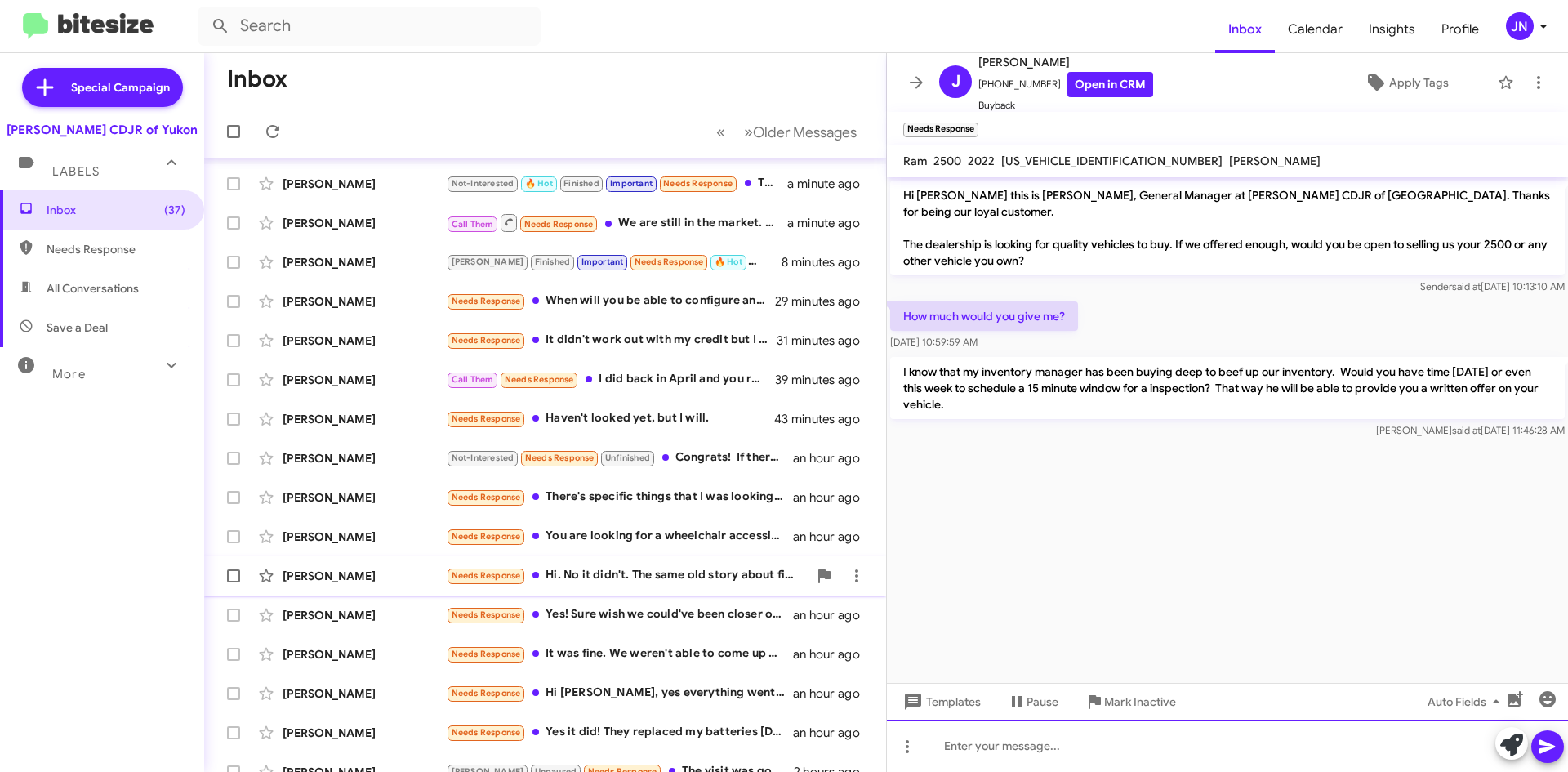
scroll to position [177, 0]
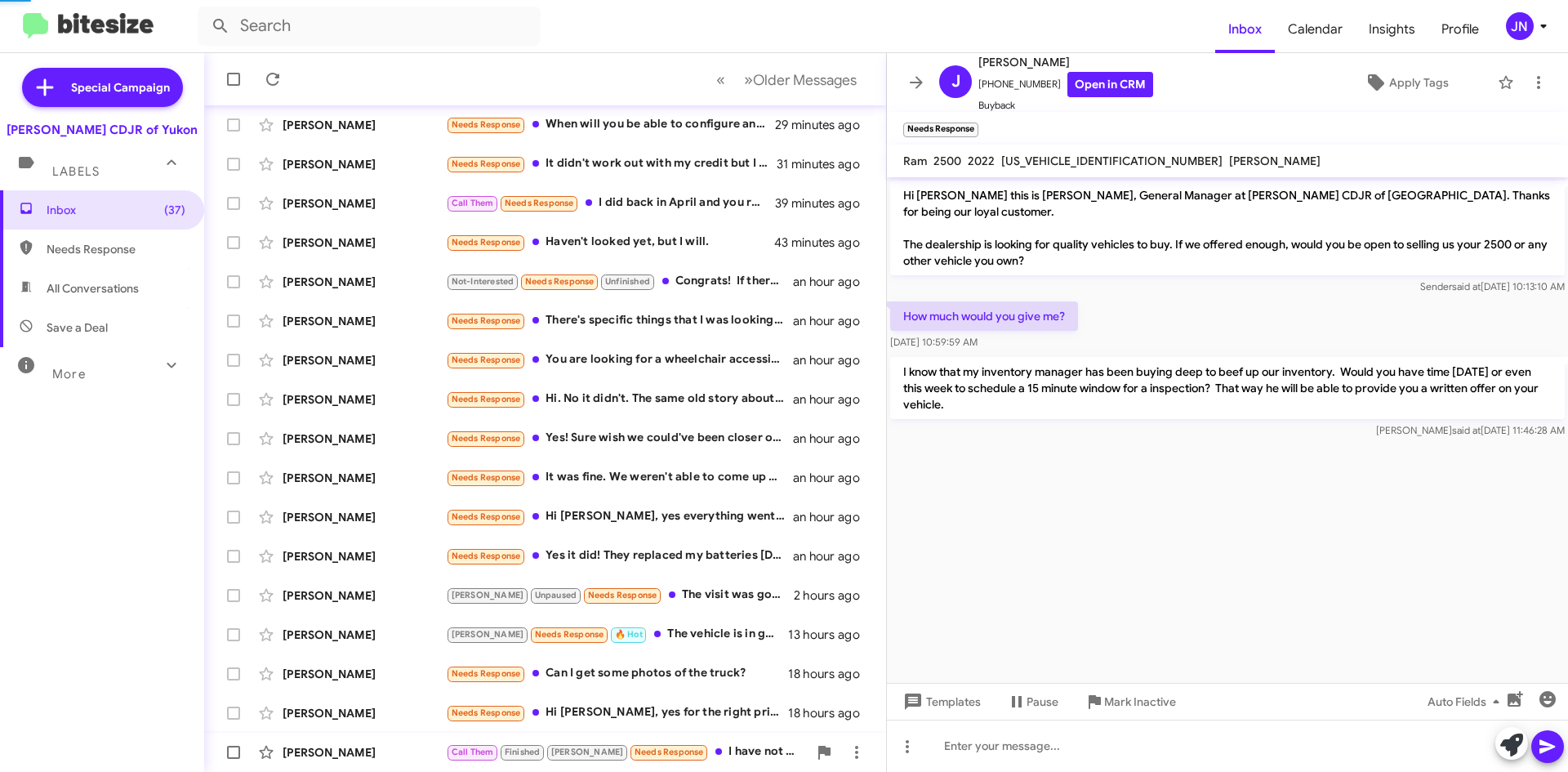
click at [728, 750] on div "Call Them Finished [PERSON_NAME] Needs Response I have not heard back from the …" at bounding box center [627, 752] width 362 height 19
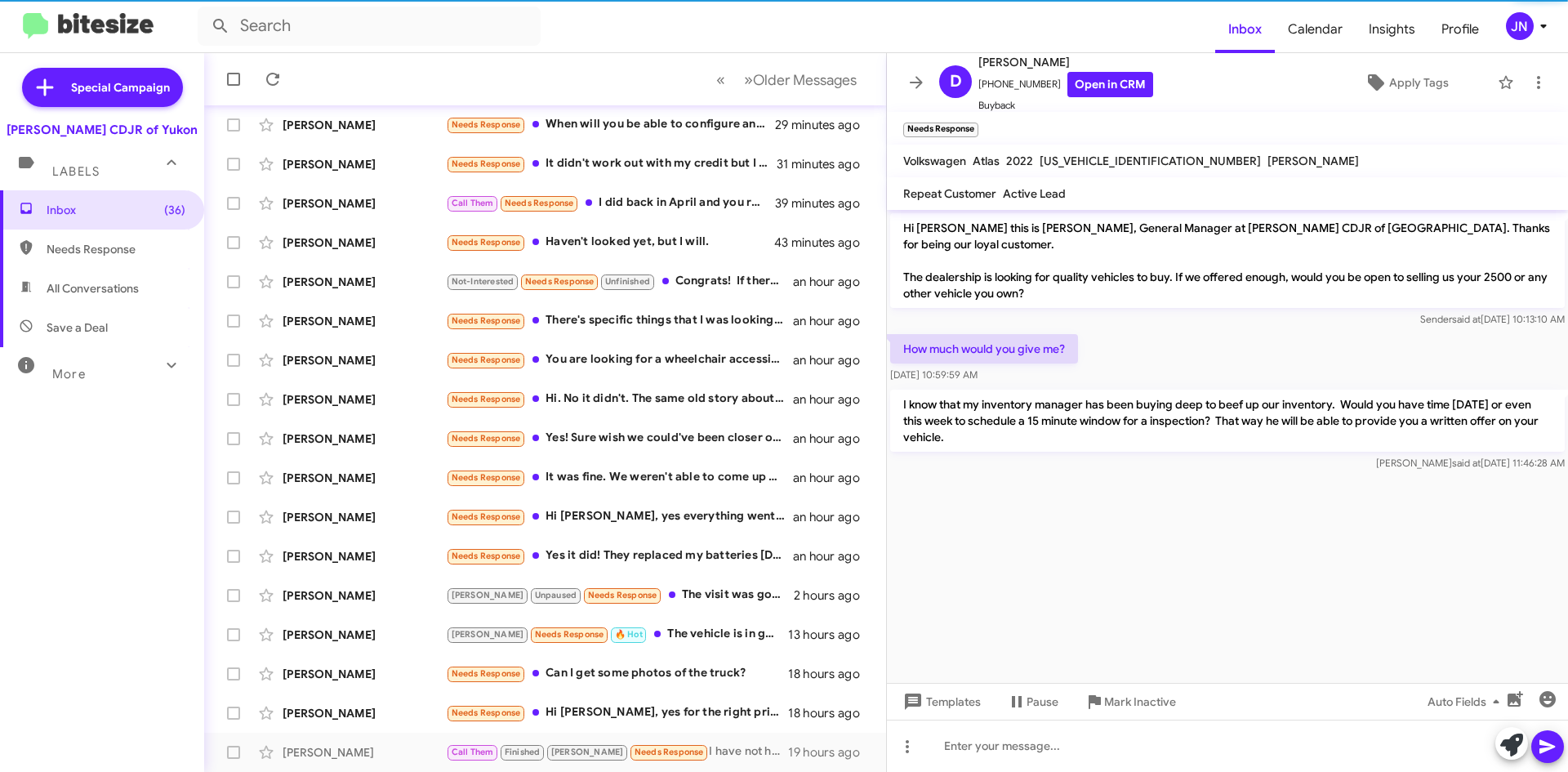
scroll to position [484, 0]
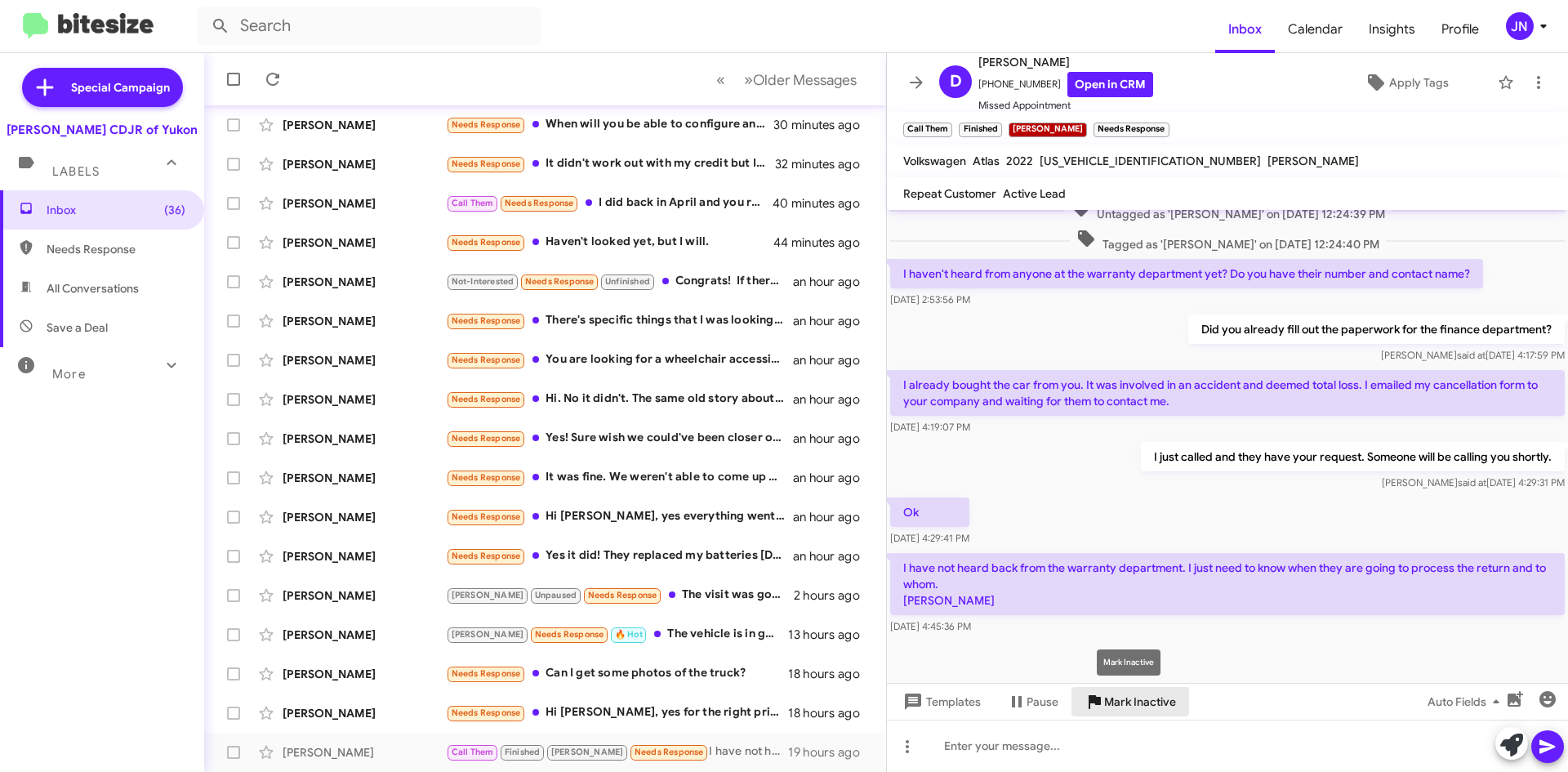
click at [1132, 695] on span "Mark Inactive" at bounding box center [1140, 701] width 72 height 29
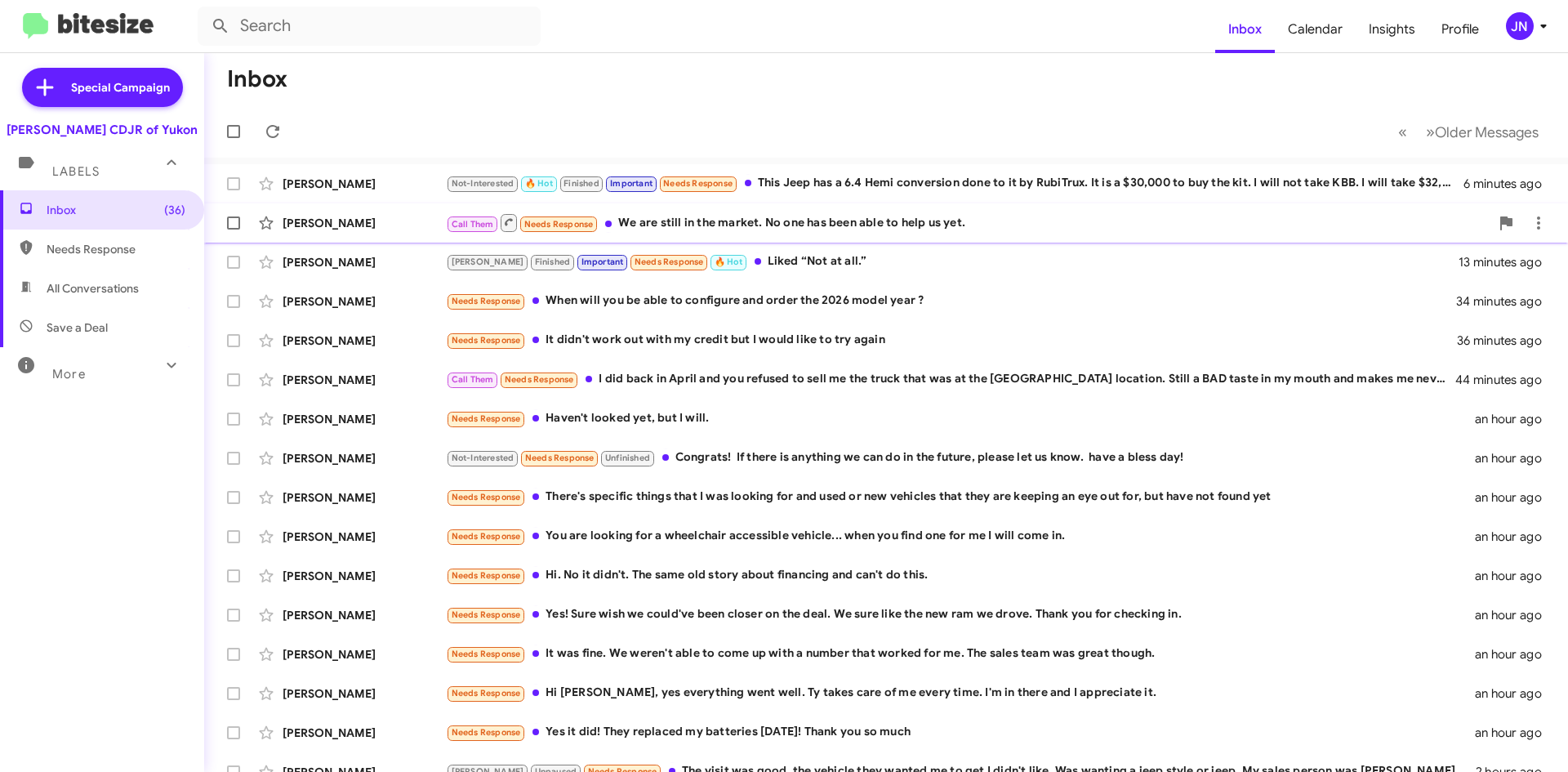
click at [809, 224] on div "Call Them Needs Response We are still in the market. No one has been able to he…" at bounding box center [968, 222] width 1044 height 20
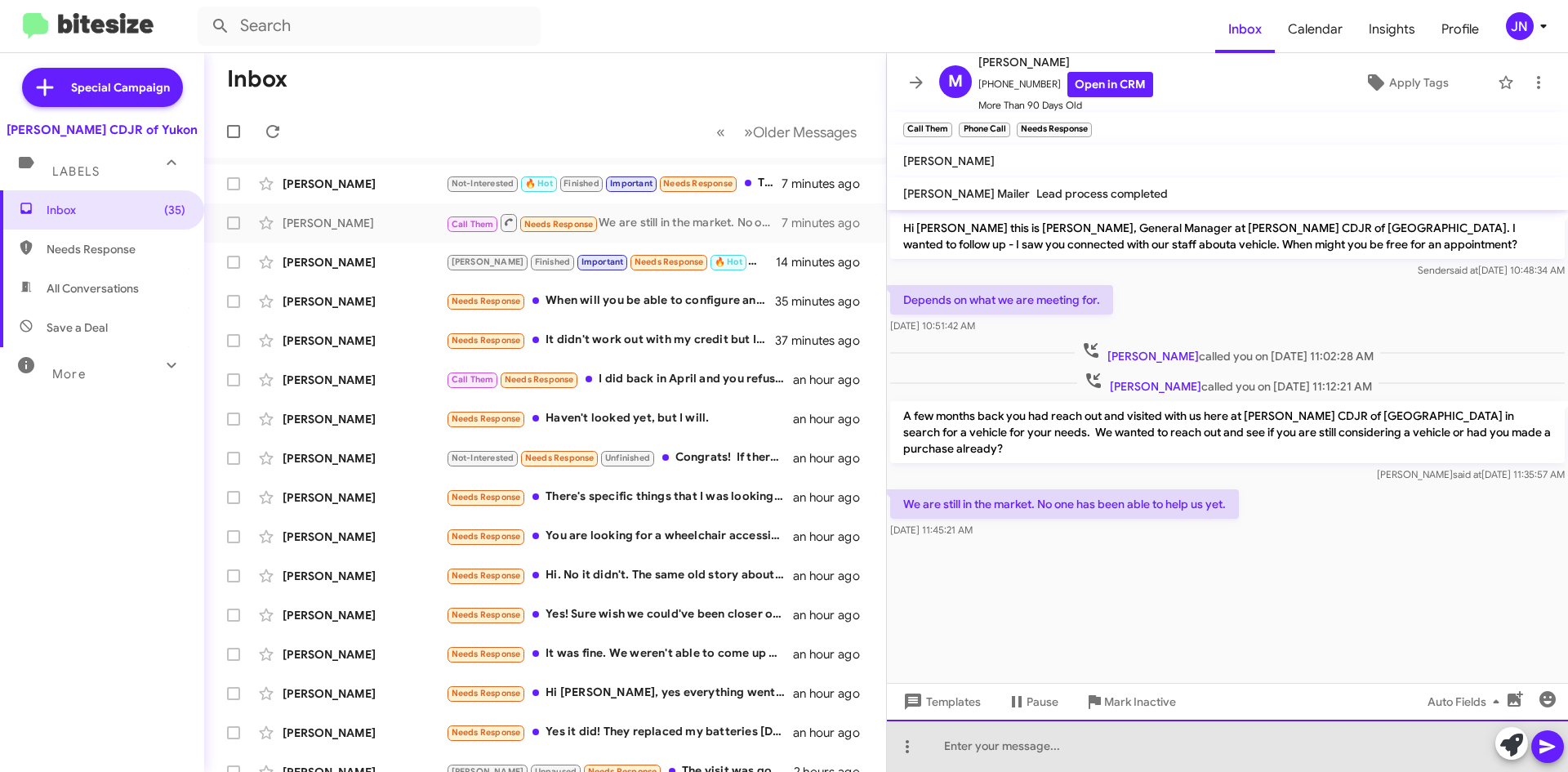
click at [1022, 750] on div at bounding box center [1228, 745] width 681 height 52
drag, startPoint x: 1040, startPoint y: 741, endPoint x: 1050, endPoint y: 743, distance: 10.2
click at [1039, 741] on div at bounding box center [1228, 745] width 681 height 52
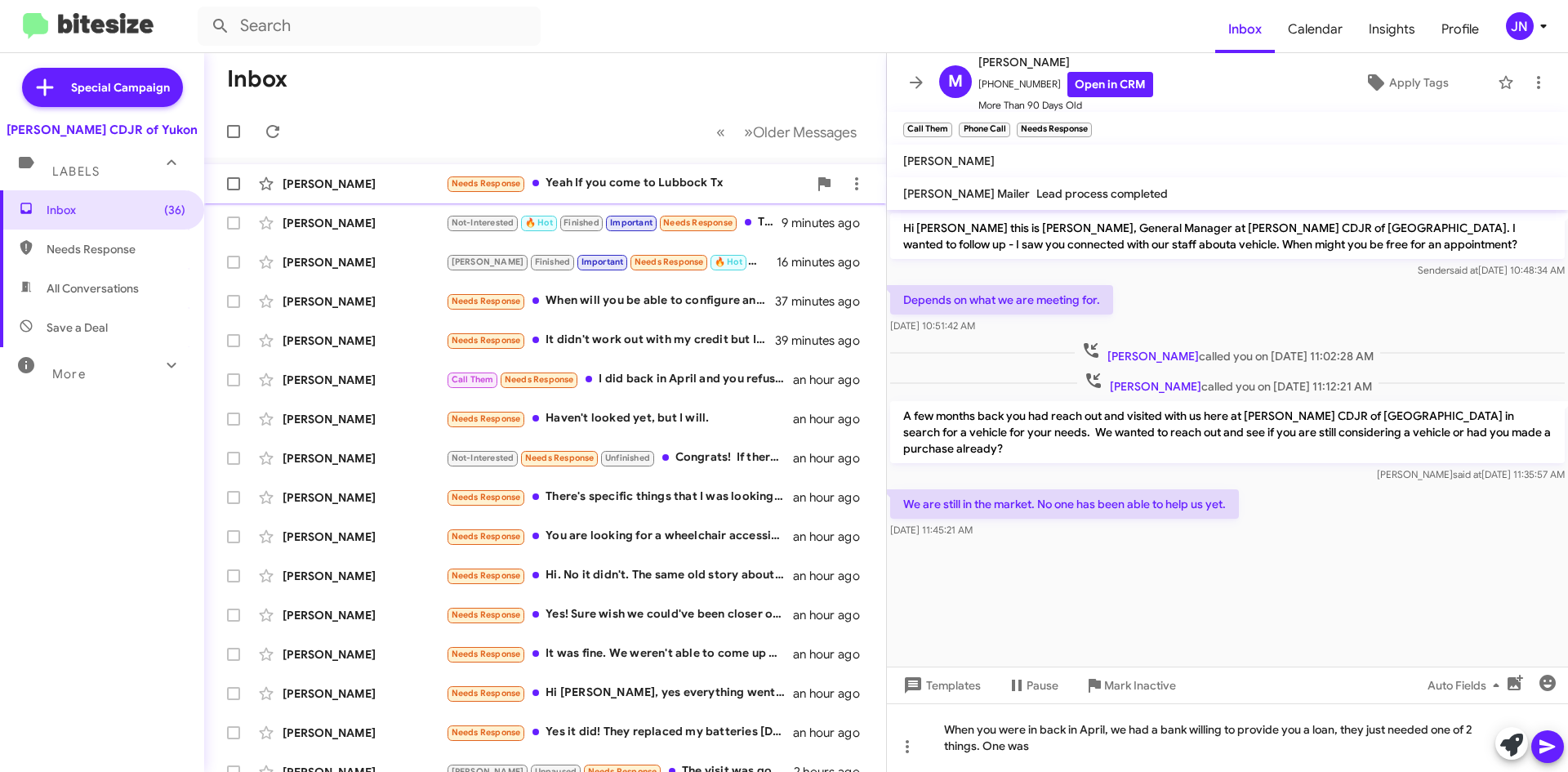
click at [689, 187] on div "Needs Response Yeah If you come to Lubbock Tx" at bounding box center [627, 183] width 362 height 19
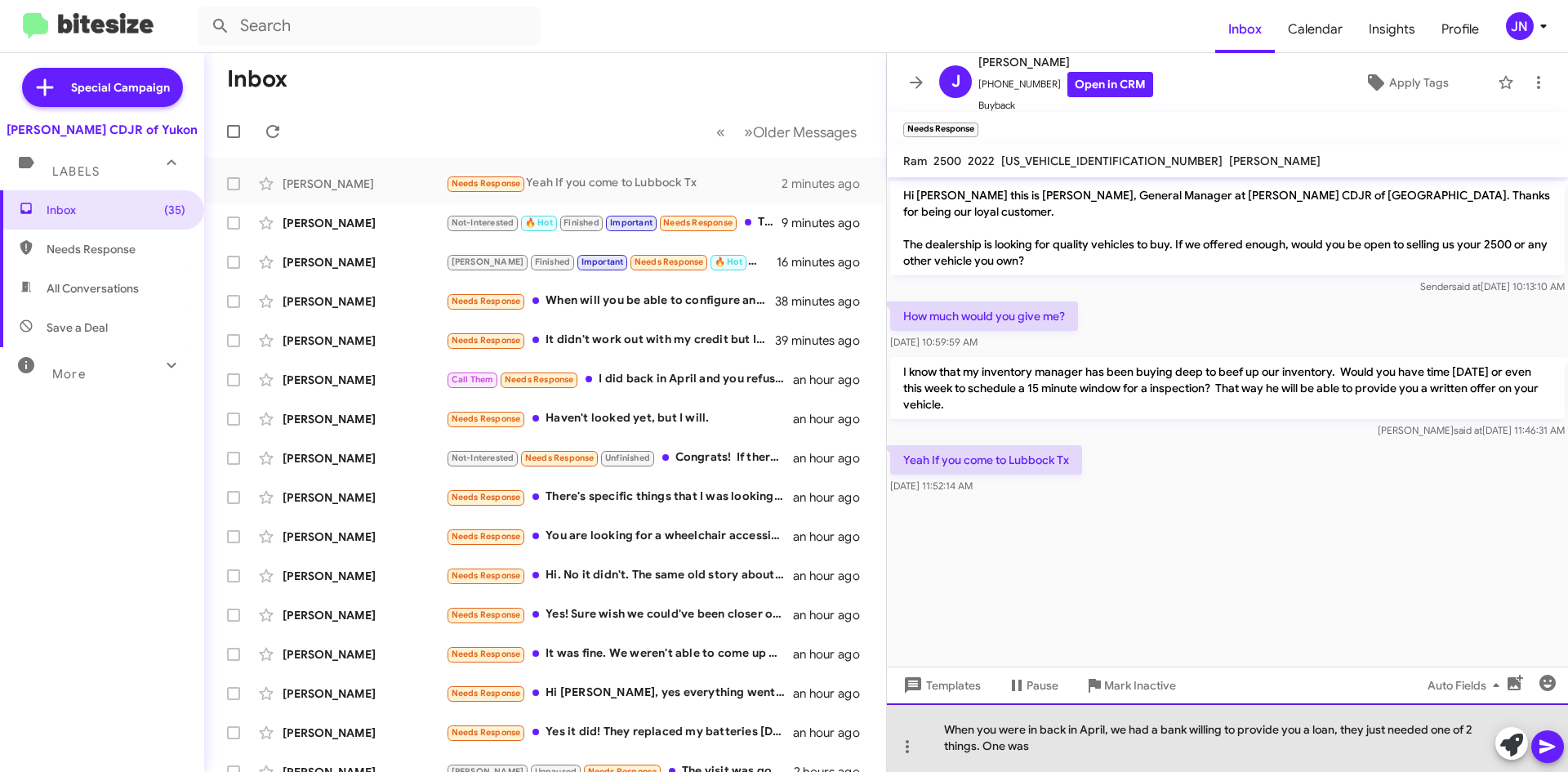
drag, startPoint x: 1052, startPoint y: 750, endPoint x: 936, endPoint y: 720, distance: 119.8
click at [936, 720] on div "When you were in back in April, we had a bank willing to provide you a loan, th…" at bounding box center [1228, 738] width 681 height 68
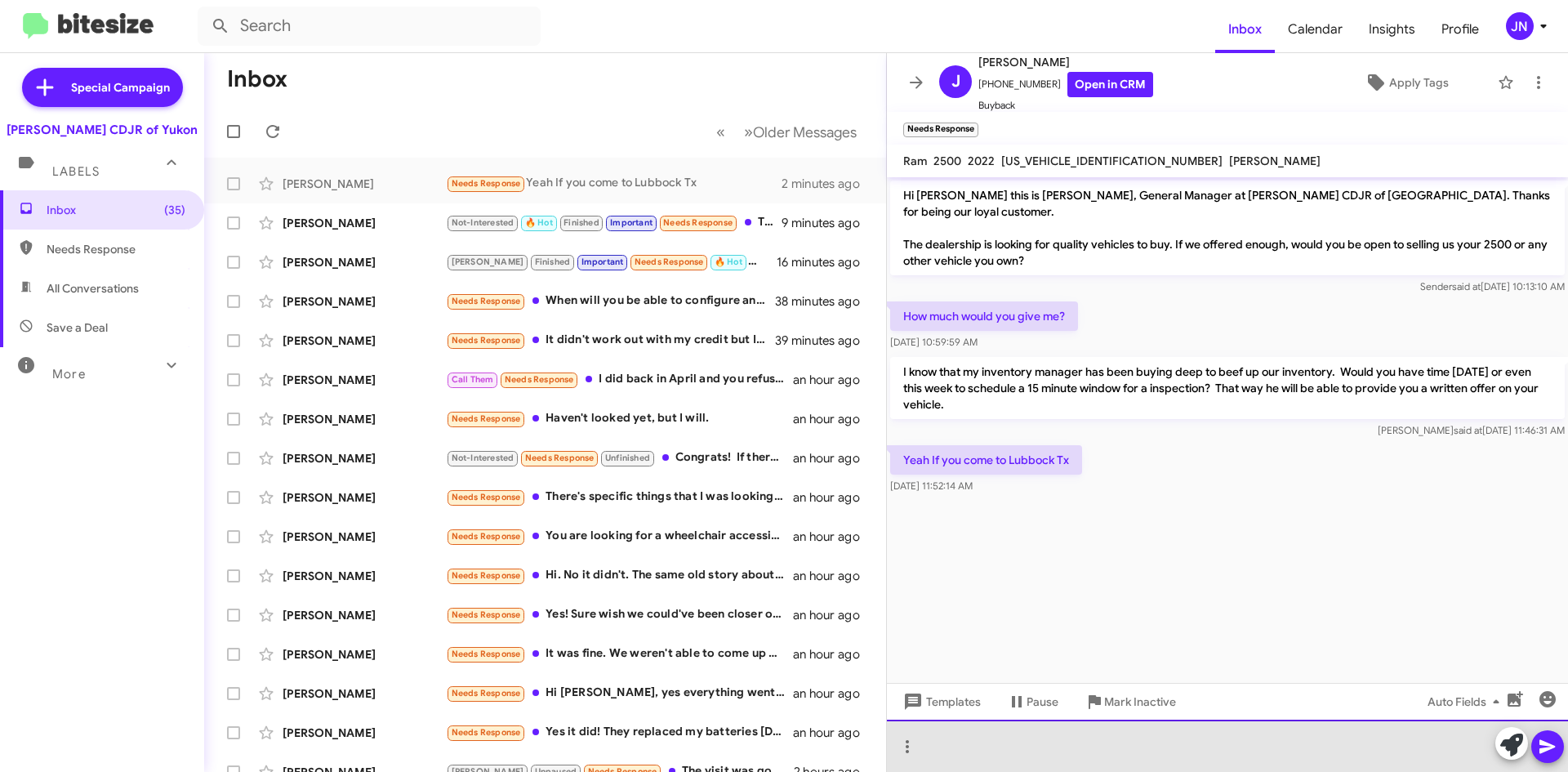
click at [956, 743] on div at bounding box center [1228, 745] width 681 height 52
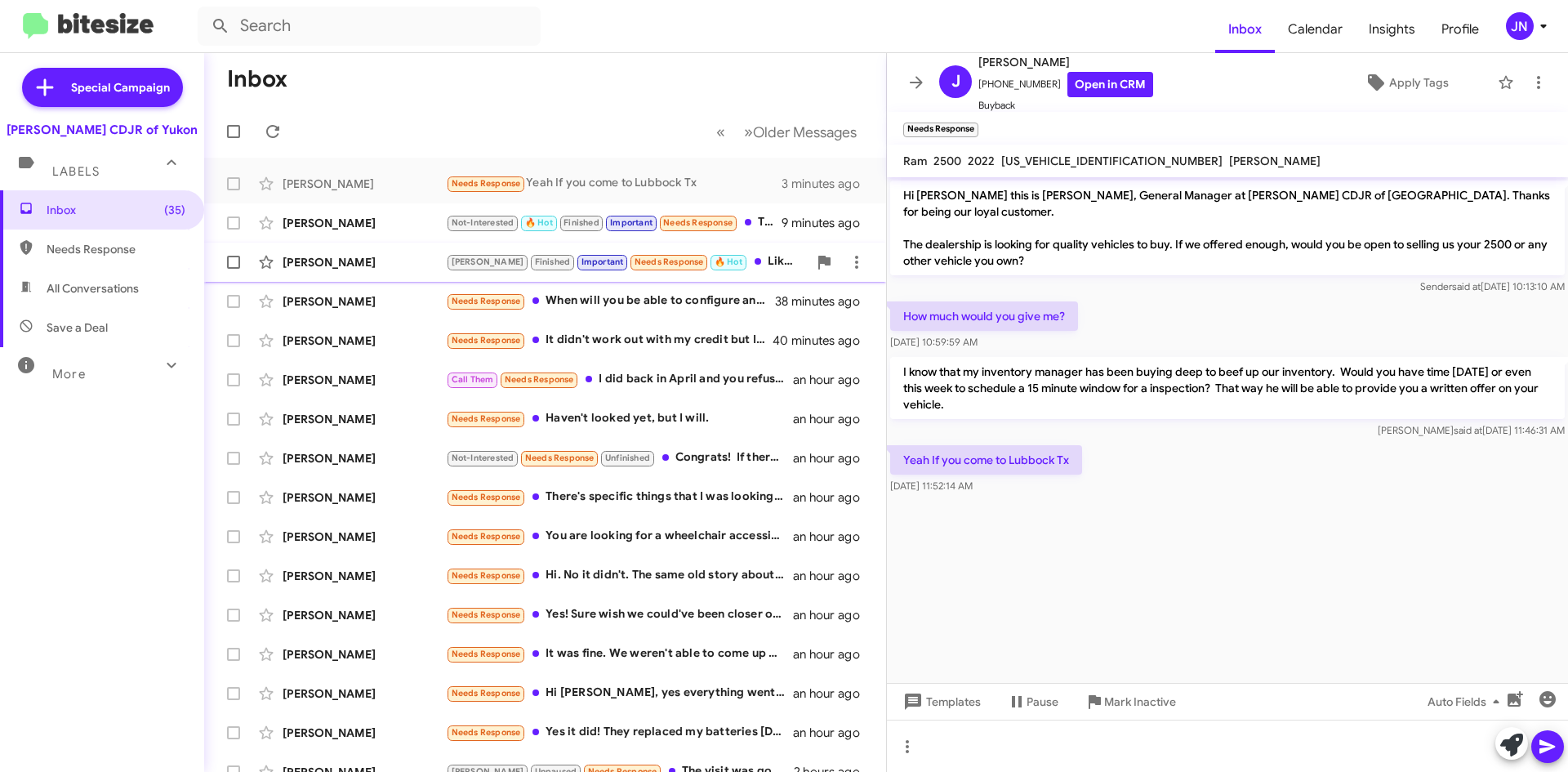
click at [762, 260] on div "[PERSON_NAME] Finished Important Needs Response 🔥 Hot Liked “Not at all.”" at bounding box center [627, 261] width 362 height 19
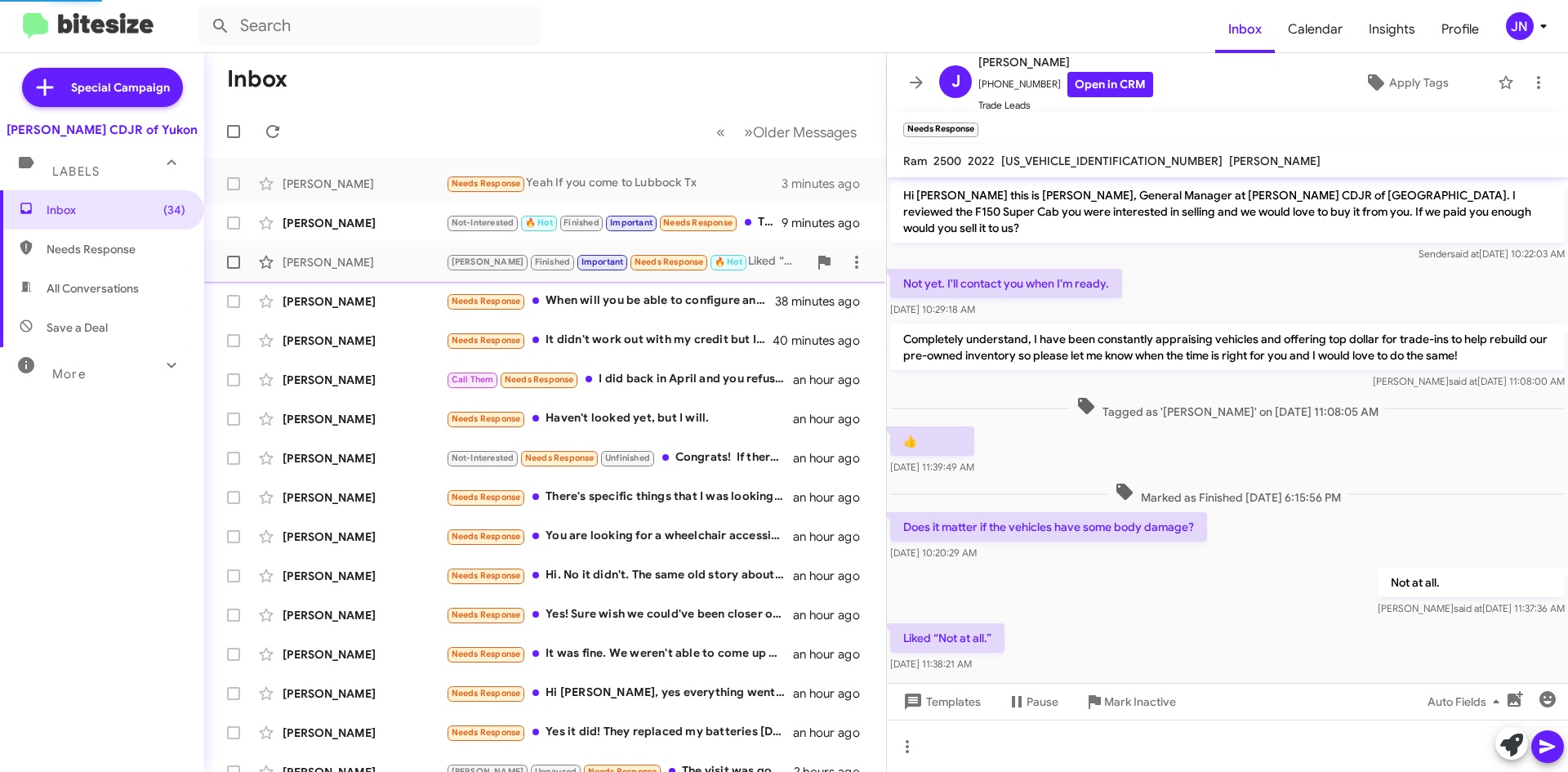
scroll to position [13, 0]
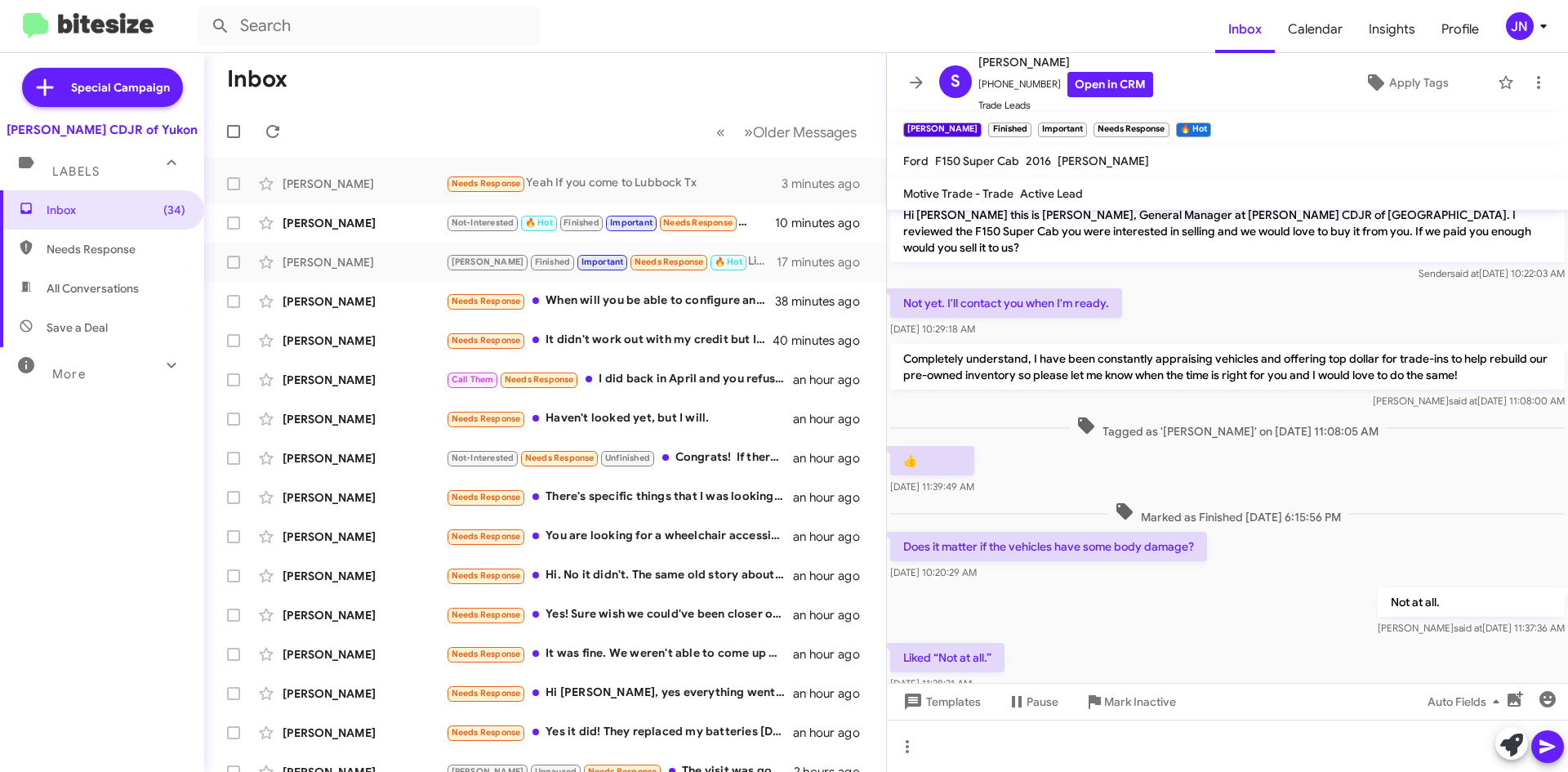
click at [640, 65] on mat-toolbar-row "Inbox" at bounding box center [545, 79] width 682 height 52
click at [268, 130] on icon at bounding box center [273, 131] width 13 height 13
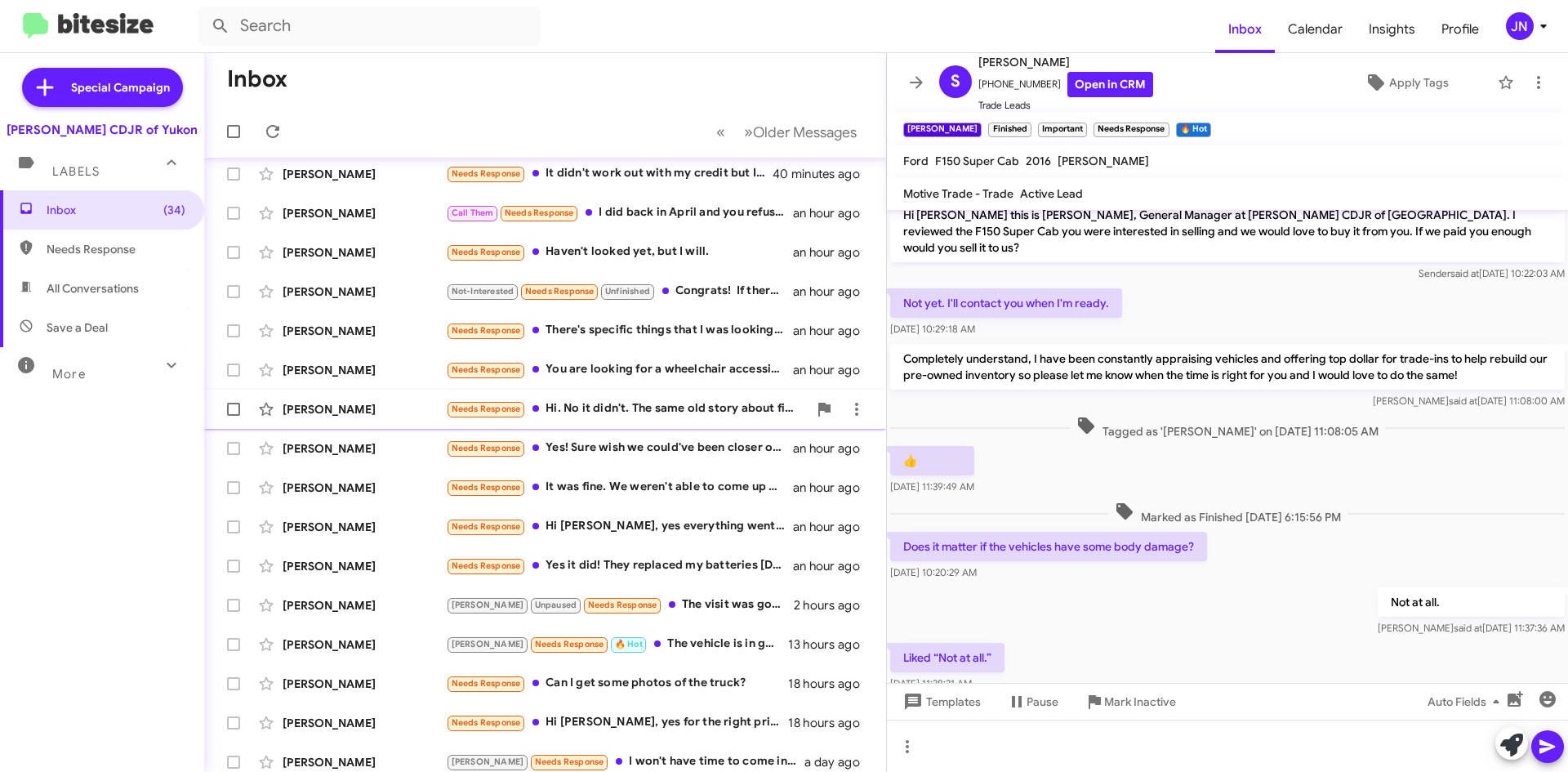
scroll to position [177, 0]
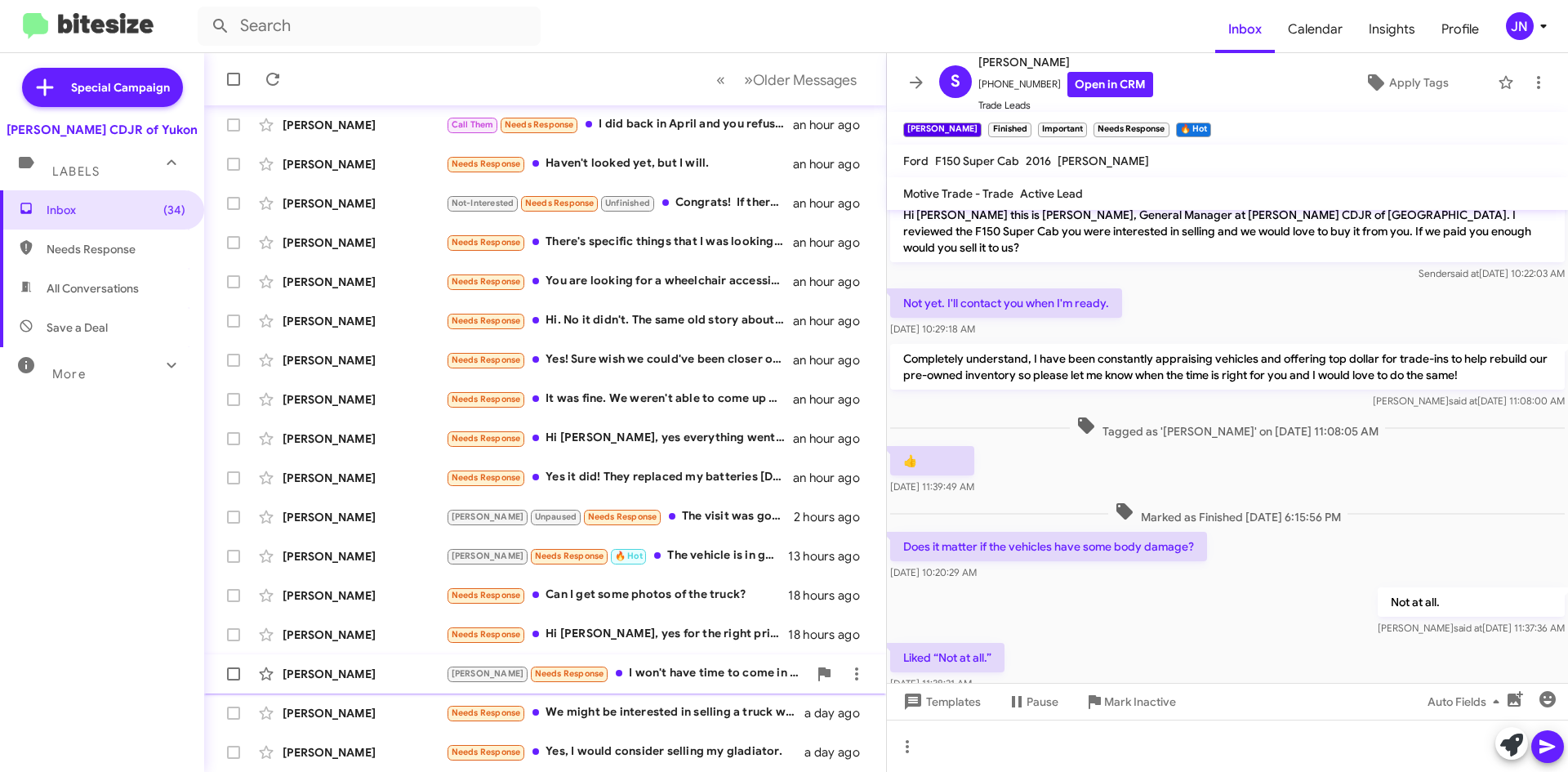
click at [664, 674] on div "[PERSON_NAME] Needs Response I won't have time to come in [DATE], if I'm going …" at bounding box center [627, 673] width 362 height 19
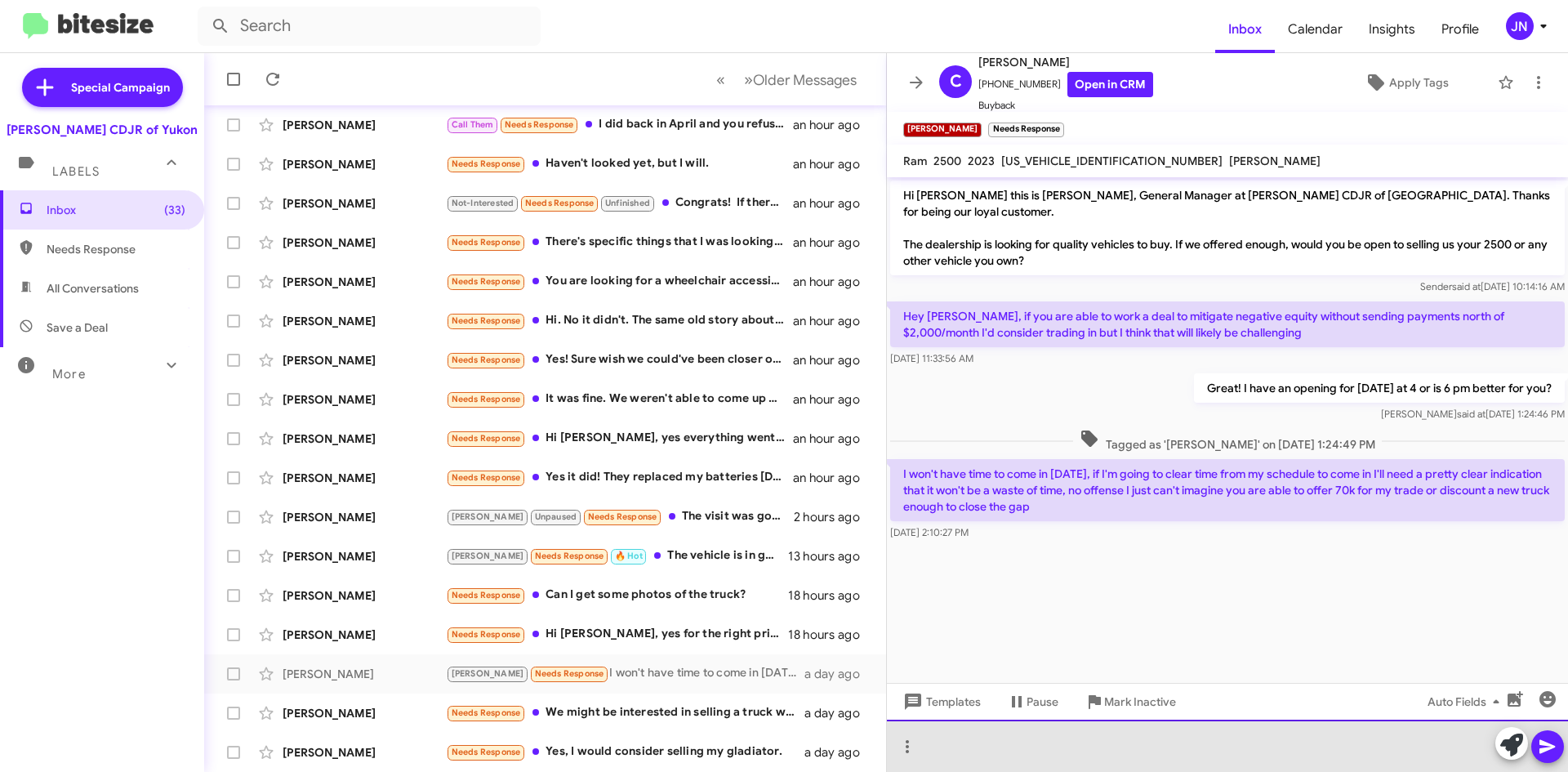
click at [980, 749] on div at bounding box center [1228, 745] width 681 height 52
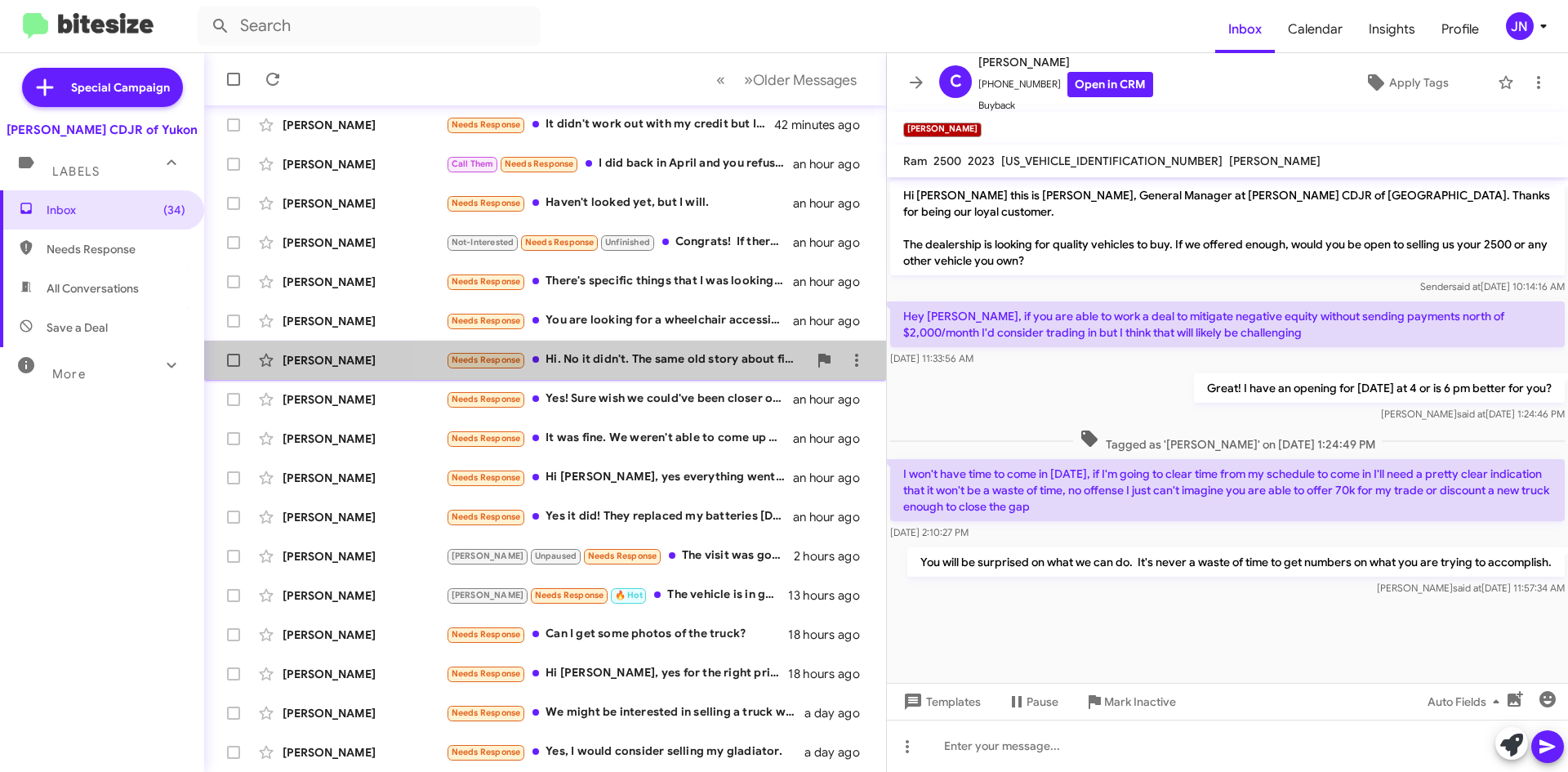
click at [656, 362] on div "Needs Response Hi. No it didn't. The same old story about financing and can't d…" at bounding box center [627, 360] width 362 height 19
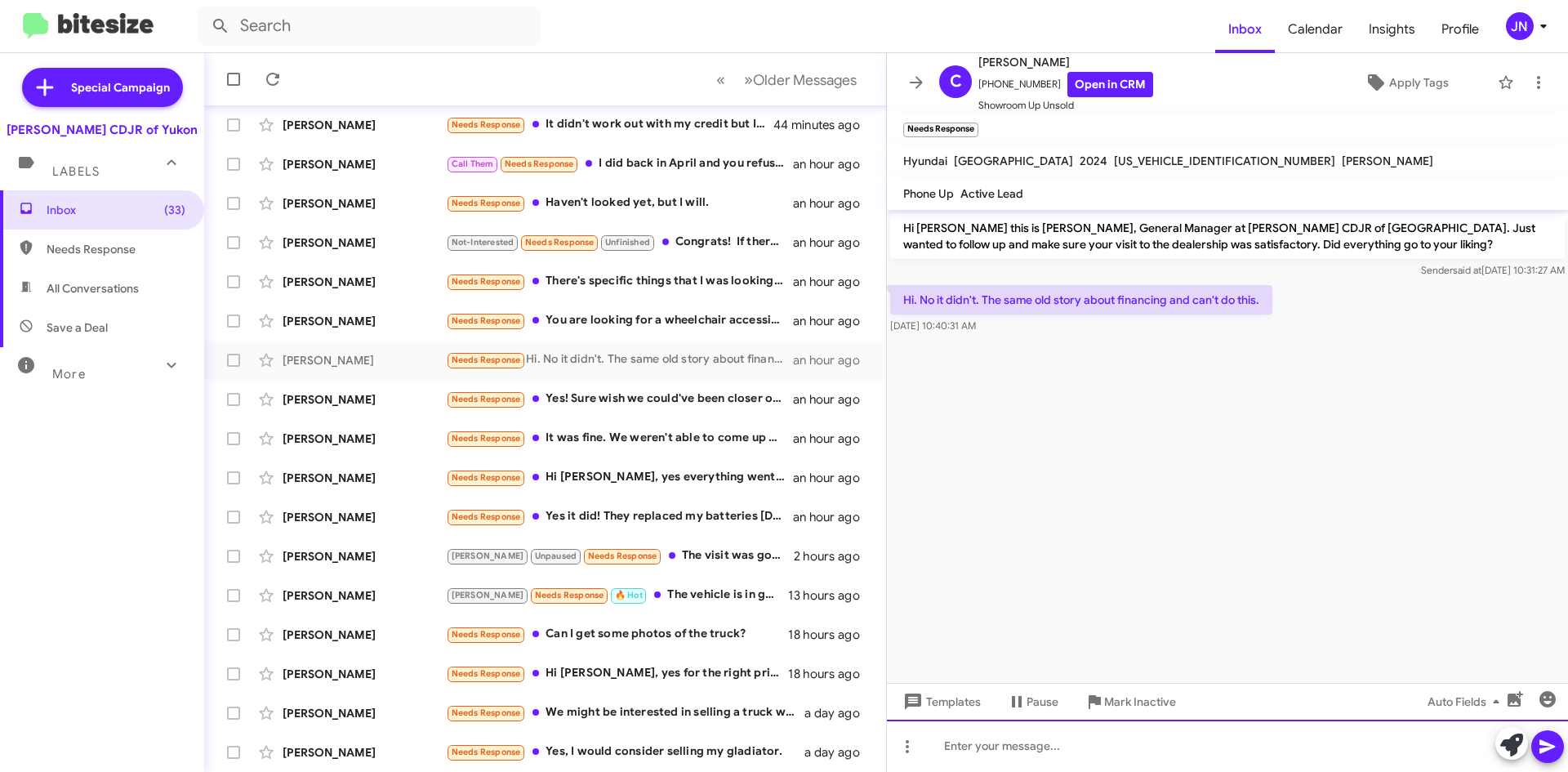
click at [1011, 748] on div at bounding box center [1228, 745] width 681 height 52
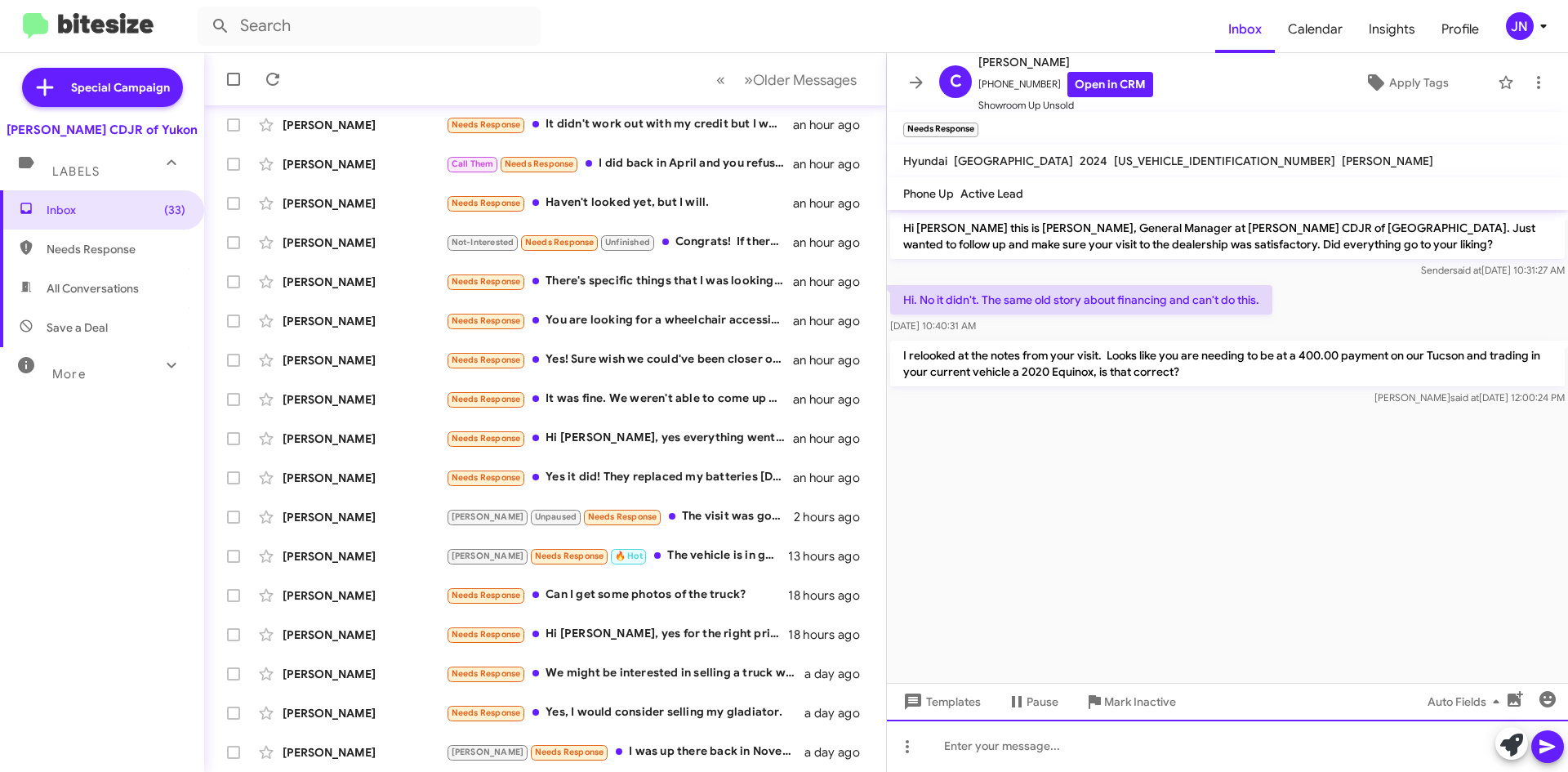
click at [992, 746] on div at bounding box center [1228, 745] width 681 height 52
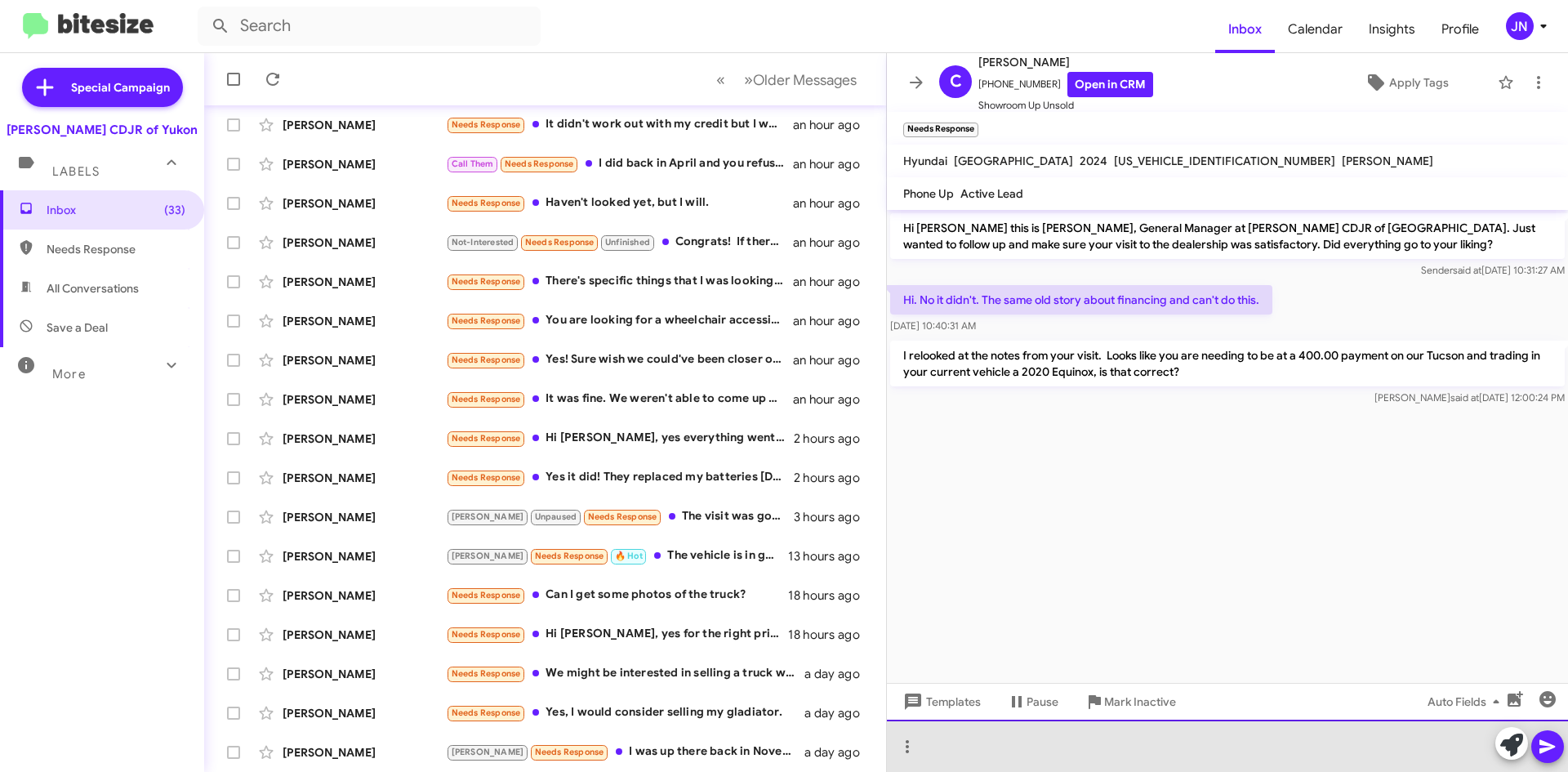
click at [1102, 737] on div at bounding box center [1228, 745] width 681 height 52
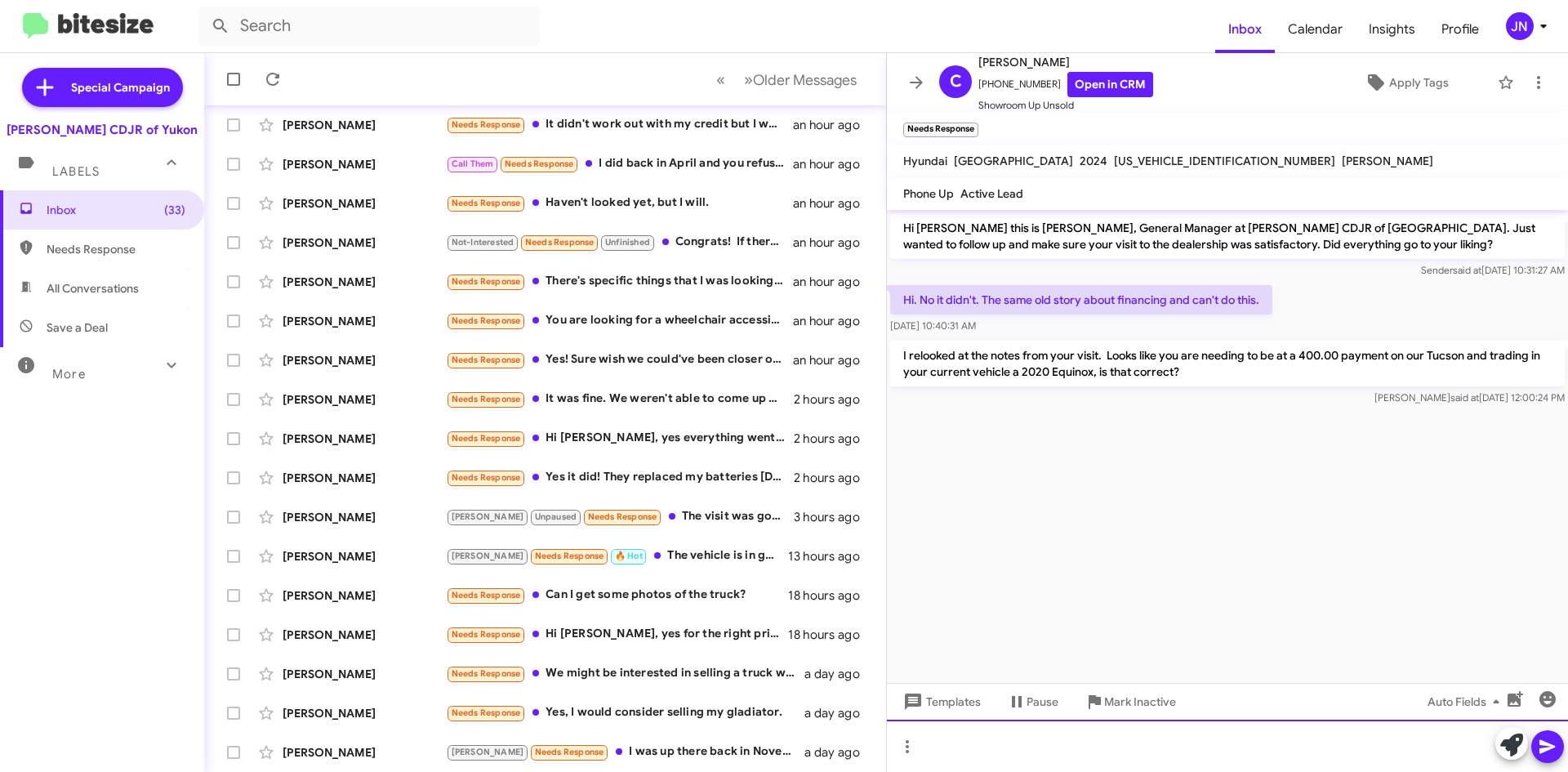
click at [988, 759] on div at bounding box center [1228, 745] width 681 height 52
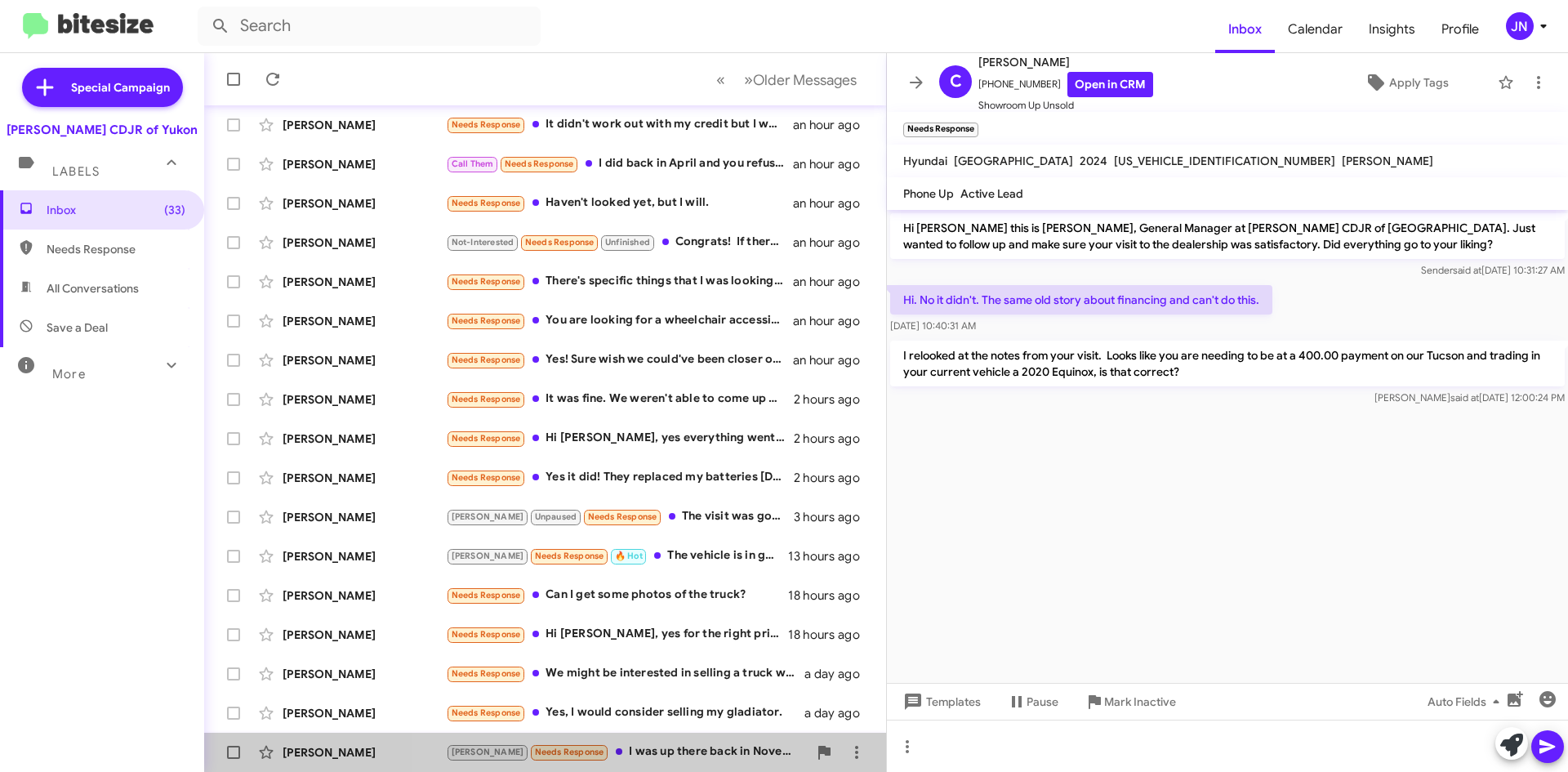
click at [683, 750] on div "[PERSON_NAME] Needs Response I was up there back in November or December I thin…" at bounding box center [627, 752] width 362 height 19
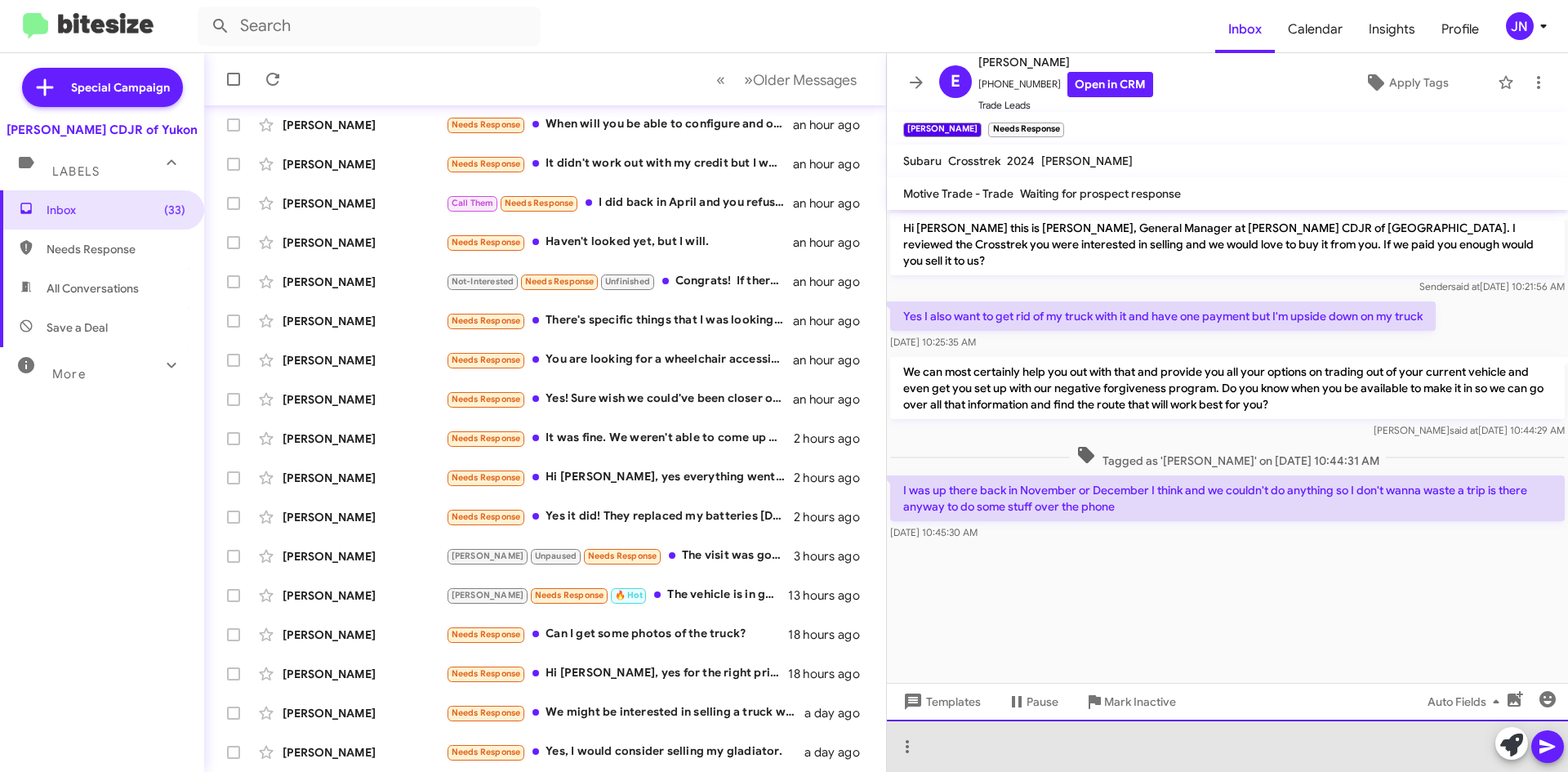
click at [1008, 743] on div at bounding box center [1228, 745] width 681 height 52
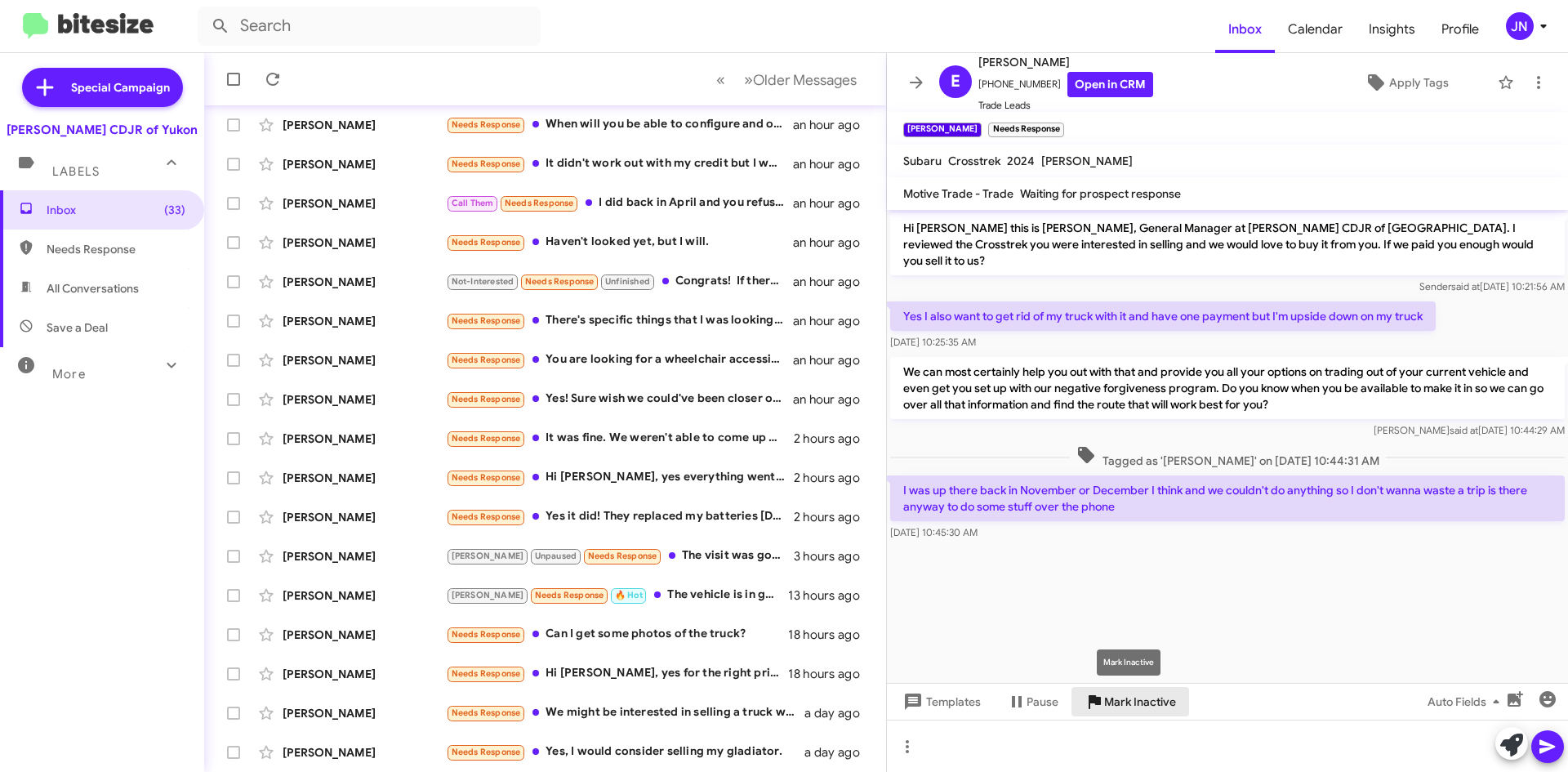
click at [1130, 705] on span "Mark Inactive" at bounding box center [1140, 701] width 72 height 29
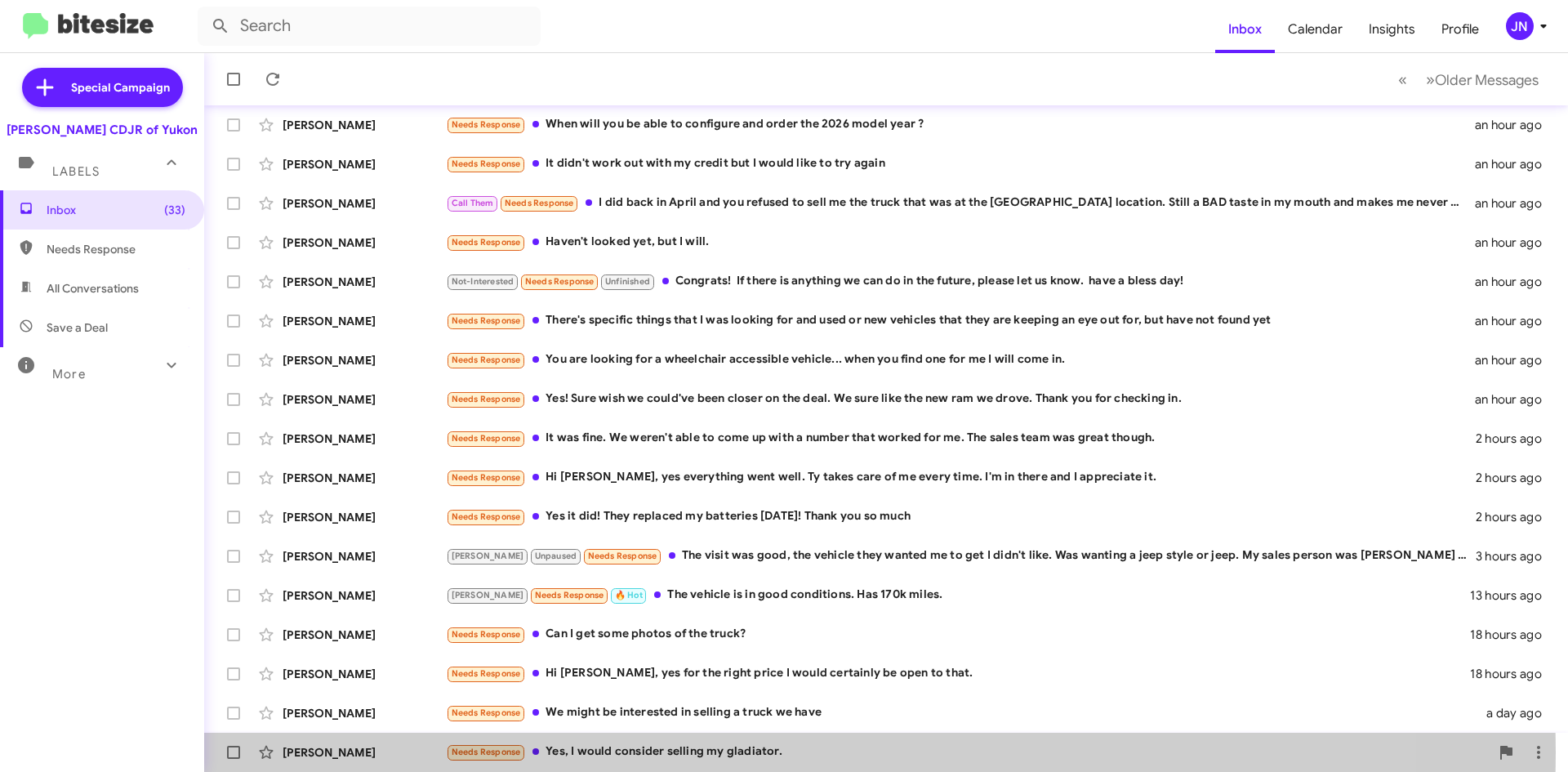
click at [760, 752] on div "Needs Response Yes, I would consider selling my gladiator." at bounding box center [968, 752] width 1044 height 19
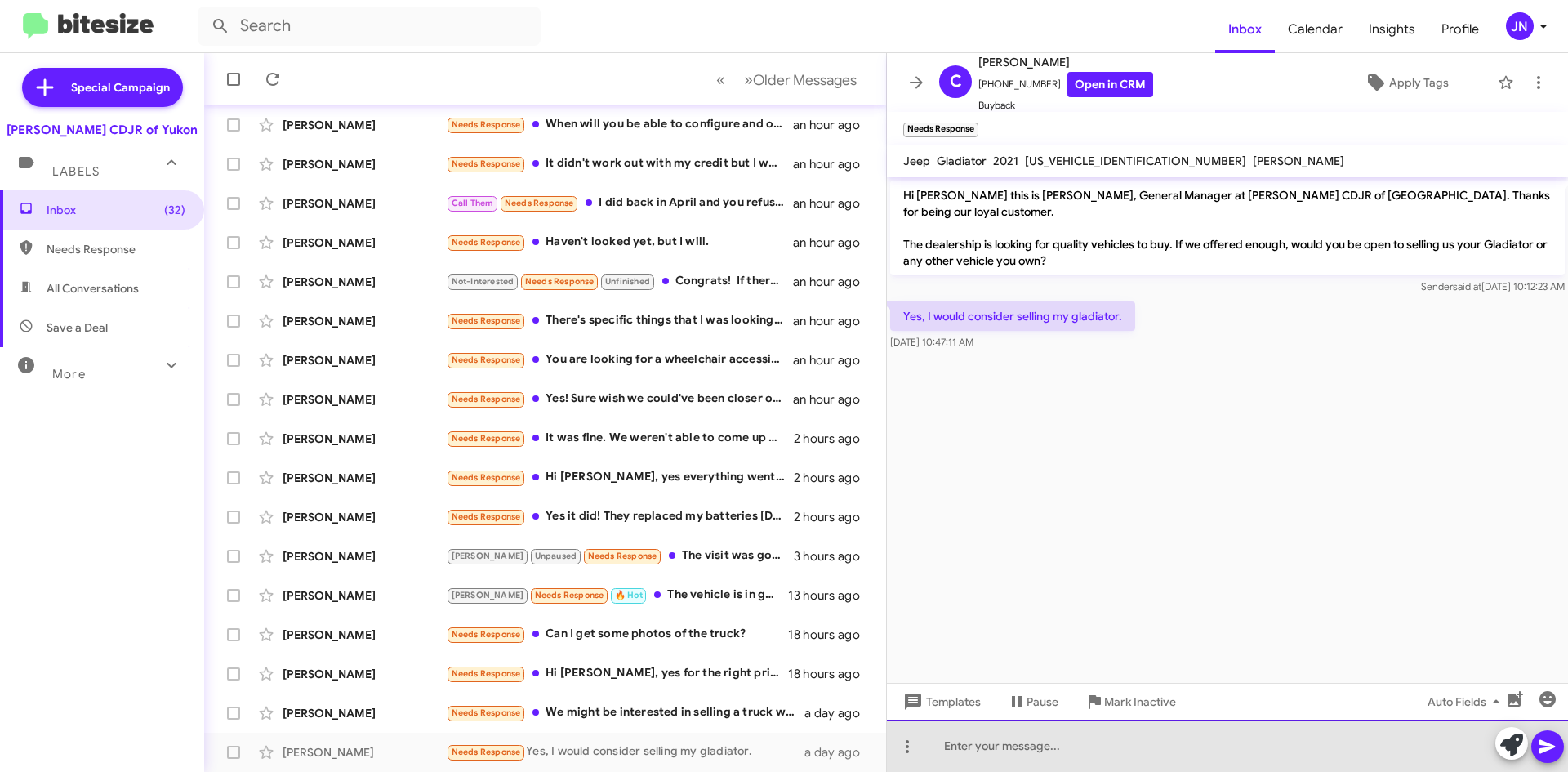
click at [1080, 743] on div at bounding box center [1228, 745] width 681 height 52
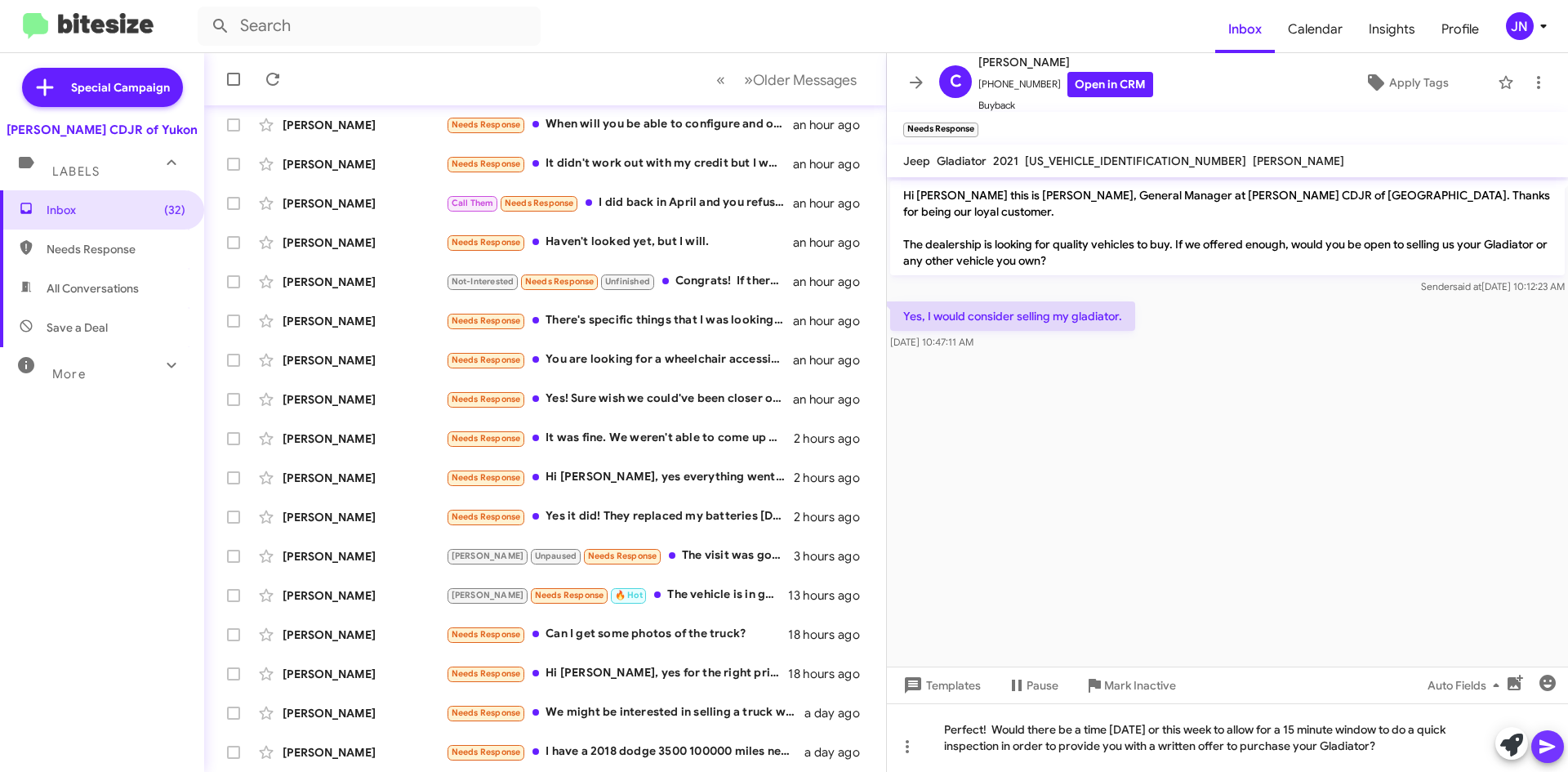
click at [1546, 744] on icon at bounding box center [1547, 746] width 15 height 14
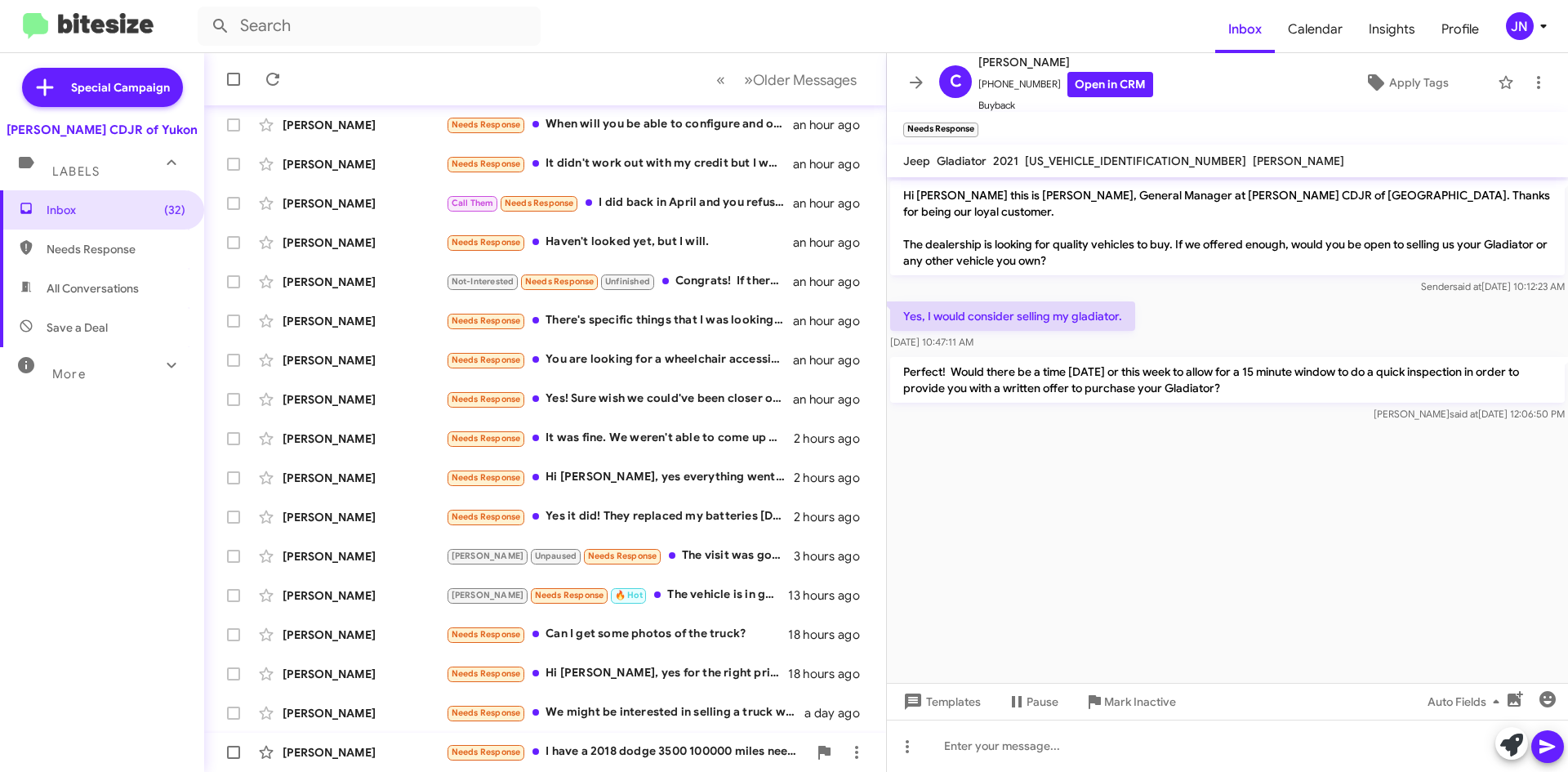
click at [644, 750] on div "Needs Response I have a 2018 dodge 3500 100000 miles needs 02 sensor but nice t…" at bounding box center [627, 752] width 362 height 19
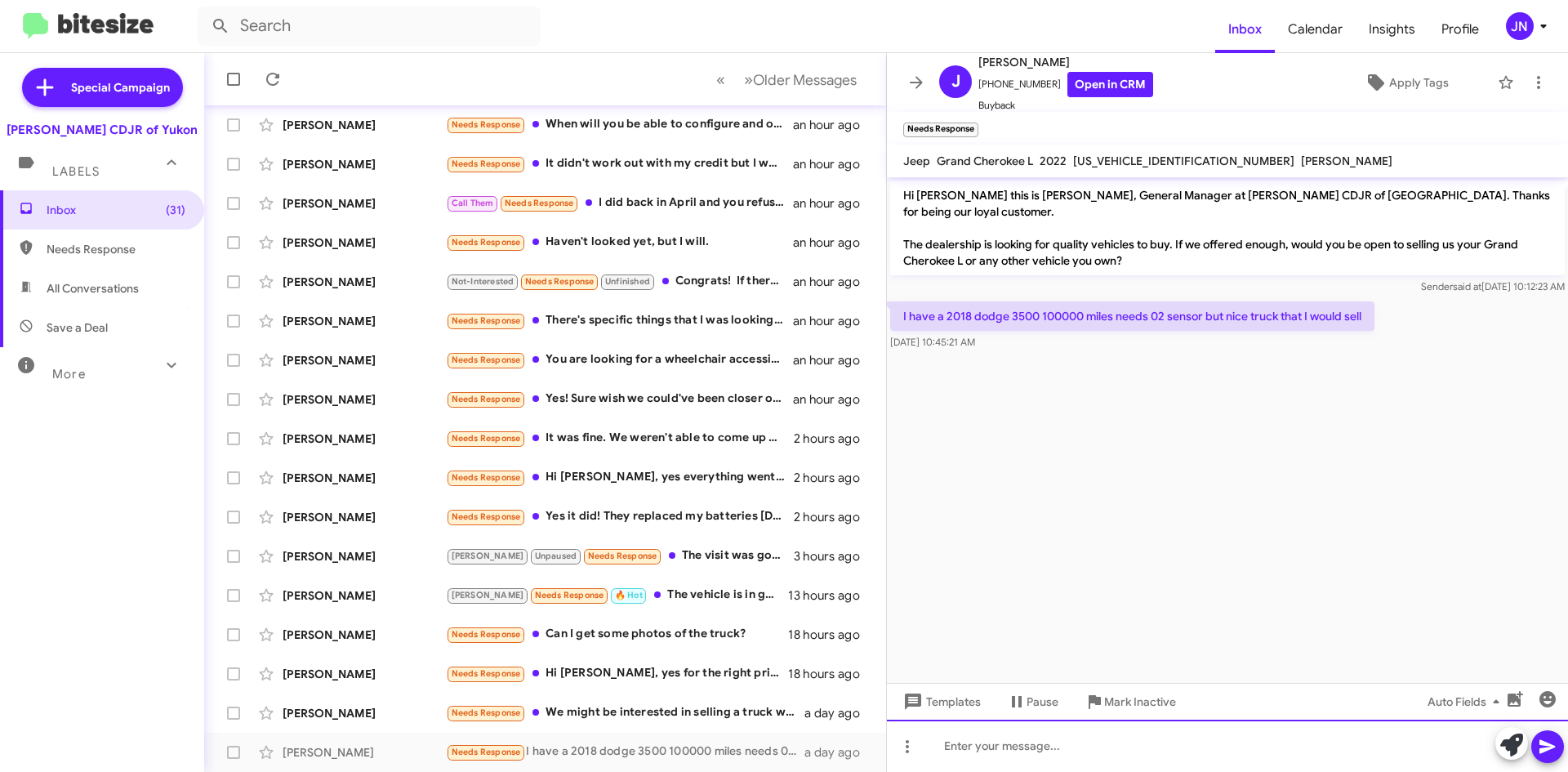
click at [1015, 747] on div at bounding box center [1228, 745] width 681 height 52
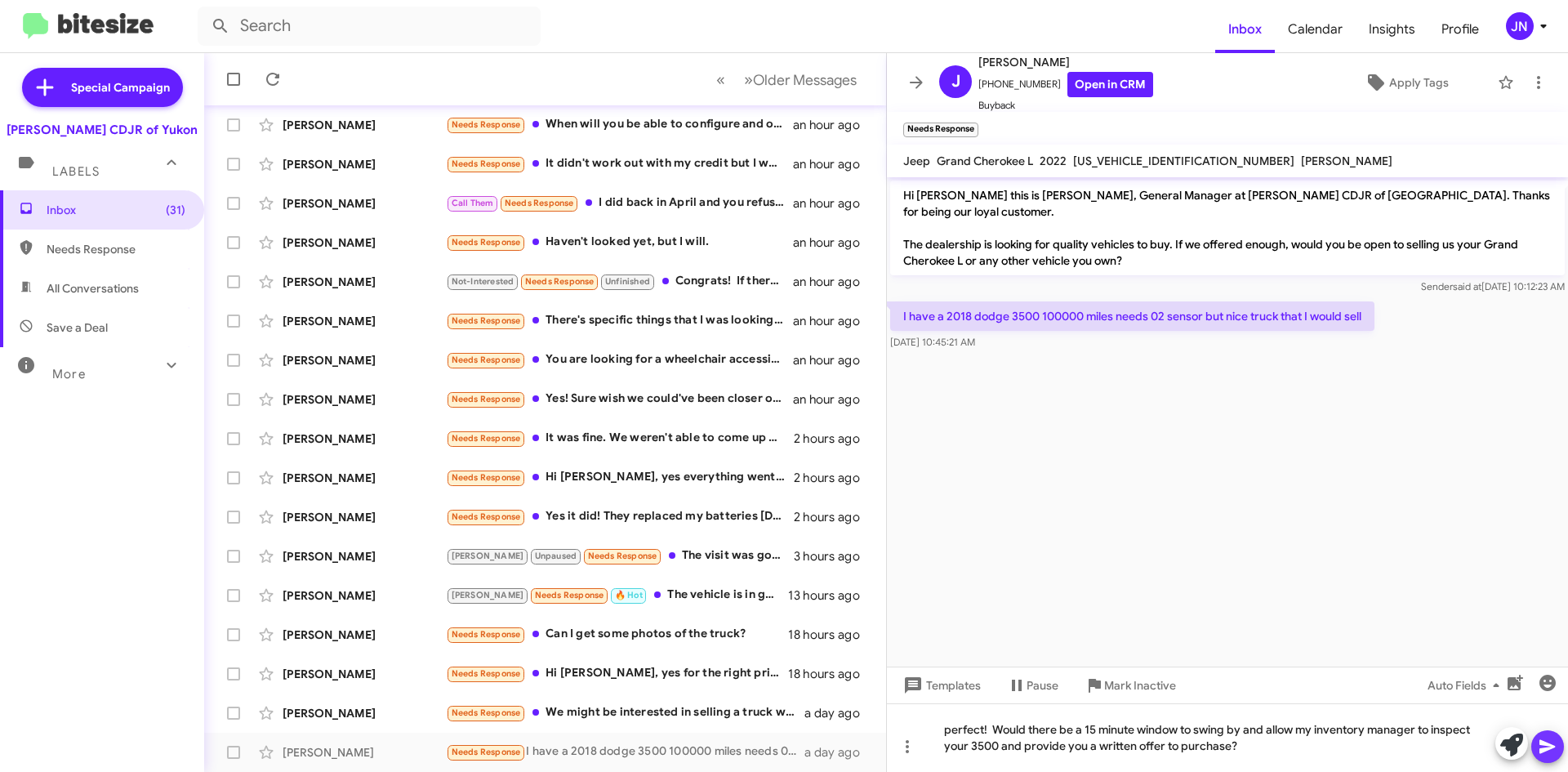
click at [1549, 744] on icon at bounding box center [1547, 746] width 15 height 14
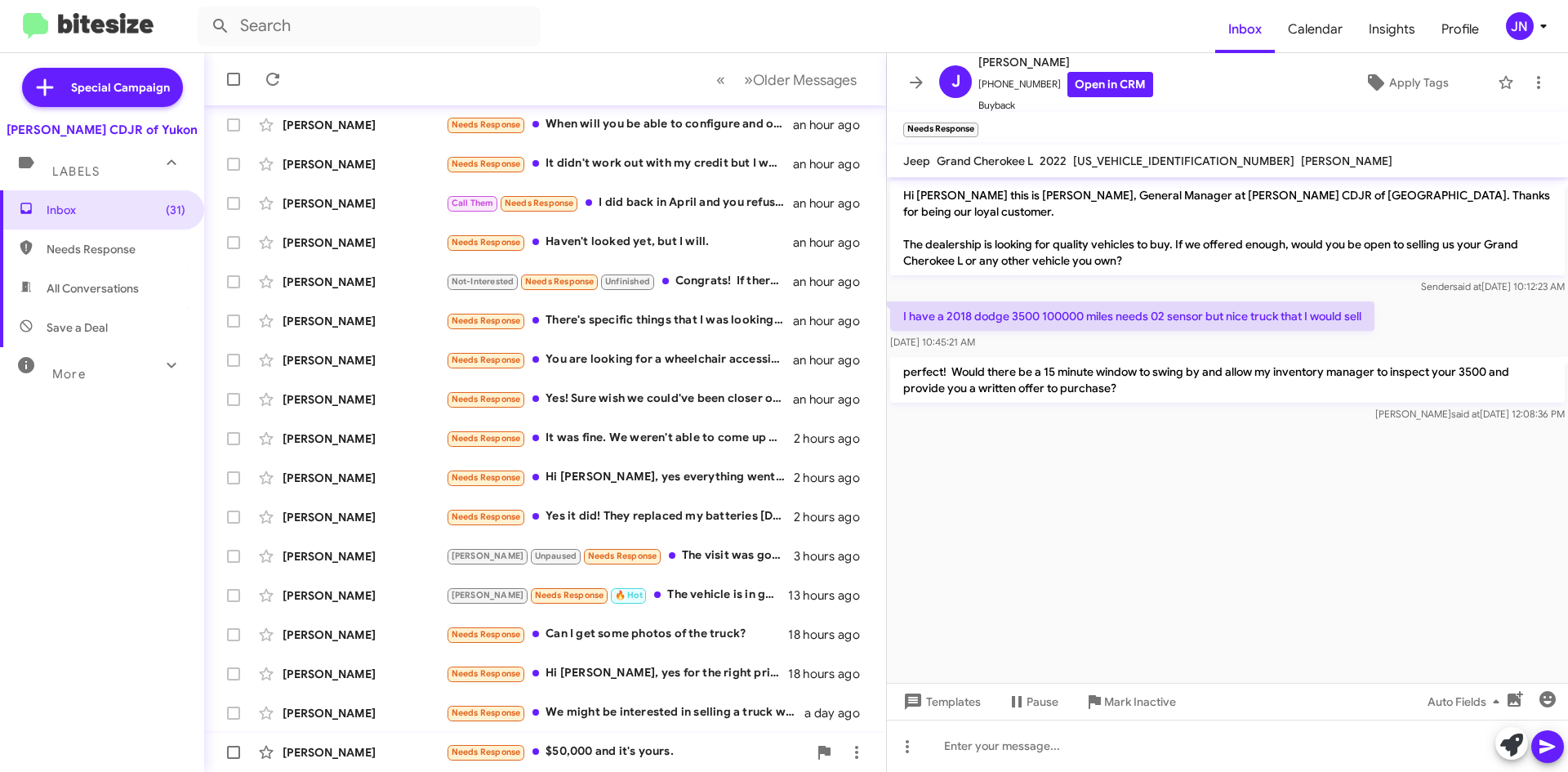
click at [687, 750] on div "Needs Response $50,000 and it's yours." at bounding box center [627, 752] width 362 height 19
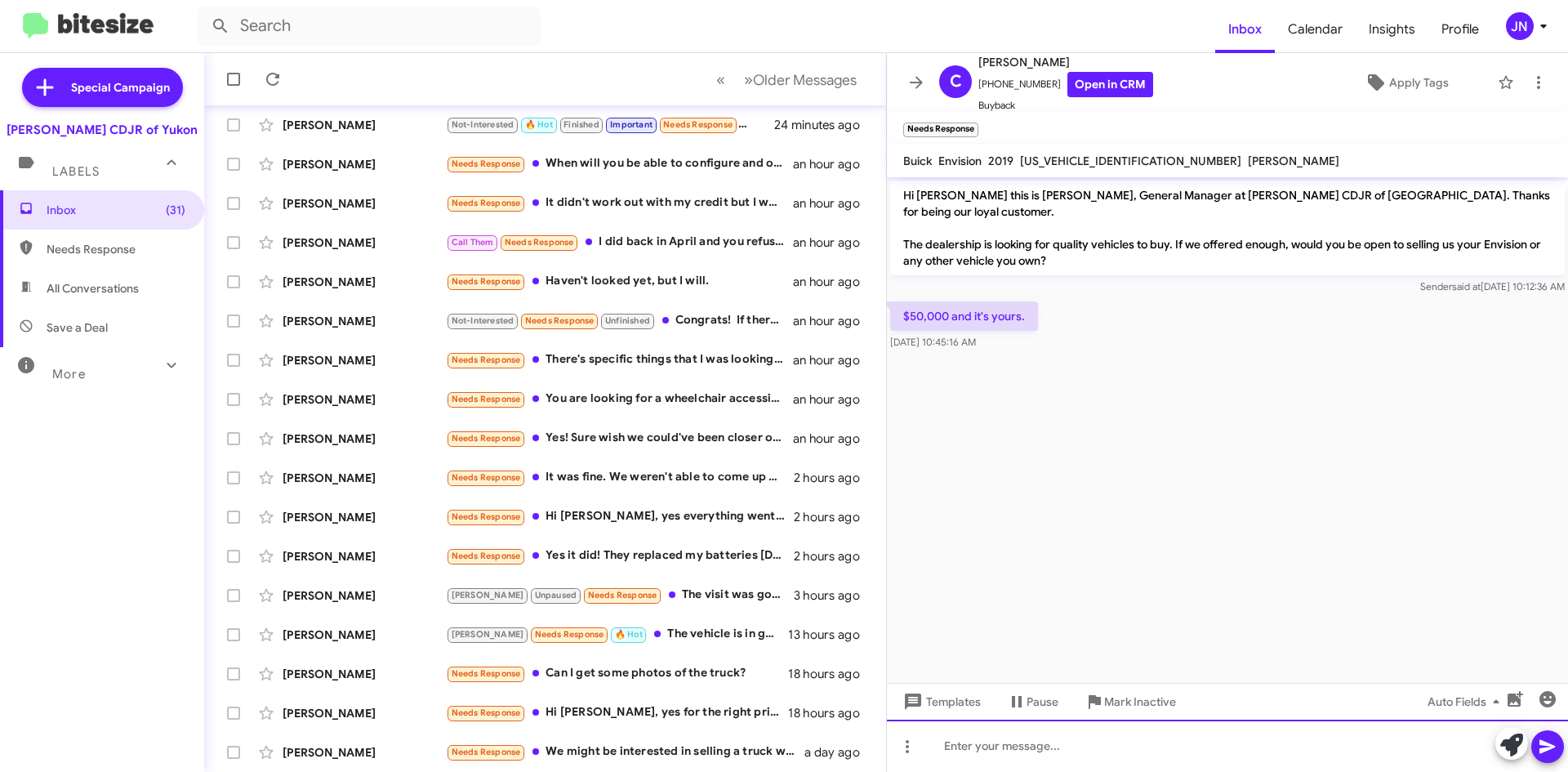
click at [1019, 749] on div at bounding box center [1228, 745] width 681 height 52
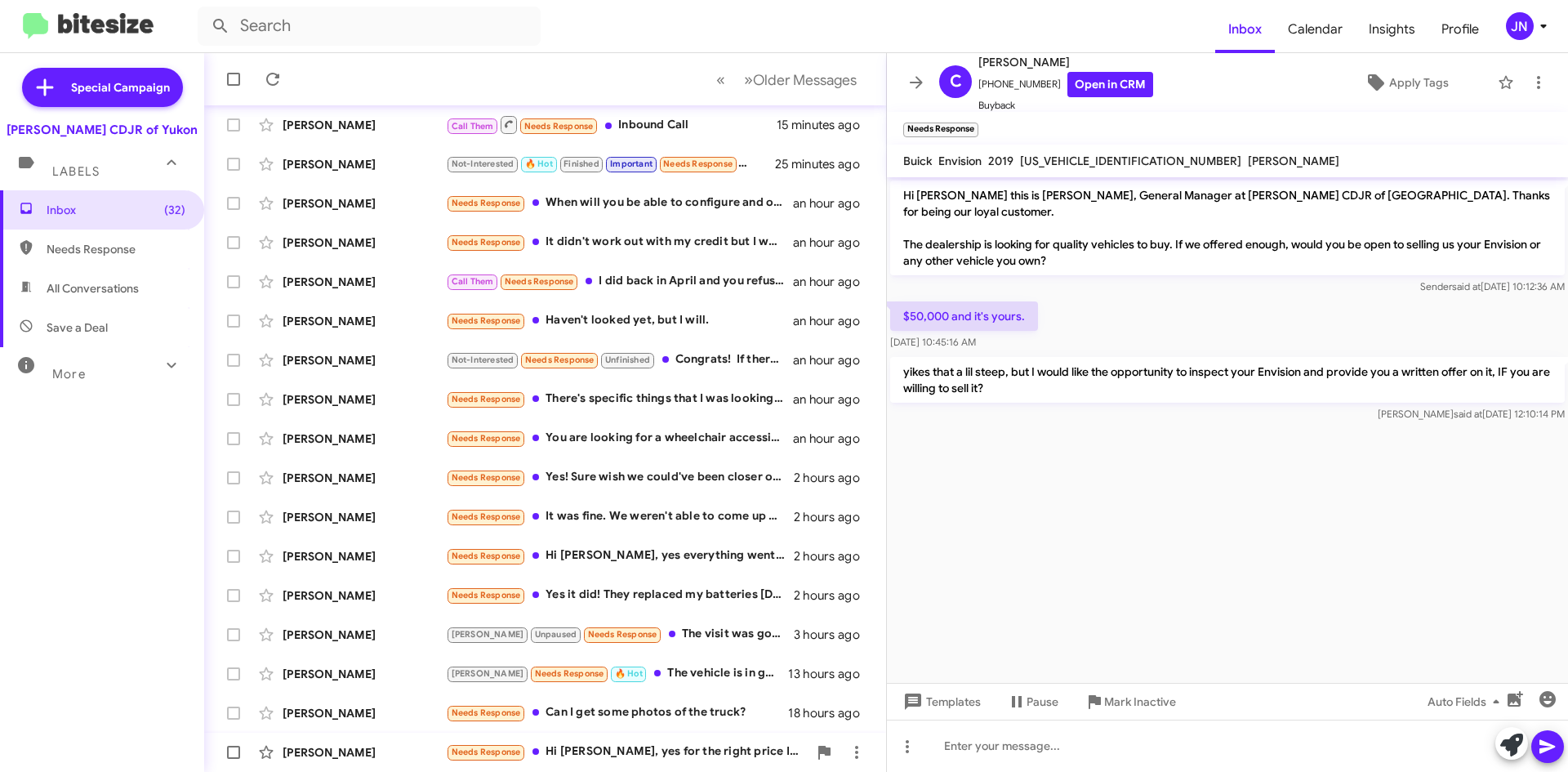
click at [669, 751] on div "Needs Response Hi [PERSON_NAME], yes for the right price I would certainly be o…" at bounding box center [627, 752] width 362 height 19
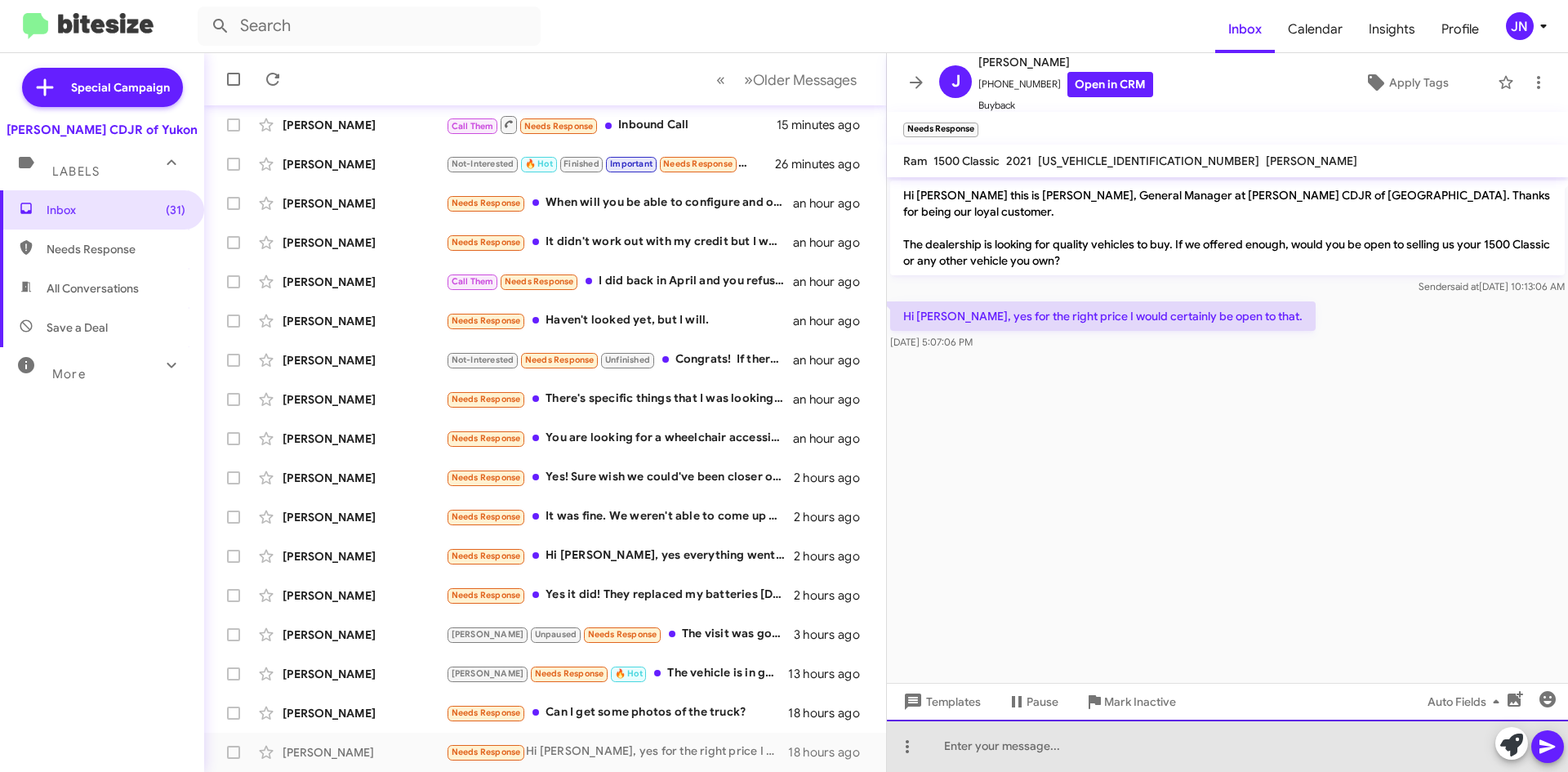
click at [1031, 741] on div at bounding box center [1228, 745] width 681 height 52
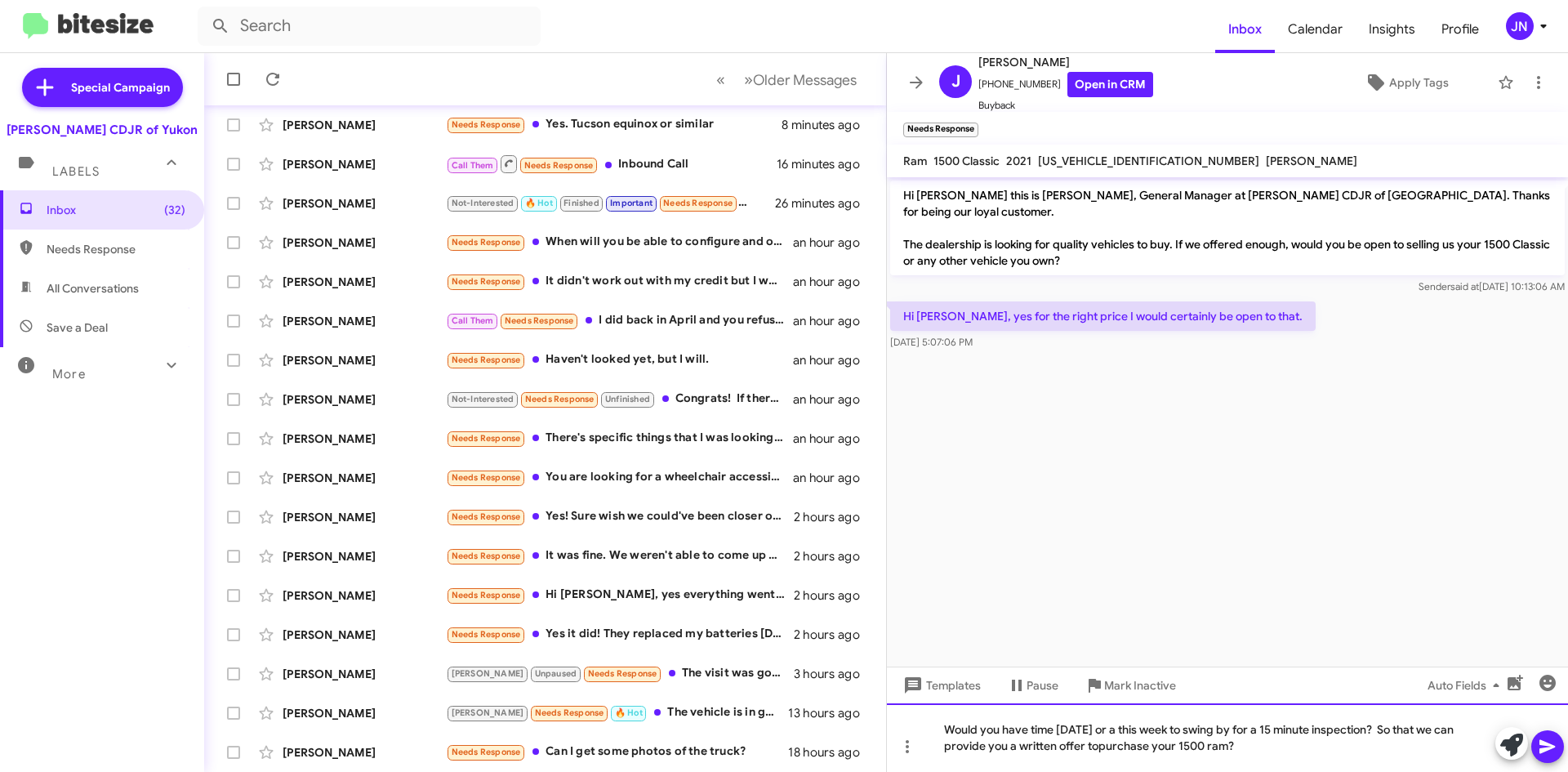
click at [1097, 746] on div "Would you have time [DATE] or a this week to swing by for a 15 minute inspectio…" at bounding box center [1228, 738] width 681 height 68
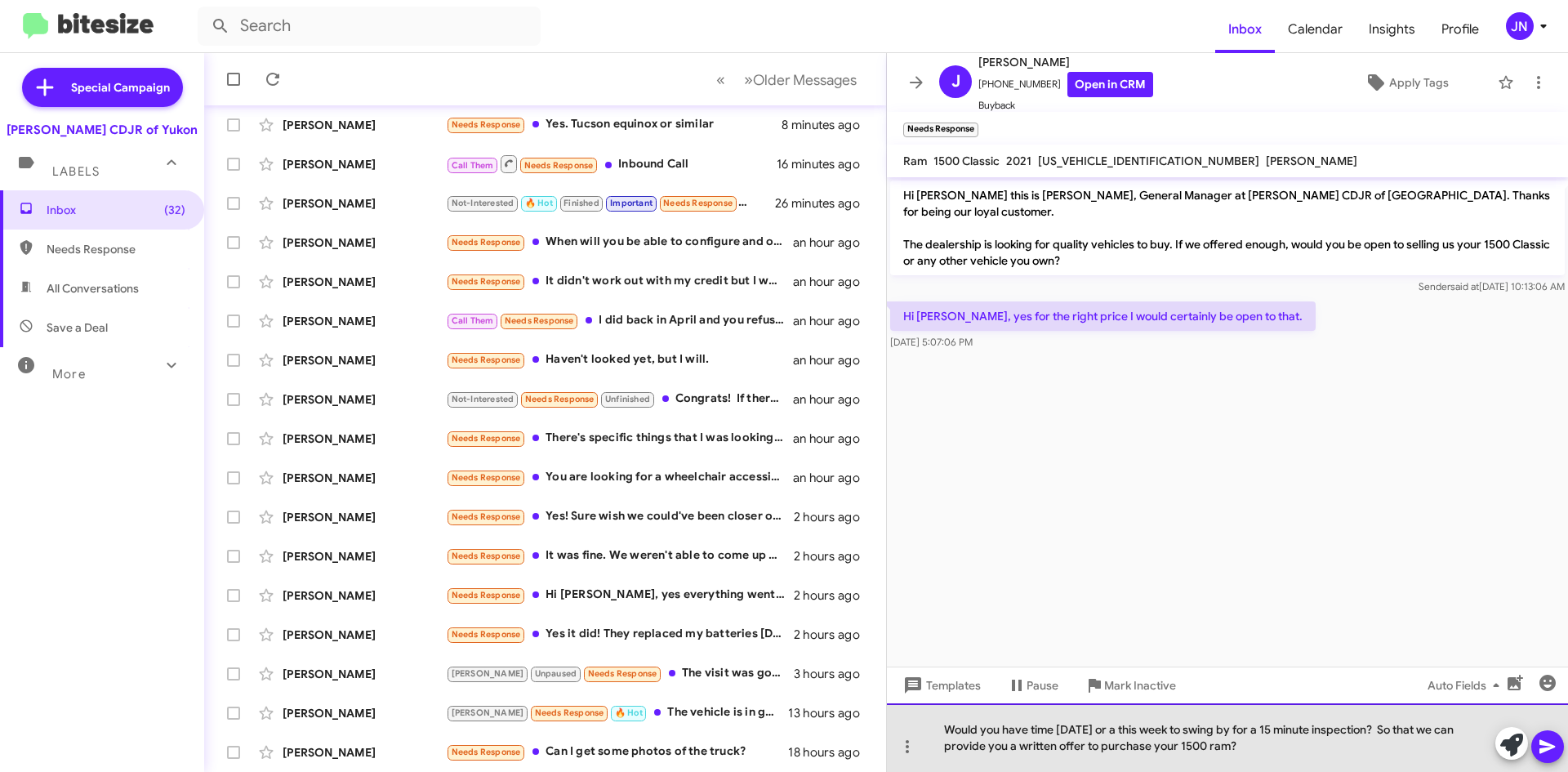
click at [1262, 744] on div "Would you have time [DATE] or a this week to swing by for a 15 minute inspectio…" at bounding box center [1228, 738] width 681 height 68
click at [1214, 745] on div "Would you have time [DATE] or a this week to swing by for a 15 minute inspectio…" at bounding box center [1228, 738] width 681 height 68
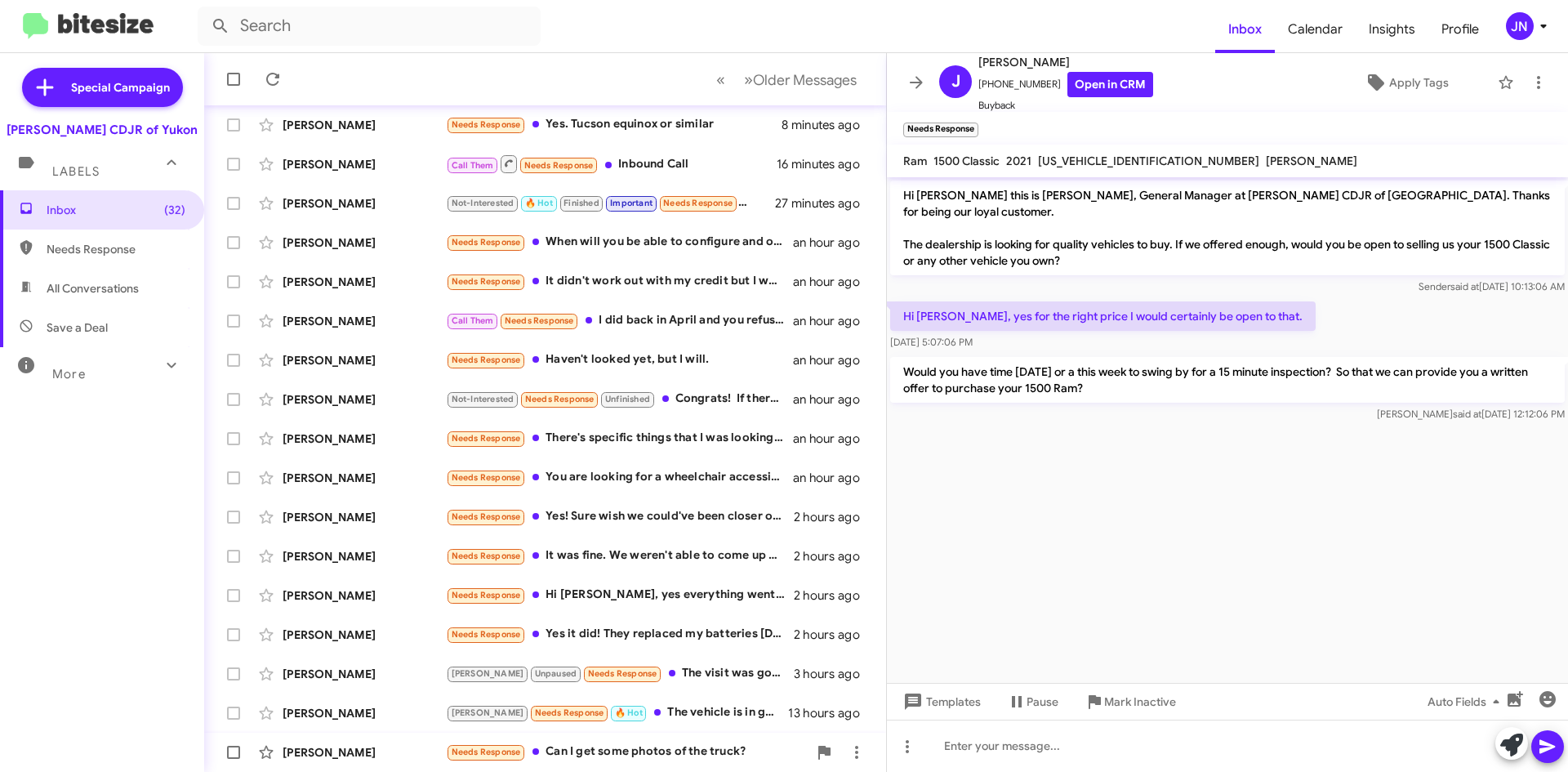
click at [658, 749] on div "Needs Response Can I get some photos of the truck?" at bounding box center [627, 752] width 362 height 19
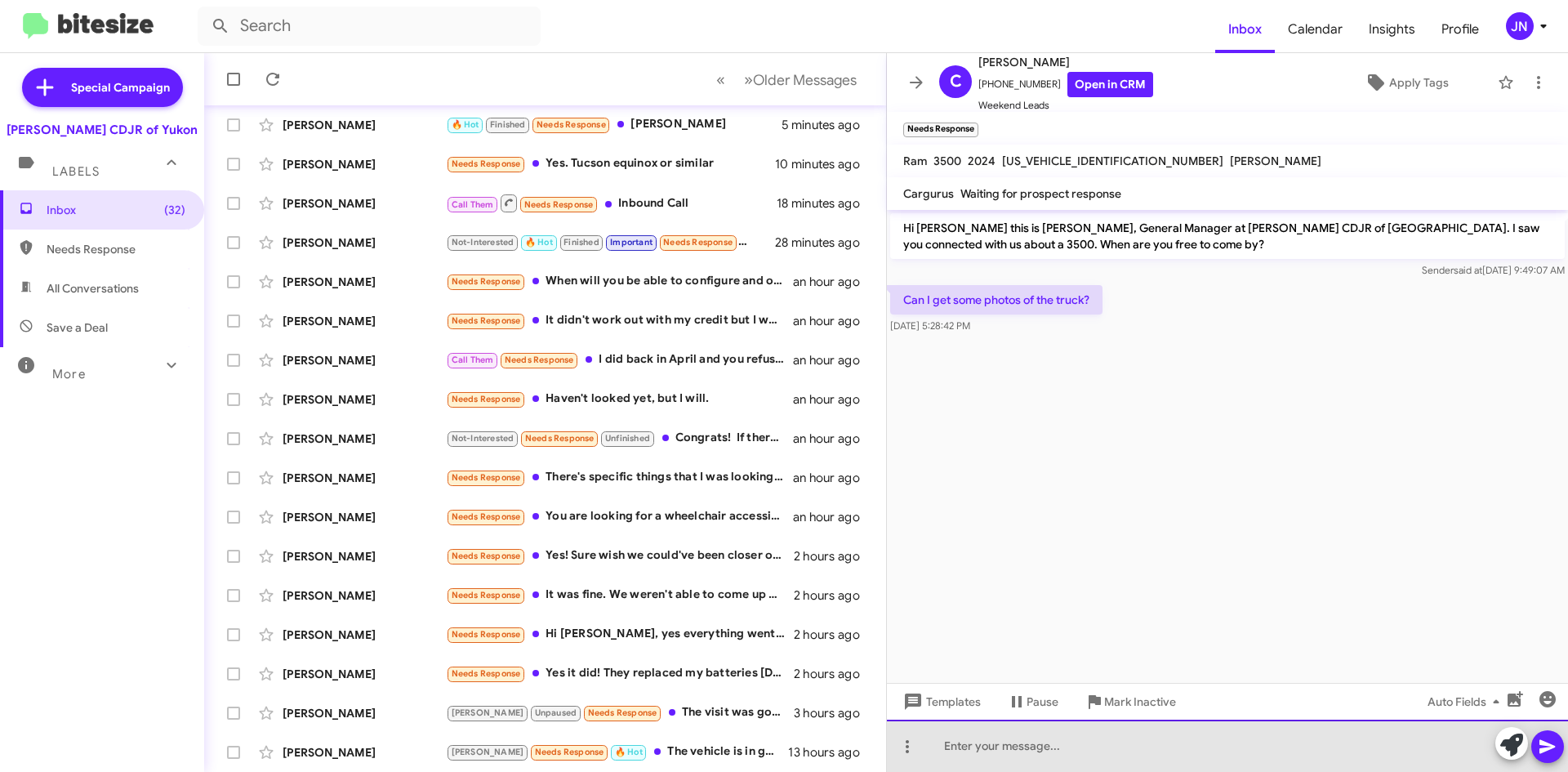
click at [1003, 752] on div at bounding box center [1228, 745] width 681 height 52
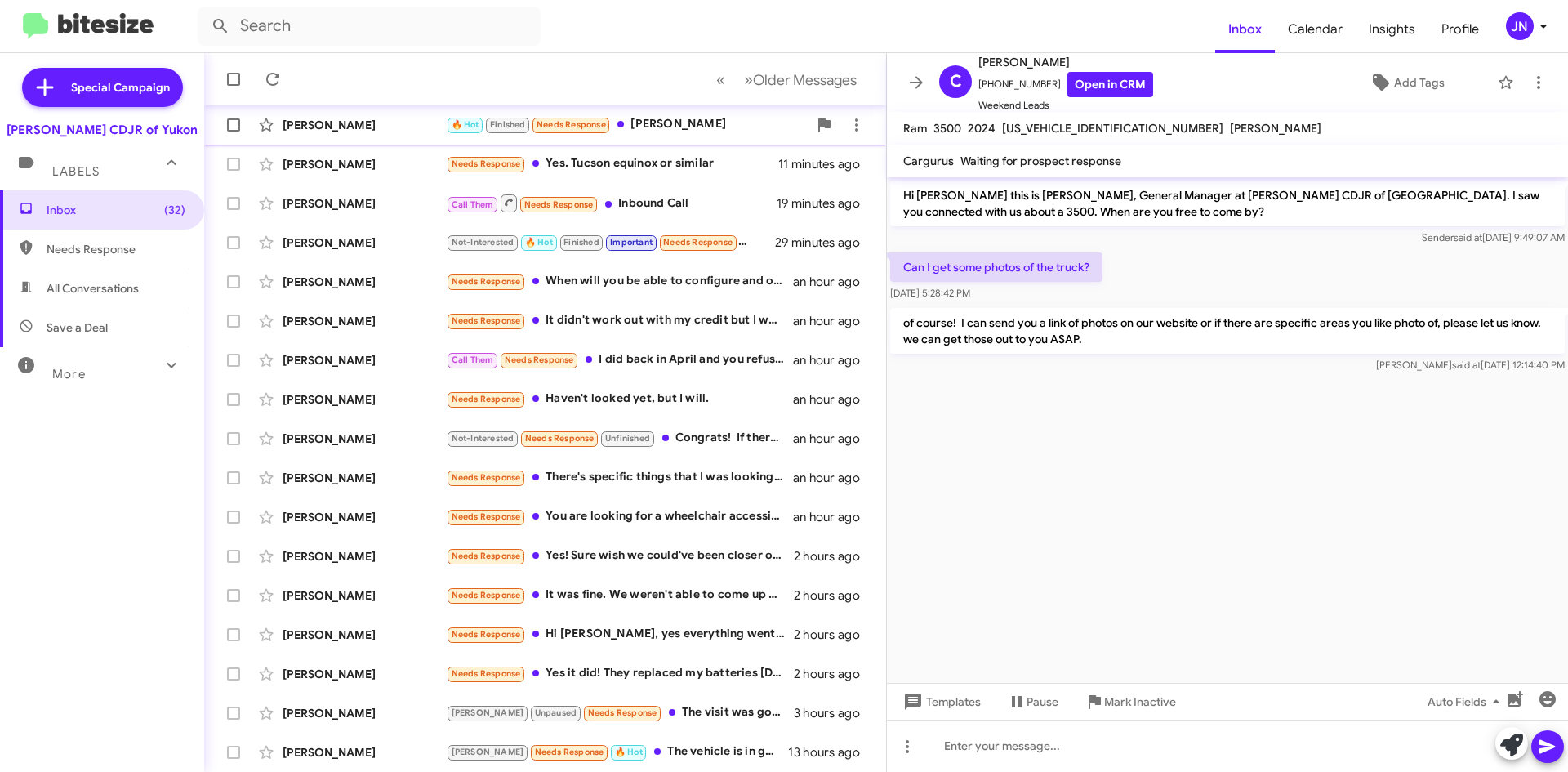
click at [681, 128] on div "🔥 Hot Finished Needs Response [PERSON_NAME]" at bounding box center [627, 125] width 362 height 19
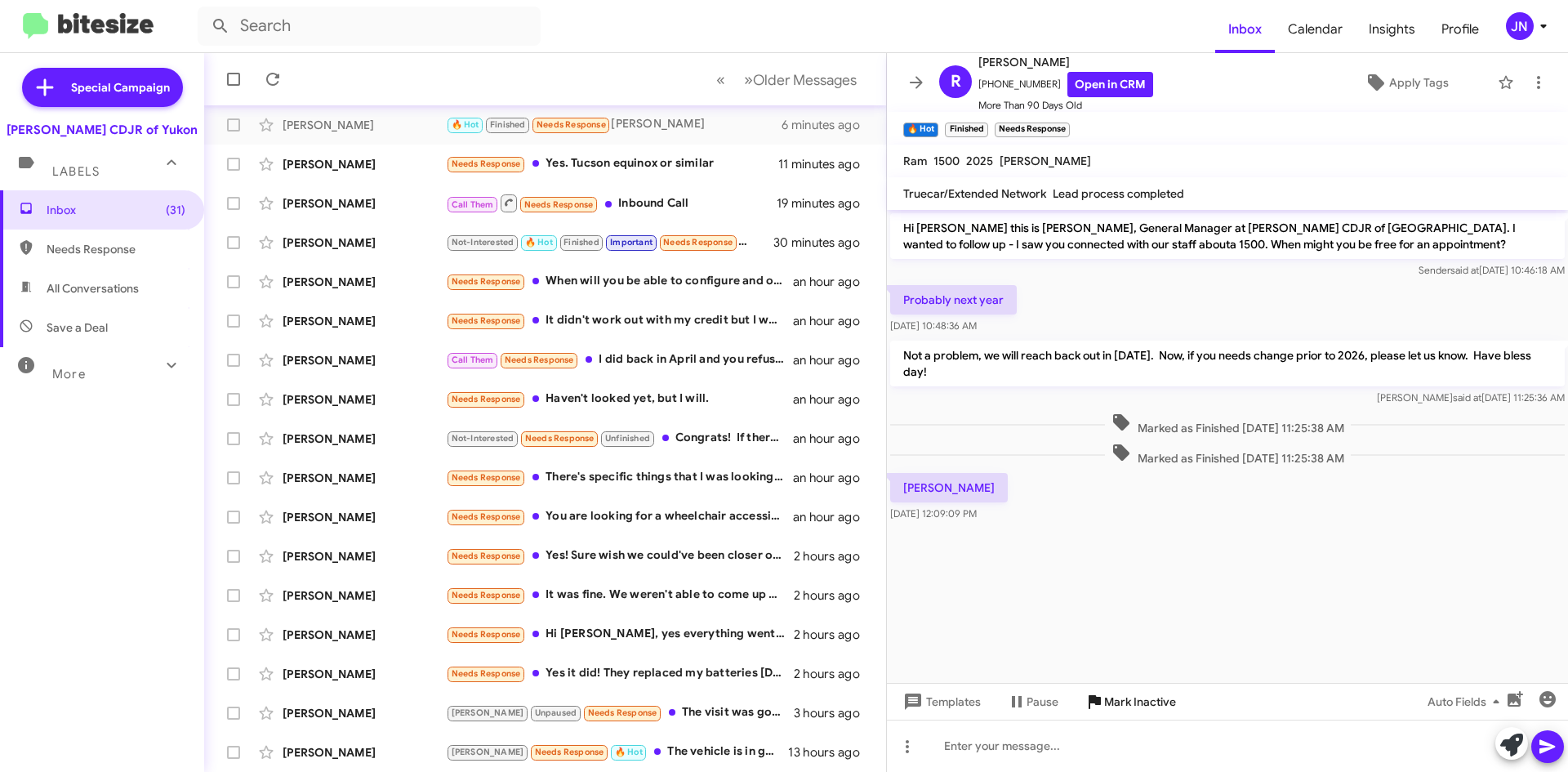
click at [1142, 708] on span "Mark Inactive" at bounding box center [1140, 701] width 72 height 29
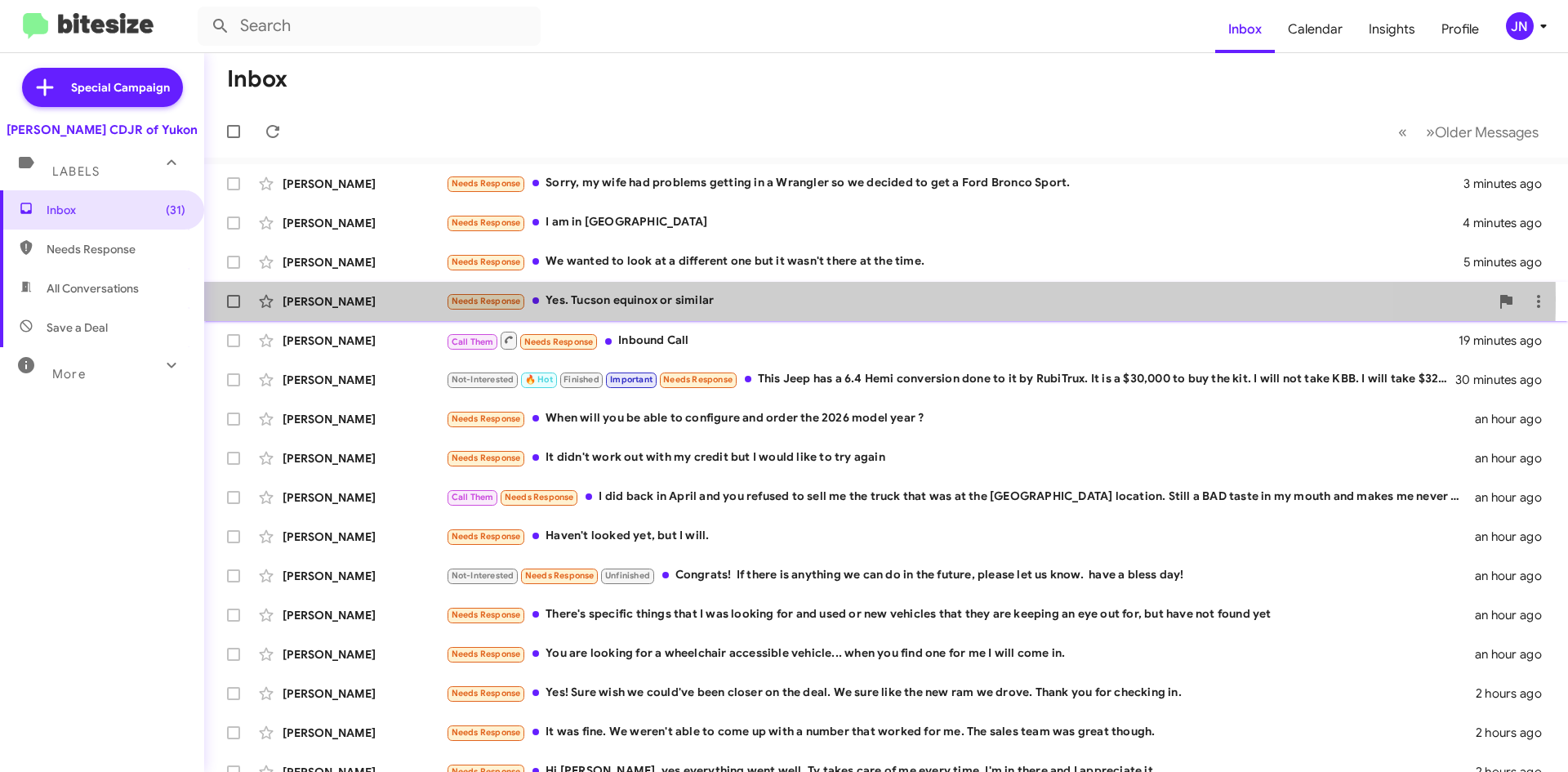
click at [748, 299] on div "Needs Response Yes. Tucson equinox or similar" at bounding box center [968, 301] width 1044 height 19
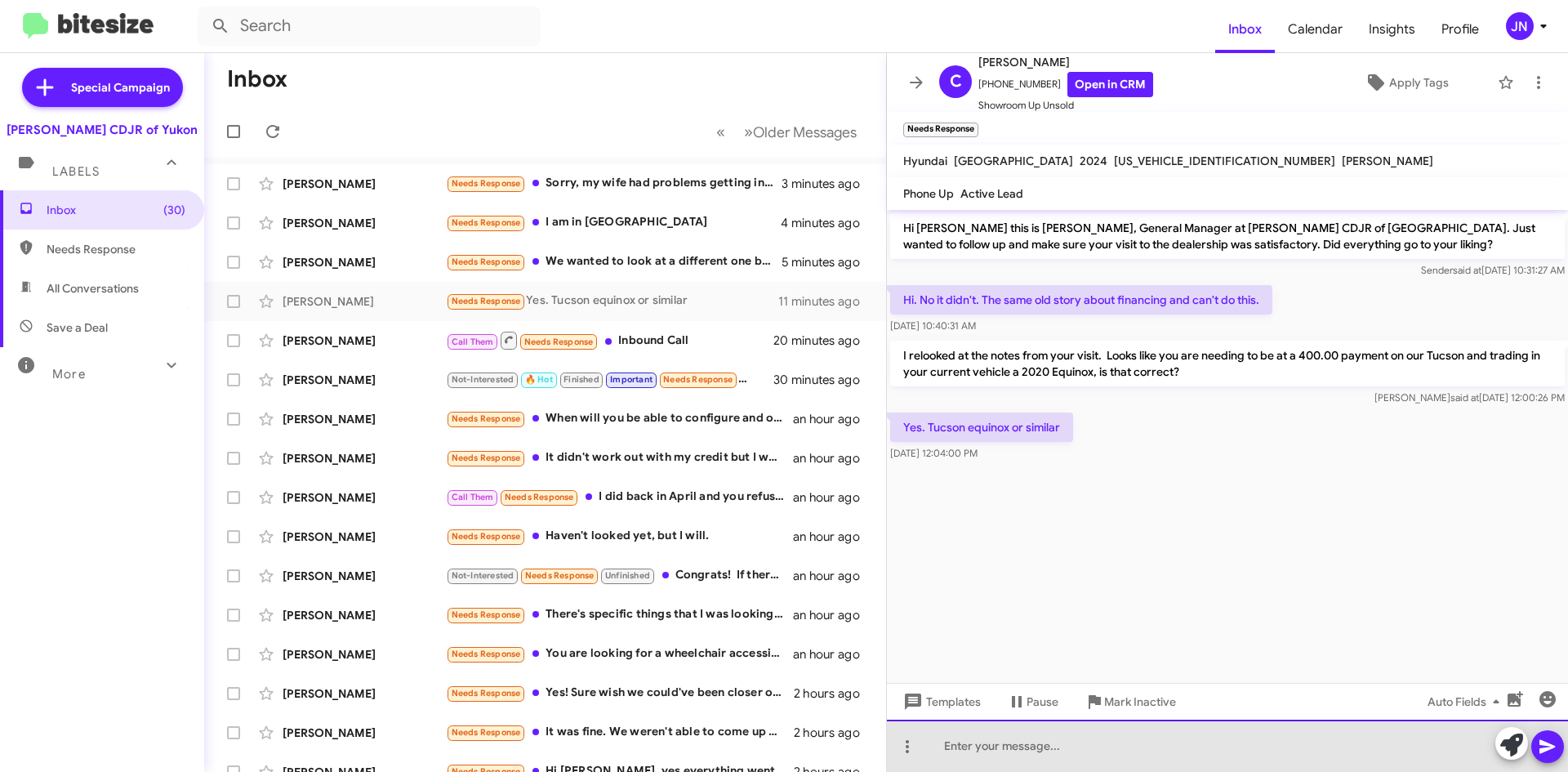
click at [1055, 751] on div at bounding box center [1228, 745] width 681 height 52
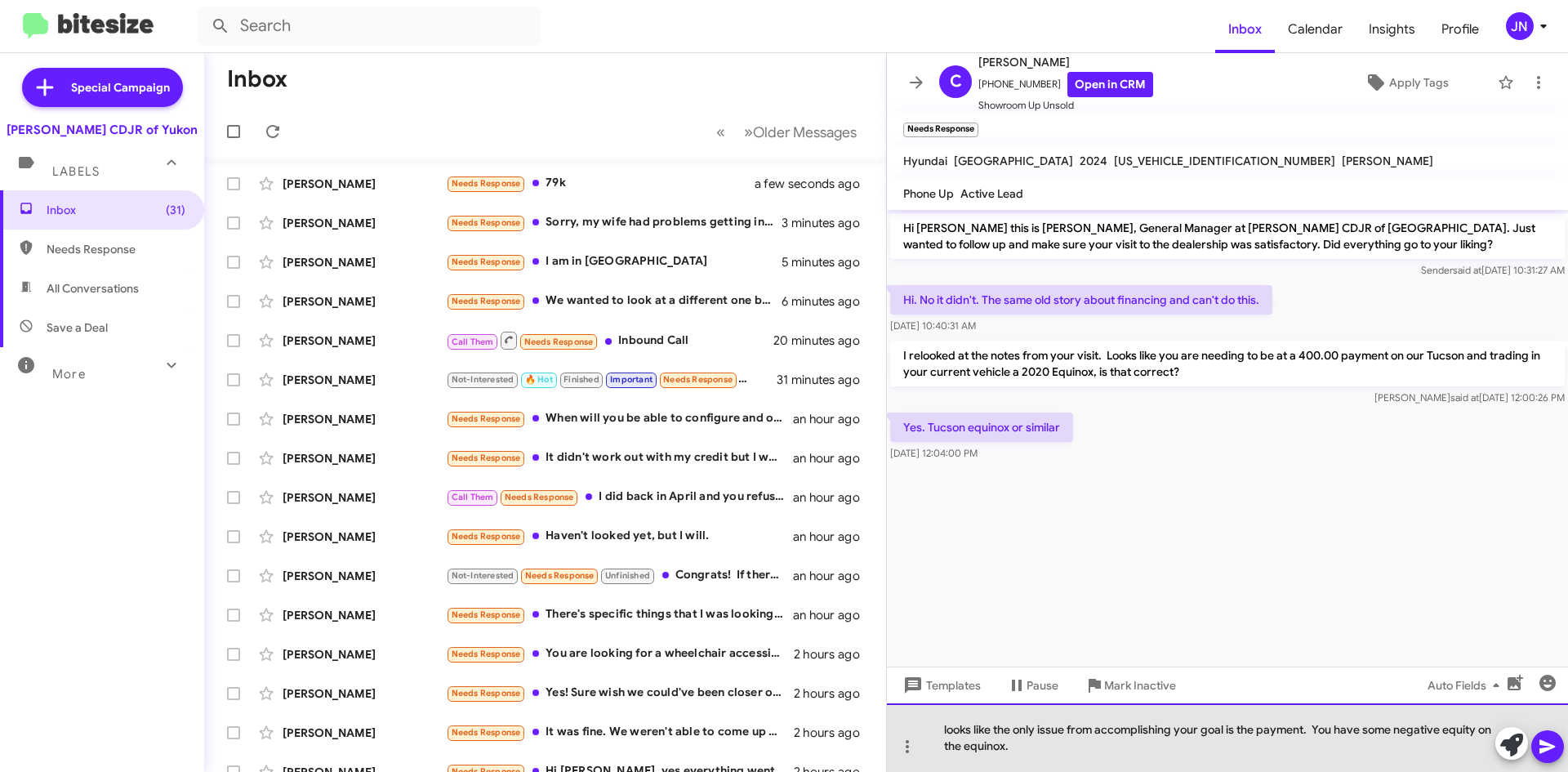
click at [988, 746] on div "looks like the only issue from accomplishing your goal is the payment. You have…" at bounding box center [1228, 738] width 681 height 68
click at [947, 727] on div "looks like the only issue from accomplishing your goal is the payment. You have…" at bounding box center [1228, 738] width 681 height 68
click at [1076, 746] on div "Looks like the only issue from accomplishing your goal is the payment. You have…" at bounding box center [1228, 738] width 681 height 68
click at [1261, 747] on div "Looks like the only issue from accomplishing your goal is the payment. You have…" at bounding box center [1228, 738] width 681 height 68
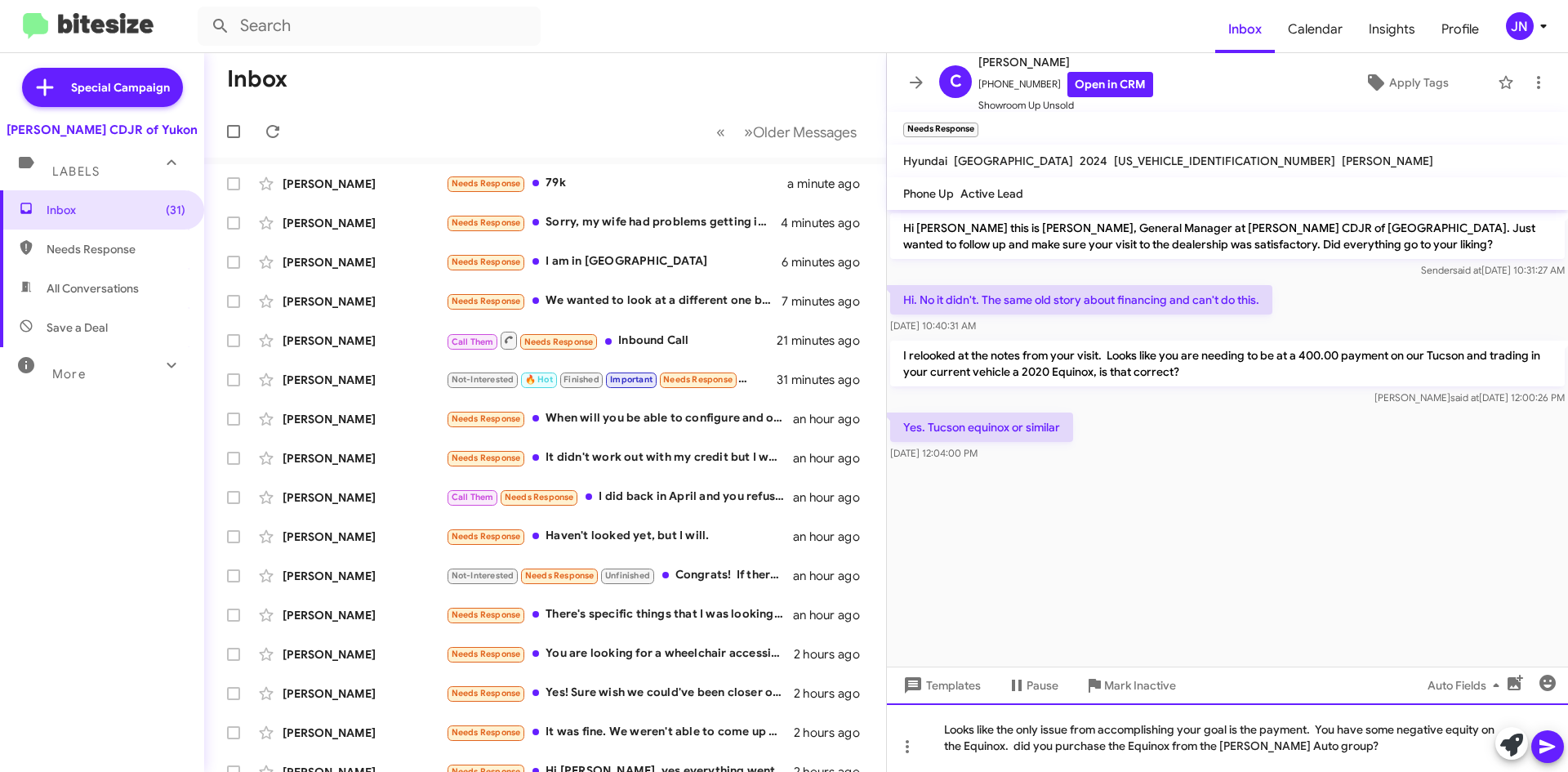
click at [1382, 748] on div "Looks like the only issue from accomplishing your goal is the payment. You have…" at bounding box center [1228, 738] width 681 height 68
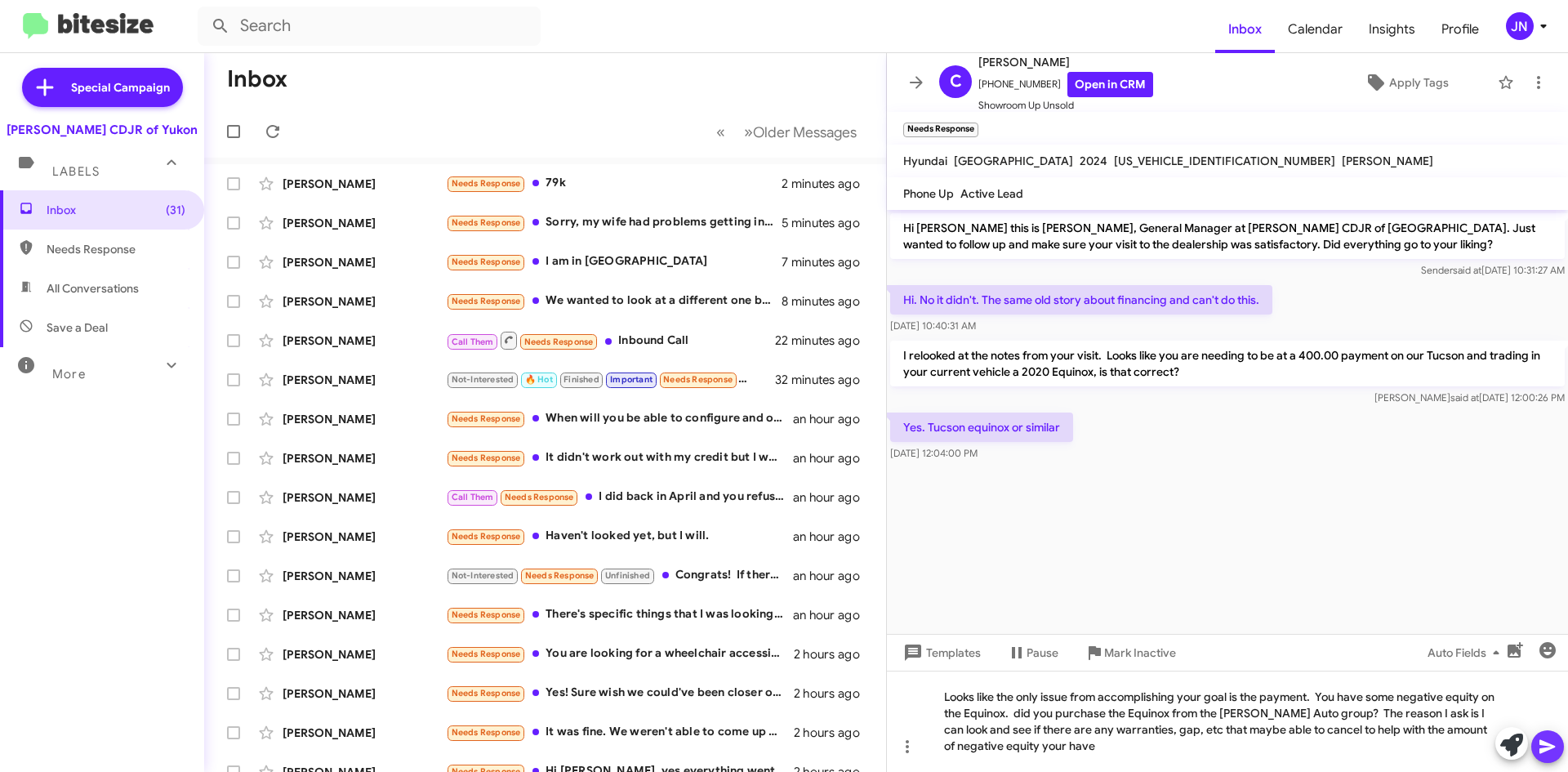
click at [1556, 746] on icon at bounding box center [1548, 746] width 20 height 20
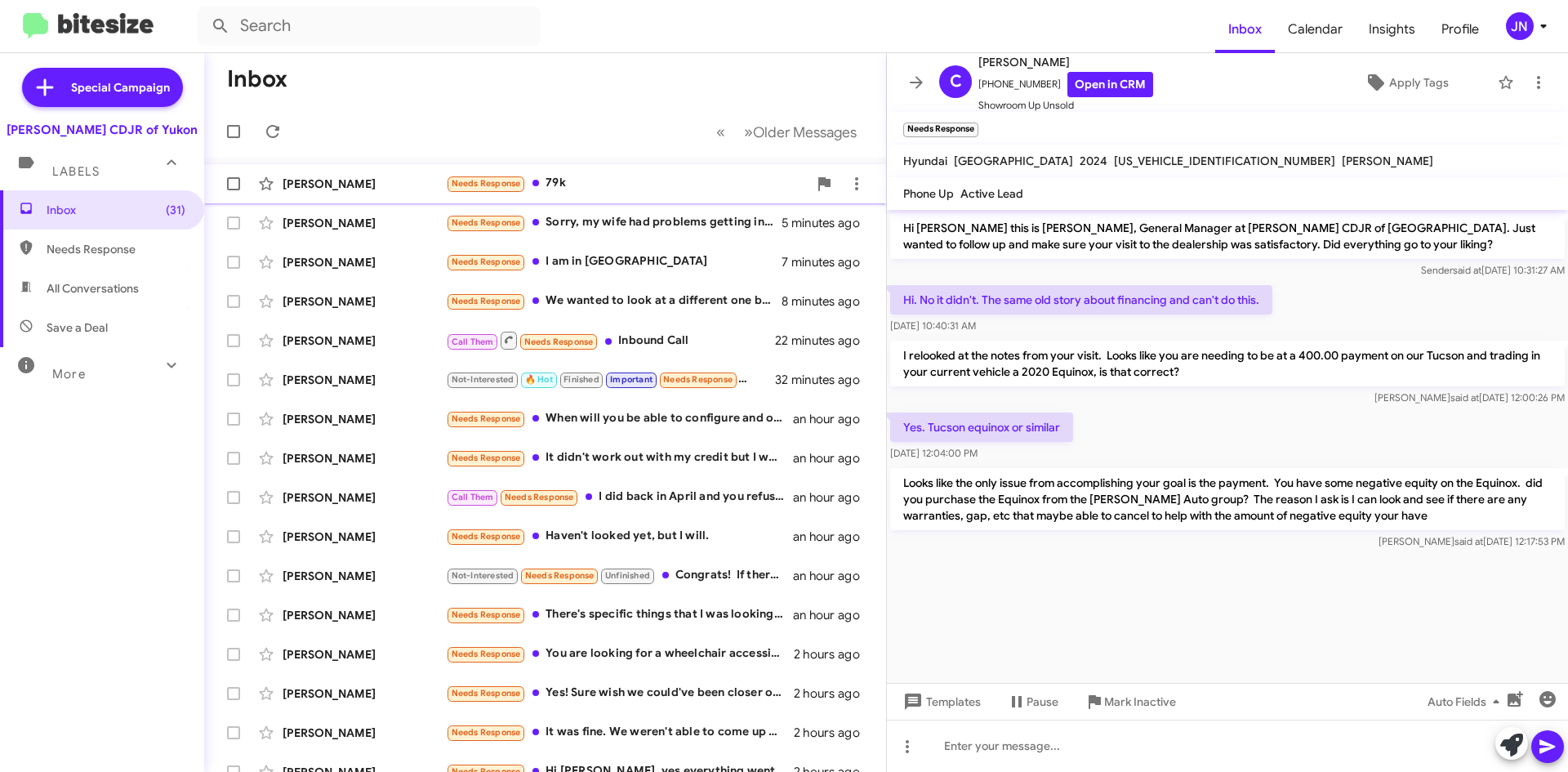
click at [640, 183] on div "Needs Response 79k" at bounding box center [627, 183] width 362 height 19
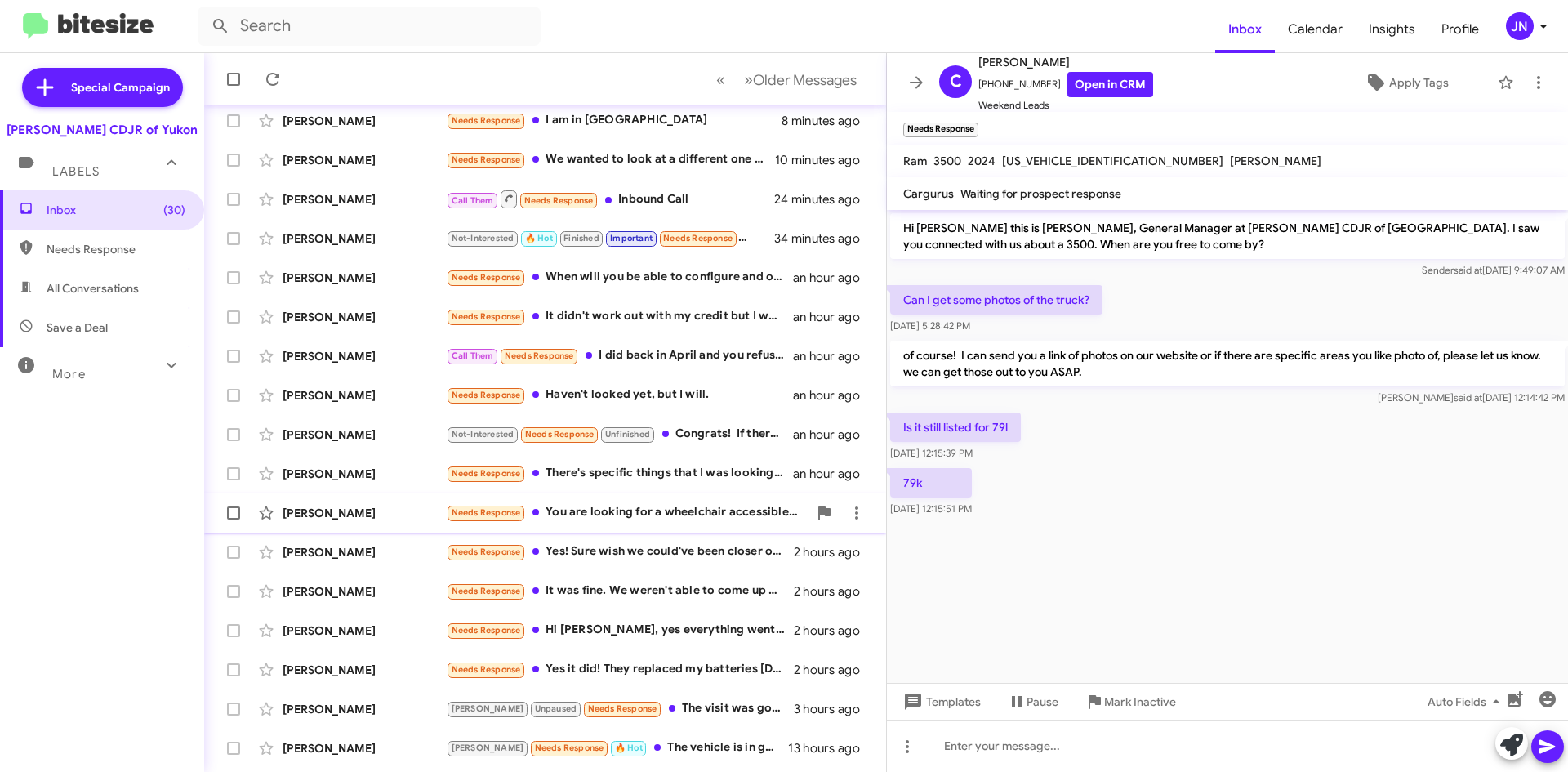
scroll to position [177, 0]
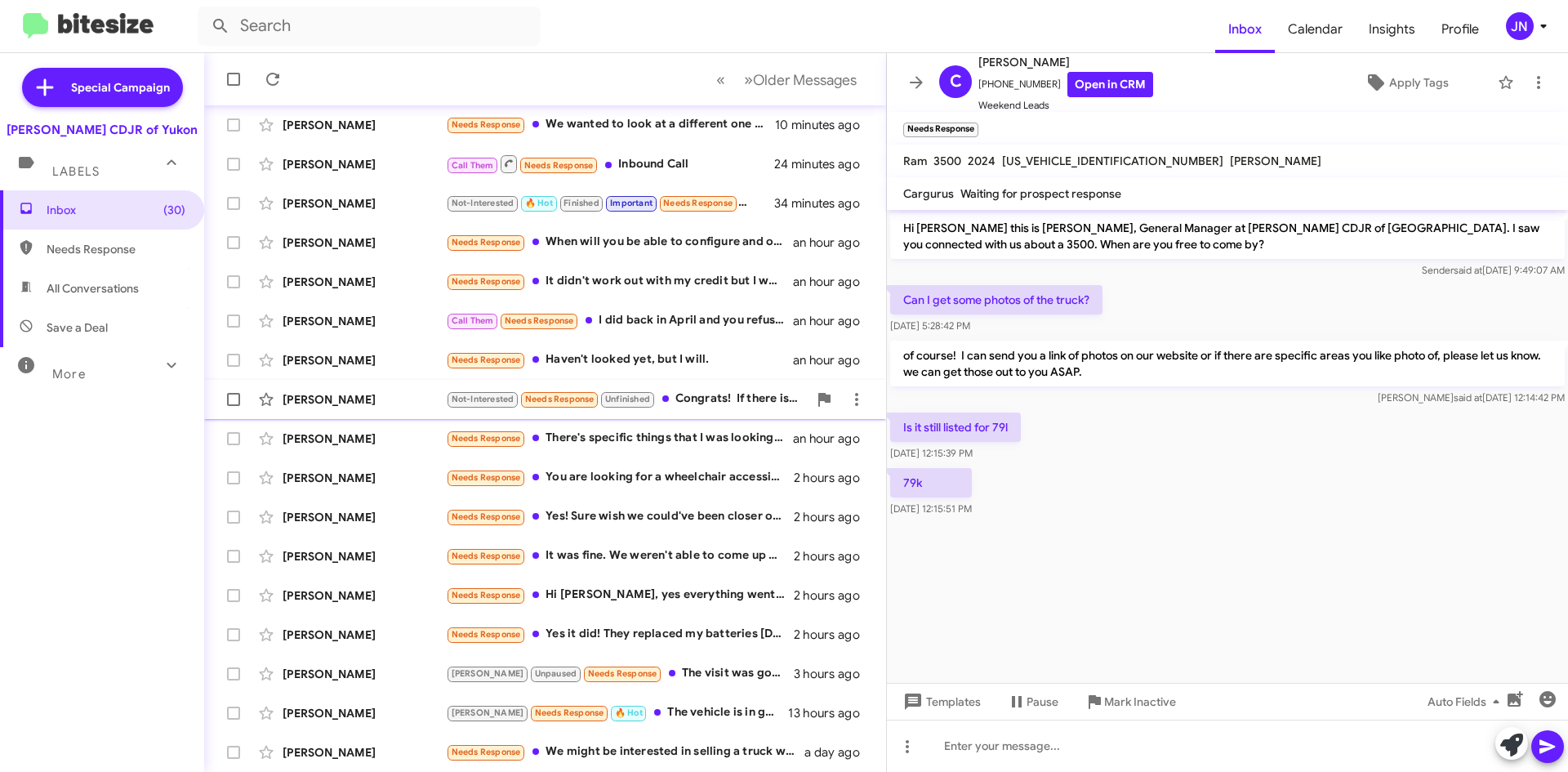
click at [727, 396] on div "Not-Interested Needs Response Unfinished Congrats! If there is anything we can …" at bounding box center [627, 399] width 362 height 19
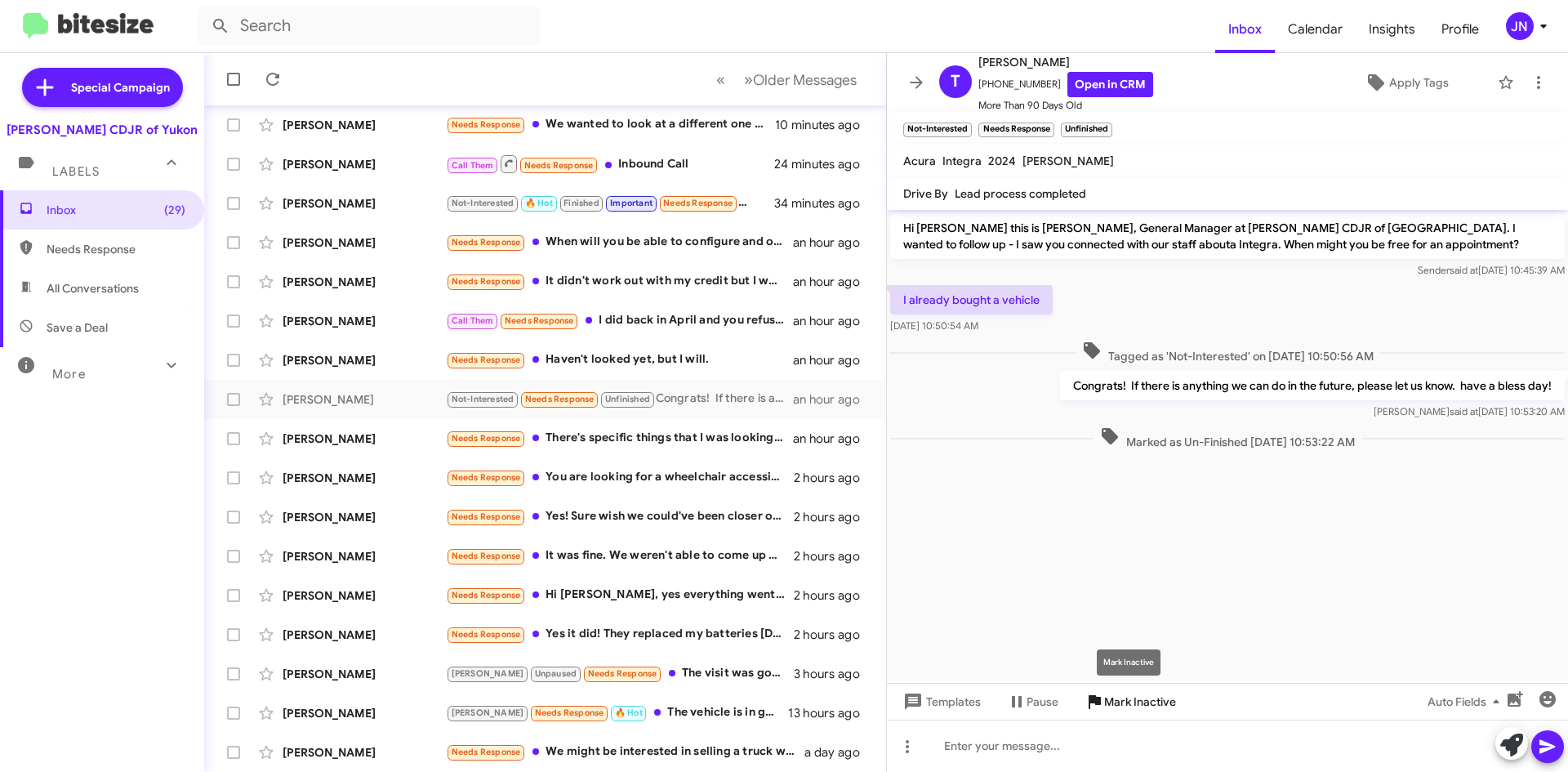
click at [1153, 698] on span "Mark Inactive" at bounding box center [1140, 701] width 72 height 29
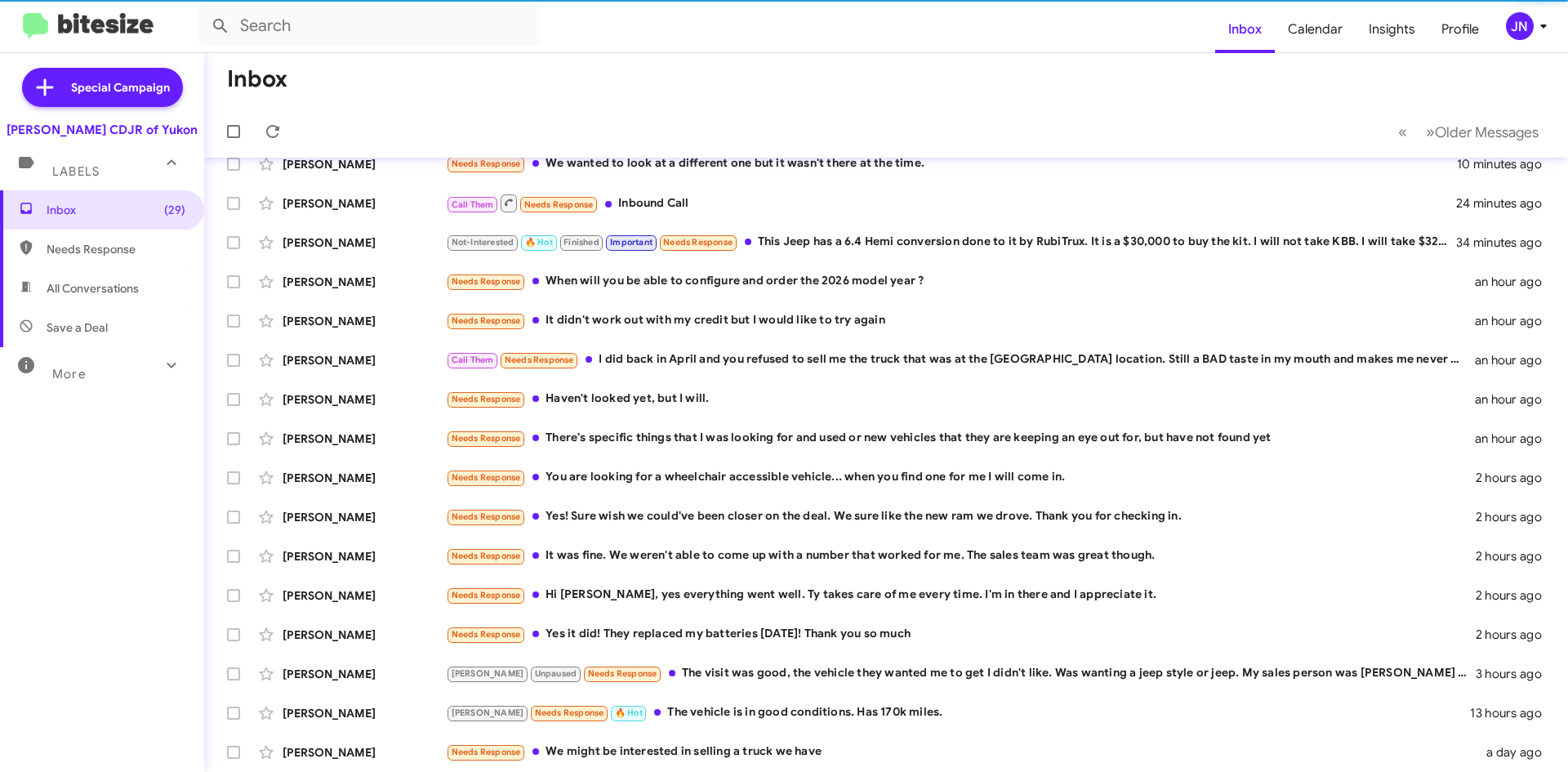
scroll to position [137, 0]
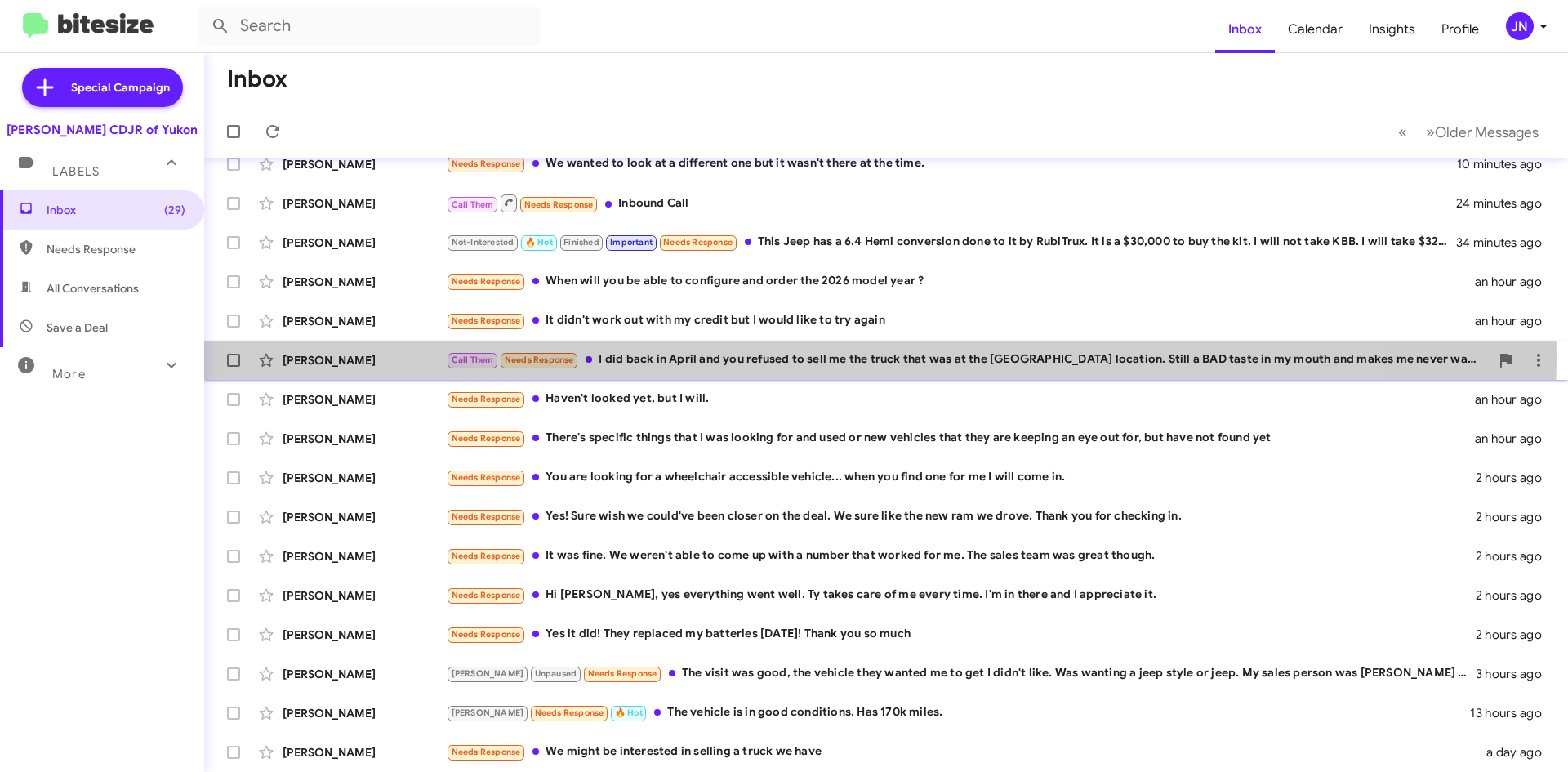
click at [745, 355] on div "Call Them Needs Response I did back in April and you refused to sell me the tru…" at bounding box center [968, 360] width 1044 height 19
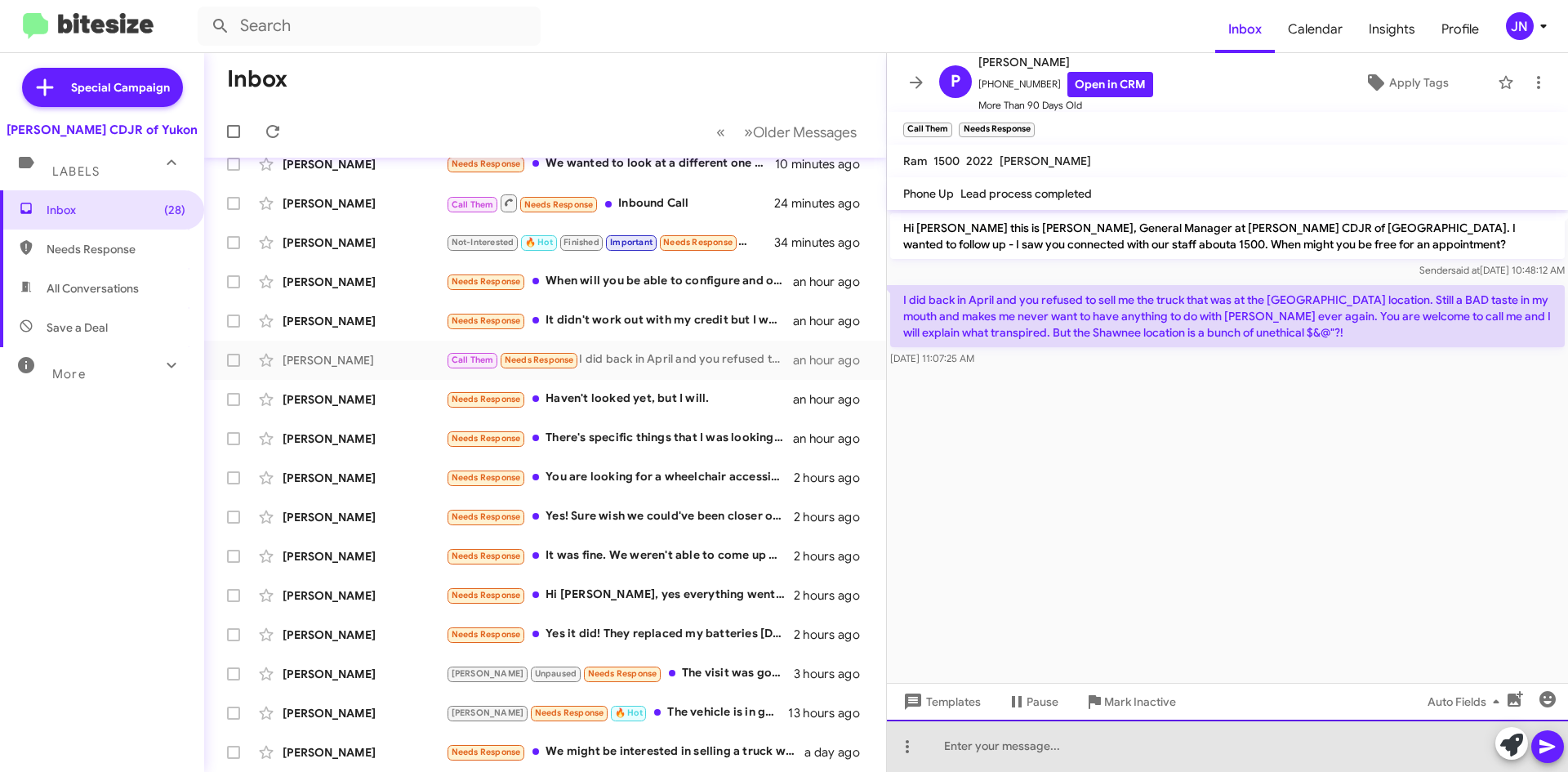
click at [1032, 744] on div at bounding box center [1228, 745] width 681 height 52
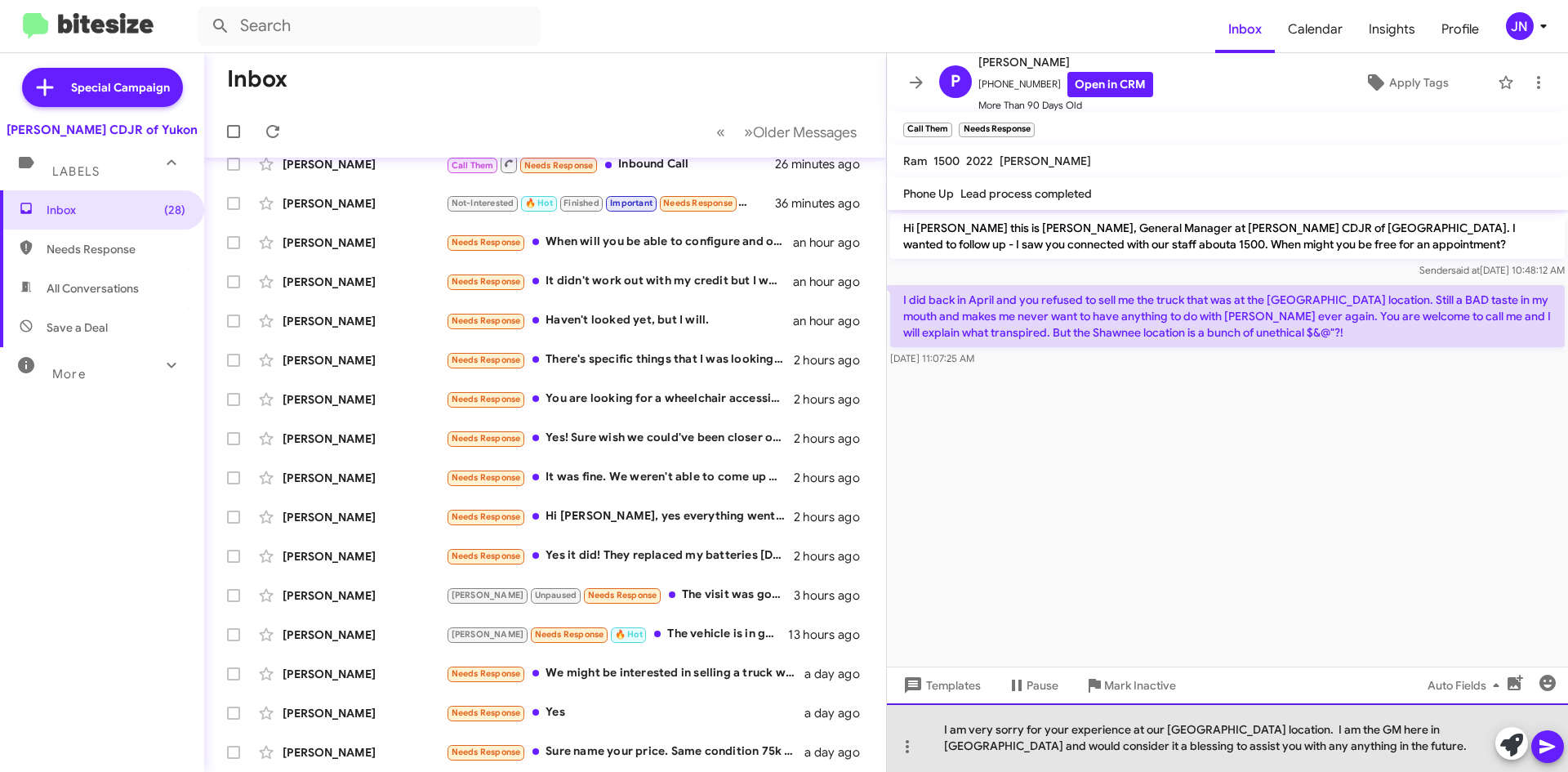
click at [1317, 745] on div "I am very sorry for your experience at our [GEOGRAPHIC_DATA] location. I am the…" at bounding box center [1228, 738] width 681 height 68
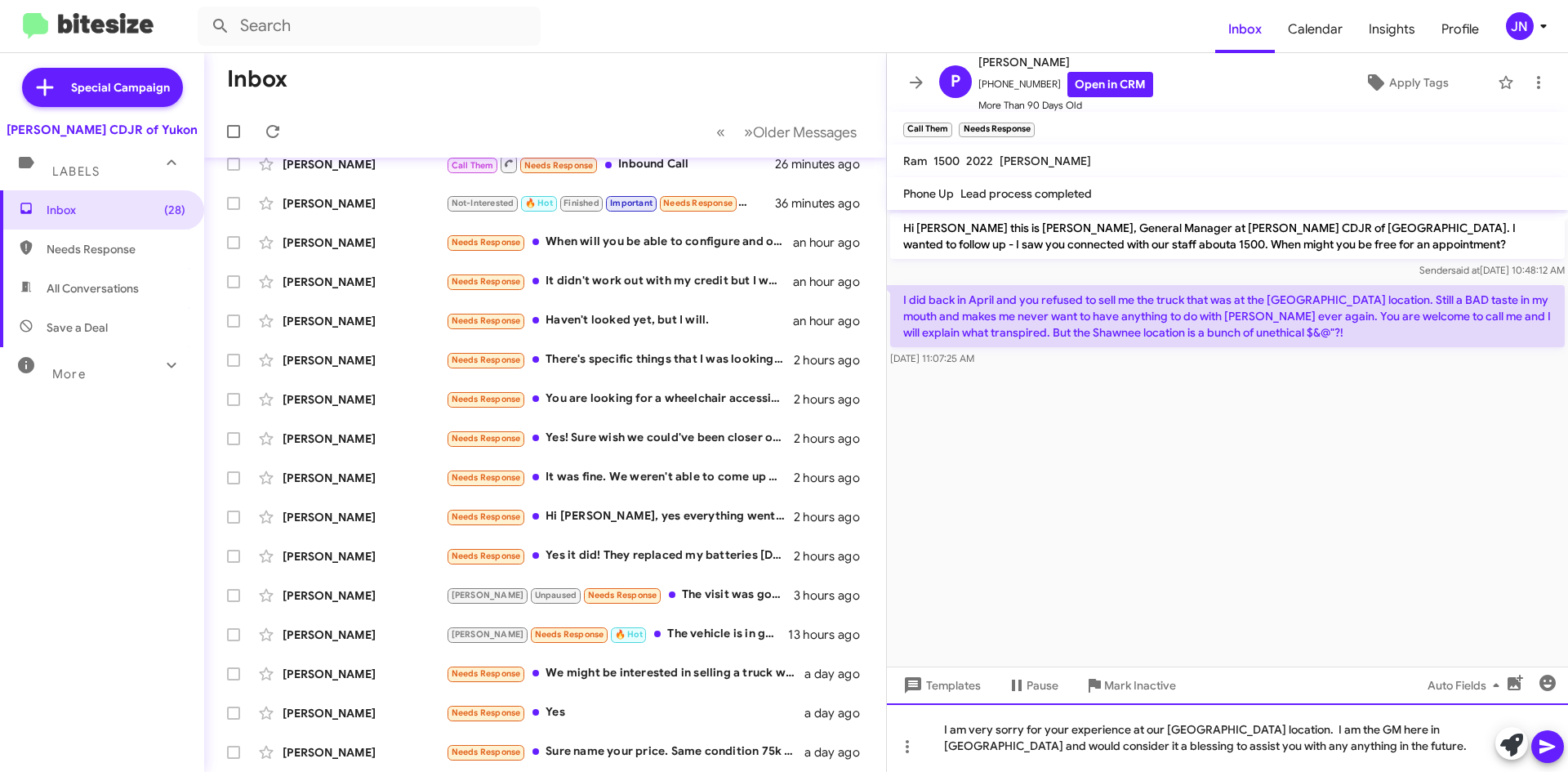
click at [1267, 731] on div "I am very sorry for your experience at our [GEOGRAPHIC_DATA] location. I am the…" at bounding box center [1228, 738] width 681 height 68
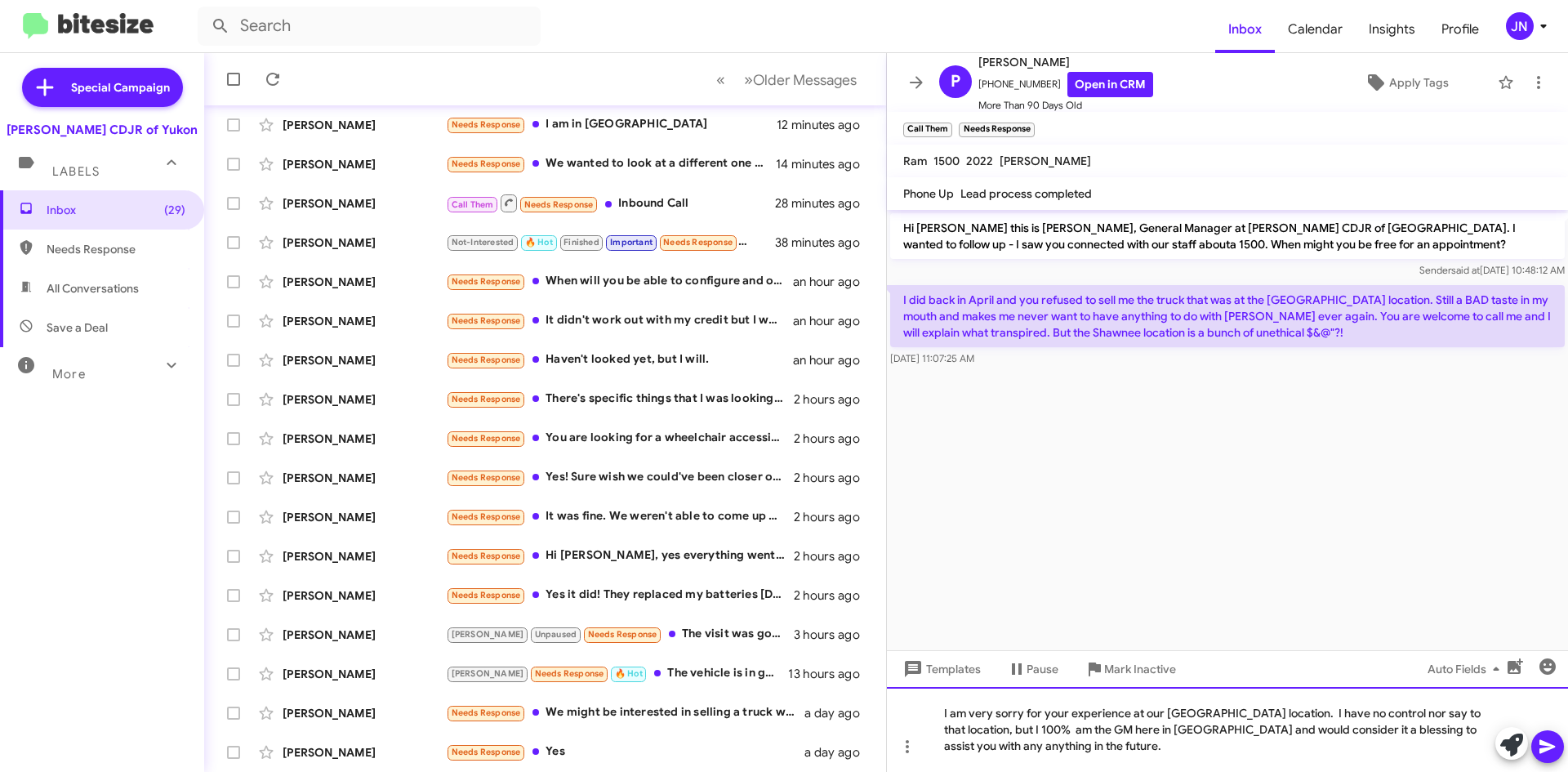
scroll to position [177, 0]
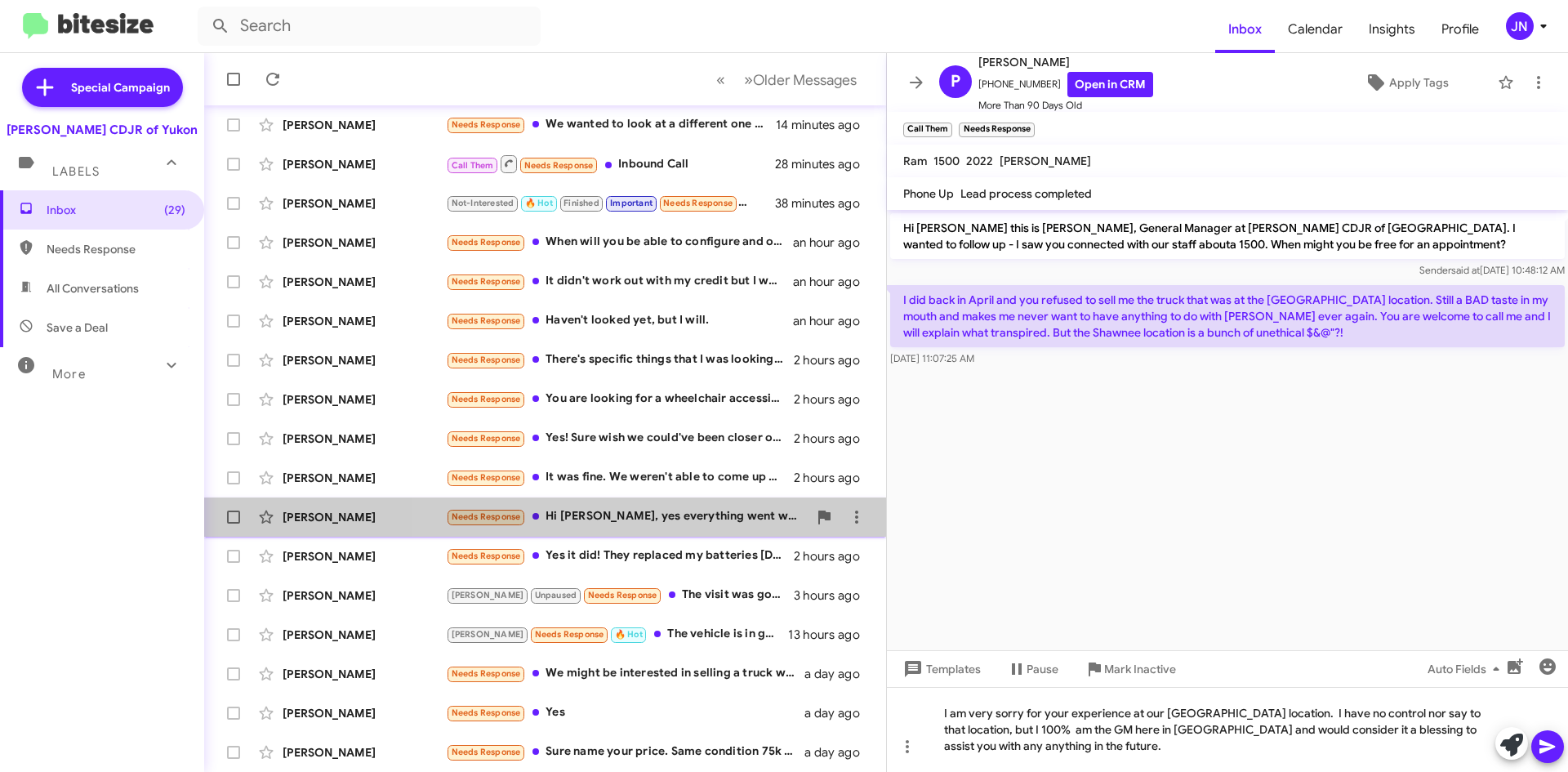
click at [660, 524] on div "Needs Response Hi [PERSON_NAME], yes everything went well. Ty takes care of me …" at bounding box center [627, 516] width 362 height 19
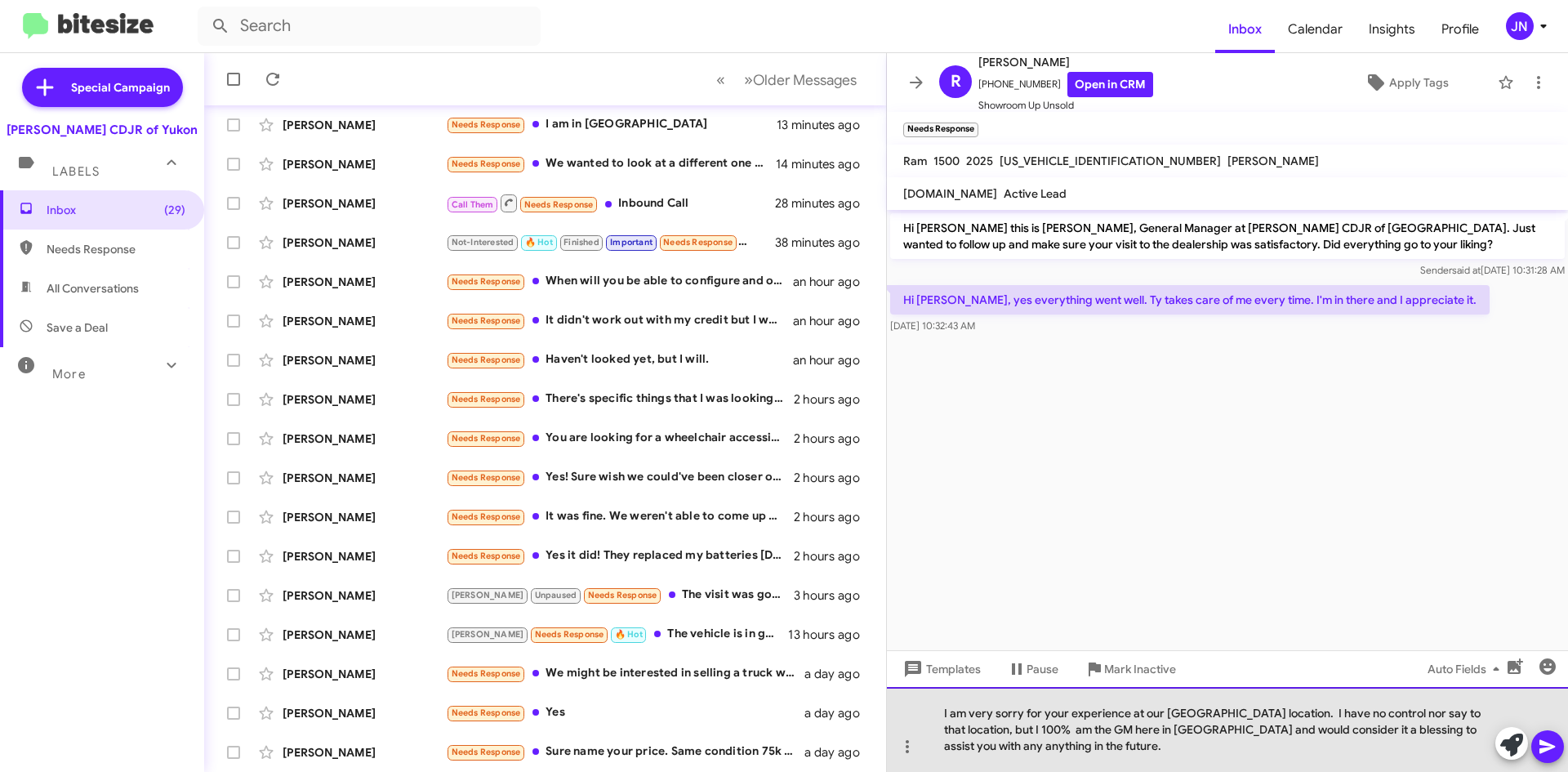
drag, startPoint x: 1010, startPoint y: 744, endPoint x: 939, endPoint y: 718, distance: 75.6
click at [939, 718] on div "I am very sorry for your experience at our [GEOGRAPHIC_DATA] location. I have n…" at bounding box center [1228, 728] width 681 height 85
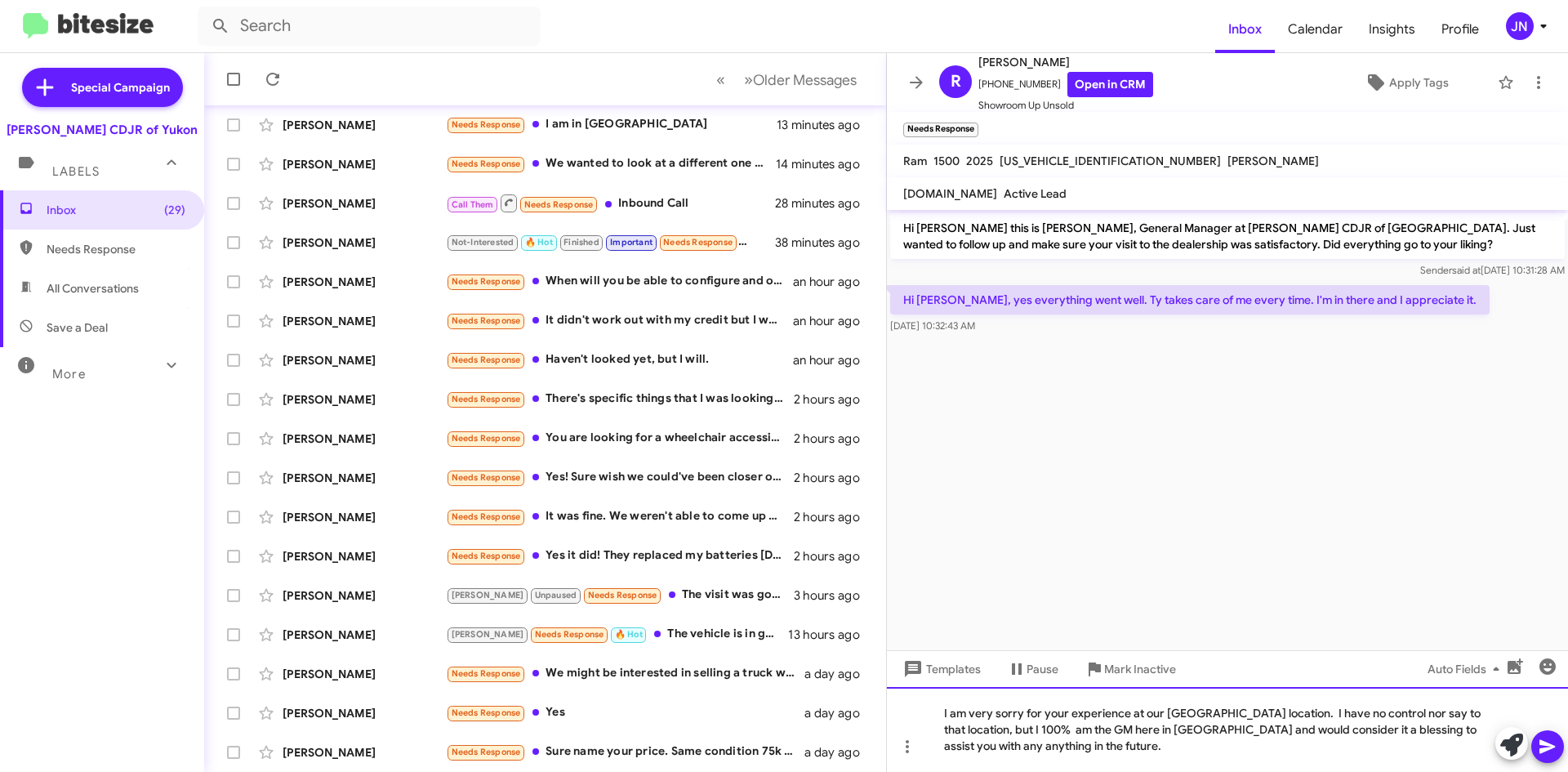
copy div "I am very sorry for your experience at our [GEOGRAPHIC_DATA] location. I have n…"
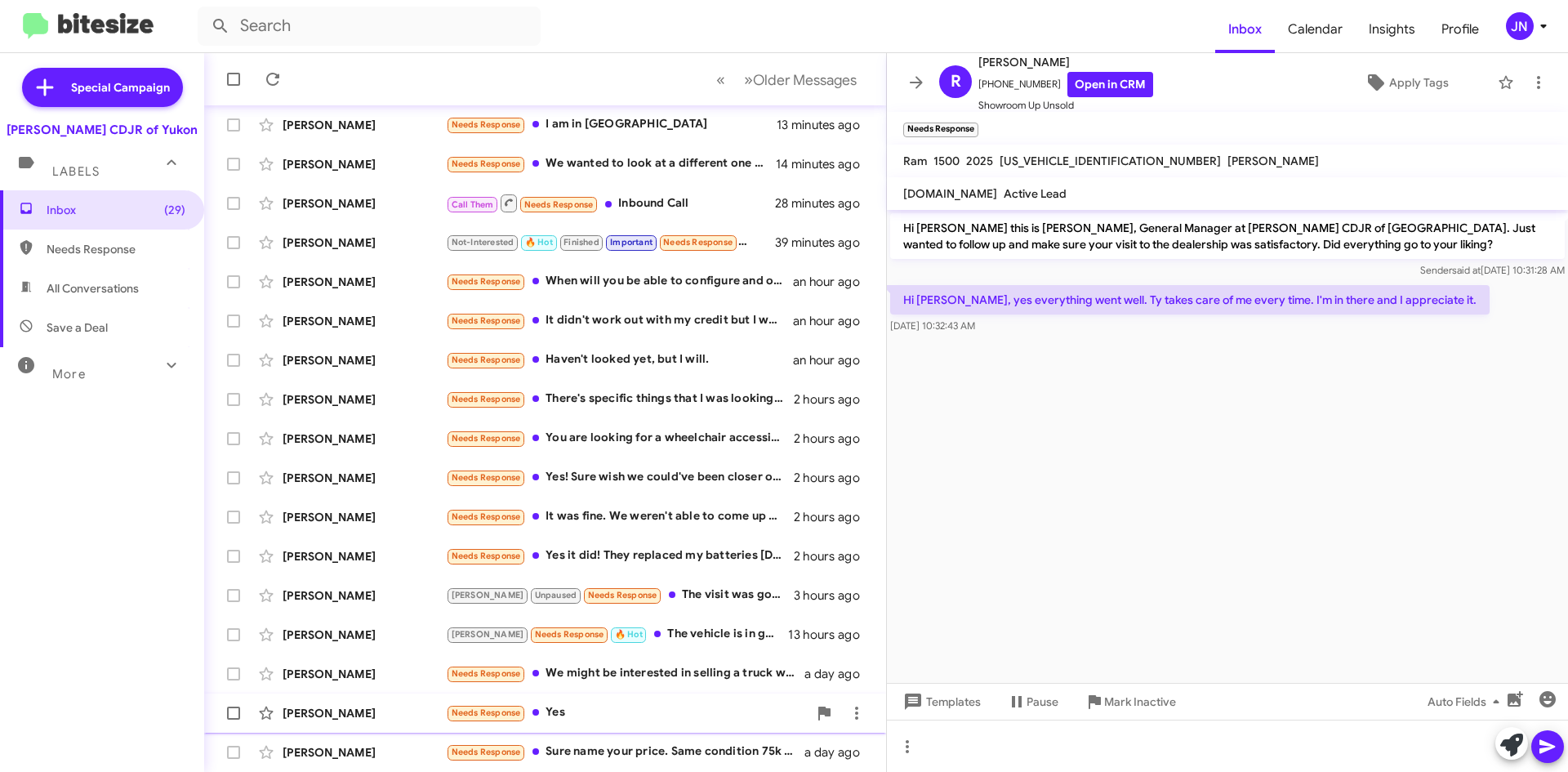
click at [628, 705] on div "Needs Response Yes" at bounding box center [627, 713] width 362 height 19
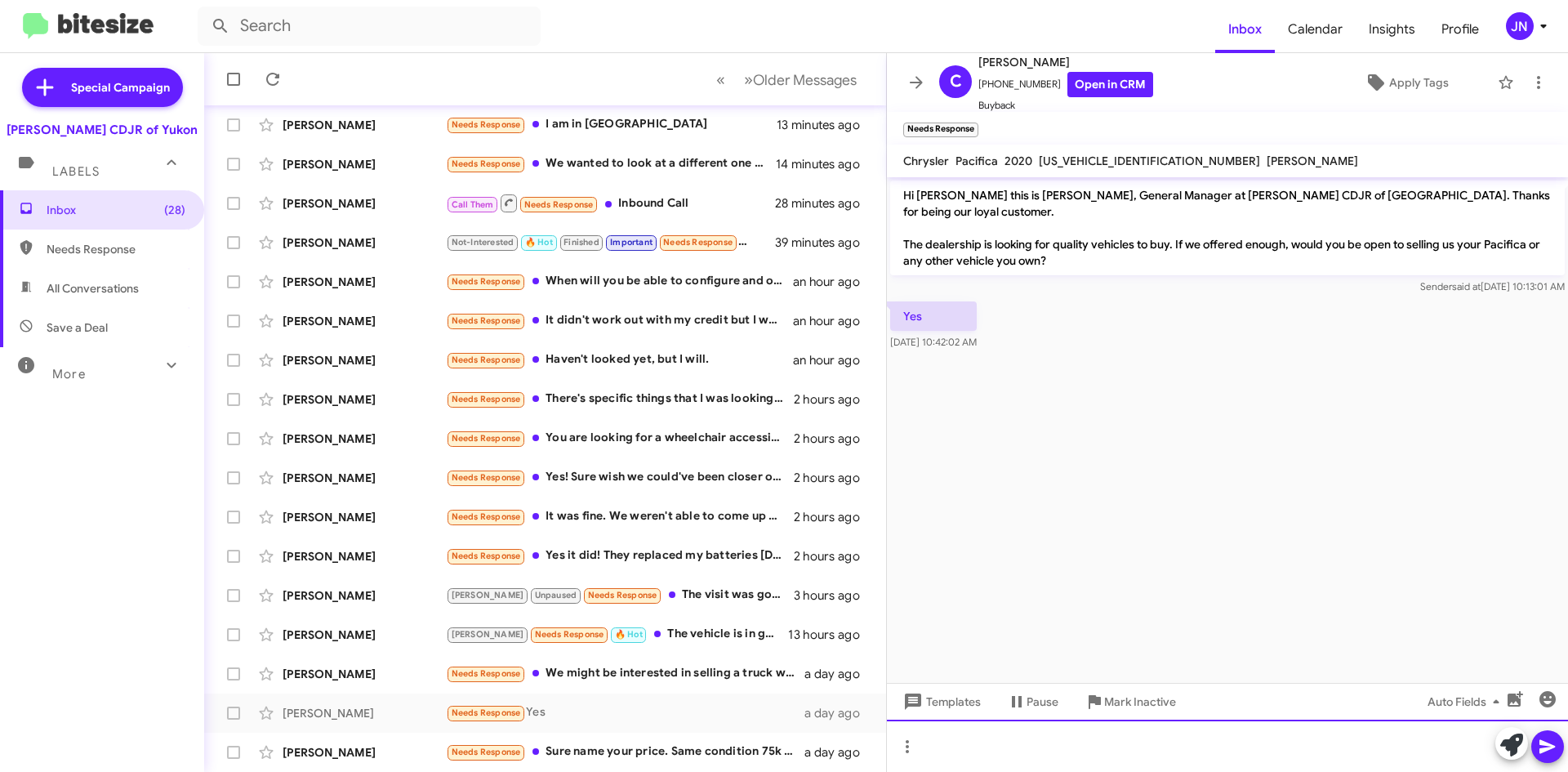
click at [1046, 744] on div at bounding box center [1228, 745] width 681 height 52
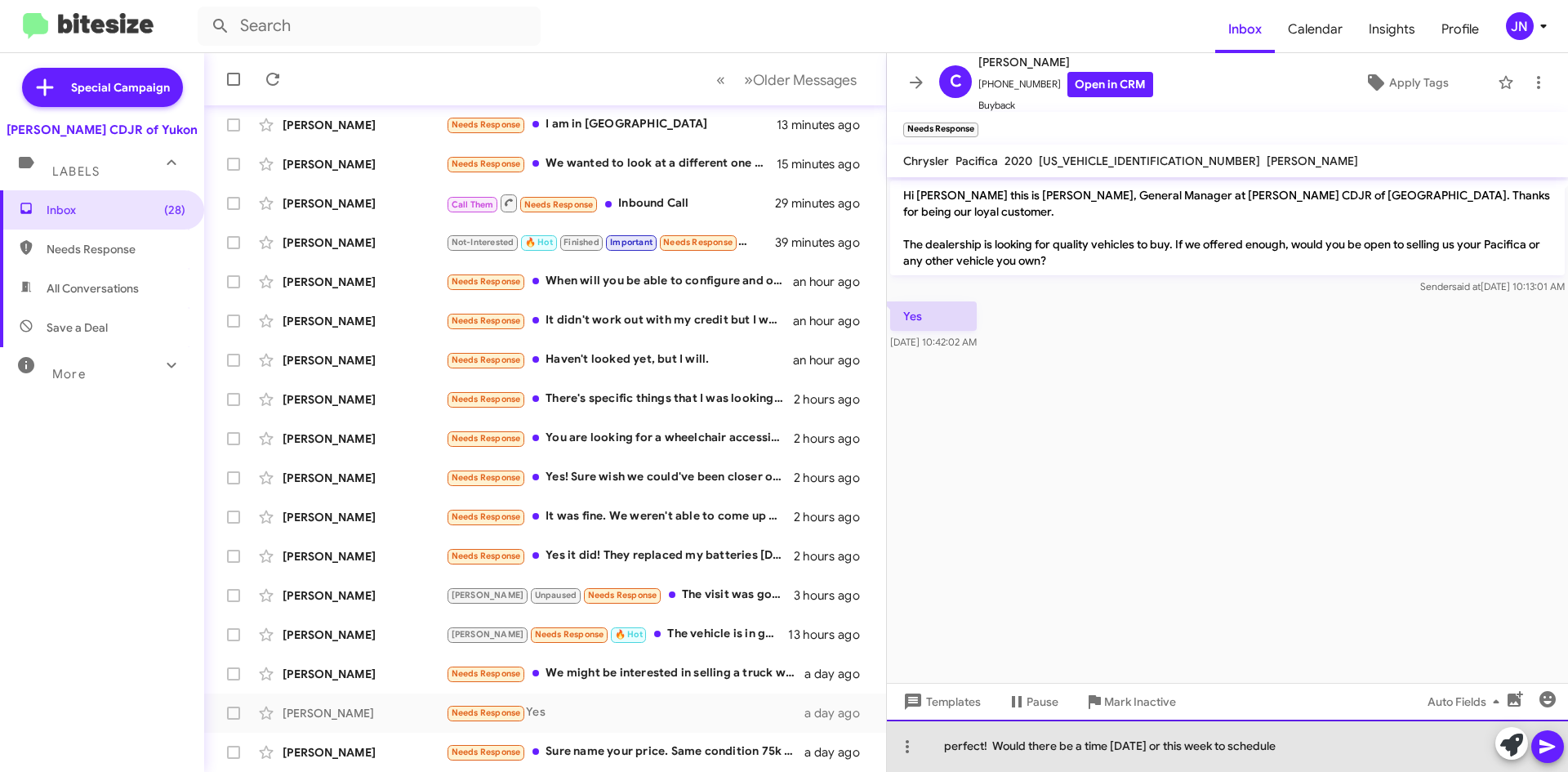
click at [951, 747] on div "perfect! Would there be a time [DATE] or this week to schedule" at bounding box center [1228, 745] width 681 height 52
click at [1307, 745] on div "Perfect! Would there be a time [DATE] or this week to schedule" at bounding box center [1228, 745] width 681 height 52
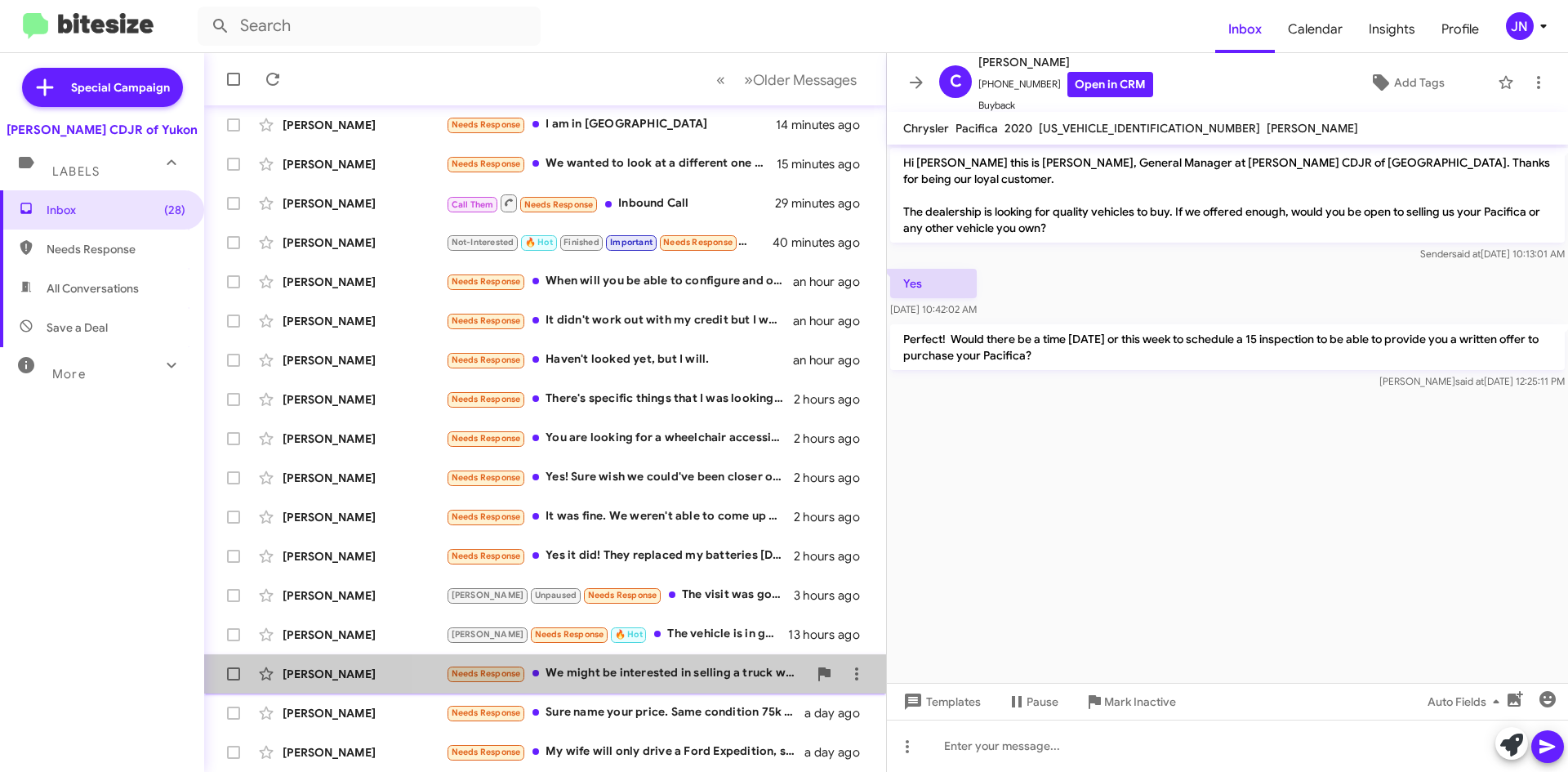
click at [671, 669] on div "Needs Response We might be interested in selling a truck we have" at bounding box center [627, 673] width 362 height 19
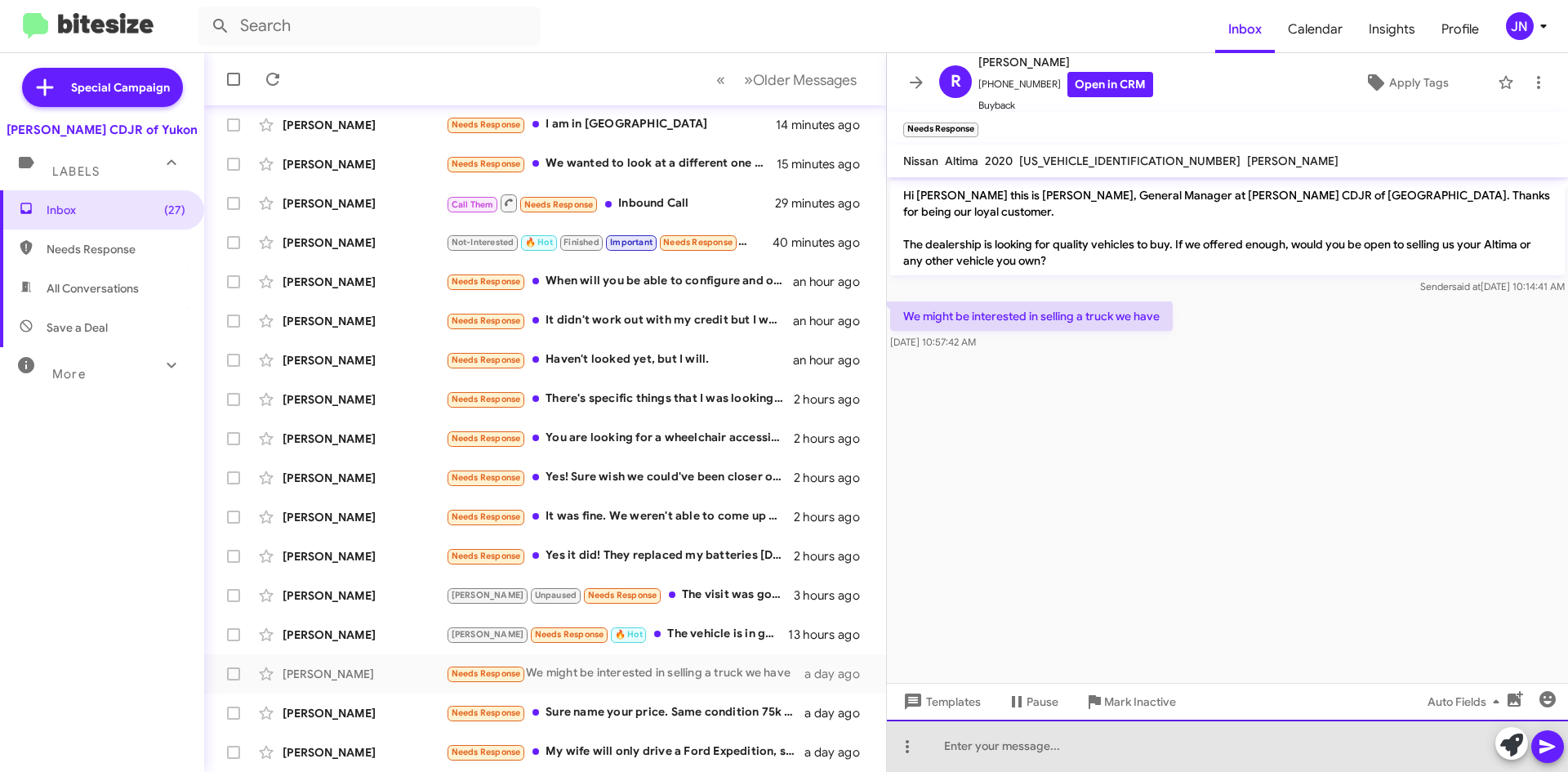
click at [1035, 750] on div at bounding box center [1228, 745] width 681 height 52
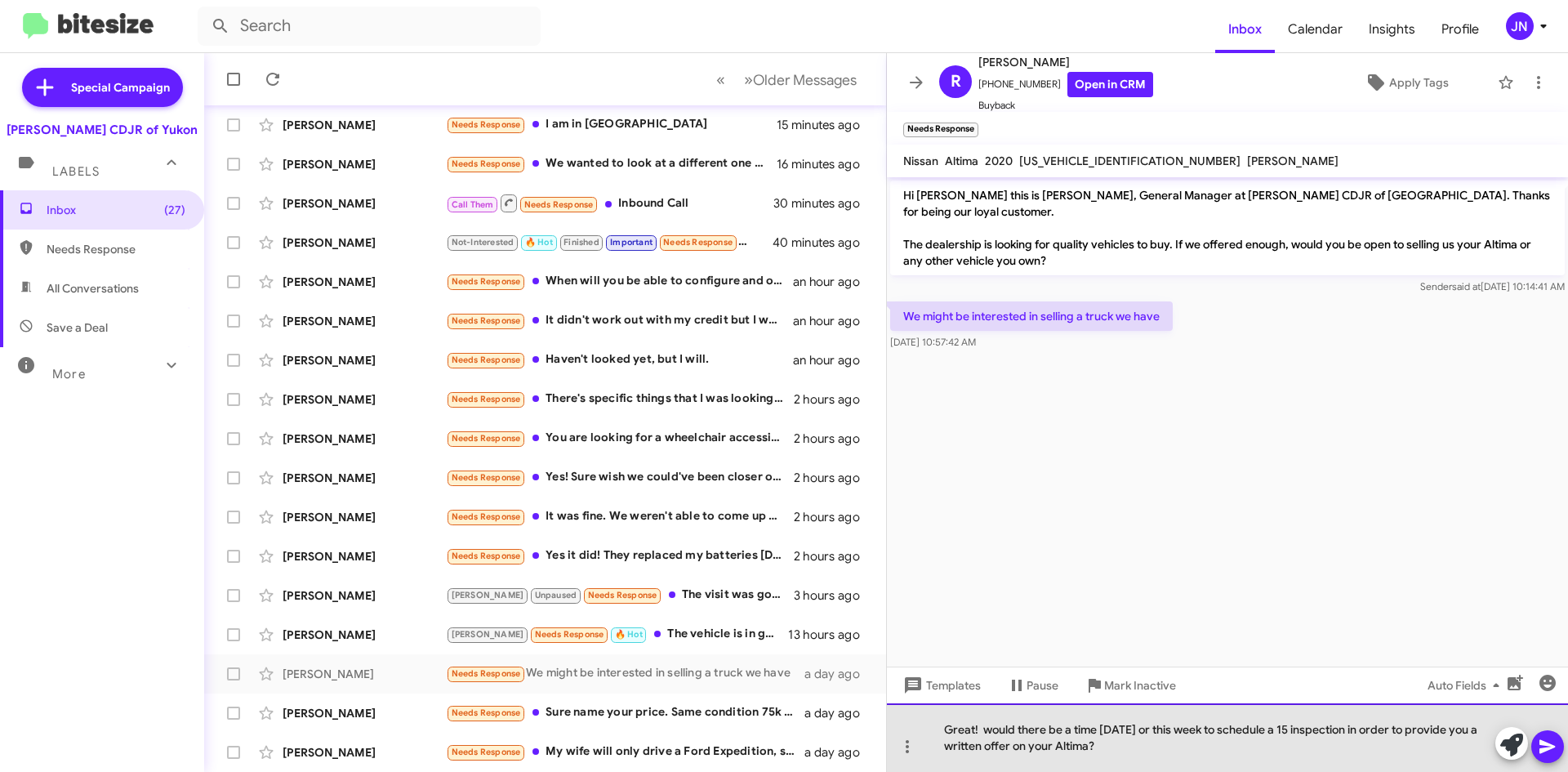
drag, startPoint x: 1107, startPoint y: 750, endPoint x: 936, endPoint y: 728, distance: 172.4
click at [936, 728] on div "Great! would there be a time [DATE] or this week to schedule a 15 inspection in…" at bounding box center [1228, 738] width 681 height 68
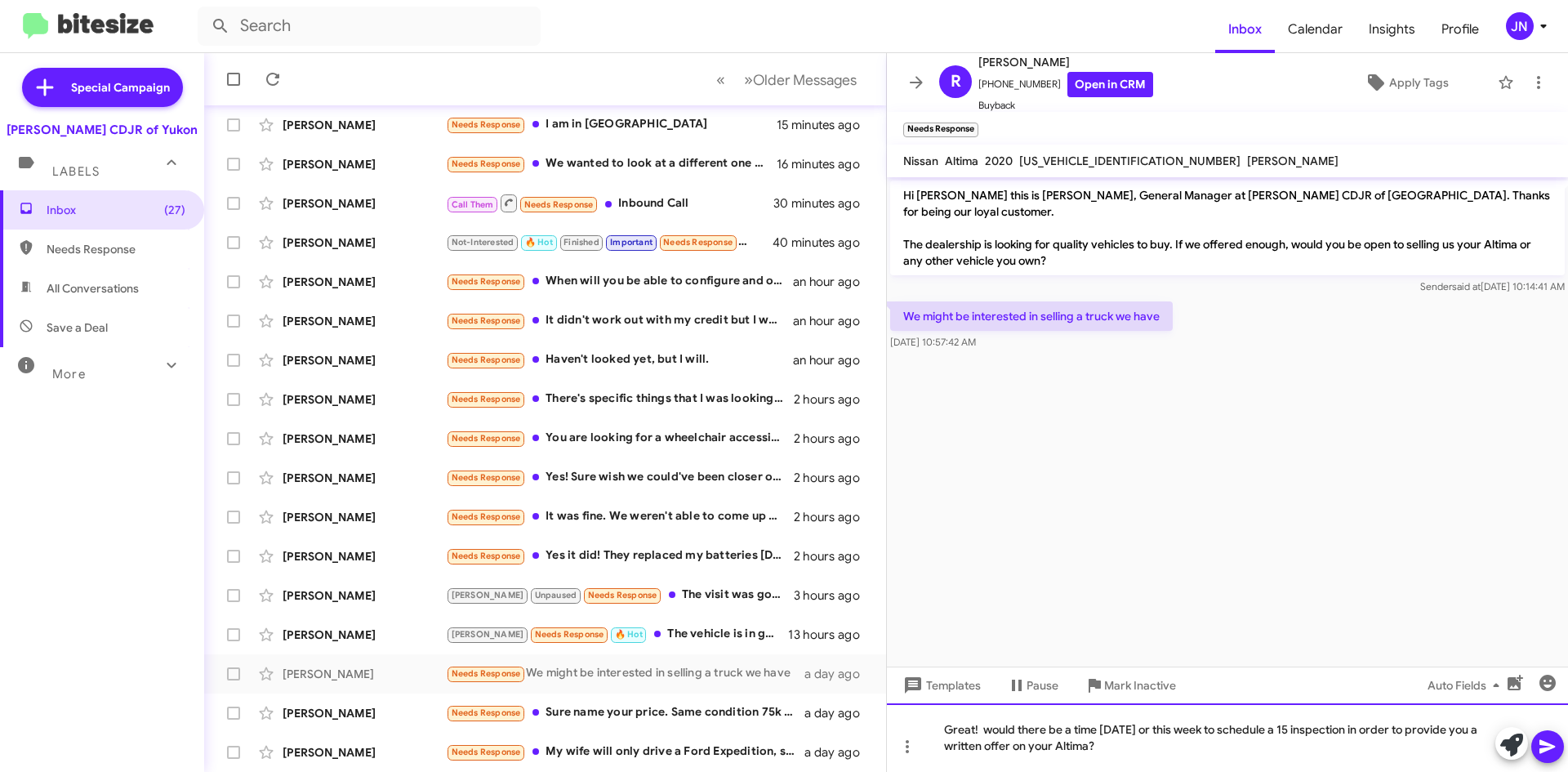
copy div "Great! would there be a time [DATE] or this week to schedule a 15 inspection in…"
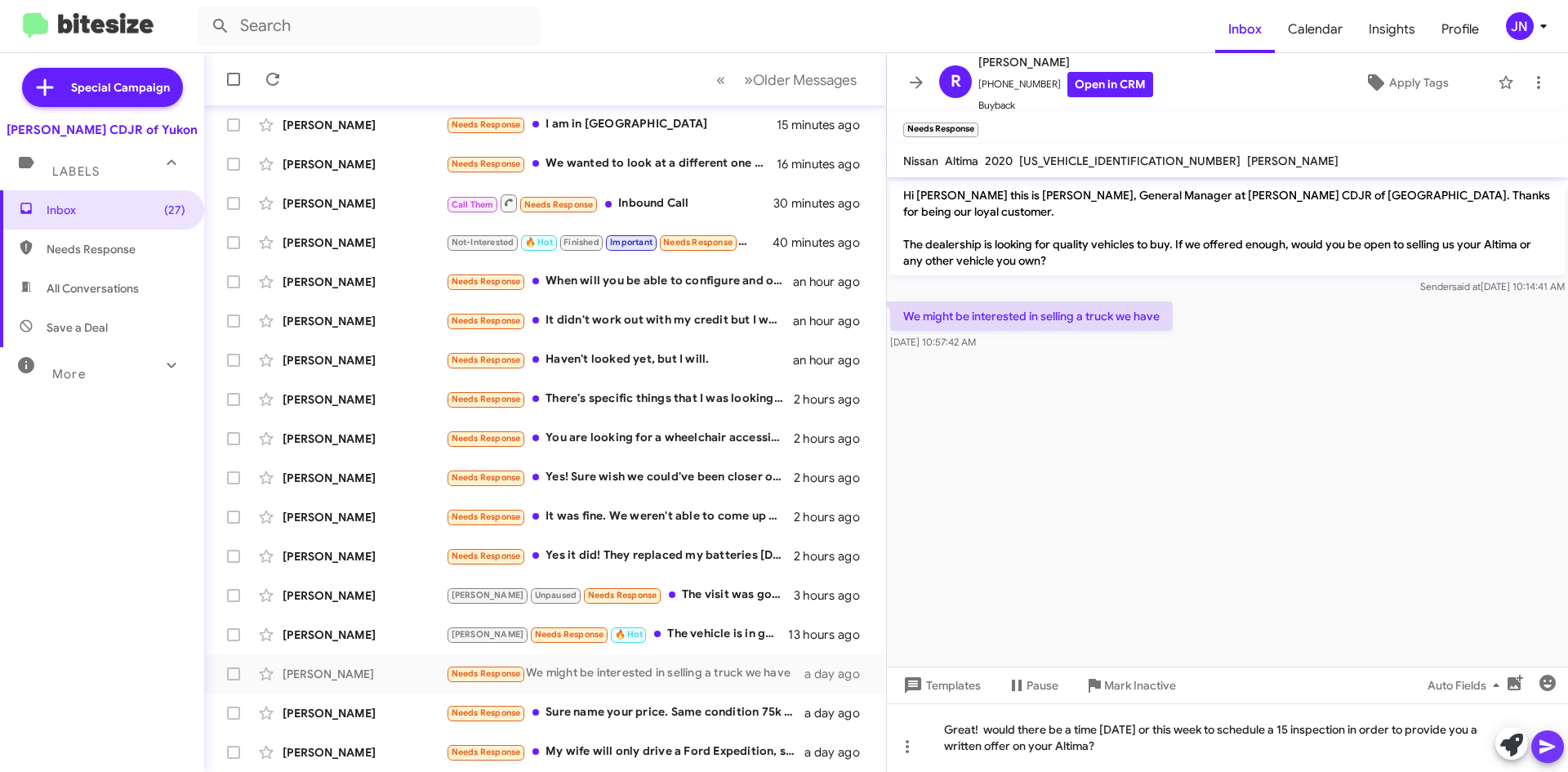
click at [1557, 739] on icon at bounding box center [1548, 746] width 20 height 20
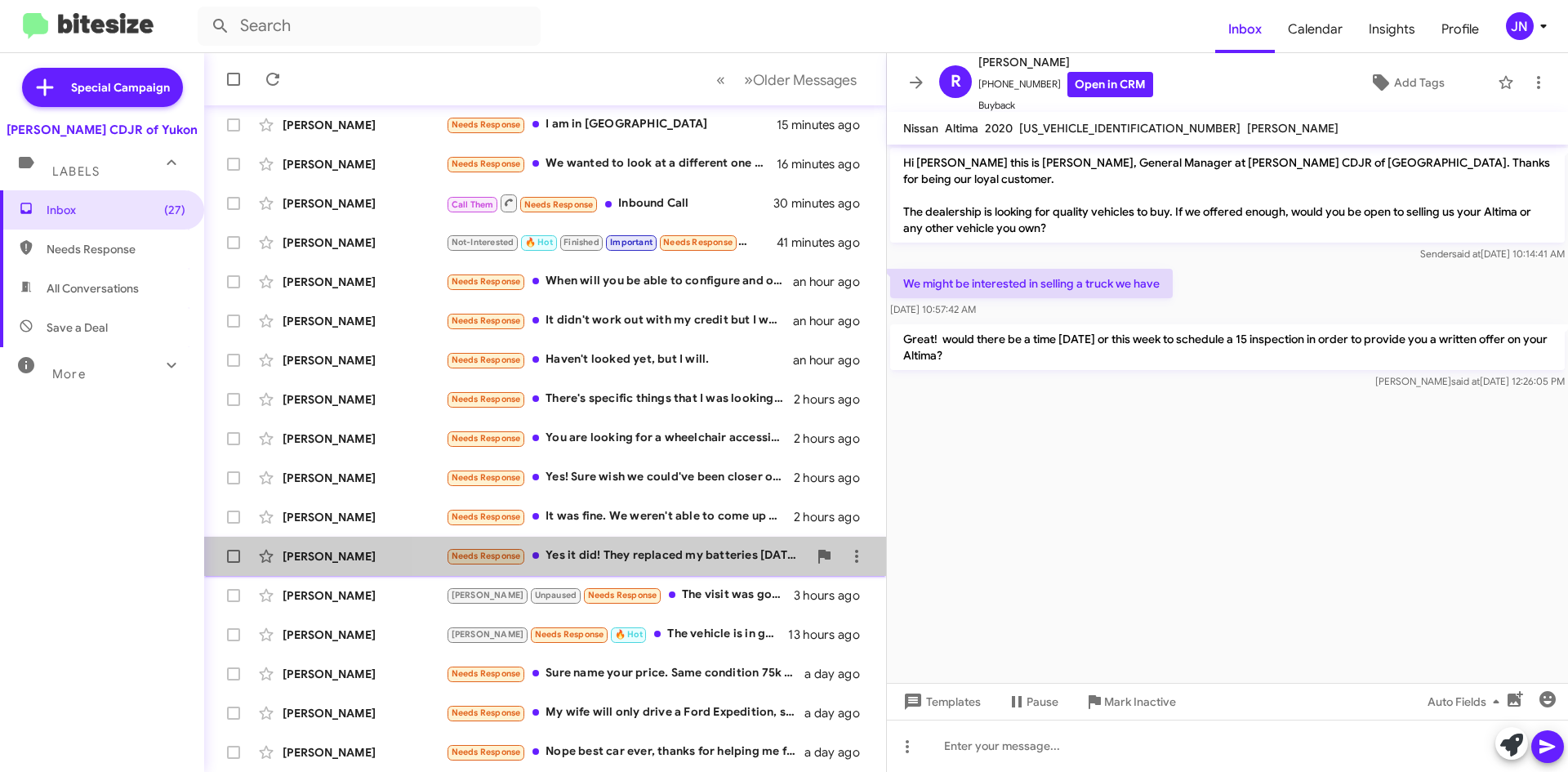
click at [660, 555] on div "Needs Response Yes it did! They replaced my batteries [DATE]! Thank you so much" at bounding box center [627, 556] width 362 height 19
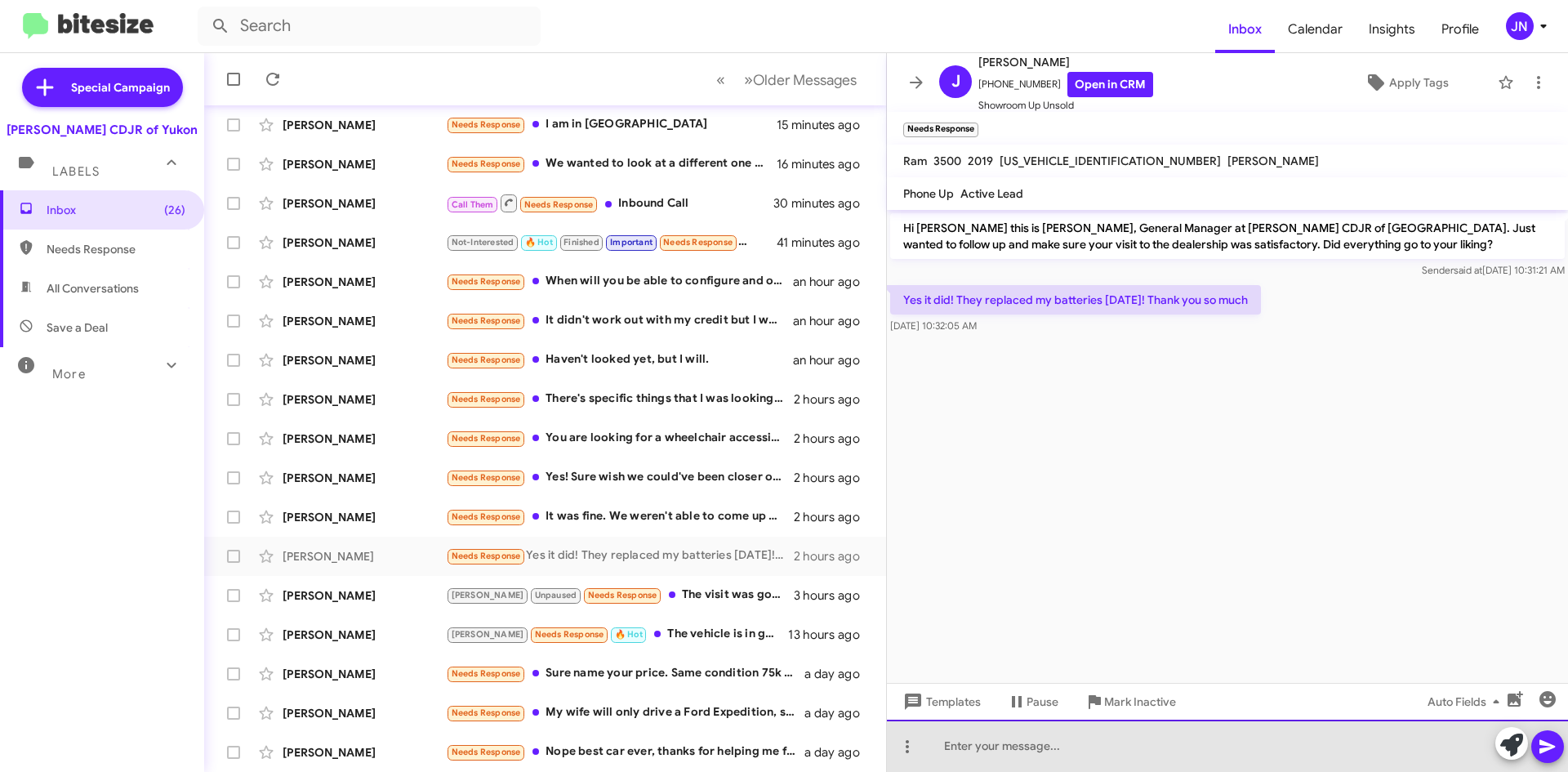
click at [1040, 750] on div at bounding box center [1228, 745] width 681 height 52
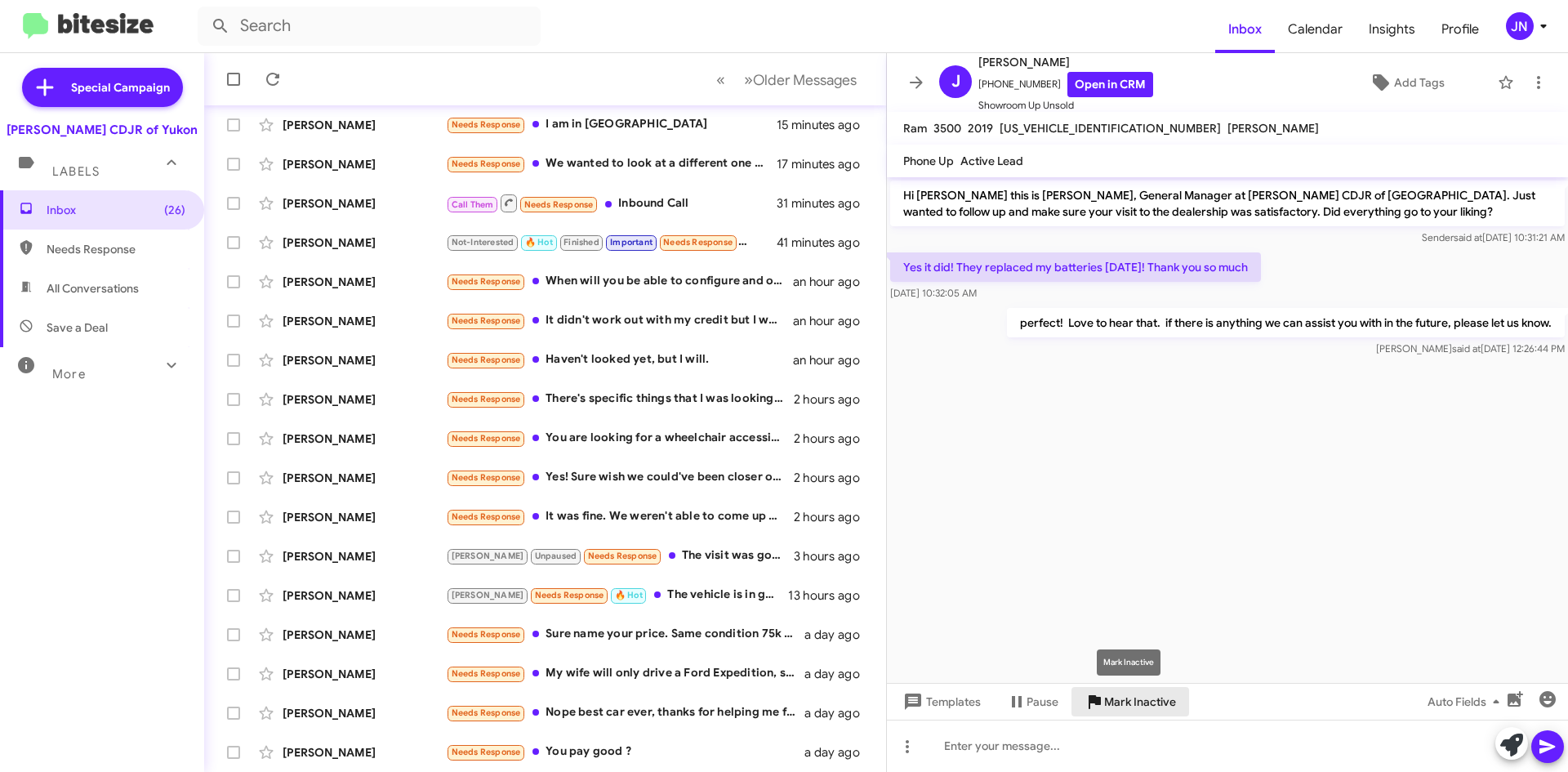
click at [1131, 699] on span "Mark Inactive" at bounding box center [1140, 701] width 72 height 29
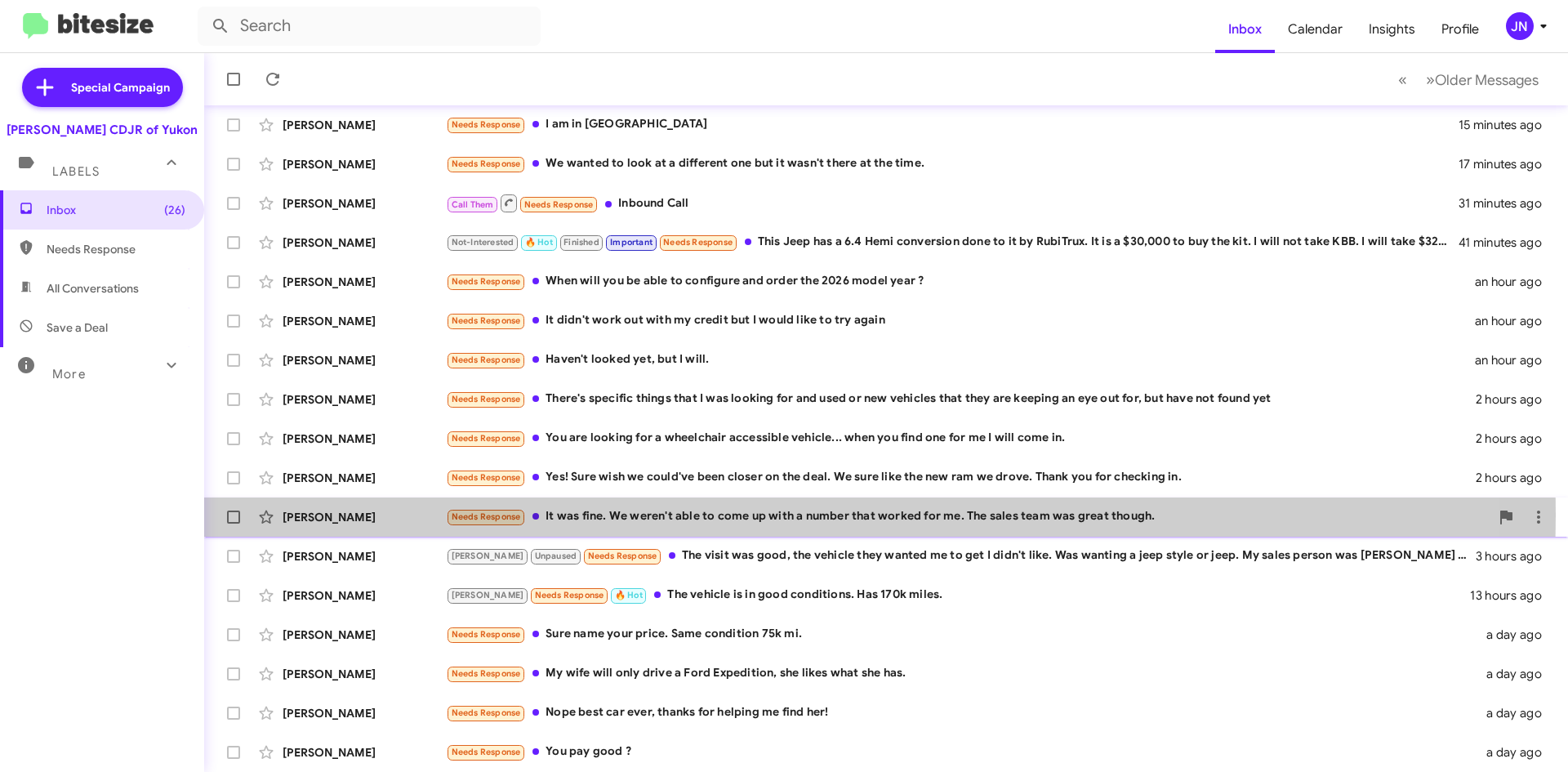
click at [698, 515] on div "Needs Response It was fine. We weren't able to come up with a number that worke…" at bounding box center [968, 516] width 1044 height 19
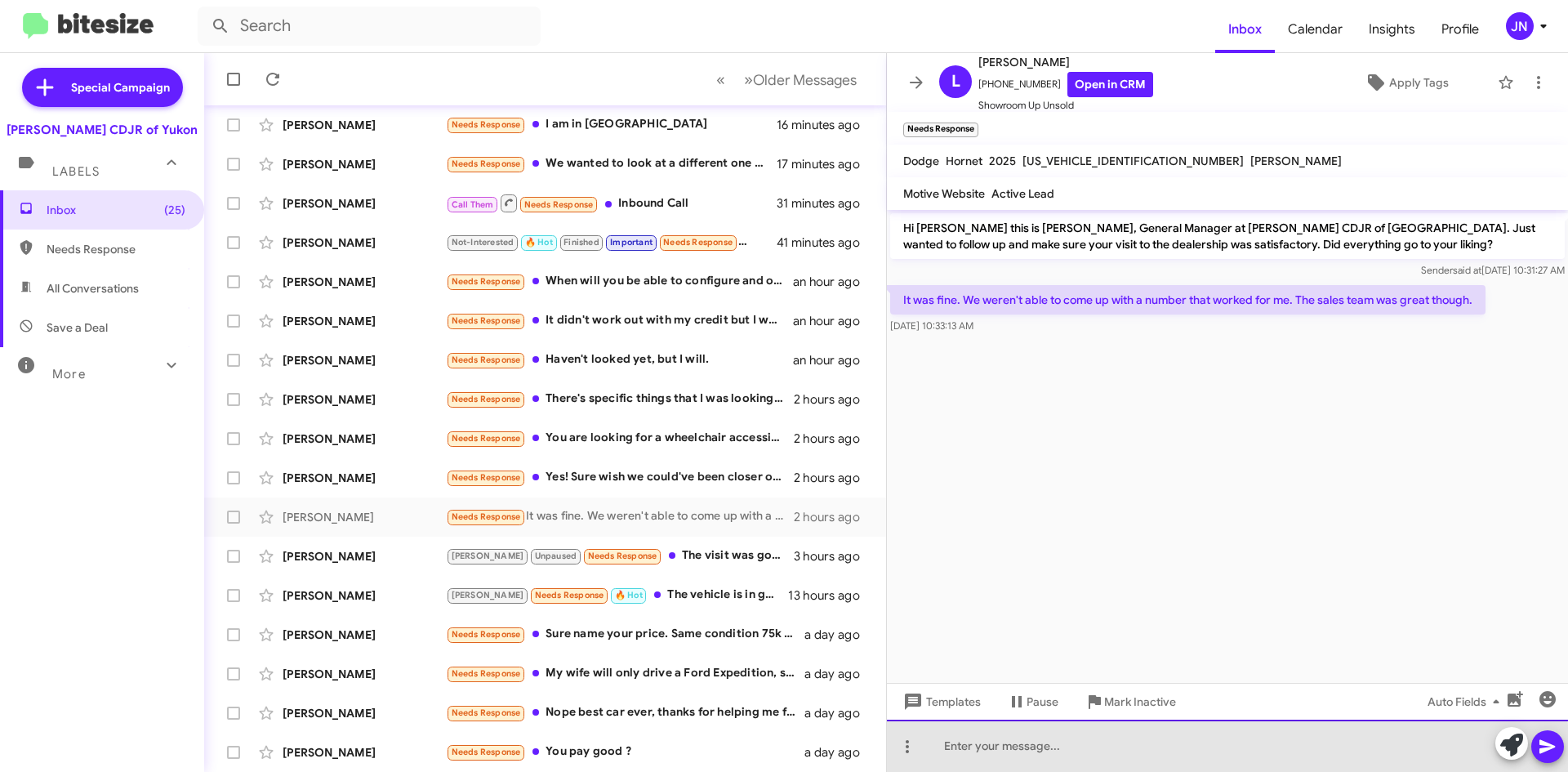
click at [1043, 753] on div at bounding box center [1228, 745] width 681 height 52
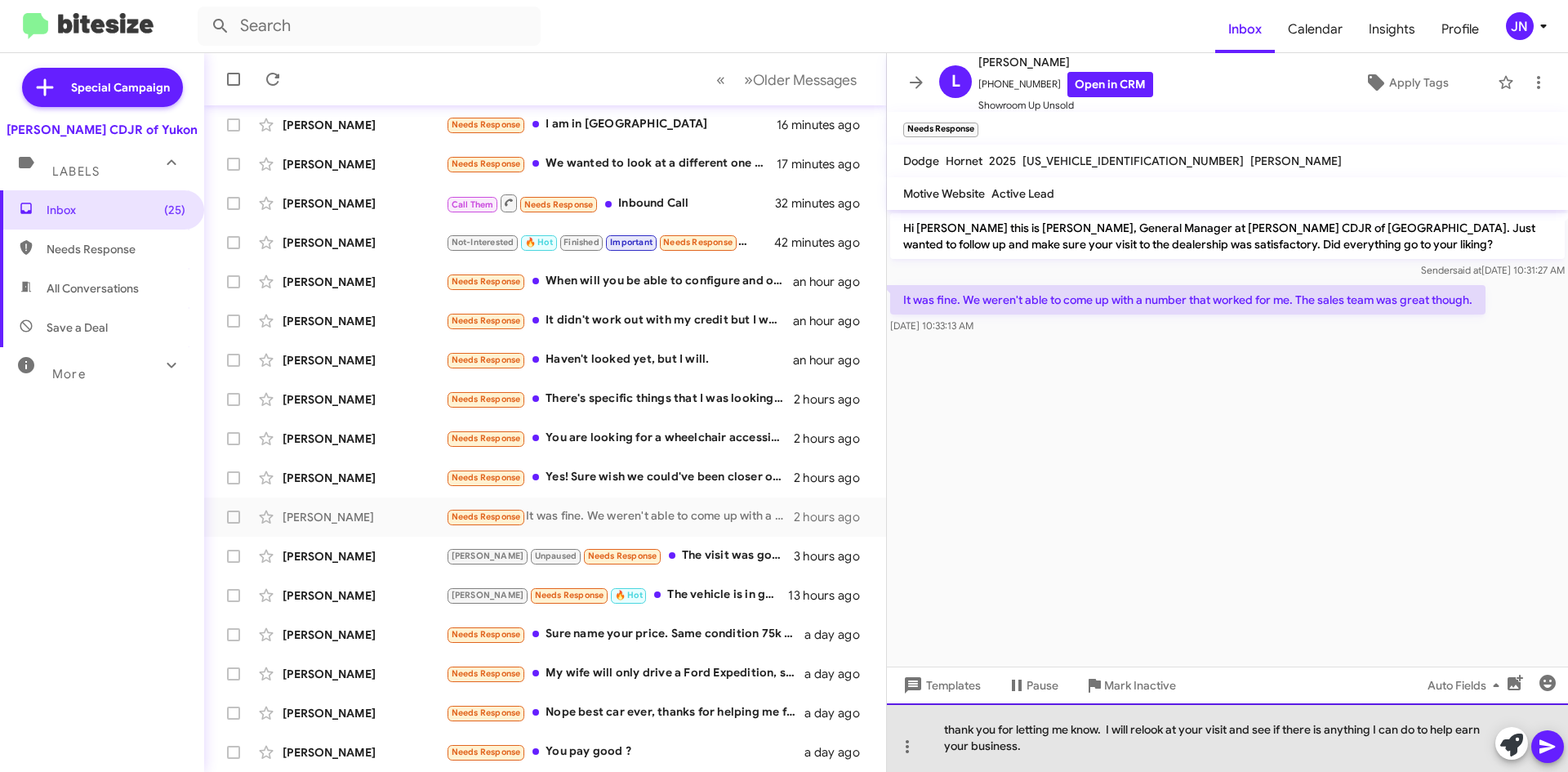
click at [1052, 755] on div "thank you for letting me know. I will relook at your visit and see if there is …" at bounding box center [1228, 738] width 681 height 68
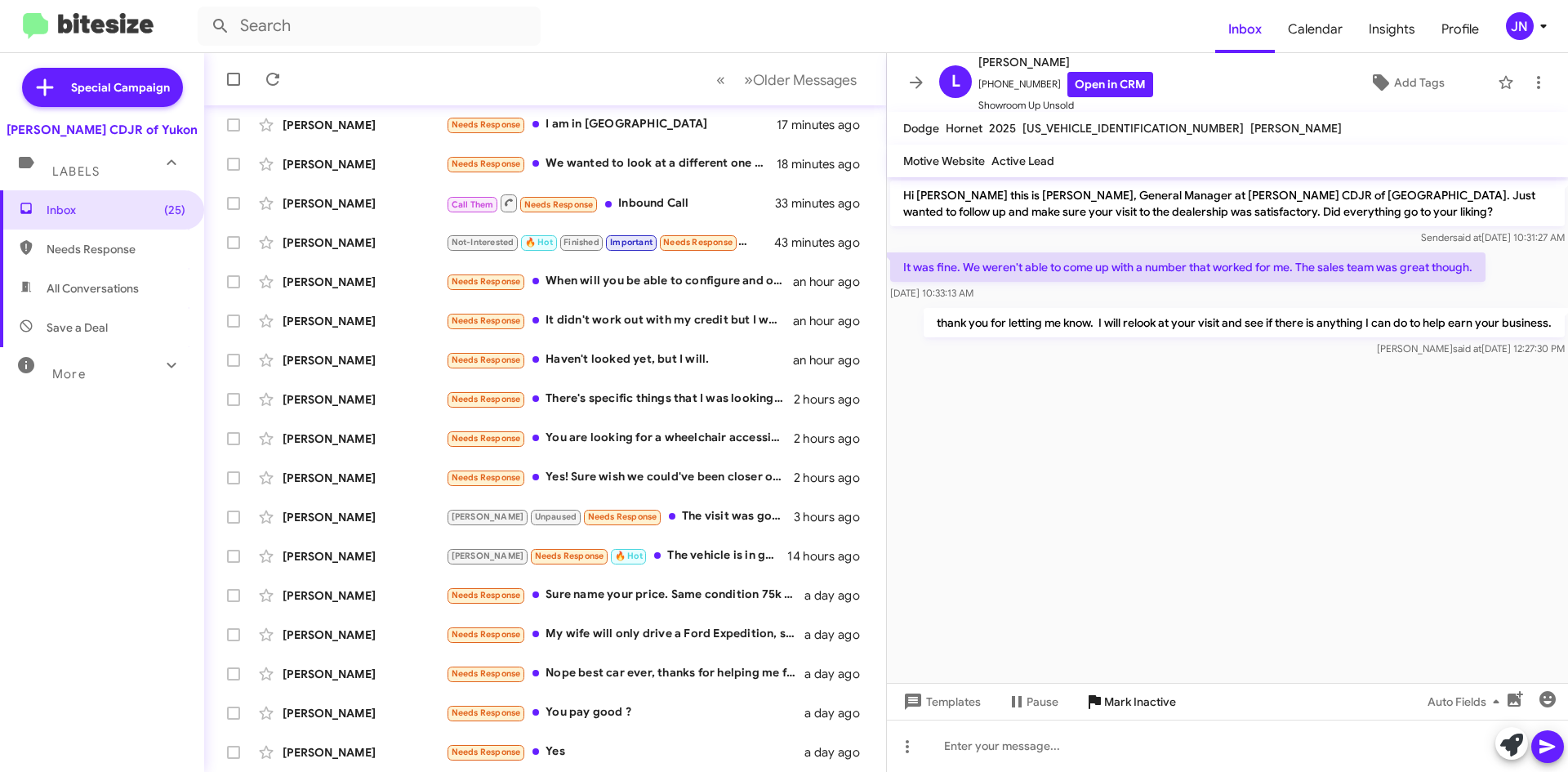
click at [1141, 701] on span "Mark Inactive" at bounding box center [1140, 701] width 72 height 29
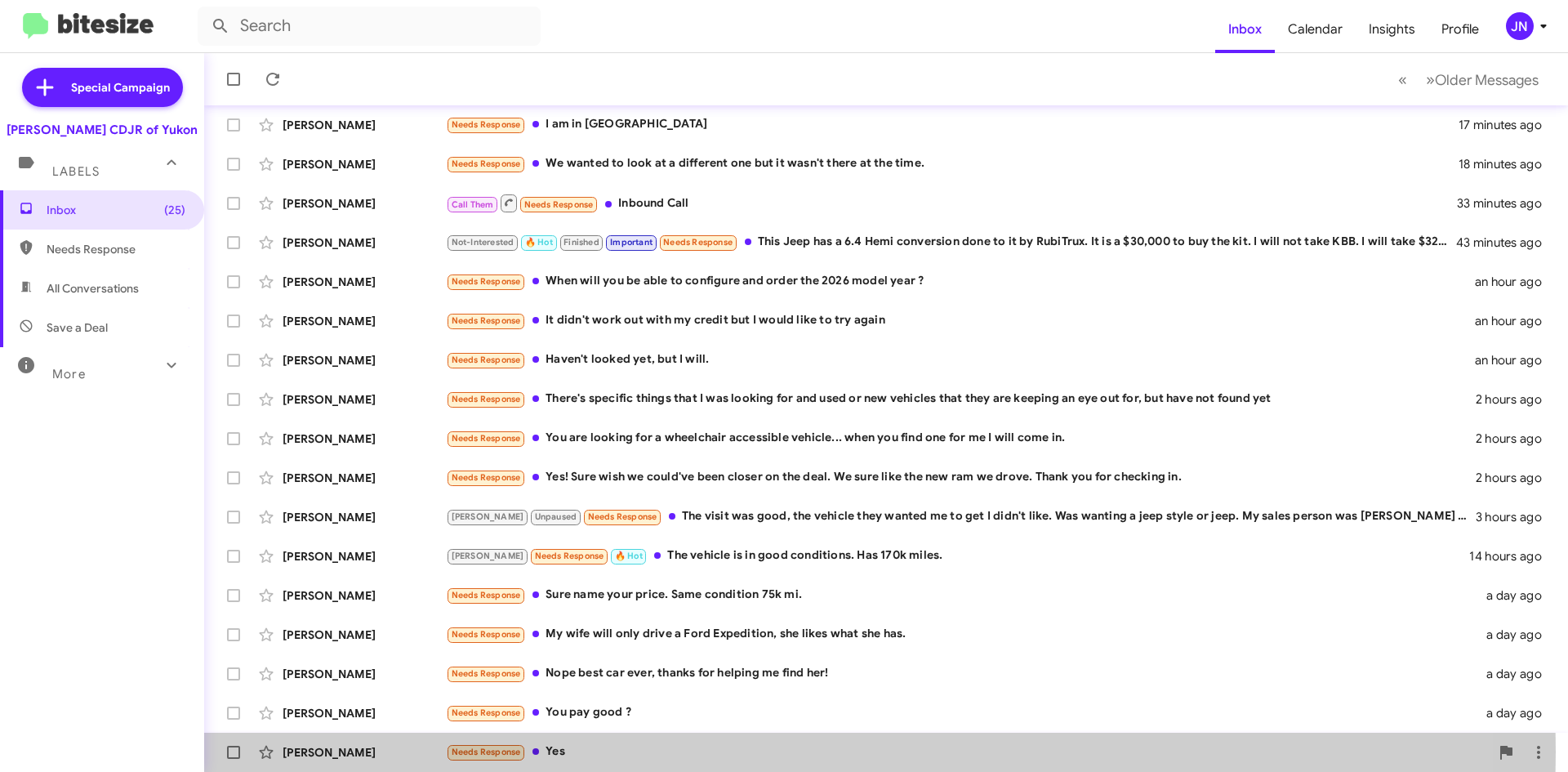
click at [590, 751] on div "Needs Response Yes" at bounding box center [968, 752] width 1044 height 19
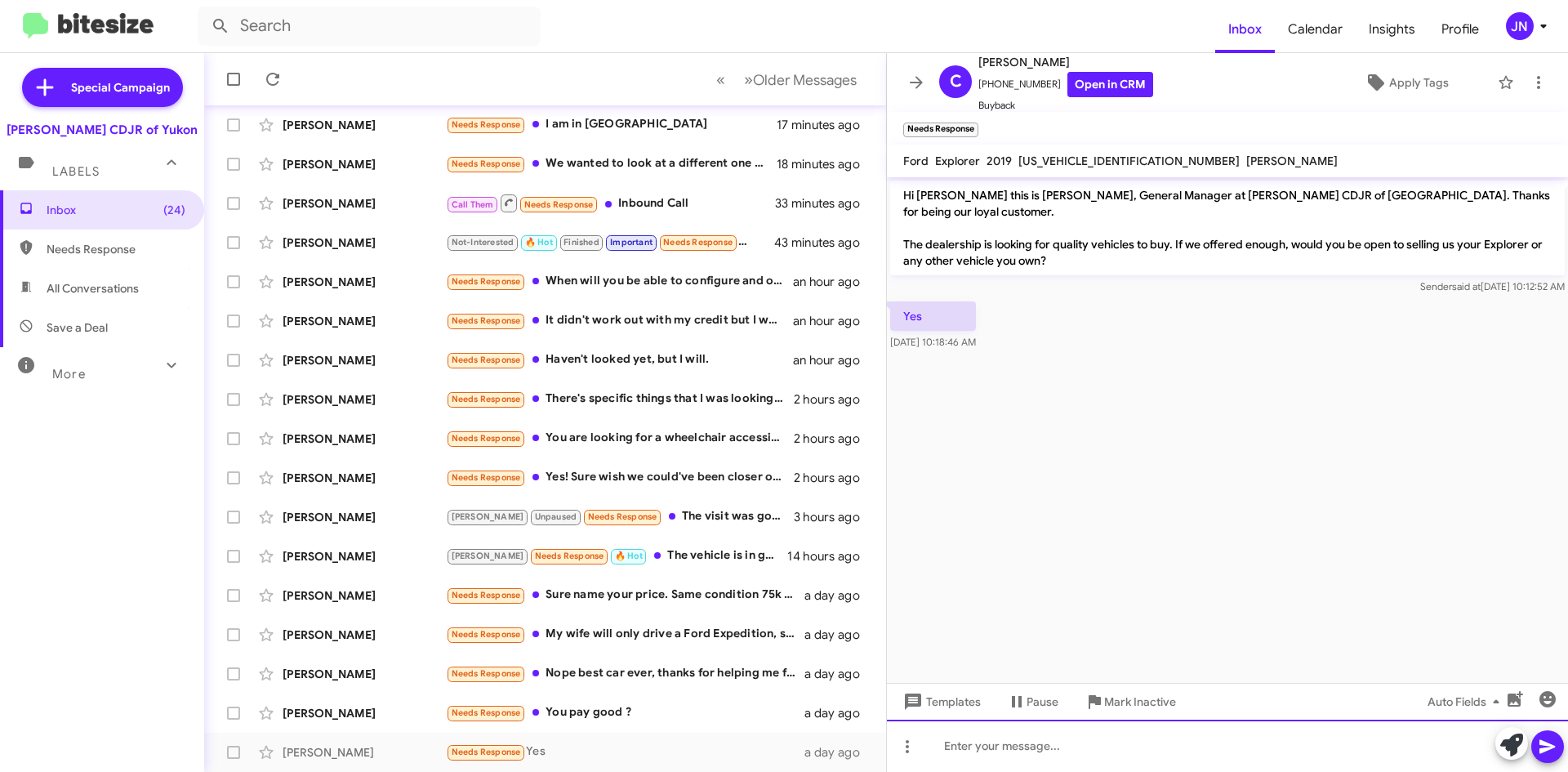
paste div
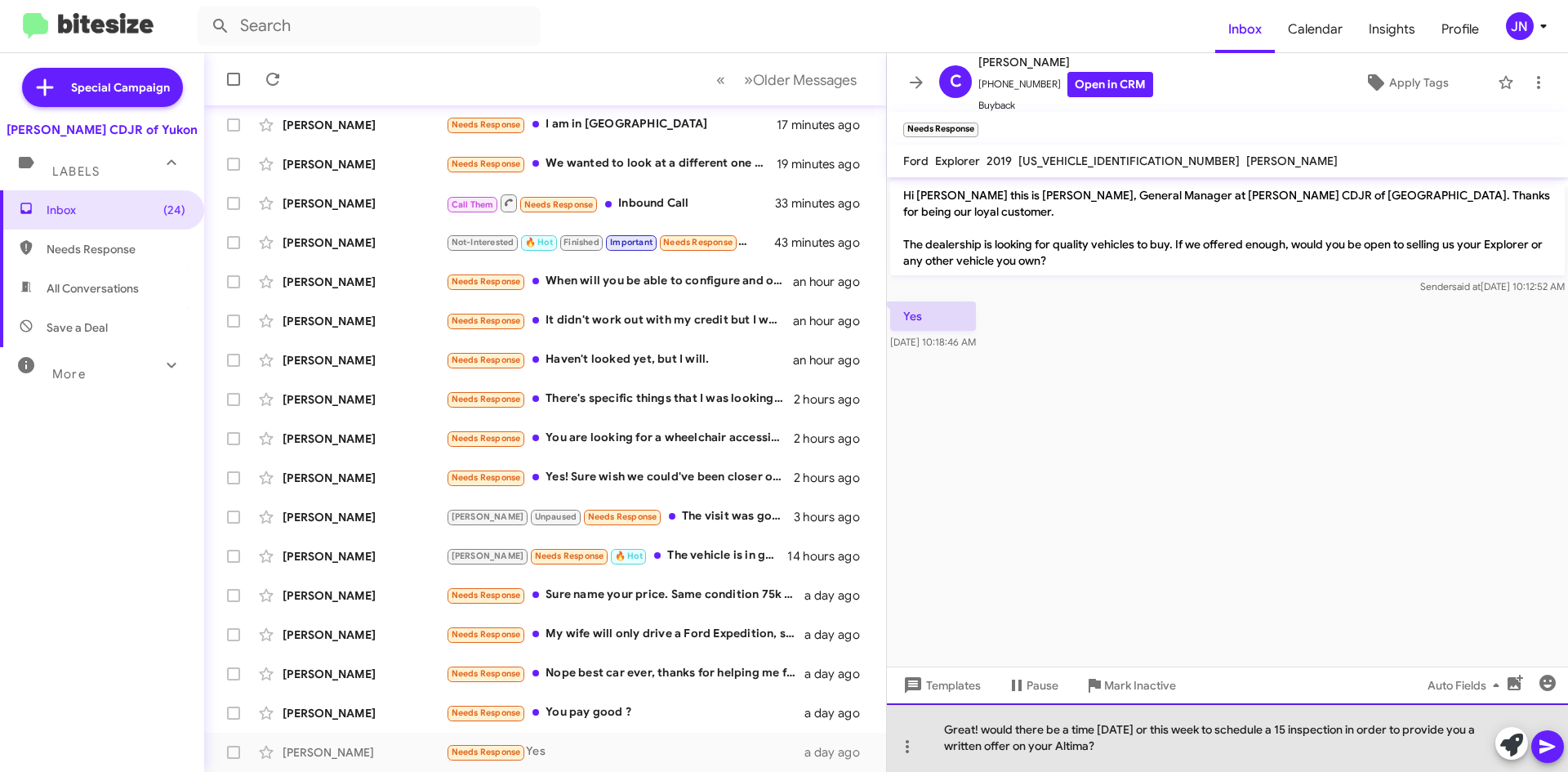
drag, startPoint x: 1092, startPoint y: 746, endPoint x: 1057, endPoint y: 745, distance: 35.0
click at [1057, 745] on div "Great! would there be a time [DATE] or this week to schedule a 15 inspection in…" at bounding box center [1228, 738] width 681 height 68
click at [1060, 745] on div "Great! would there be a time [DATE] or this week to schedule a 15 inspection in…" at bounding box center [1228, 738] width 681 height 68
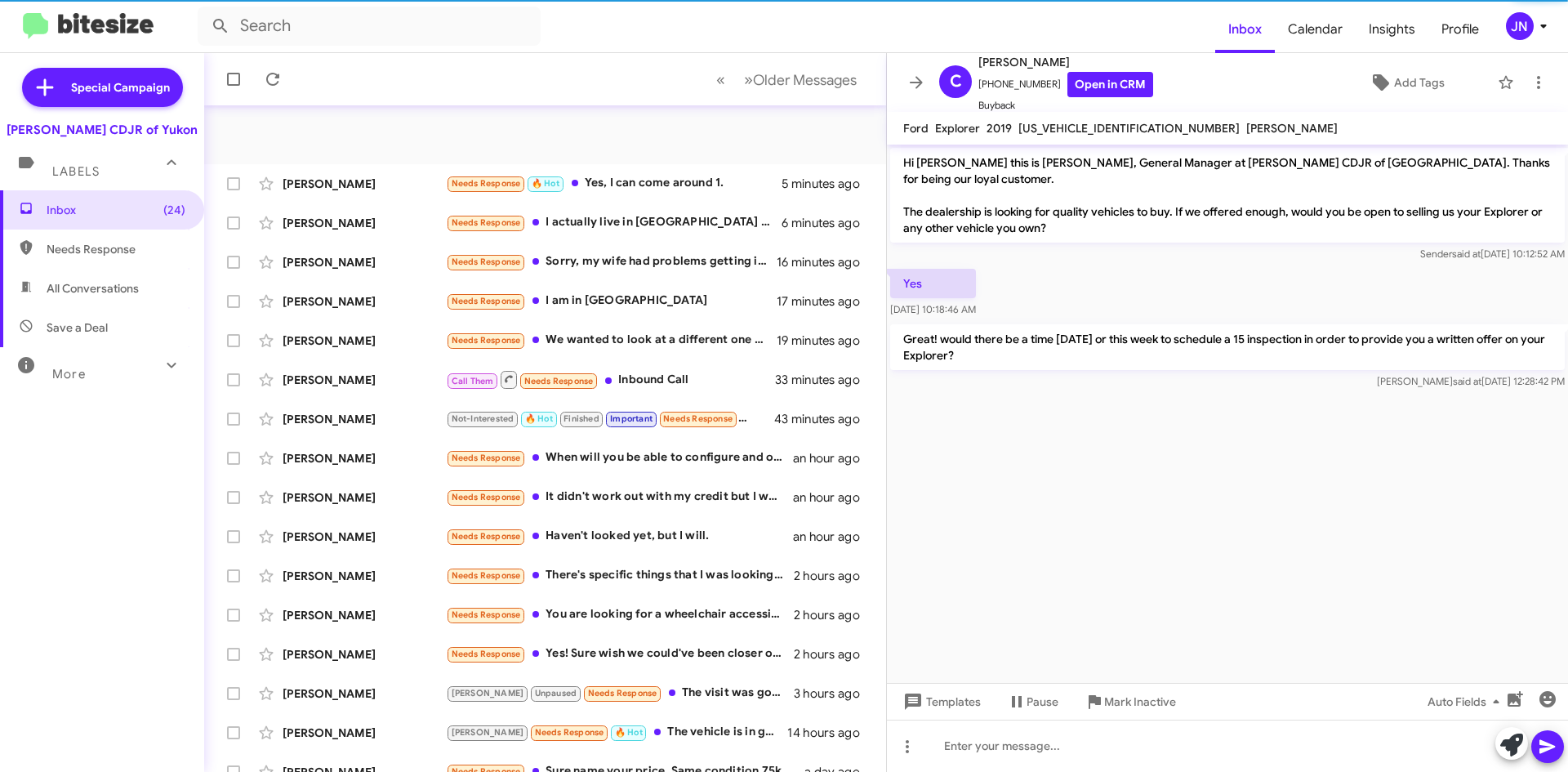
scroll to position [177, 0]
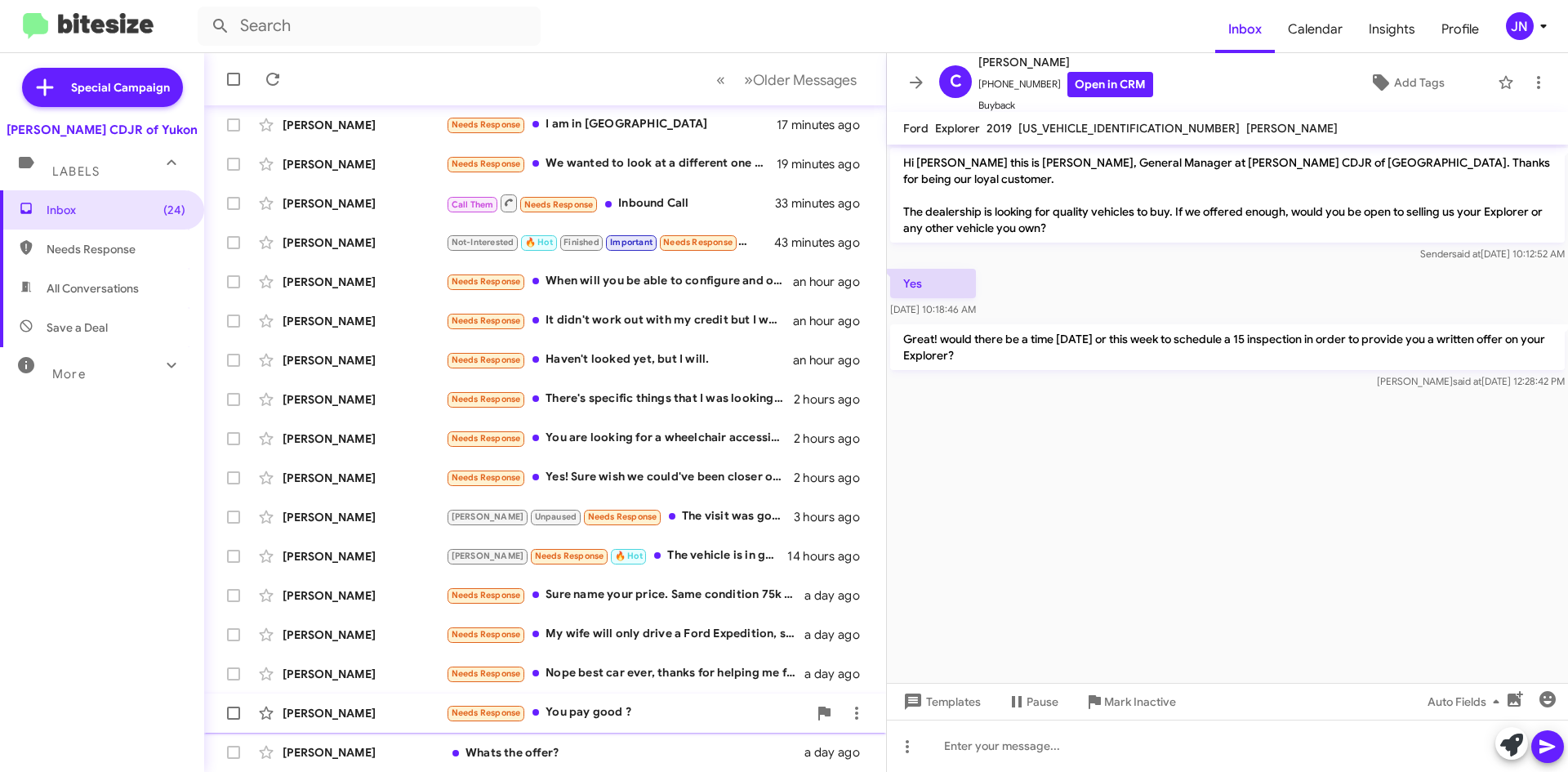
click at [660, 709] on div "Needs Response You pay good ?" at bounding box center [627, 713] width 362 height 19
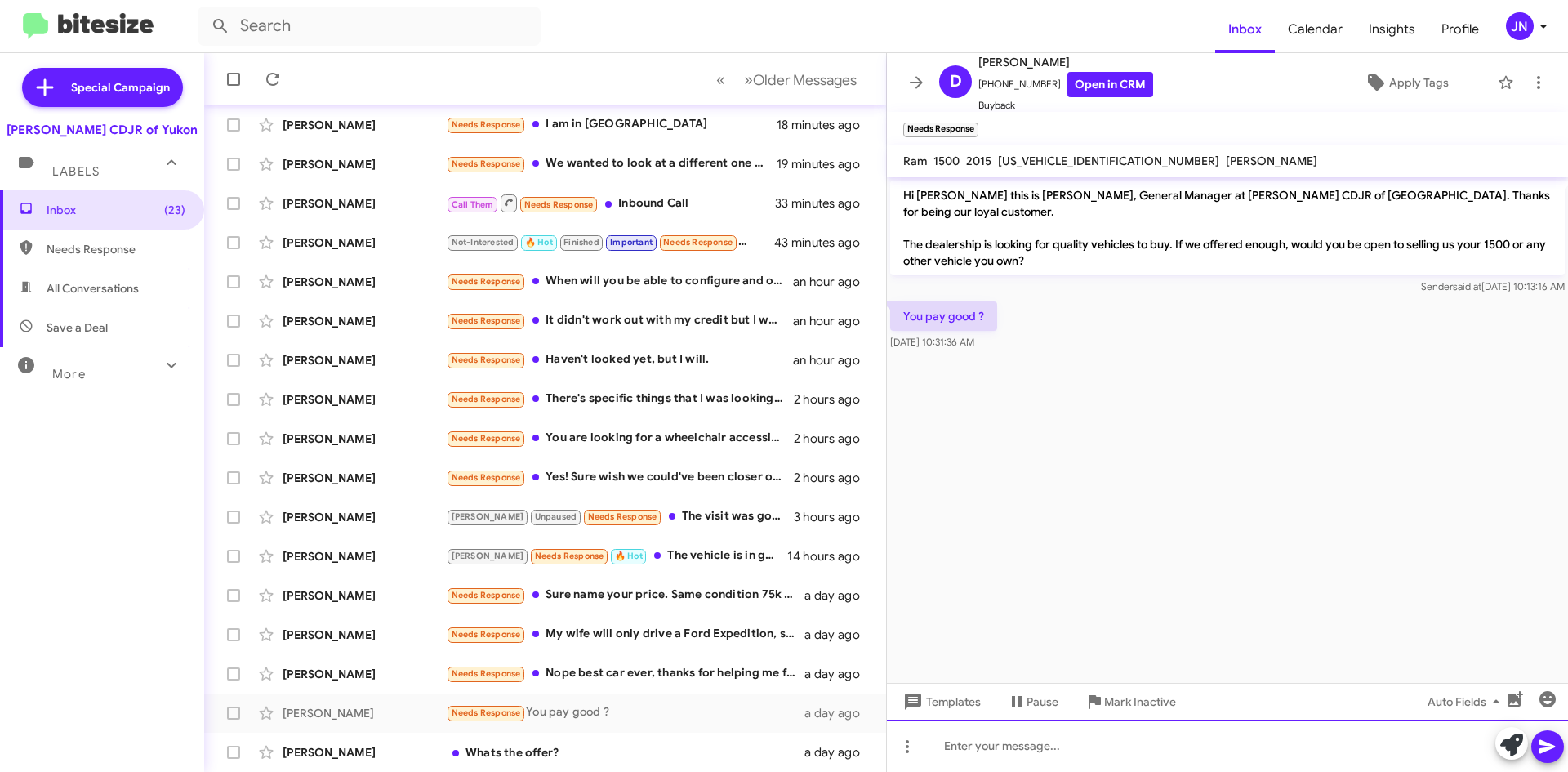
click at [1080, 745] on div at bounding box center [1228, 745] width 681 height 52
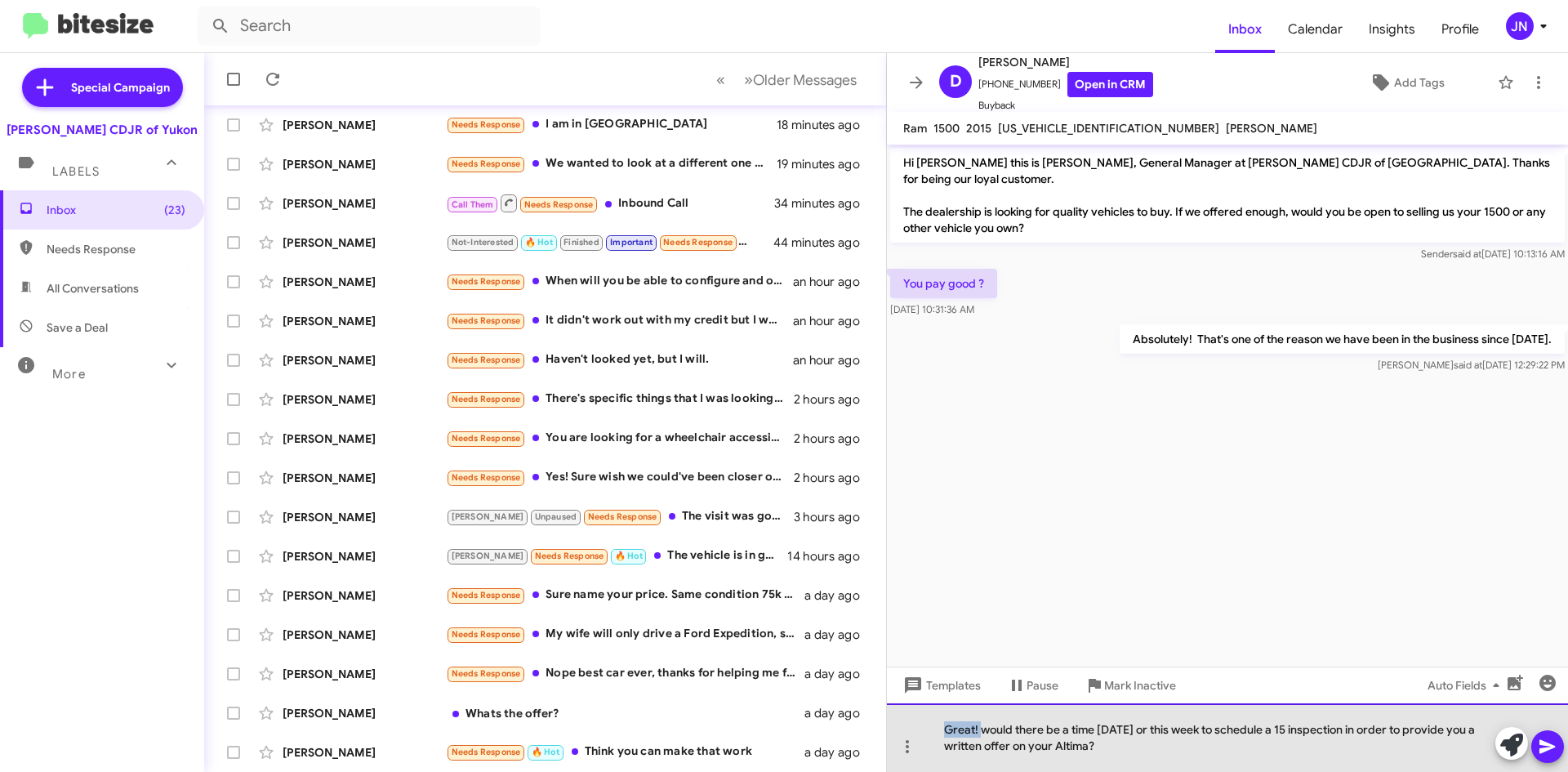
drag, startPoint x: 985, startPoint y: 729, endPoint x: 940, endPoint y: 727, distance: 45.0
click at [940, 727] on div "Great! would there be a time [DATE] or this week to schedule a 15 inspection in…" at bounding box center [1228, 738] width 681 height 68
drag, startPoint x: 1051, startPoint y: 743, endPoint x: 1017, endPoint y: 743, distance: 34.0
click at [1017, 743] on div "Would there be a time today or this week to schedule a 15 inspection in order t…" at bounding box center [1228, 738] width 681 height 68
